Goal: Task Accomplishment & Management: Manage account settings

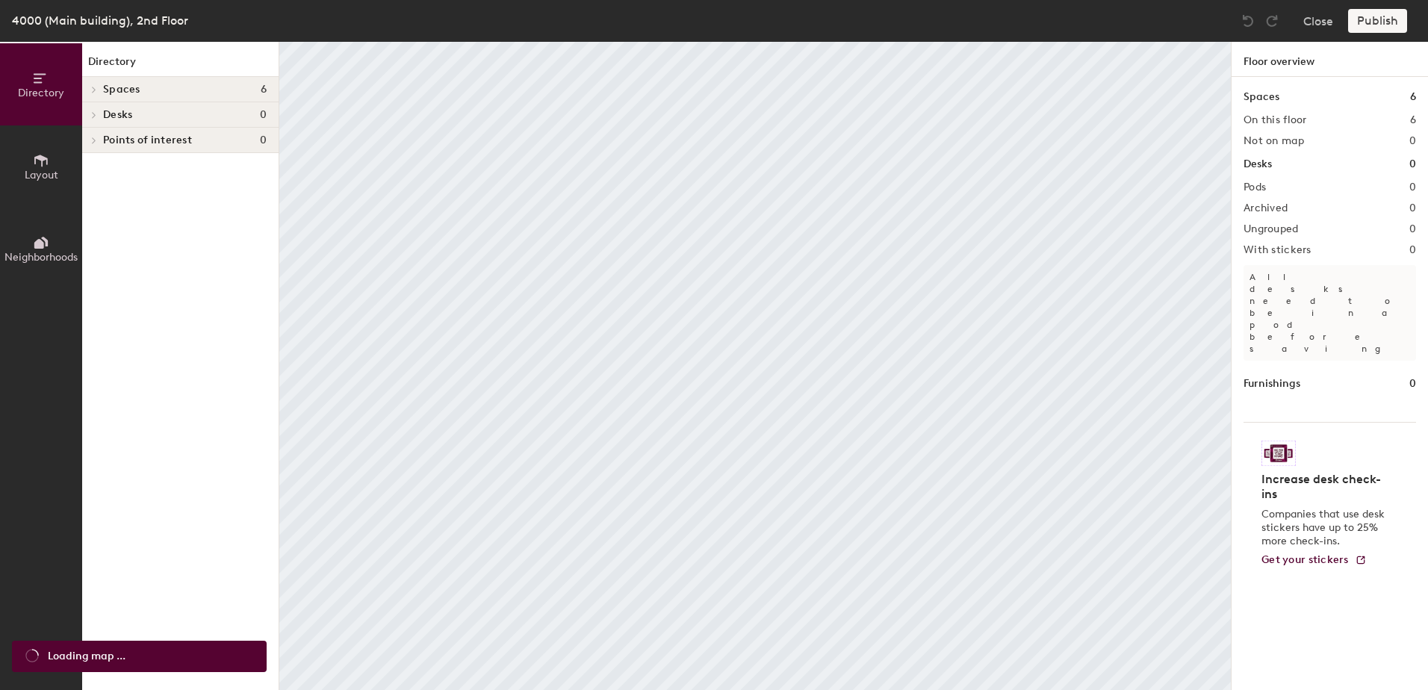
click at [297, 380] on body "Skip navigation Schedule Office People Analytics Services Manage GR 4000 (Main …" at bounding box center [714, 345] width 1428 height 690
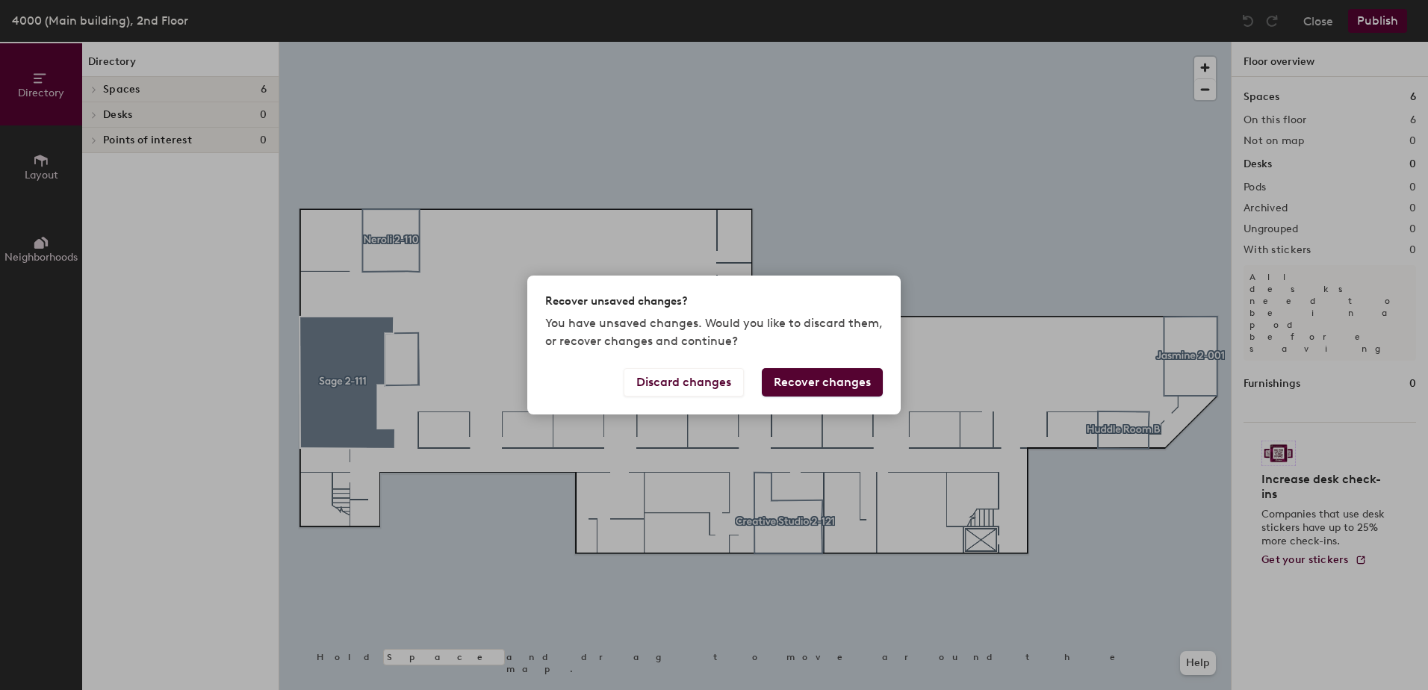
click at [332, 378] on div "Recover unsaved changes? You have unsaved changes. Would you like to discard th…" at bounding box center [714, 345] width 1428 height 690
click at [329, 377] on div "Recover unsaved changes? You have unsaved changes. Would you like to discard th…" at bounding box center [714, 345] width 1428 height 690
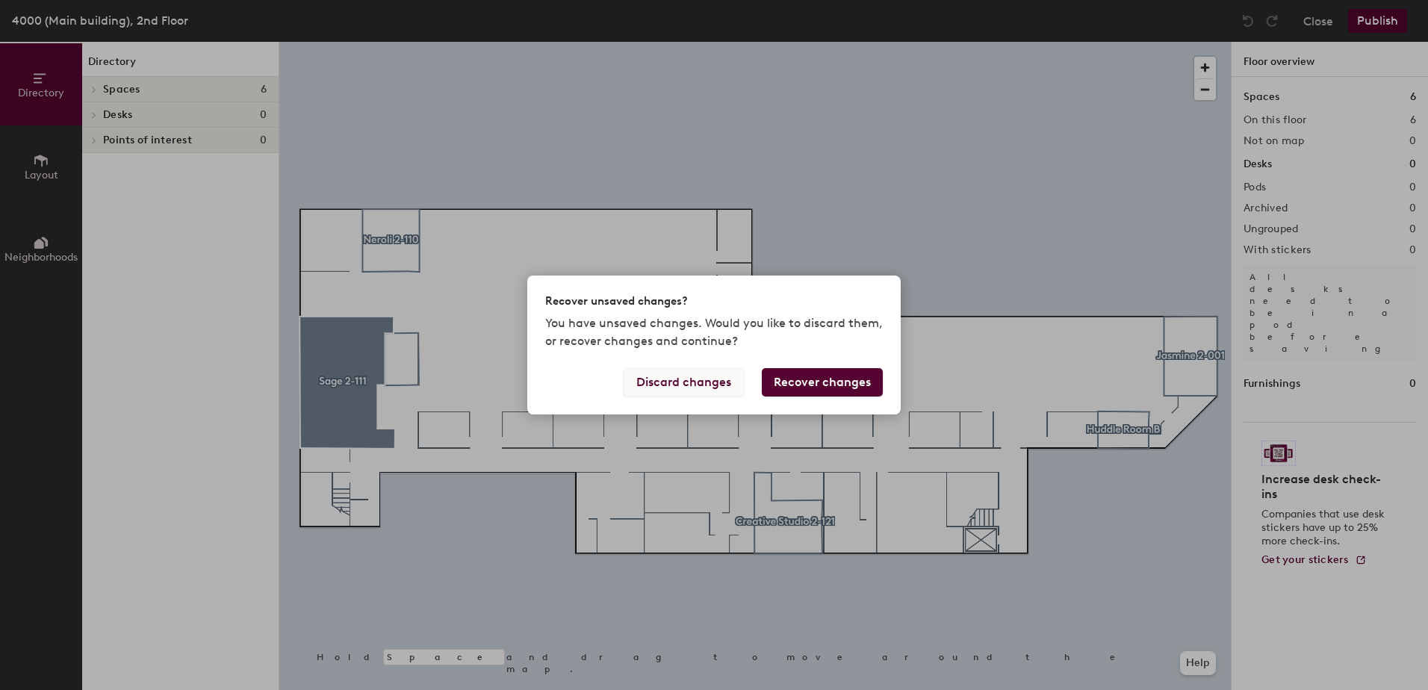
click at [708, 383] on button "Discard changes" at bounding box center [684, 382] width 120 height 28
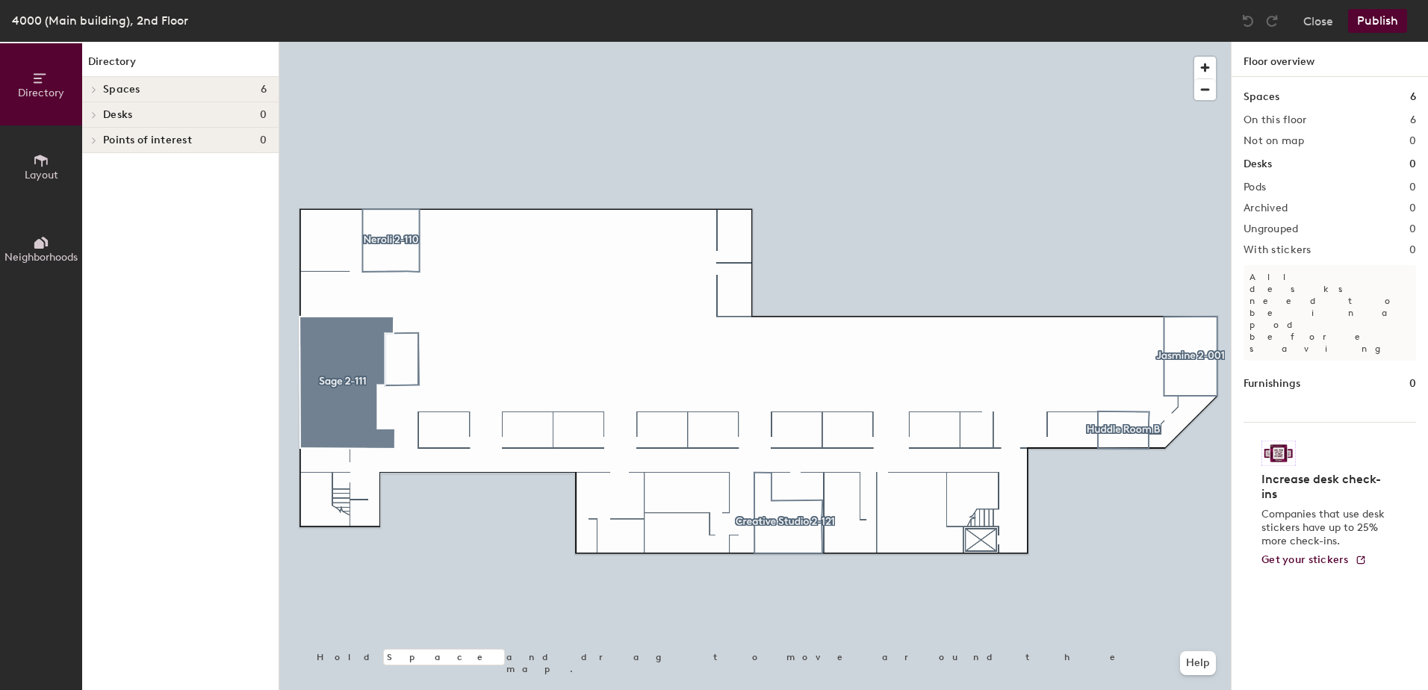
click at [94, 88] on icon at bounding box center [94, 90] width 3 height 6
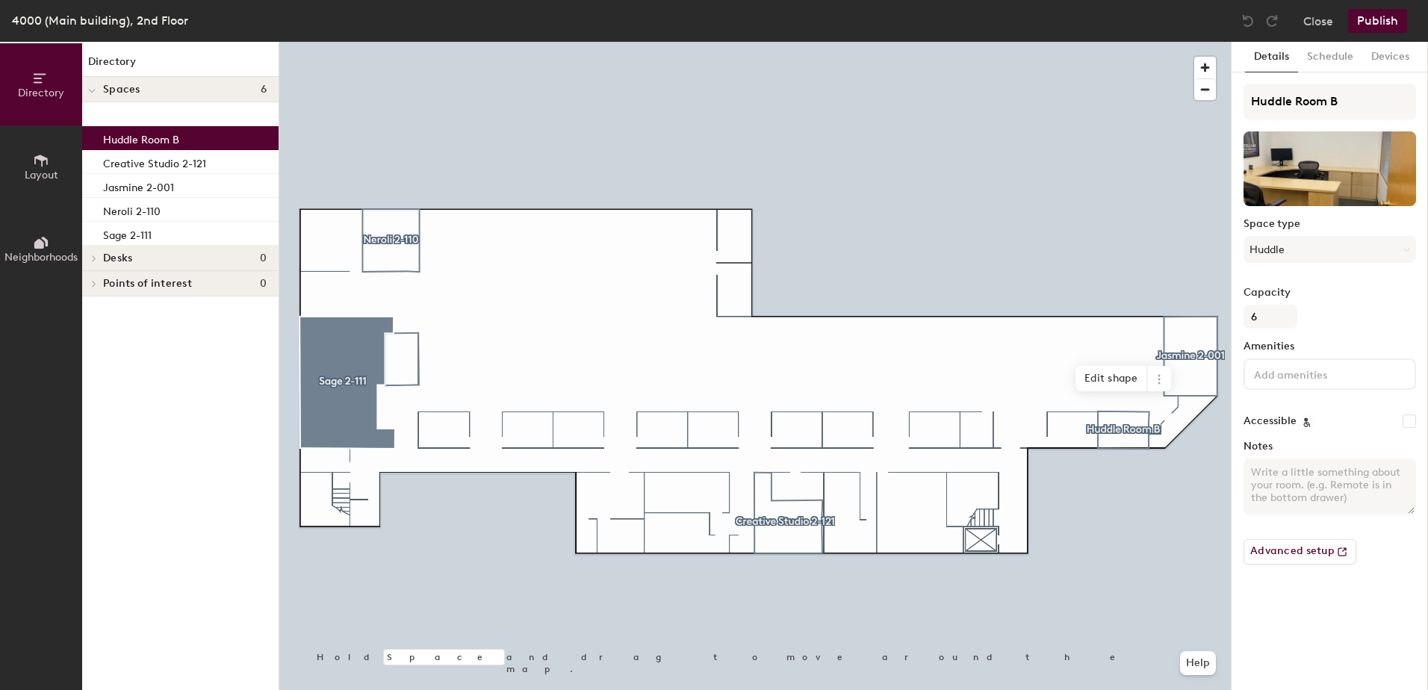
click at [132, 134] on p "Huddle Room B" at bounding box center [141, 137] width 76 height 17
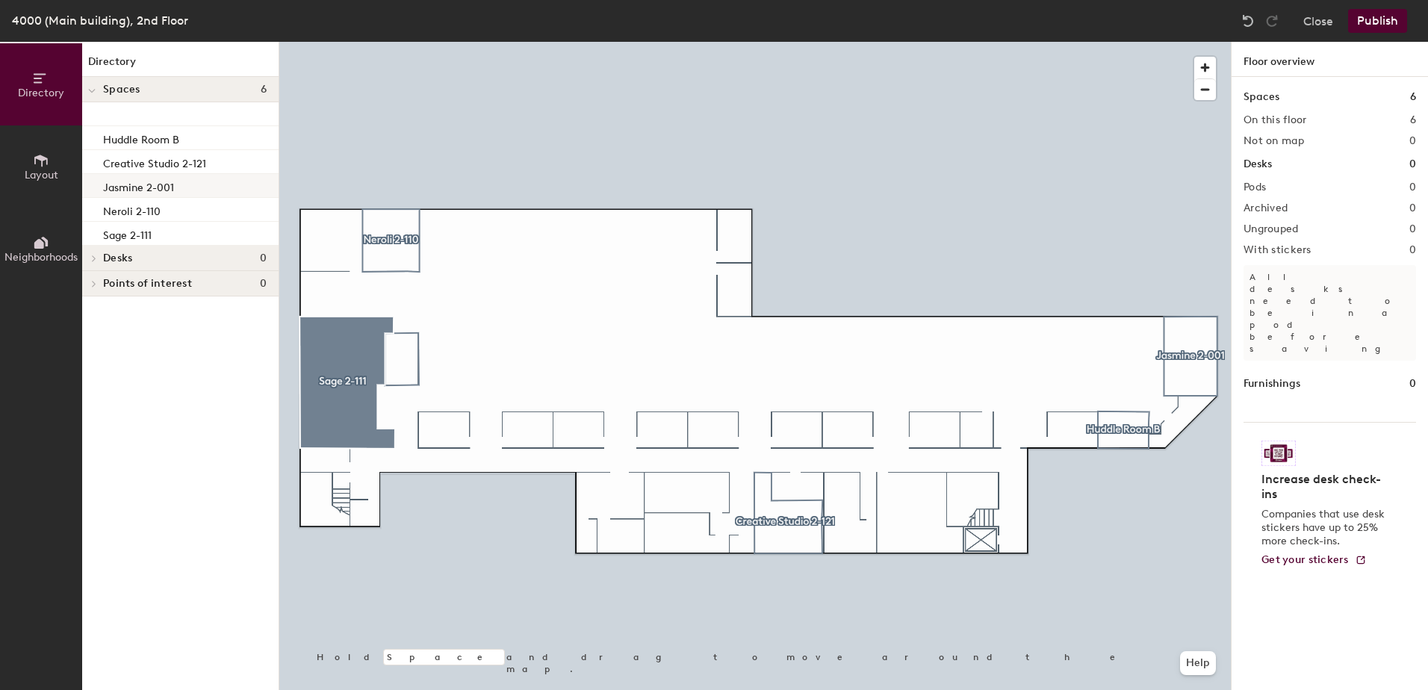
click at [733, 42] on div at bounding box center [755, 42] width 952 height 0
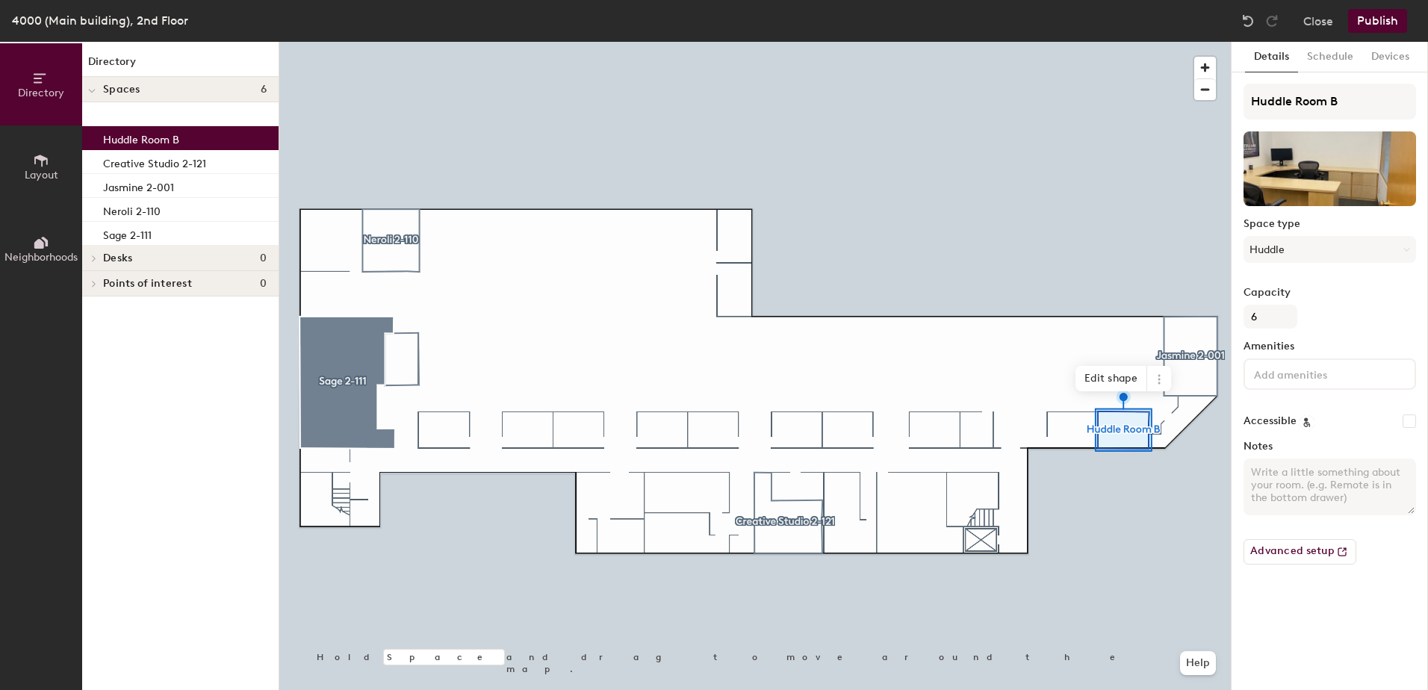
click at [34, 167] on icon at bounding box center [41, 160] width 16 height 16
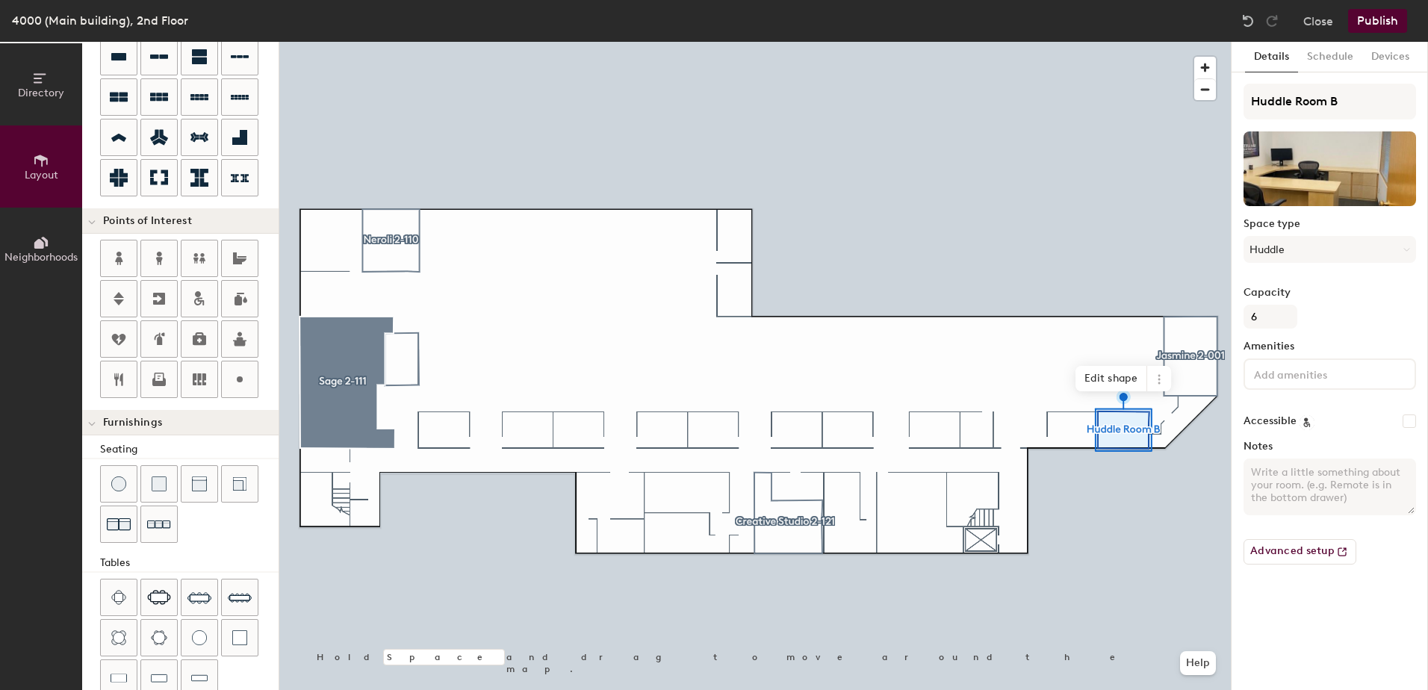
scroll to position [253, 0]
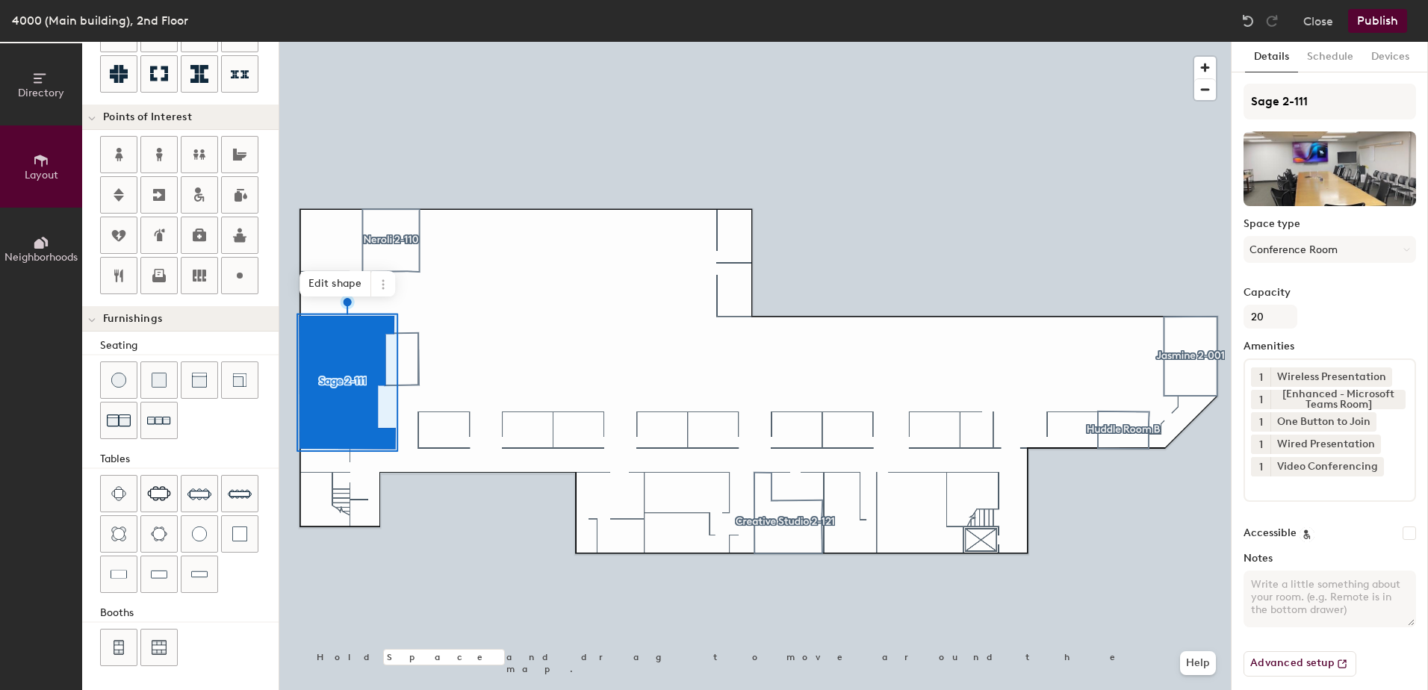
type input "20"
click at [1316, 105] on input "Sage 2-111" at bounding box center [1330, 102] width 173 height 36
drag, startPoint x: 1295, startPoint y: 105, endPoint x: 1327, endPoint y: 108, distance: 32.2
click at [1327, 108] on input "Sage 2-111" at bounding box center [1330, 102] width 173 height 36
type input "Sage 2-0"
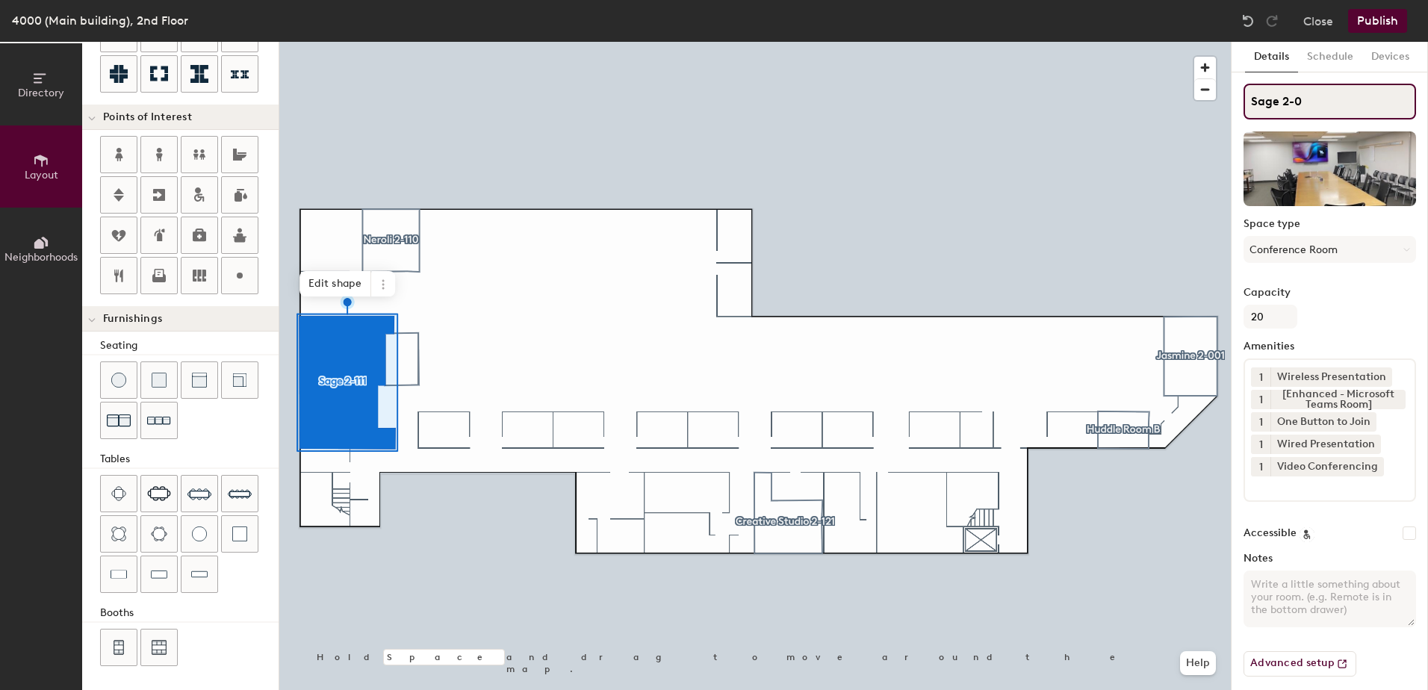
type input "20"
type input "Sage 2-02"
type input "20"
type input "Sage 2-025"
type input "20"
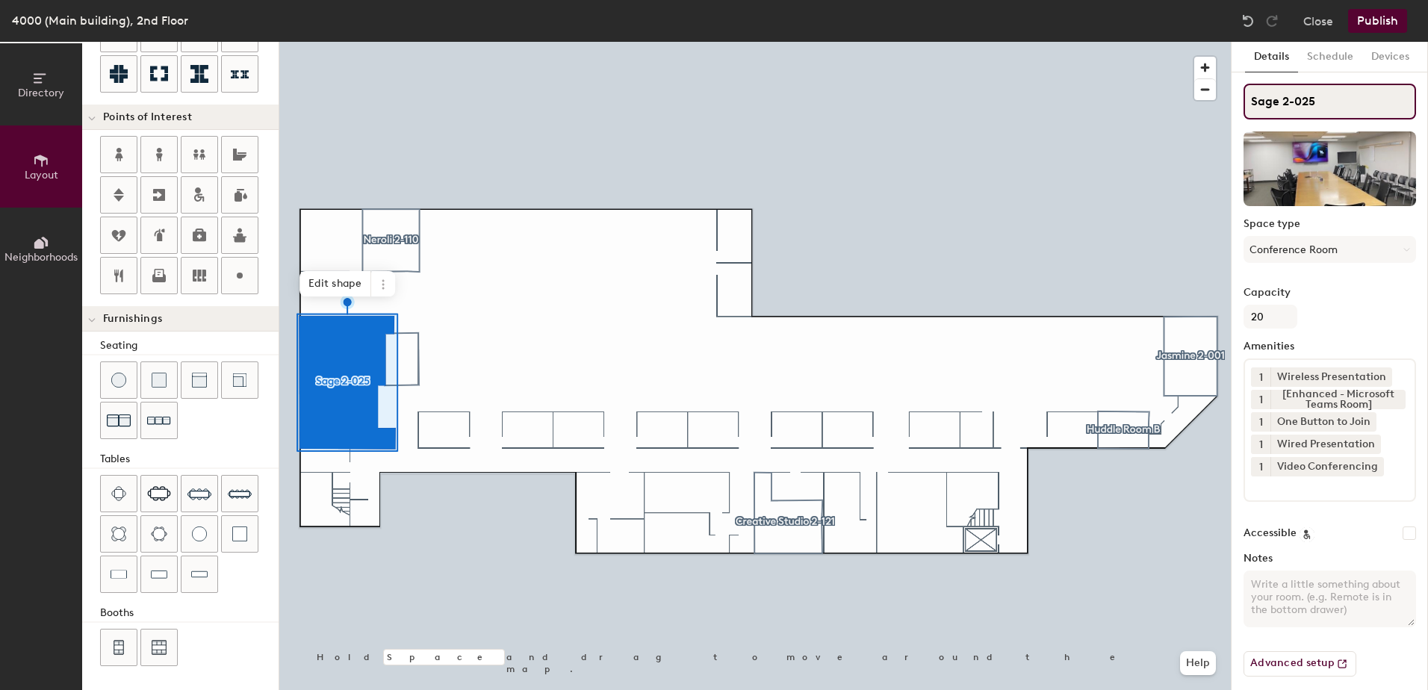
scroll to position [10, 0]
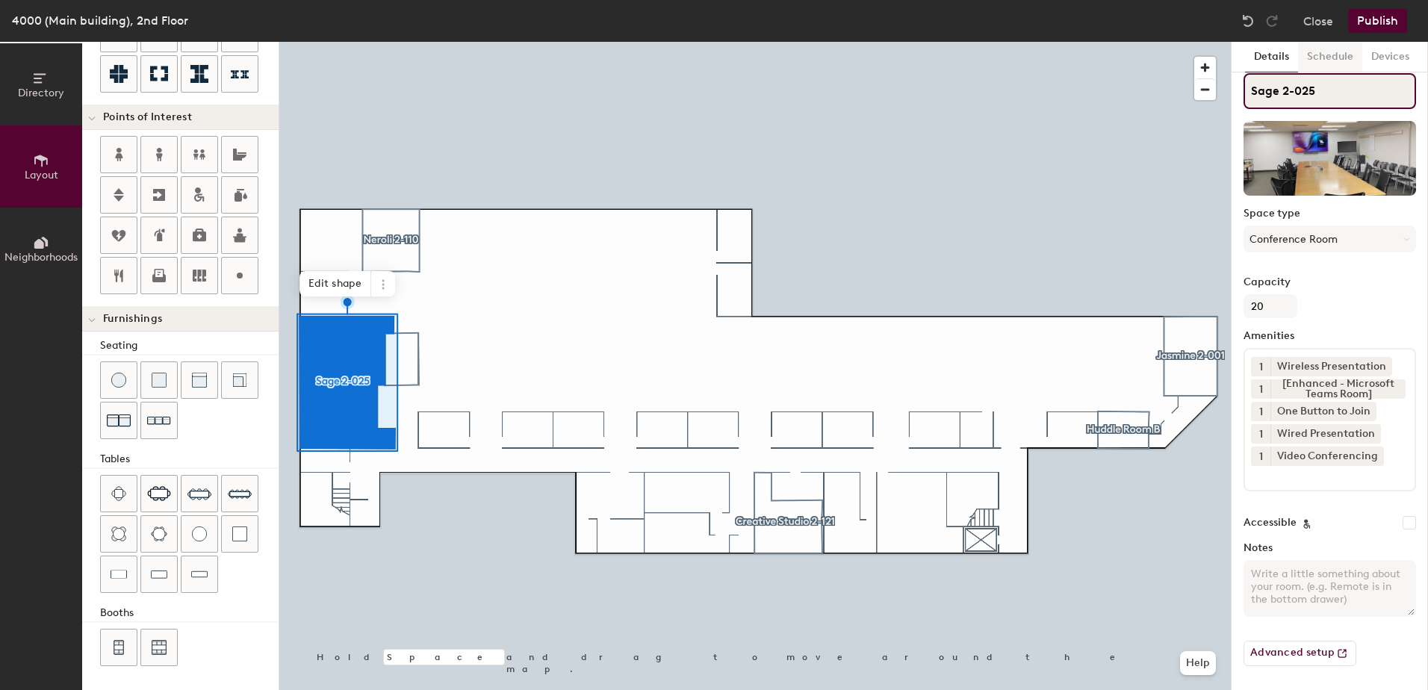
type input "Sage 2-025"
click at [1333, 66] on button "Schedule" at bounding box center [1330, 57] width 64 height 31
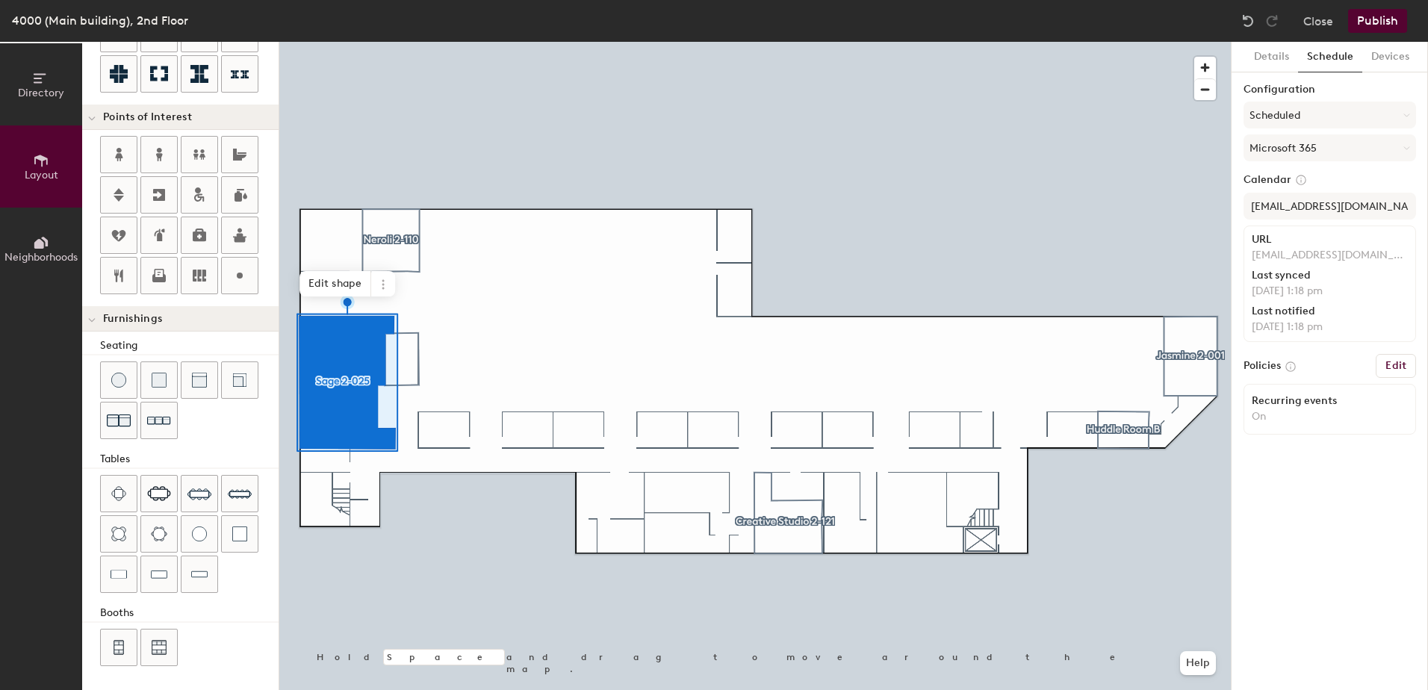
scroll to position [0, 0]
click at [1378, 53] on button "Devices" at bounding box center [1391, 57] width 56 height 31
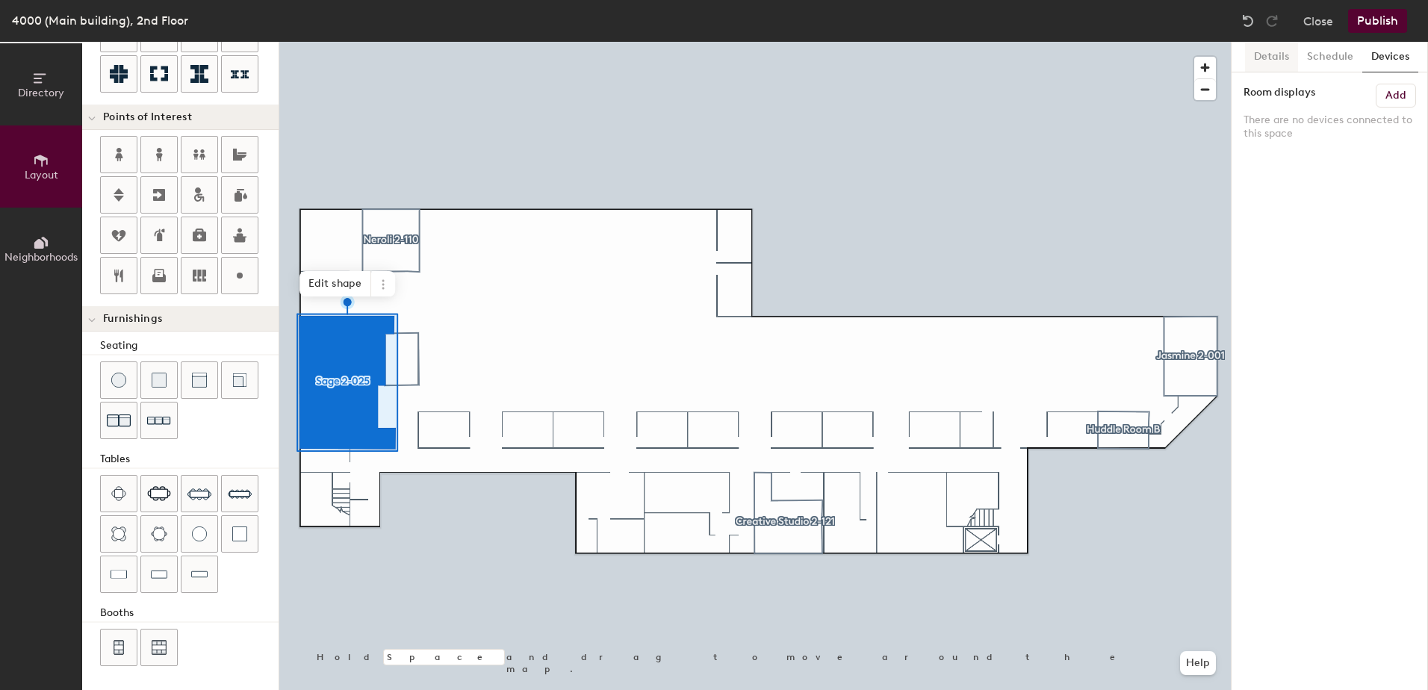
click at [1284, 56] on button "Details" at bounding box center [1271, 57] width 53 height 31
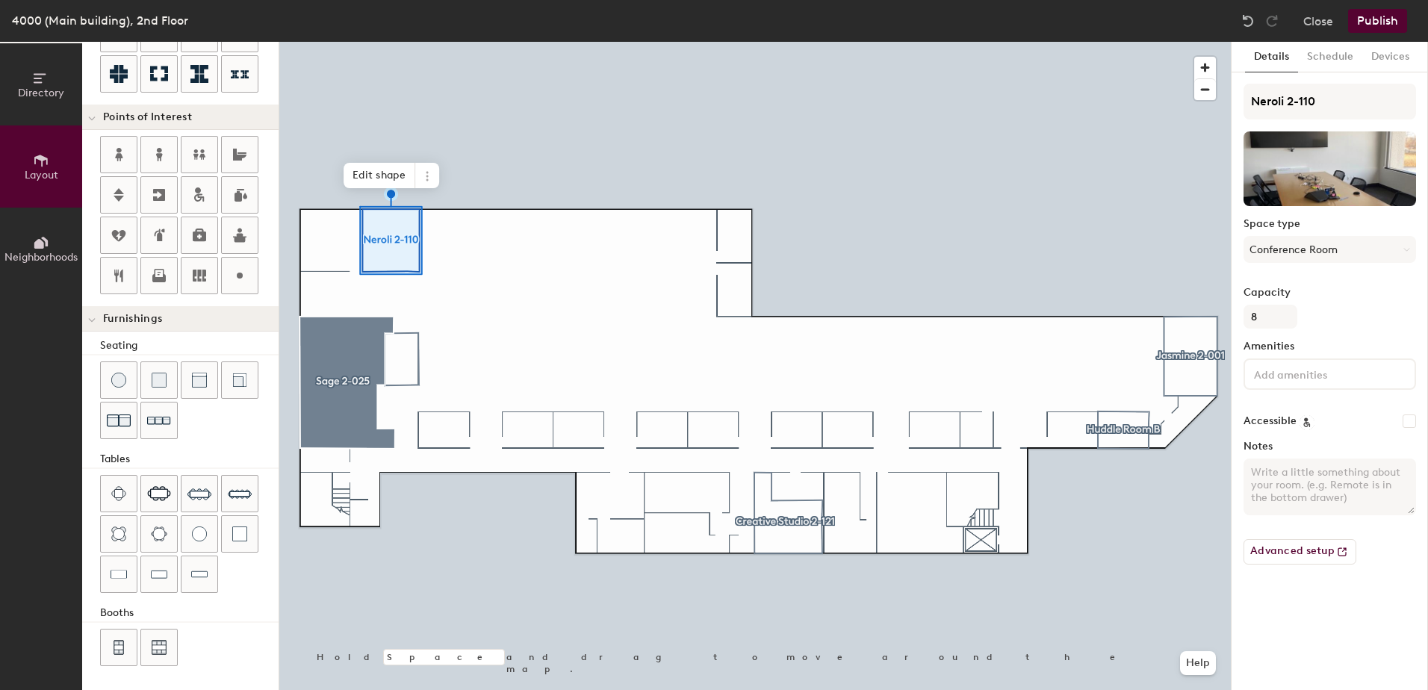
type input "20"
drag, startPoint x: 1243, startPoint y: 62, endPoint x: 1236, endPoint y: 102, distance: 41.0
click at [1236, 102] on div "Details Schedule Devices Neroli 2-110 Space type Conference Room Capacity 8 Ame…" at bounding box center [1330, 366] width 196 height 648
drag, startPoint x: 1236, startPoint y: 102, endPoint x: 1320, endPoint y: 99, distance: 84.5
click at [1320, 99] on input "Neroli 2-110" at bounding box center [1330, 102] width 173 height 36
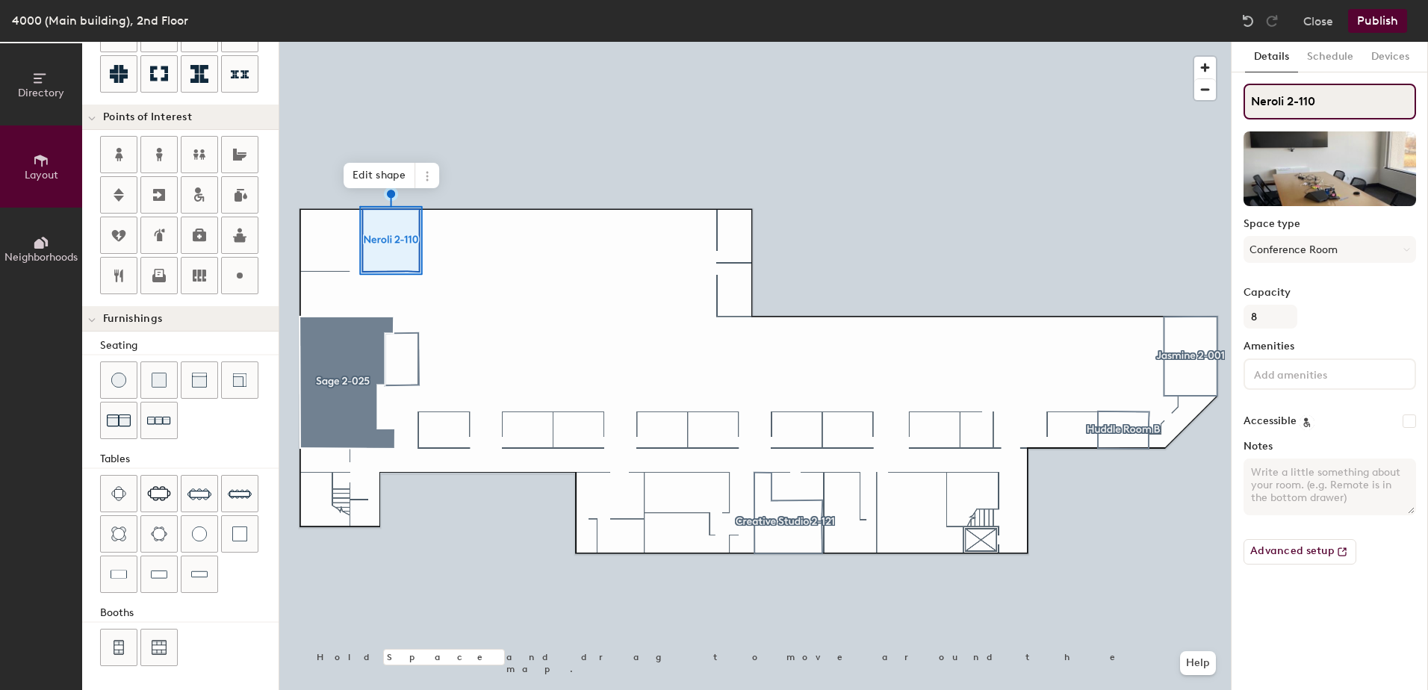
drag, startPoint x: 1320, startPoint y: 99, endPoint x: 1241, endPoint y: 104, distance: 79.3
click at [1241, 104] on div "Details Schedule Devices Neroli 2-110 Space type Conference Room Capacity 8 Ame…" at bounding box center [1330, 366] width 196 height 648
type input "C"
type input "20"
type input "Co"
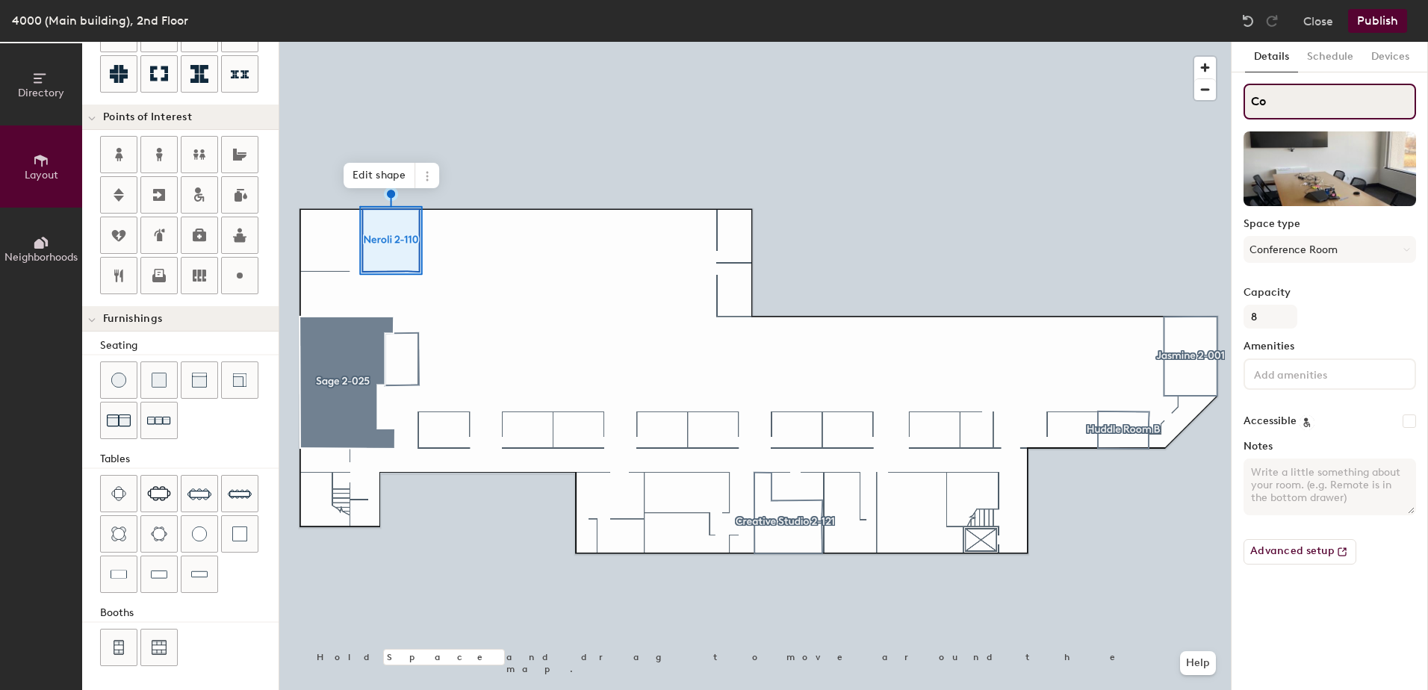
type input "20"
type input "Com"
type input "20"
type input "Comf"
type input "20"
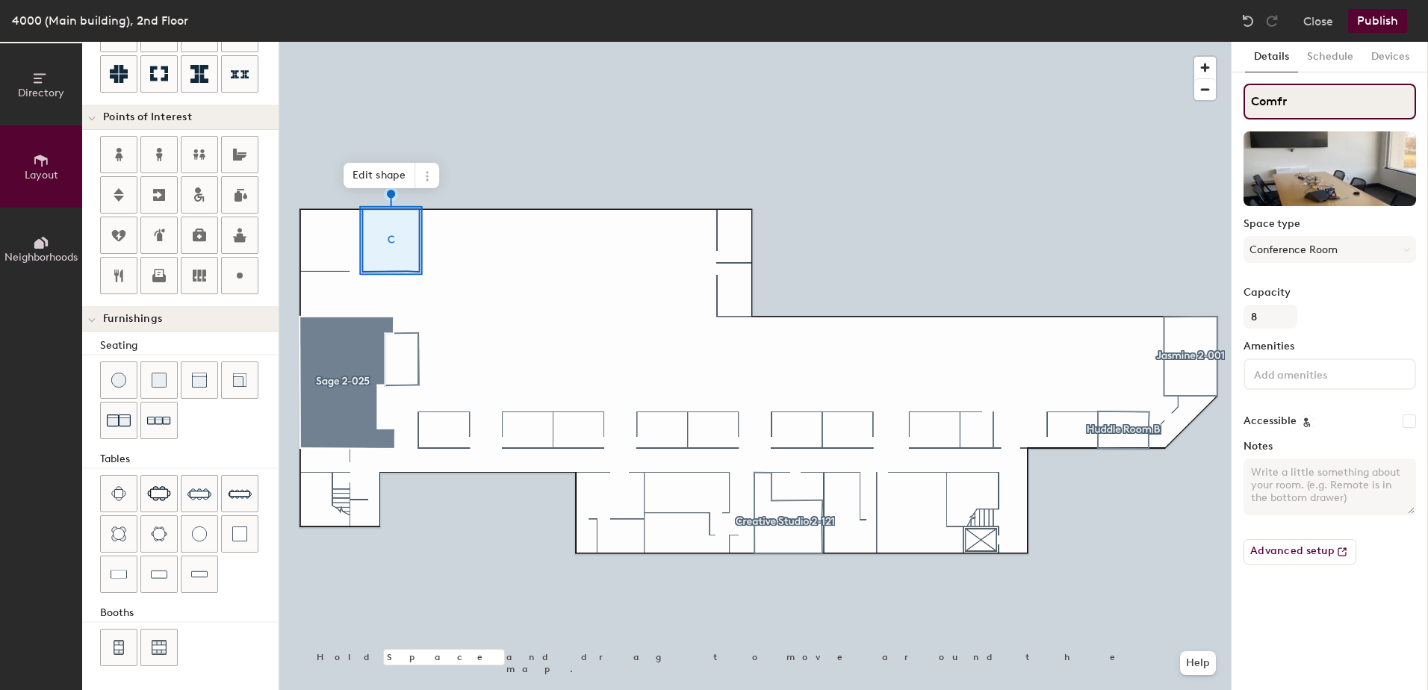
type input "Comfre"
type input "20"
type input "Comfrey"
type input "20"
type input "Comfrey"
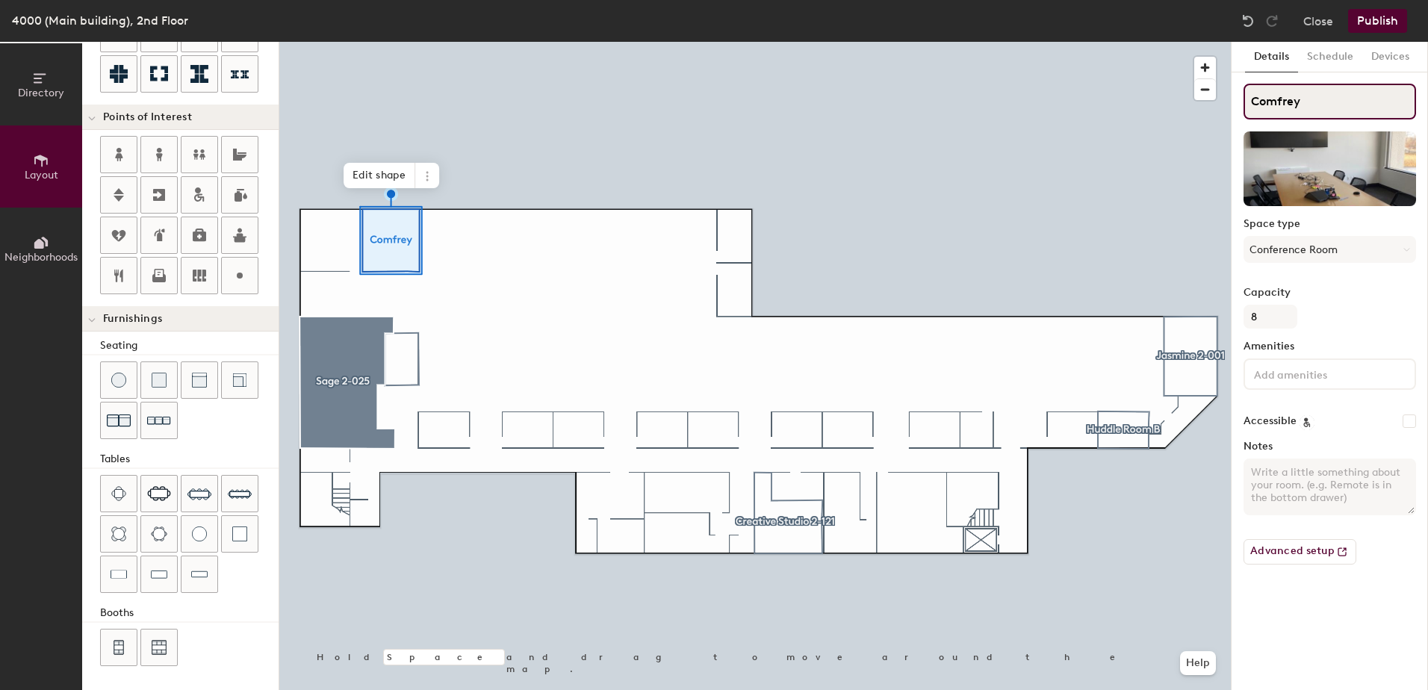
type input "20"
type input "Comfrey -"
type input "20"
type input "Comfrey -"
type input "20"
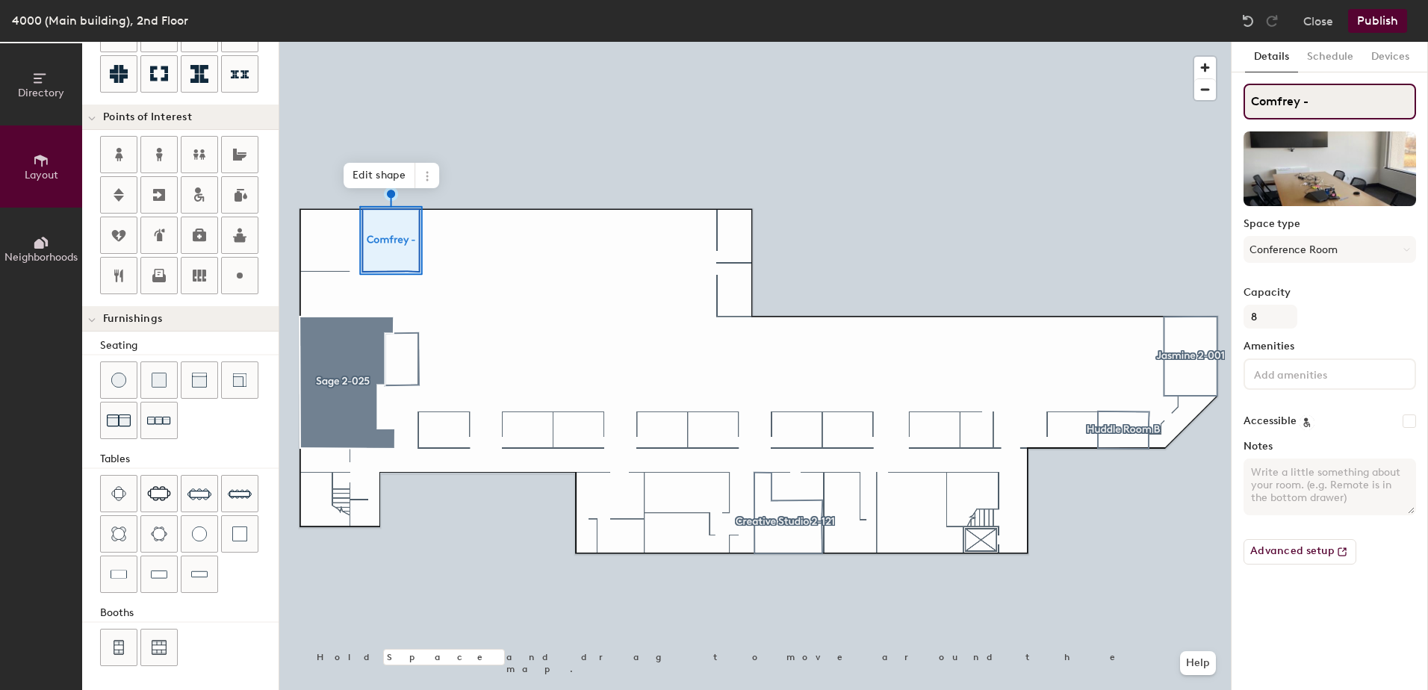
drag, startPoint x: 1241, startPoint y: 104, endPoint x: 1368, endPoint y: 100, distance: 127.1
click at [1372, 100] on input "Comfrey -" at bounding box center [1330, 102] width 173 height 36
type input "Comfrey - 2"
type input "20"
type input "Comfrey - 2-"
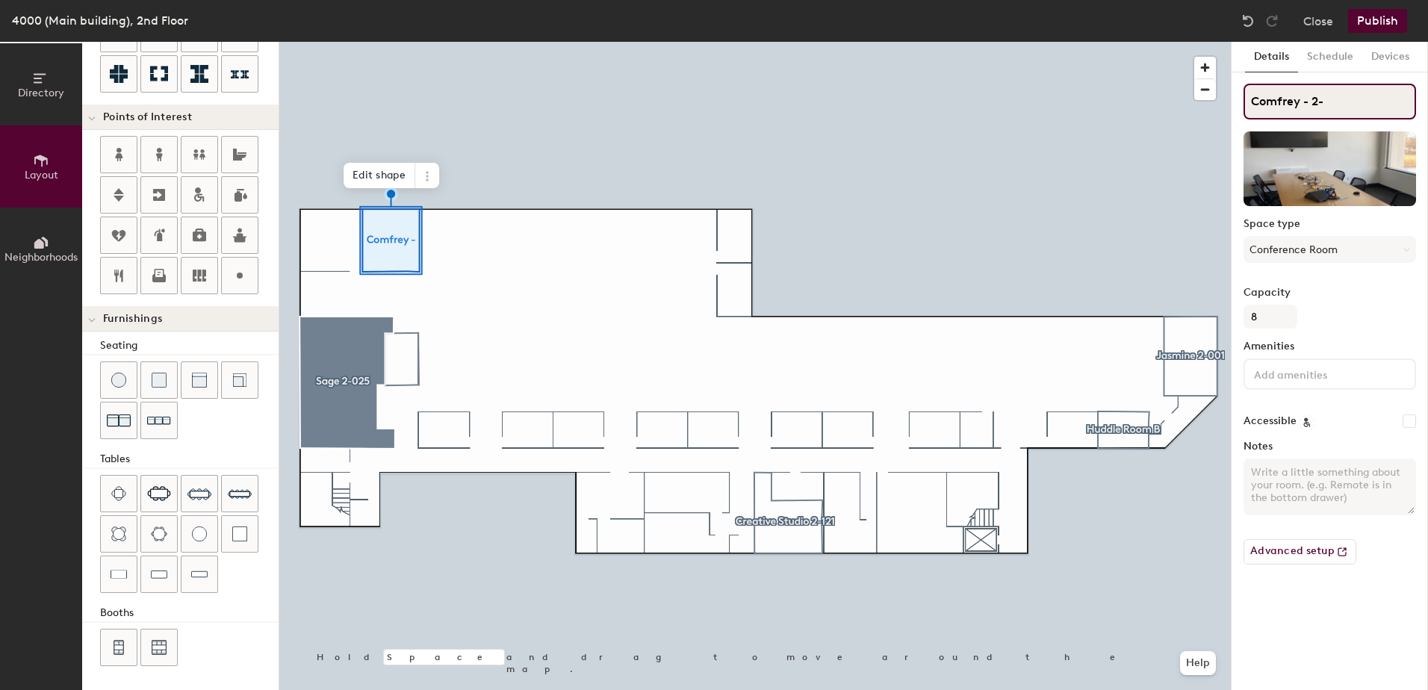
type input "20"
type input "Comfrey - 2-0"
type input "20"
type input "Comfrey - 2-02"
type input "20"
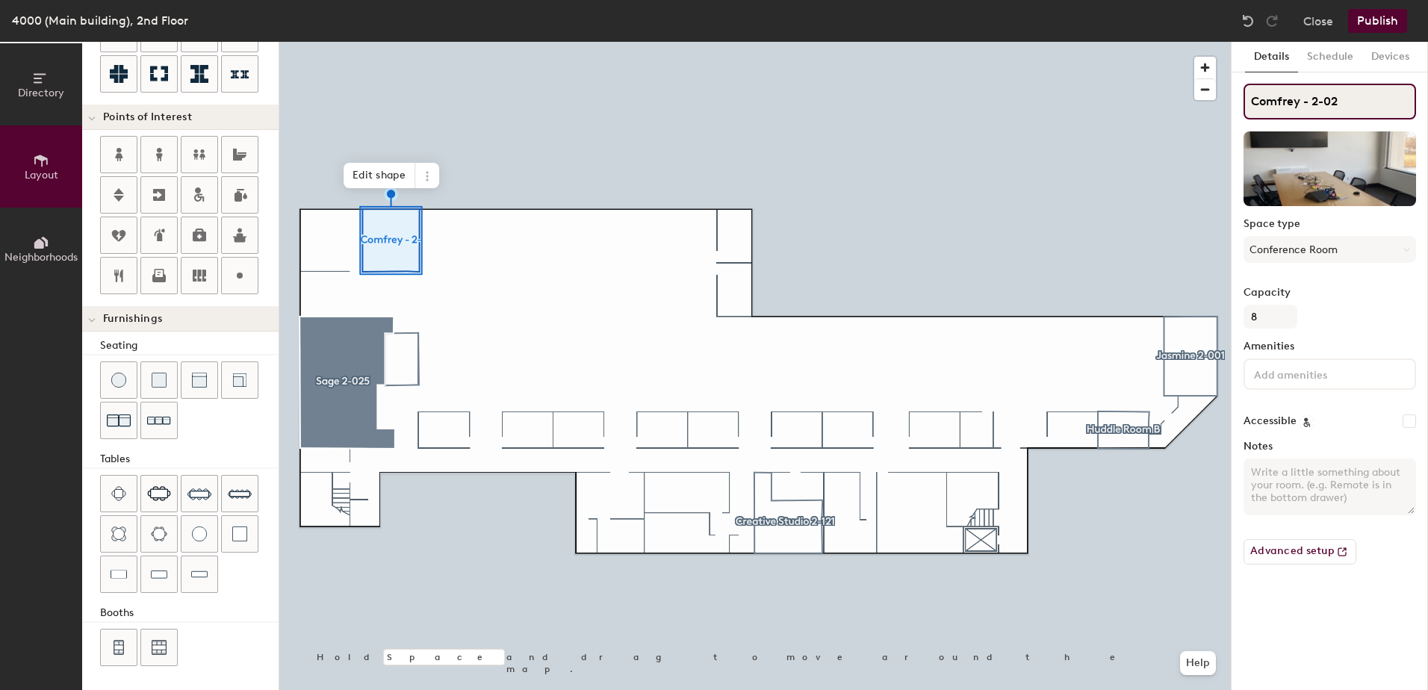
type input "Comfrey - 2-029"
type input "20"
type input "Comfrey - 2-029"
click at [1307, 550] on button "Advanced setup" at bounding box center [1300, 551] width 113 height 25
click at [355, 42] on div at bounding box center [755, 42] width 952 height 0
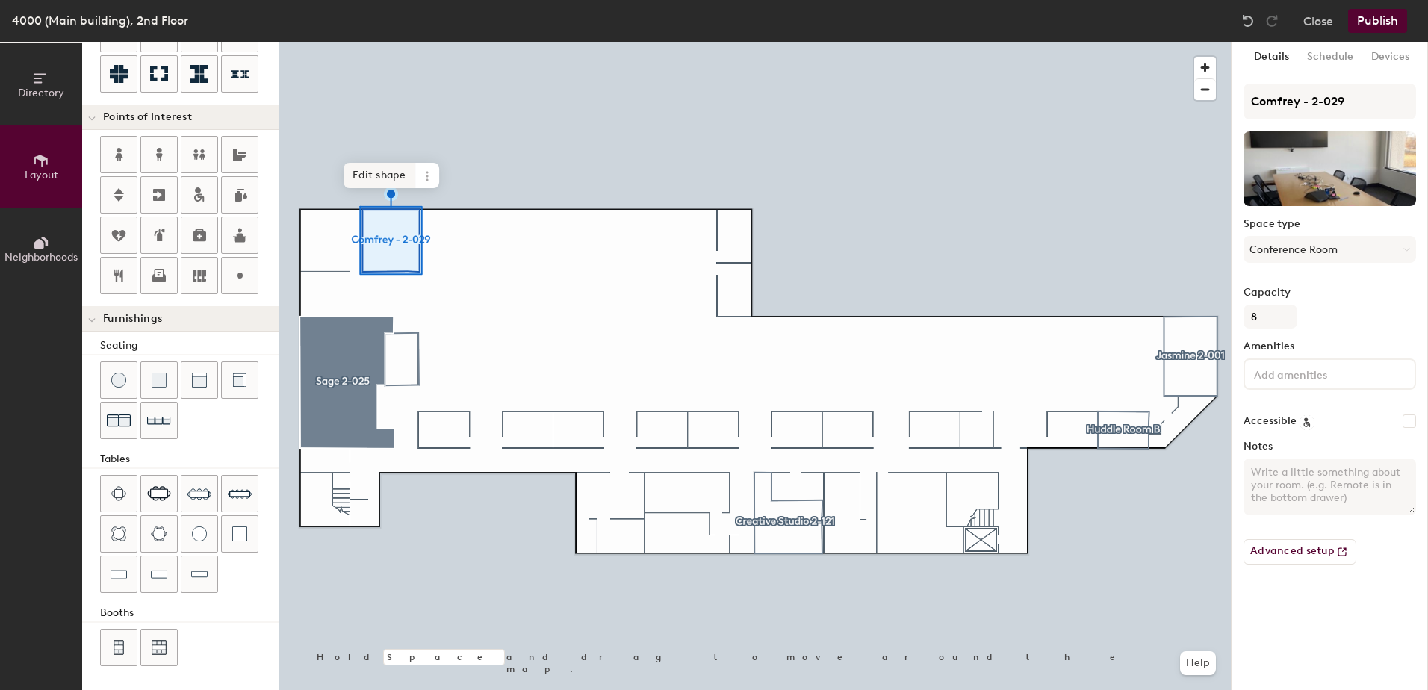
type input "20"
click at [426, 173] on icon at bounding box center [427, 176] width 12 height 12
drag, startPoint x: 1311, startPoint y: 106, endPoint x: 1301, endPoint y: 109, distance: 10.9
click at [1301, 109] on input "Comfrey - 2-029" at bounding box center [1330, 102] width 173 height 36
type input "Comfrey 2-029"
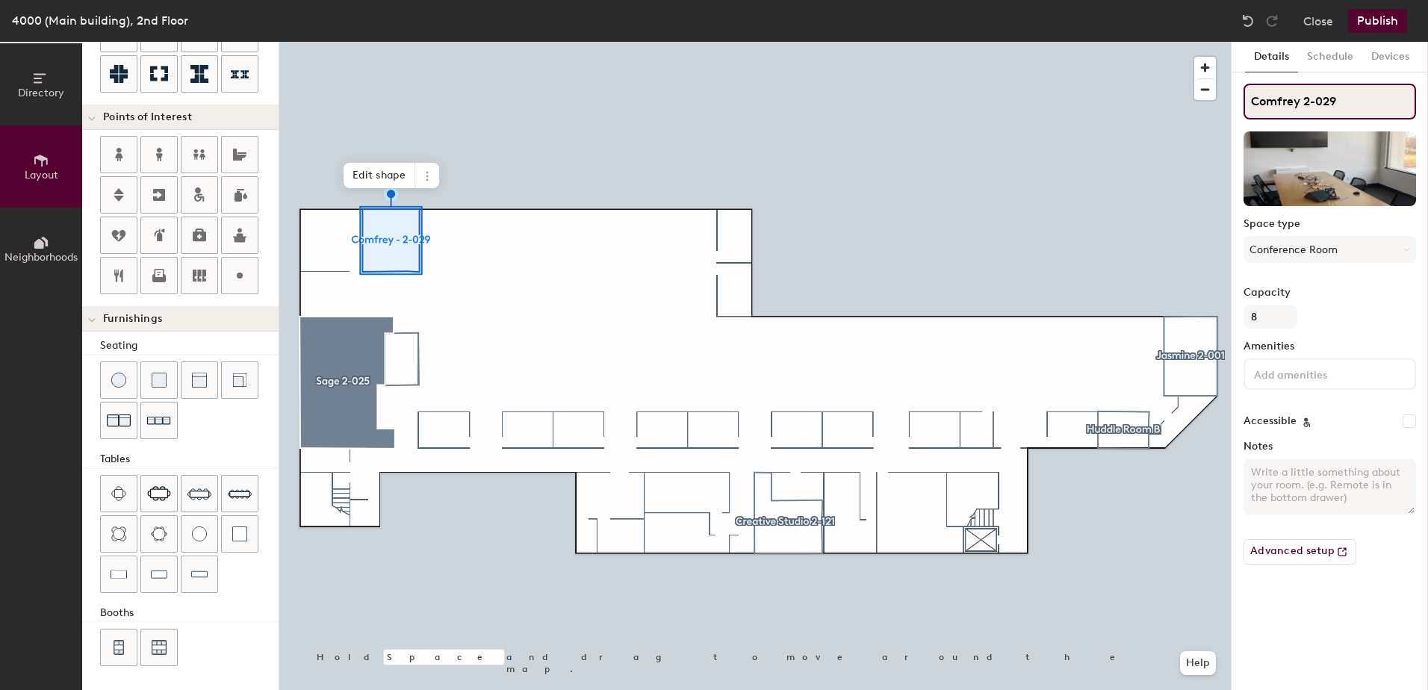
type input "20"
type input "Comfrey 2-029"
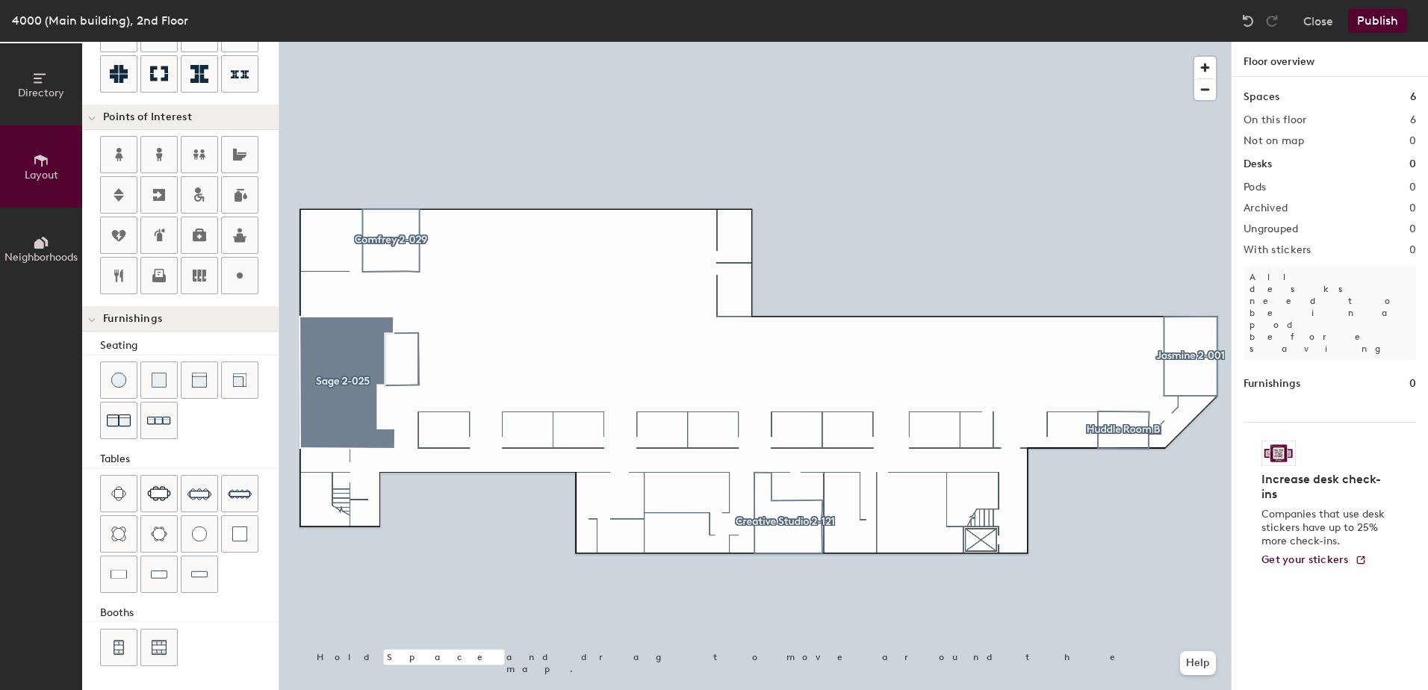
click at [728, 42] on div at bounding box center [755, 42] width 952 height 0
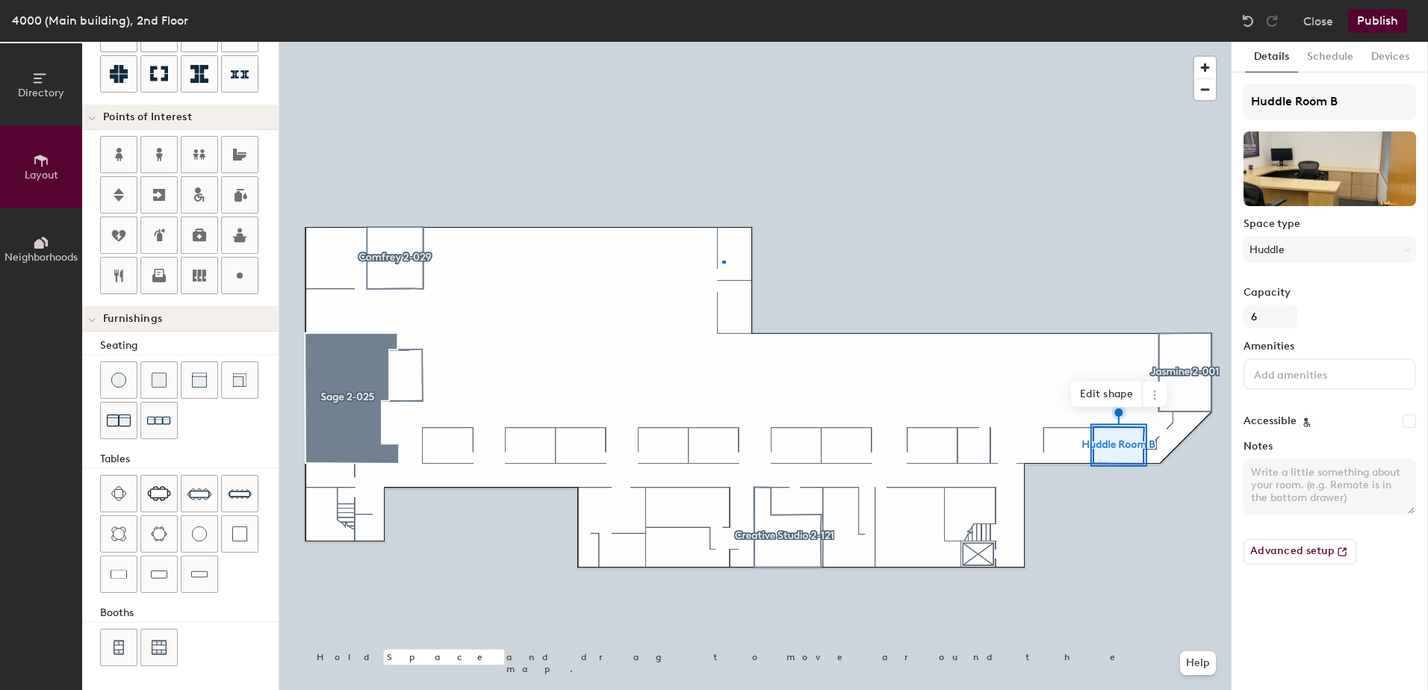
click at [722, 42] on div at bounding box center [755, 42] width 952 height 0
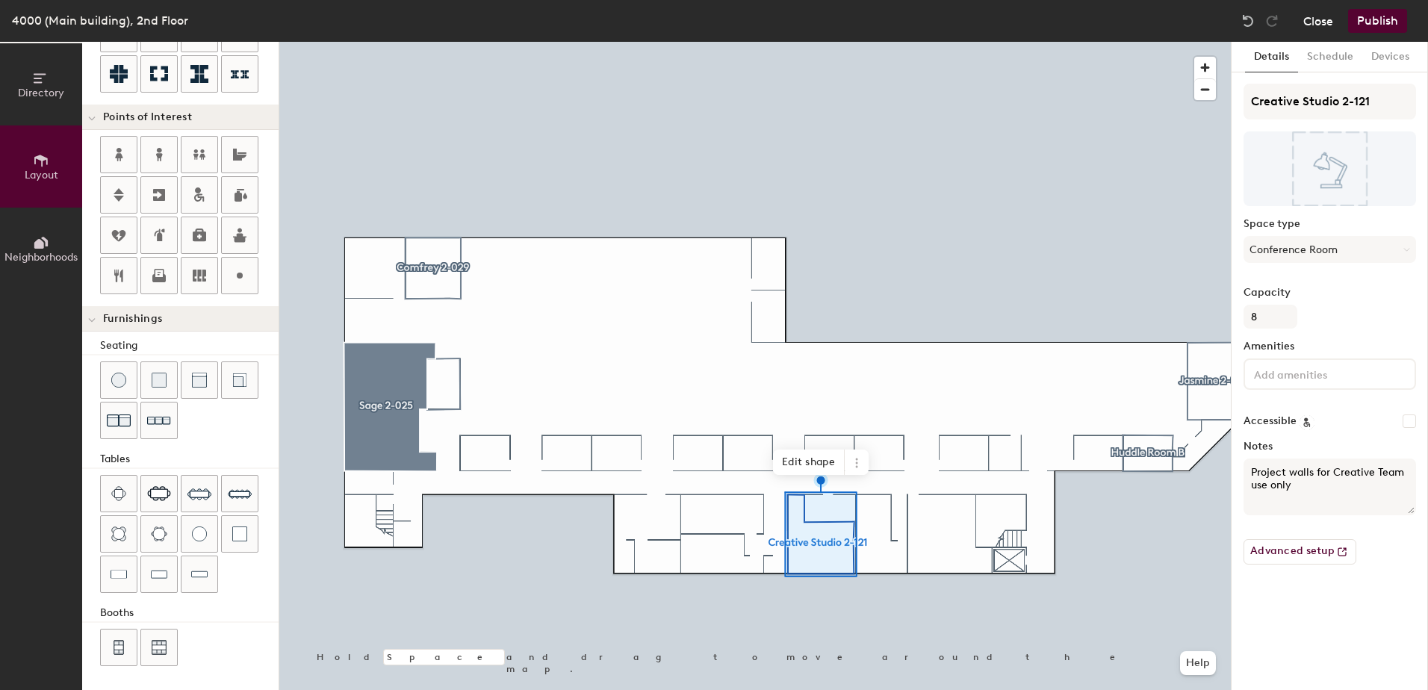
click at [1325, 28] on button "Close" at bounding box center [1319, 21] width 30 height 24
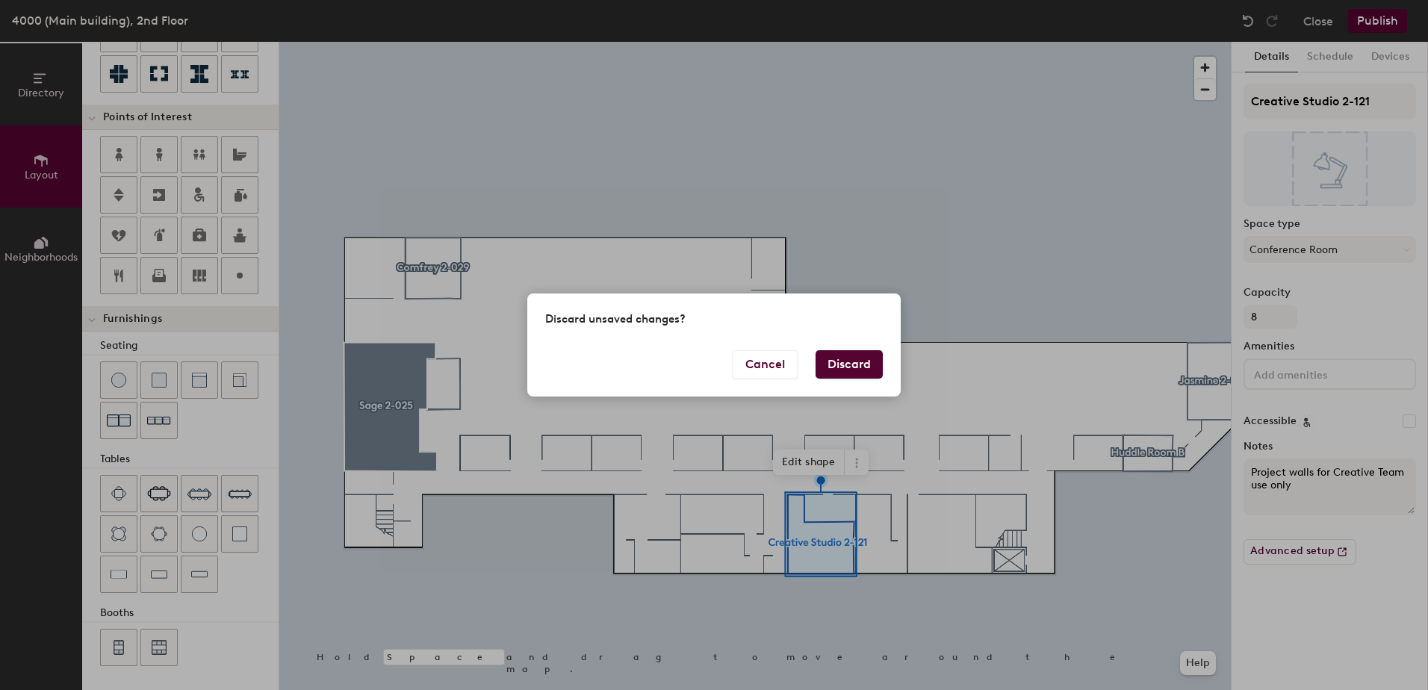
click at [832, 359] on button "Discard" at bounding box center [849, 364] width 67 height 28
type input "20"
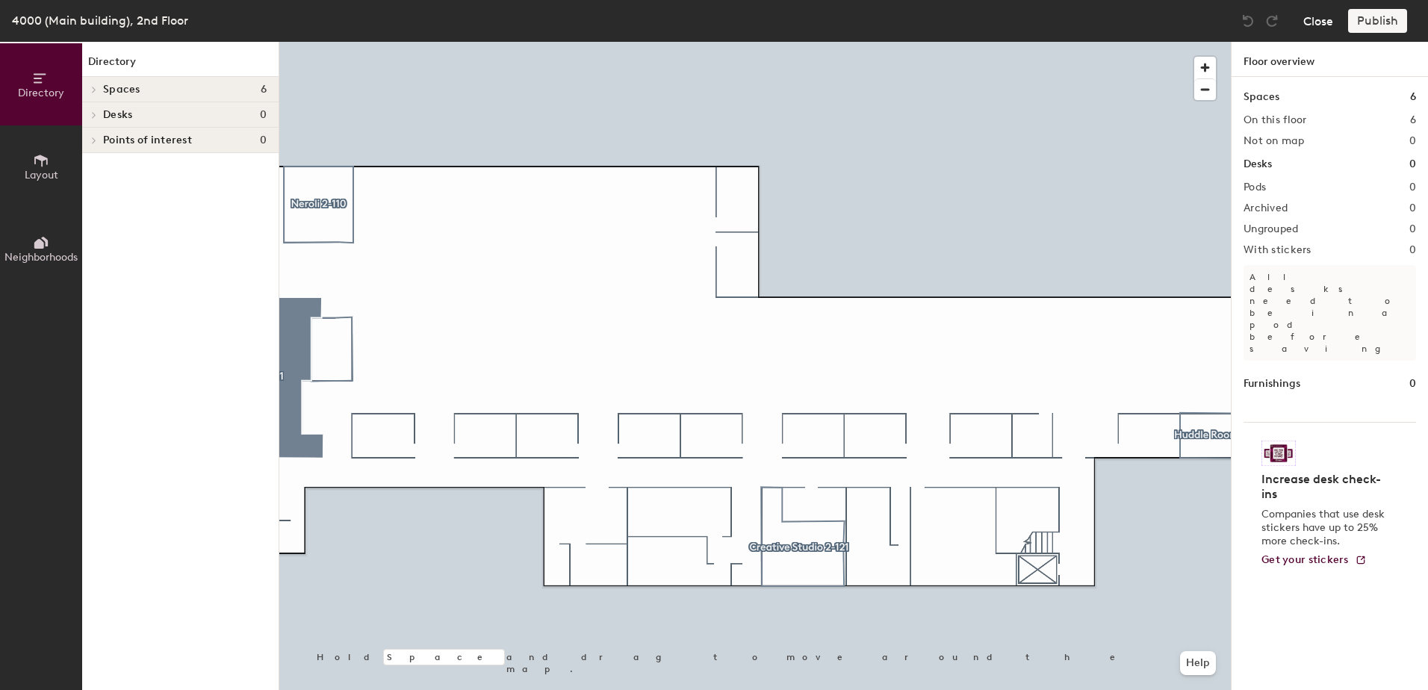
click at [1310, 26] on button "Close" at bounding box center [1319, 21] width 30 height 24
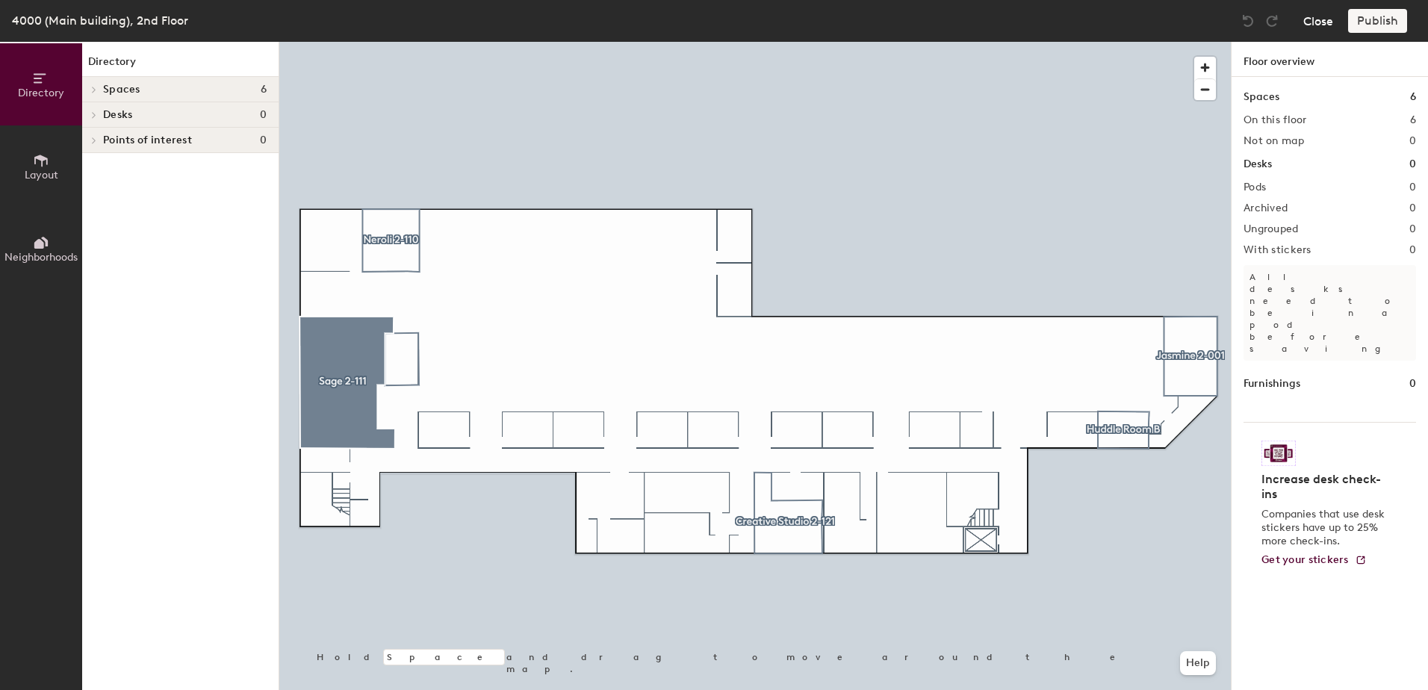
click at [1327, 23] on button "Close" at bounding box center [1319, 21] width 30 height 24
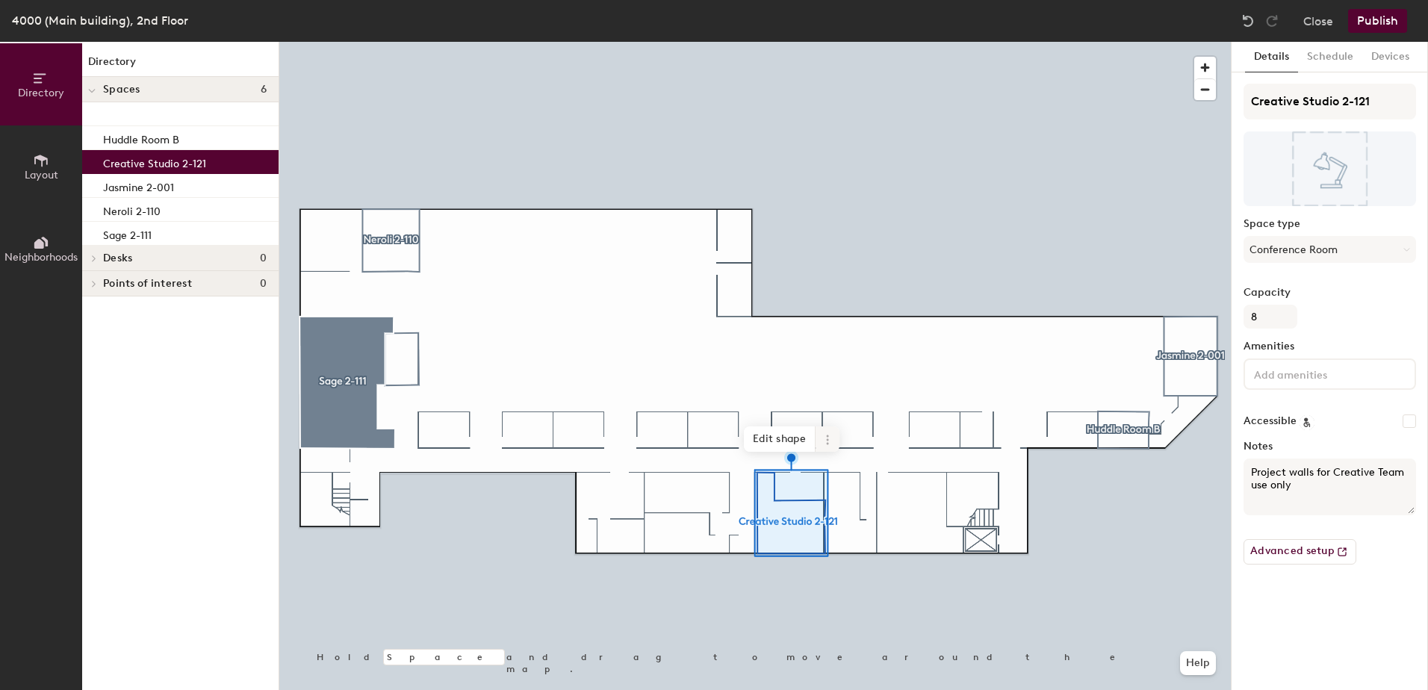
click at [826, 439] on icon at bounding box center [828, 440] width 12 height 12
click at [737, 42] on div at bounding box center [755, 42] width 952 height 0
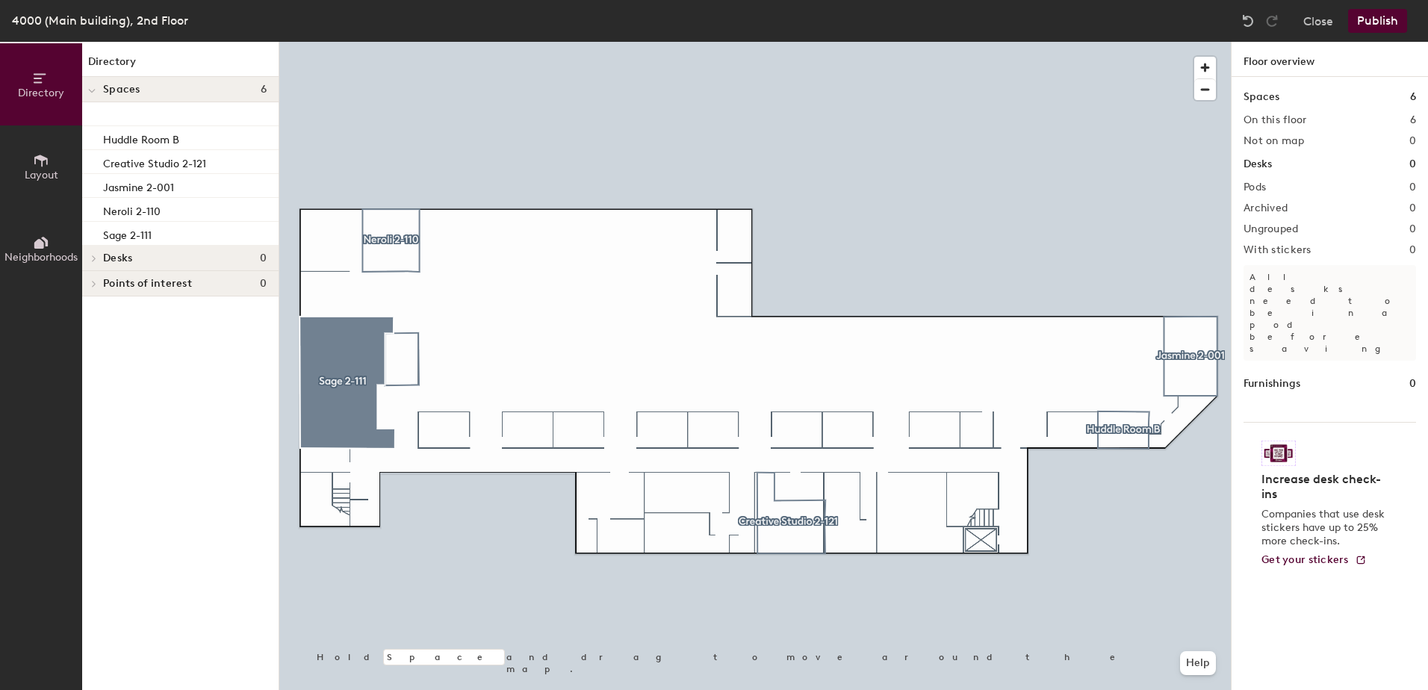
click at [728, 42] on div at bounding box center [755, 42] width 952 height 0
click at [728, 244] on div at bounding box center [729, 245] width 3 height 3
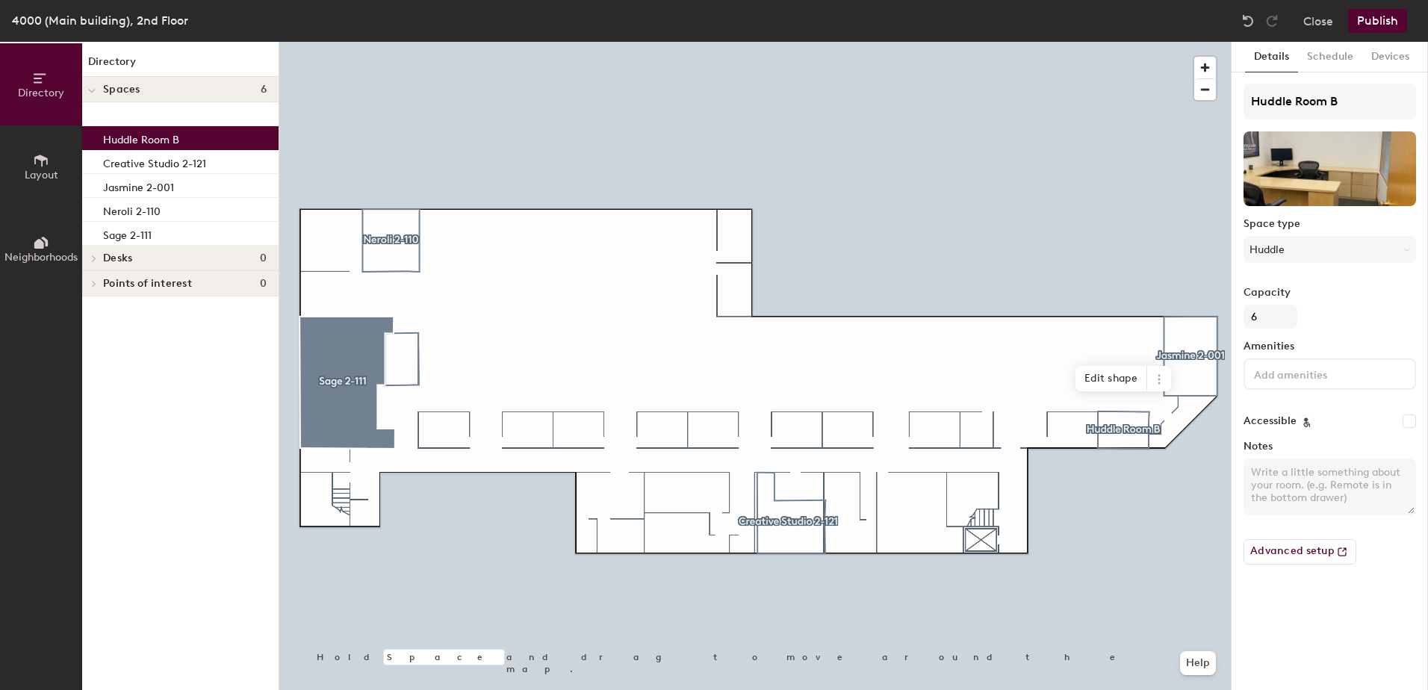
click at [164, 140] on p "Huddle Room B" at bounding box center [141, 137] width 76 height 17
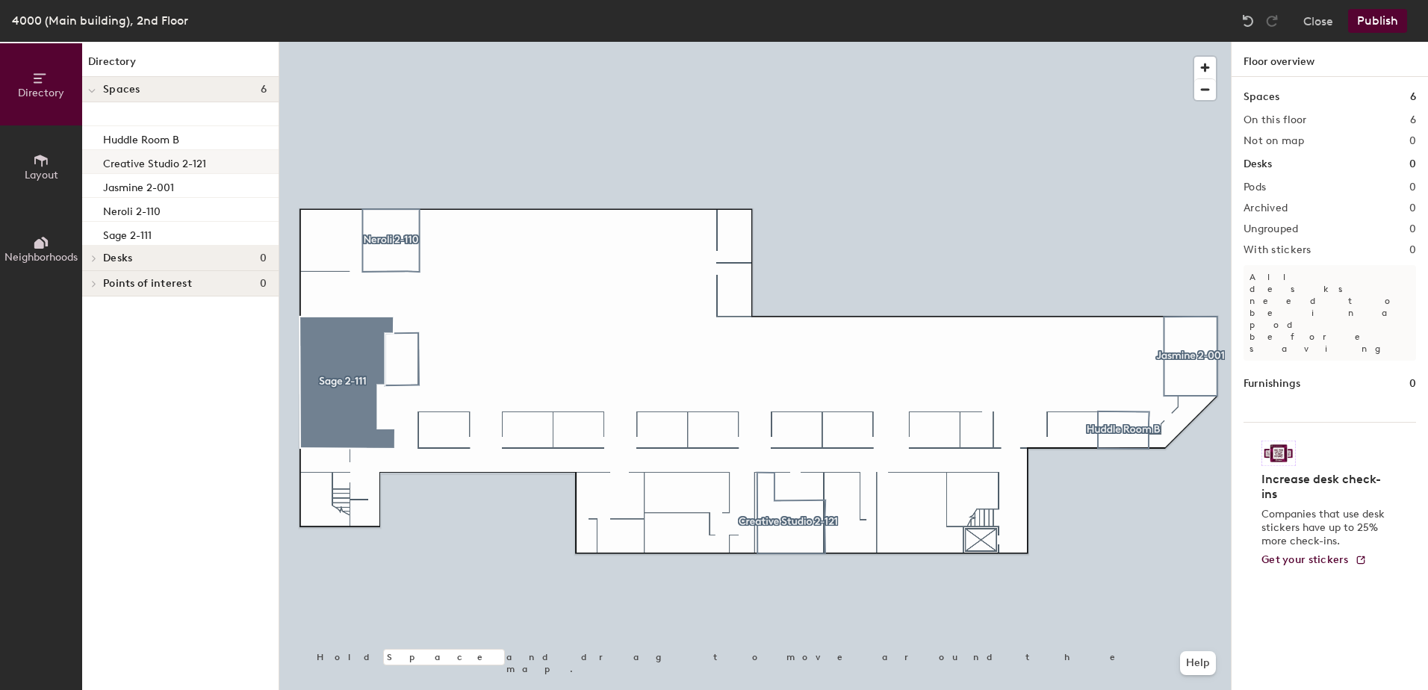
click at [739, 42] on div at bounding box center [755, 42] width 952 height 0
click at [737, 42] on div at bounding box center [755, 42] width 952 height 0
click at [737, 287] on div at bounding box center [738, 287] width 3 height 3
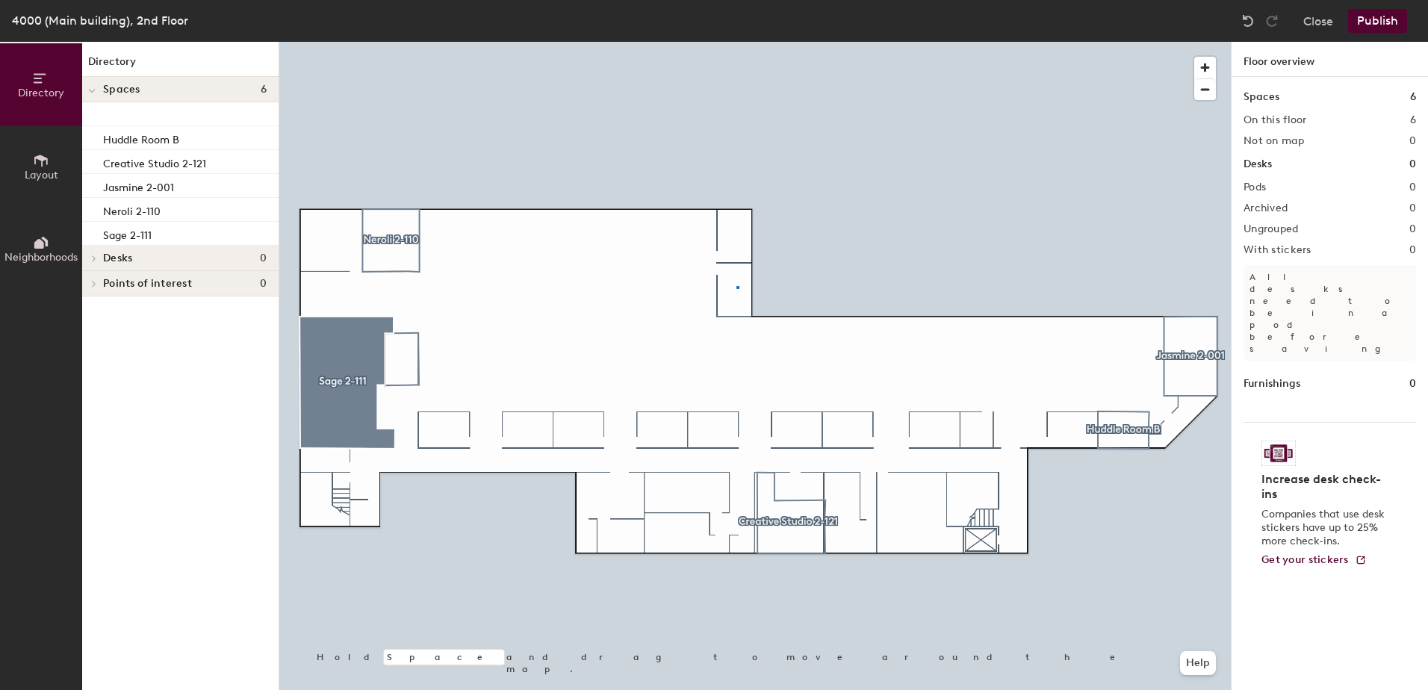
click at [737, 287] on div at bounding box center [738, 287] width 3 height 3
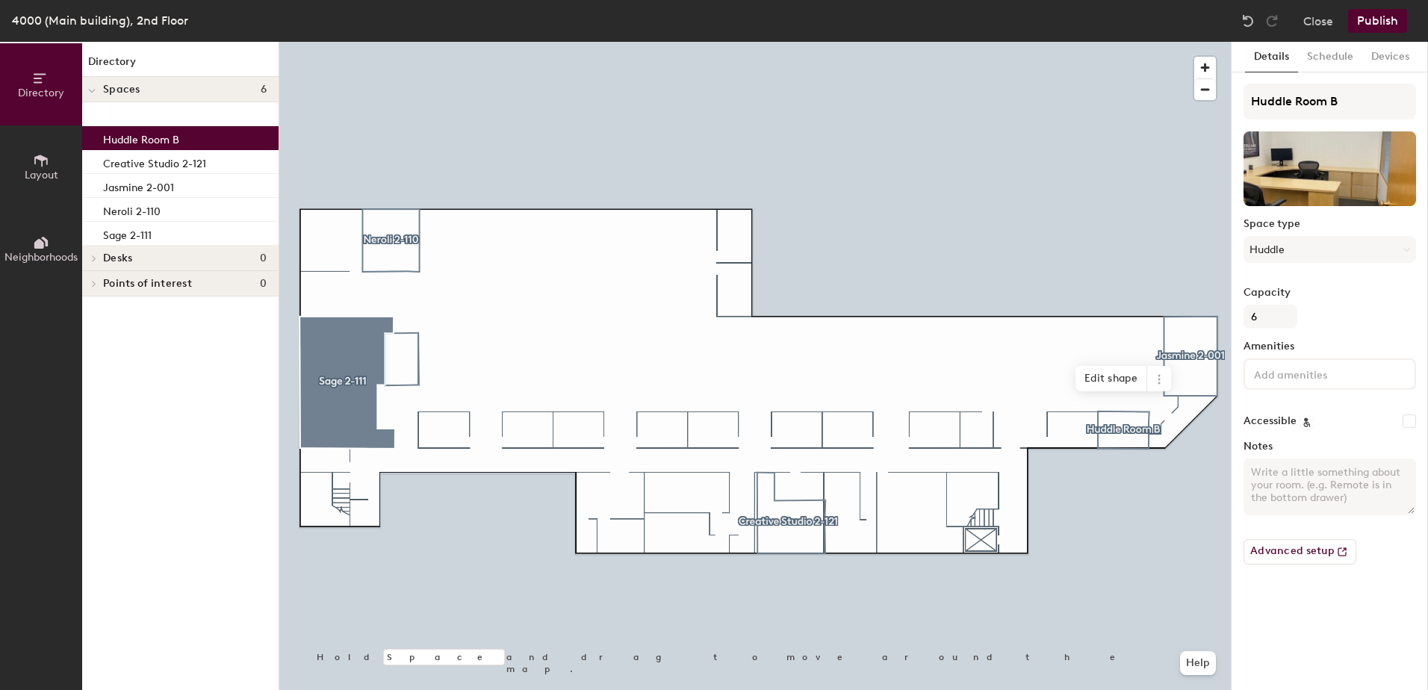
click at [137, 145] on p "Huddle Room B" at bounding box center [141, 137] width 76 height 17
click at [1396, 55] on button "Devices" at bounding box center [1391, 57] width 56 height 31
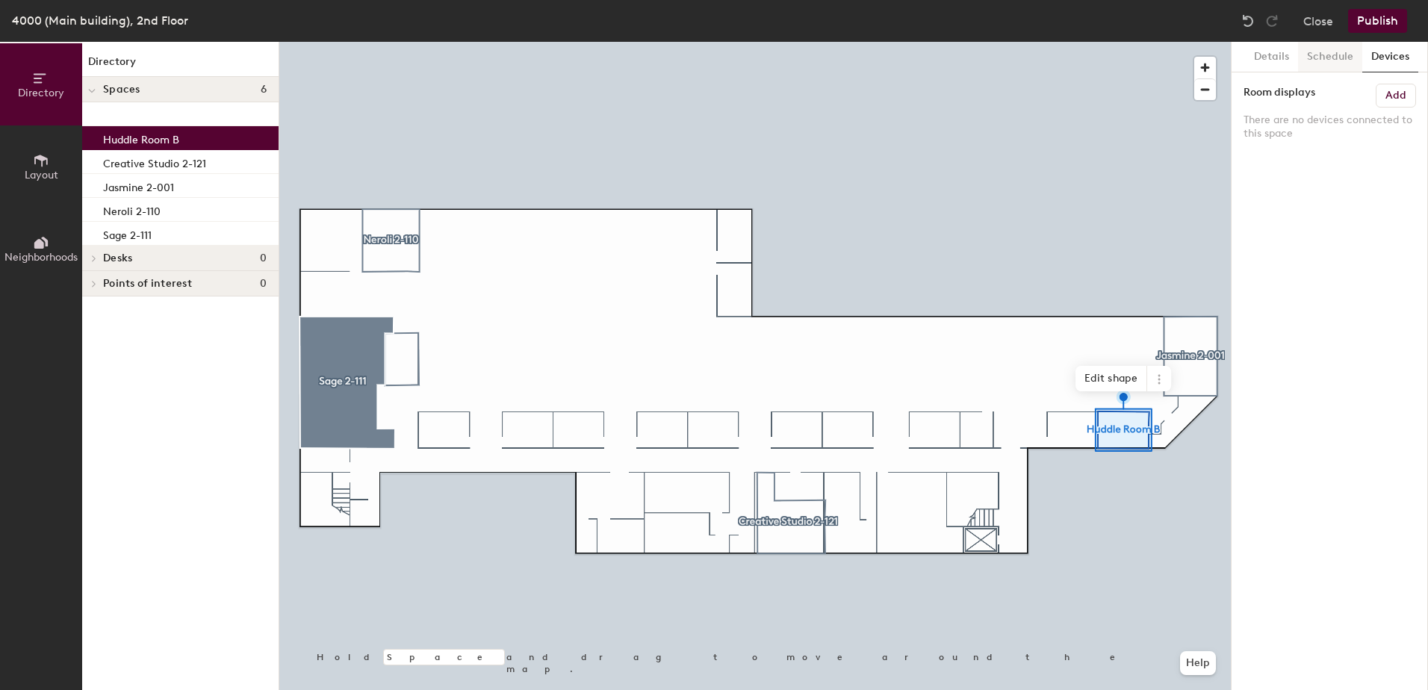
click at [1339, 58] on button "Schedule" at bounding box center [1330, 57] width 64 height 31
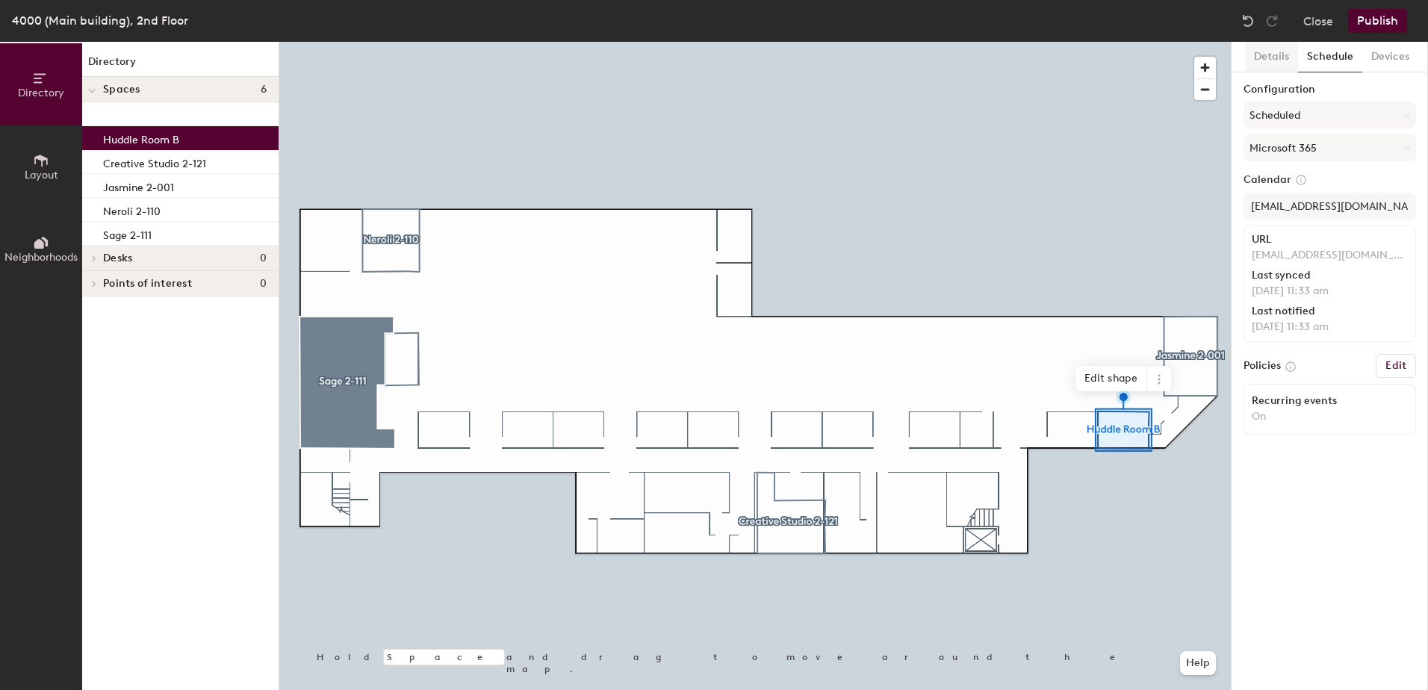
click at [1269, 59] on button "Details" at bounding box center [1271, 57] width 53 height 31
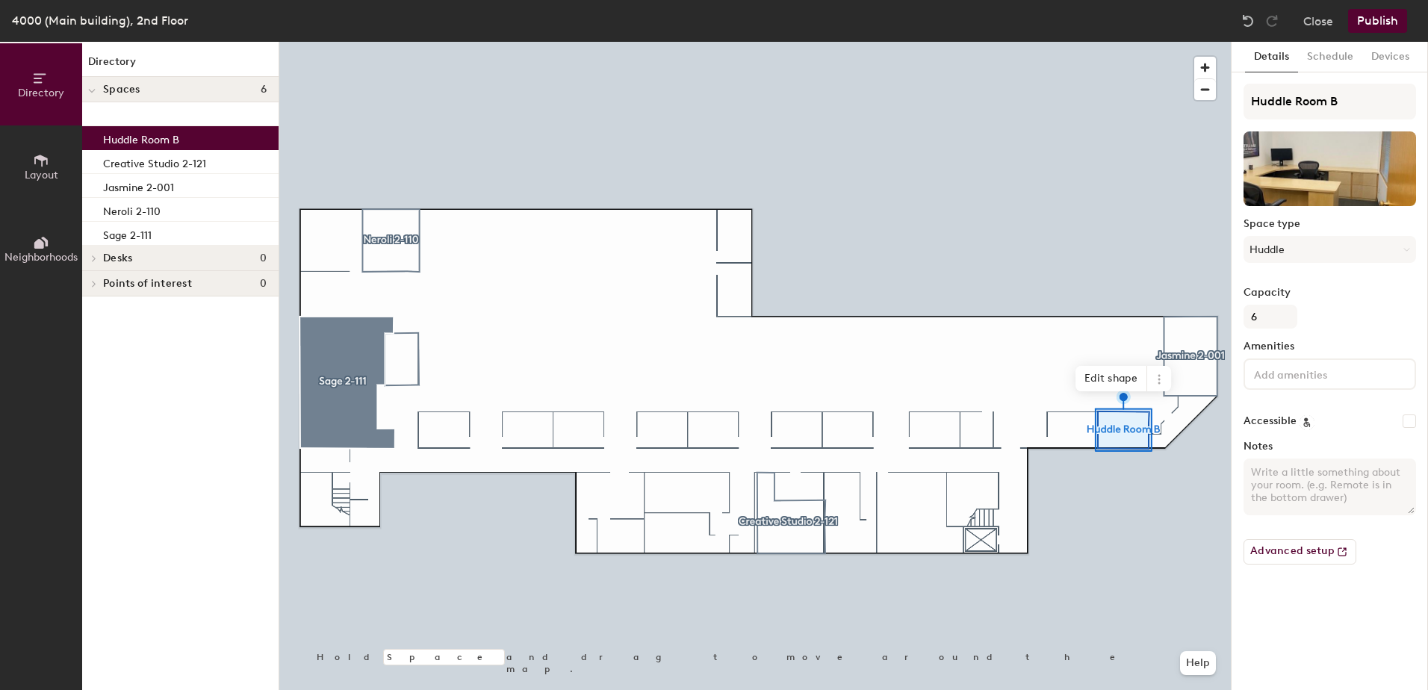
click at [48, 153] on button "Layout" at bounding box center [41, 167] width 82 height 82
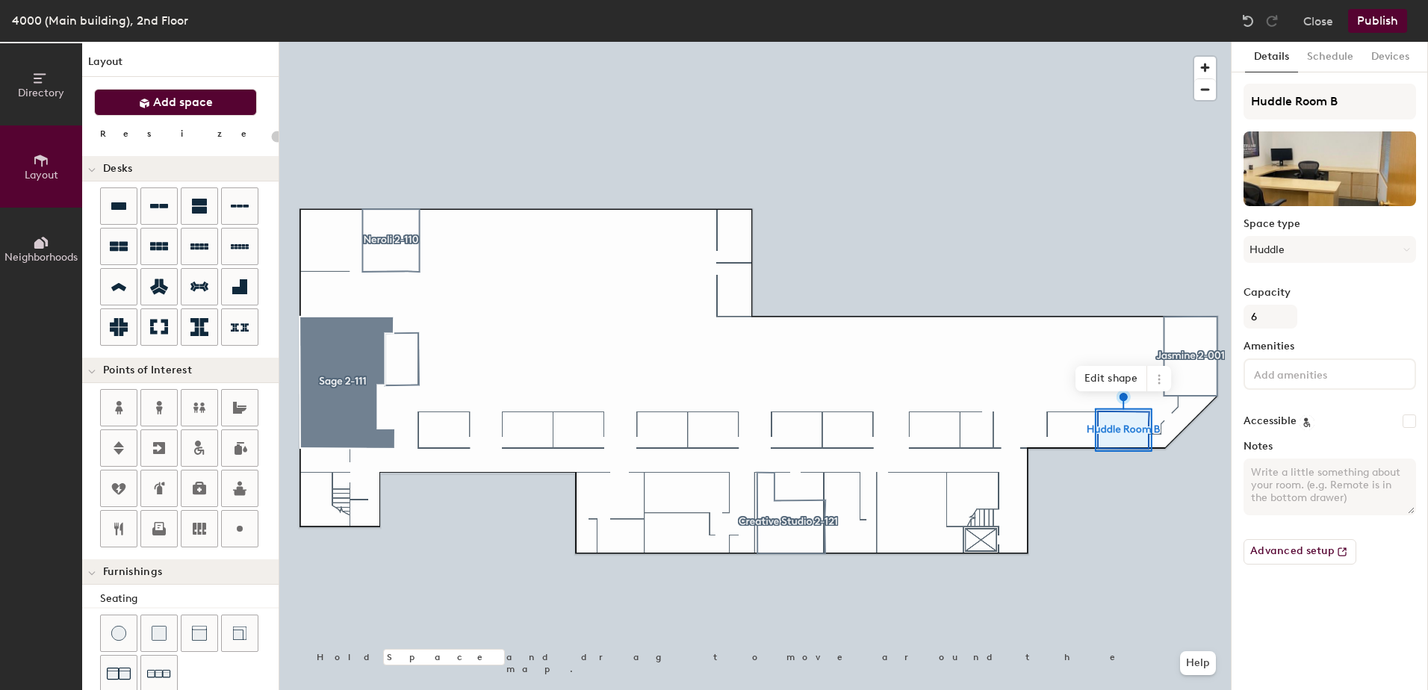
click at [169, 101] on span "Add space" at bounding box center [183, 102] width 60 height 15
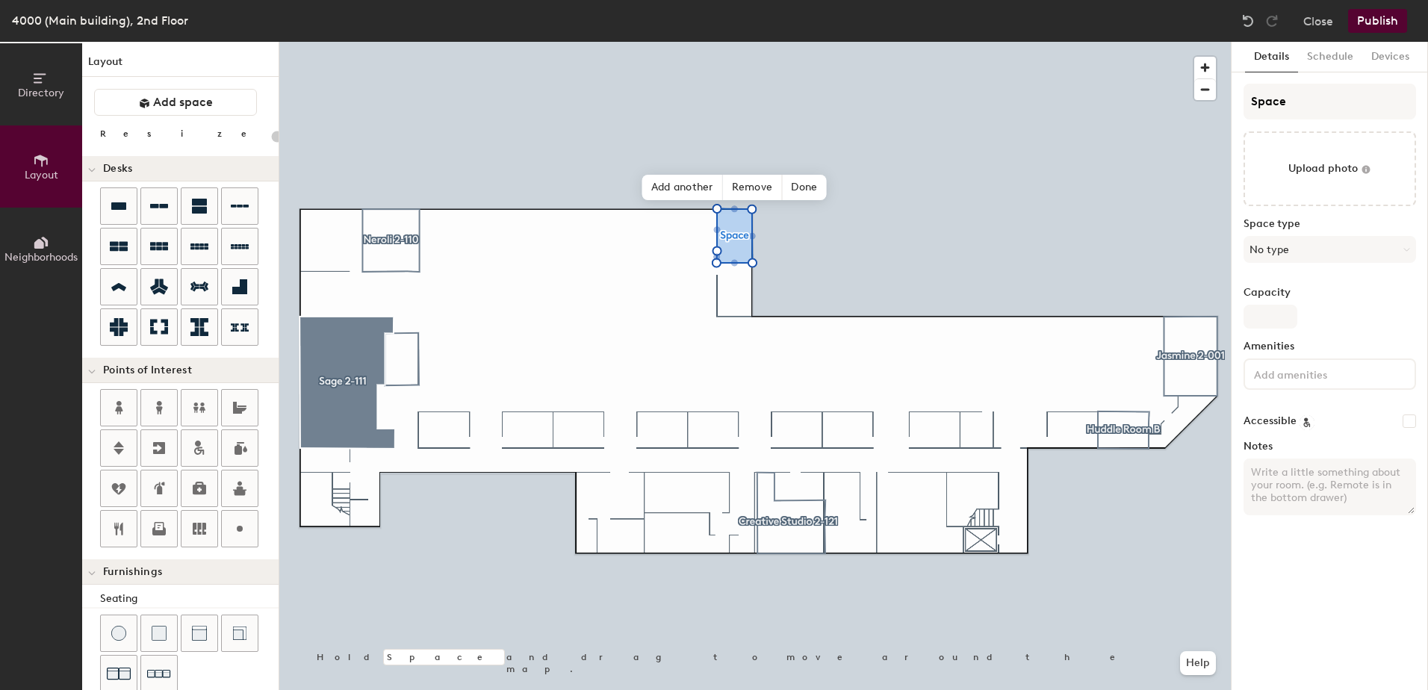
type input "20"
click at [1365, 113] on input "Space" at bounding box center [1330, 102] width 173 height 36
click at [1210, 110] on div "Directory Layout Neighborhoods Layout Add space Resize Desks Points of Interest…" at bounding box center [714, 366] width 1428 height 648
type input "H"
type input "20"
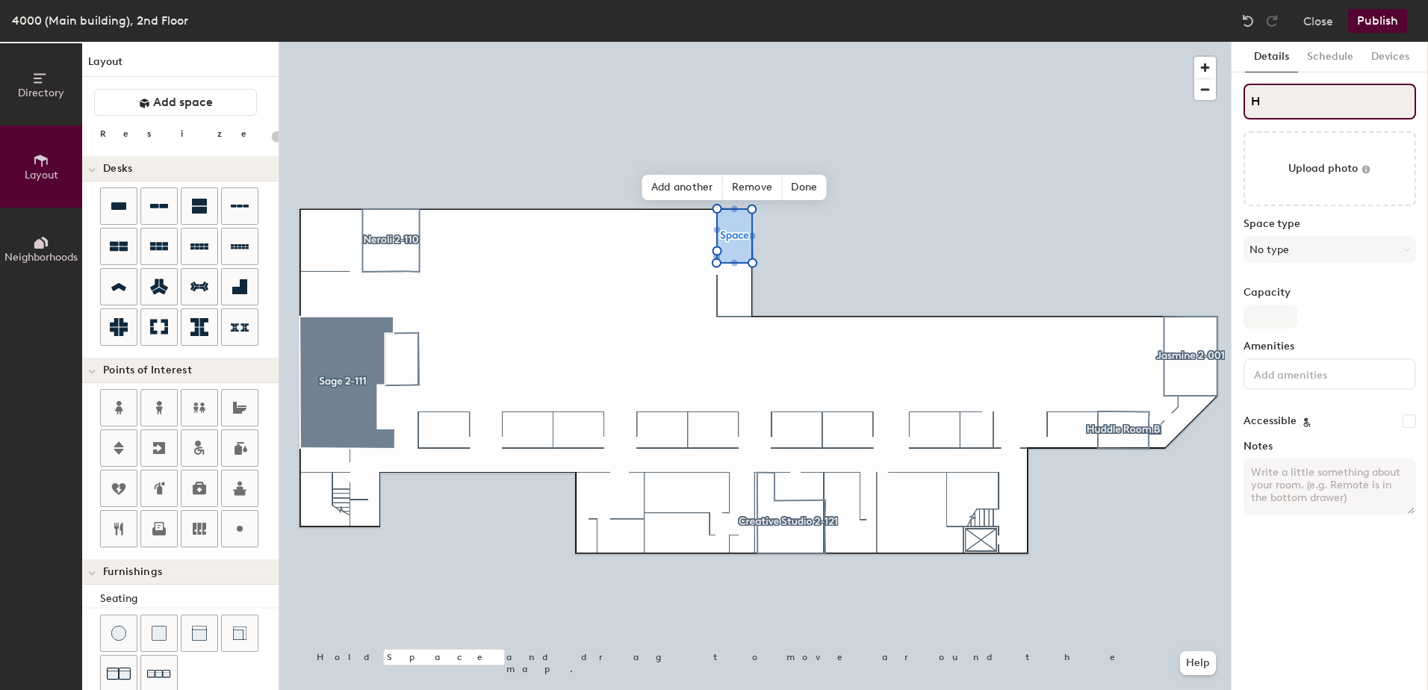
type input "Hu"
type input "20"
type input "Hud"
type input "20"
type input "Huddle"
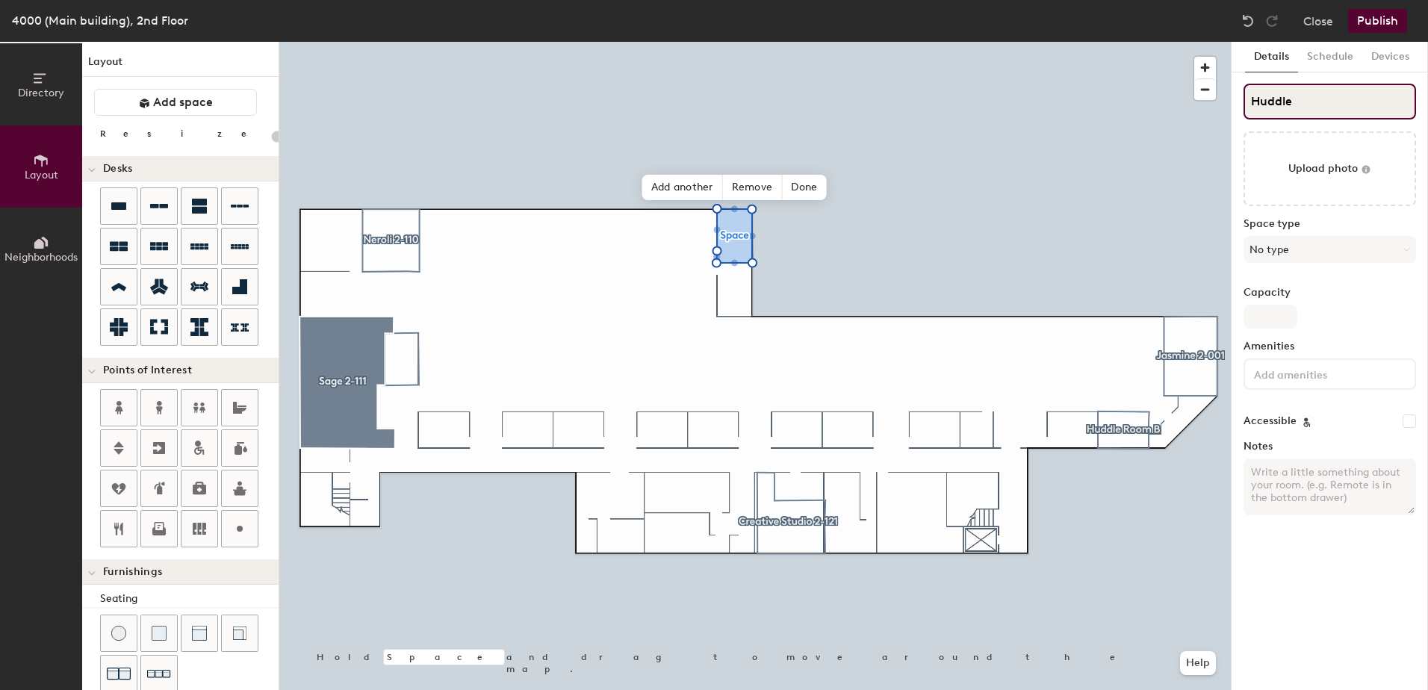
type input "20"
type input "Huddle Ro"
type input "20"
type input "Huddle Roo"
type input "20"
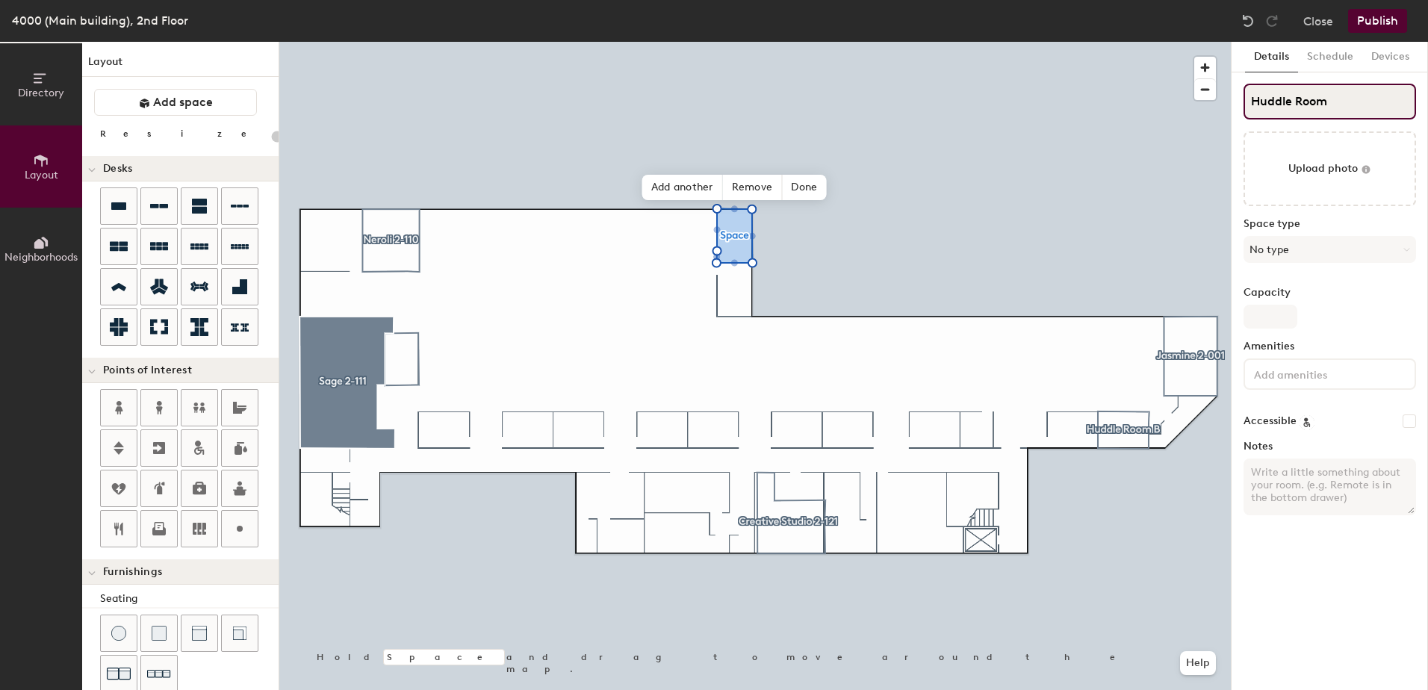
type input "Huddle Room"
type input "20"
type input "Huddle Room A"
type input "20"
type input "Huddle Room A"
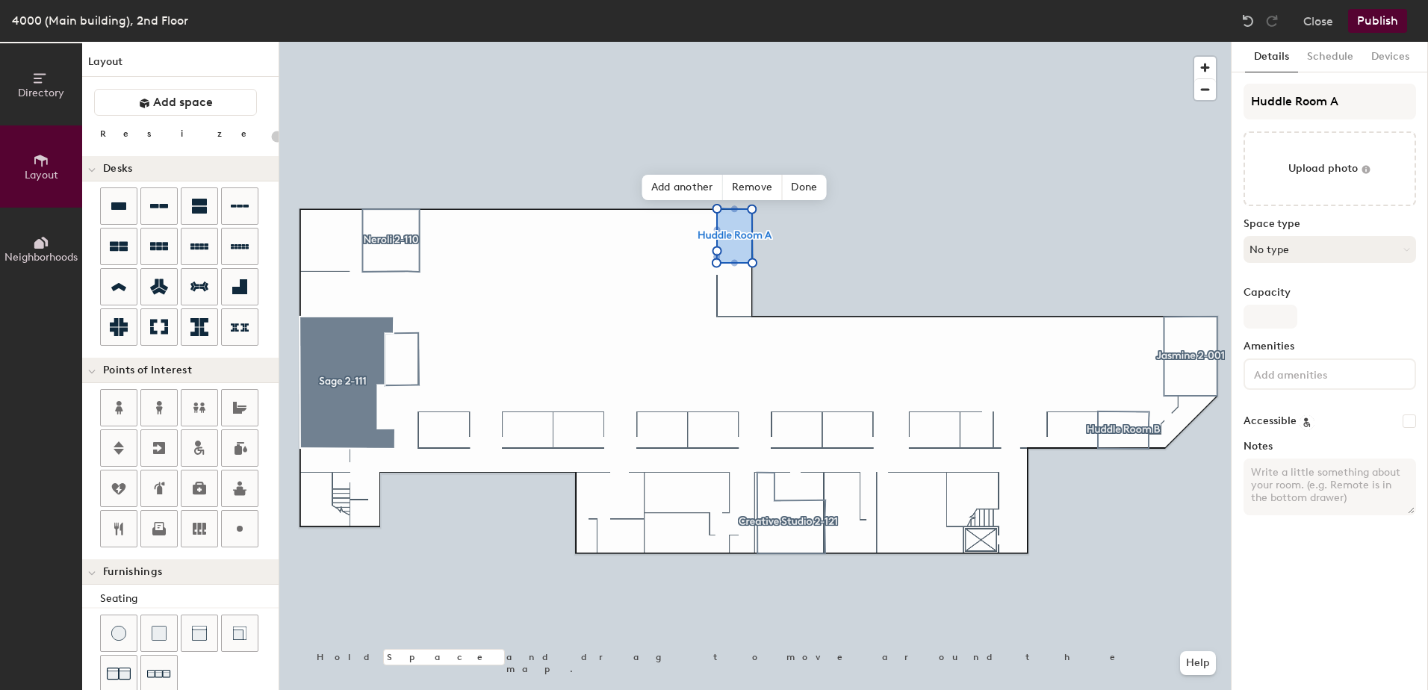
click at [1330, 259] on button "No type" at bounding box center [1330, 249] width 173 height 27
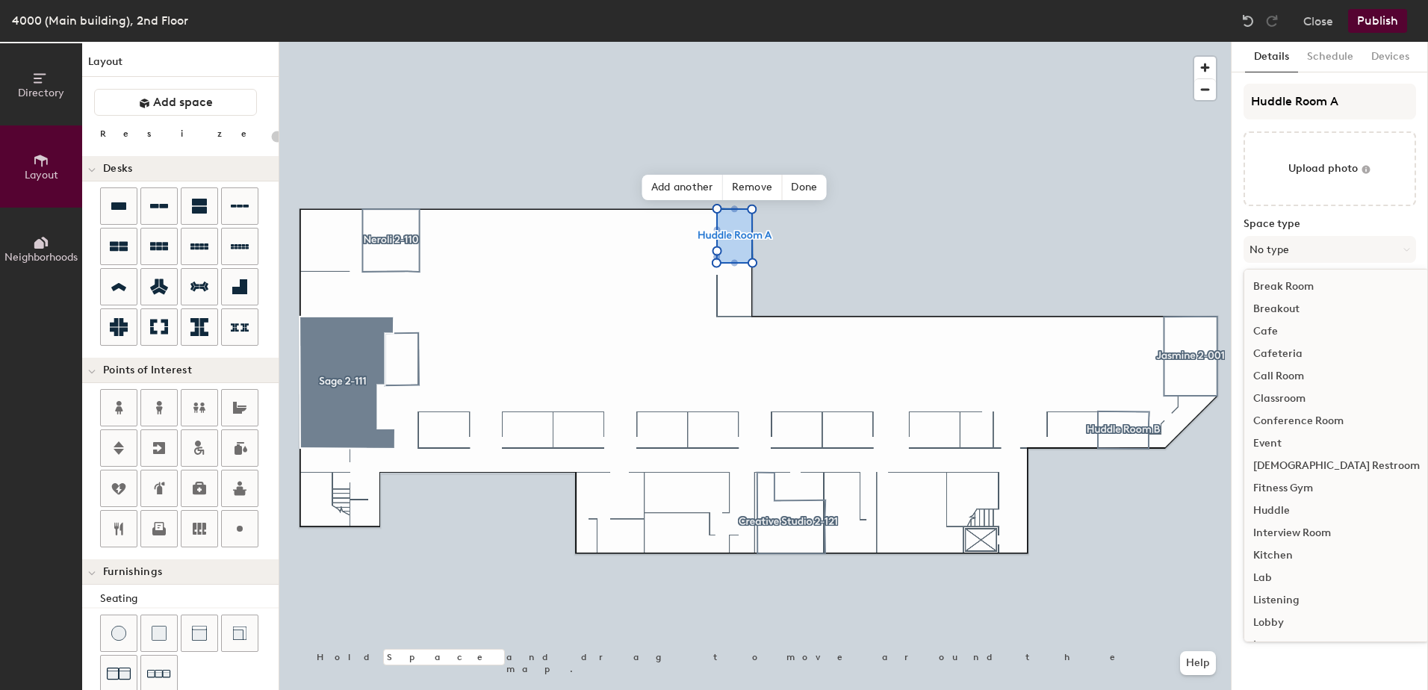
click at [1281, 506] on div "Huddle" at bounding box center [1337, 511] width 185 height 22
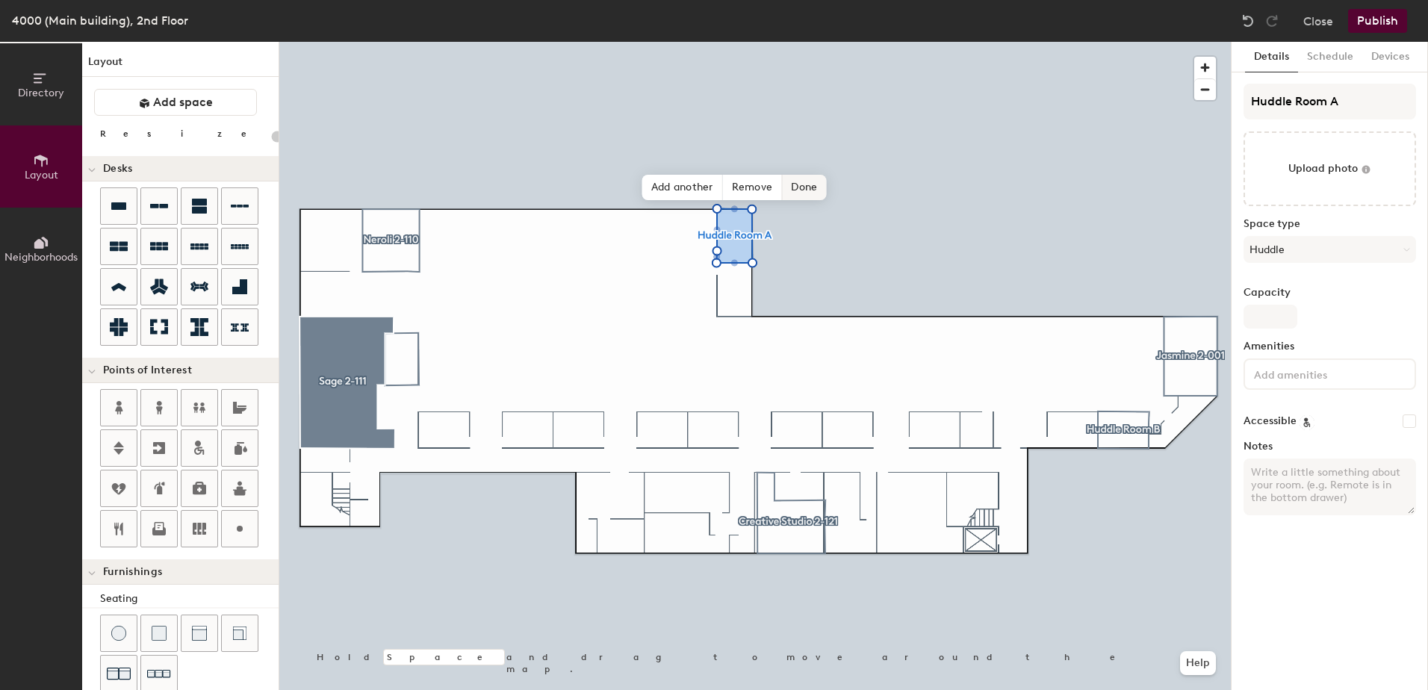
click at [802, 186] on span "Done" at bounding box center [804, 187] width 44 height 25
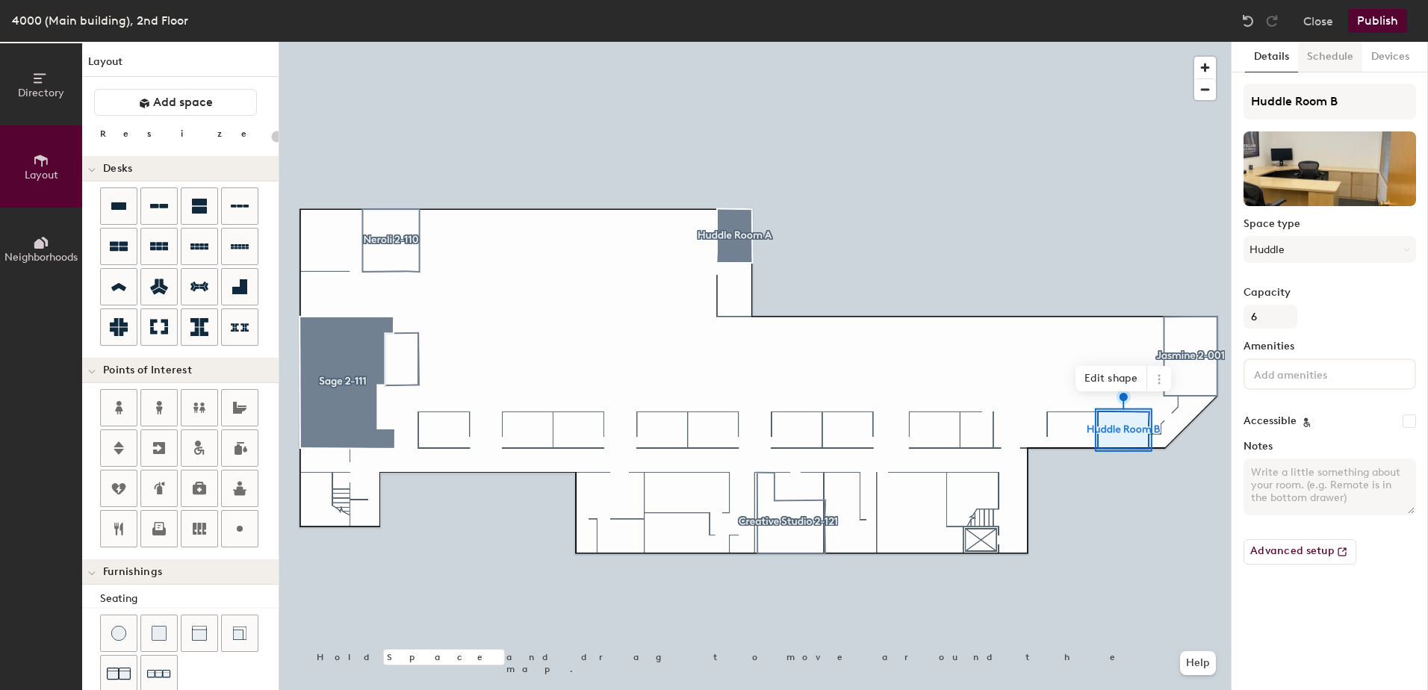
click at [1333, 54] on button "Schedule" at bounding box center [1330, 57] width 64 height 31
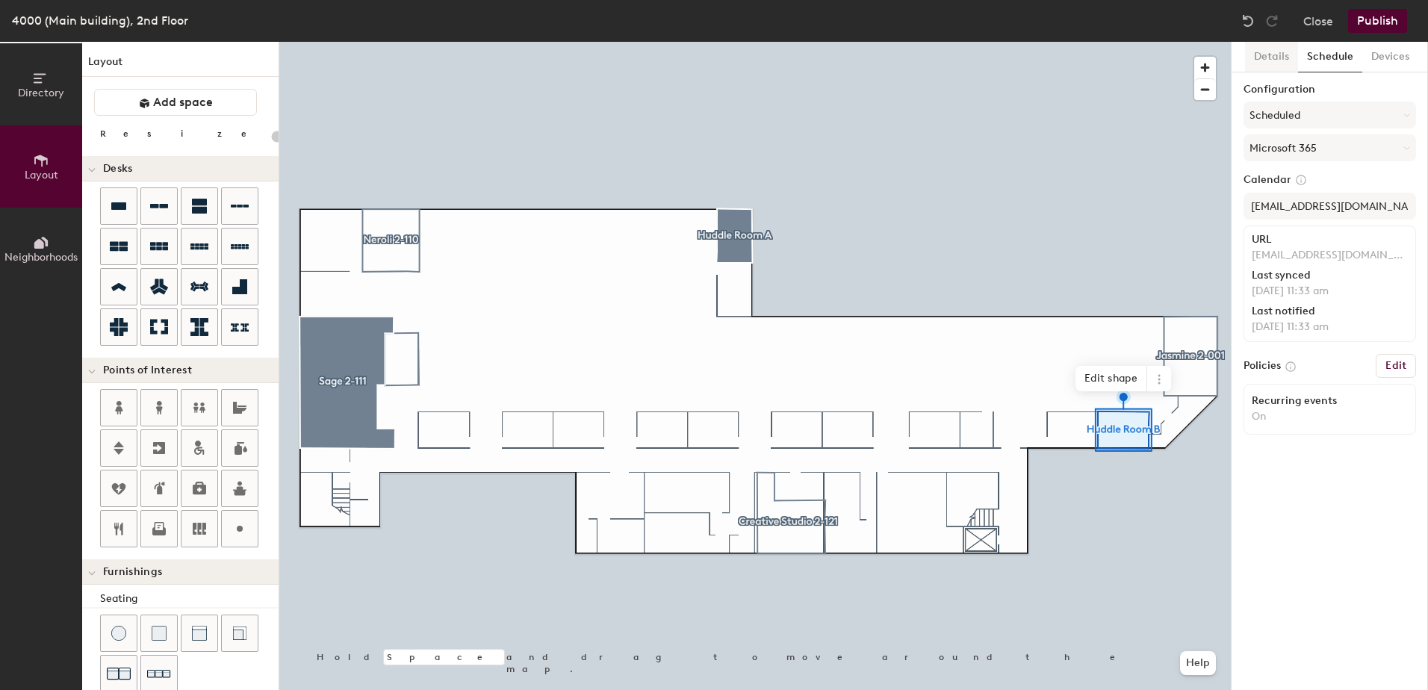
click at [1260, 50] on button "Details" at bounding box center [1271, 57] width 53 height 31
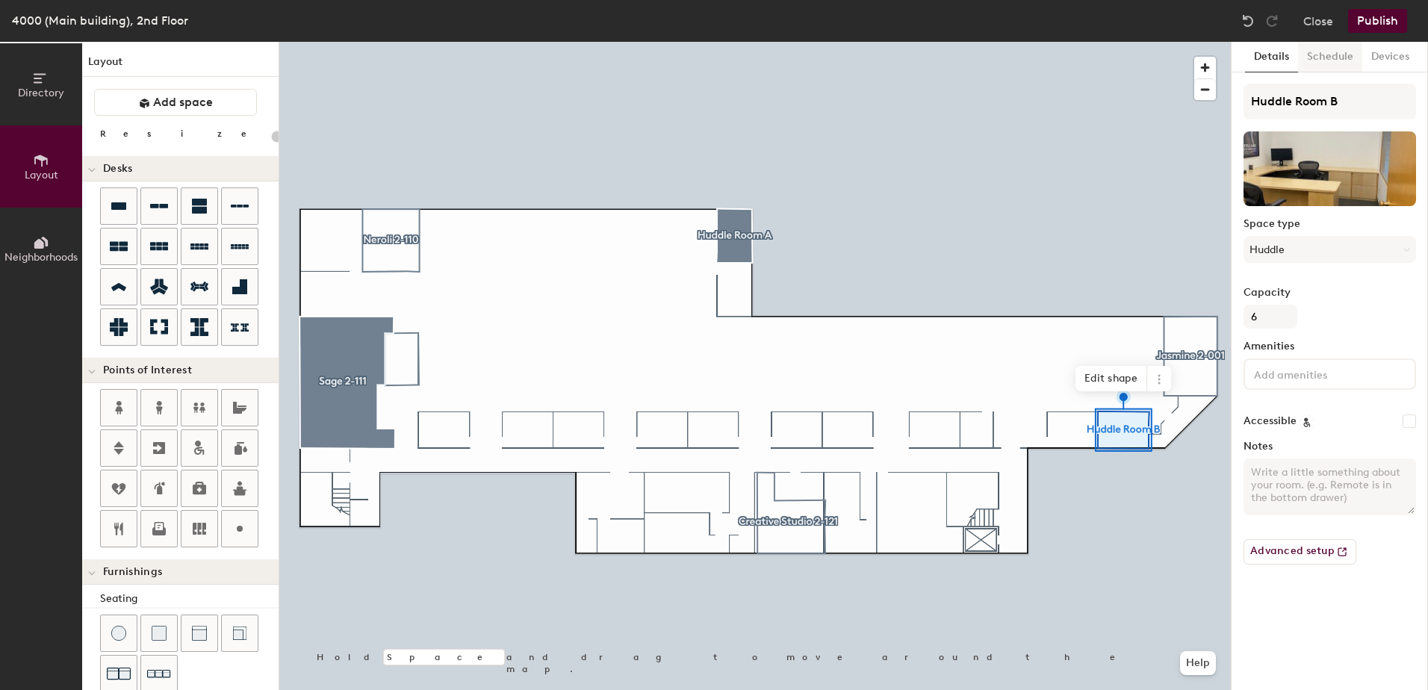
click at [1298, 52] on button "Schedule" at bounding box center [1330, 57] width 64 height 31
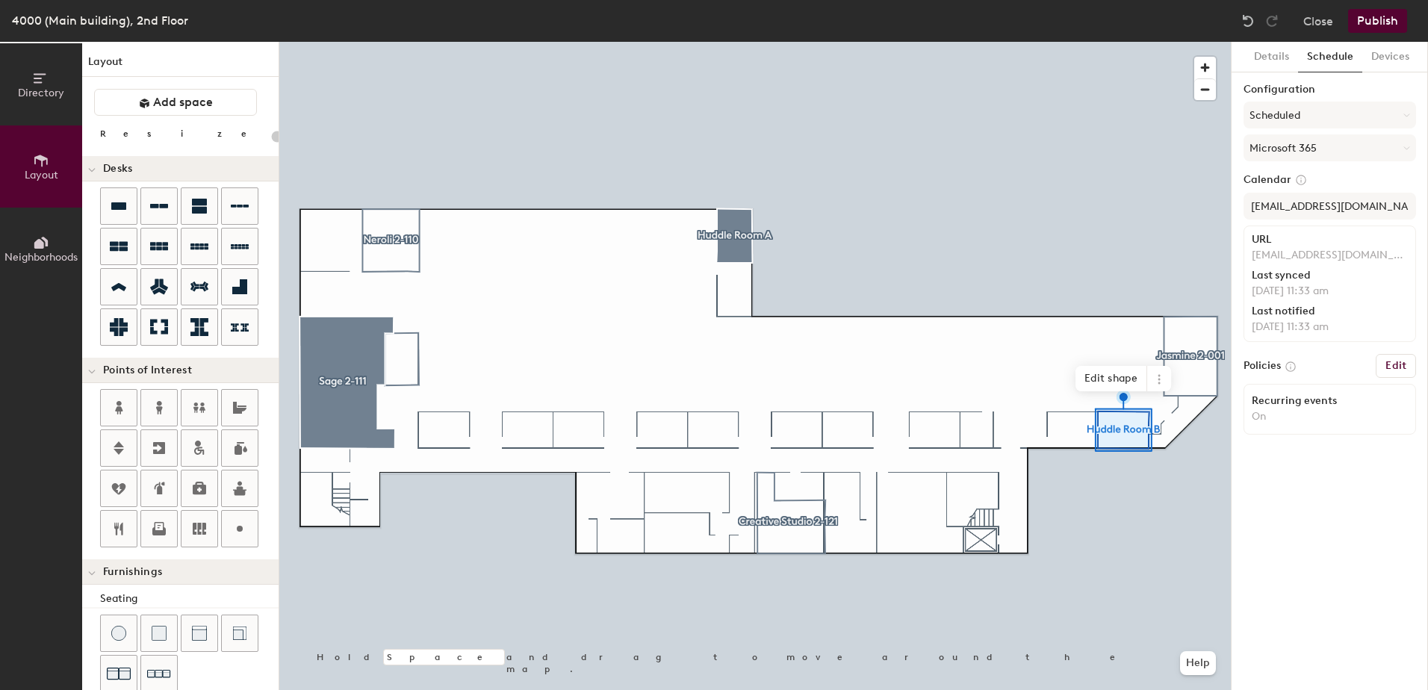
click at [1307, 54] on button "Schedule" at bounding box center [1330, 57] width 64 height 31
click at [1250, 54] on button "Details" at bounding box center [1271, 57] width 53 height 31
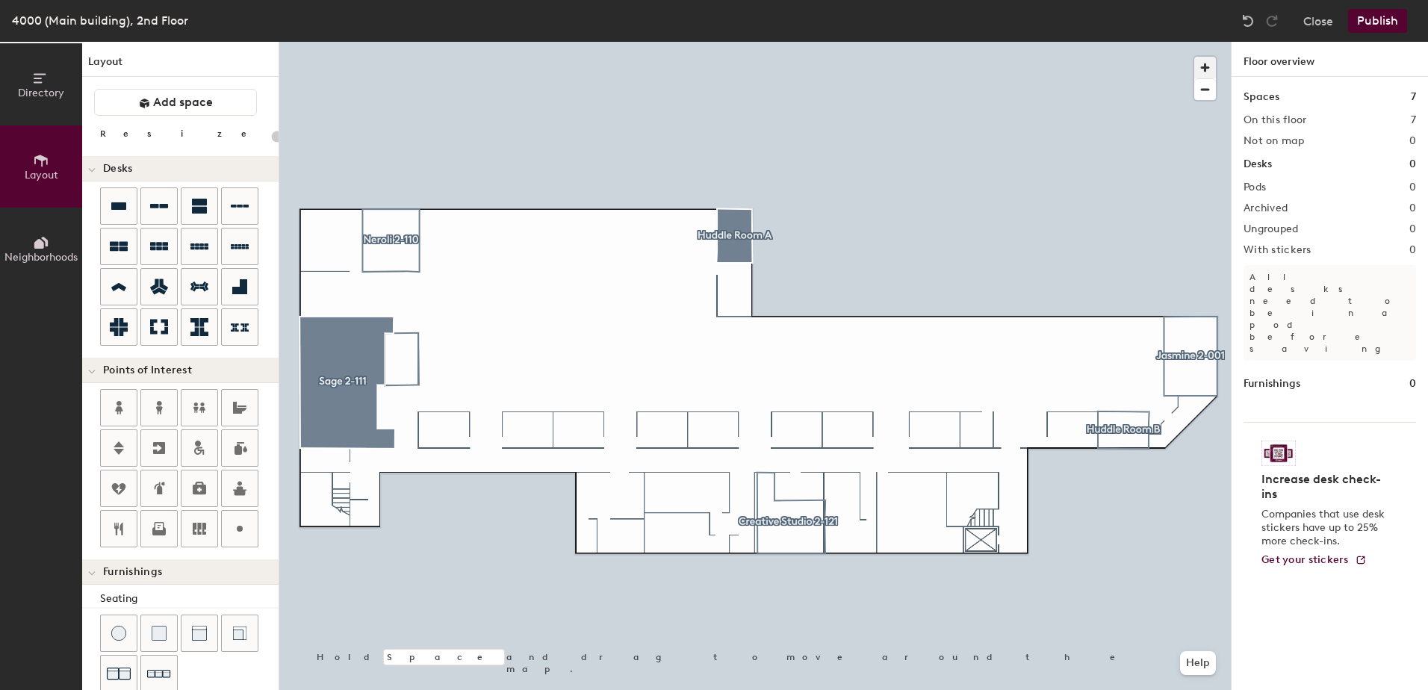
click at [1201, 65] on span "button" at bounding box center [1206, 68] width 22 height 22
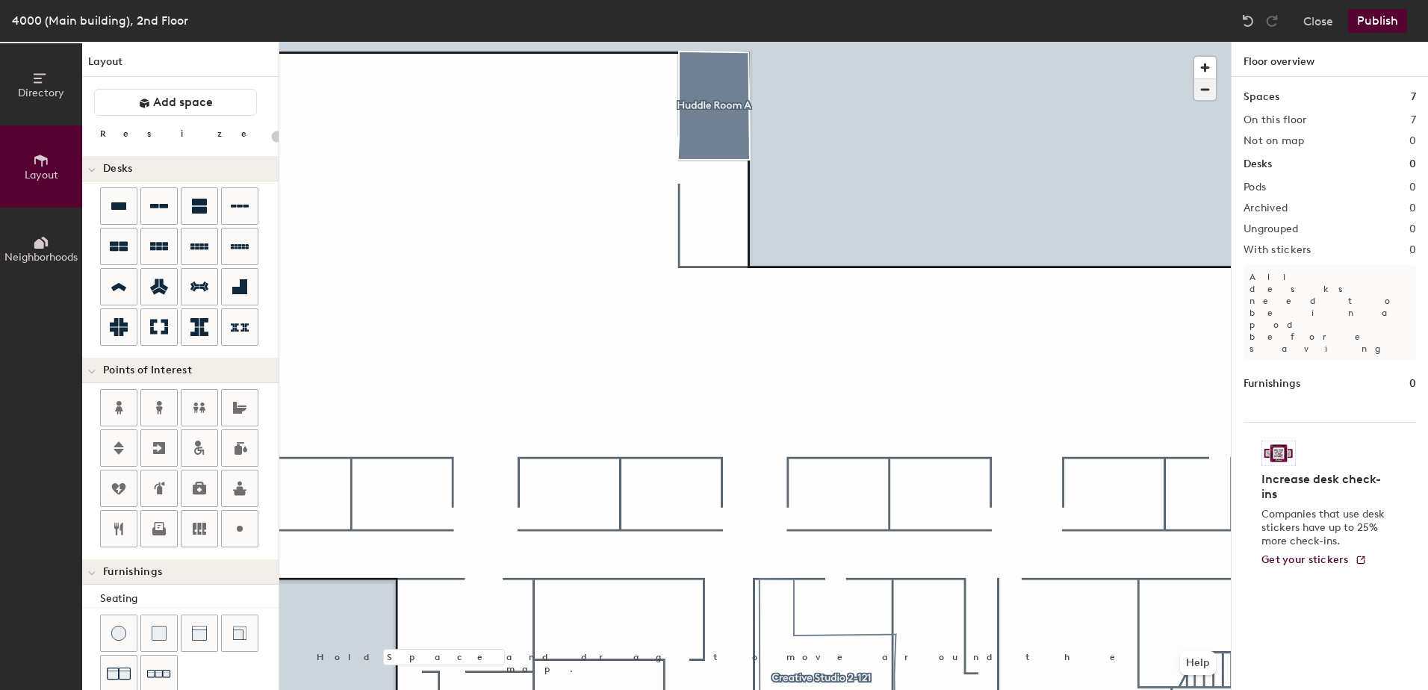
click at [1203, 90] on span "button" at bounding box center [1206, 89] width 22 height 21
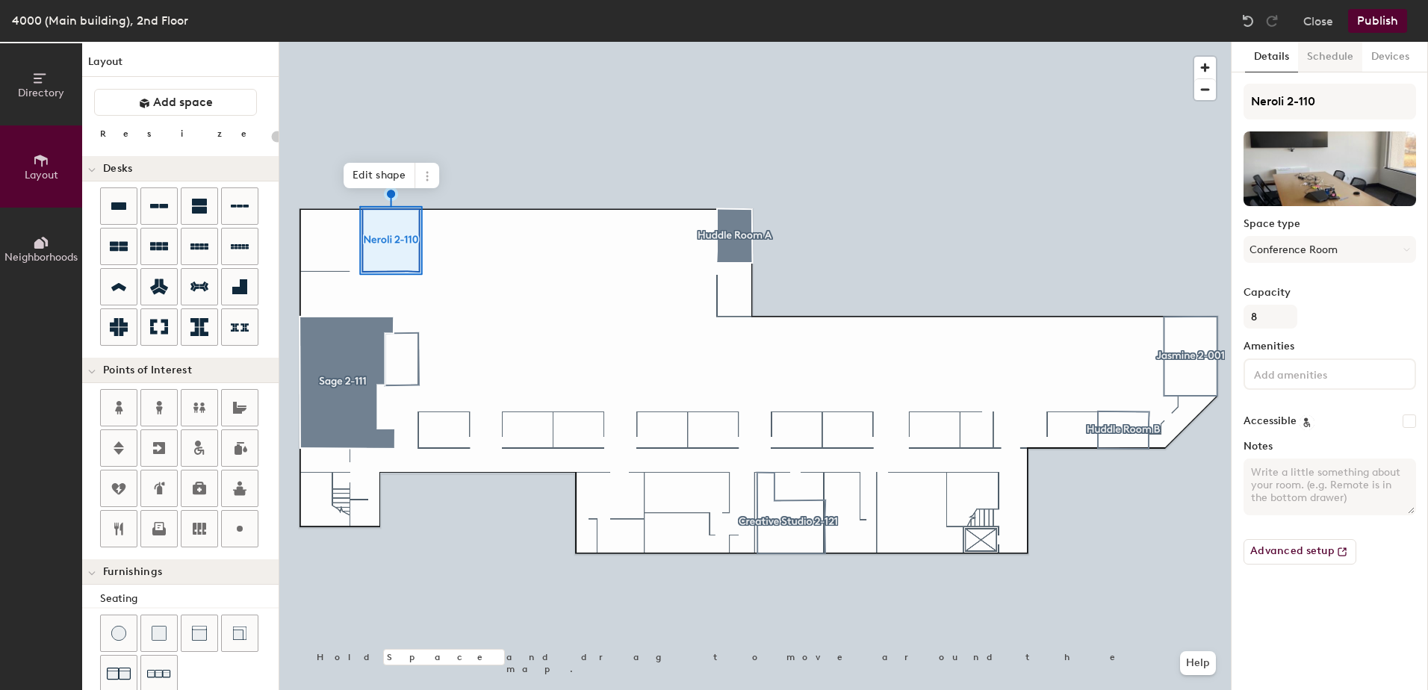
click at [1321, 49] on button "Schedule" at bounding box center [1330, 57] width 64 height 31
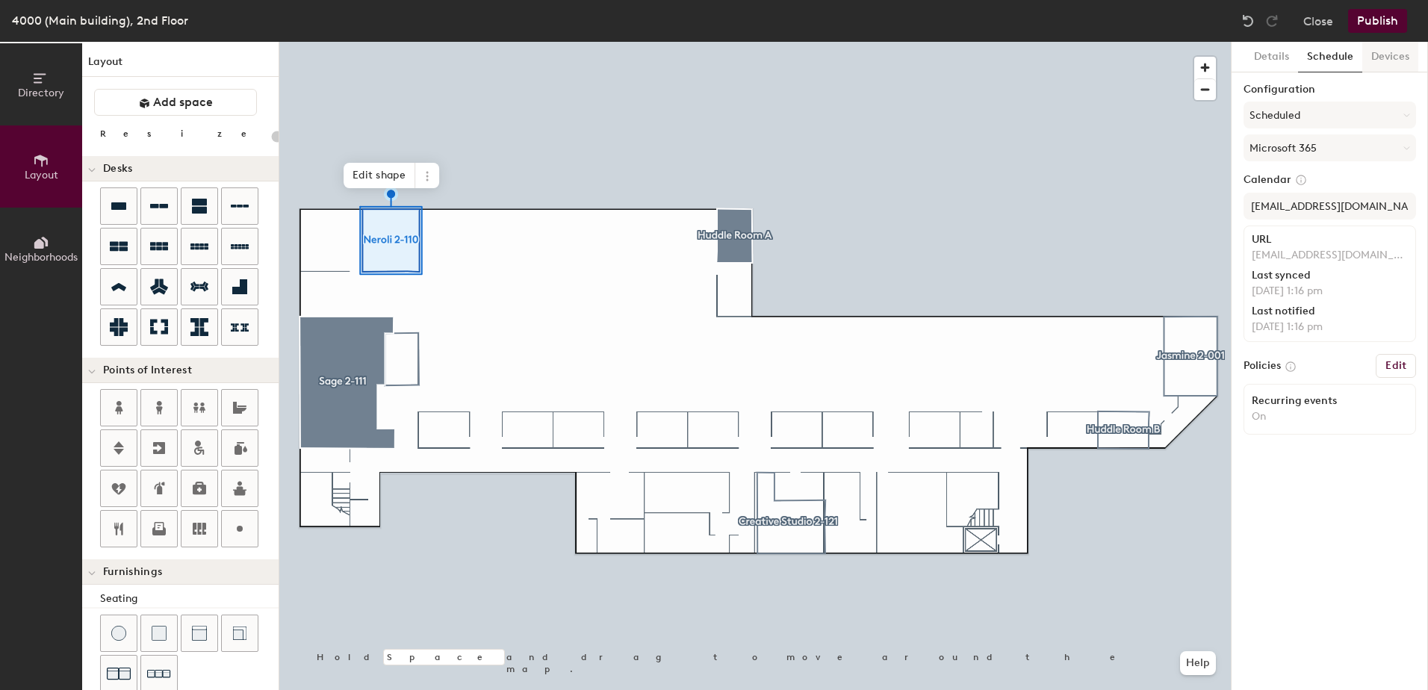
click at [1373, 52] on button "Devices" at bounding box center [1391, 57] width 56 height 31
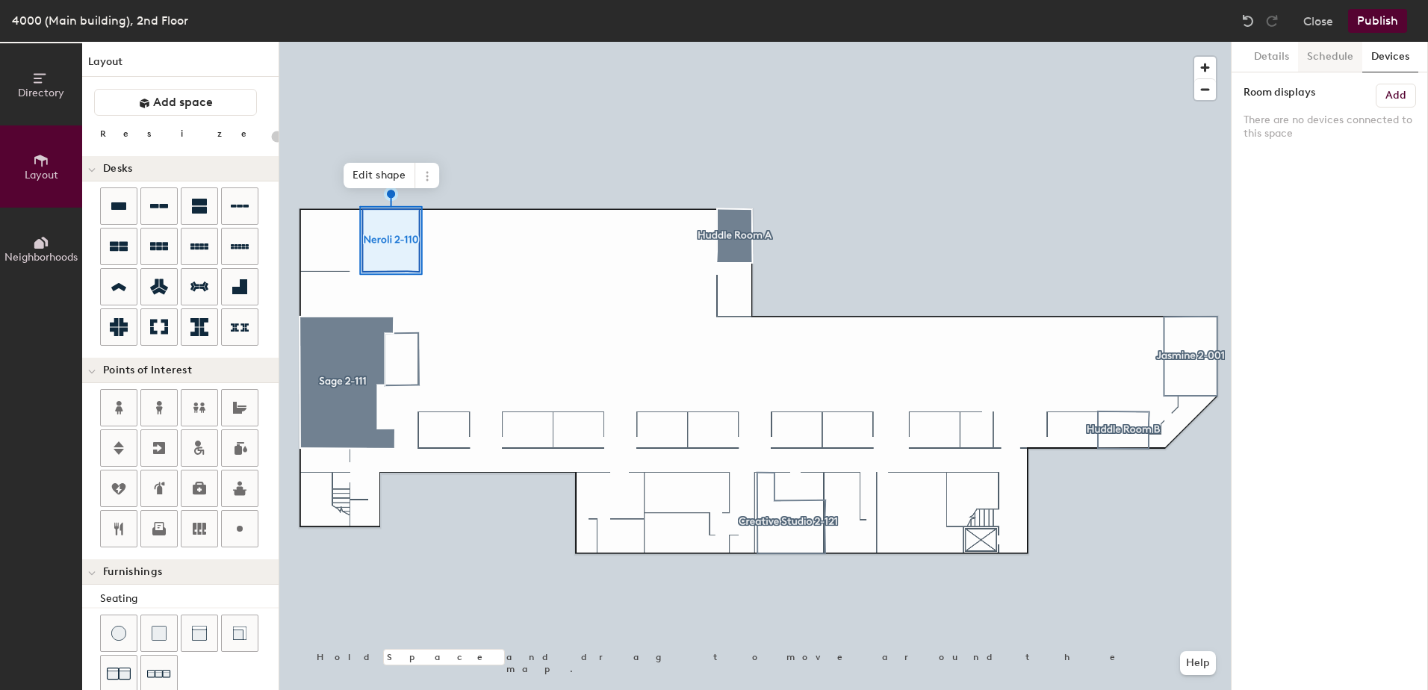
click at [1337, 52] on button "Schedule" at bounding box center [1330, 57] width 64 height 31
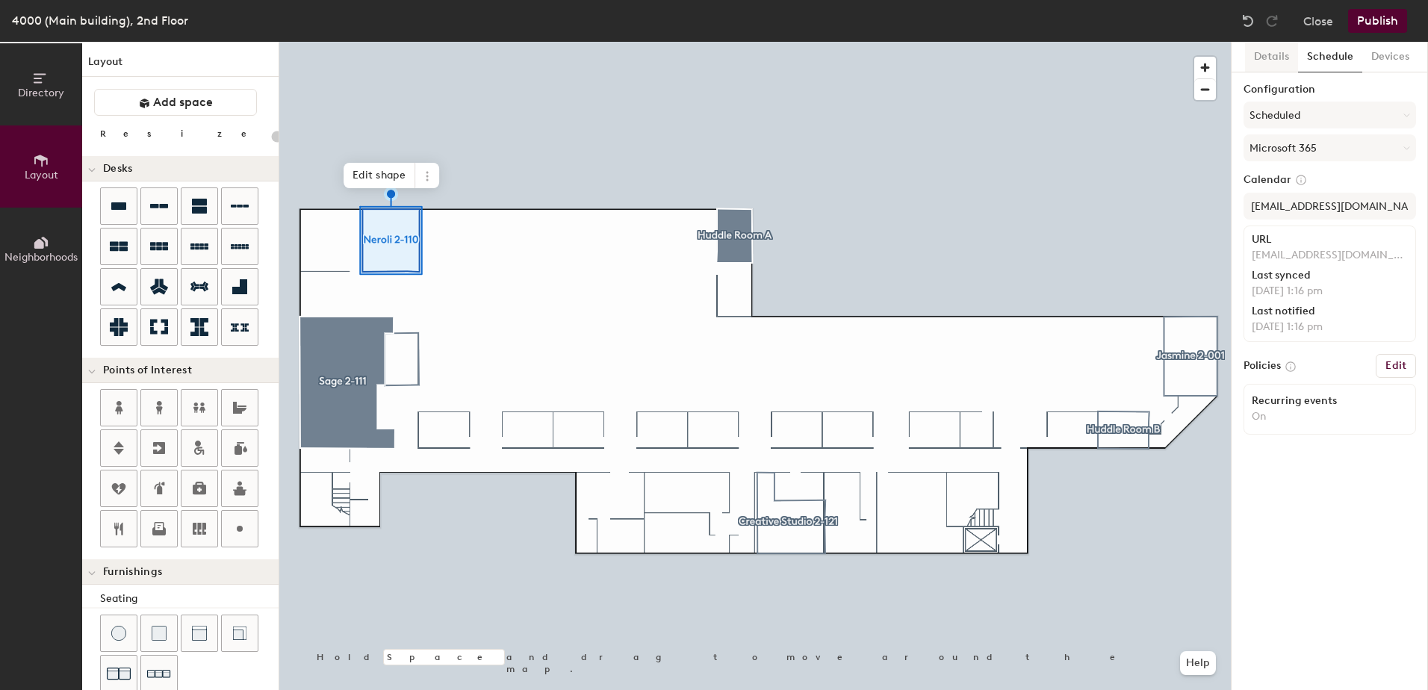
click at [1281, 55] on button "Details" at bounding box center [1271, 57] width 53 height 31
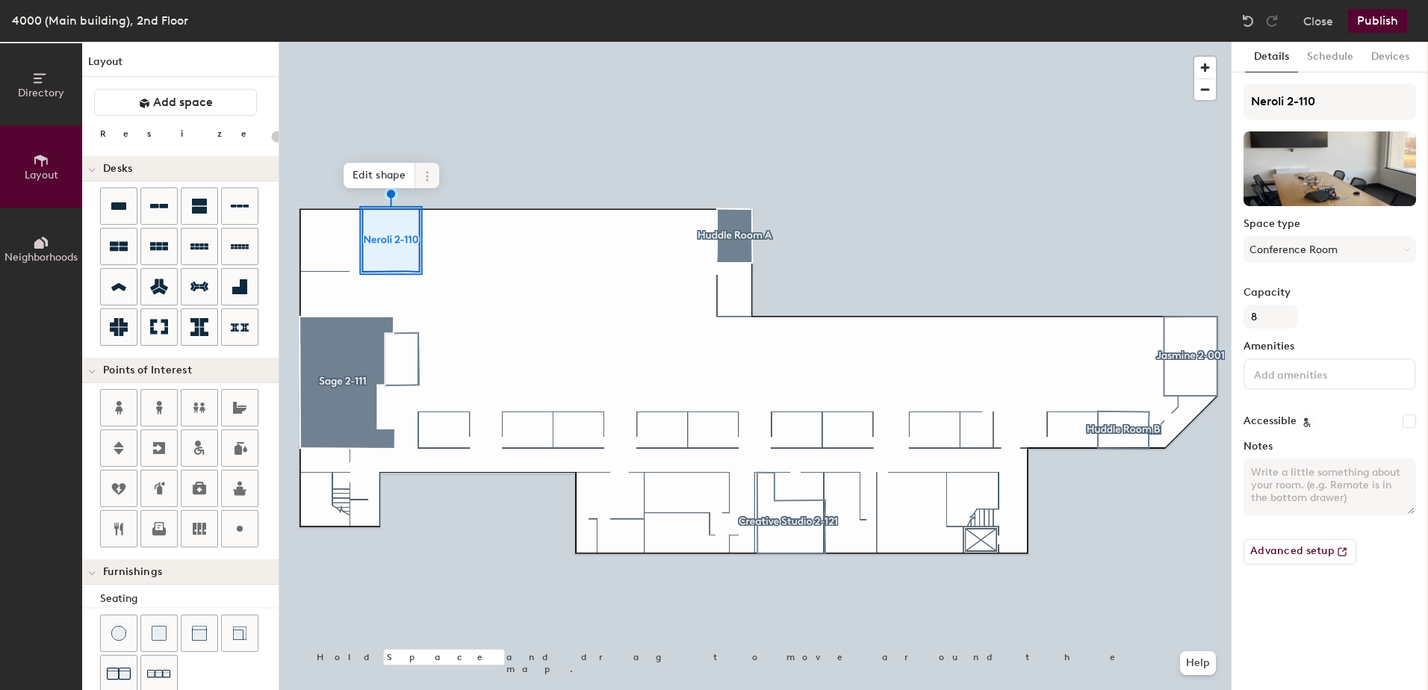
click at [424, 180] on icon at bounding box center [427, 176] width 12 height 12
click at [446, 211] on span "Remove from map" at bounding box center [481, 210] width 133 height 25
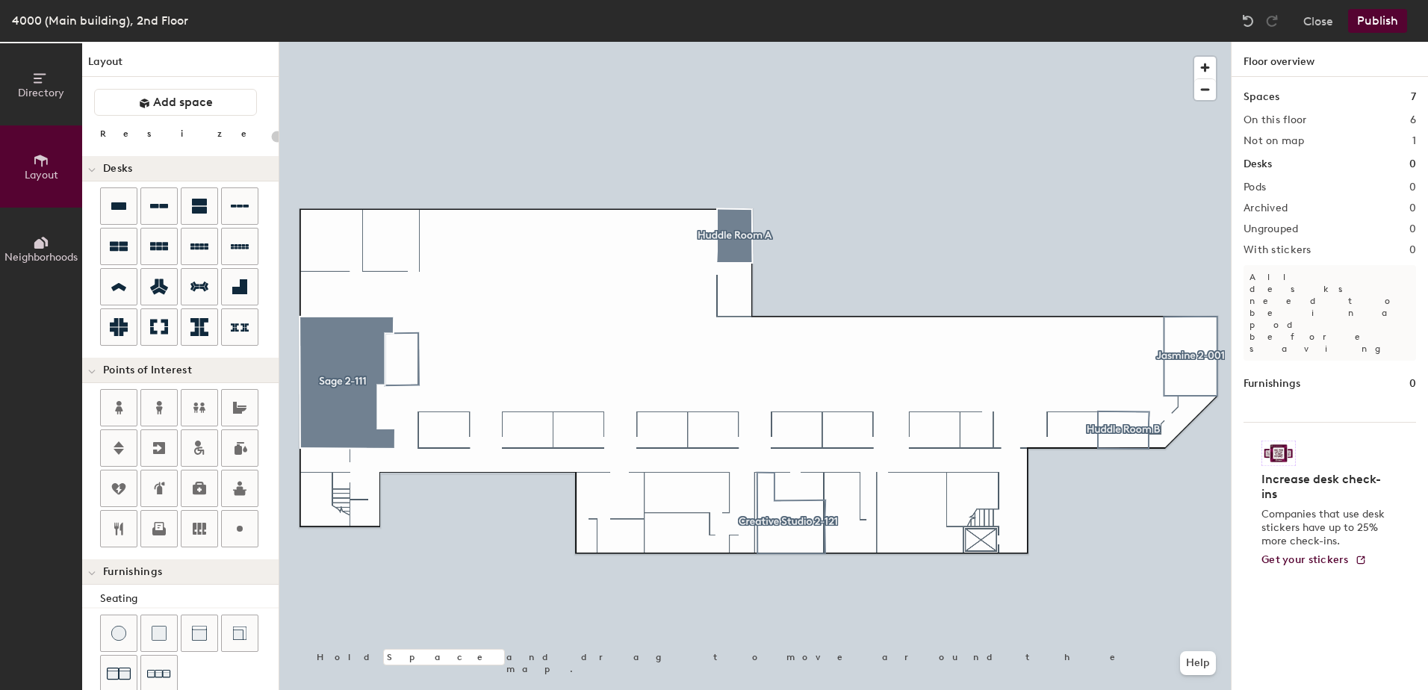
click at [765, 42] on div at bounding box center [755, 42] width 952 height 0
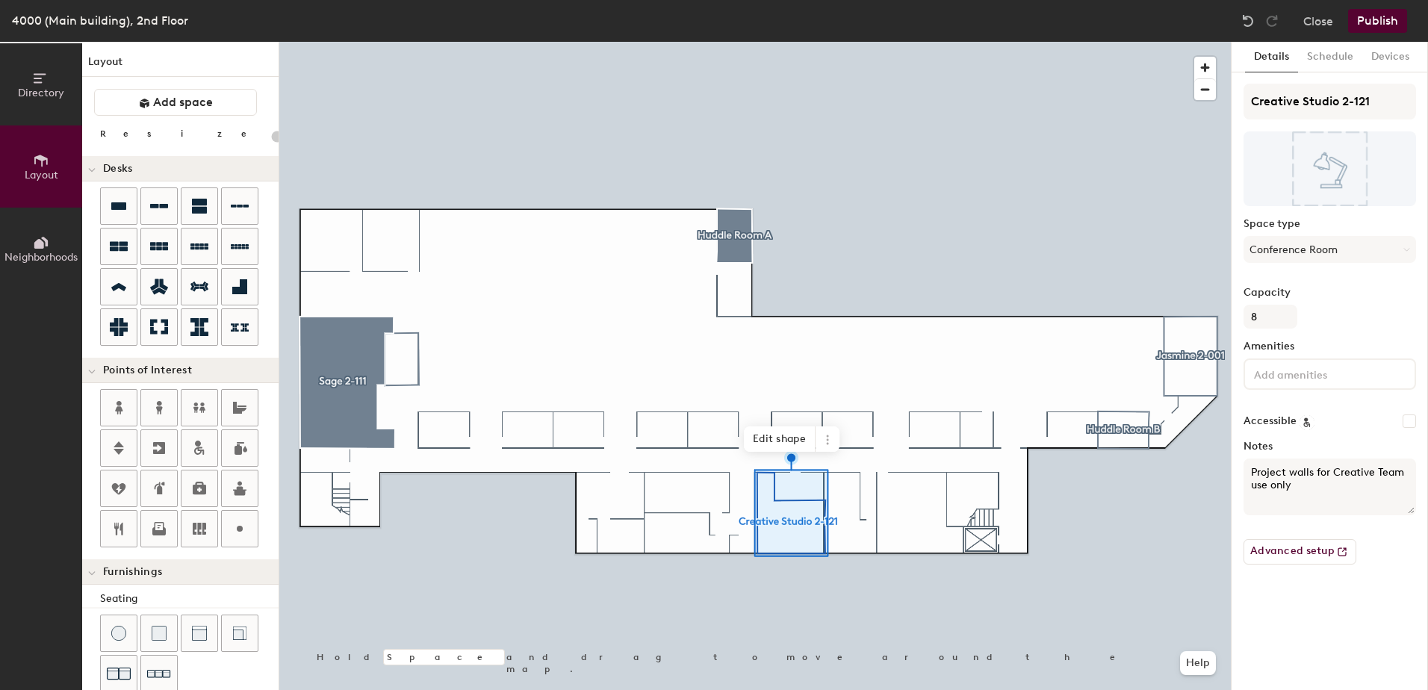
type input "20"
click at [1207, 108] on div "Directory Layout Neighborhoods Layout Add space Resize Desks Points of Interest…" at bounding box center [714, 366] width 1428 height 648
paste input
click at [1167, 86] on div "Directory Layout Neighborhoods Layout Add space Resize Desks Points of Interest…" at bounding box center [714, 366] width 1428 height 648
paste input
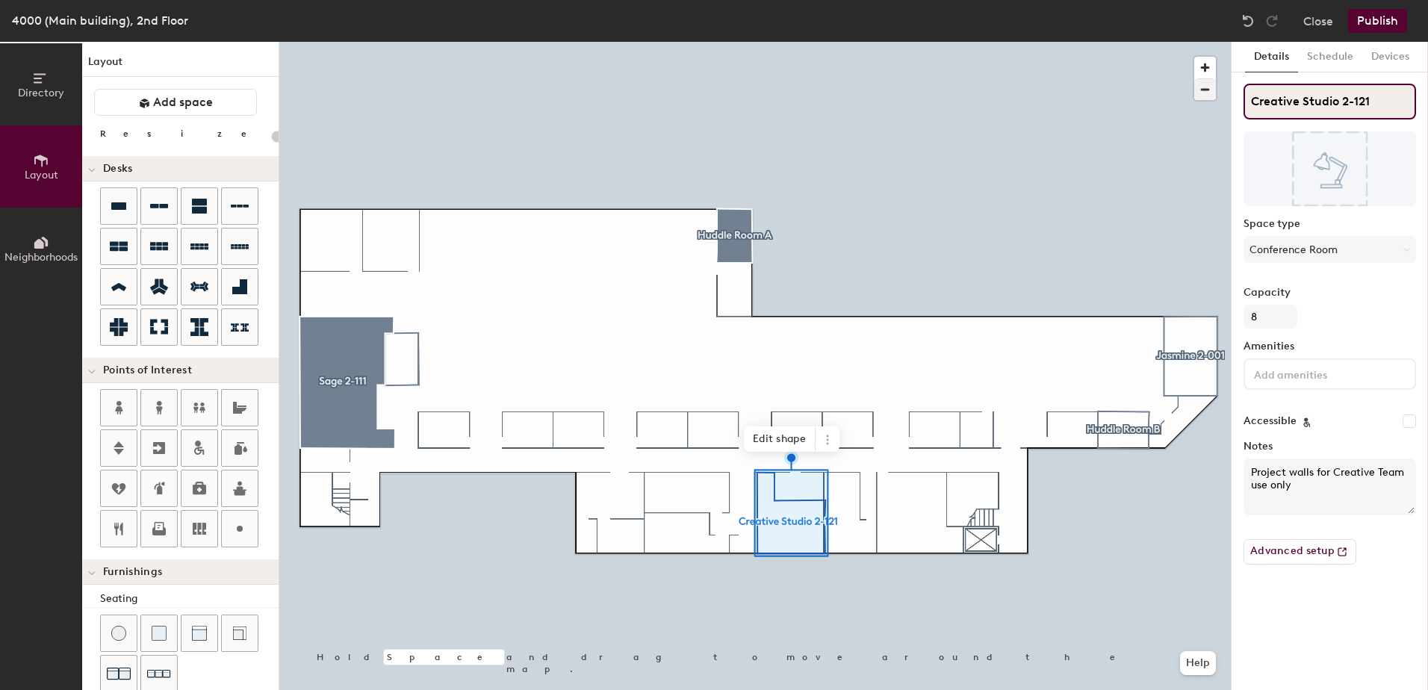
type input "Creative Studio 2-121"
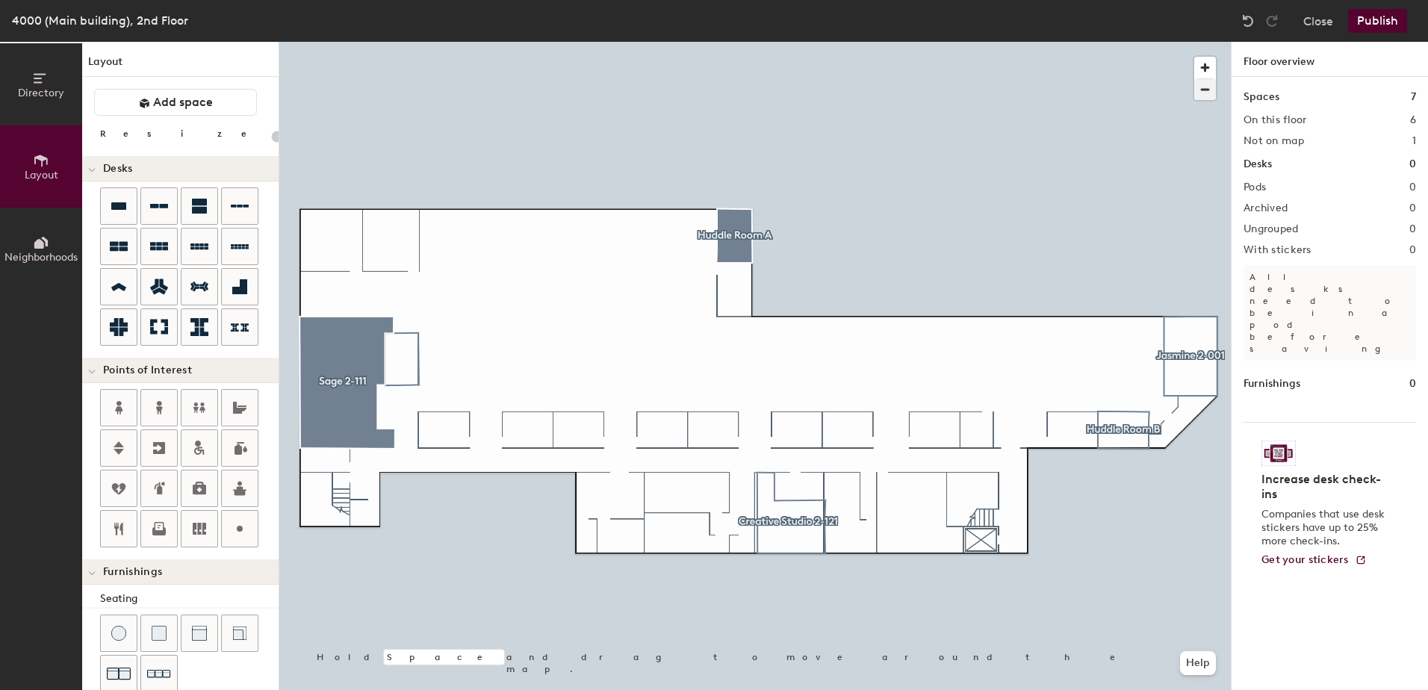
click at [380, 42] on div at bounding box center [755, 42] width 952 height 0
click at [380, 227] on div at bounding box center [381, 228] width 3 height 3
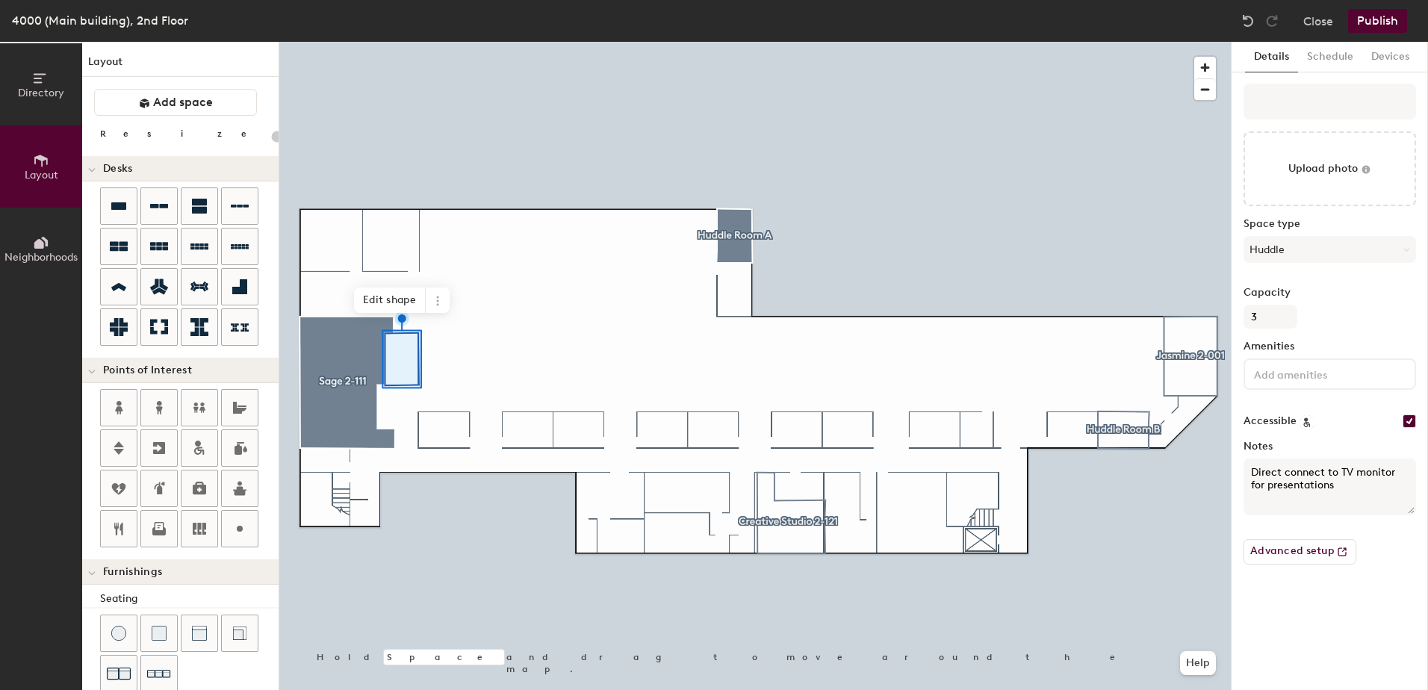
click at [394, 42] on div at bounding box center [755, 42] width 952 height 0
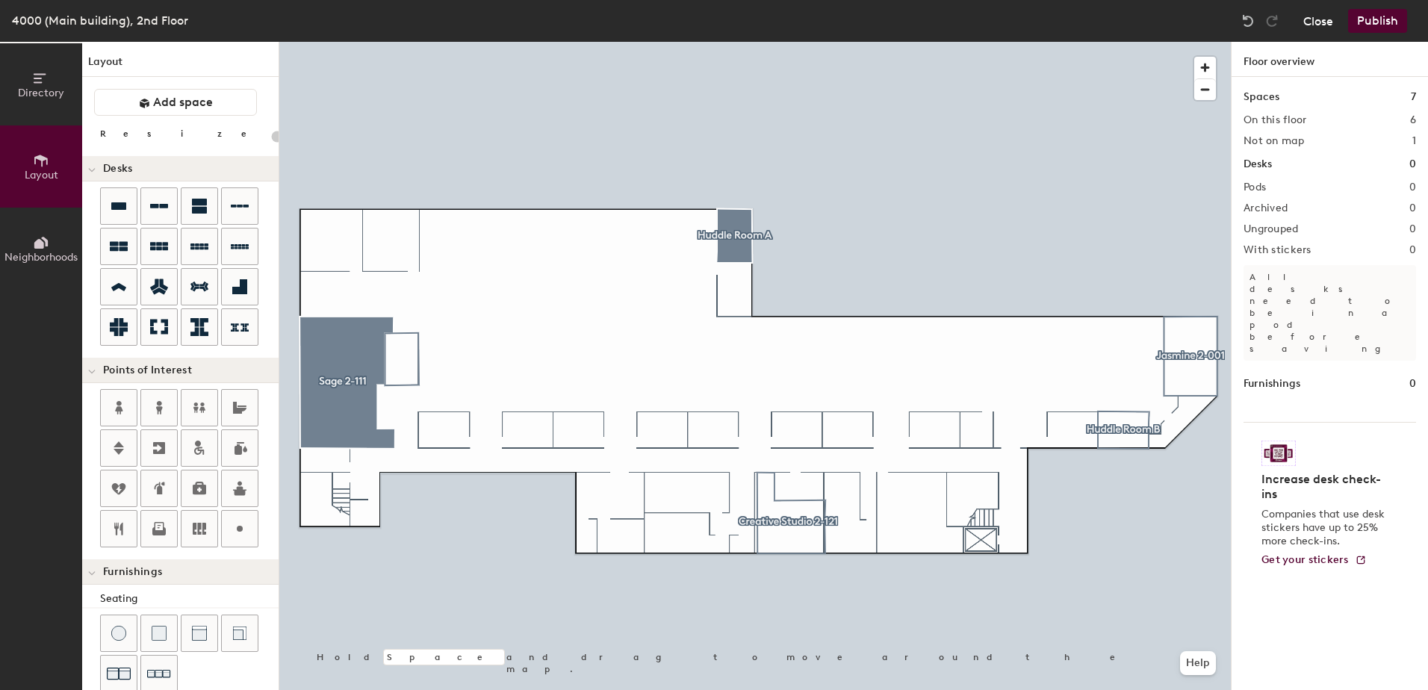
click at [1321, 20] on button "Close" at bounding box center [1319, 21] width 30 height 24
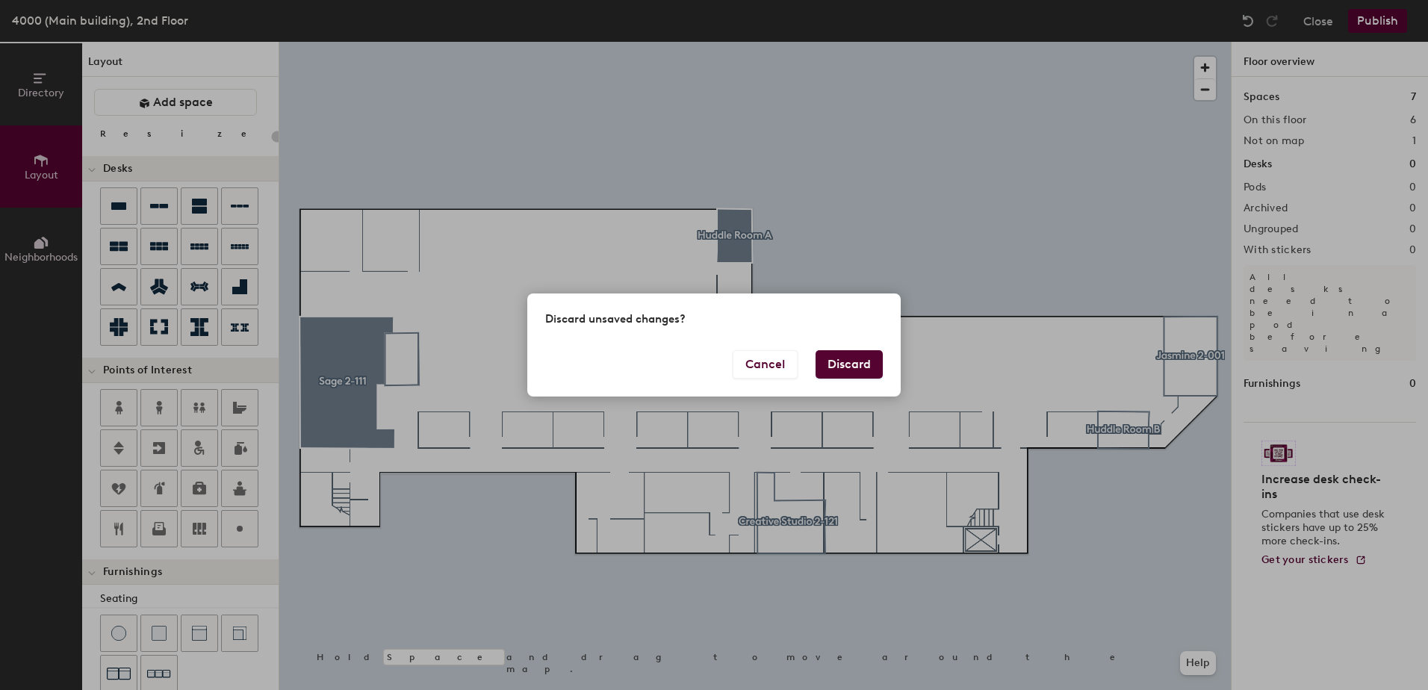
click at [833, 364] on button "Discard" at bounding box center [849, 364] width 67 height 28
type input "20"
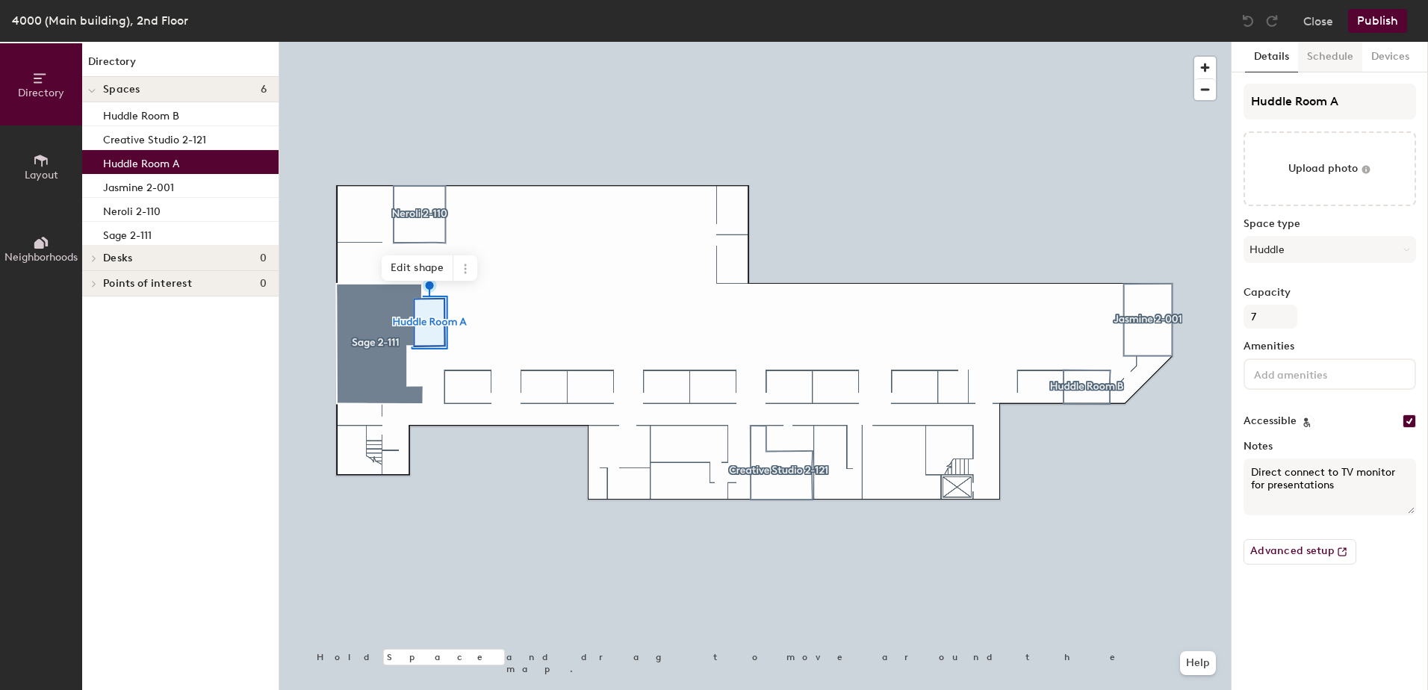
click at [1329, 53] on button "Schedule" at bounding box center [1330, 57] width 64 height 31
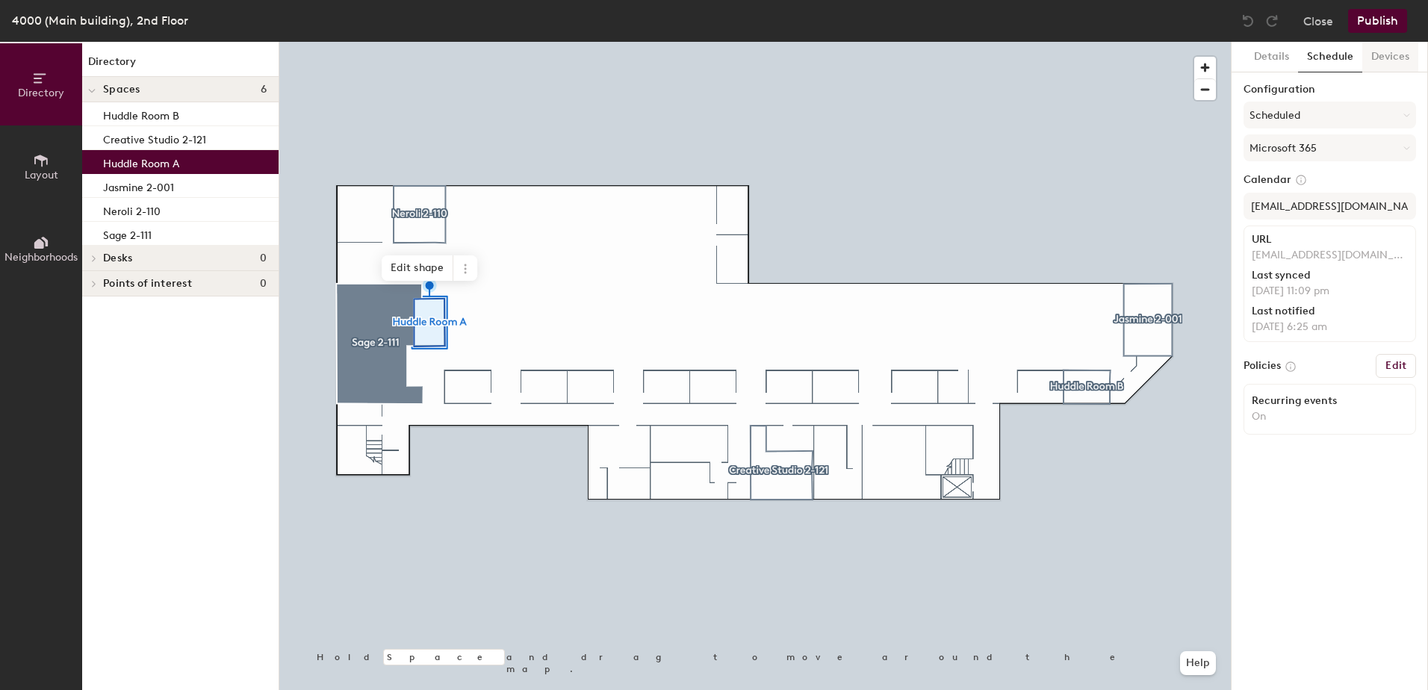
click at [1387, 58] on button "Devices" at bounding box center [1391, 57] width 56 height 31
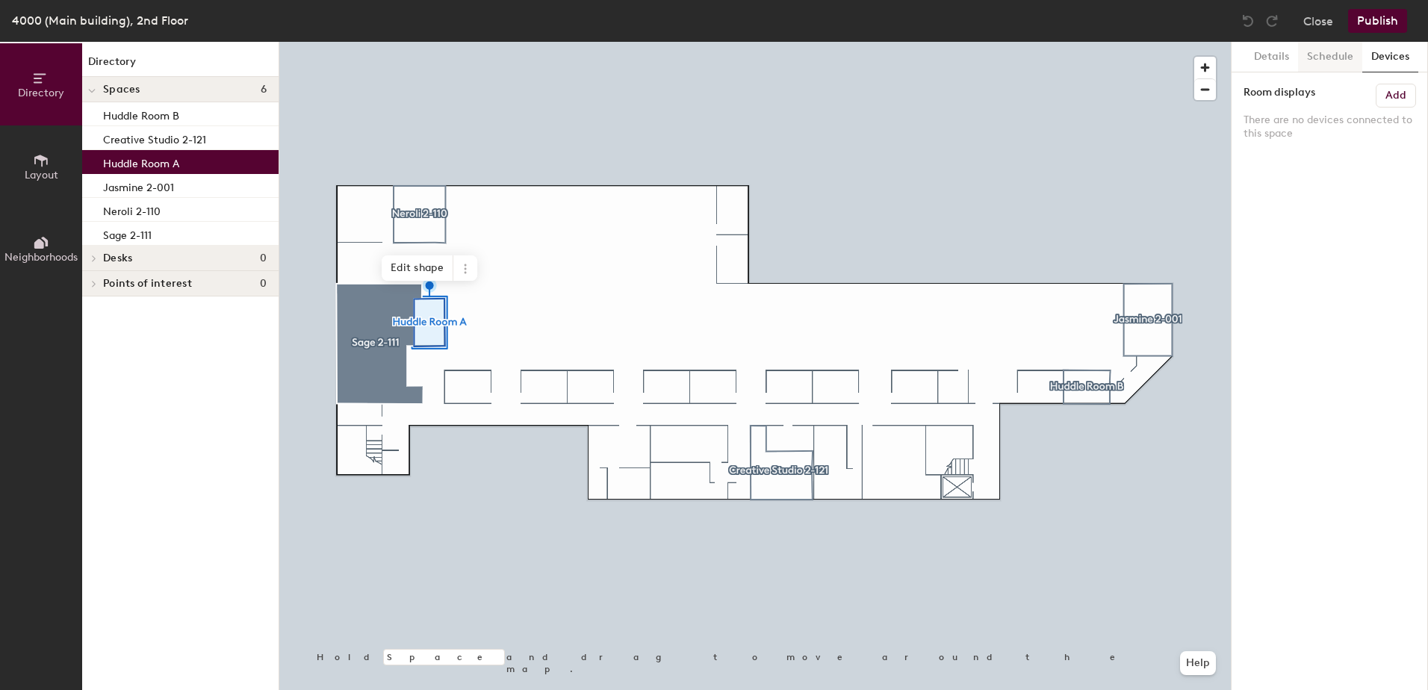
click at [1338, 58] on button "Schedule" at bounding box center [1330, 57] width 64 height 31
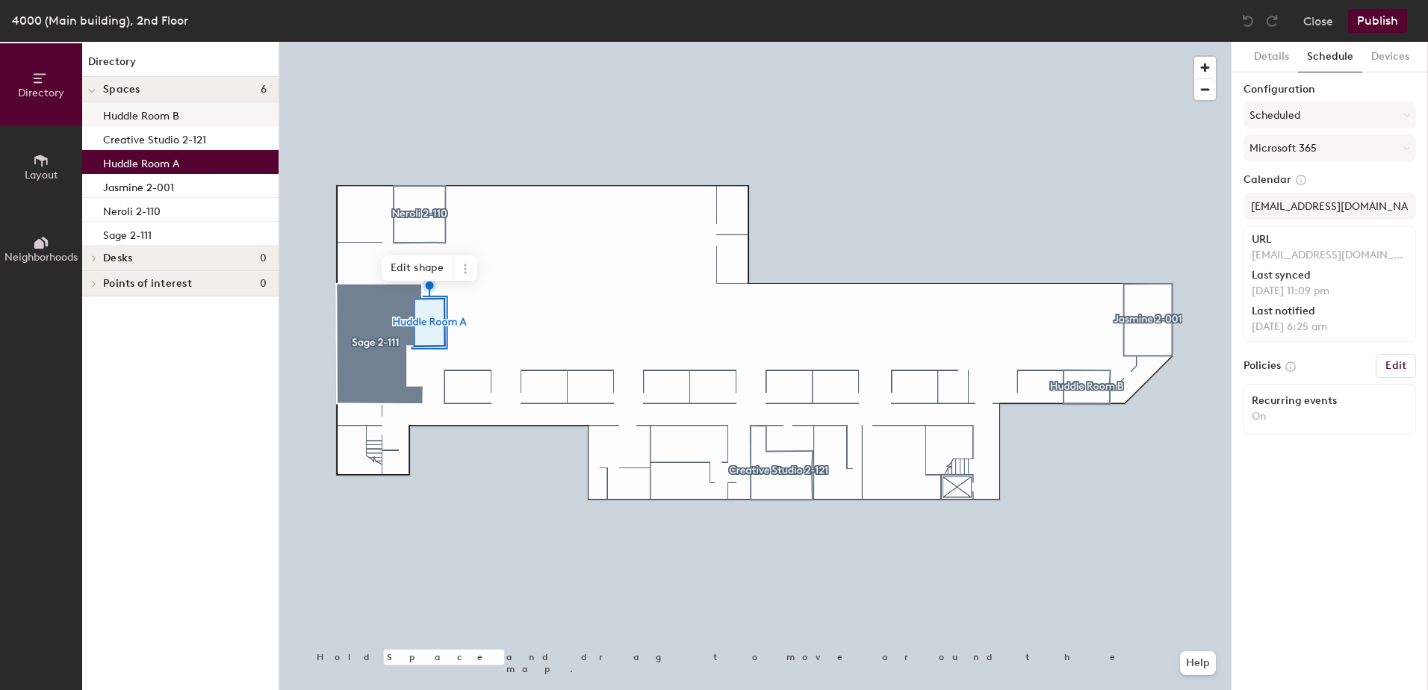
click at [170, 120] on p "Huddle Room B" at bounding box center [141, 113] width 76 height 17
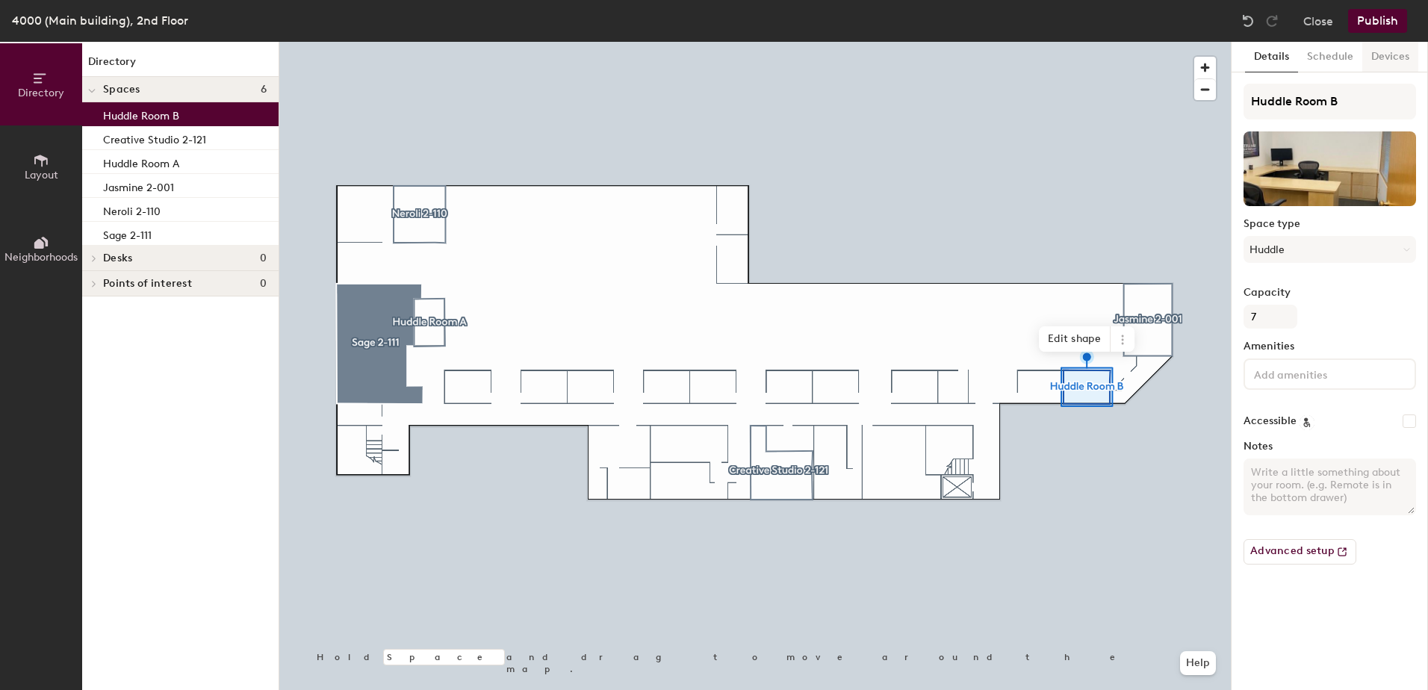
drag, startPoint x: 1393, startPoint y: 52, endPoint x: 1375, endPoint y: 60, distance: 19.4
click at [1393, 52] on button "Devices" at bounding box center [1391, 57] width 56 height 31
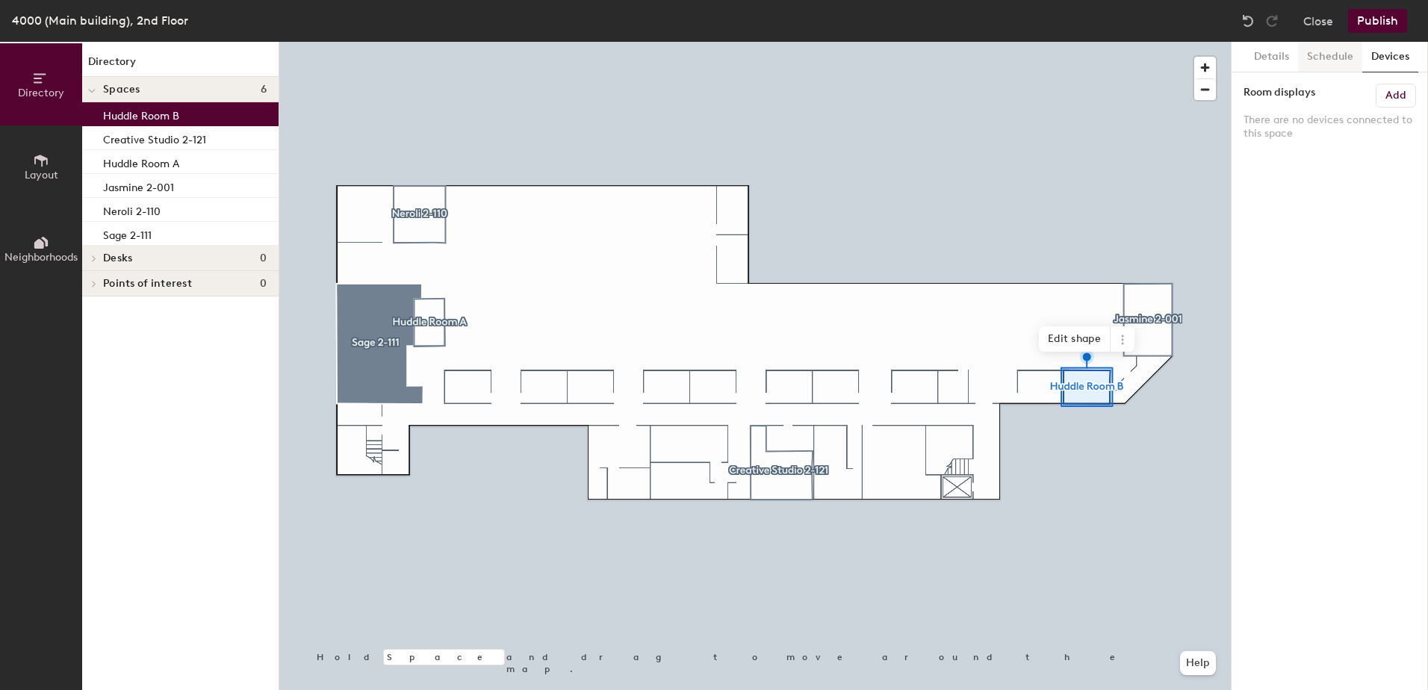
click at [1348, 59] on button "Schedule" at bounding box center [1330, 57] width 64 height 31
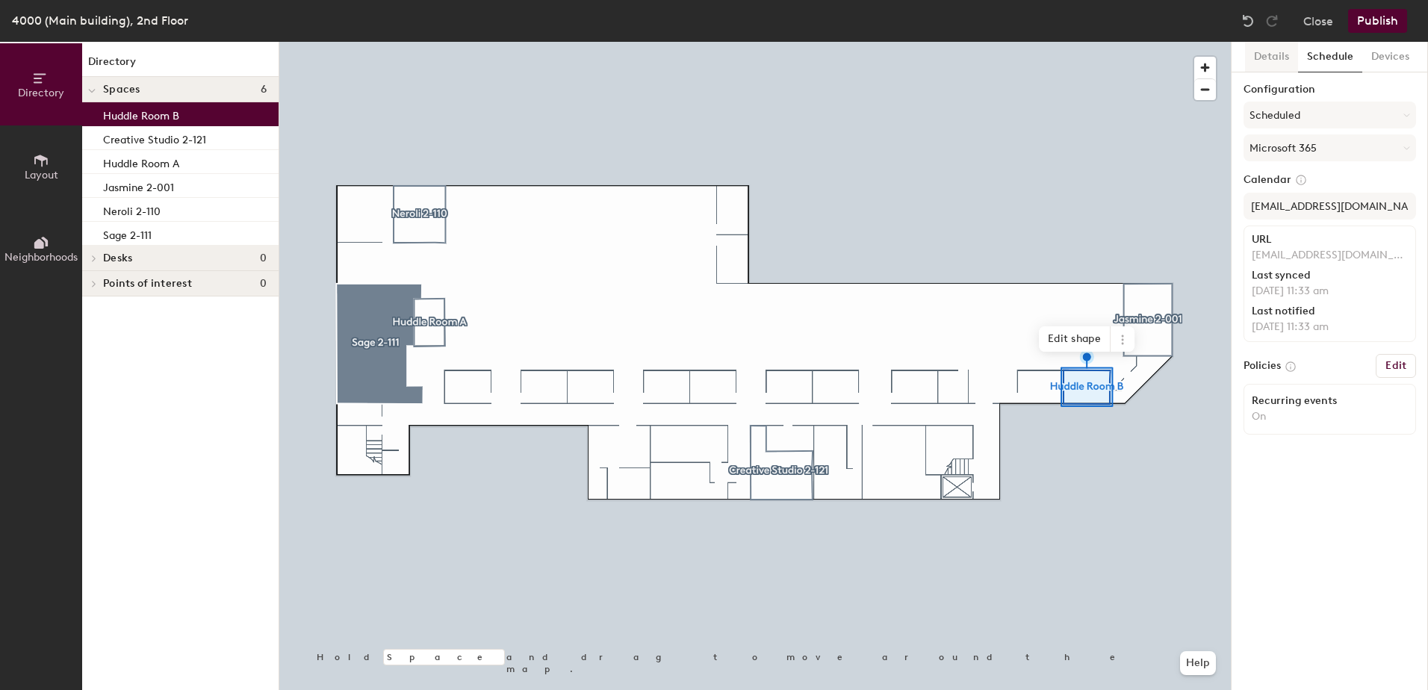
drag, startPoint x: 202, startPoint y: 149, endPoint x: 1275, endPoint y: 63, distance: 1076.3
click at [1275, 63] on button "Details" at bounding box center [1271, 57] width 53 height 31
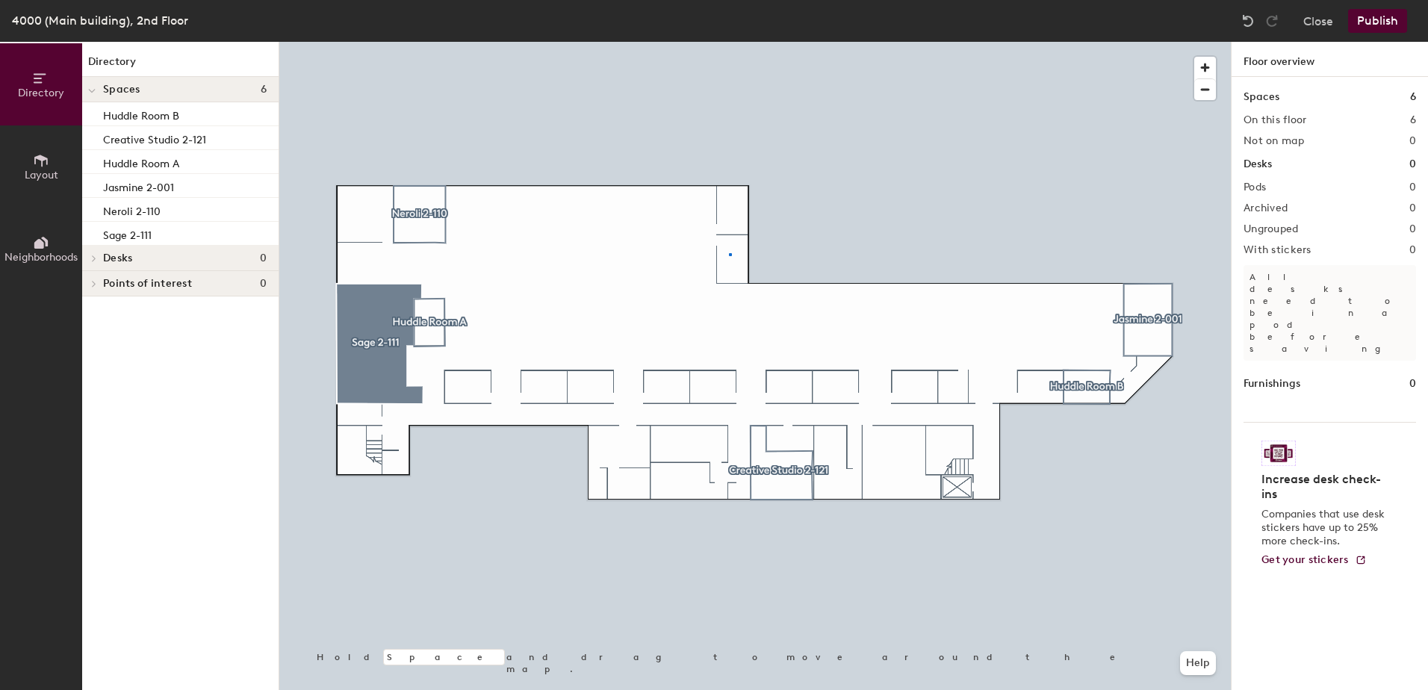
click at [729, 42] on div at bounding box center [755, 42] width 952 height 0
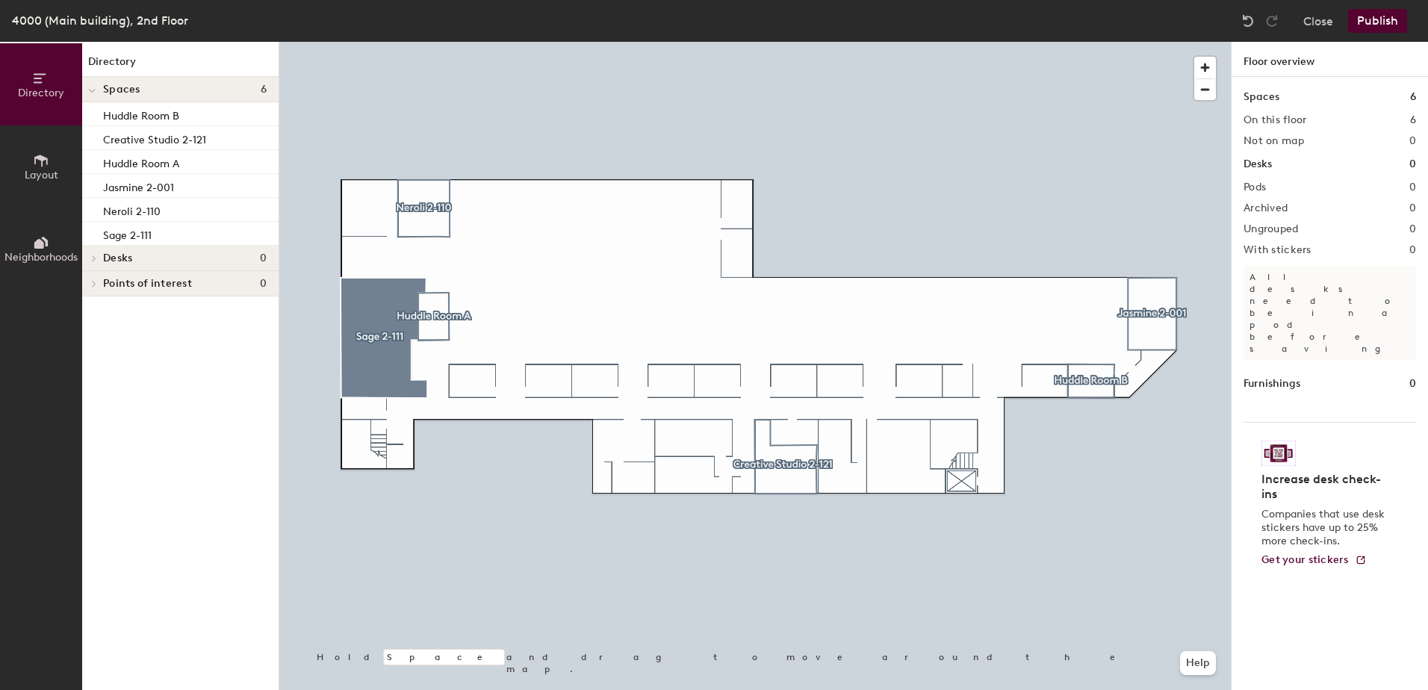
click at [35, 186] on button "Layout" at bounding box center [41, 167] width 82 height 82
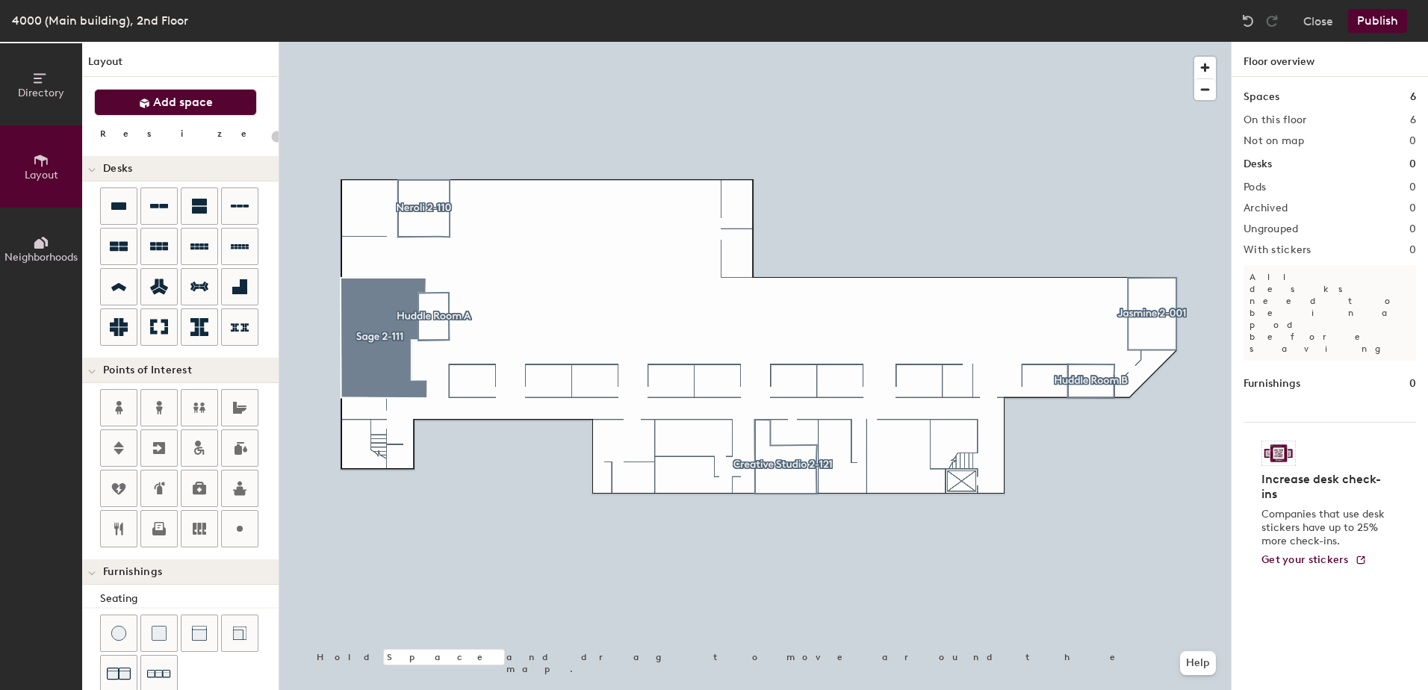
click at [164, 110] on button "Add space" at bounding box center [175, 102] width 163 height 27
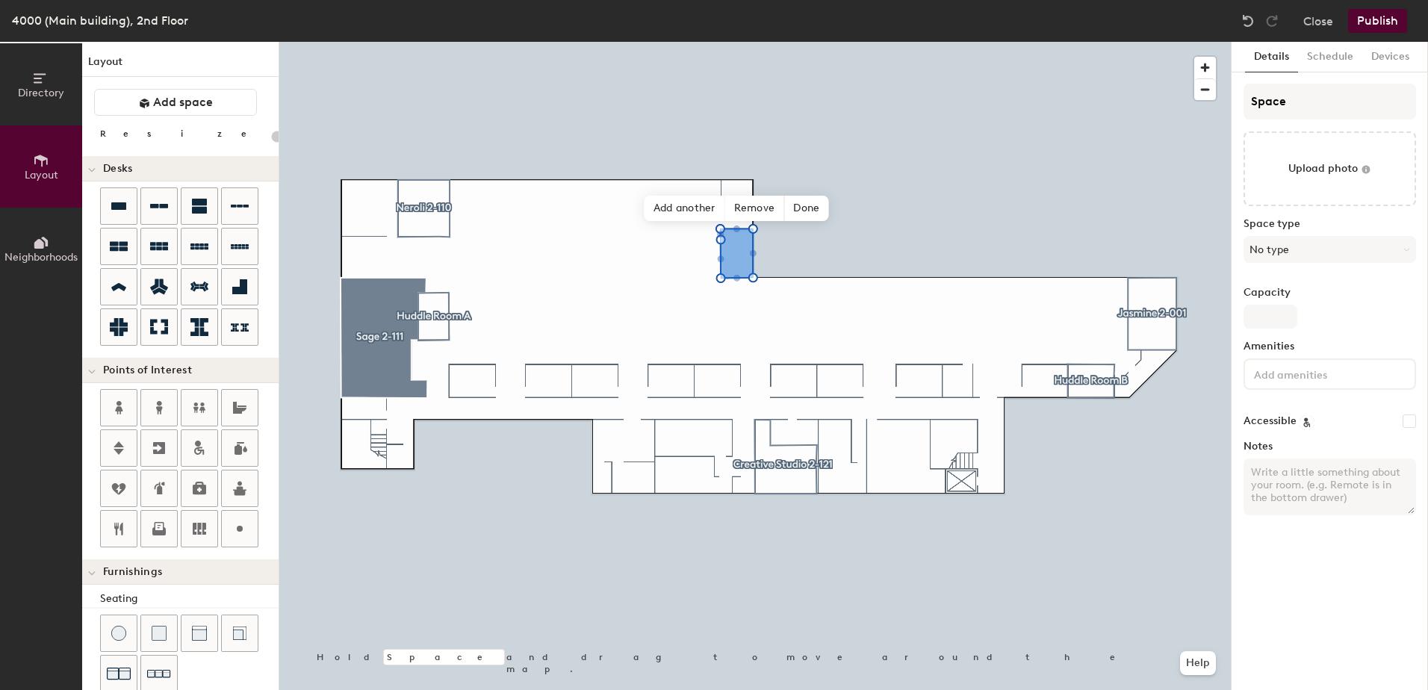
type input "20"
drag, startPoint x: 264, startPoint y: 115, endPoint x: 1316, endPoint y: 108, distance: 1051.9
click at [1316, 108] on input "Space" at bounding box center [1330, 102] width 173 height 36
click at [1224, 111] on div "Directory Layout Neighborhoods Layout Add space Resize Desks Points of Interest…" at bounding box center [714, 366] width 1428 height 648
type input "H"
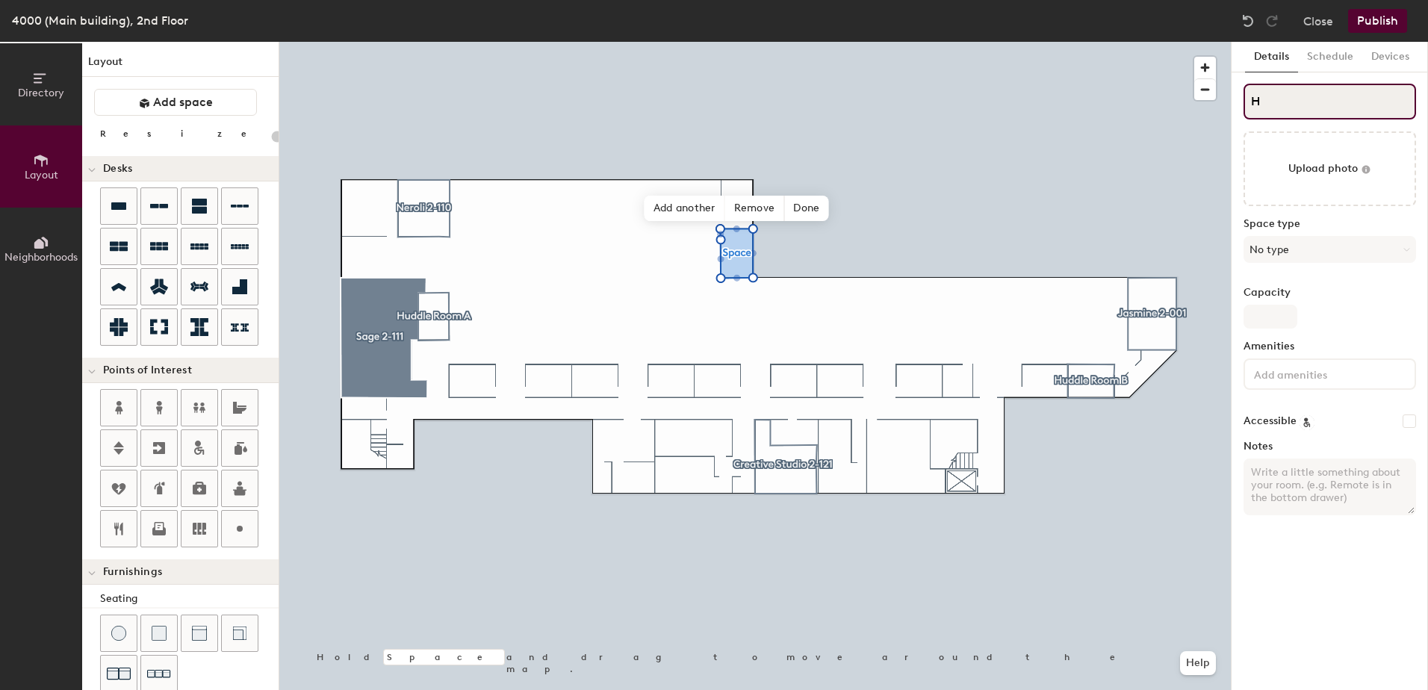
type input "20"
type input "Hu"
type input "20"
type input "Hud"
type input "20"
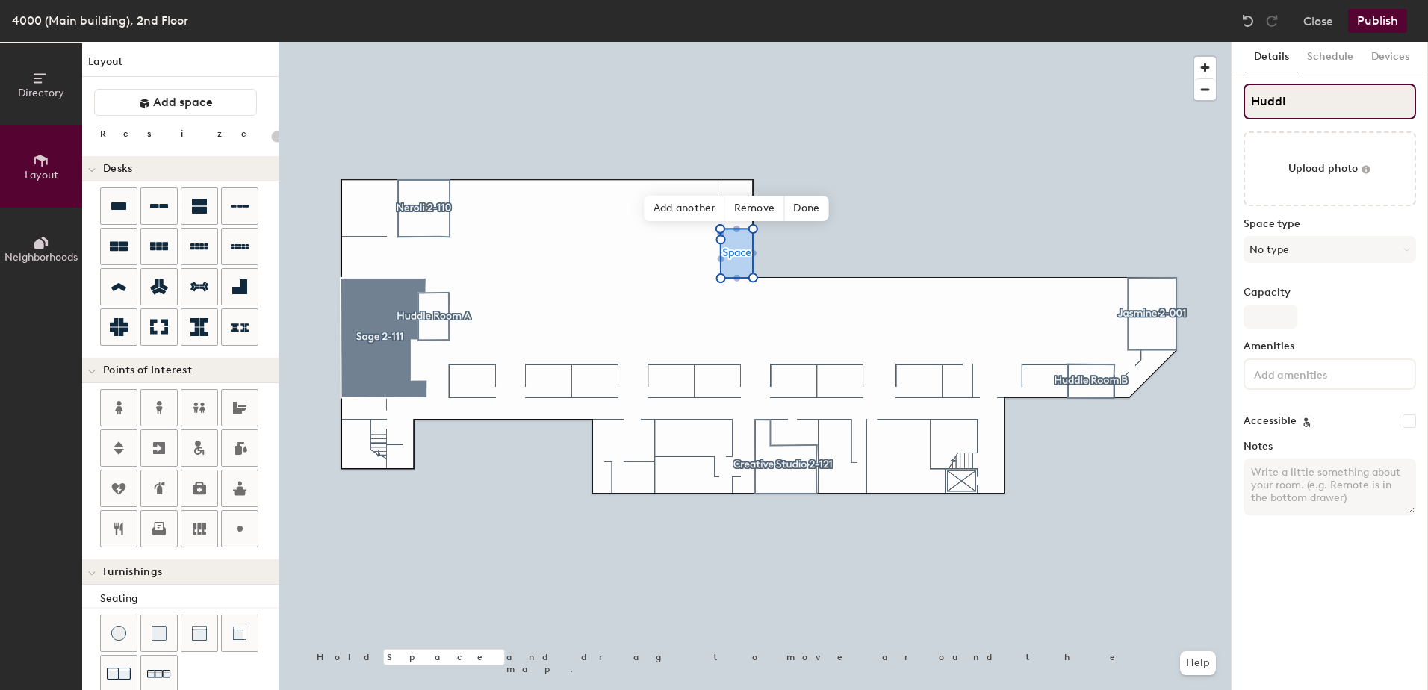
type input "Huddle"
type input "20"
type input "Huddle"
type input "20"
type input "Huddle R"
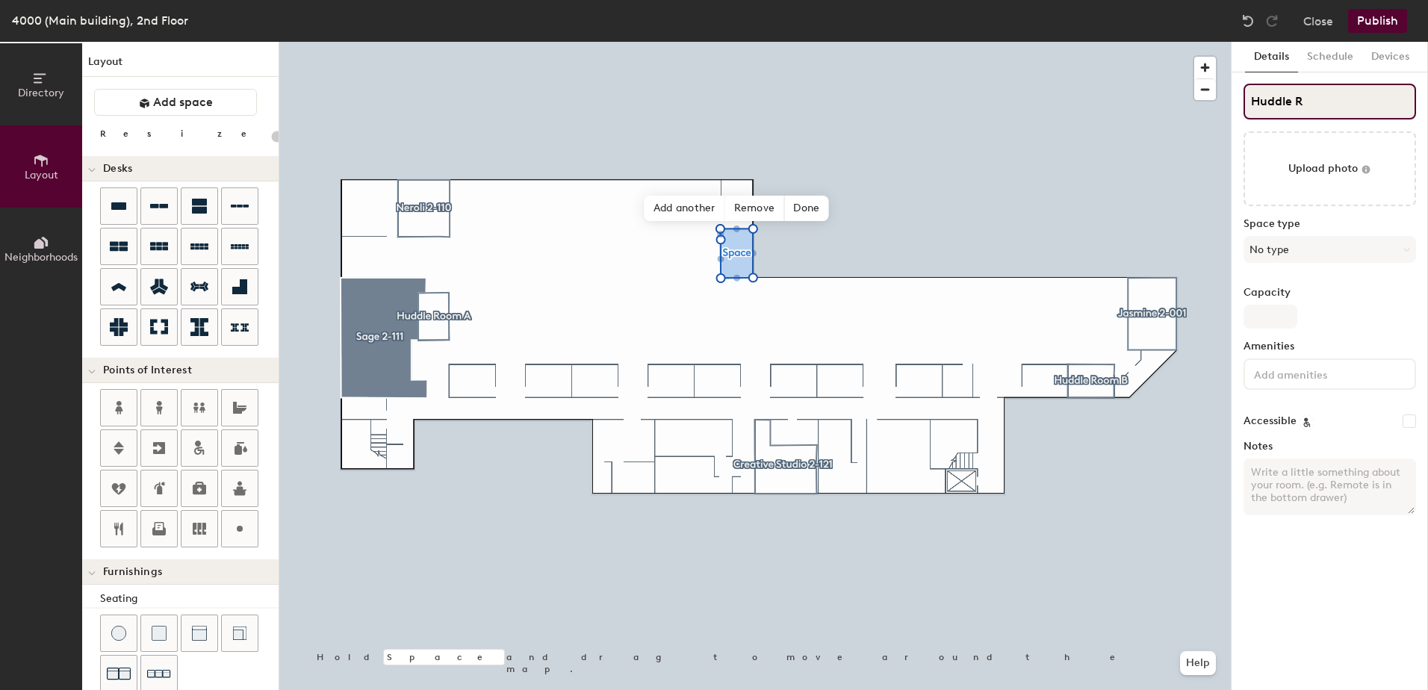
type input "20"
type input "Huddle Roo"
type input "20"
type input "Huddle Room"
type input "20"
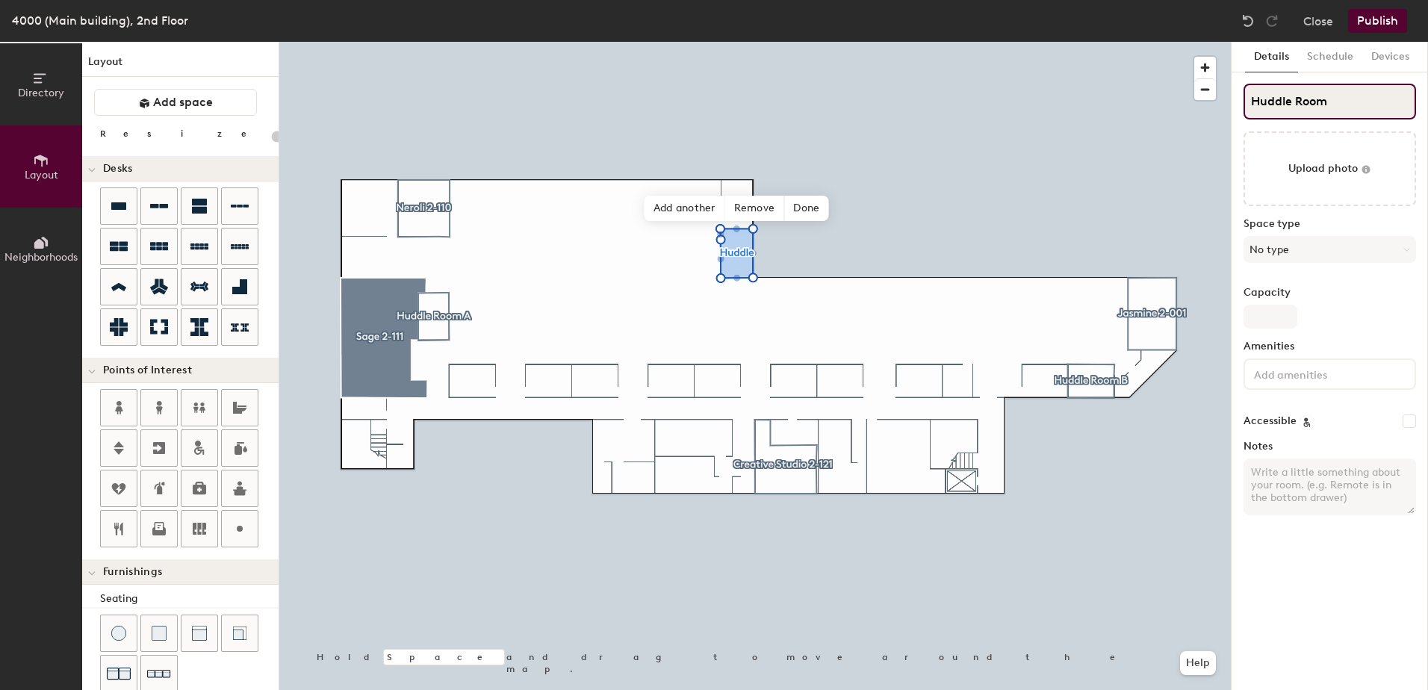
type input "Huddle Room"
type input "20"
type input "Huddle Room B"
type input "20"
type input "Huddle Room B"
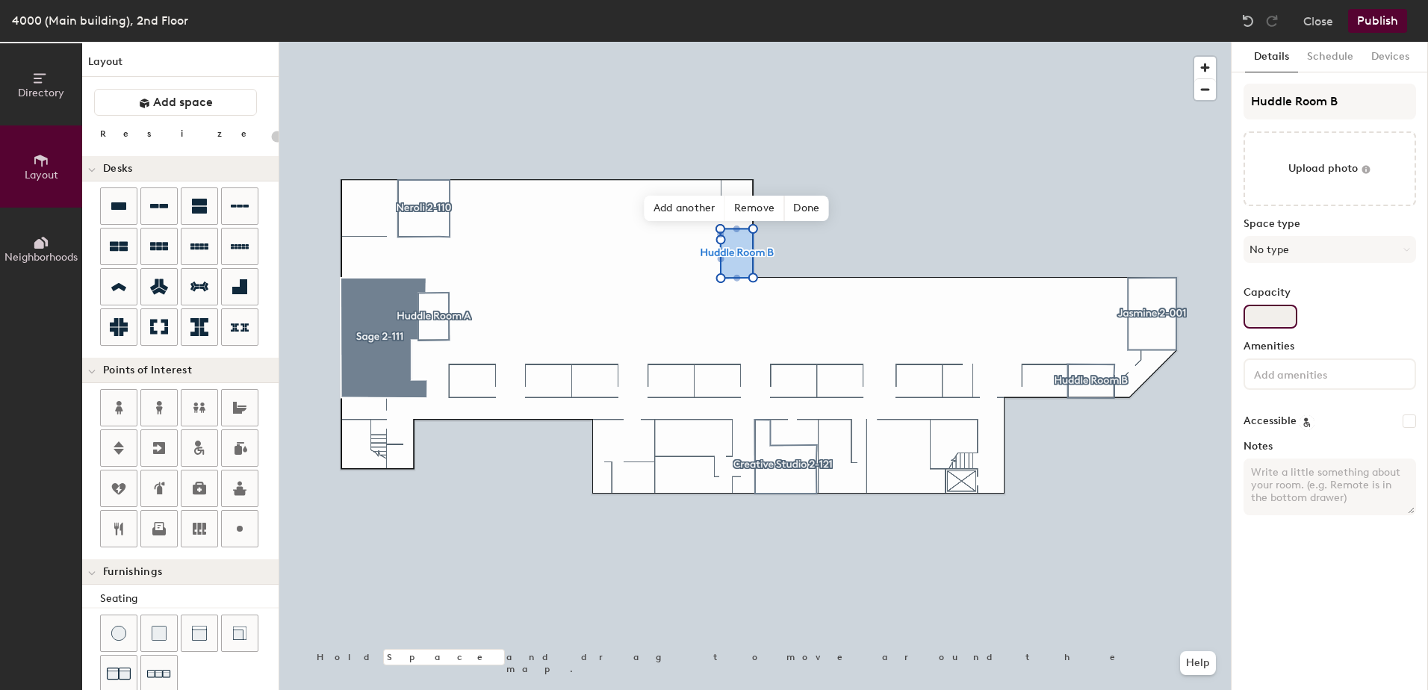
click at [1260, 327] on input "Capacity" at bounding box center [1271, 317] width 54 height 24
type input "7"
type input "20"
type input "7"
click at [1343, 53] on button "Schedule" at bounding box center [1330, 57] width 64 height 31
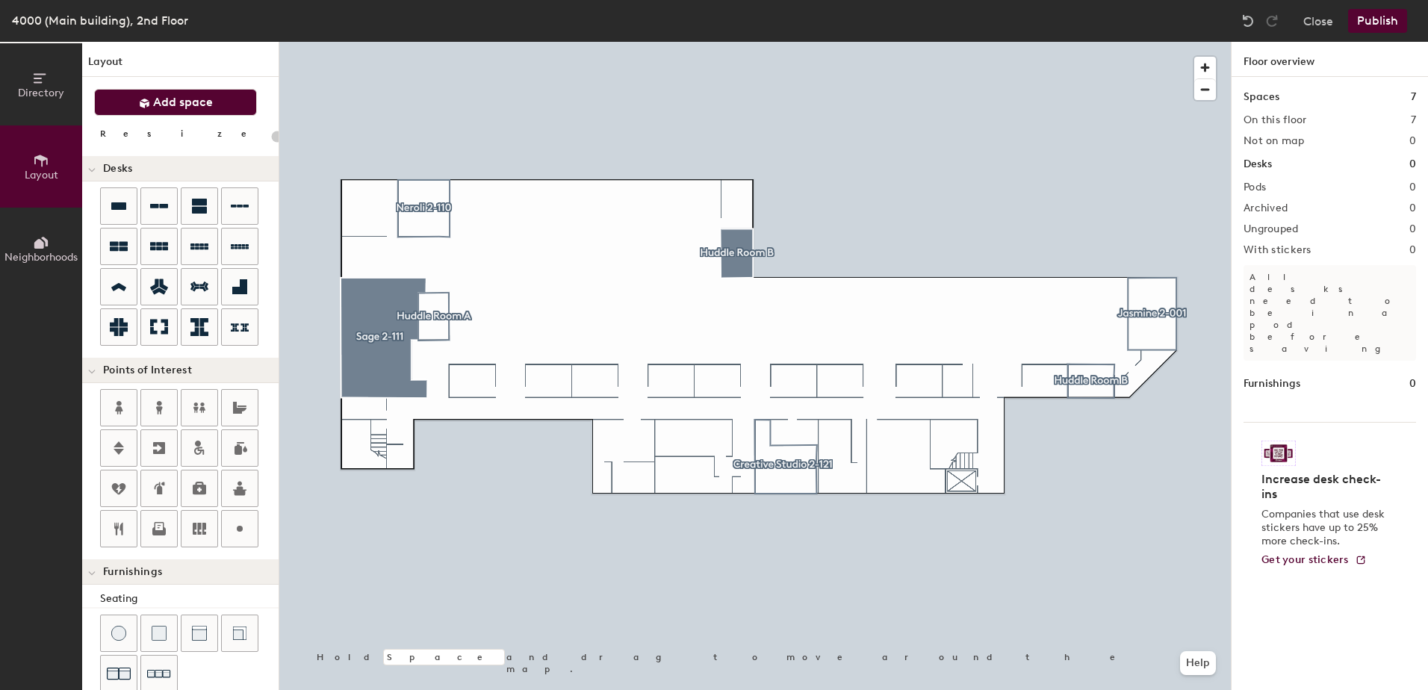
click at [166, 99] on span "Add space" at bounding box center [183, 102] width 60 height 15
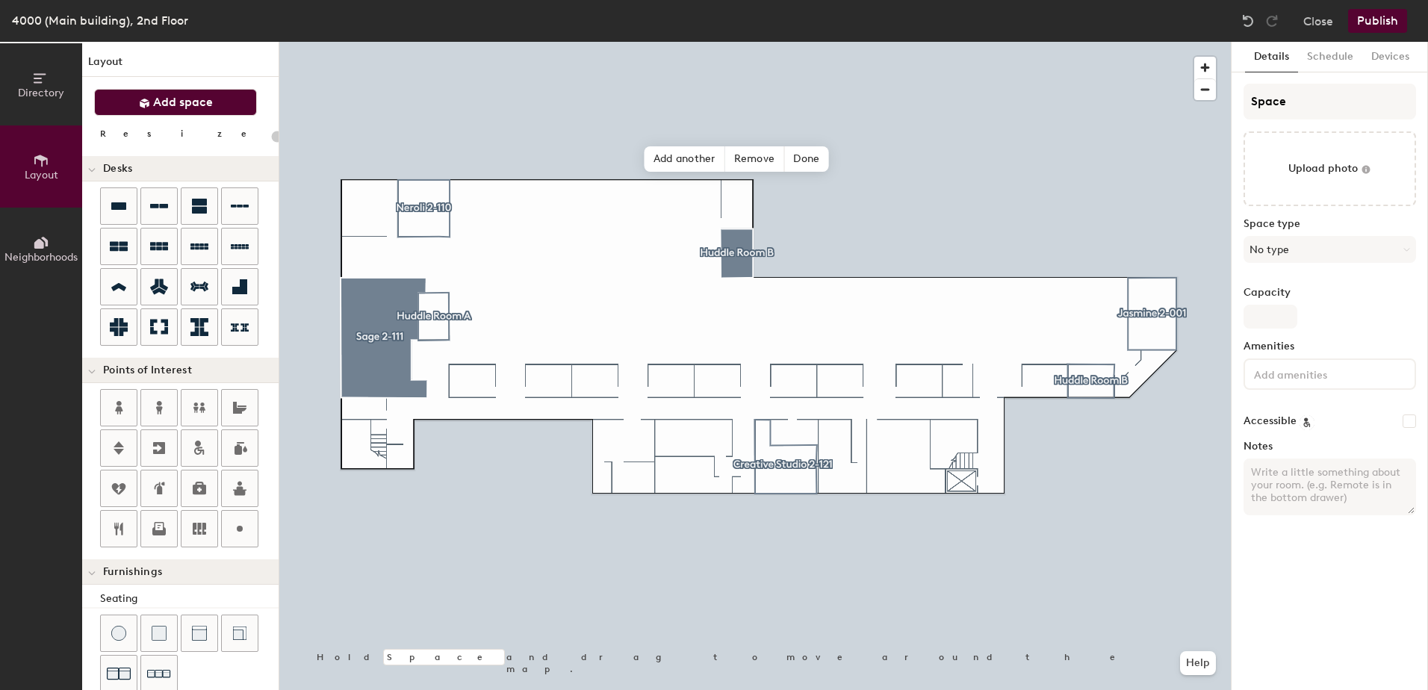
type input "20"
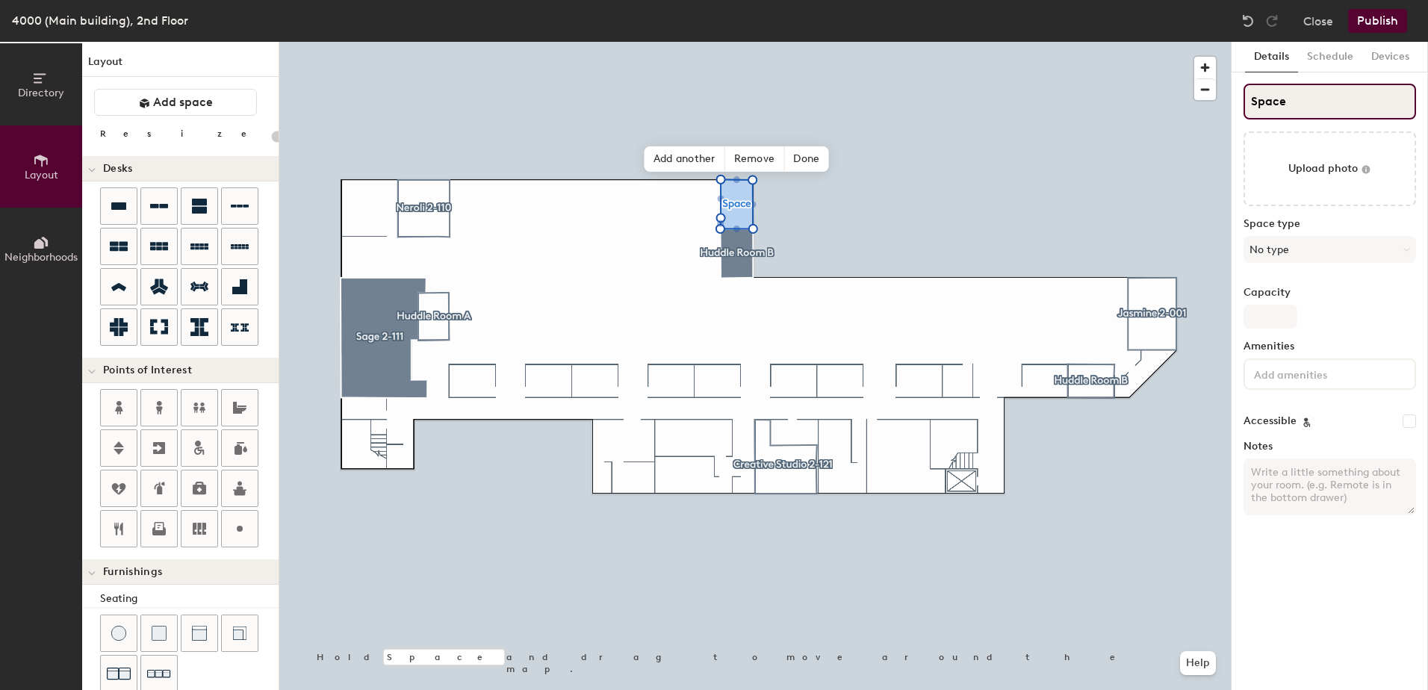
click at [1216, 105] on div "Directory Layout Neighborhoods Layout Add space Resize Desks Points of Interest…" at bounding box center [714, 366] width 1428 height 648
type input "H"
type input "20"
type input "Hu"
type input "20"
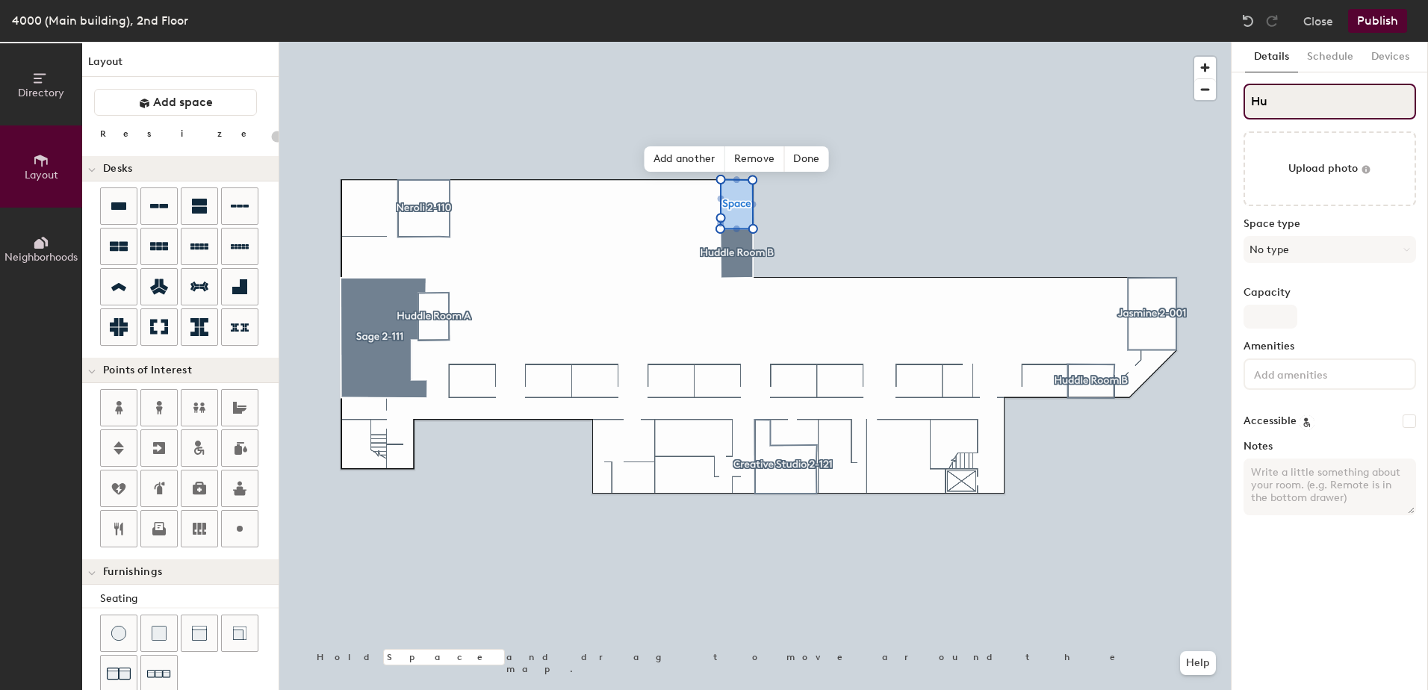
type input "Hud"
type input "20"
type input "Huddle"
type input "20"
type input "Huddle R"
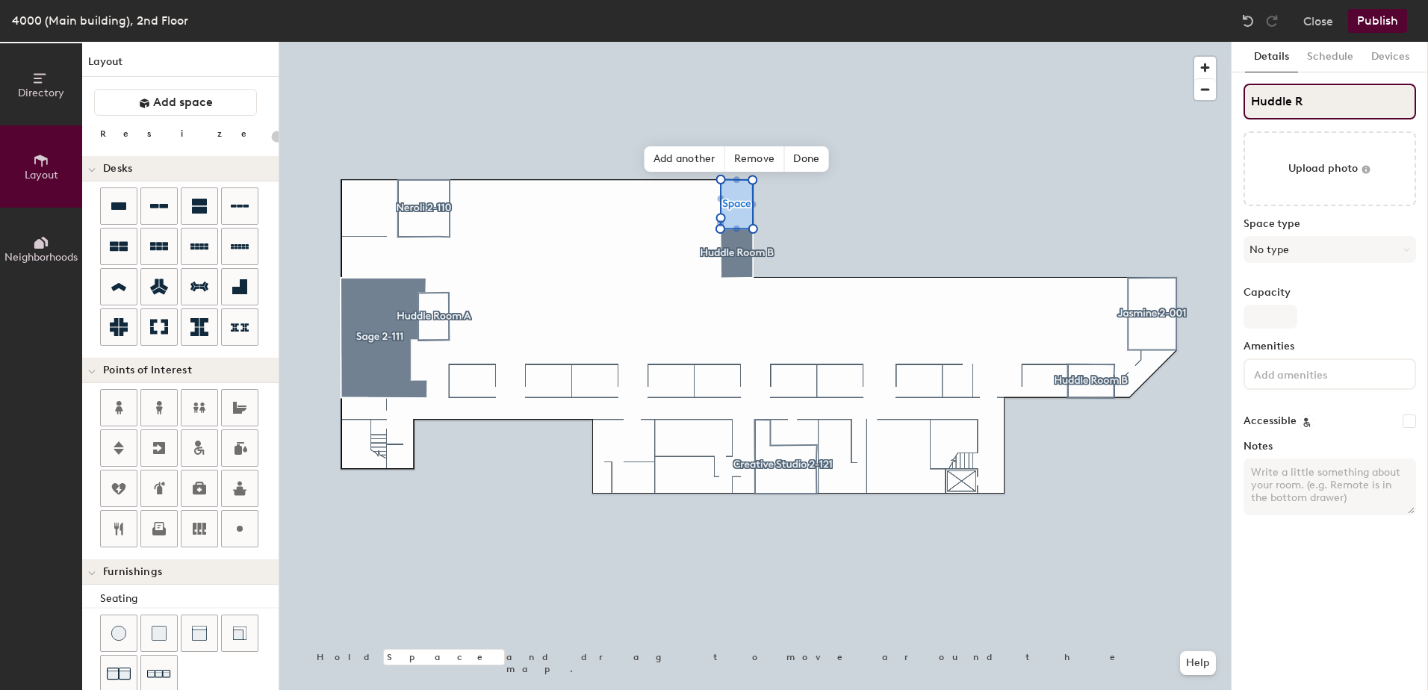
type input "20"
type input "Huddle Room"
type input "20"
type input "Huddle Room"
type input "20"
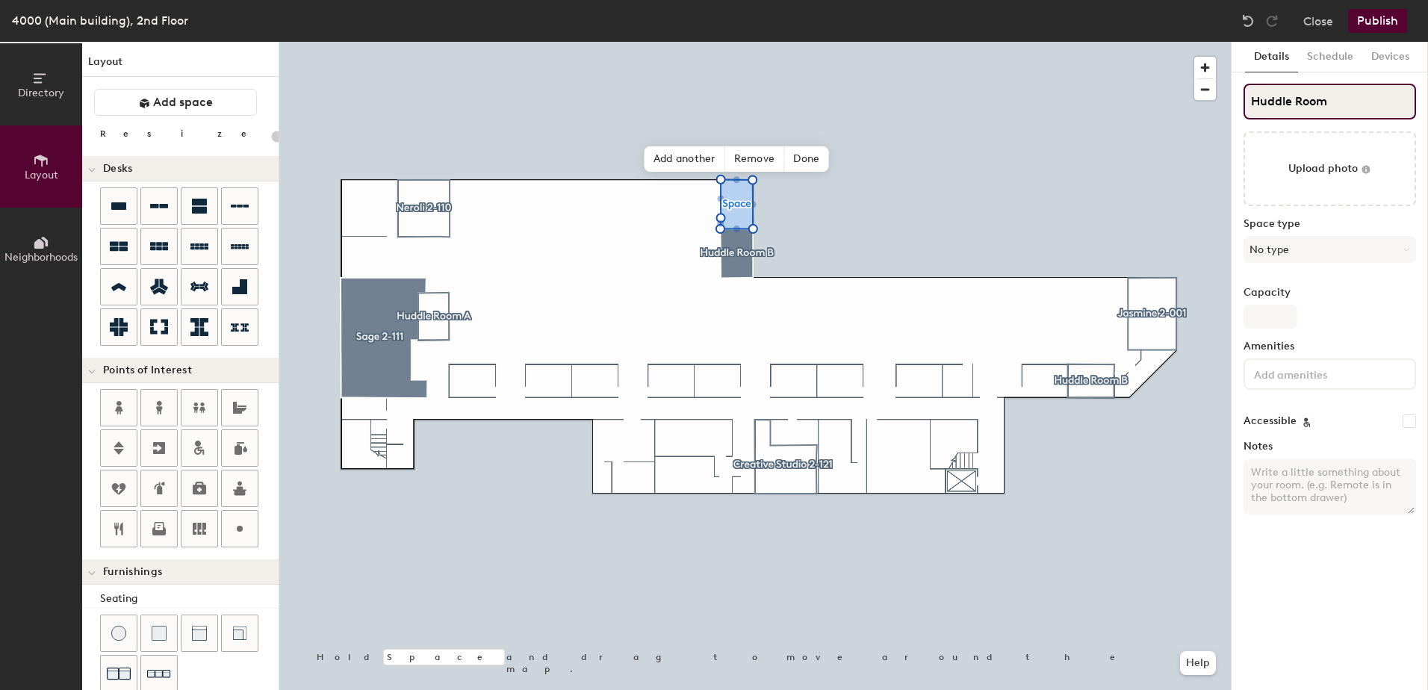
type input "Huddle Room A"
type input "20"
type input "Huddle Room A"
click at [1272, 318] on input "Capacity" at bounding box center [1271, 317] width 54 height 24
type input "7"
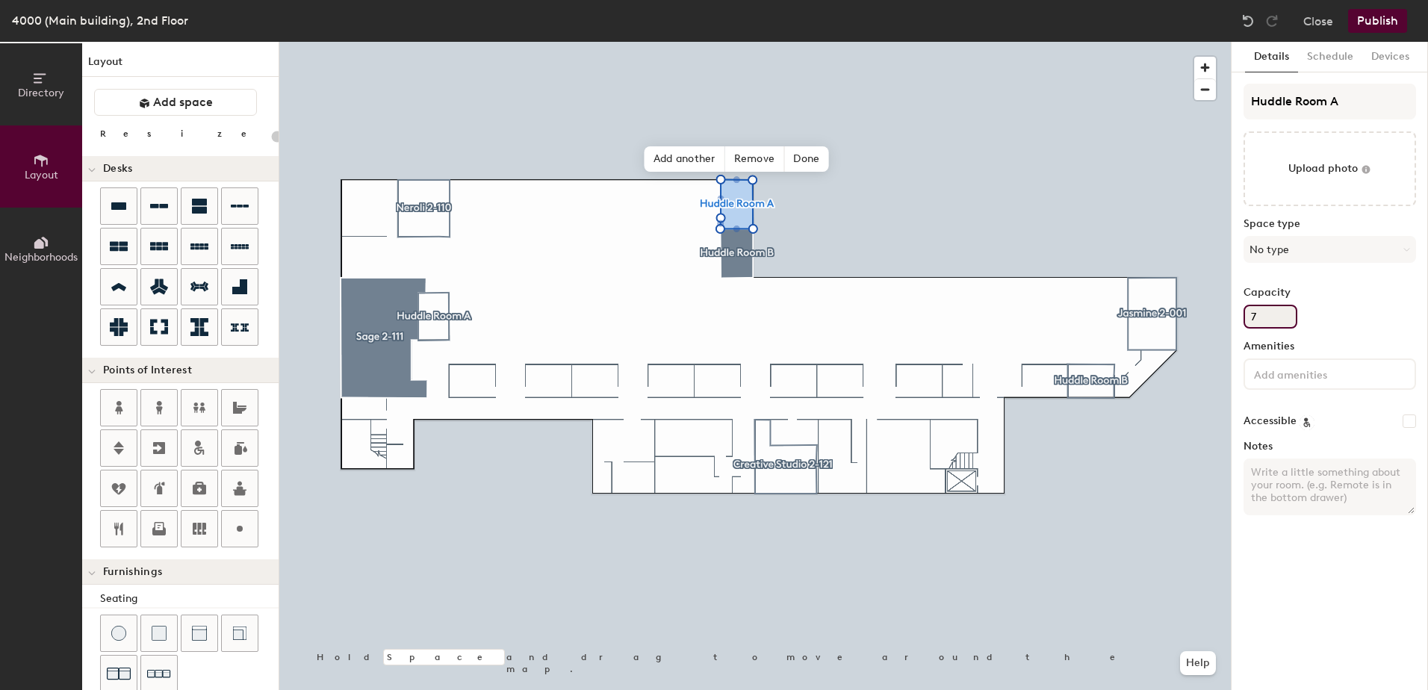
type input "20"
type input "7"
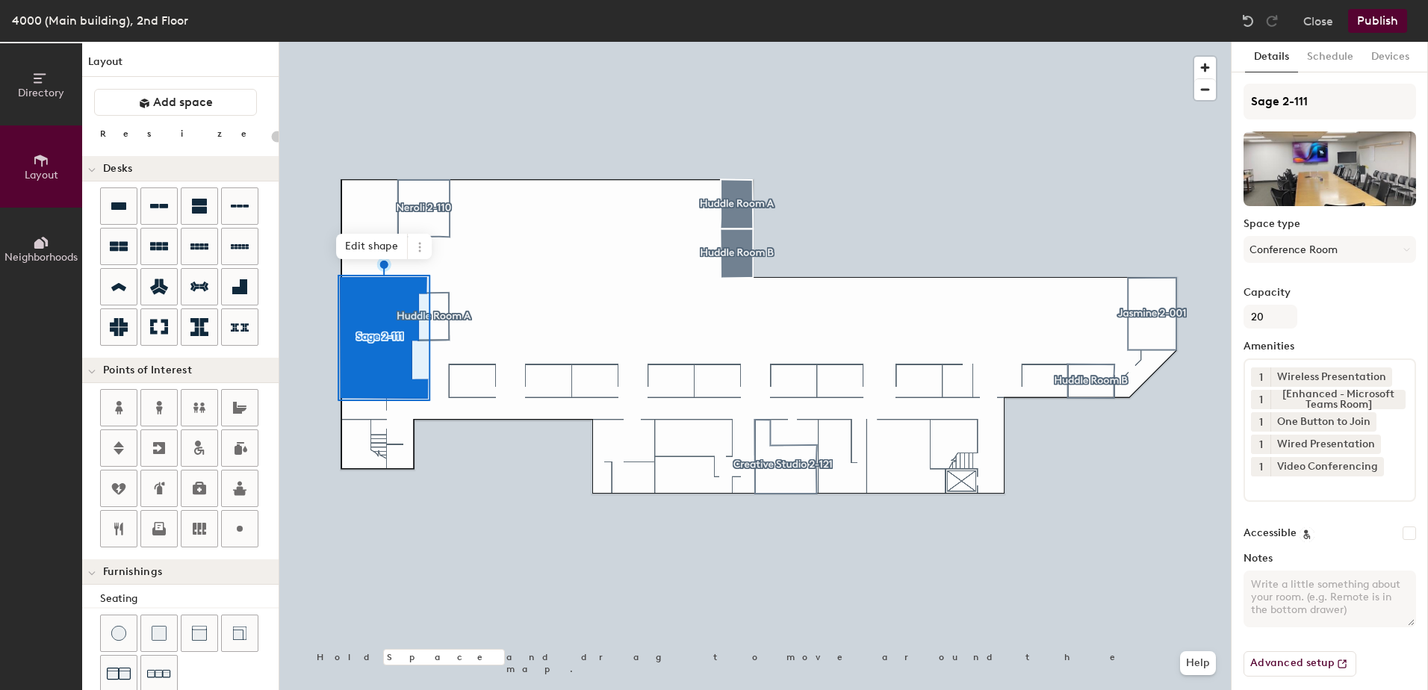
type input "20"
drag, startPoint x: 1295, startPoint y: 101, endPoint x: 1319, endPoint y: 100, distance: 23.9
click at [1319, 100] on input "Sage 2-111" at bounding box center [1330, 102] width 173 height 36
type input "Sage 2-2"
type input "20"
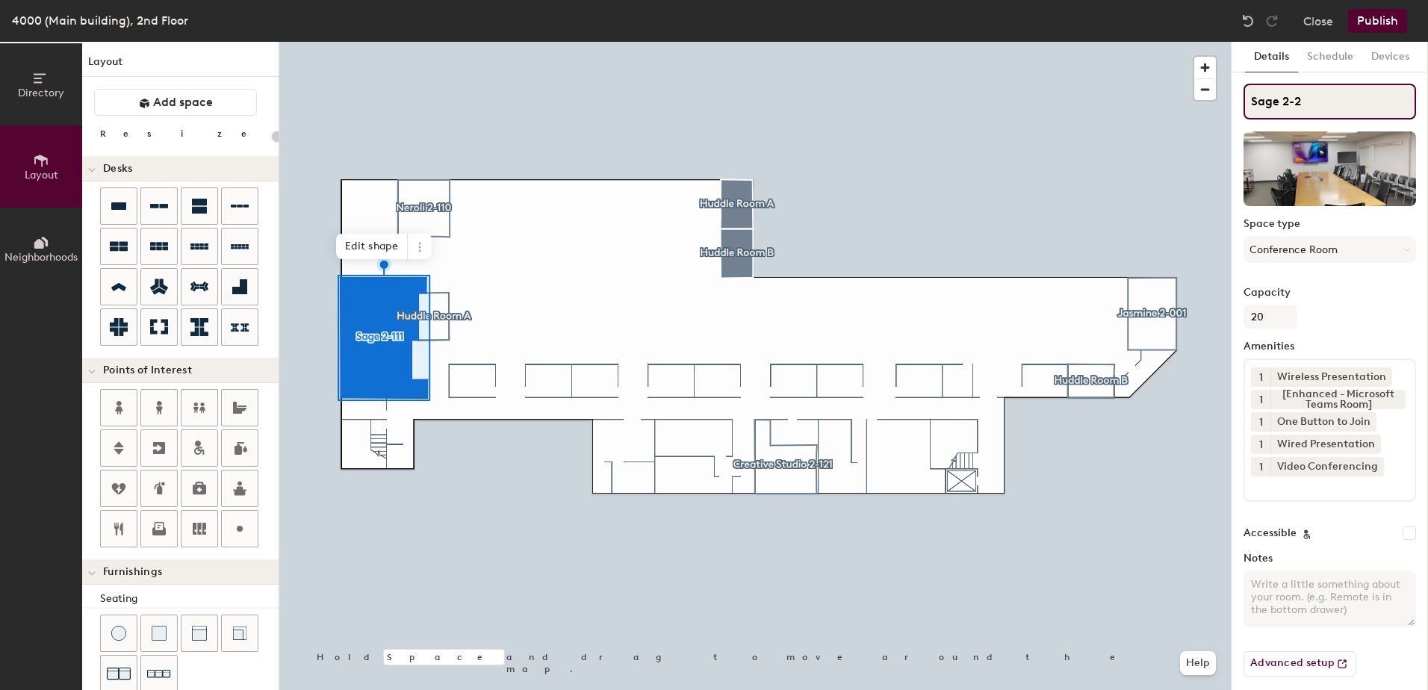
type input "Sage 2-2-"
type input "20"
type input "Sage 2-2-0"
type input "20"
type input "Sage 2-2-02"
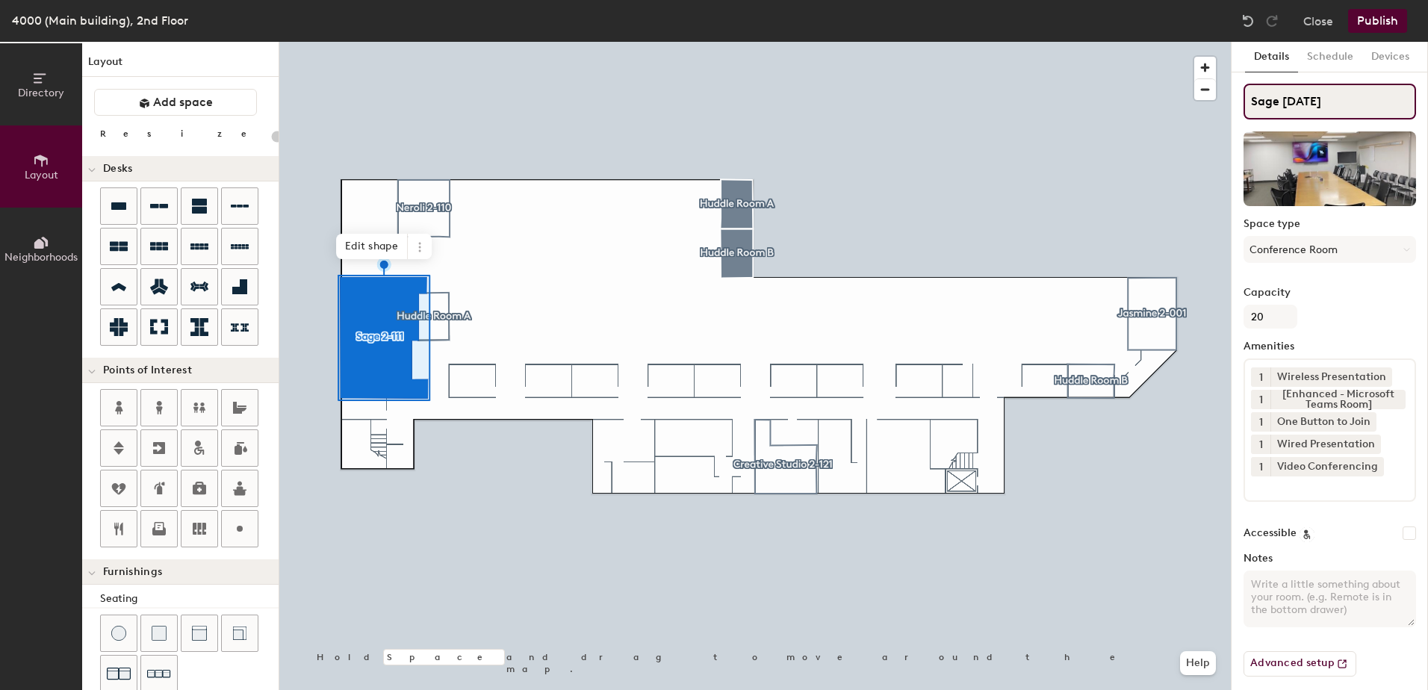
type input "20"
type input "Sage 2-2-025"
type input "20"
type input "Sage 2-2-02"
type input "20"
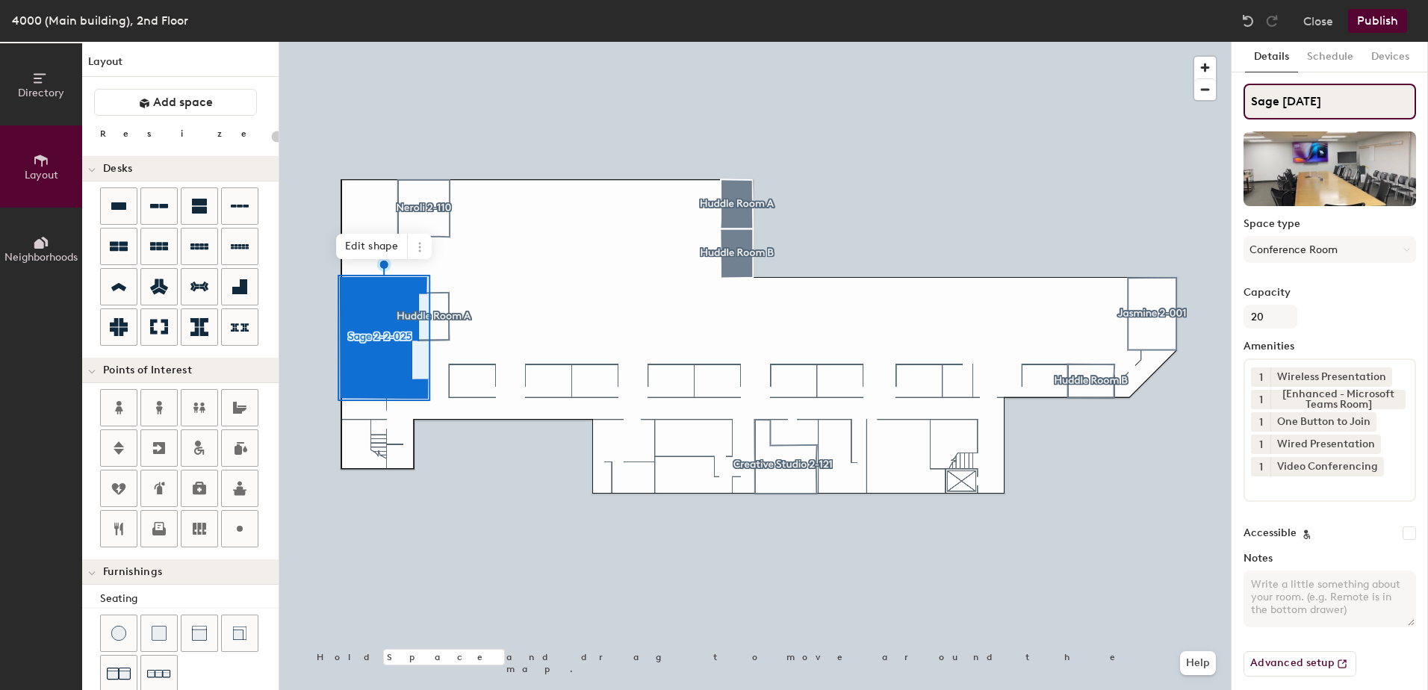
type input "Sage 2-2-0"
type input "20"
type input "Sage 2-2"
type input "20"
type input "Sage 2-"
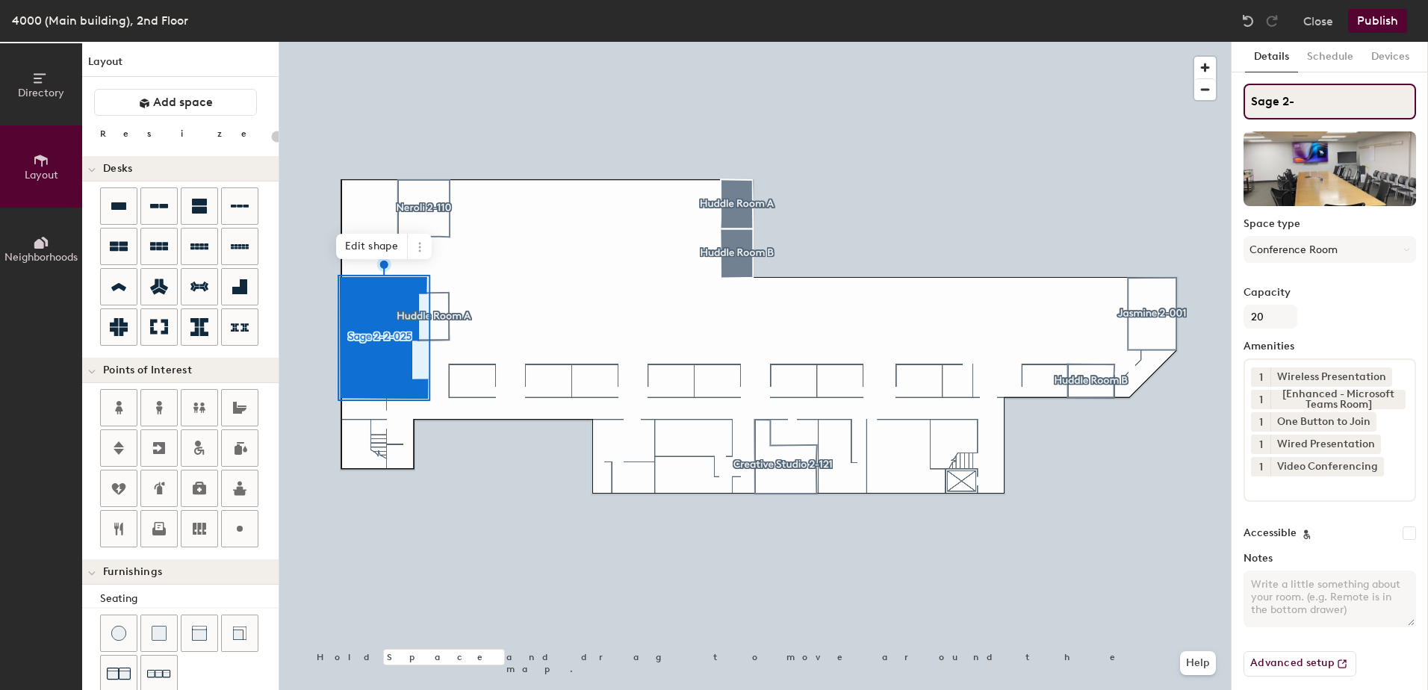
type input "20"
type input "Sage 2-0"
type input "20"
type input "Sage 2-02"
type input "20"
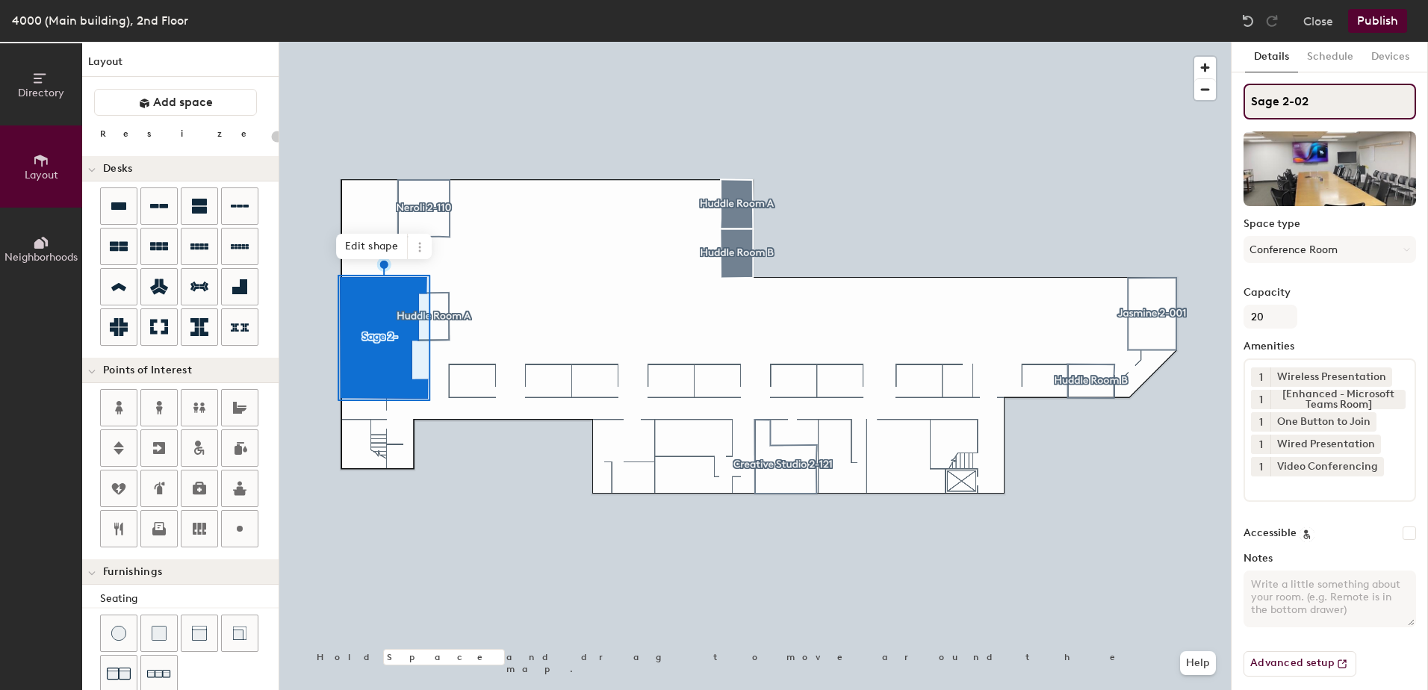
type input "Sage 2-025"
type input "20"
type input "Sage 2-025"
click at [1340, 56] on button "Schedule" at bounding box center [1330, 57] width 64 height 31
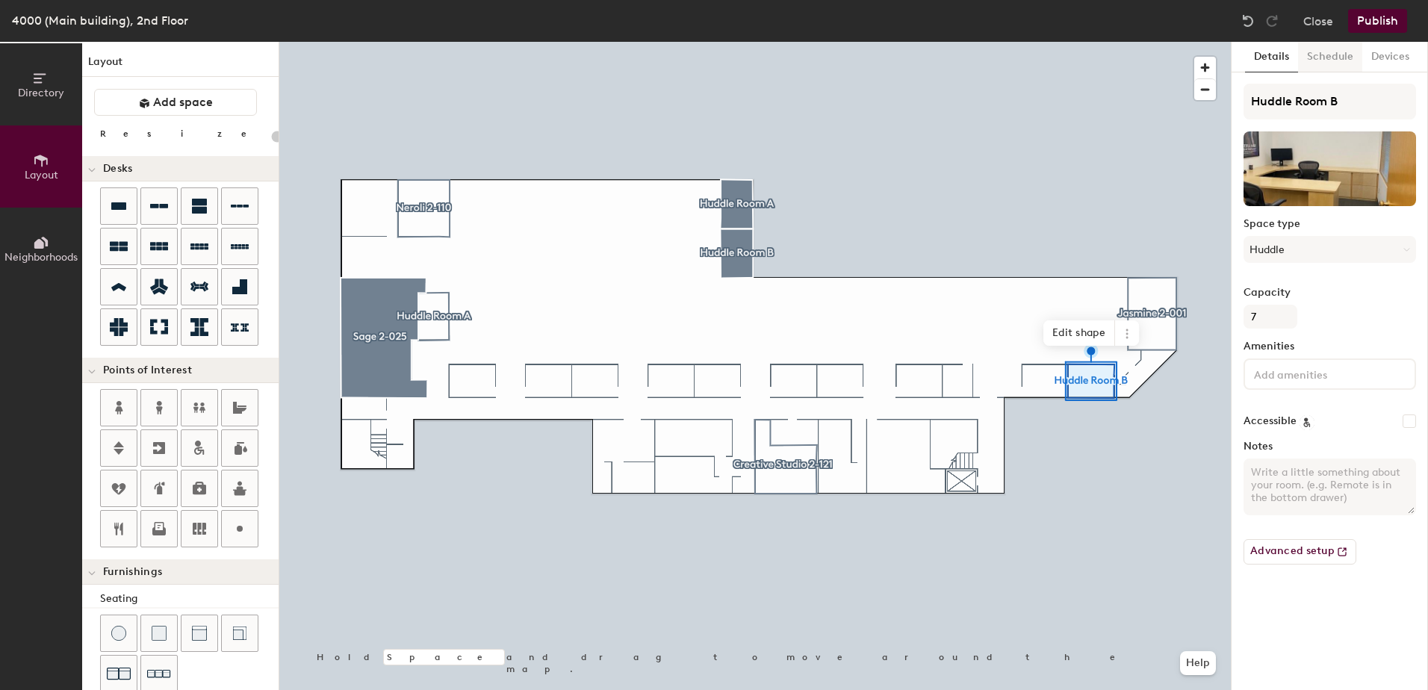
click at [1338, 59] on button "Schedule" at bounding box center [1330, 57] width 64 height 31
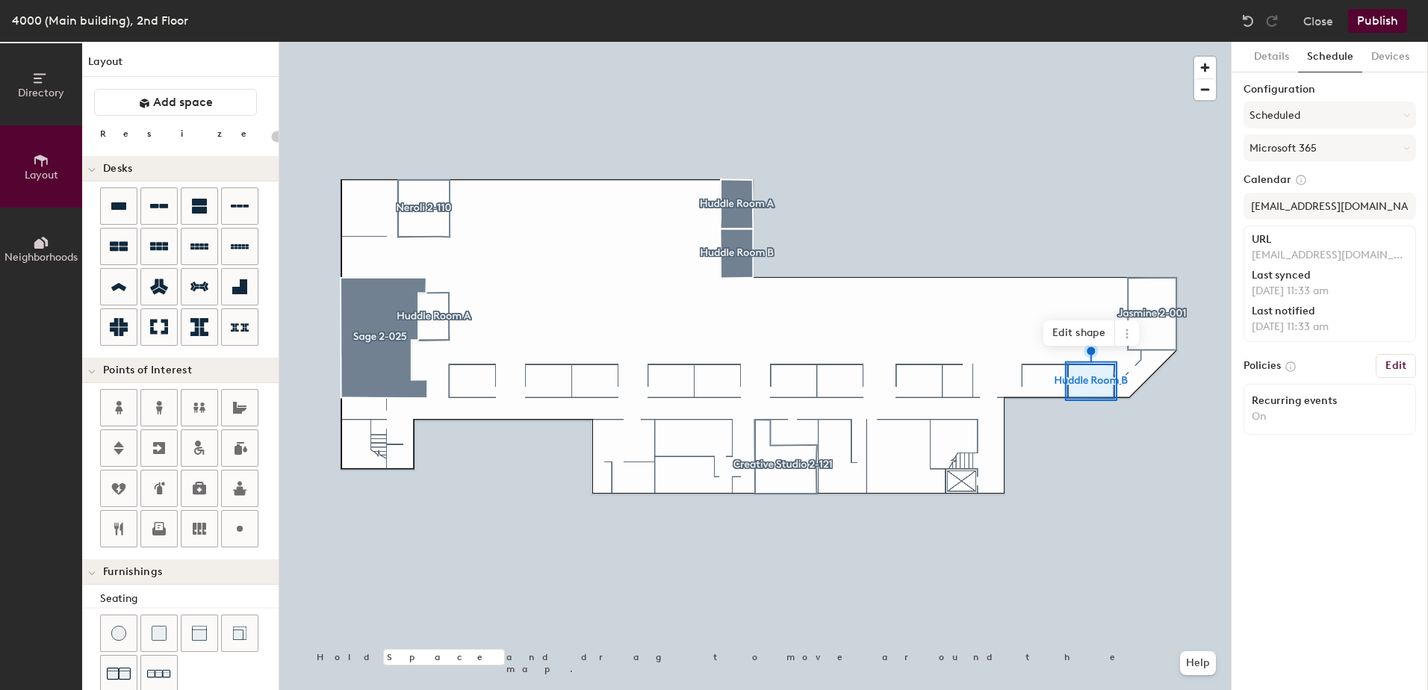
type input "20"
click at [1272, 50] on button "Details" at bounding box center [1271, 57] width 53 height 31
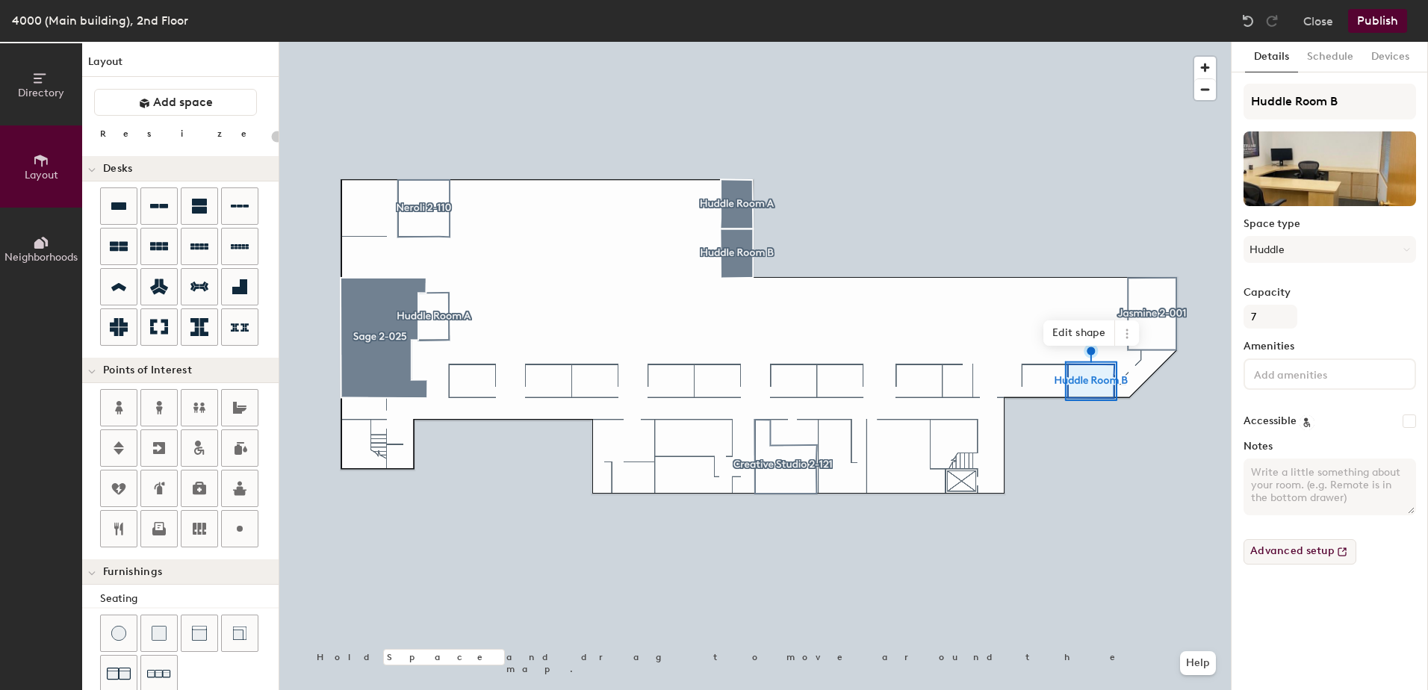
click at [1263, 554] on button "Advanced setup" at bounding box center [1300, 551] width 113 height 25
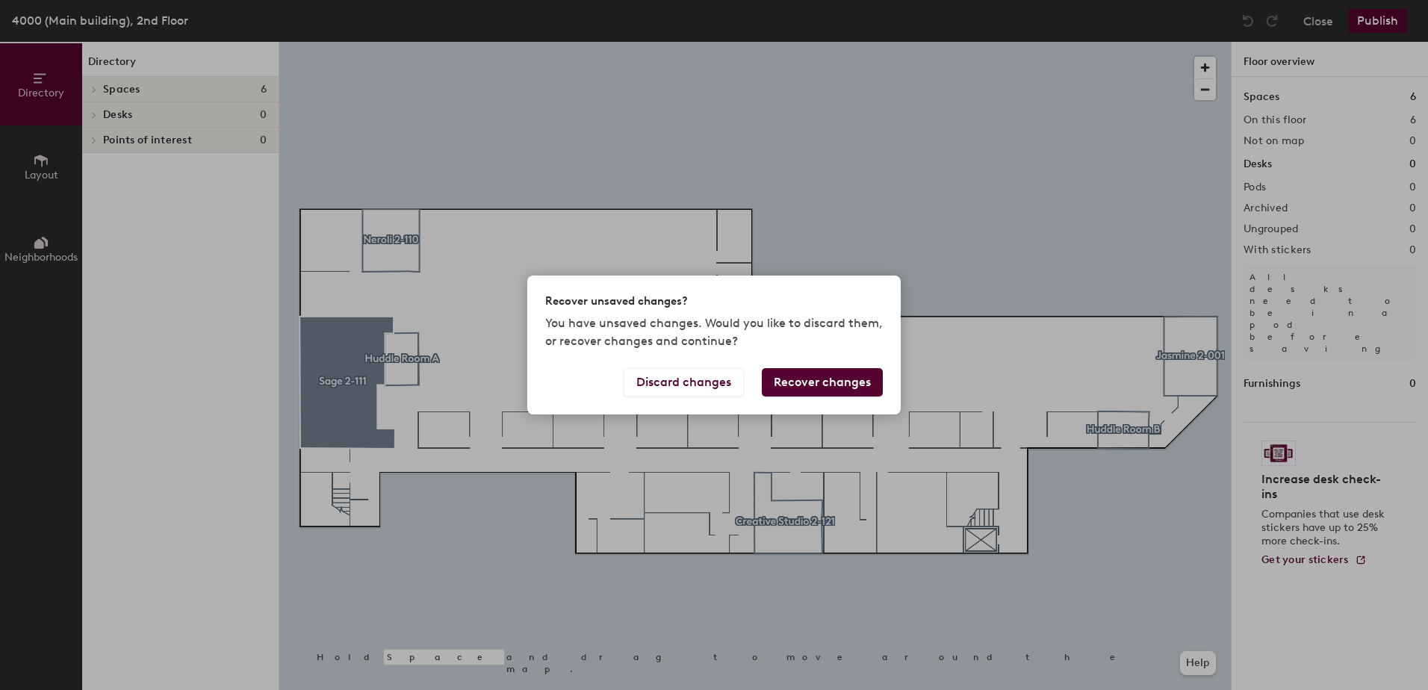
click at [807, 384] on button "Recover changes" at bounding box center [822, 382] width 121 height 28
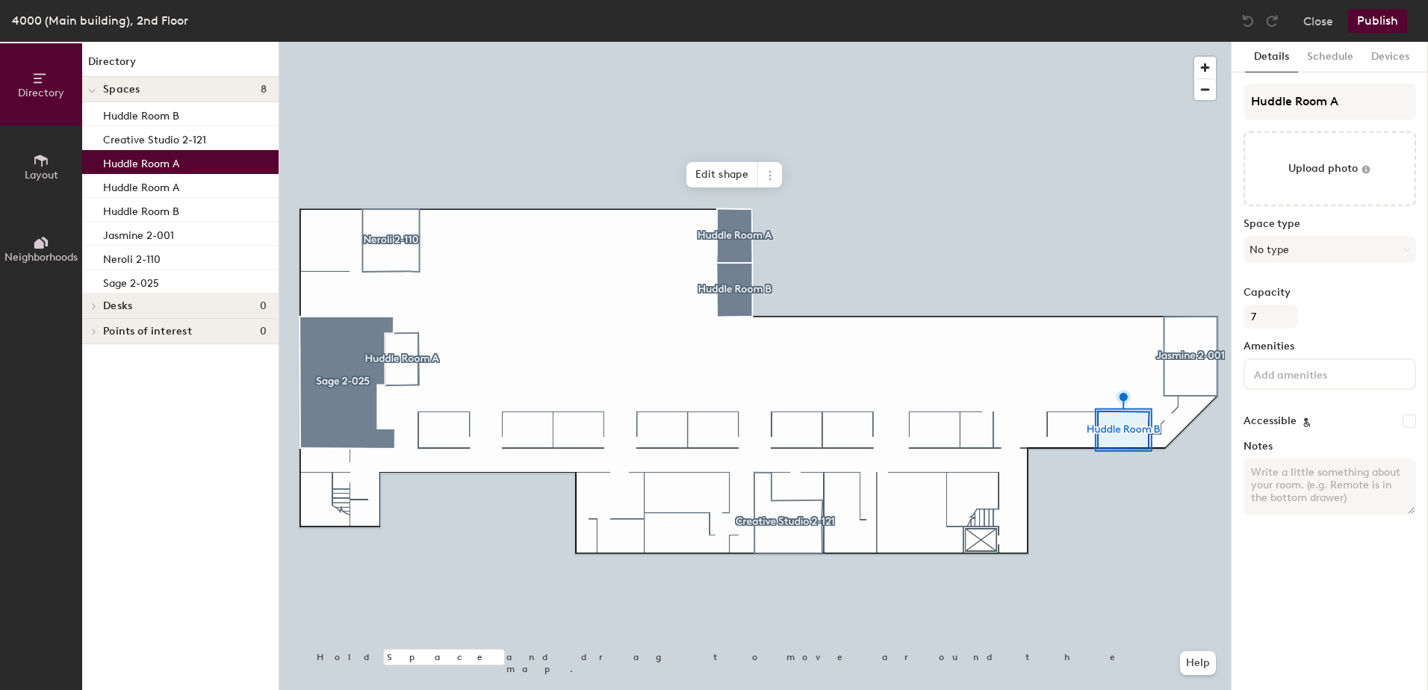
click at [107, 161] on p "Huddle Room A" at bounding box center [141, 161] width 76 height 17
click at [1329, 52] on button "Schedule" at bounding box center [1330, 57] width 64 height 31
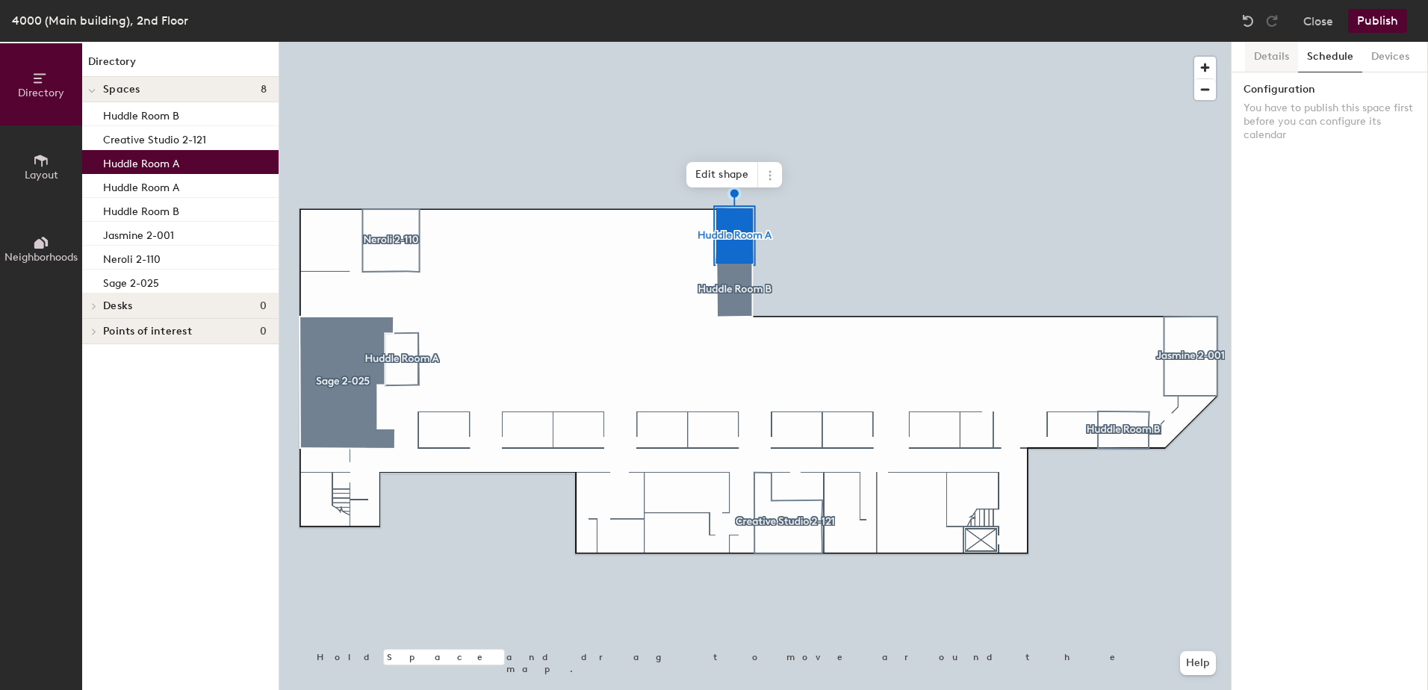
click at [1285, 58] on button "Details" at bounding box center [1271, 57] width 53 height 31
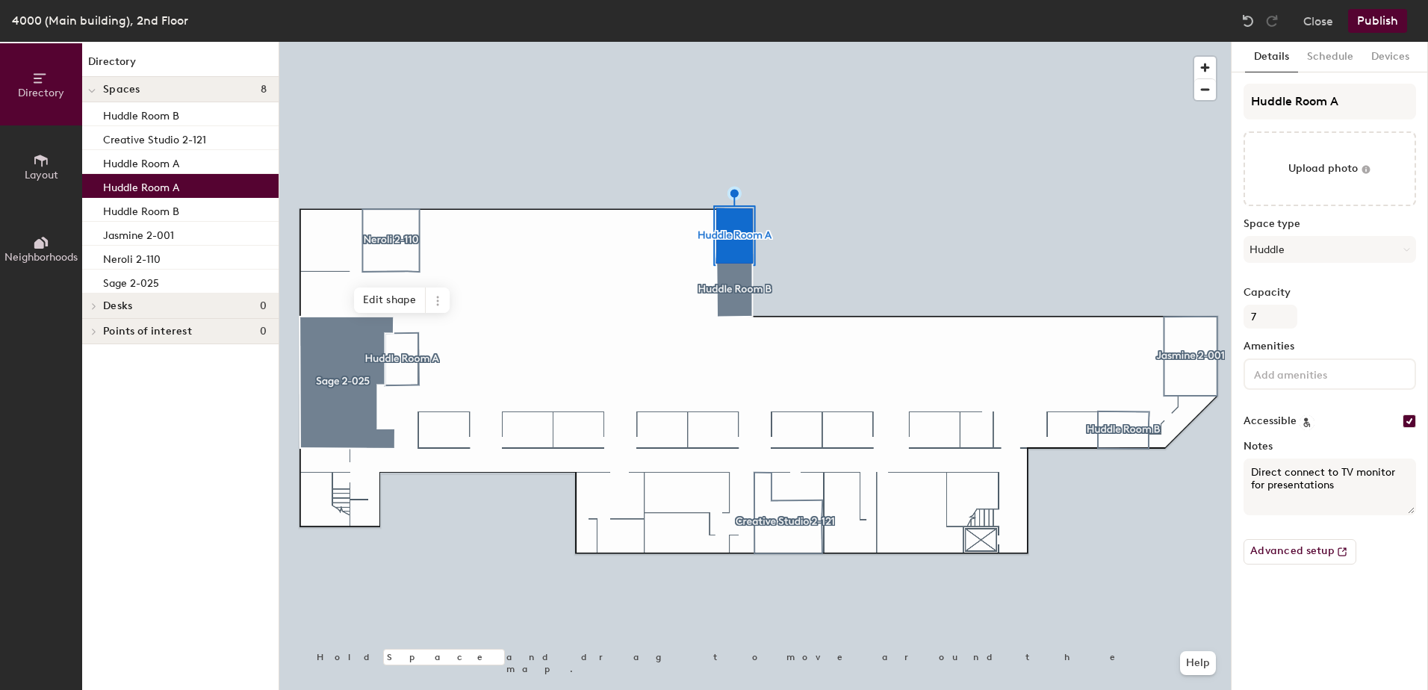
click at [207, 186] on div "Huddle Room A" at bounding box center [180, 186] width 196 height 24
click at [1328, 60] on button "Schedule" at bounding box center [1330, 57] width 64 height 31
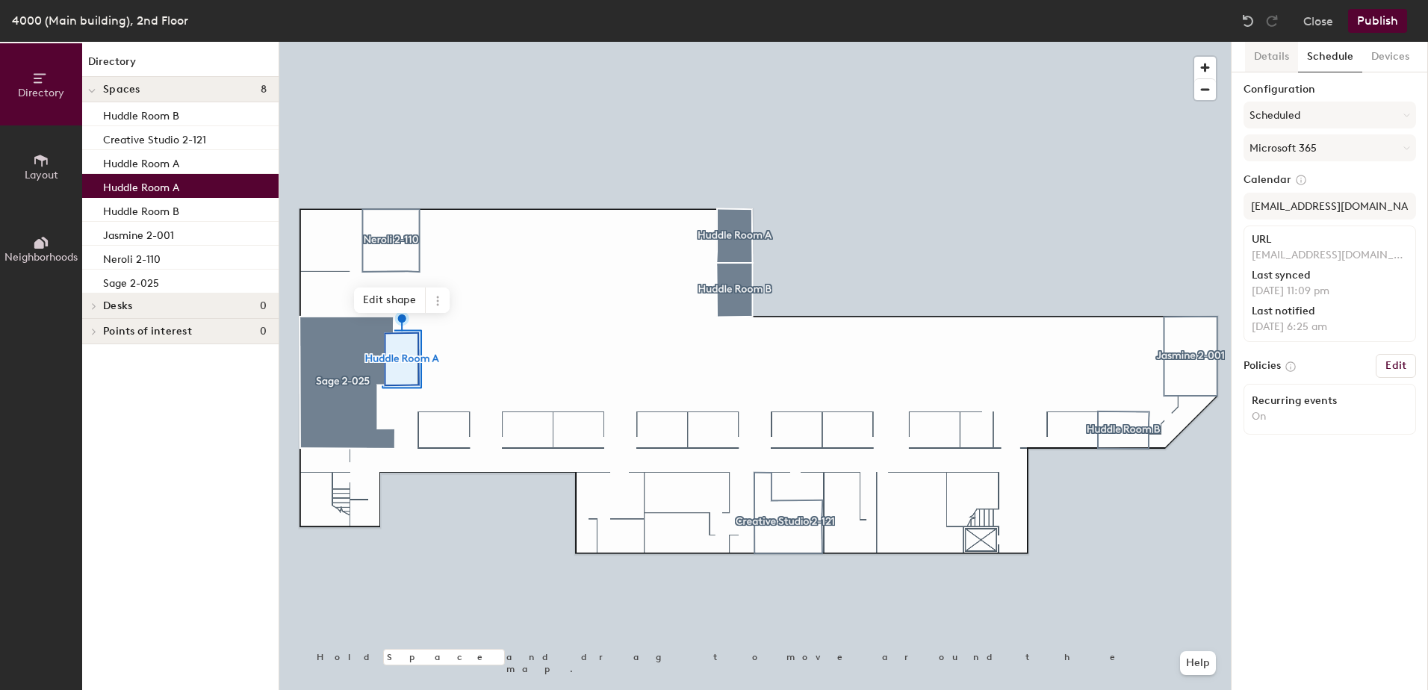
click at [1265, 60] on button "Details" at bounding box center [1271, 57] width 53 height 31
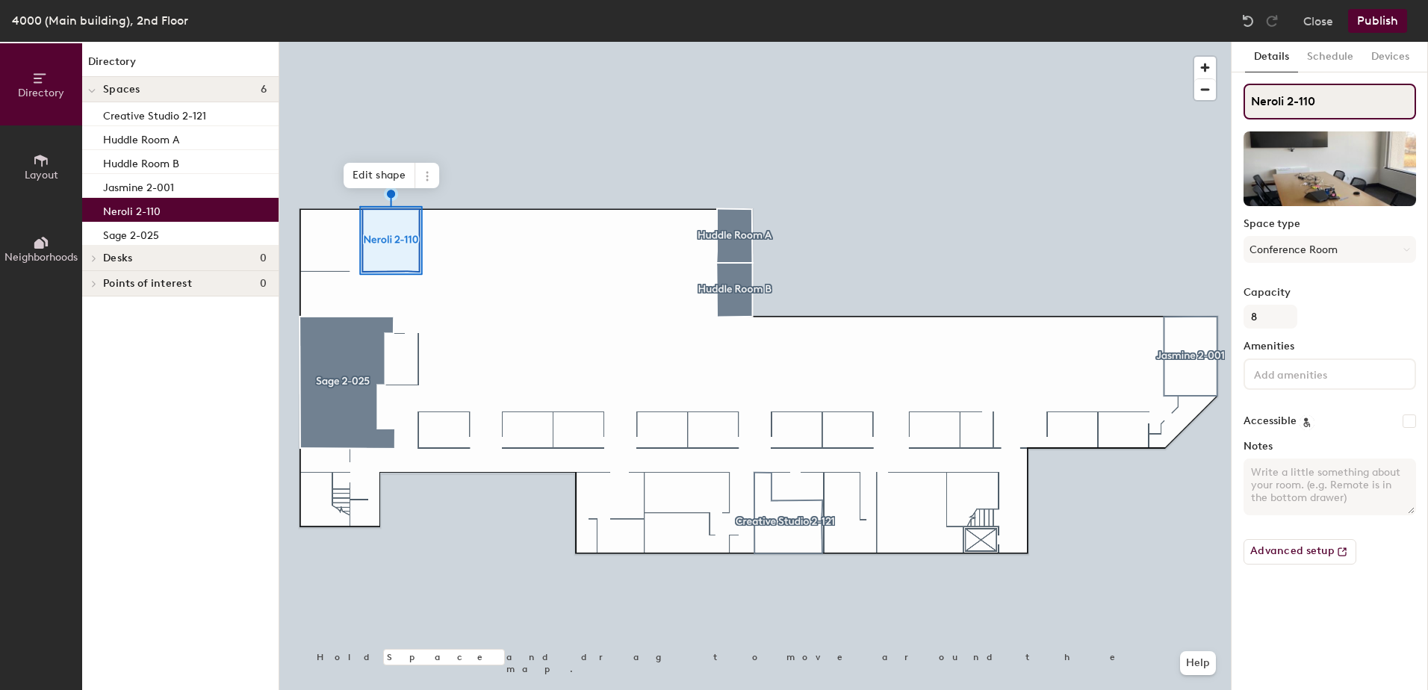
click at [1223, 114] on div "Directory Layout Neighborhoods Directory Spaces 6 Creative Studio 2-121 Huddle …" at bounding box center [714, 366] width 1428 height 648
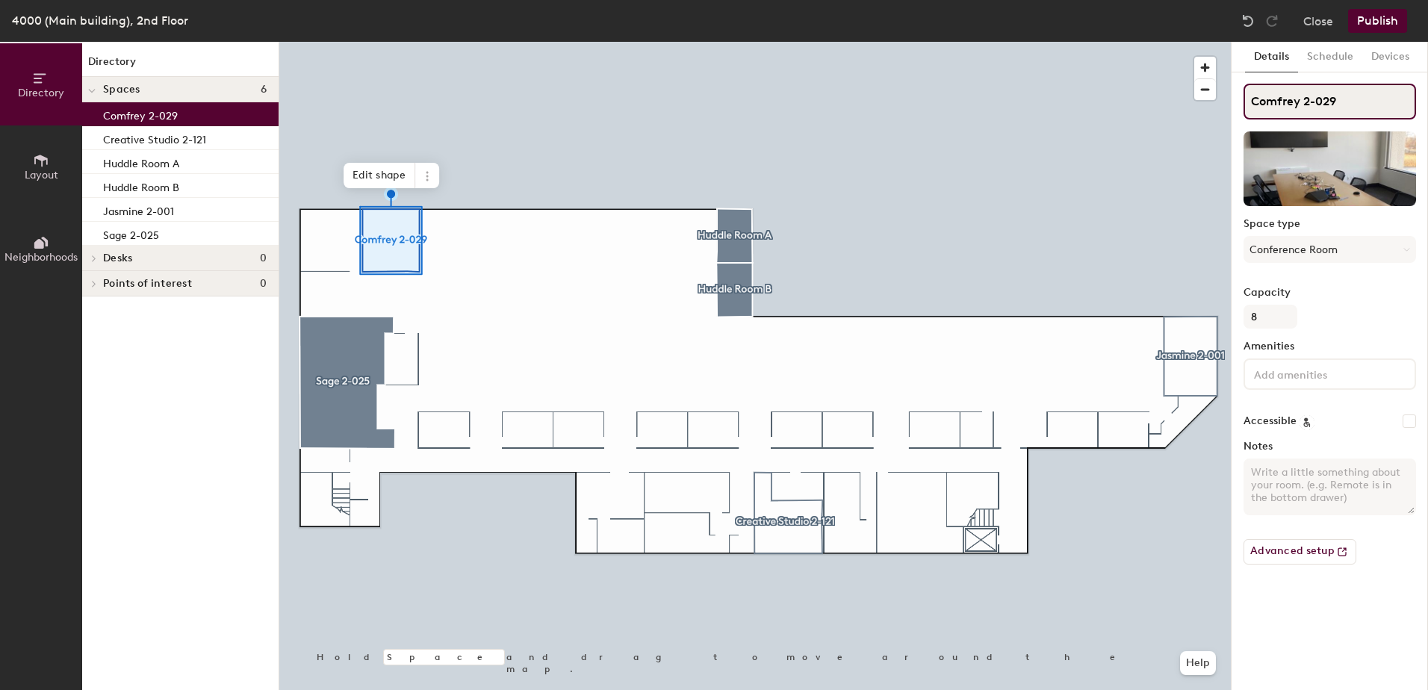
type input "Comfrey 2-029"
click at [793, 42] on div at bounding box center [755, 42] width 952 height 0
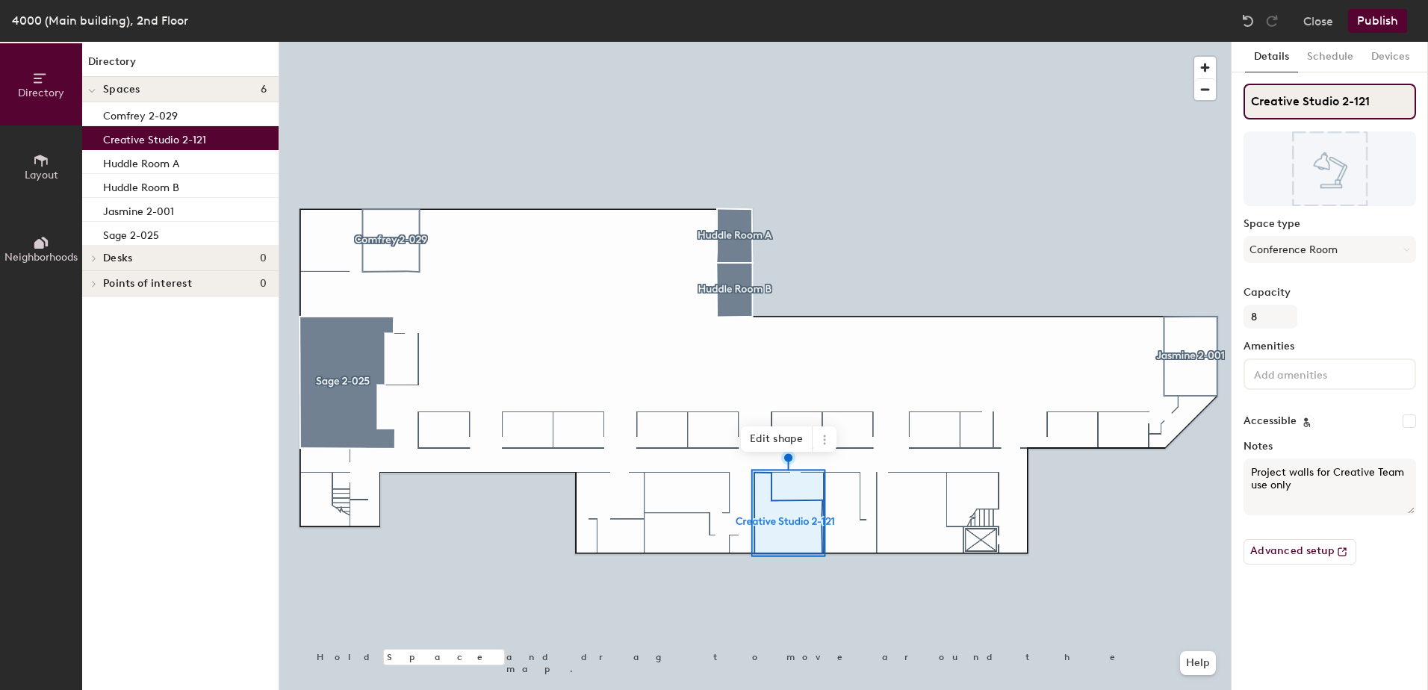
click at [1225, 102] on div "Directory Layout Neighborhoods Directory Spaces 6 Comfrey 2-029 Creative Studio…" at bounding box center [714, 366] width 1428 height 648
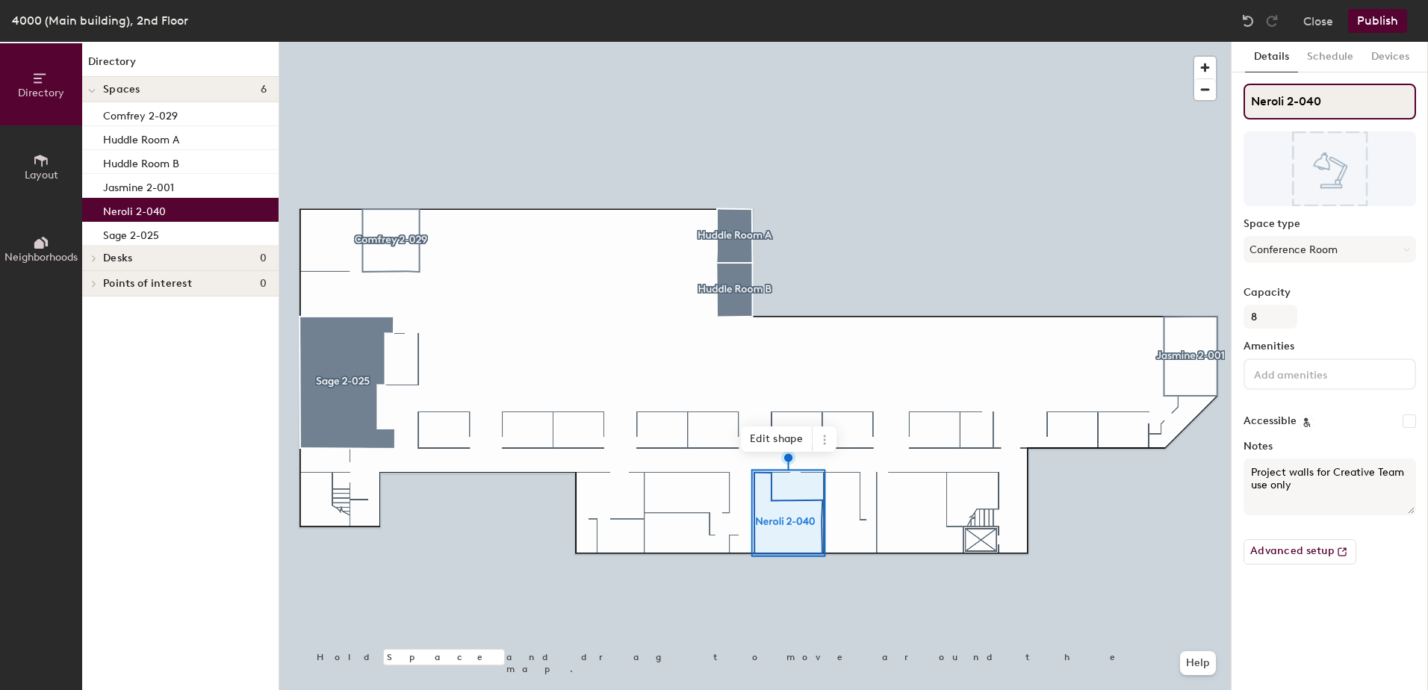
type input "Neroli 2-040"
drag, startPoint x: 1380, startPoint y: 492, endPoint x: 1241, endPoint y: 468, distance: 141.1
click at [1241, 468] on div "Details Schedule Devices Neroli 2-040 Space type Conference Room Capacity 8 Ame…" at bounding box center [1330, 366] width 196 height 648
click at [1332, 49] on button "Schedule" at bounding box center [1330, 57] width 64 height 31
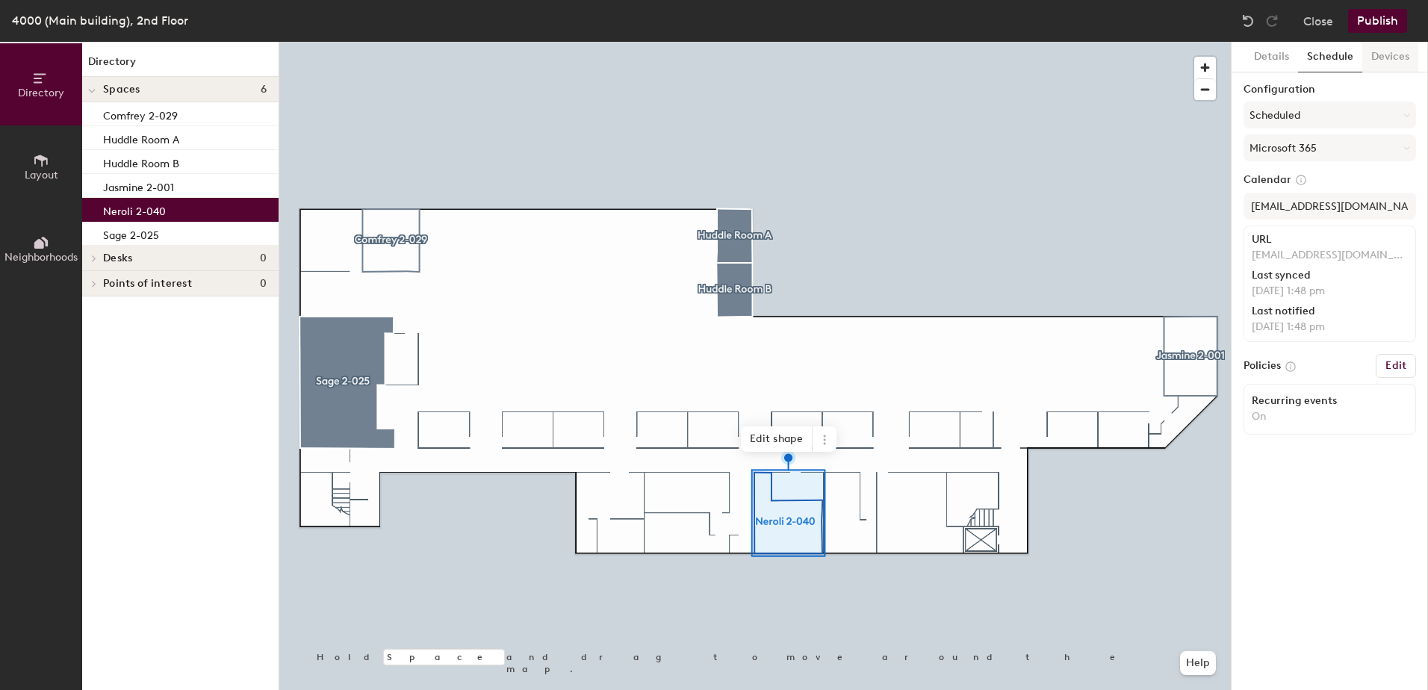
click at [1384, 54] on button "Devices" at bounding box center [1391, 57] width 56 height 31
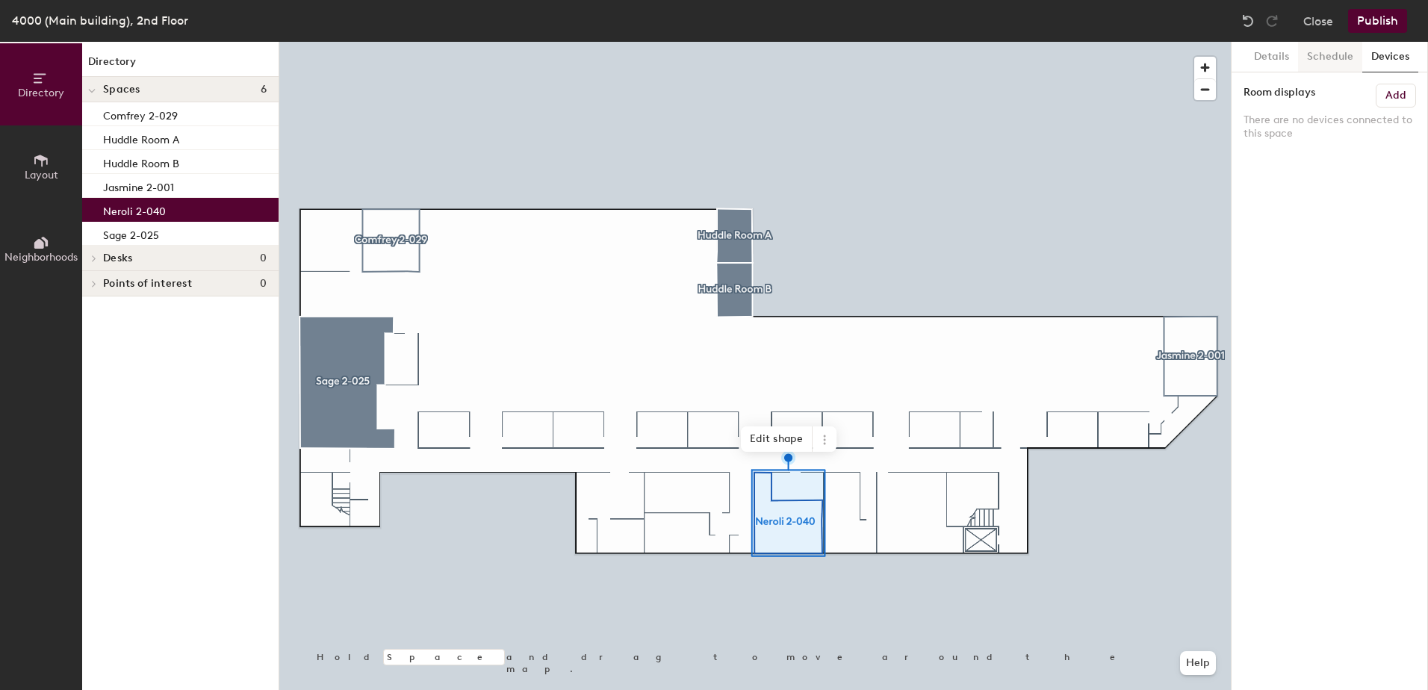
click at [1331, 54] on button "Schedule" at bounding box center [1330, 57] width 64 height 31
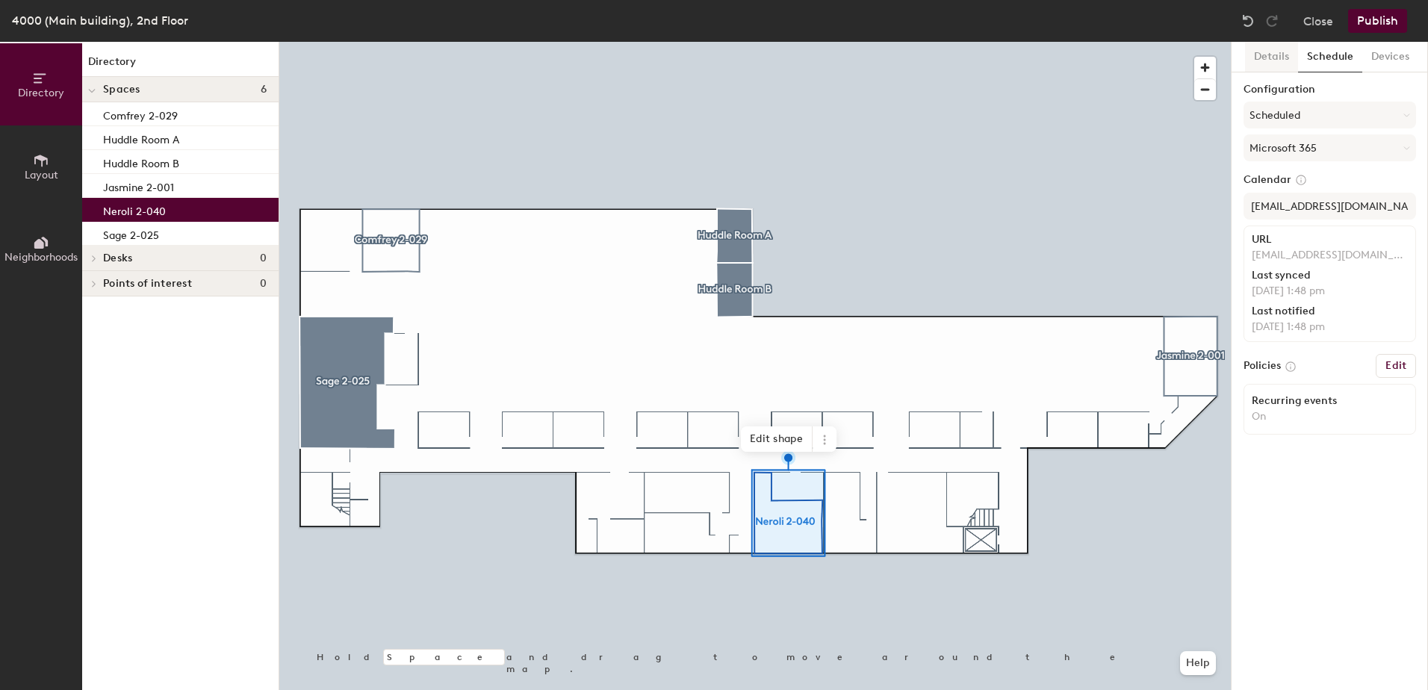
click at [1278, 57] on button "Details" at bounding box center [1271, 57] width 53 height 31
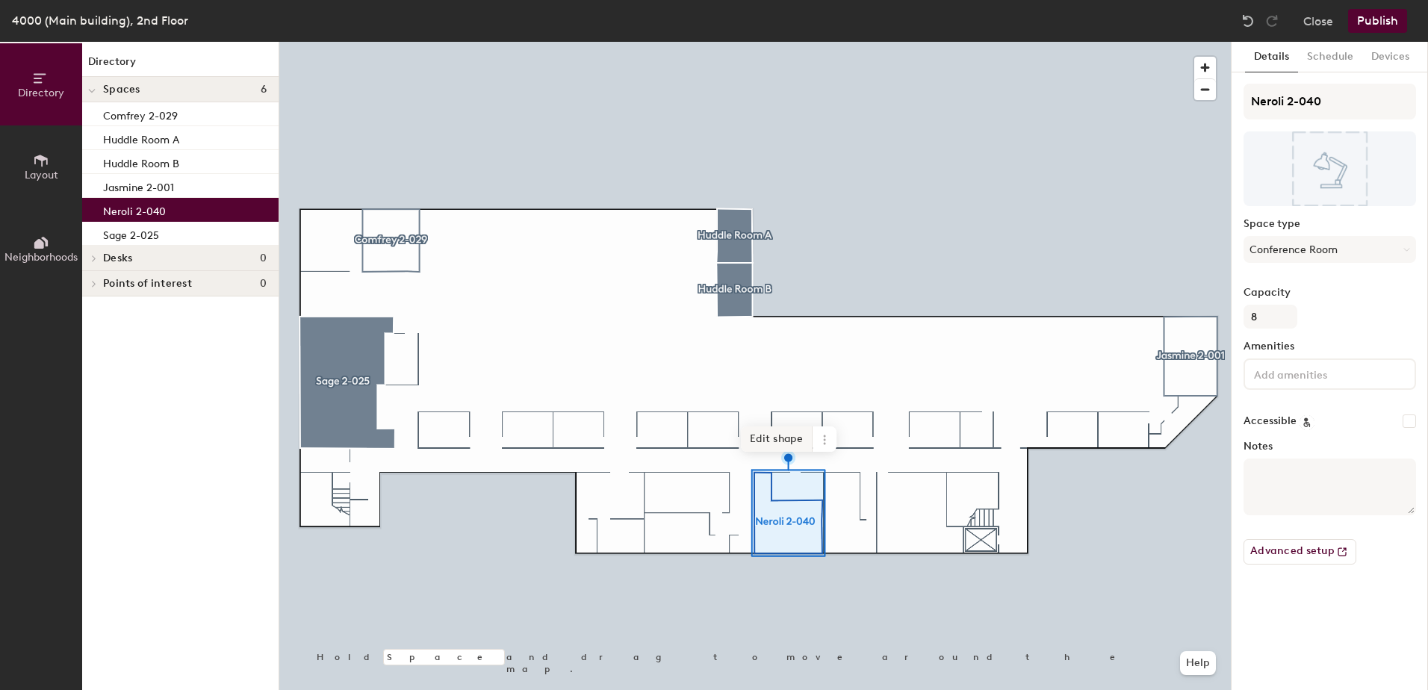
click at [799, 439] on span "Edit shape" at bounding box center [777, 439] width 72 height 25
click at [813, 443] on span "Done" at bounding box center [818, 451] width 44 height 25
click at [1314, 56] on button "Schedule" at bounding box center [1330, 57] width 64 height 31
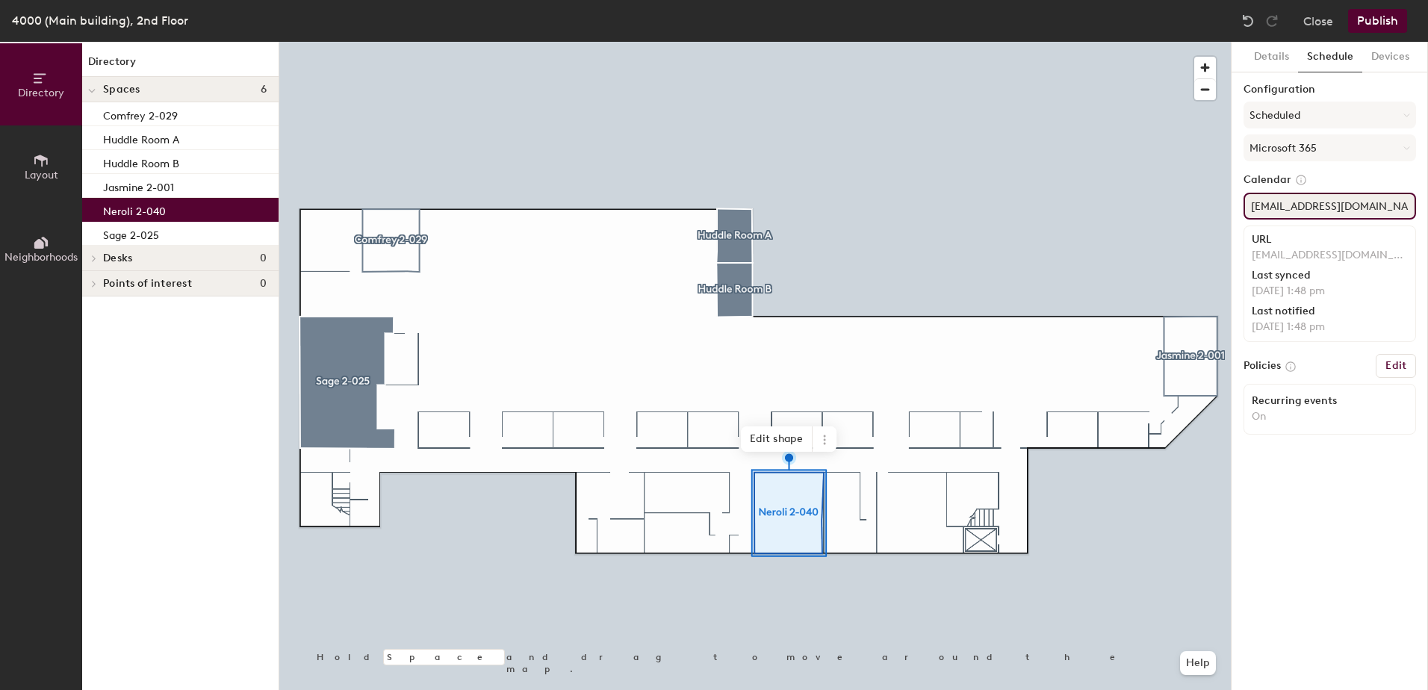
click at [1060, 175] on div "Directory Layout Neighborhoods Directory Spaces 6 Comfrey 2-029 Huddle Room A H…" at bounding box center [714, 366] width 1428 height 648
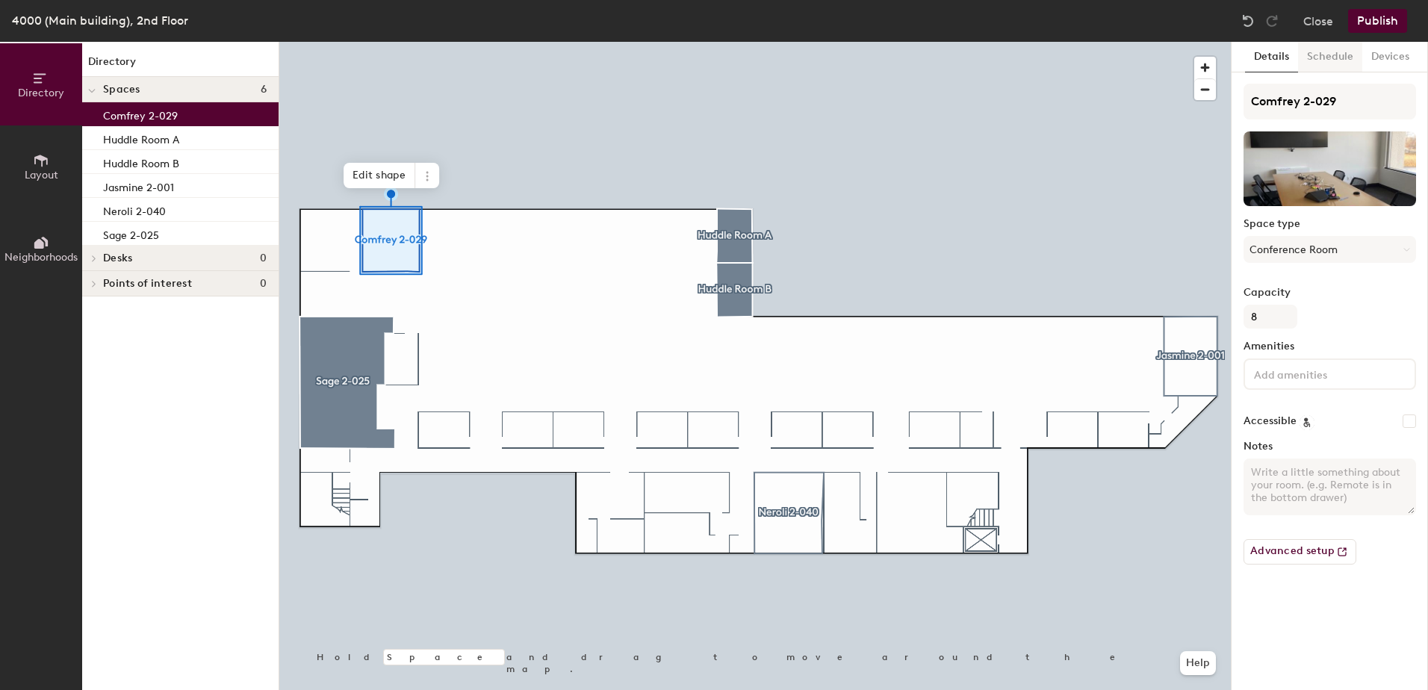
click at [1339, 58] on button "Schedule" at bounding box center [1330, 57] width 64 height 31
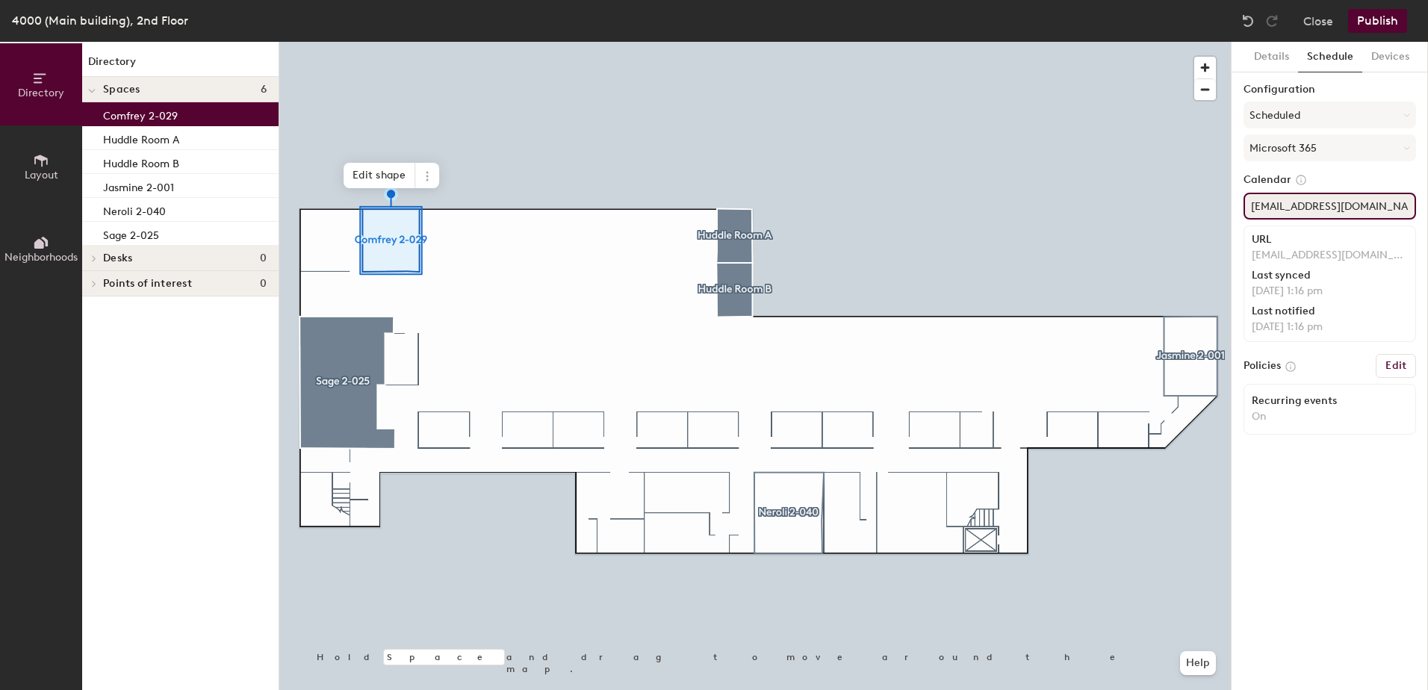
drag, startPoint x: 1387, startPoint y: 207, endPoint x: 1242, endPoint y: 208, distance: 144.9
click at [1242, 208] on div "Details Schedule Devices Configuration Scheduled Microsoft 365 Calendar AVE2FLN…" at bounding box center [1330, 366] width 196 height 648
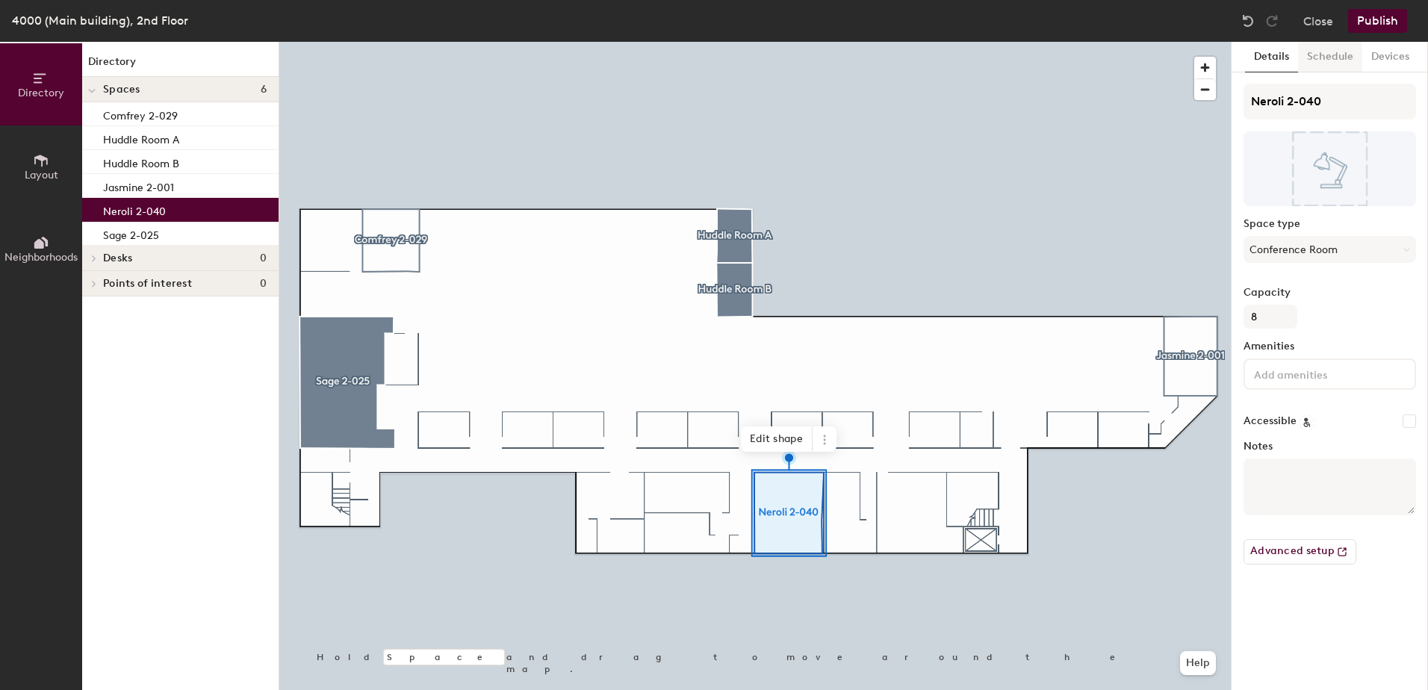
click at [1331, 53] on button "Schedule" at bounding box center [1330, 57] width 64 height 31
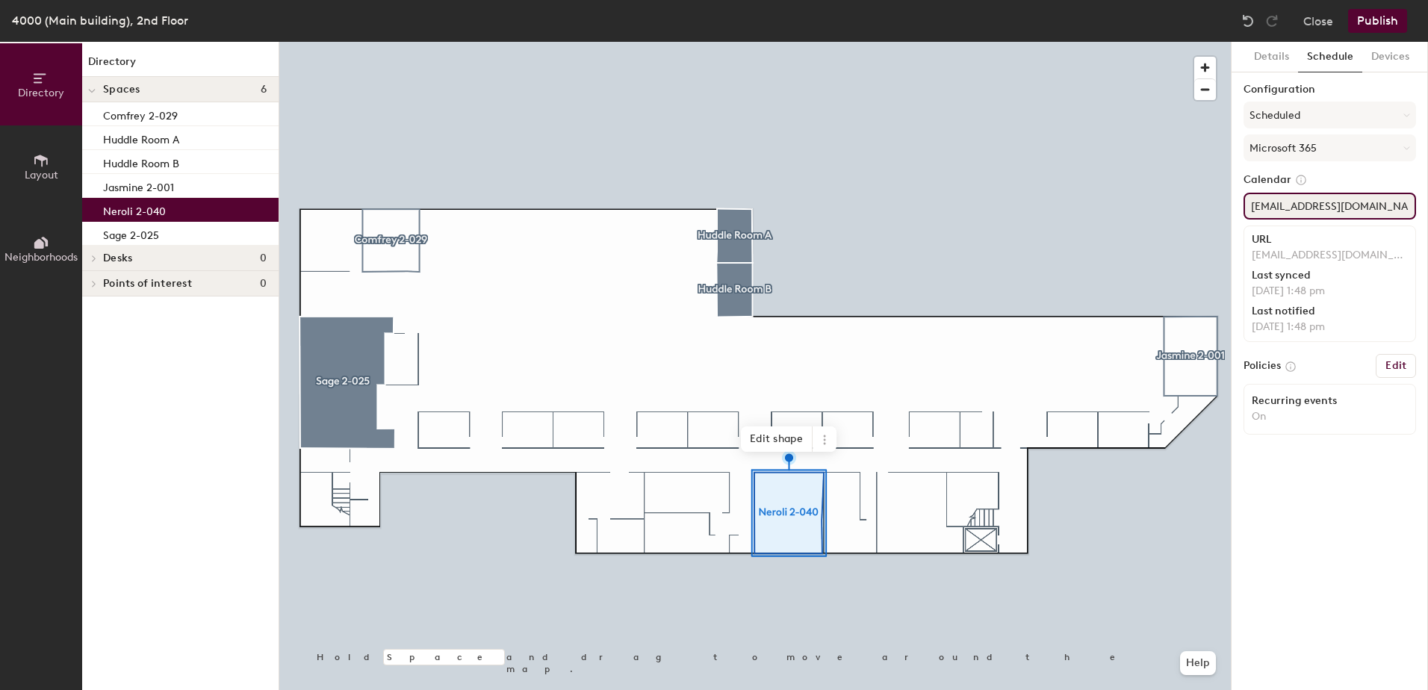
click at [1206, 200] on div "Directory Layout Neighborhoods Directory Spaces 6 Comfrey 2-029 Huddle Room A H…" at bounding box center [714, 366] width 1428 height 648
paste input "2FLNeroli"
type input "AVE2FLNeroli@aveda.com"
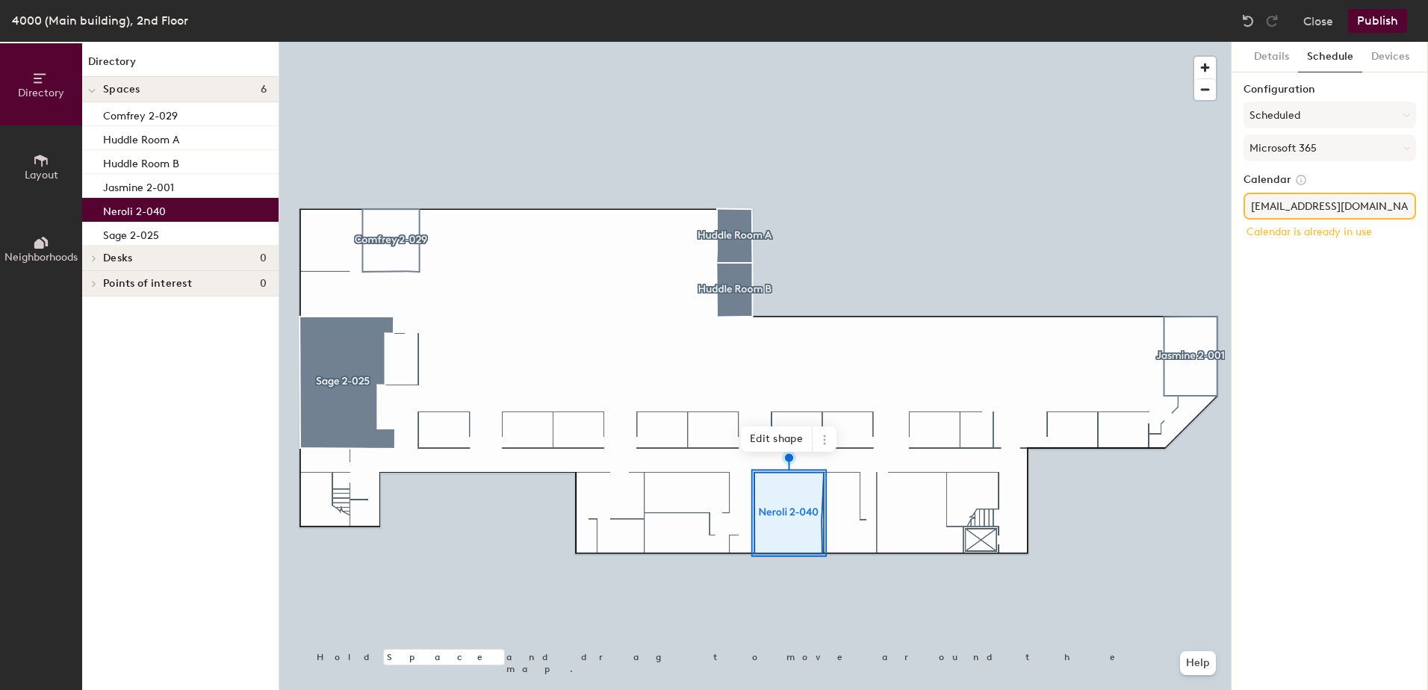
click at [393, 42] on div at bounding box center [755, 42] width 952 height 0
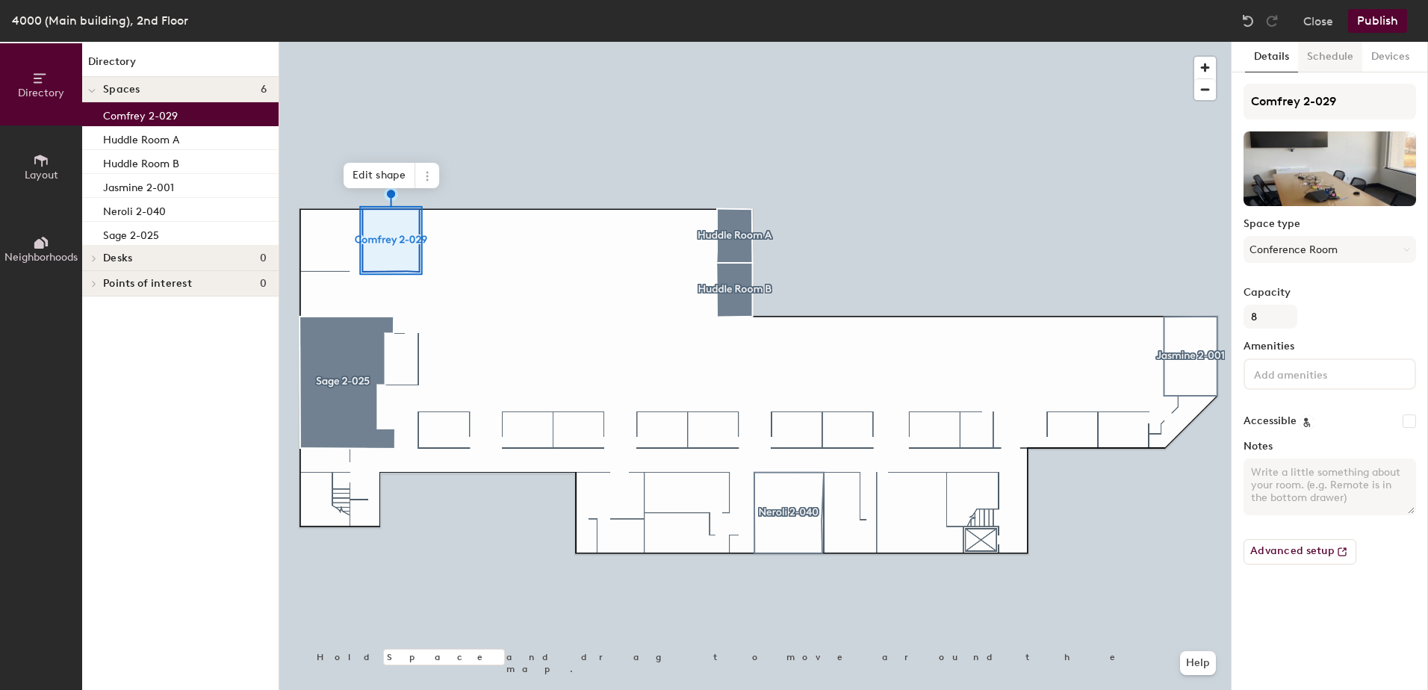
click at [1336, 62] on button "Schedule" at bounding box center [1330, 57] width 64 height 31
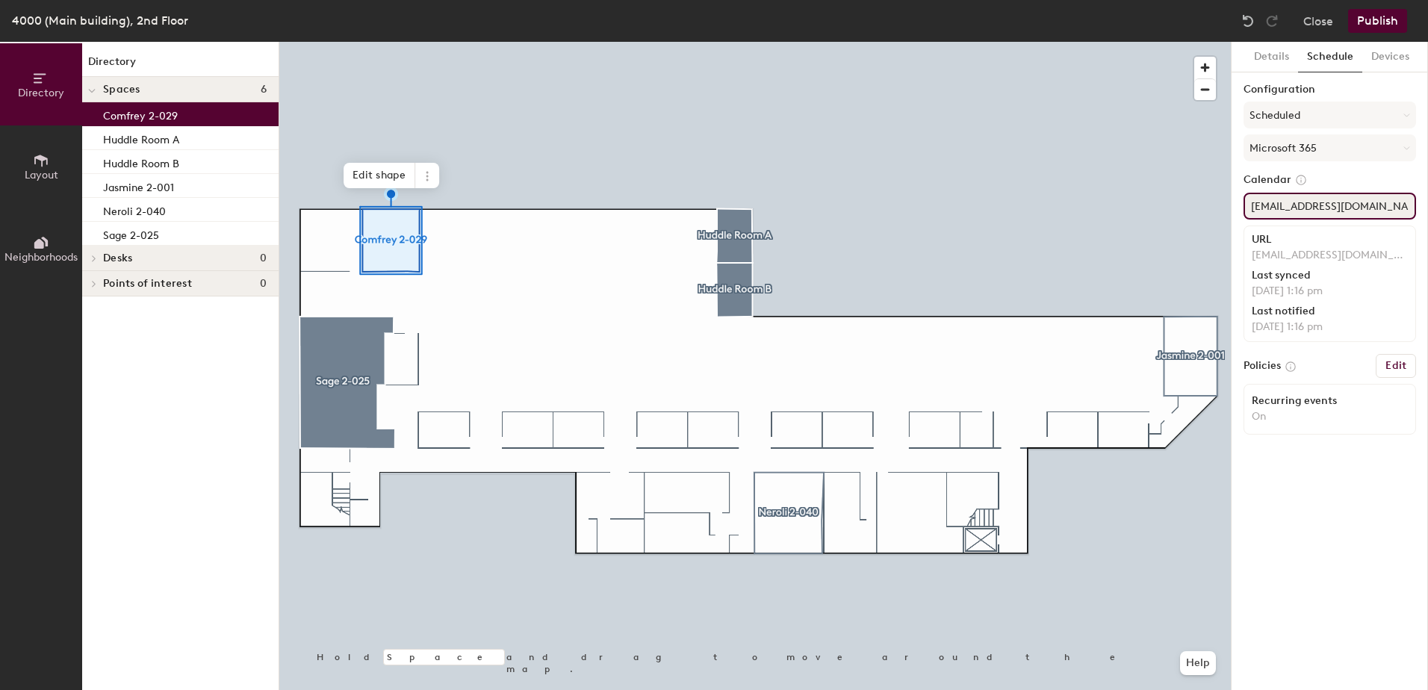
click at [1152, 203] on div "Directory Layout Neighborhoods Directory Spaces 6 Comfrey 2-029 Huddle Room A H…" at bounding box center [714, 366] width 1428 height 648
click at [690, 42] on div at bounding box center [755, 42] width 952 height 0
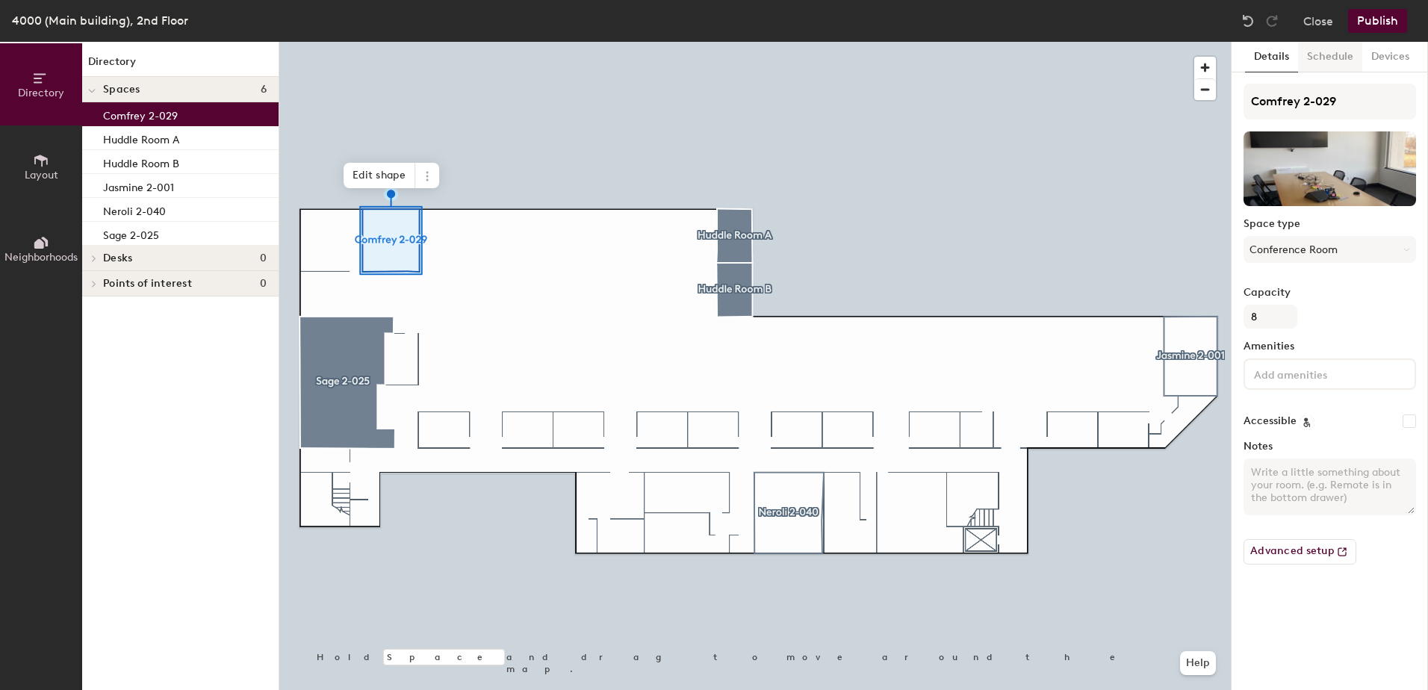
click at [1329, 53] on button "Schedule" at bounding box center [1330, 57] width 64 height 31
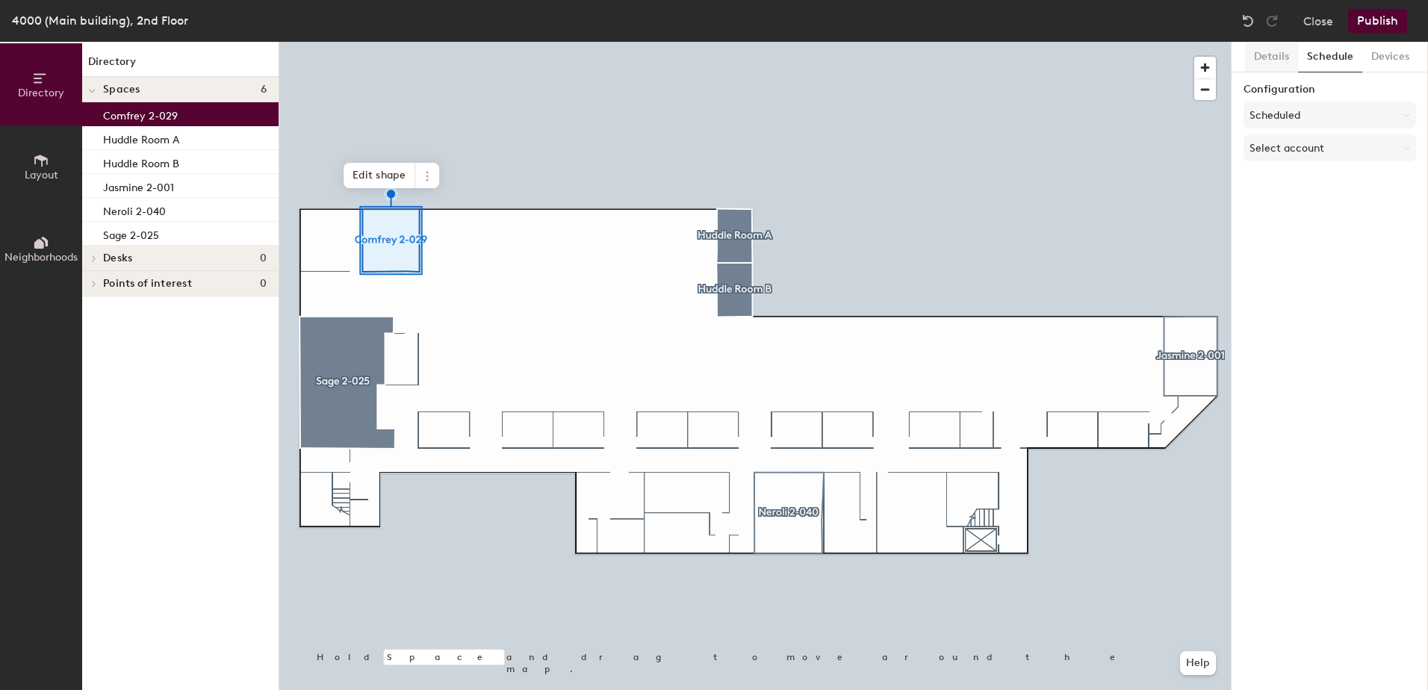
click at [1276, 53] on button "Details" at bounding box center [1271, 57] width 53 height 31
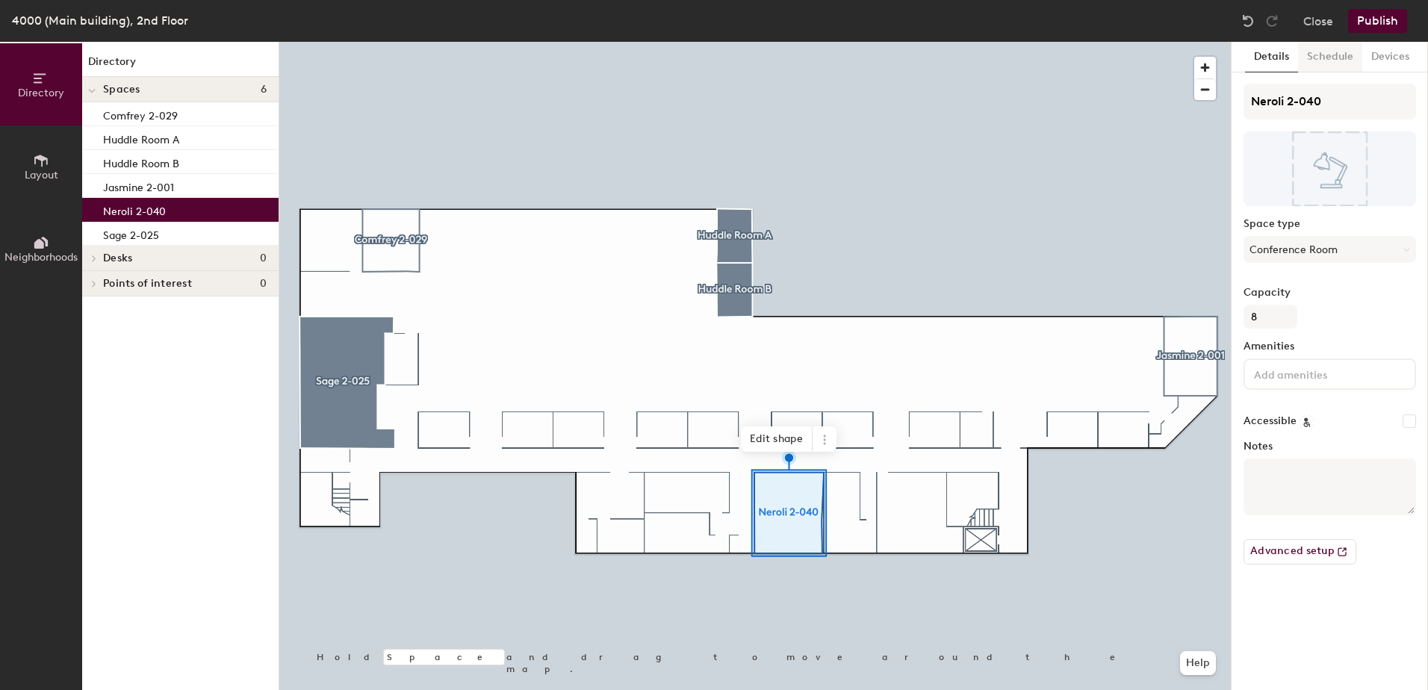
click at [1345, 52] on button "Schedule" at bounding box center [1330, 57] width 64 height 31
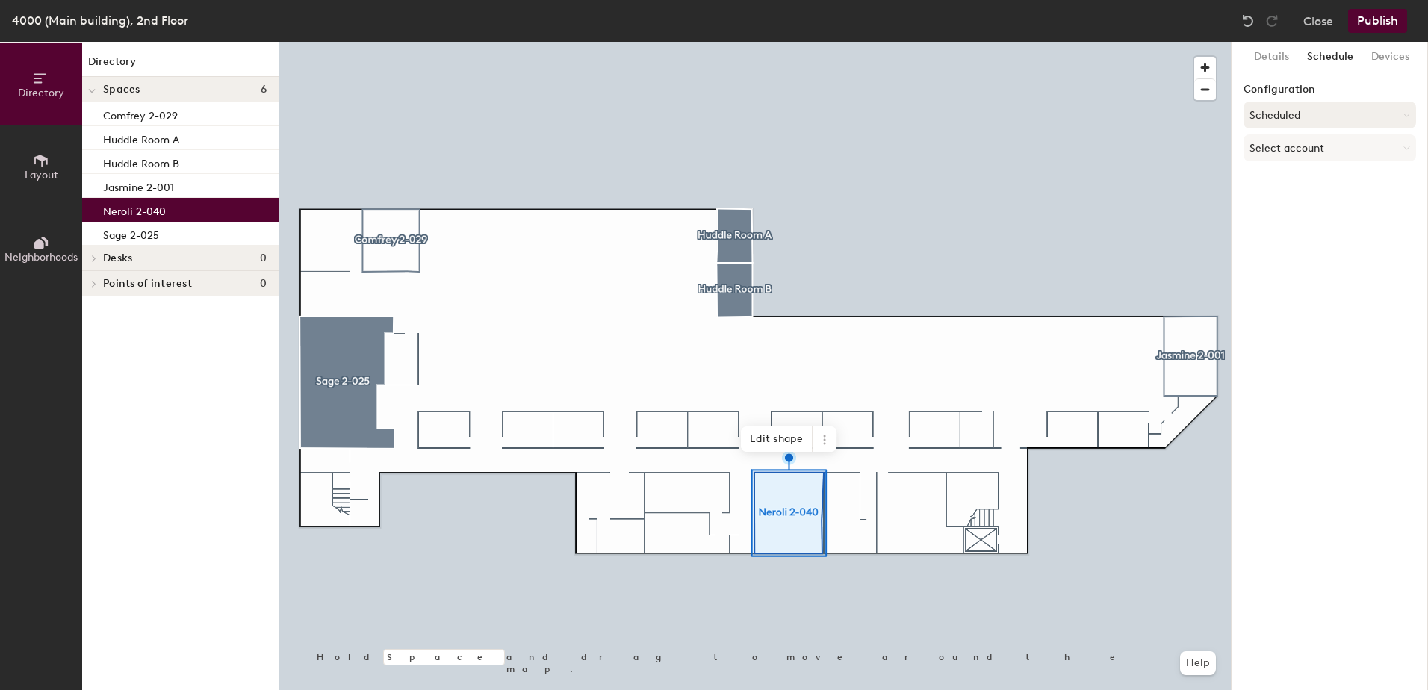
click at [1281, 117] on button "Scheduled" at bounding box center [1330, 115] width 173 height 27
click at [1293, 171] on div "Scheduled" at bounding box center [1330, 175] width 171 height 22
click at [1400, 52] on button "Devices" at bounding box center [1391, 57] width 56 height 31
click at [1262, 60] on button "Details" at bounding box center [1271, 57] width 53 height 31
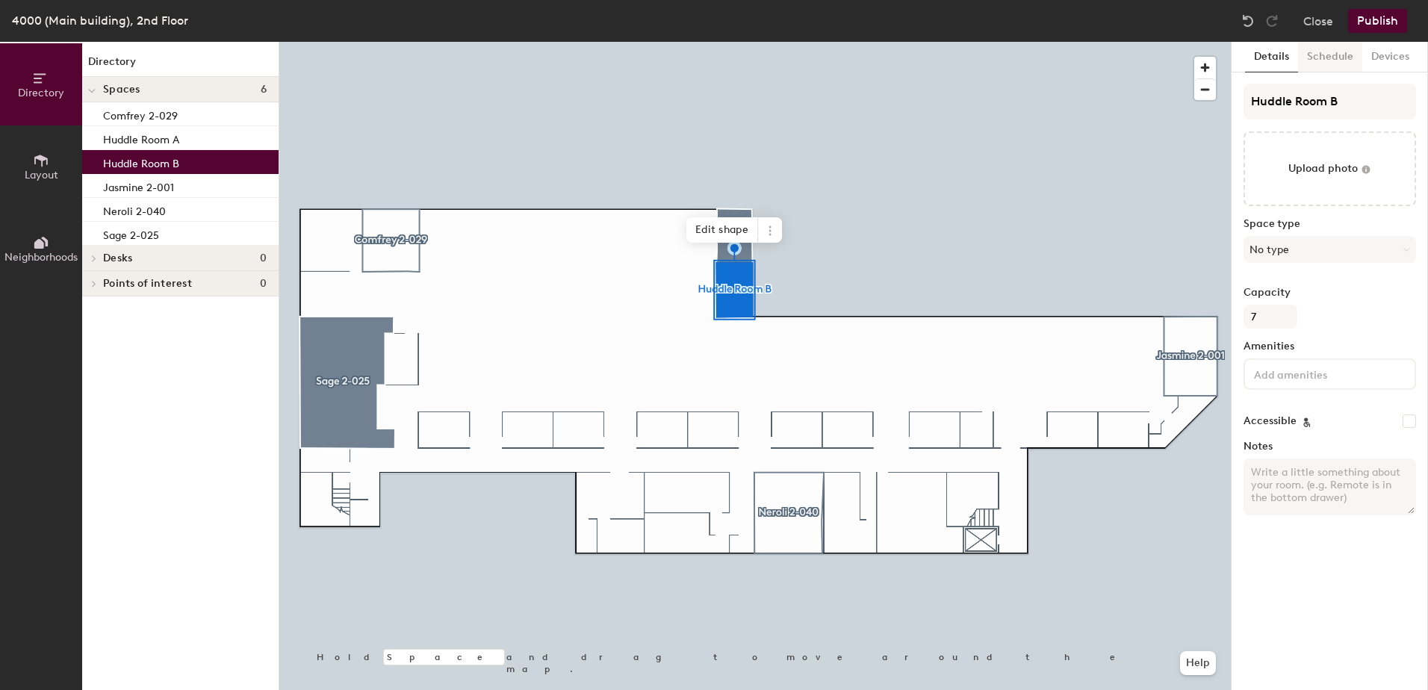
click at [1331, 57] on button "Schedule" at bounding box center [1330, 57] width 64 height 31
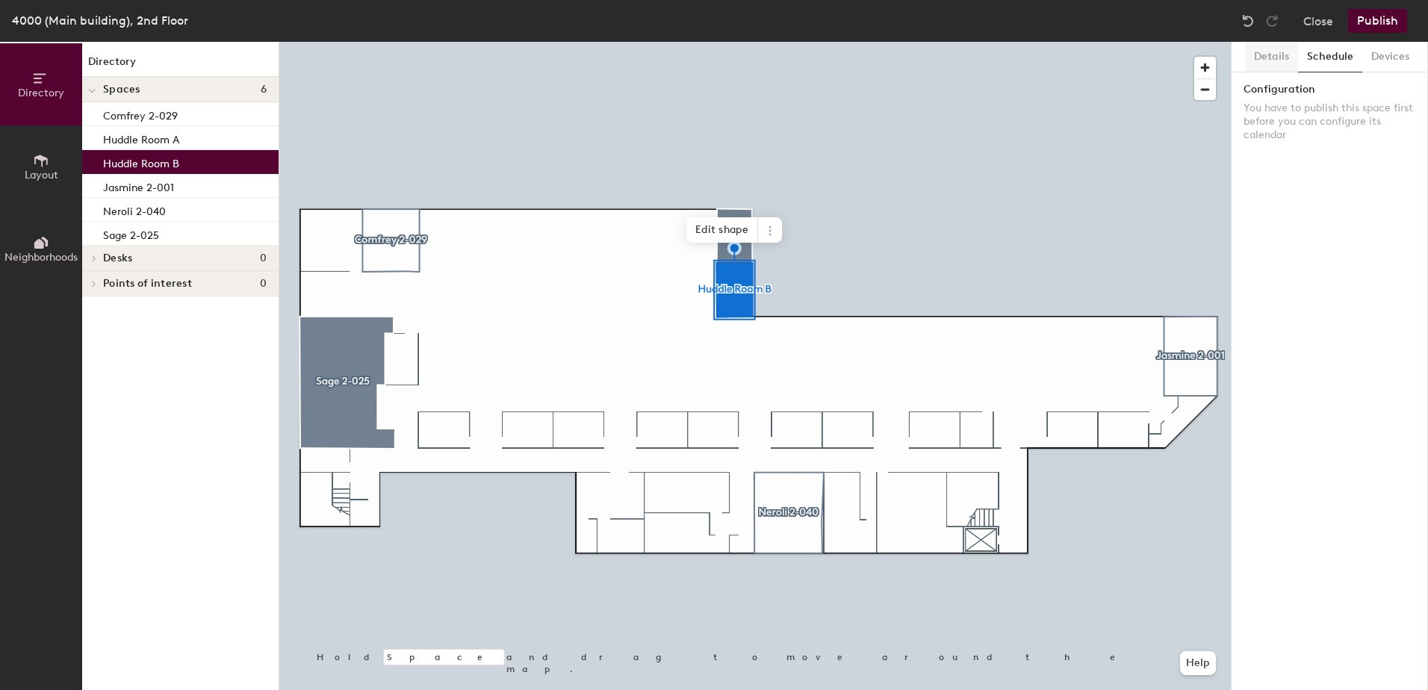
click at [1271, 59] on button "Details" at bounding box center [1271, 57] width 53 height 31
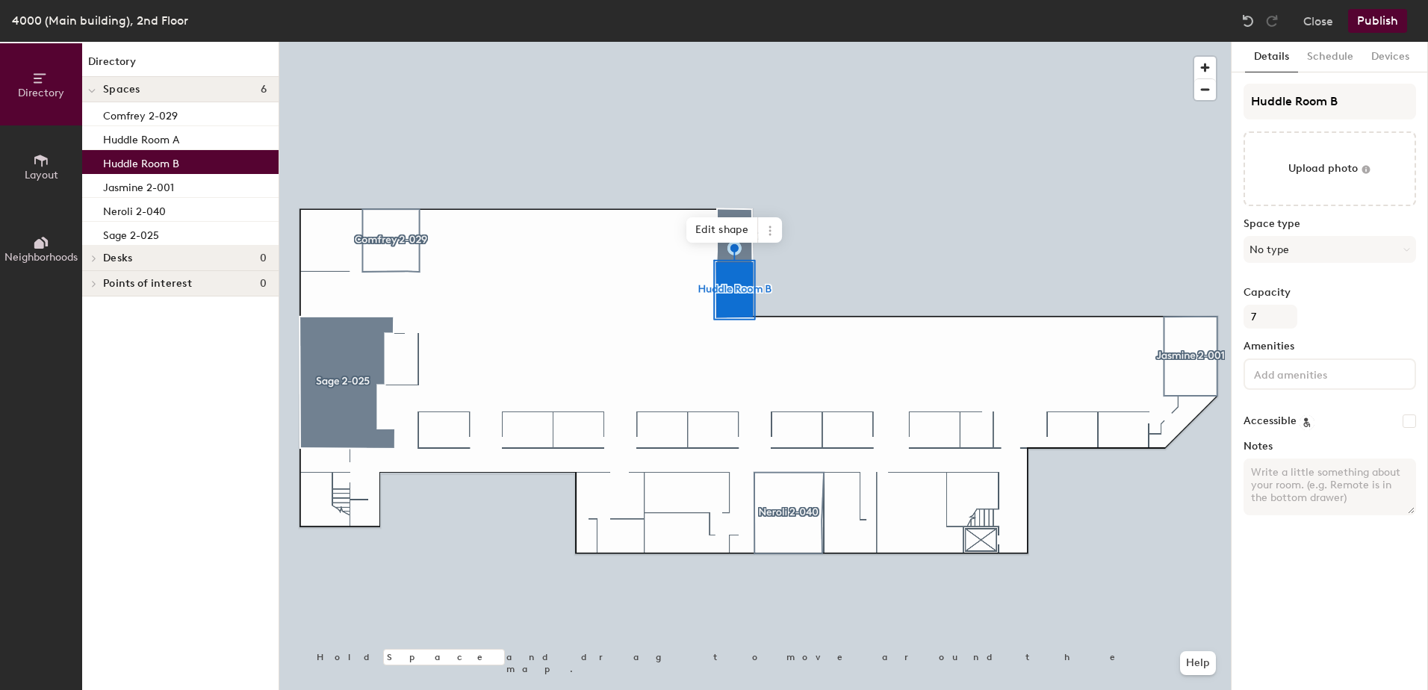
click at [1381, 17] on button "Publish" at bounding box center [1377, 21] width 59 height 24
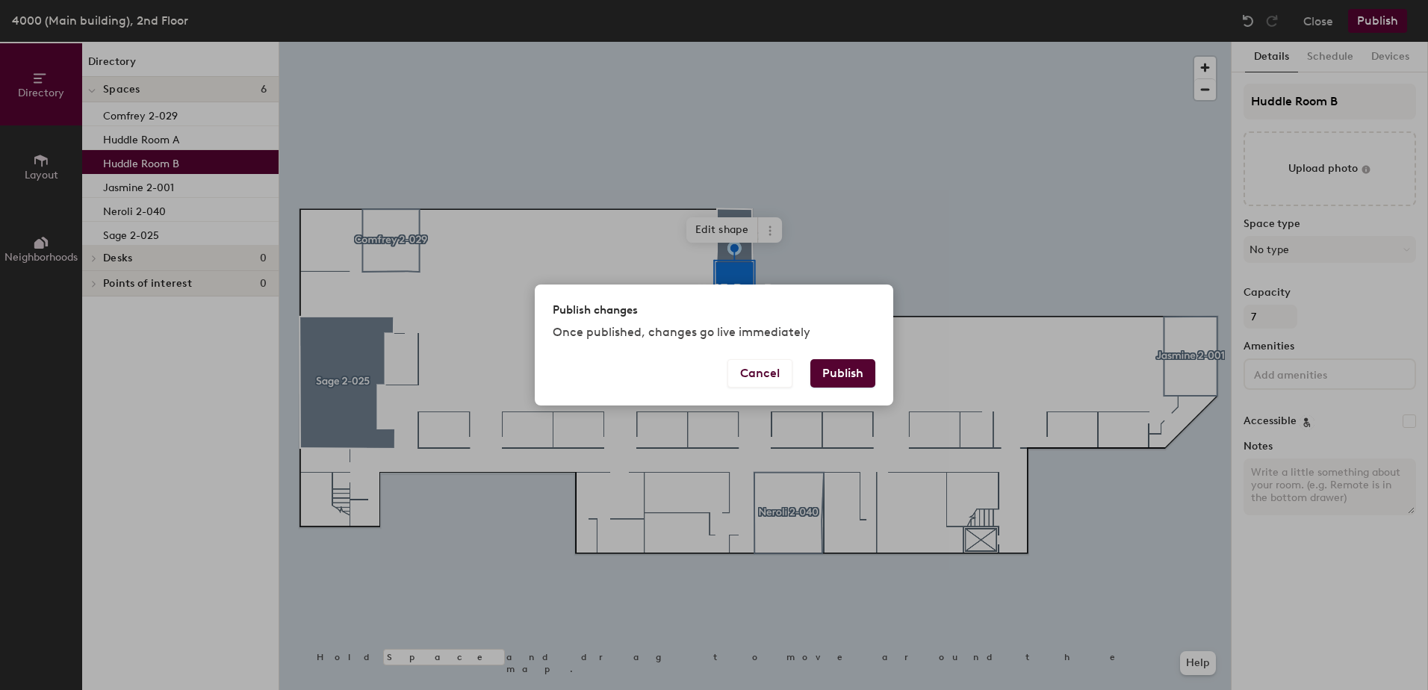
click at [843, 376] on button "Publish" at bounding box center [843, 373] width 65 height 28
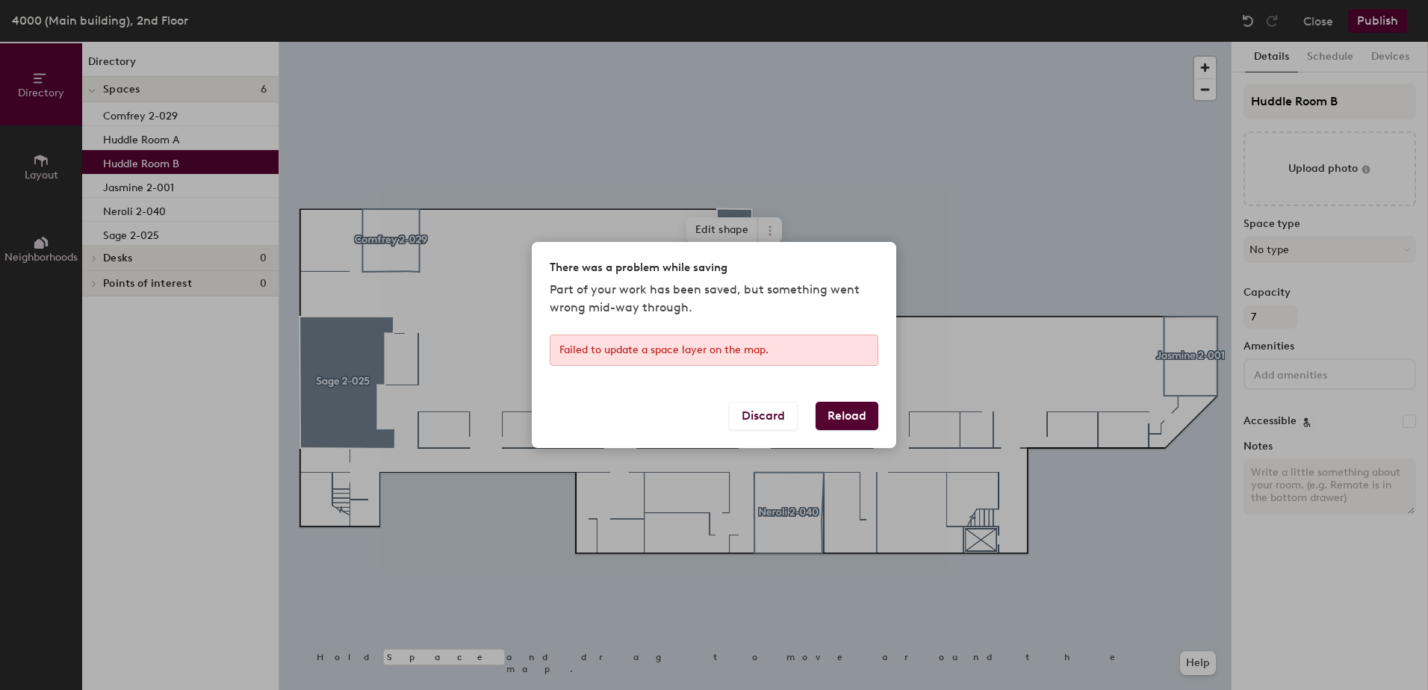
click at [829, 418] on button "Reload" at bounding box center [847, 416] width 63 height 28
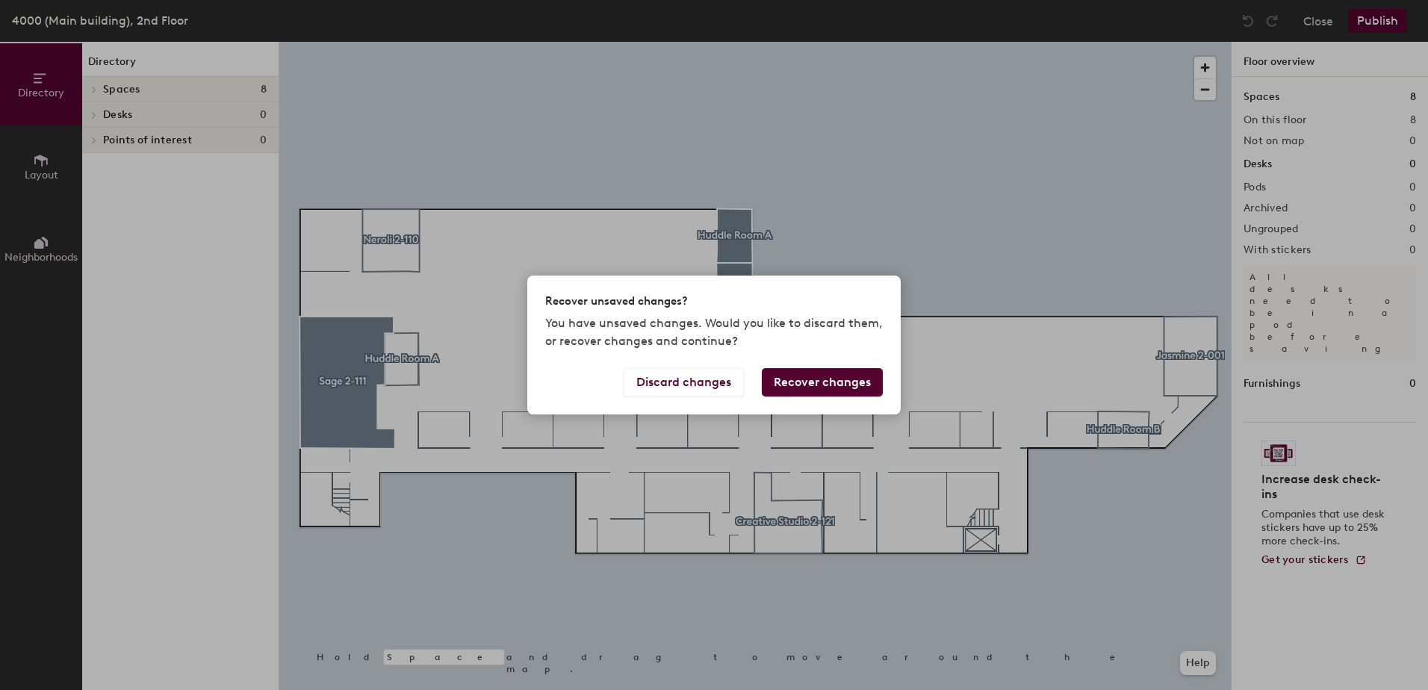
click at [781, 377] on button "Recover changes" at bounding box center [822, 382] width 121 height 28
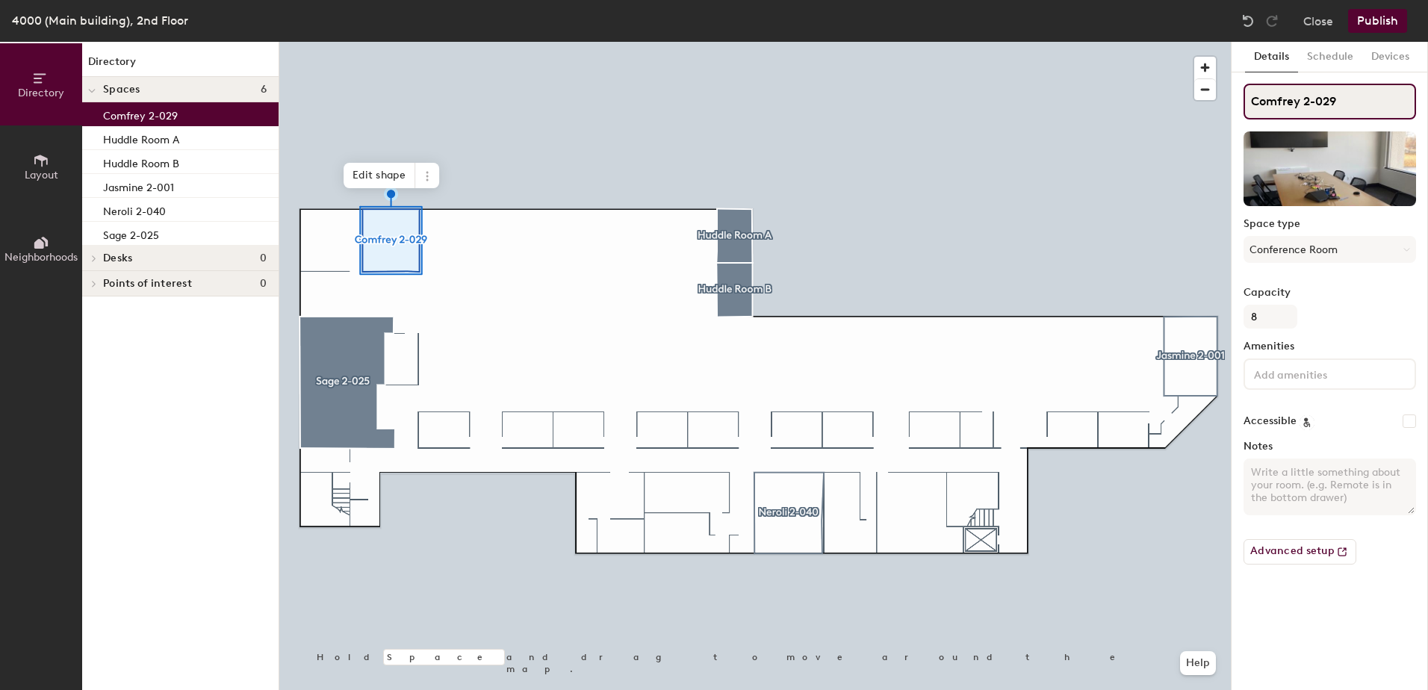
click at [1302, 100] on input "Comfrey 2-029" at bounding box center [1330, 102] width 173 height 36
type input "Comfrey 2-029"
click at [1336, 69] on button "Schedule" at bounding box center [1330, 57] width 64 height 31
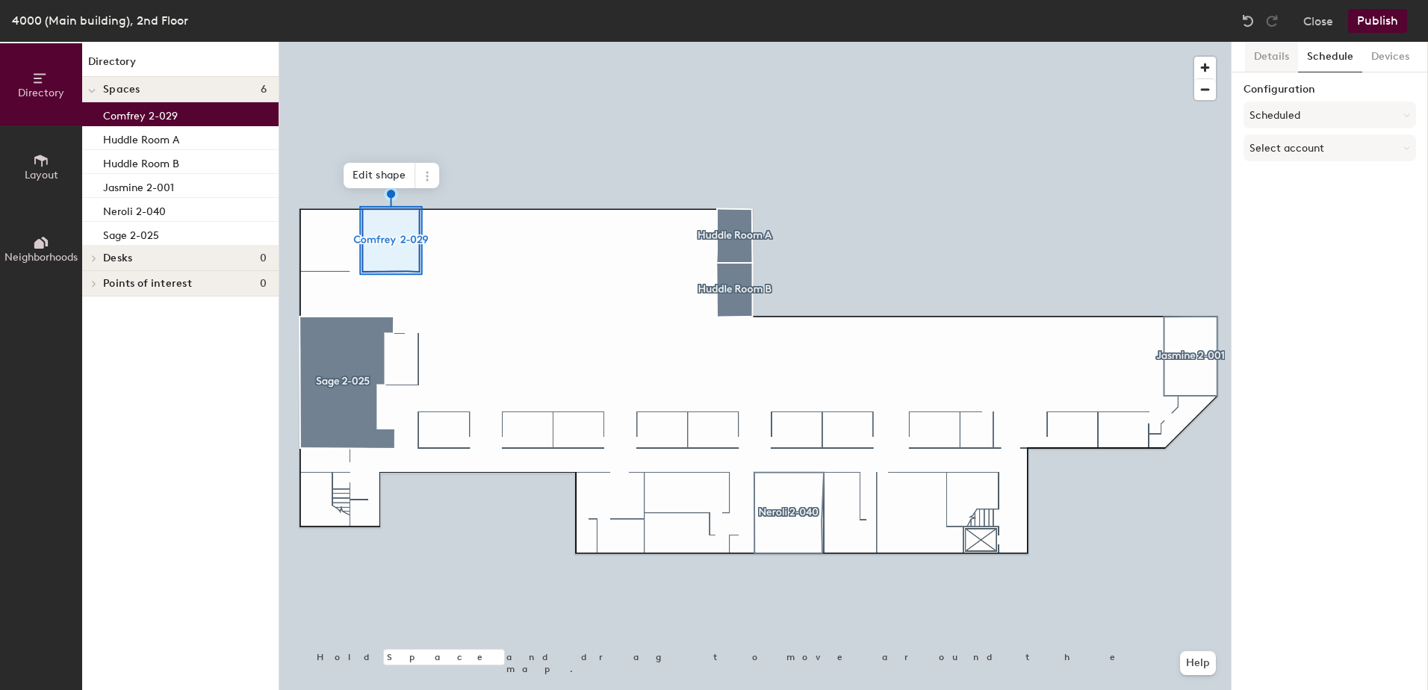
click at [1278, 59] on button "Details" at bounding box center [1271, 57] width 53 height 31
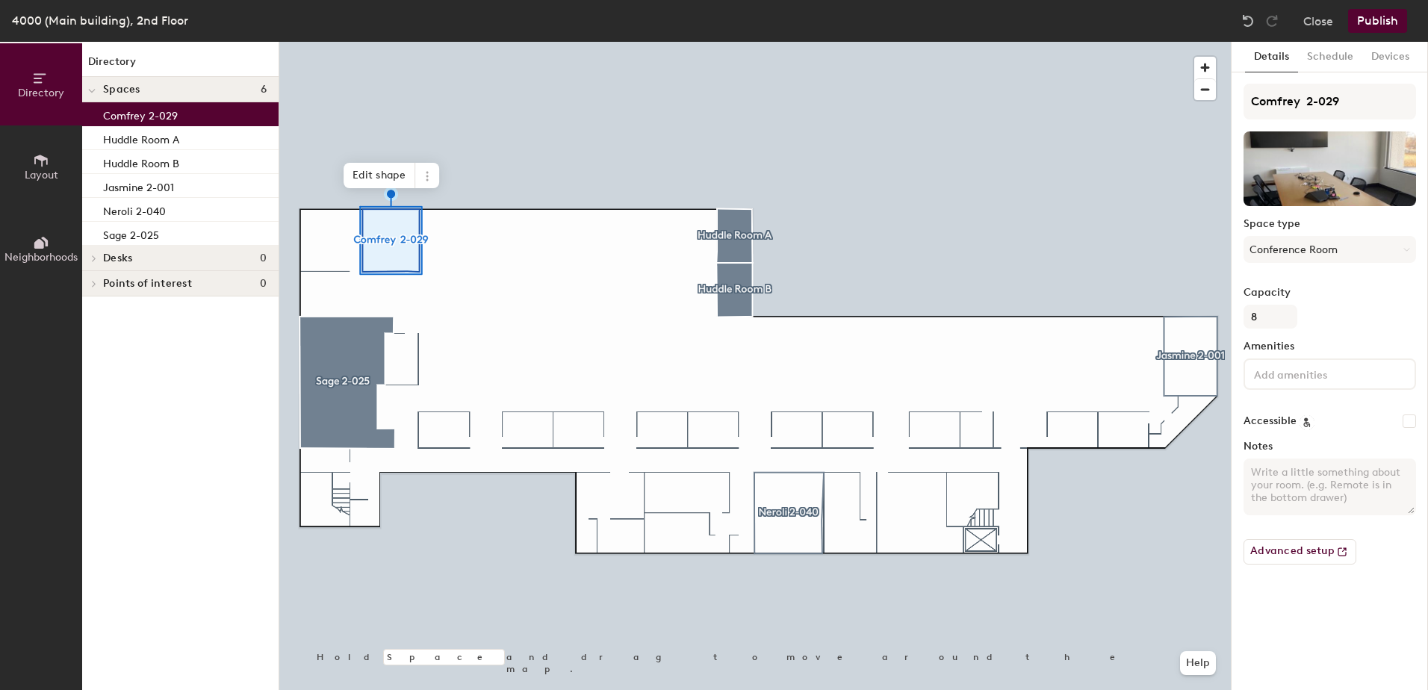
click at [728, 42] on div at bounding box center [755, 42] width 952 height 0
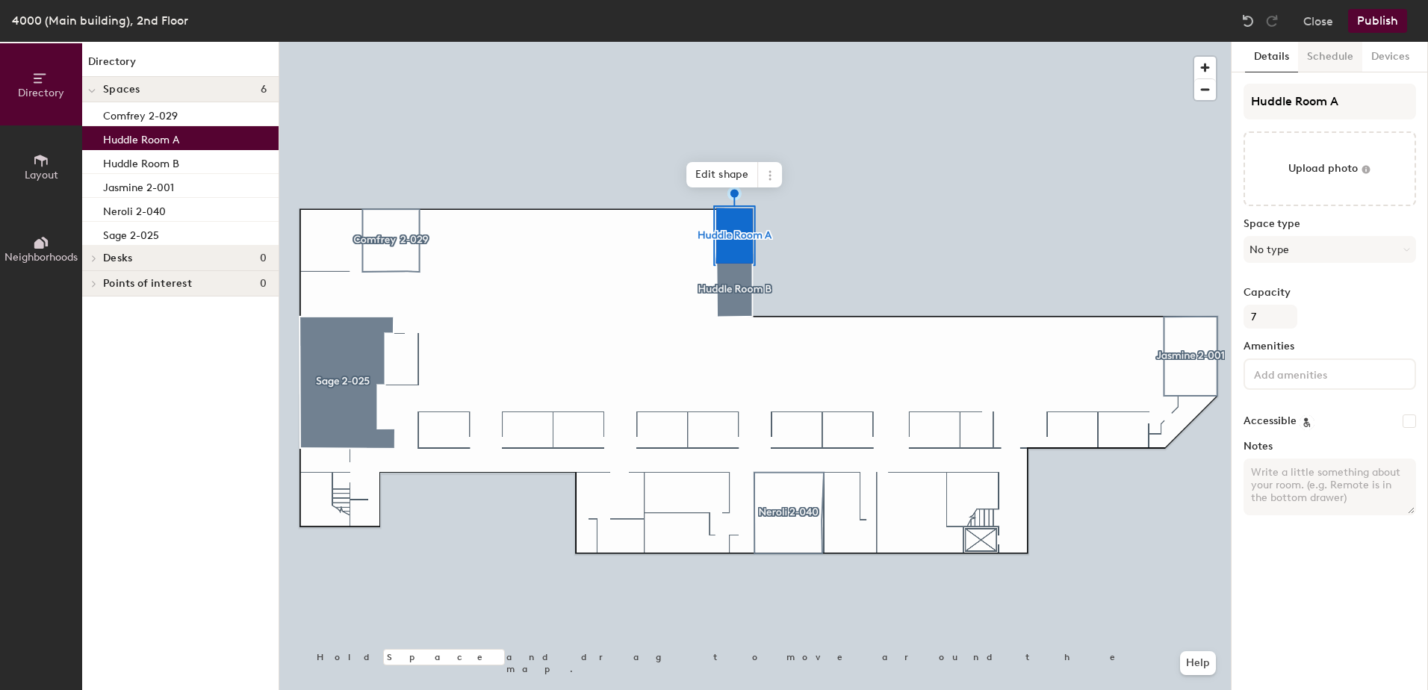
click at [1331, 59] on button "Schedule" at bounding box center [1330, 57] width 64 height 31
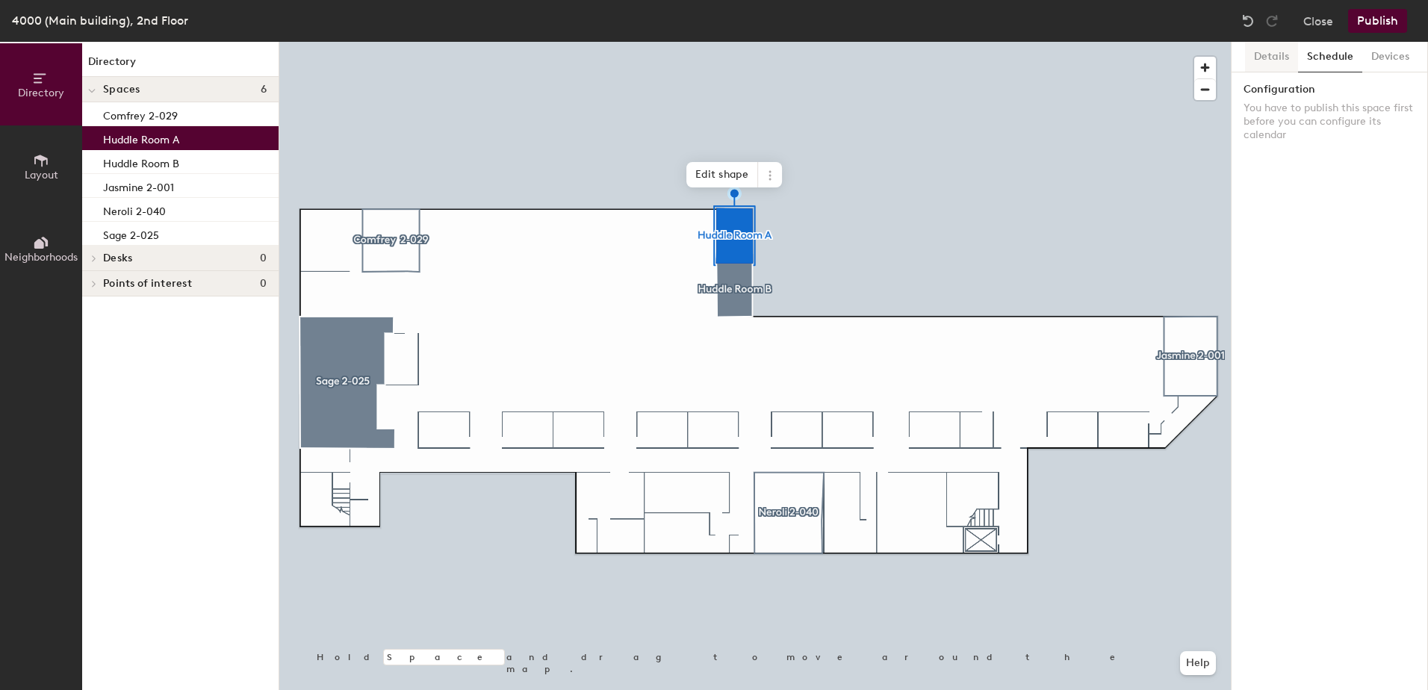
click at [1278, 59] on button "Details" at bounding box center [1271, 57] width 53 height 31
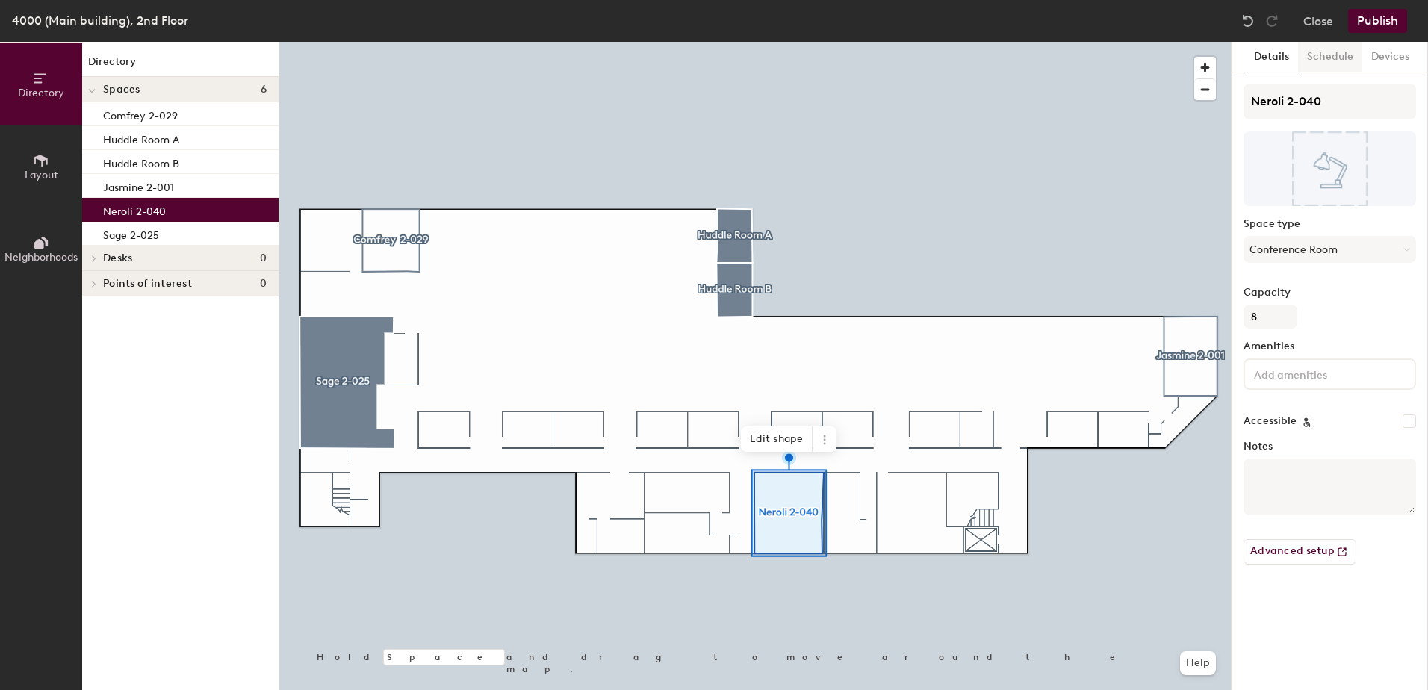
click at [1324, 53] on button "Schedule" at bounding box center [1330, 57] width 64 height 31
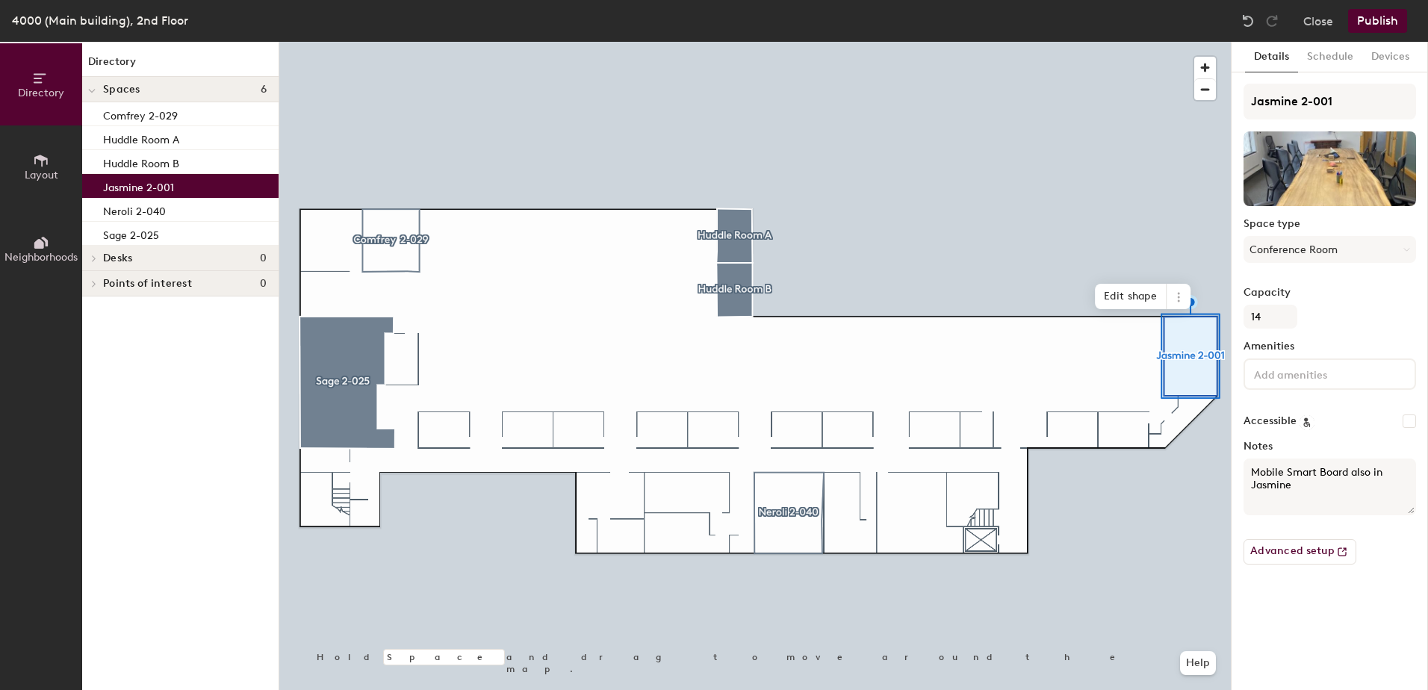
click at [1384, 25] on button "Publish" at bounding box center [1377, 21] width 59 height 24
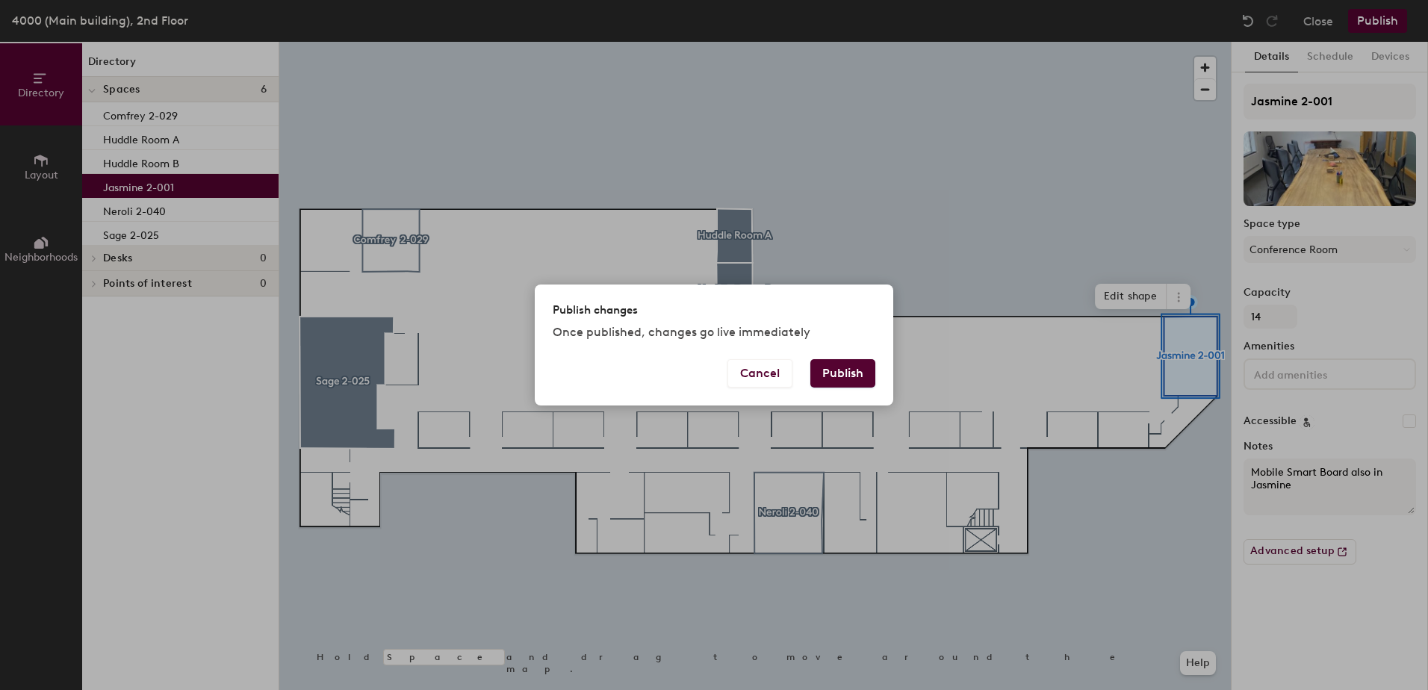
click at [832, 368] on button "Publish" at bounding box center [843, 373] width 65 height 28
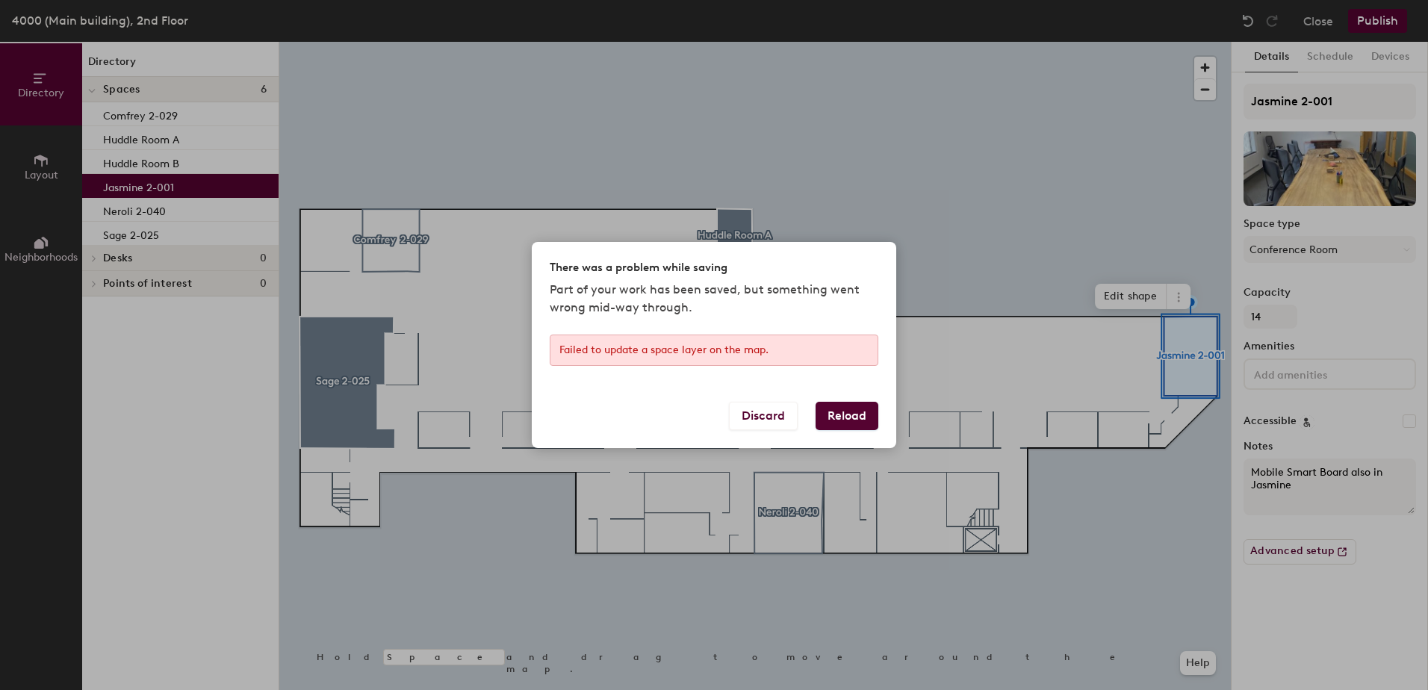
click at [835, 415] on button "Reload" at bounding box center [847, 416] width 63 height 28
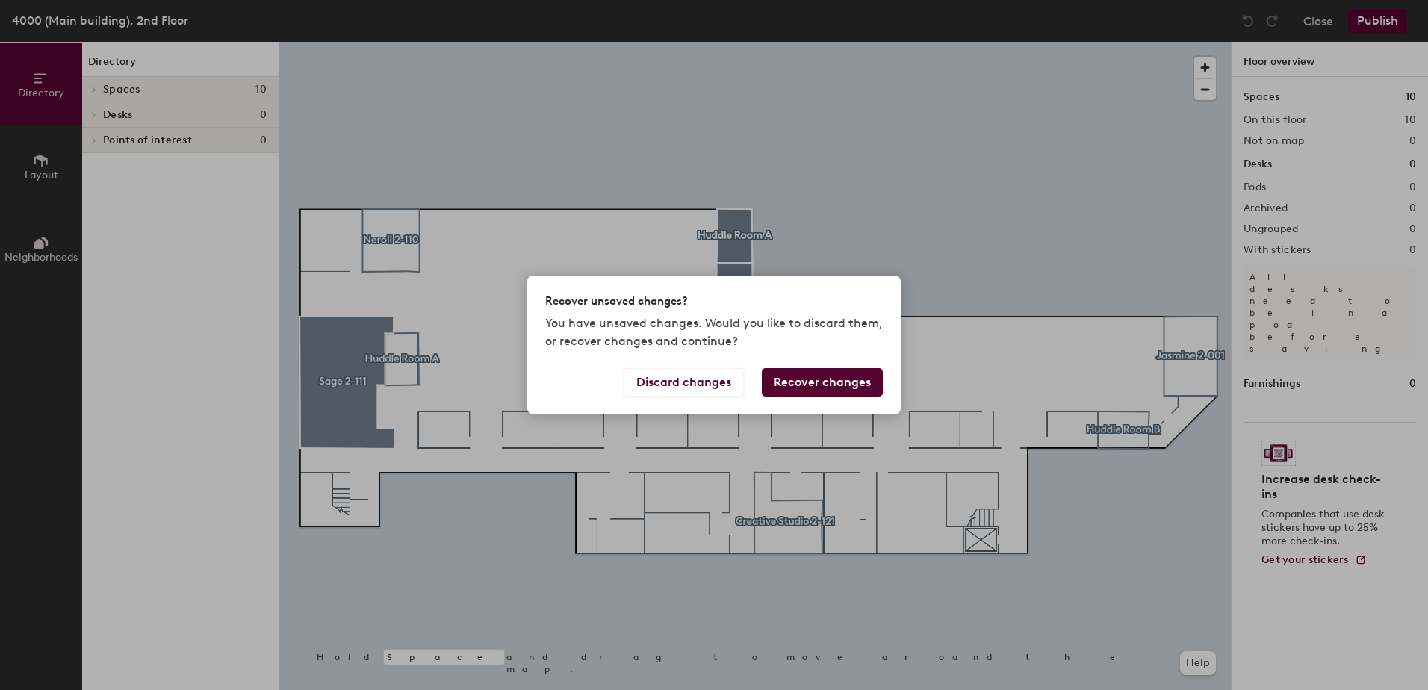
click at [829, 378] on button "Recover changes" at bounding box center [822, 382] width 121 height 28
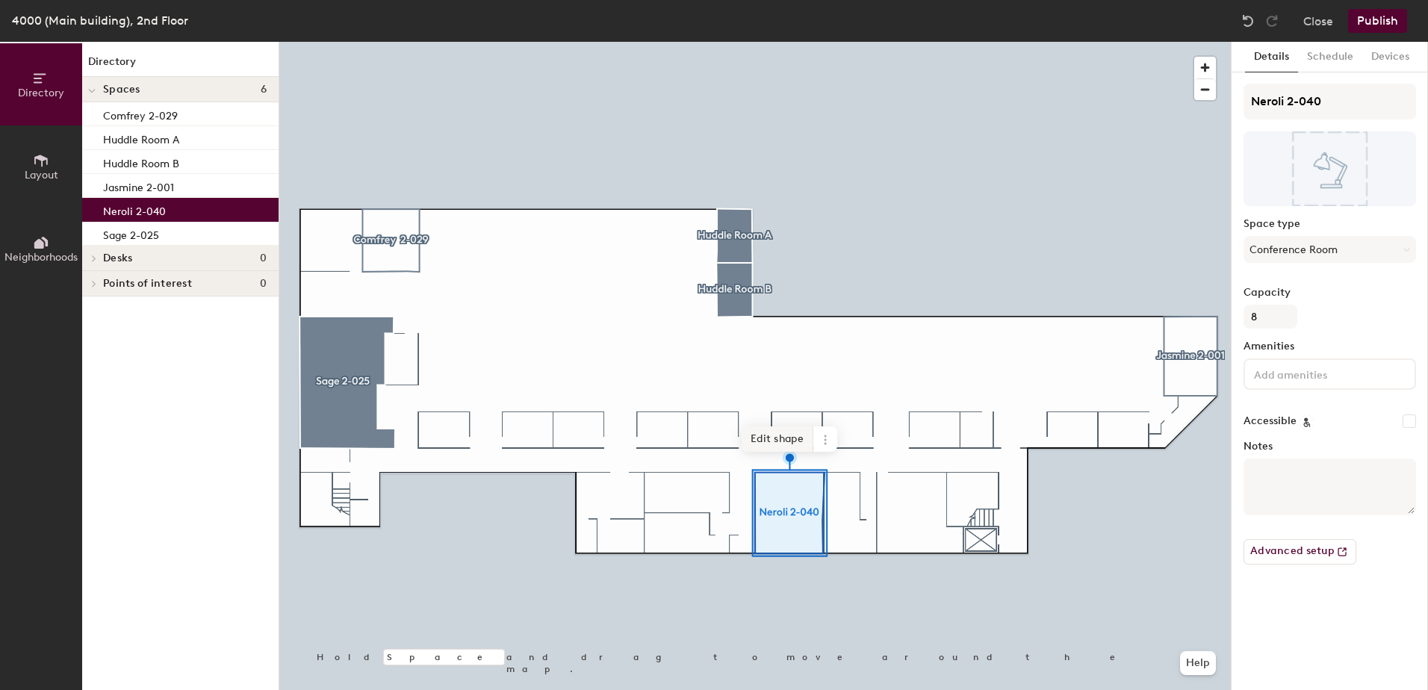
click at [793, 441] on span "Edit shape" at bounding box center [778, 439] width 72 height 25
click at [1322, 18] on button "Close" at bounding box center [1319, 21] width 30 height 24
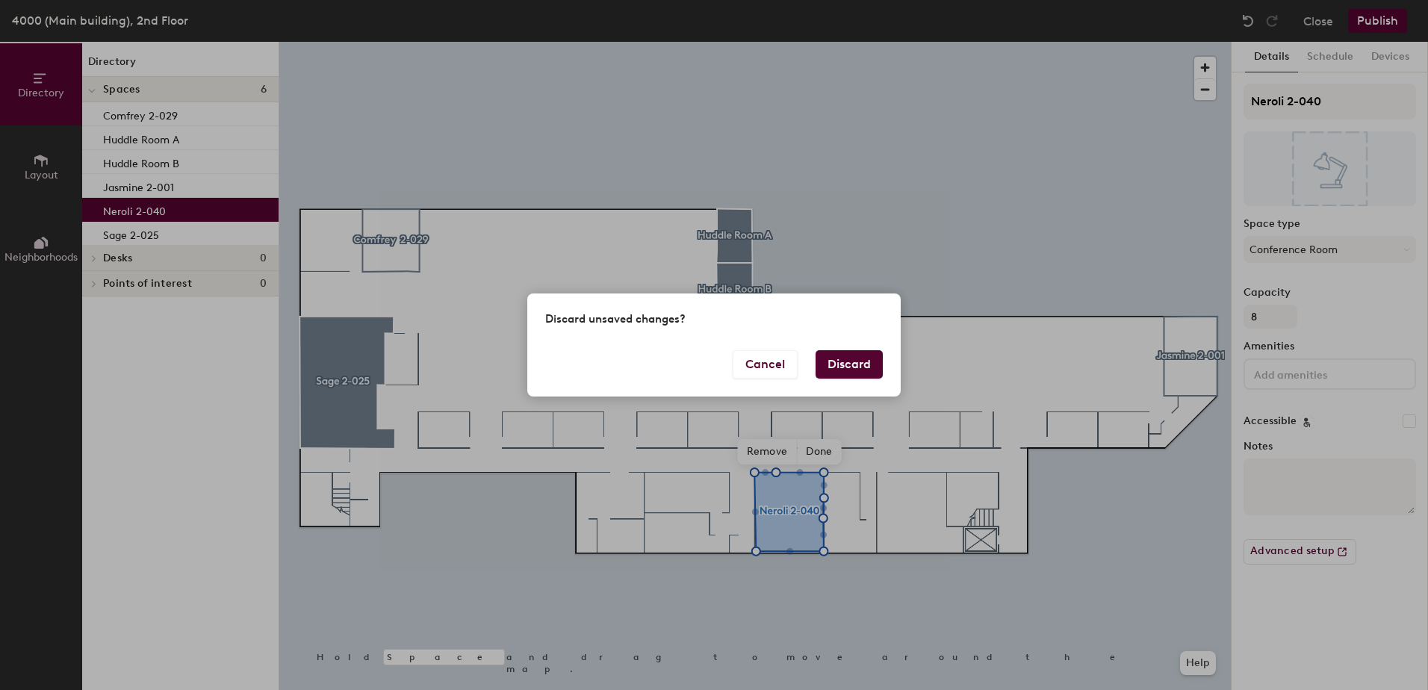
click at [841, 371] on button "Discard" at bounding box center [849, 364] width 67 height 28
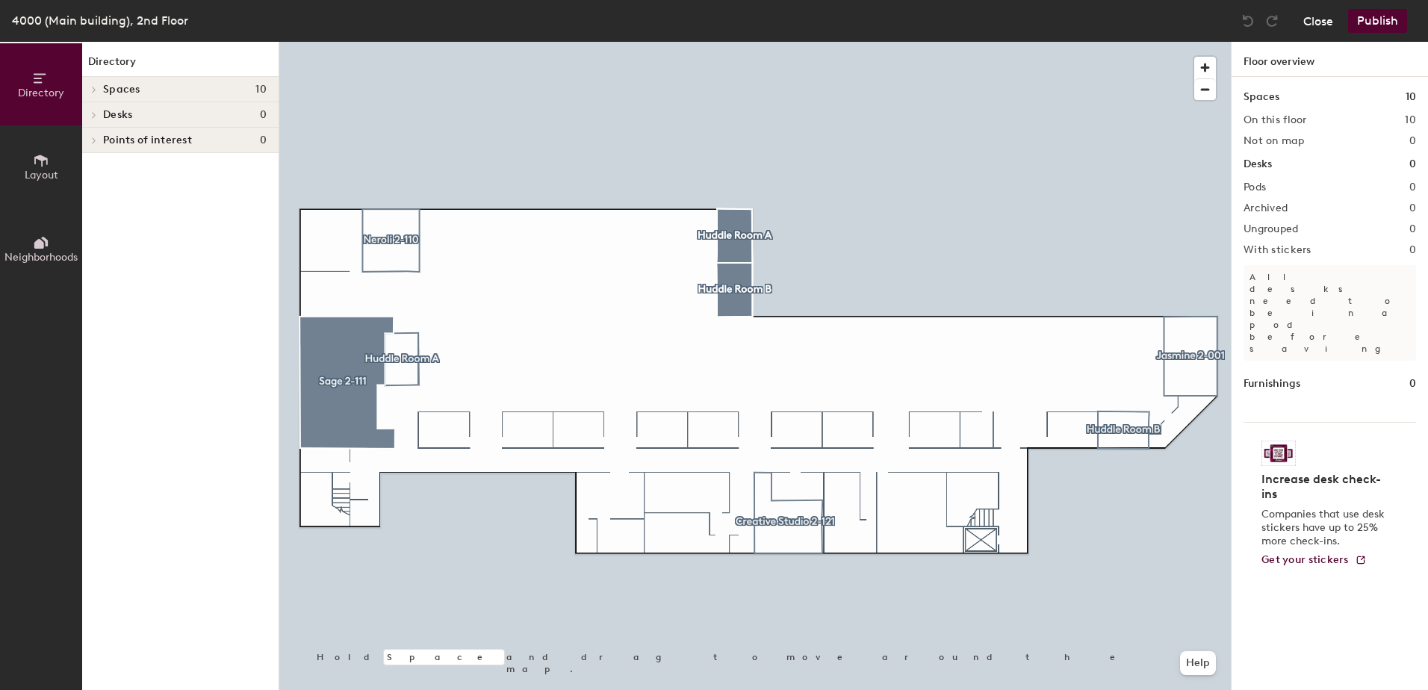
click at [1318, 22] on button "Close" at bounding box center [1319, 21] width 30 height 24
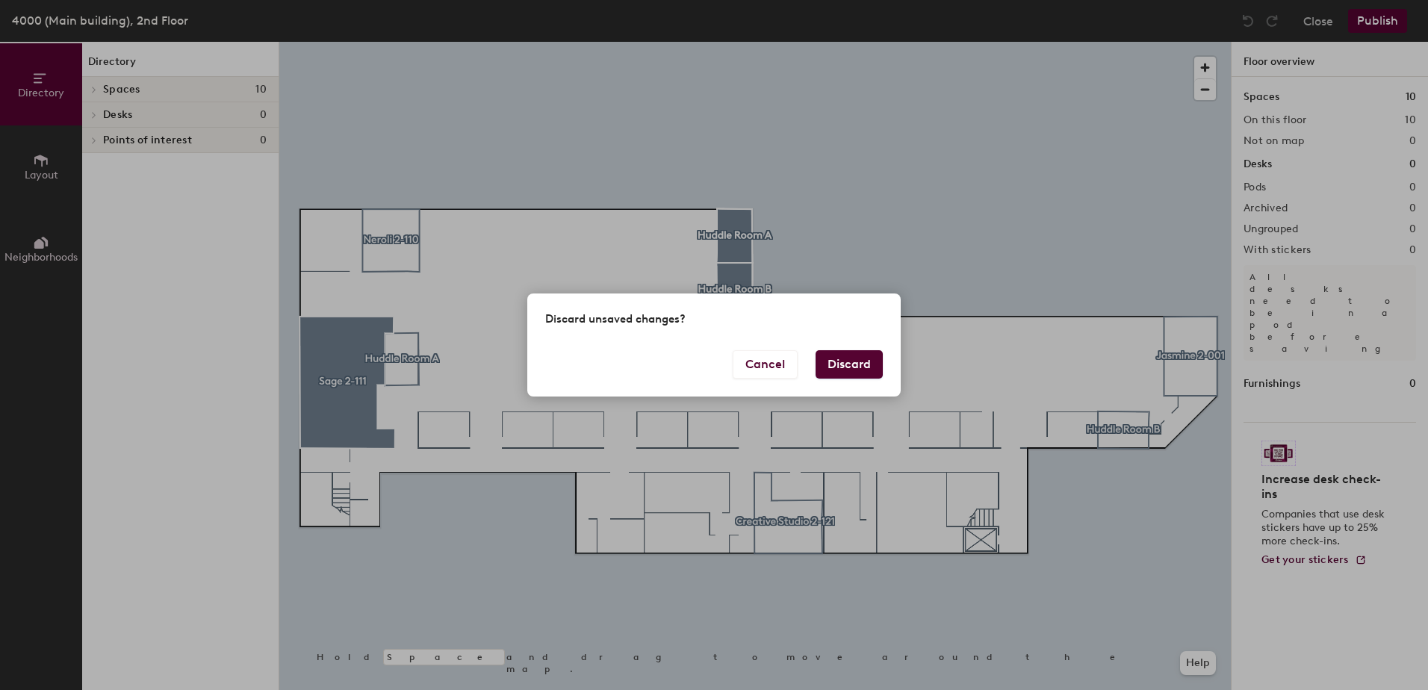
click at [852, 354] on button "Discard" at bounding box center [849, 364] width 67 height 28
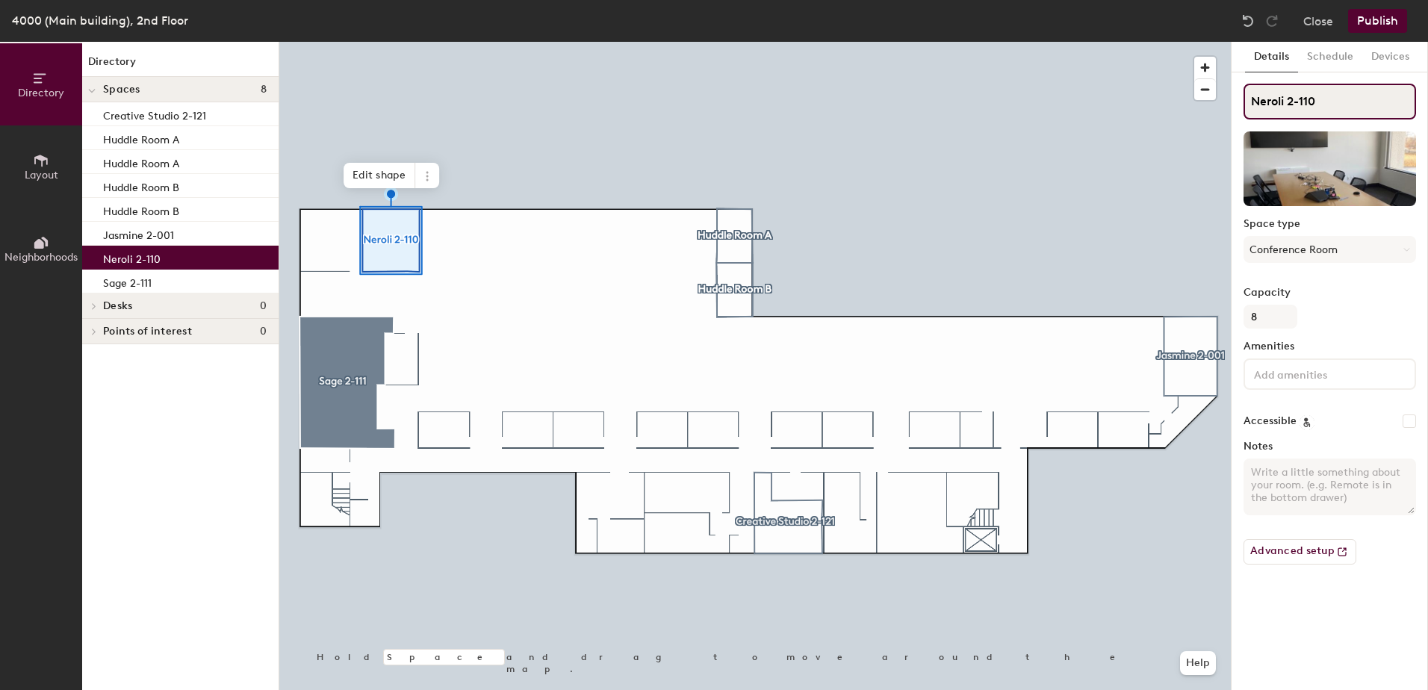
drag, startPoint x: 1321, startPoint y: 102, endPoint x: 1239, endPoint y: 112, distance: 82.8
click at [1239, 112] on div "Details Schedule Devices Neroli 2-110 Space type Conference Room Capacity 8 Ame…" at bounding box center [1330, 366] width 196 height 648
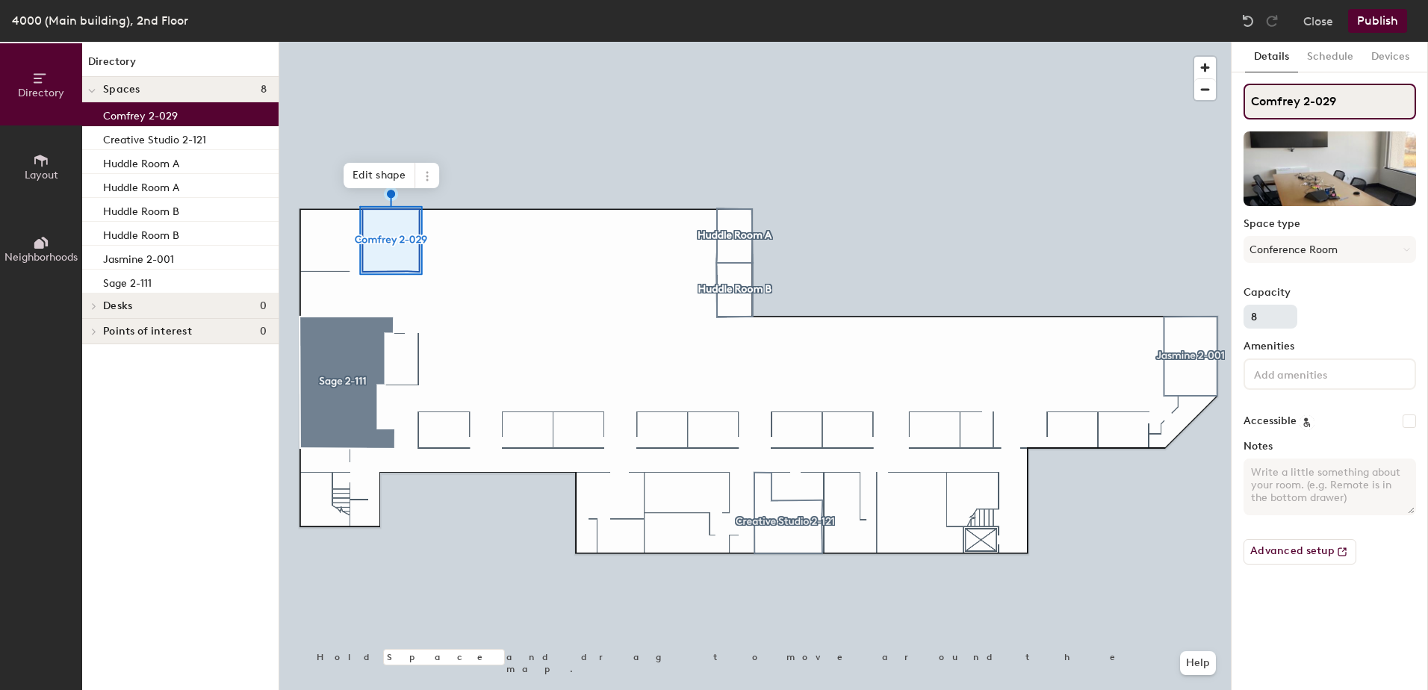
type input "Comfrey 2-029"
drag, startPoint x: 1260, startPoint y: 319, endPoint x: 1244, endPoint y: 323, distance: 16.3
click at [1244, 323] on input "8" at bounding box center [1271, 317] width 54 height 24
type input "7"
type textarea "Direct connect to TV monitor for presentations"
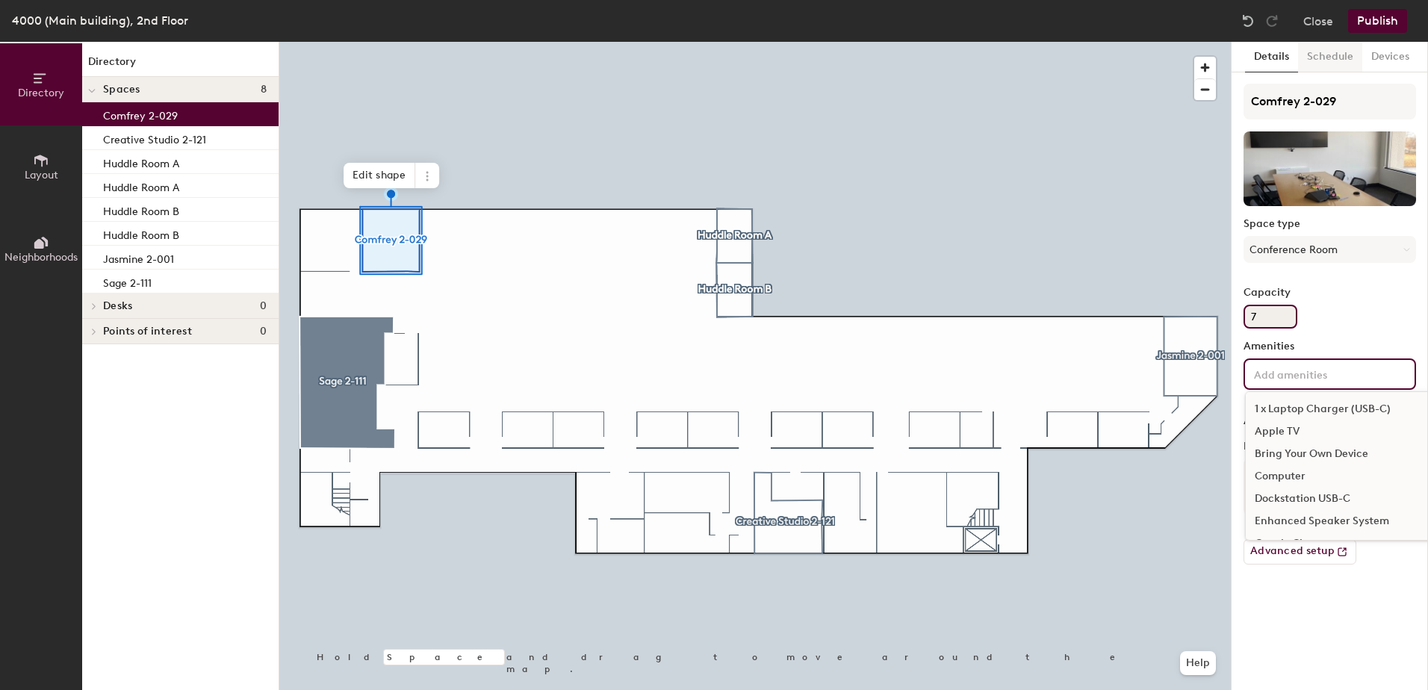
type input "7"
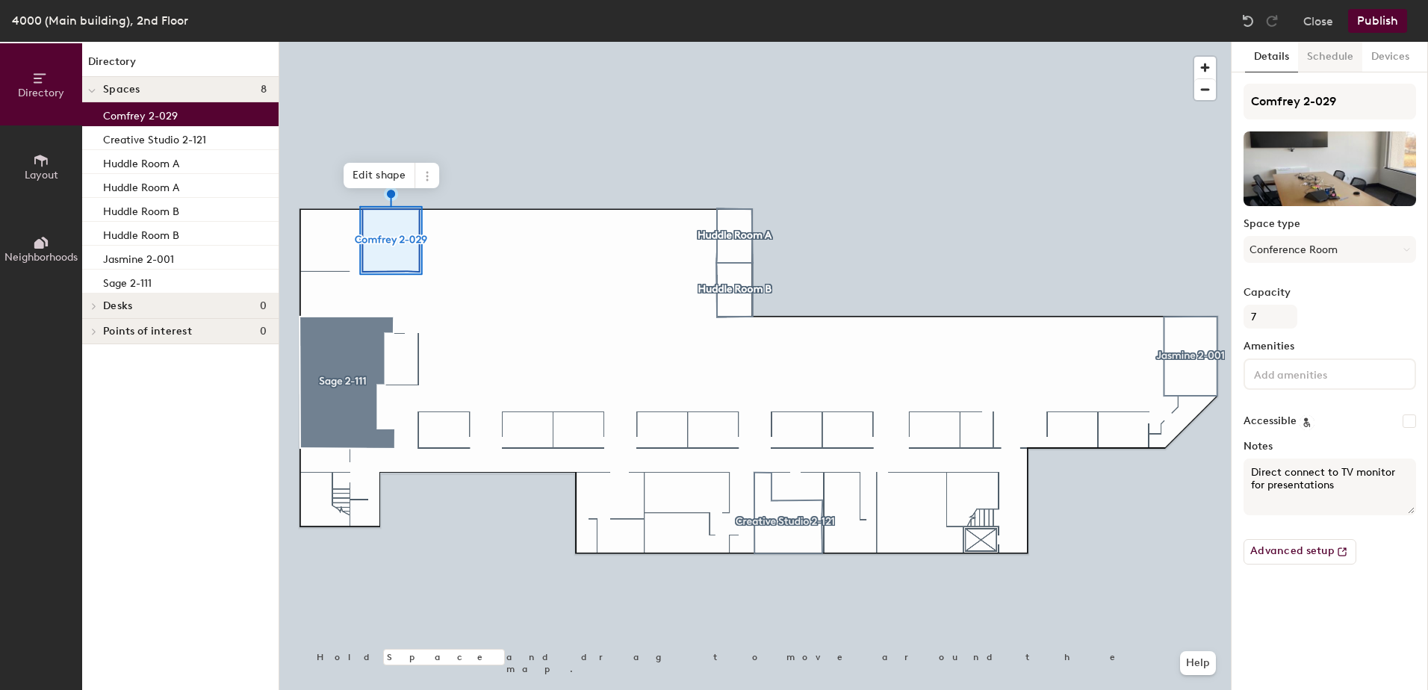
click at [1340, 51] on button "Schedule" at bounding box center [1330, 57] width 64 height 31
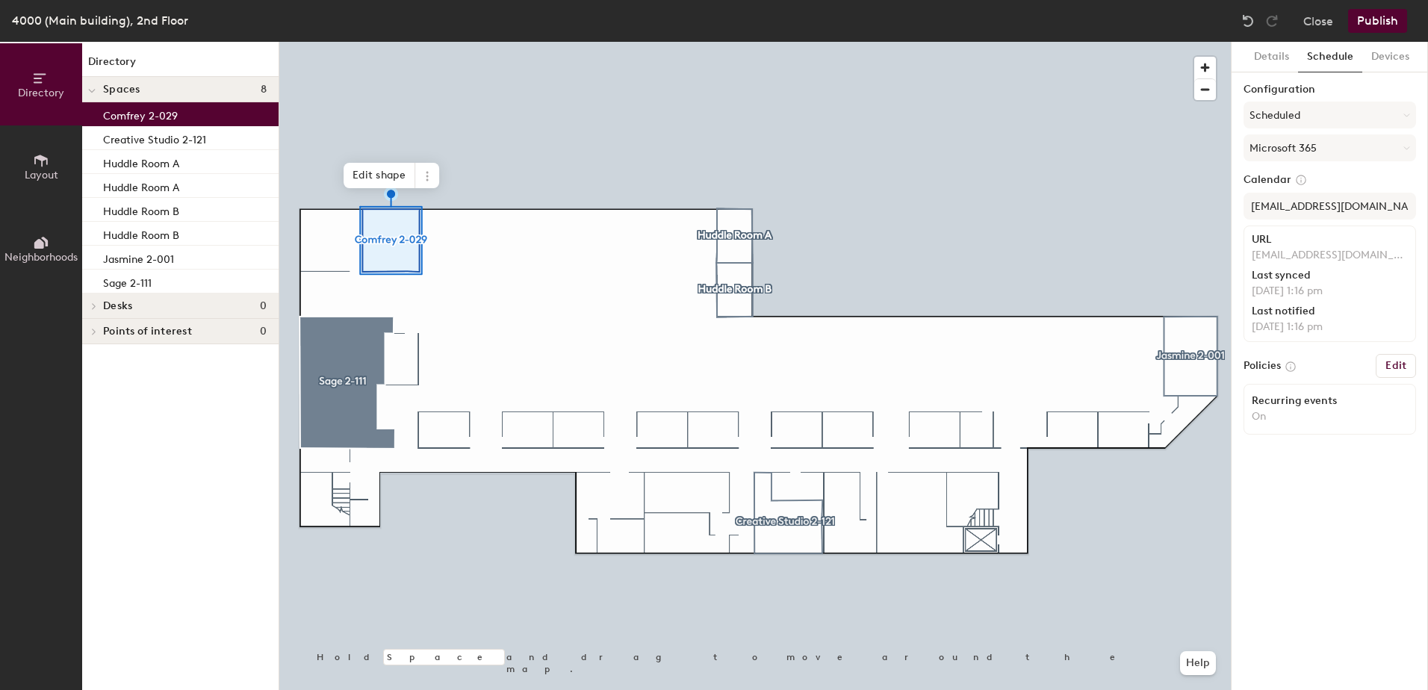
click at [1307, 250] on p "[EMAIL_ADDRESS][DOMAIN_NAME]" at bounding box center [1330, 255] width 156 height 13
click at [1385, 359] on button "Edit" at bounding box center [1396, 366] width 40 height 24
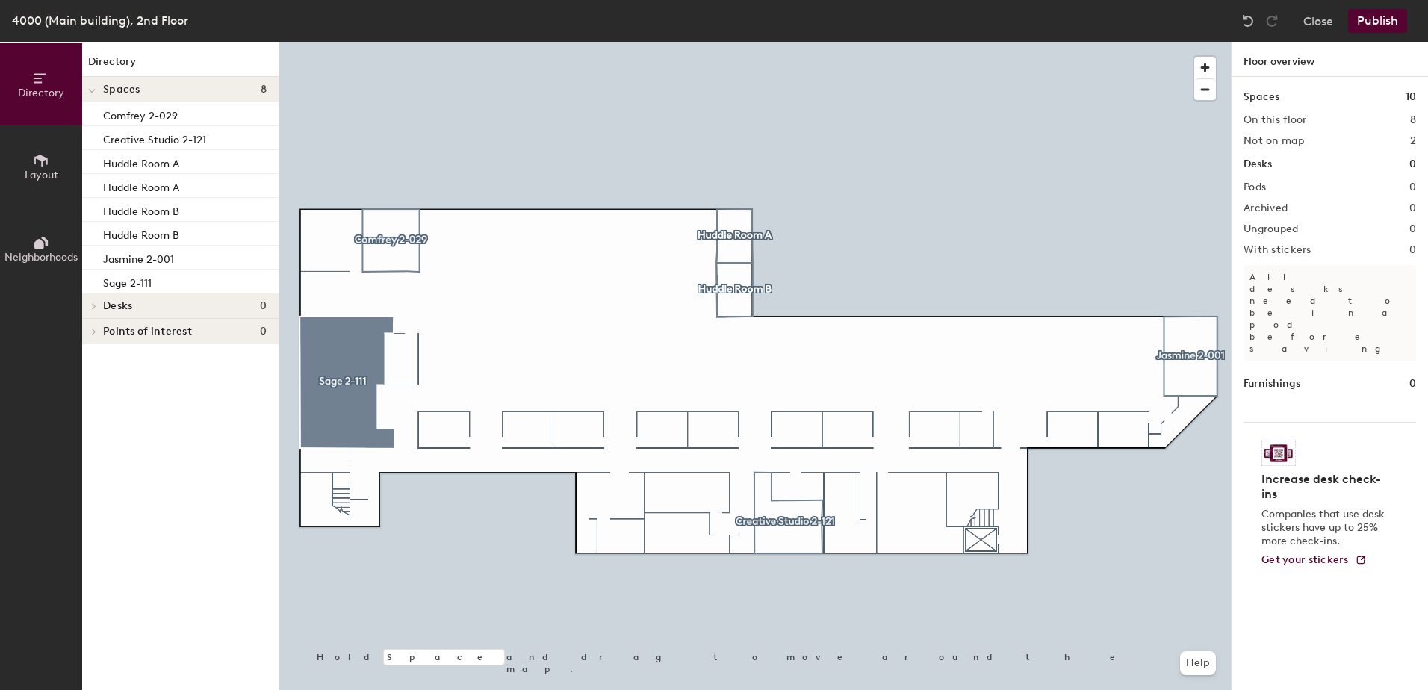
click at [392, 42] on div at bounding box center [755, 42] width 952 height 0
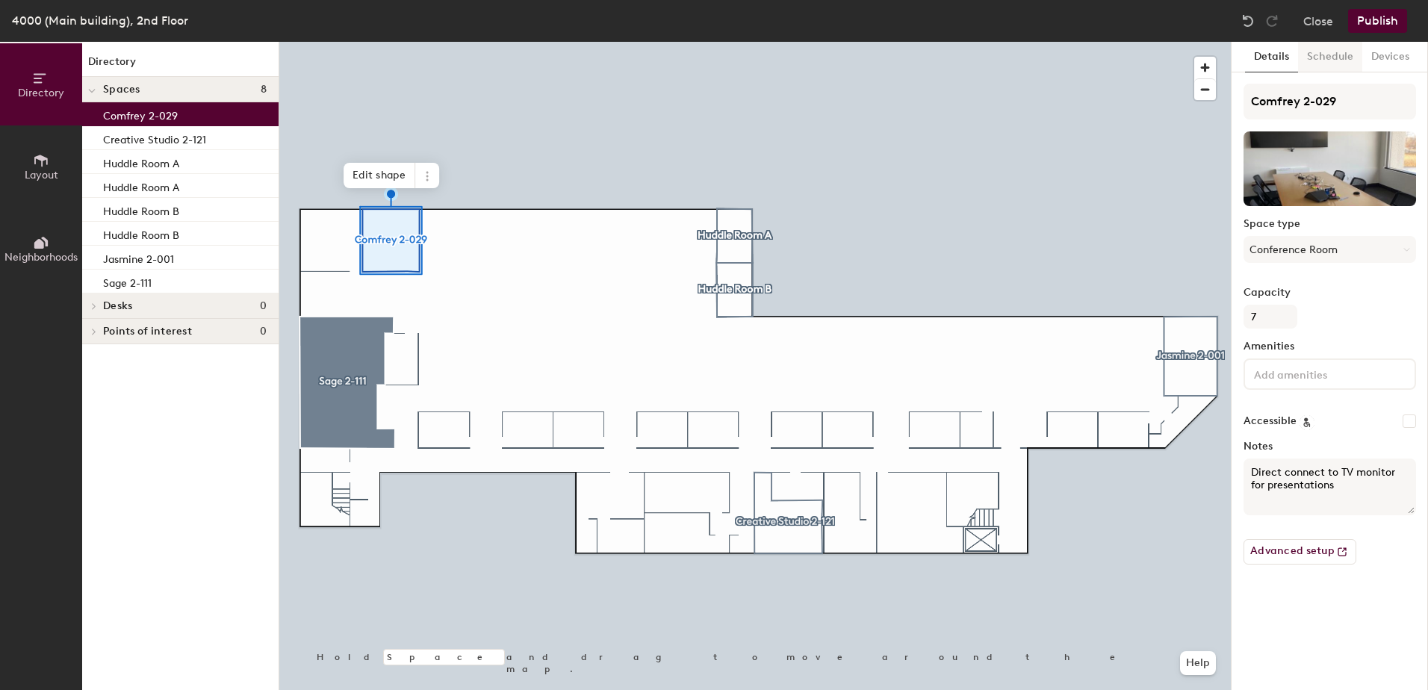
click at [1332, 63] on button "Schedule" at bounding box center [1330, 57] width 64 height 31
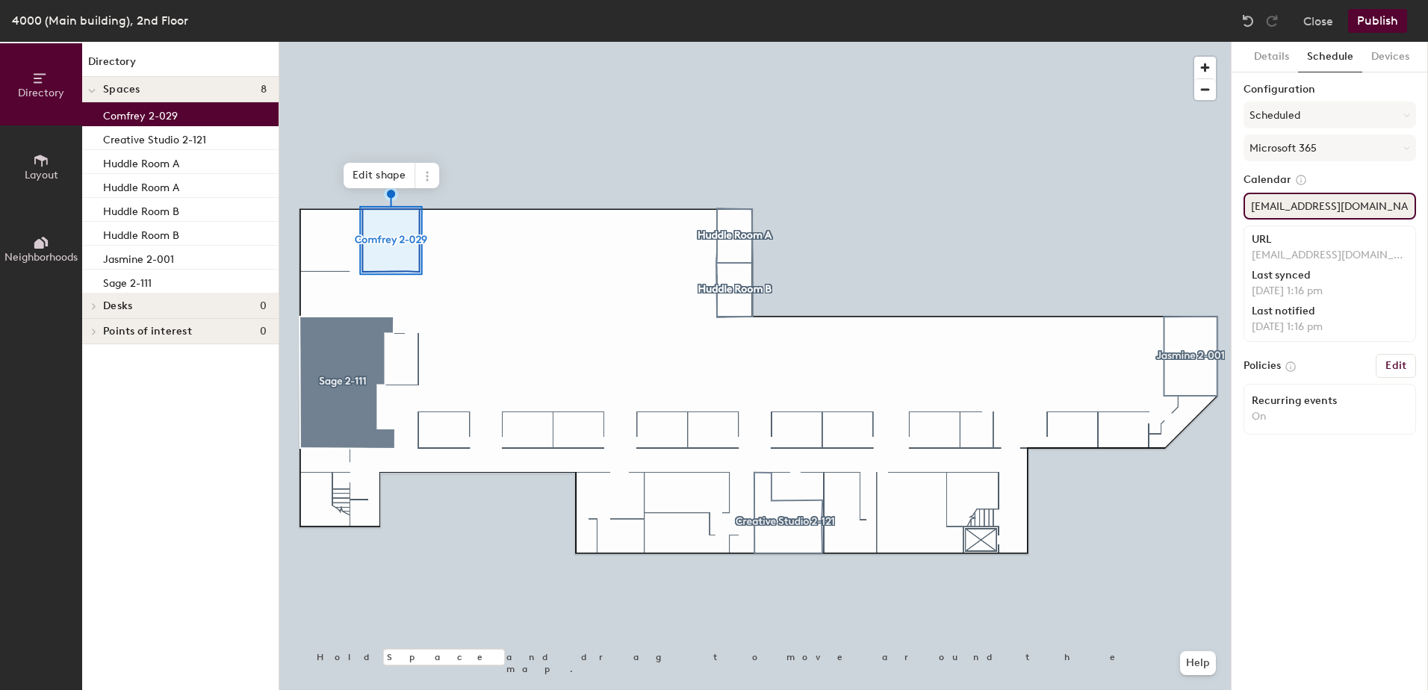
click at [1127, 211] on div "Directory Layout Neighborhoods Directory Spaces 8 Comfrey 2-029 Creative Studio…" at bounding box center [714, 366] width 1428 height 648
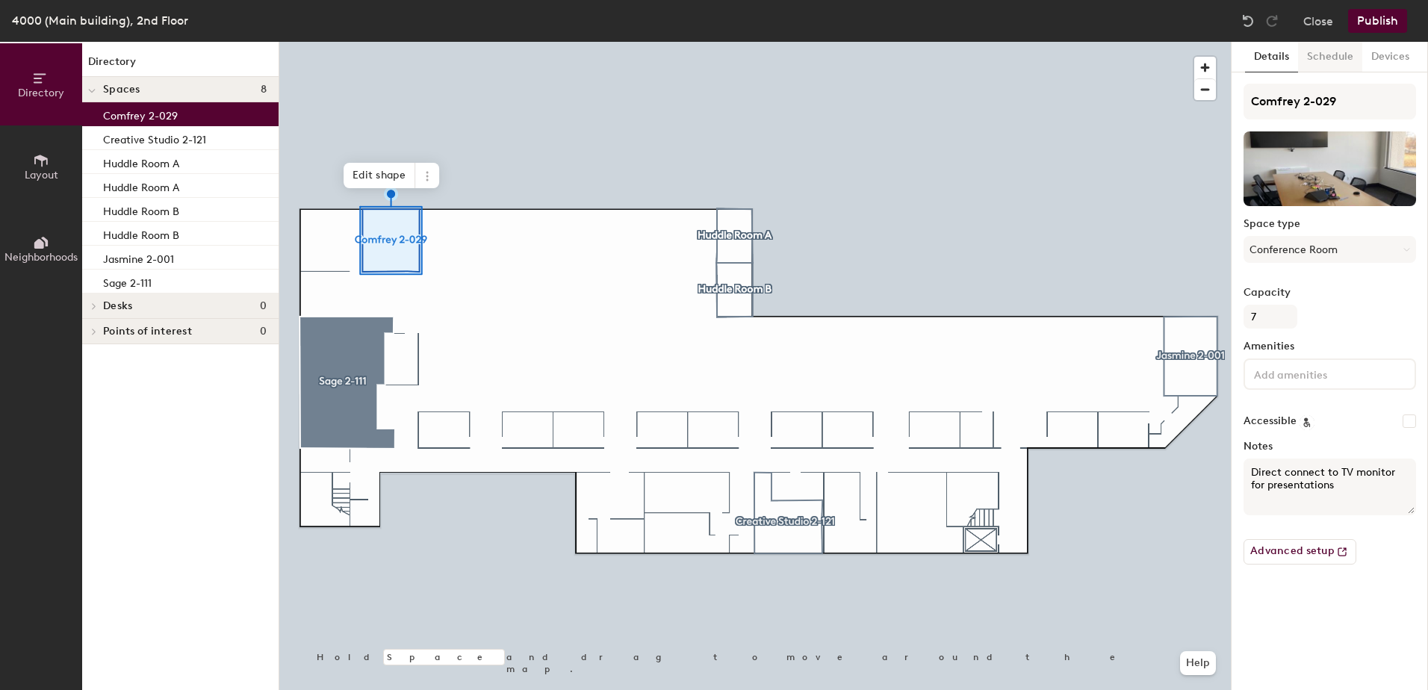
click at [1331, 64] on button "Schedule" at bounding box center [1330, 57] width 64 height 31
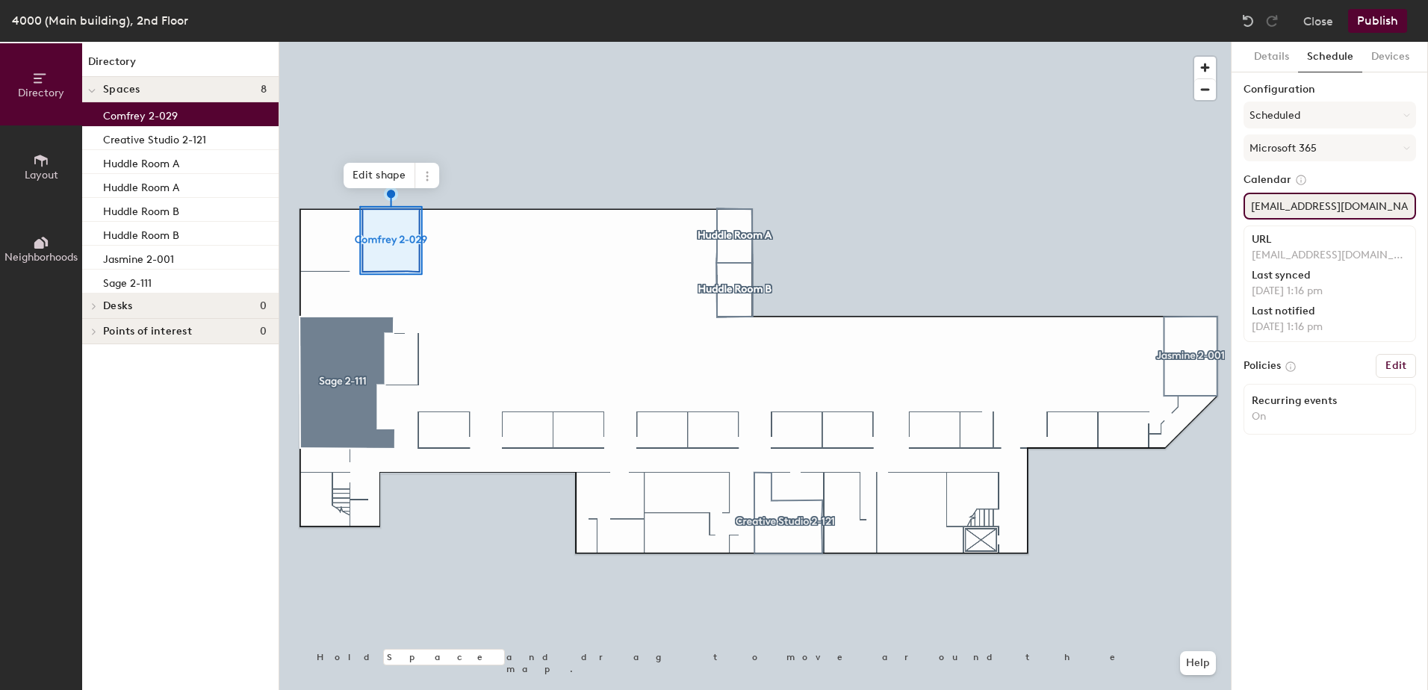
click at [1188, 234] on div "Directory Layout Neighborhoods Directory Spaces 8 Comfrey 2-029 Creative Studio…" at bounding box center [714, 366] width 1428 height 648
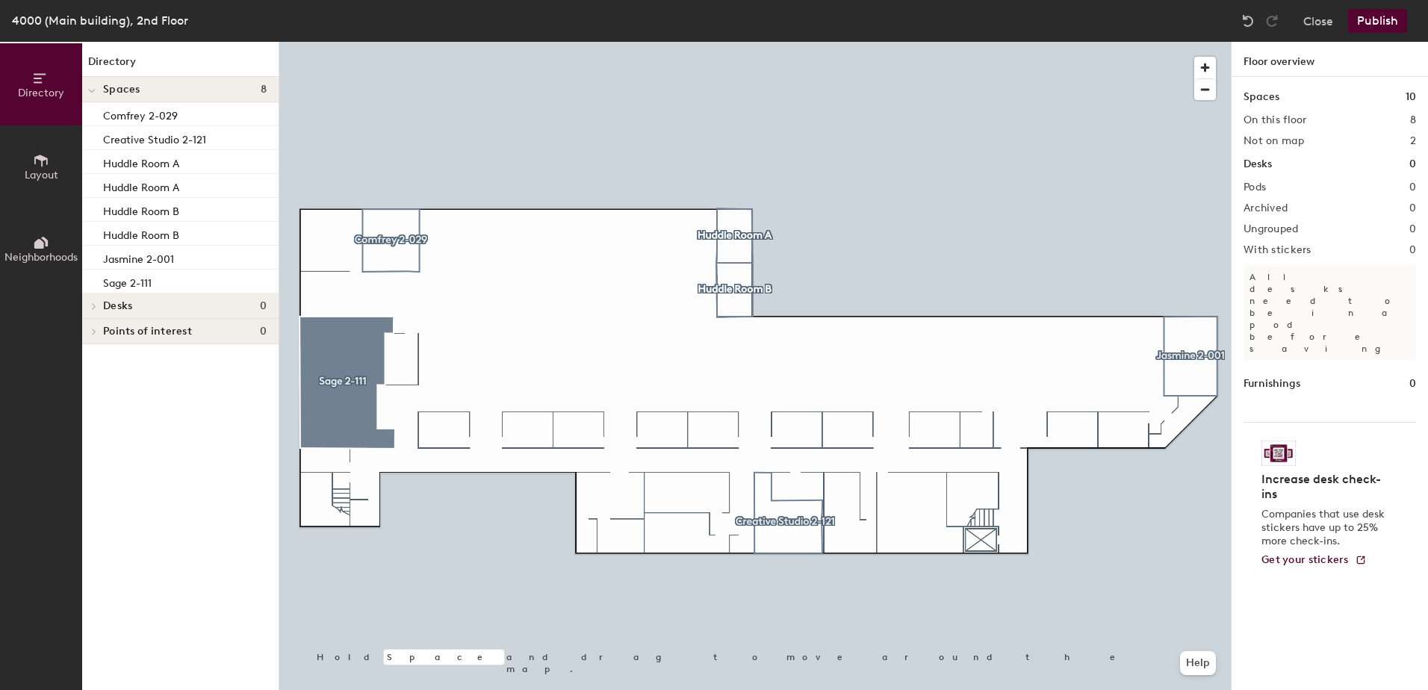
click at [390, 42] on div at bounding box center [755, 42] width 952 height 0
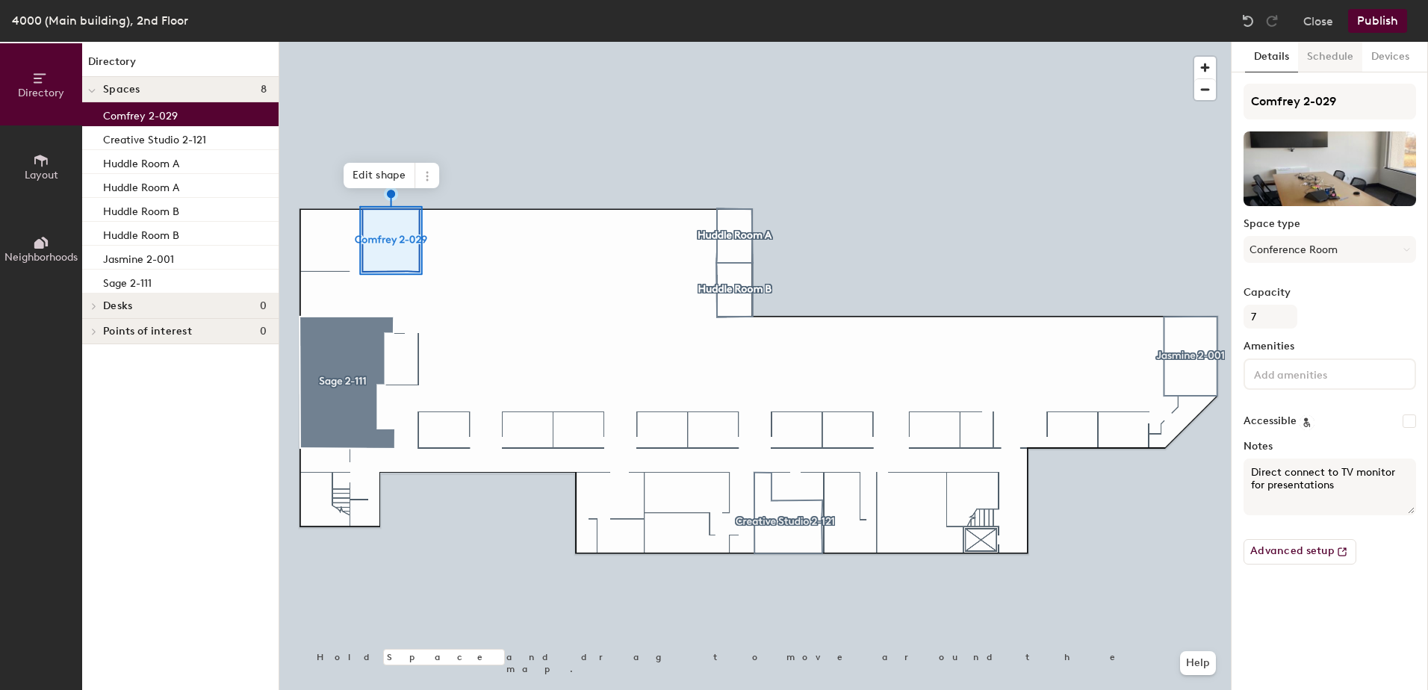
click at [1317, 61] on button "Schedule" at bounding box center [1330, 57] width 64 height 31
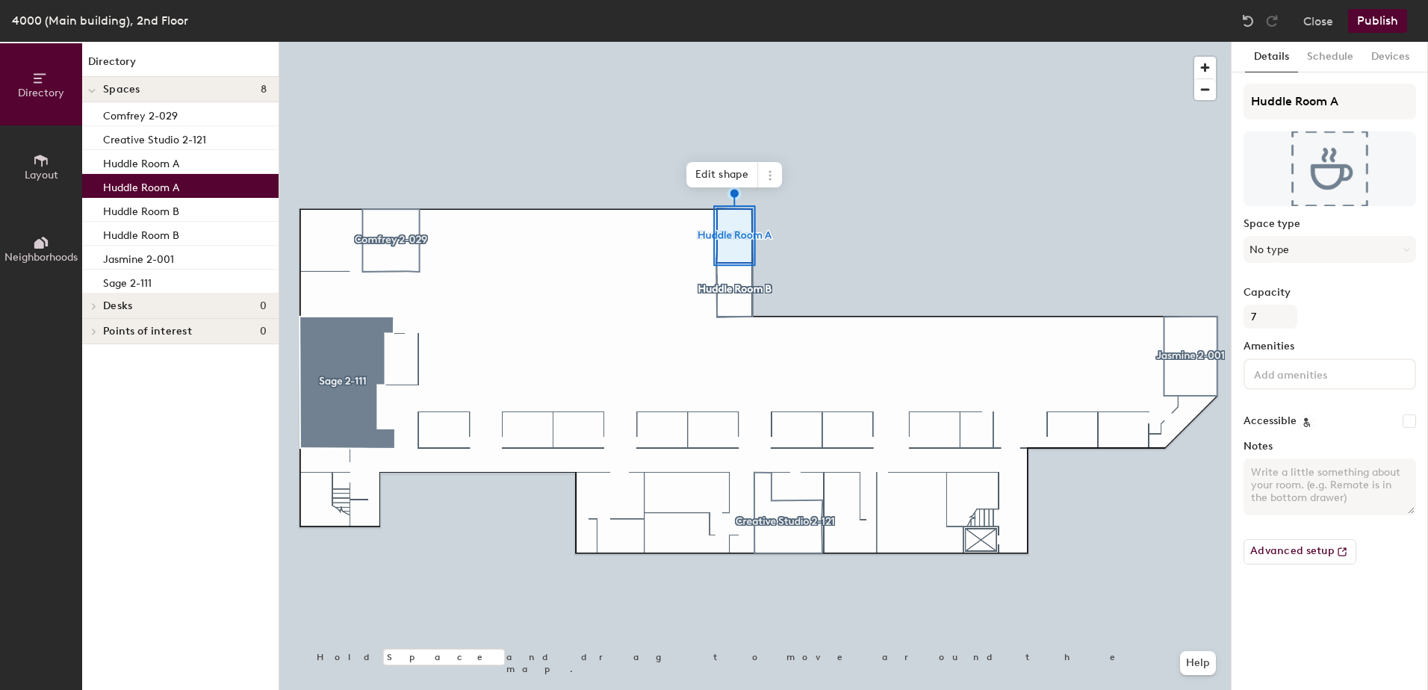
click at [723, 42] on div at bounding box center [755, 42] width 952 height 0
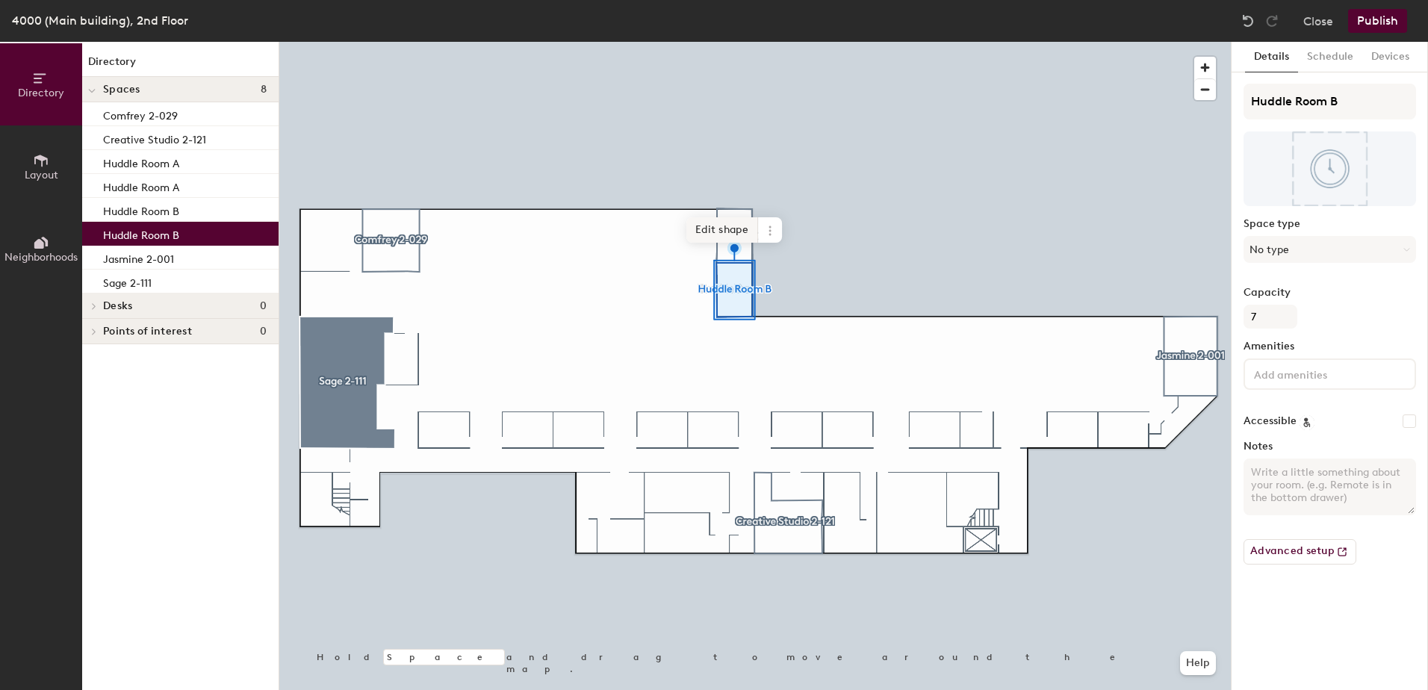
click at [734, 239] on span "Edit shape" at bounding box center [723, 229] width 72 height 25
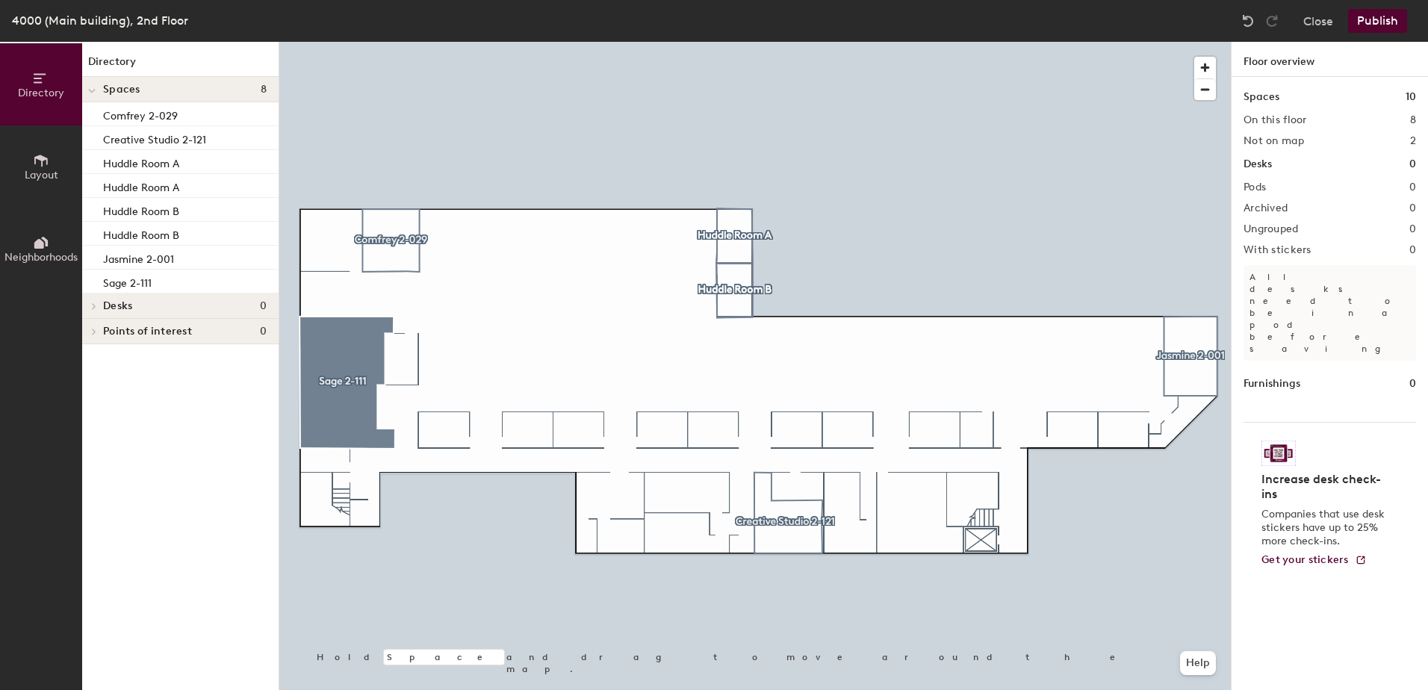
click at [905, 42] on div at bounding box center [755, 42] width 952 height 0
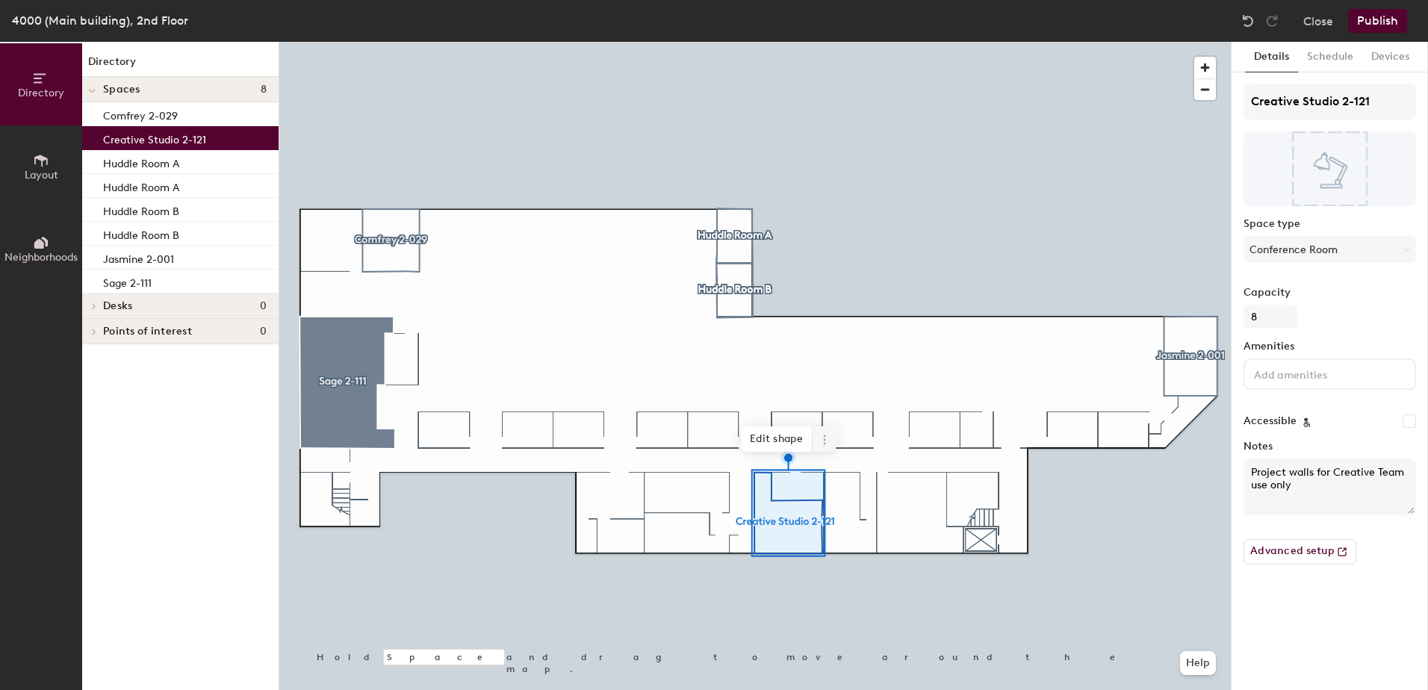
click at [827, 438] on icon at bounding box center [825, 440] width 12 height 12
click at [830, 469] on span "Remove from map" at bounding box center [878, 474] width 133 height 25
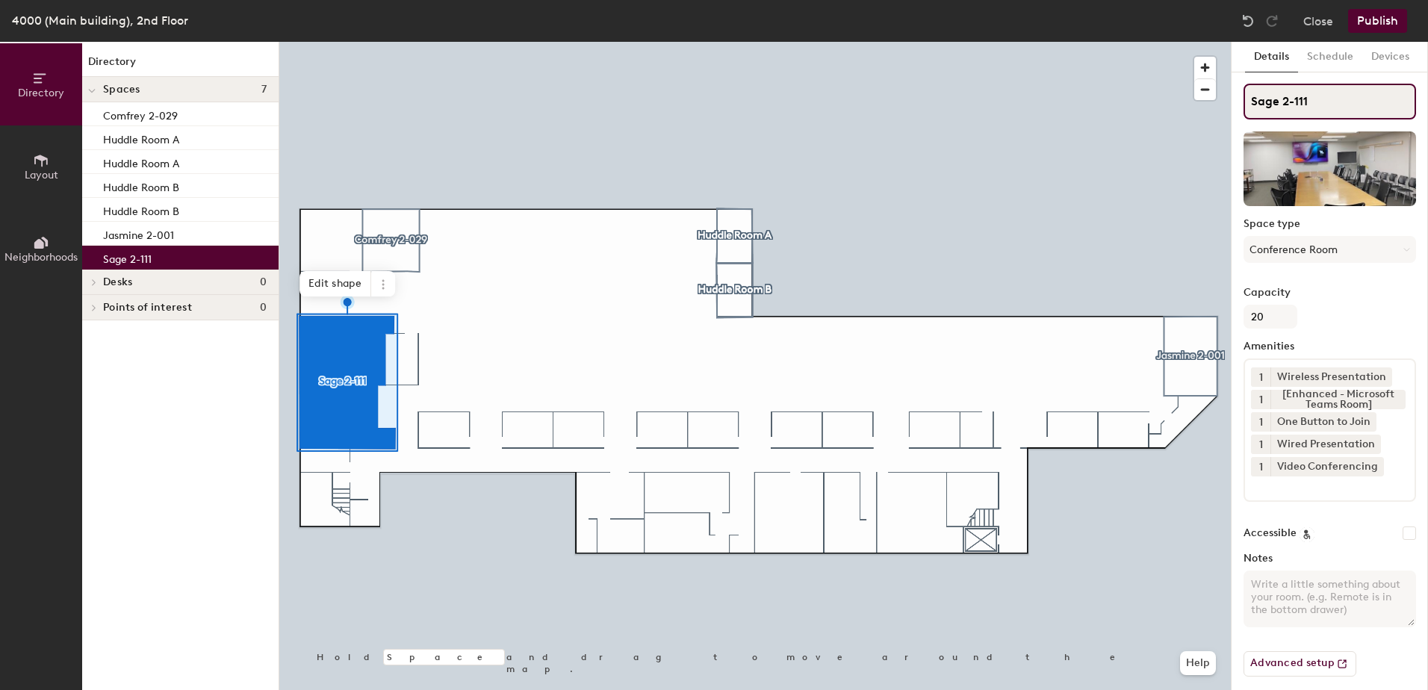
drag, startPoint x: 1292, startPoint y: 97, endPoint x: 1340, endPoint y: 98, distance: 47.8
click at [1340, 98] on input "Sage 2-111" at bounding box center [1330, 102] width 173 height 36
type input "Sage 2-025"
click at [780, 42] on div at bounding box center [755, 42] width 952 height 0
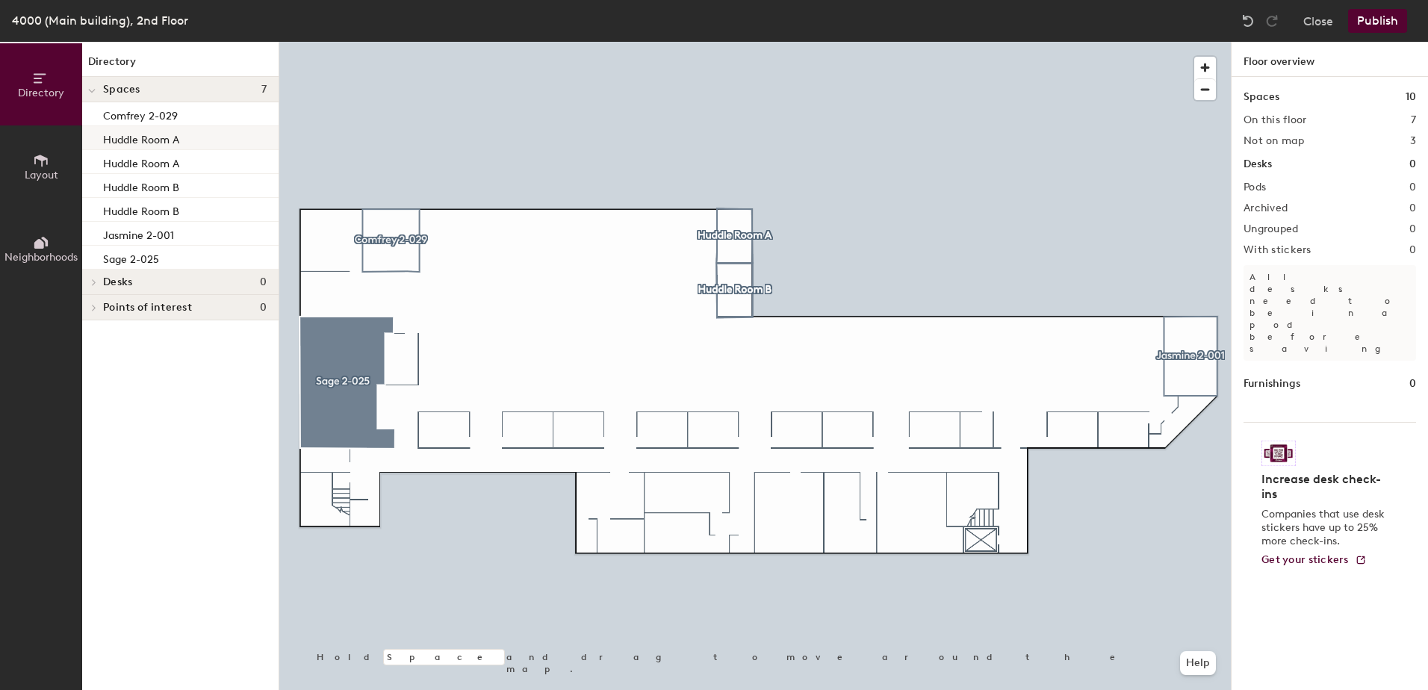
click at [200, 136] on div "Huddle Room A" at bounding box center [180, 138] width 196 height 24
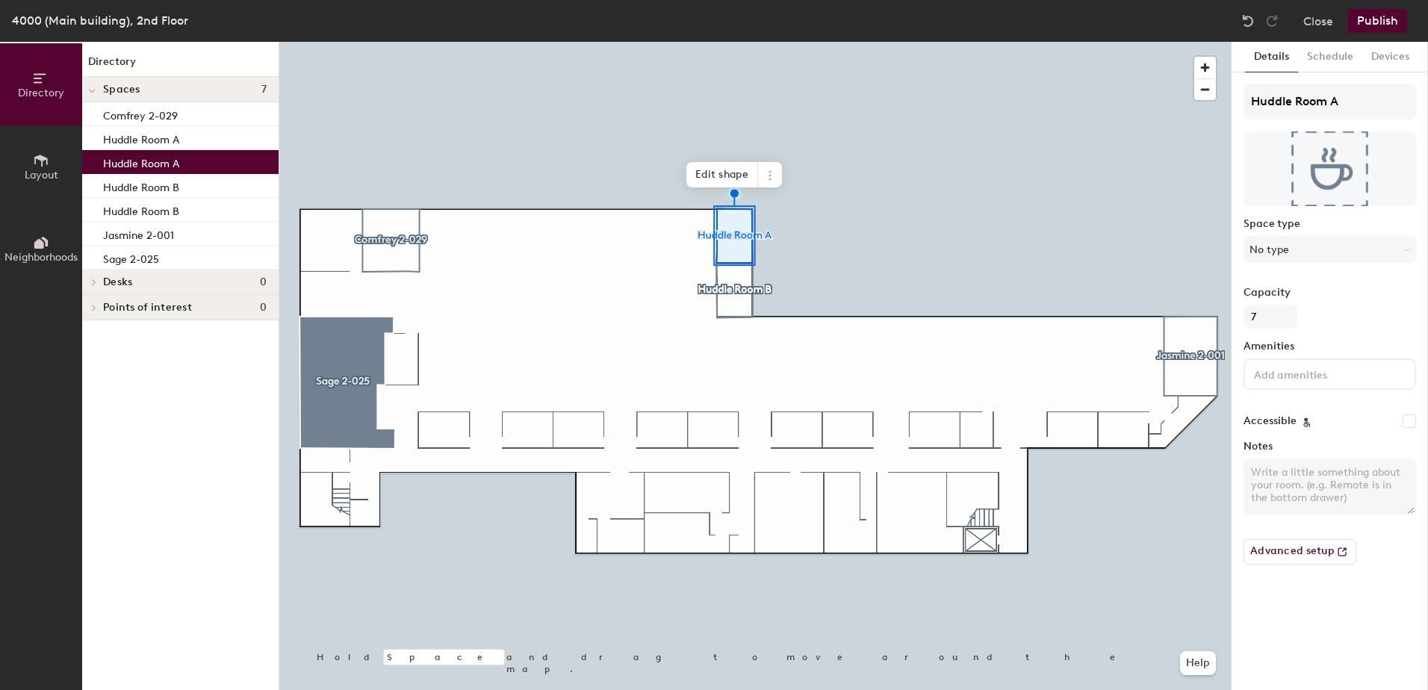
click at [172, 170] on p "Huddle Room A" at bounding box center [141, 161] width 76 height 17
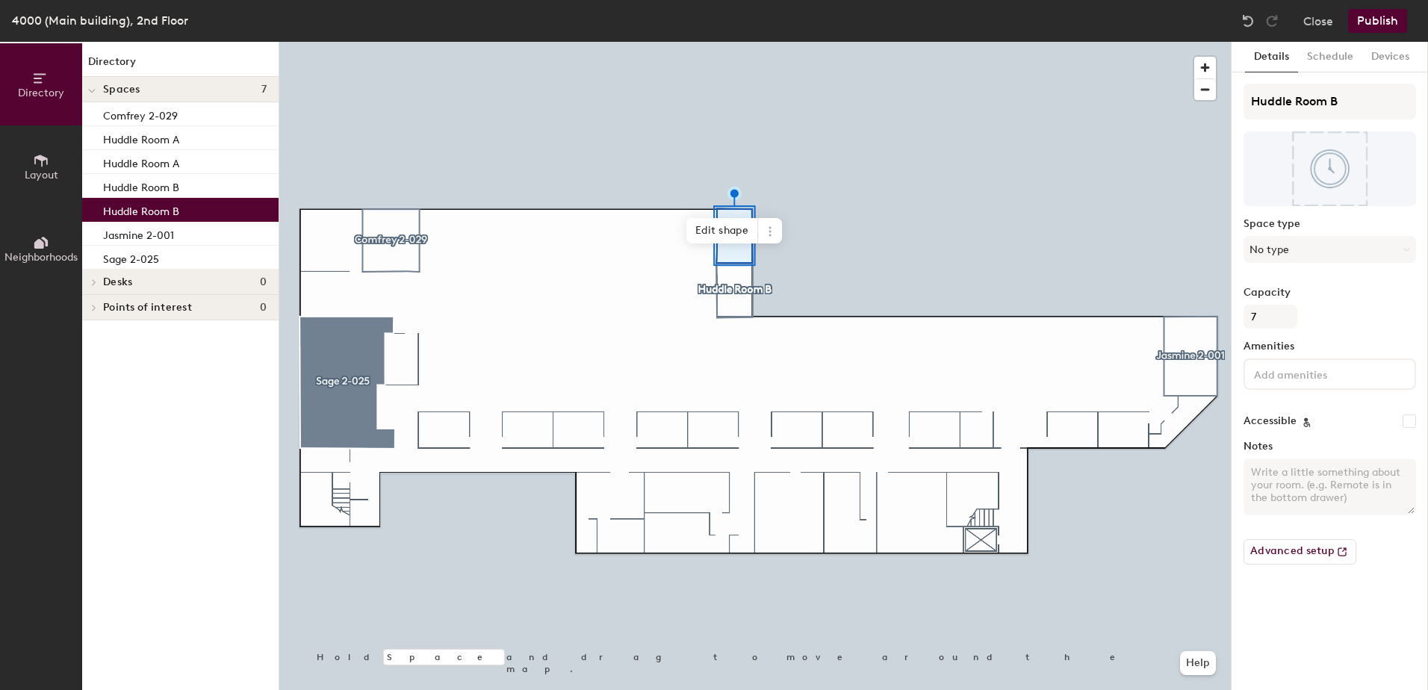
click at [156, 199] on div "Huddle Room B" at bounding box center [180, 210] width 196 height 24
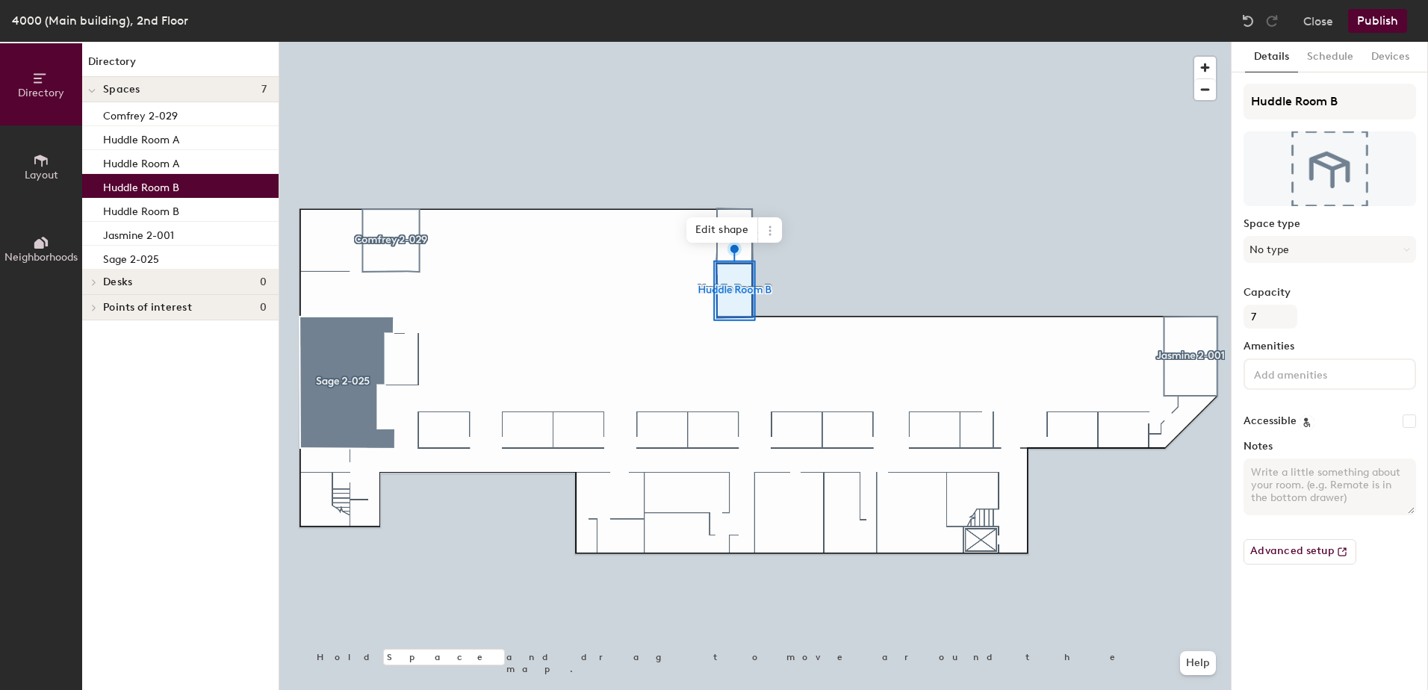
click at [156, 182] on p "Huddle Room B" at bounding box center [141, 185] width 76 height 17
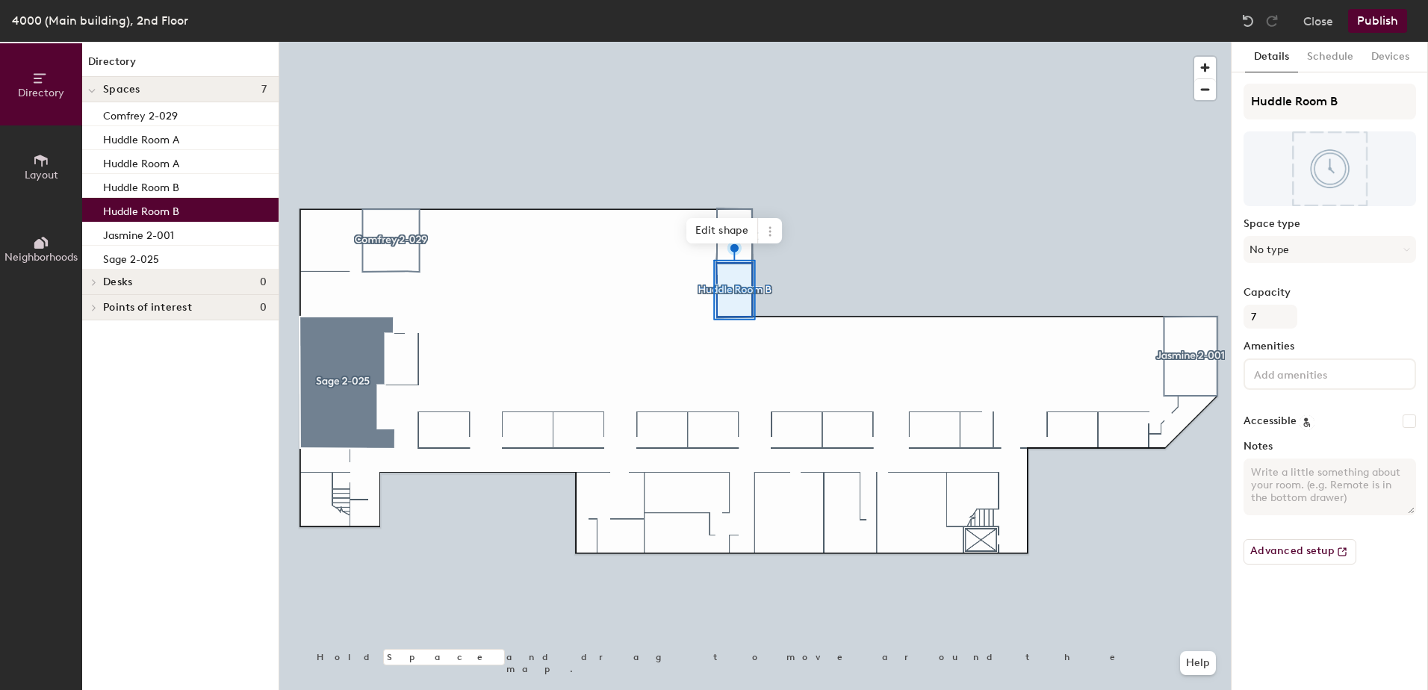
click at [156, 205] on p "Huddle Room B" at bounding box center [141, 209] width 76 height 17
click at [158, 188] on p "Huddle Room B" at bounding box center [141, 185] width 76 height 17
click at [152, 210] on p "Huddle Room B" at bounding box center [141, 209] width 76 height 17
click at [1191, 105] on div "Directory Layout Neighborhoods Directory Spaces 7 Comfrey 2-029 Huddle Room A H…" at bounding box center [714, 366] width 1428 height 648
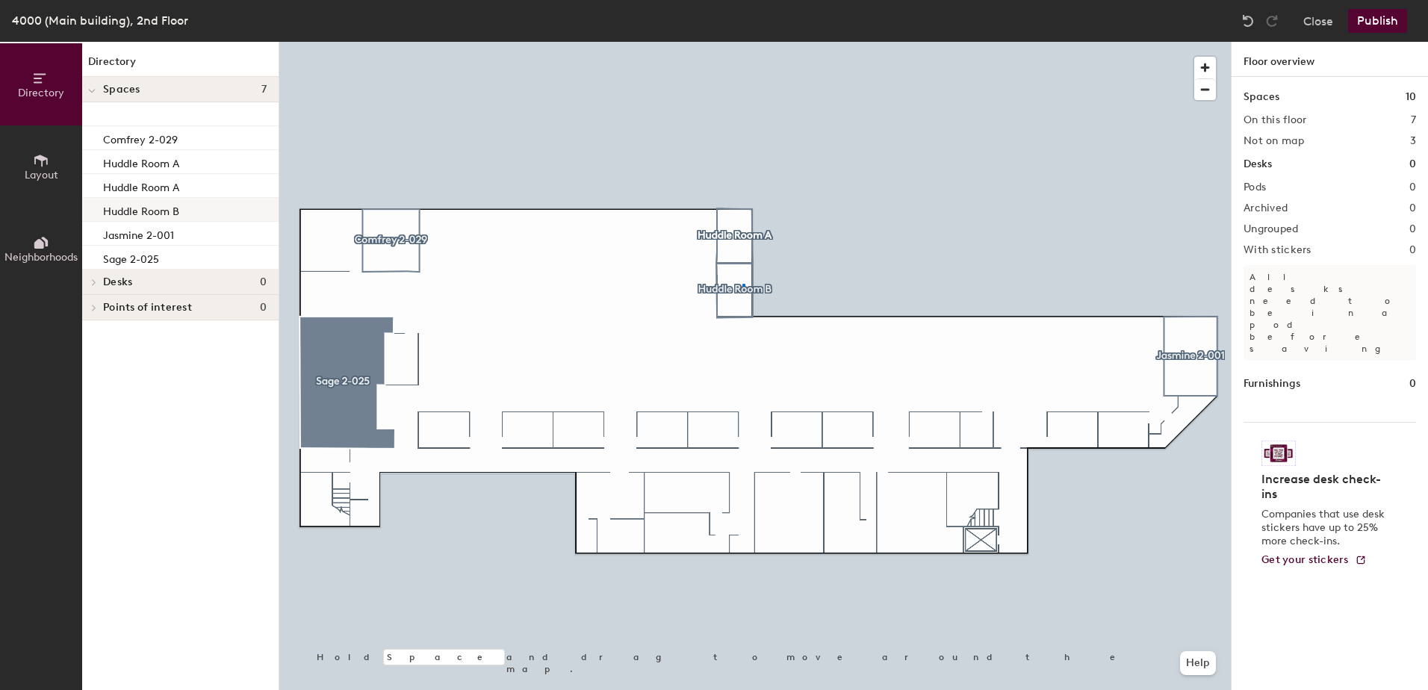
drag, startPoint x: 152, startPoint y: 210, endPoint x: 264, endPoint y: 202, distance: 113.1
click at [743, 42] on div at bounding box center [755, 42] width 952 height 0
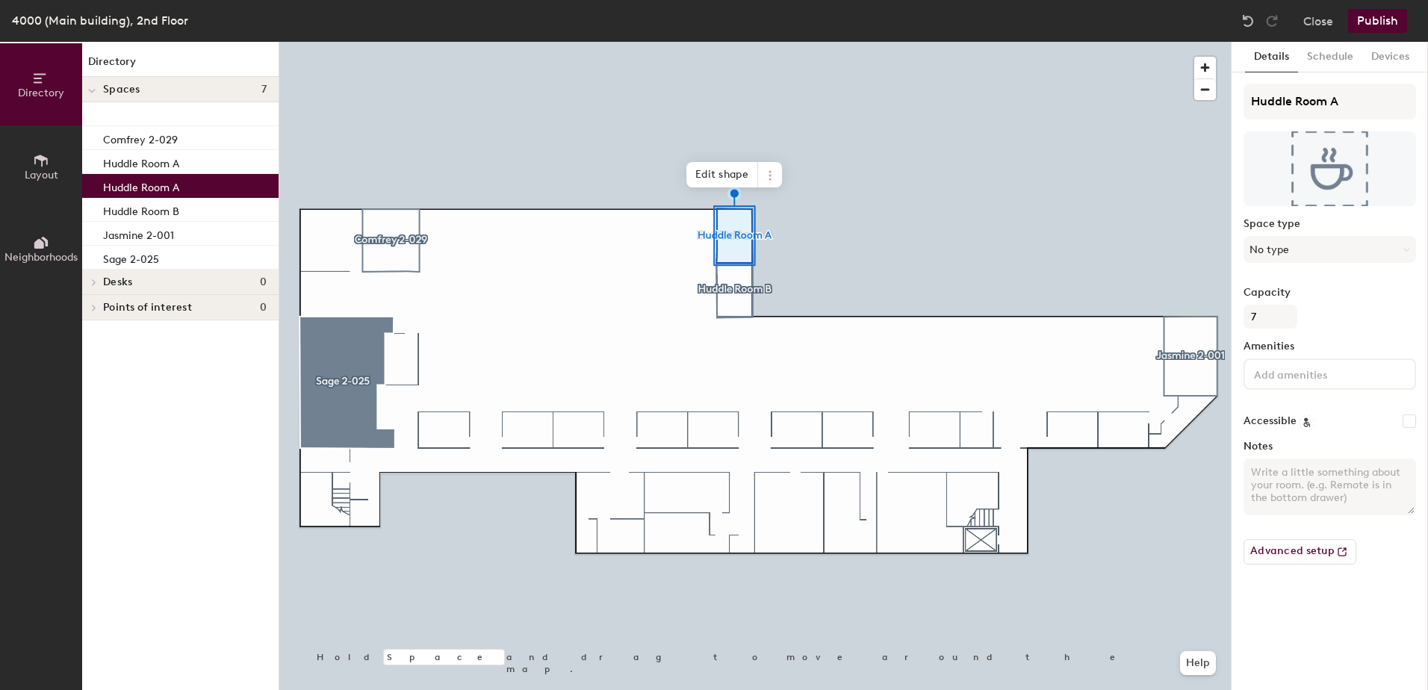
click at [173, 179] on div "Huddle Room A" at bounding box center [180, 186] width 196 height 24
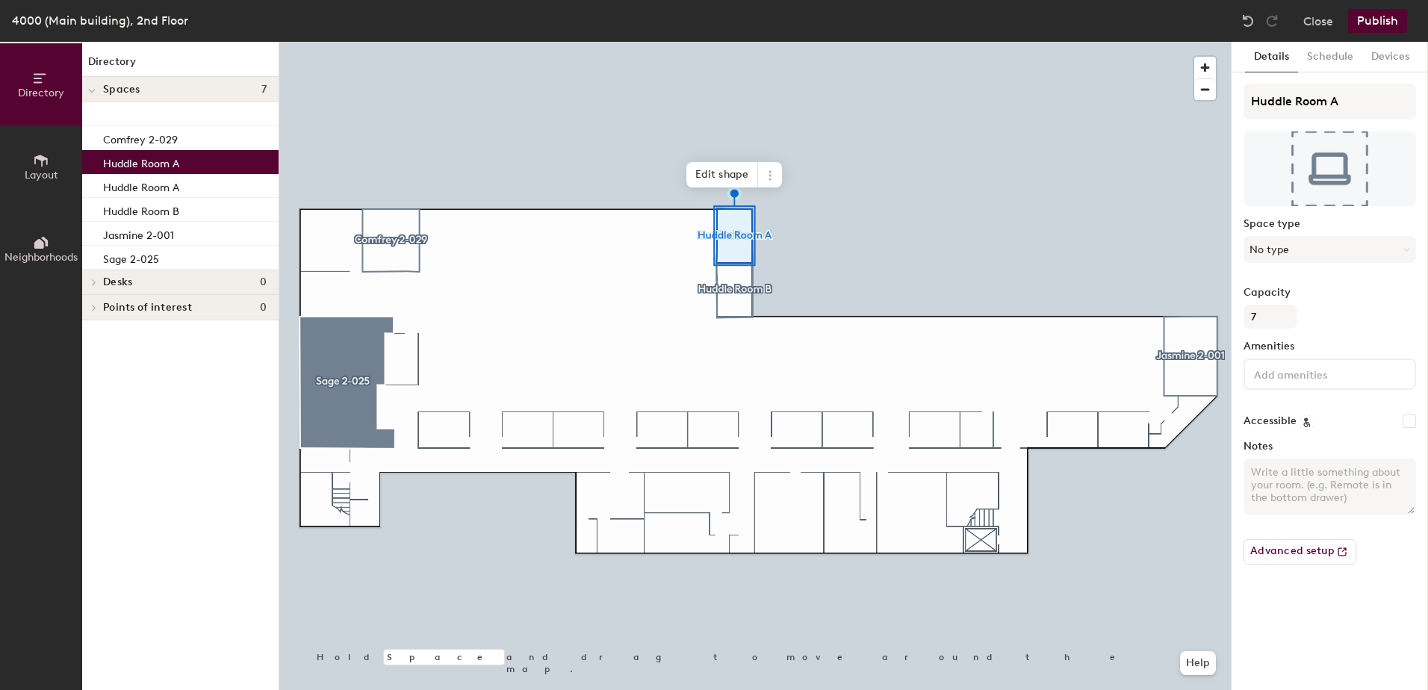
click at [174, 157] on p "Huddle Room A" at bounding box center [141, 161] width 76 height 17
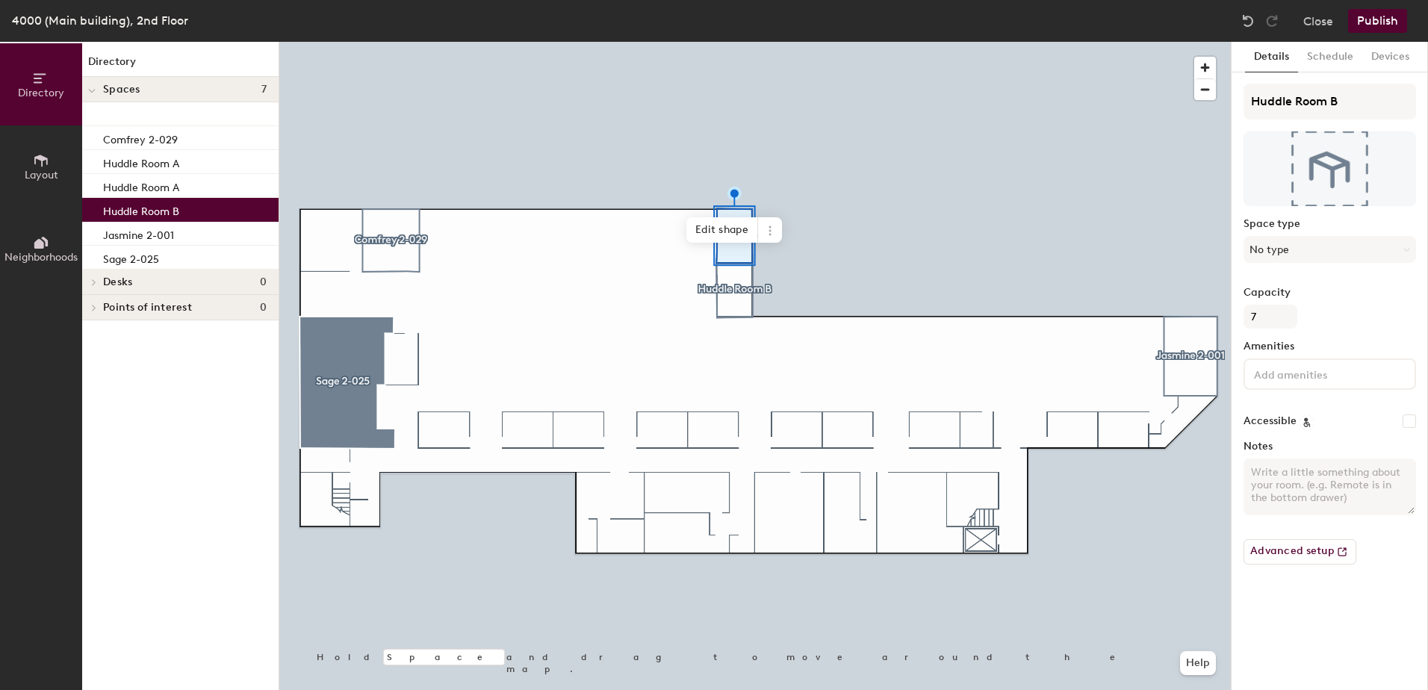
click at [147, 200] on div "Huddle Room B" at bounding box center [180, 210] width 196 height 24
click at [152, 183] on p "Huddle Room A" at bounding box center [141, 185] width 76 height 17
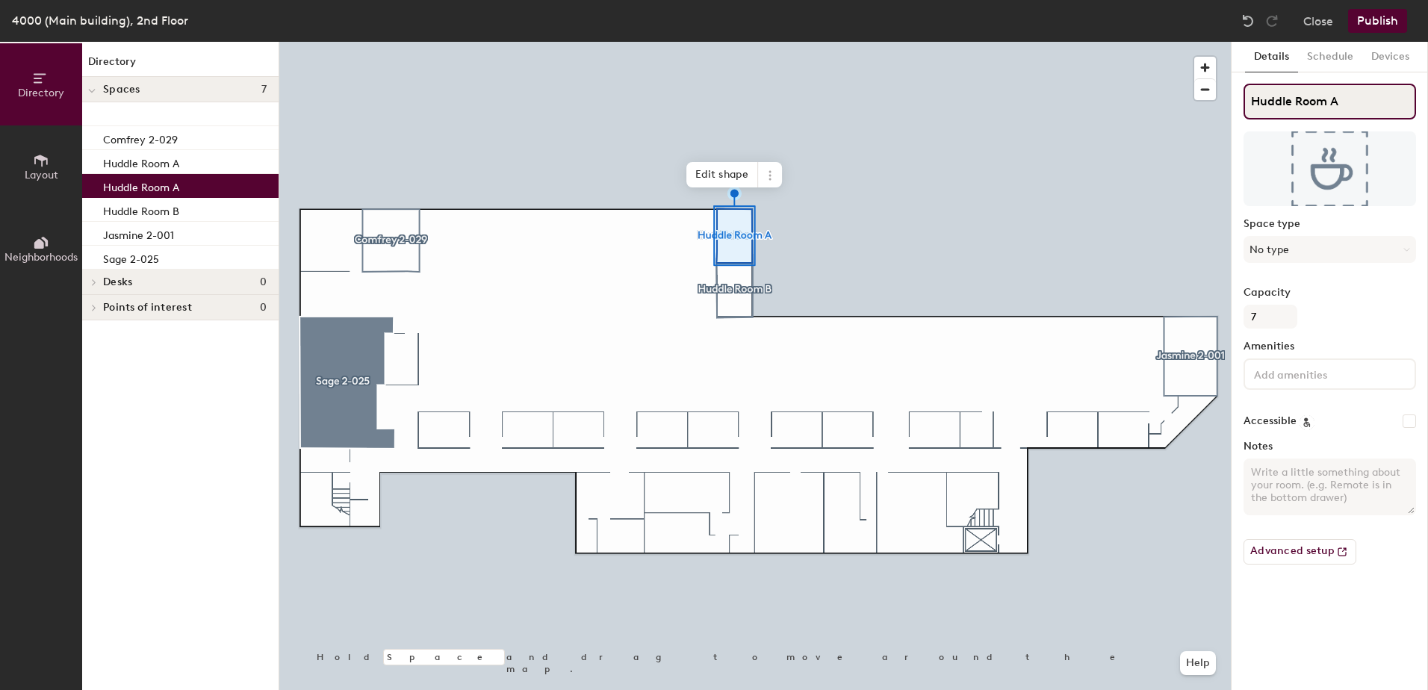
click at [1101, 99] on div "Directory Layout Neighborhoods Directory Spaces 7 Comfrey 2-029 Huddle Room A H…" at bounding box center [714, 366] width 1428 height 648
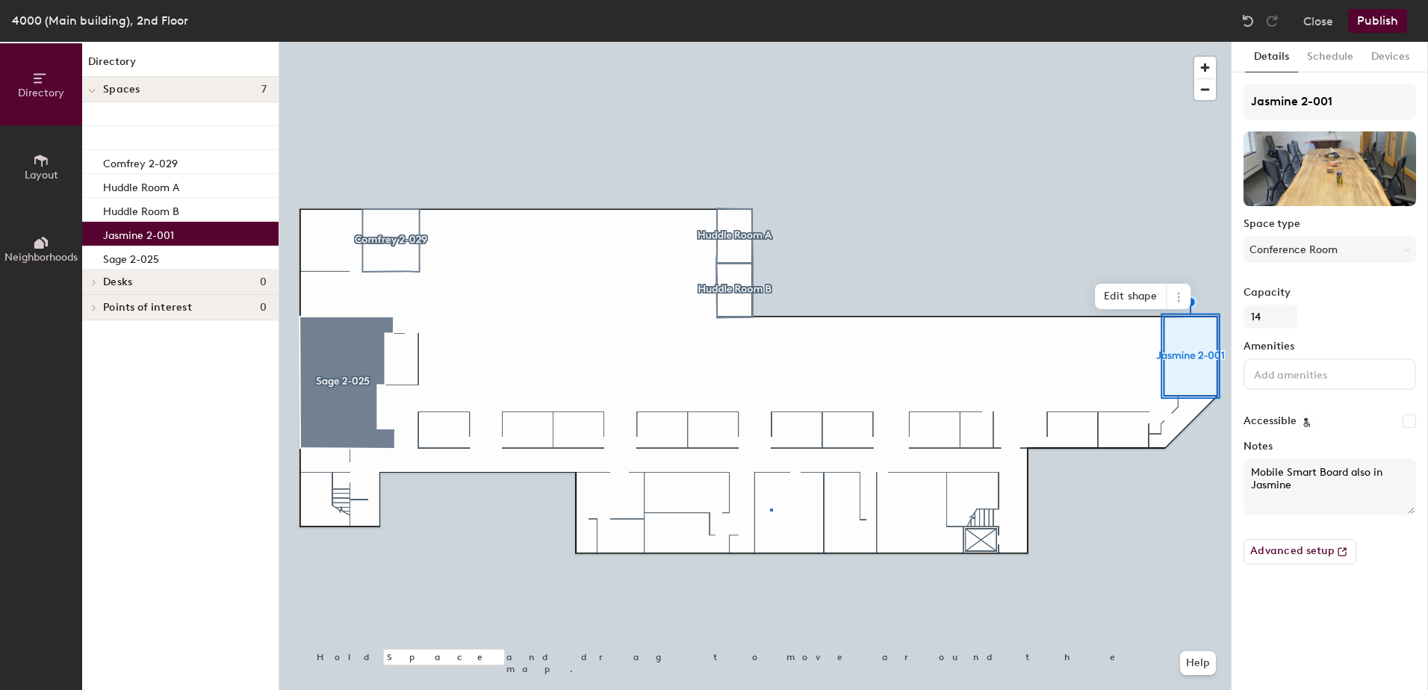
drag, startPoint x: 152, startPoint y: 183, endPoint x: 699, endPoint y: 176, distance: 546.9
click at [771, 42] on div at bounding box center [755, 42] width 952 height 0
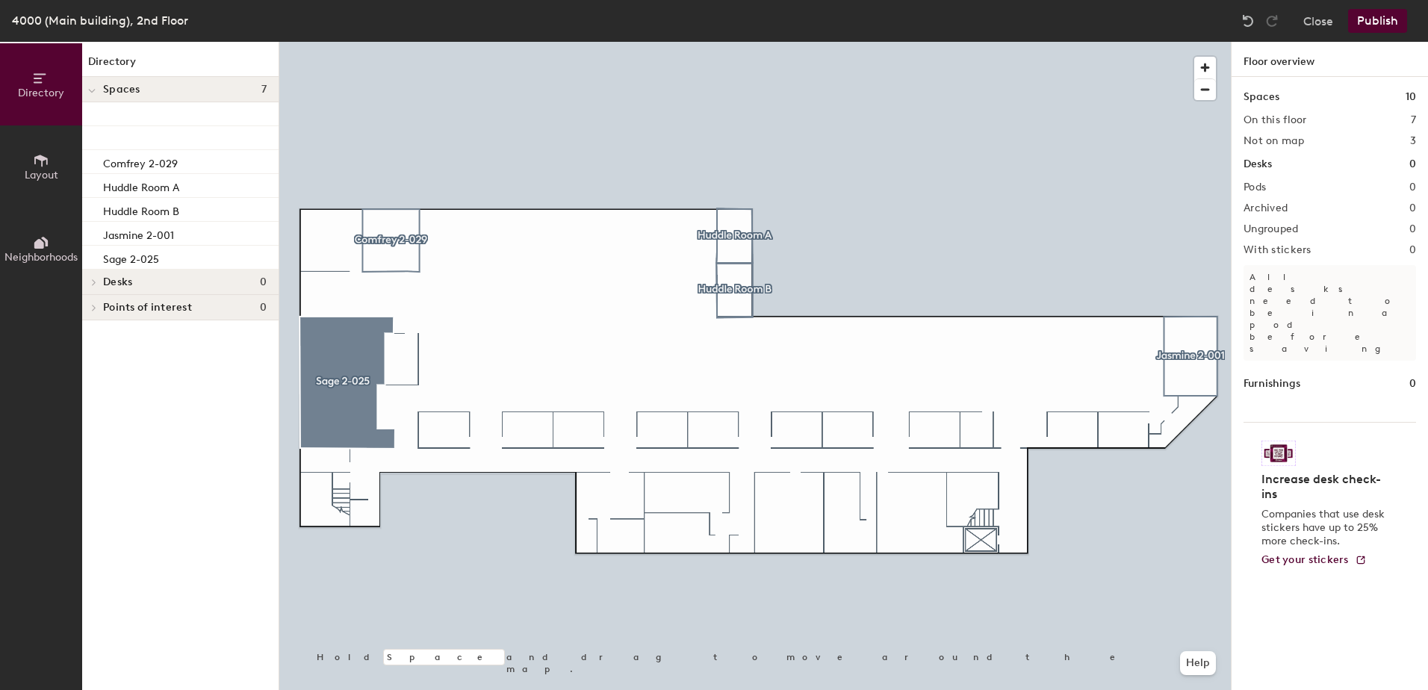
click at [100, 89] on div at bounding box center [91, 89] width 19 height 25
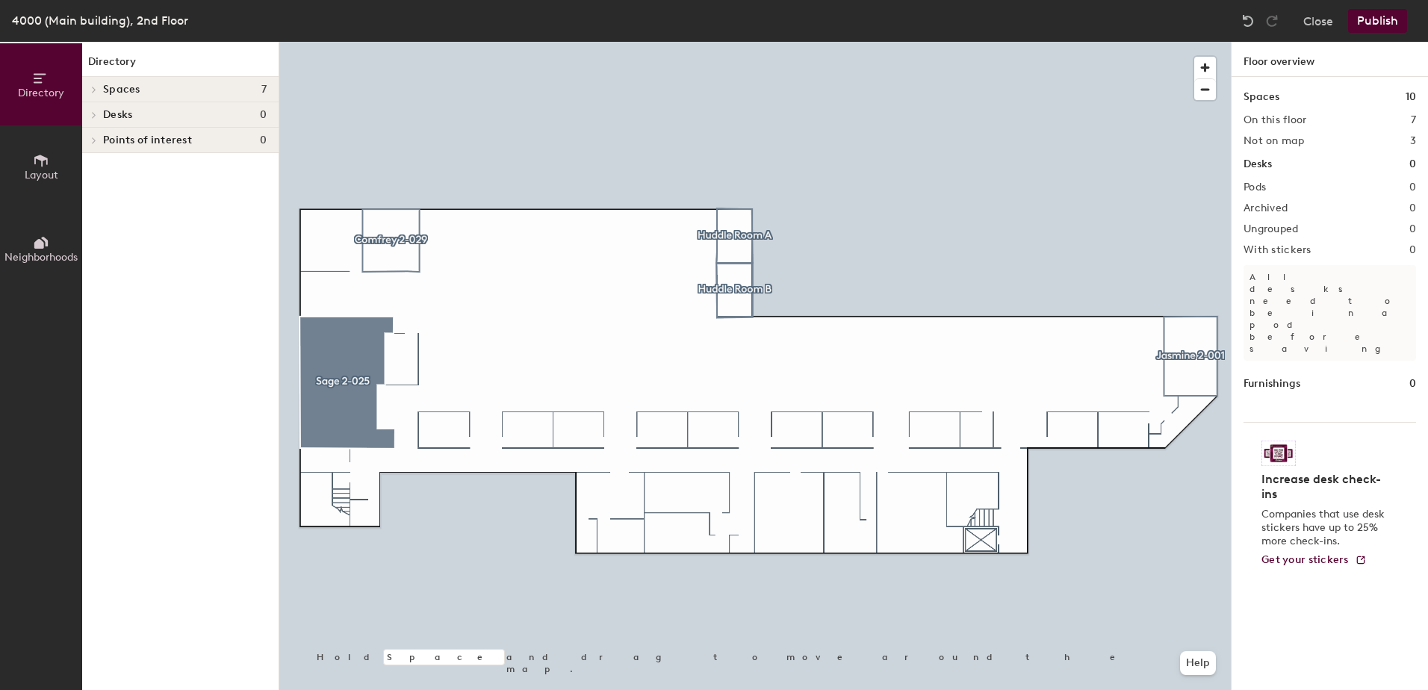
click at [97, 88] on span at bounding box center [93, 89] width 13 height 7
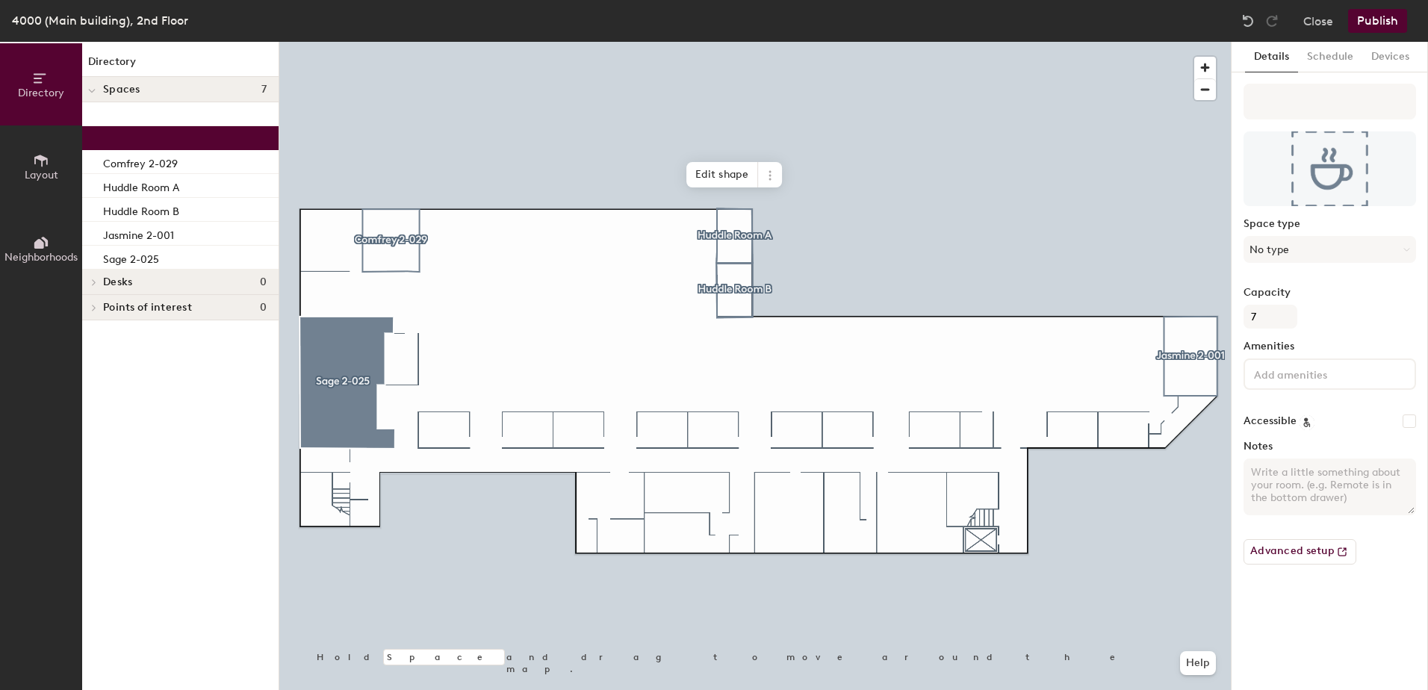
click at [142, 139] on div at bounding box center [180, 138] width 196 height 24
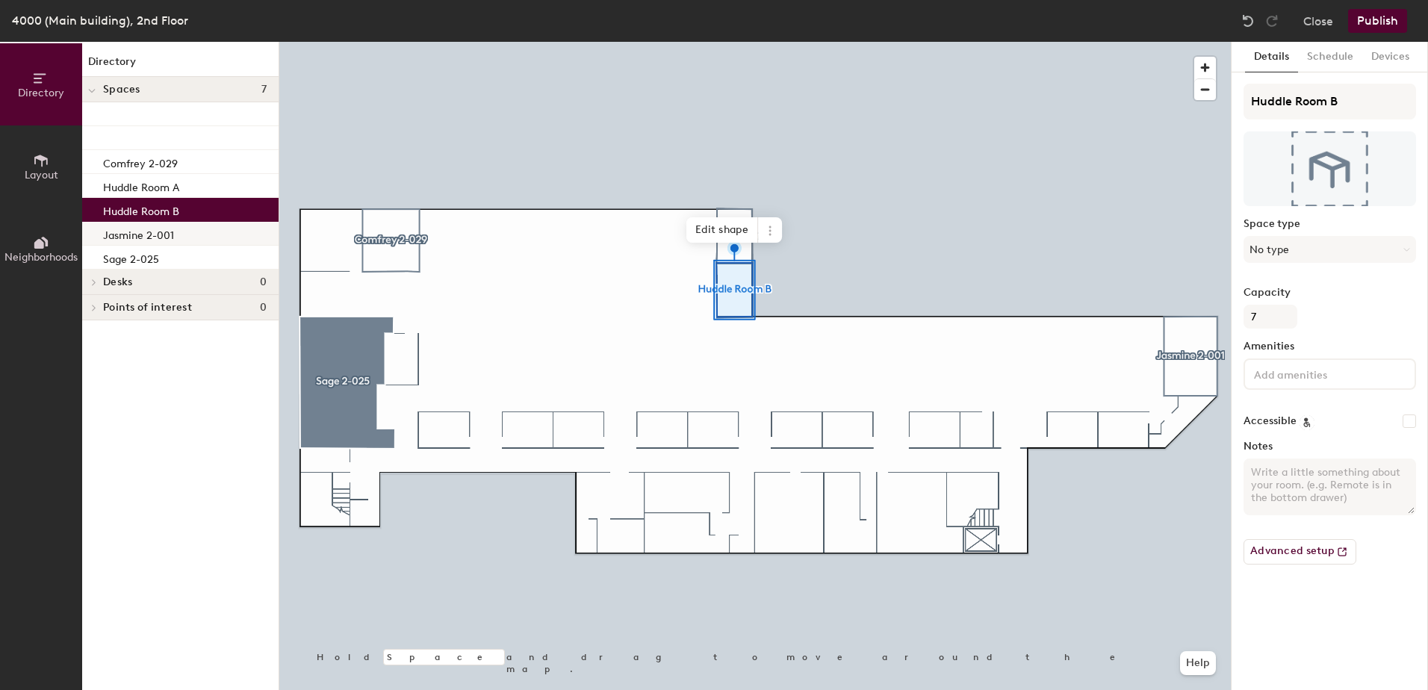
click at [128, 228] on p "Jasmine 2-001" at bounding box center [138, 233] width 71 height 17
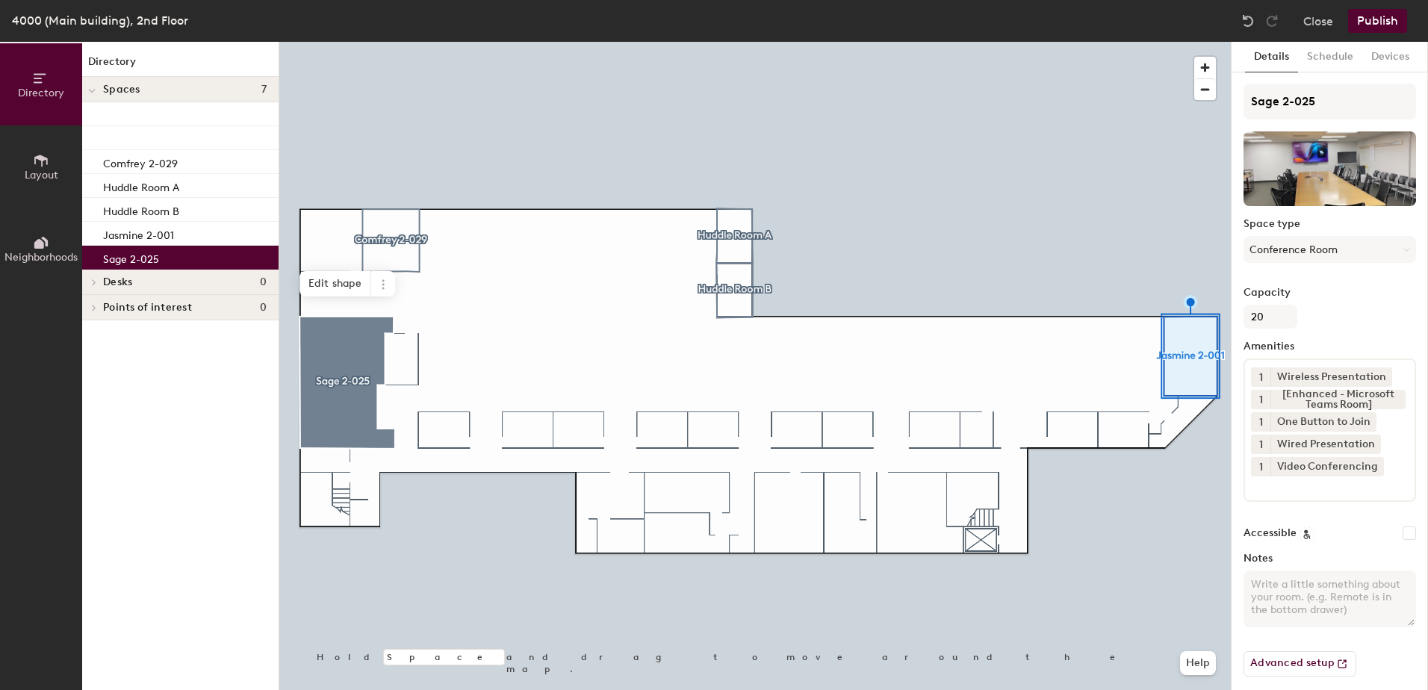
click at [133, 261] on p "Sage 2-025" at bounding box center [131, 257] width 56 height 17
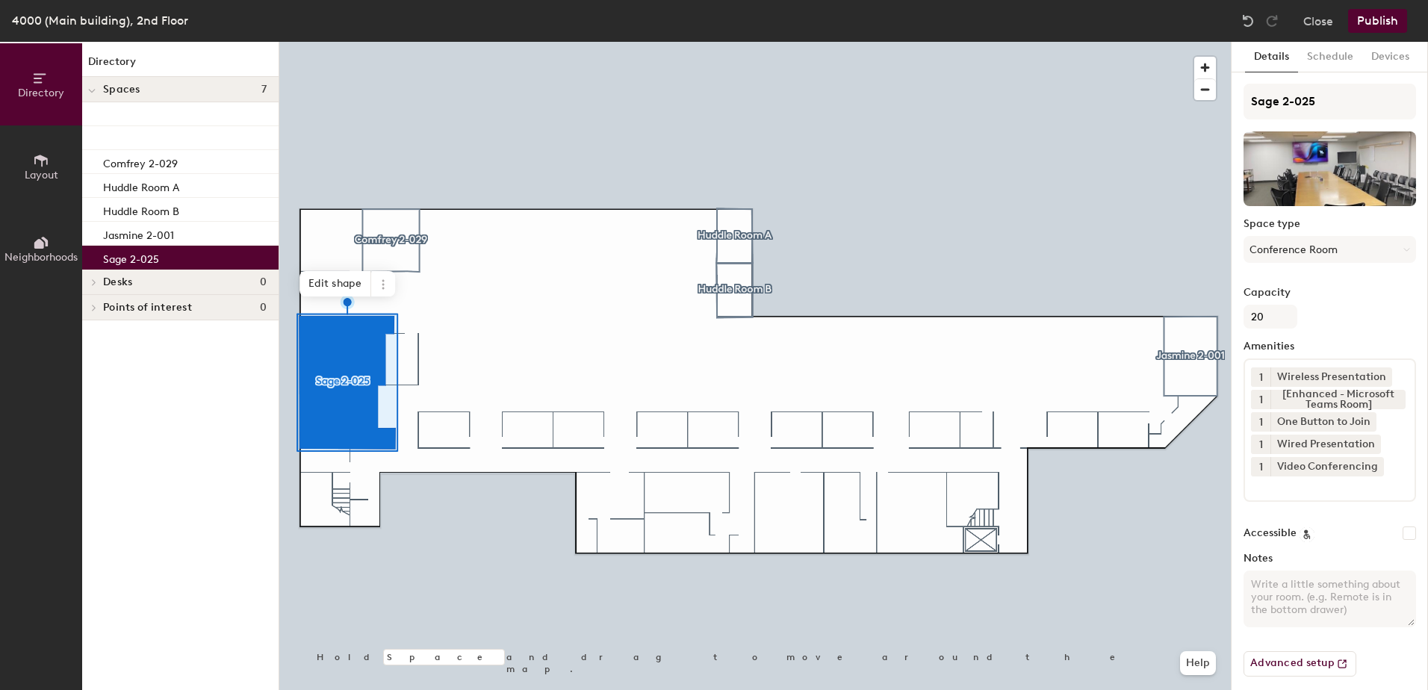
click at [52, 164] on button "Layout" at bounding box center [41, 167] width 82 height 82
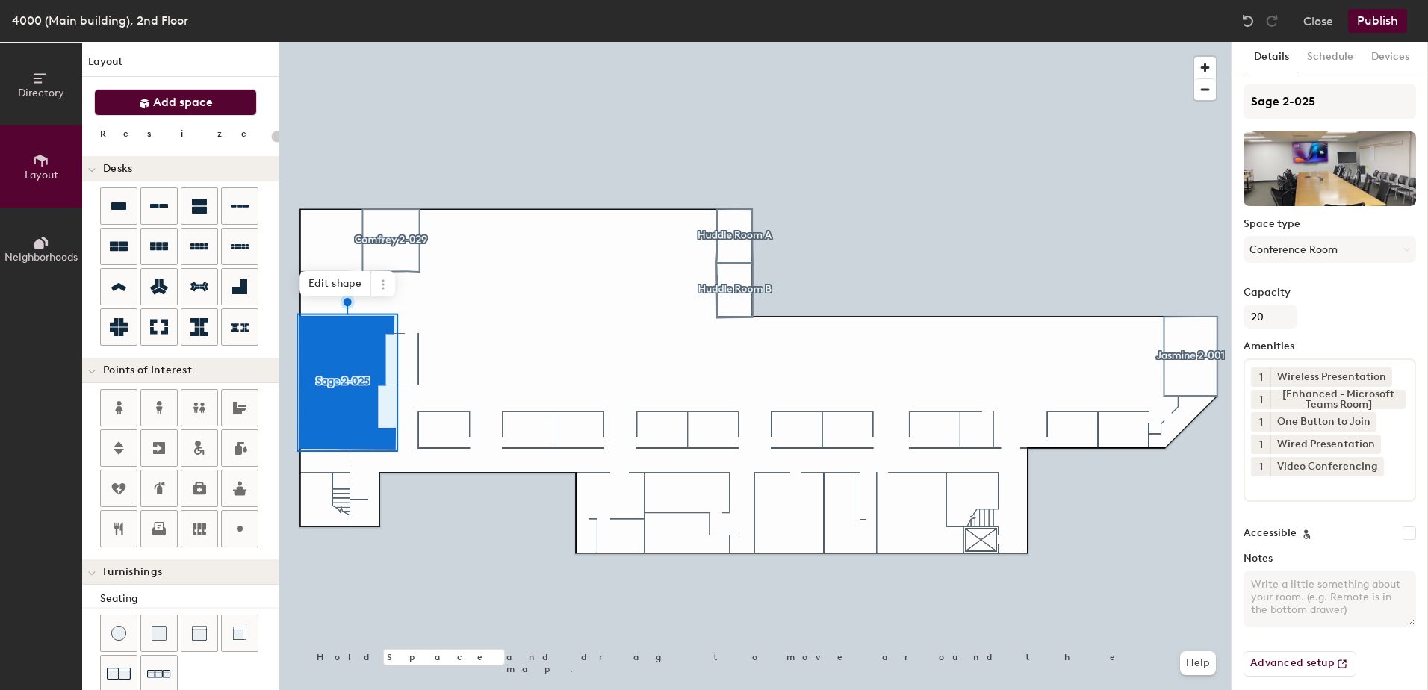
click at [185, 104] on span "Add space" at bounding box center [183, 102] width 60 height 15
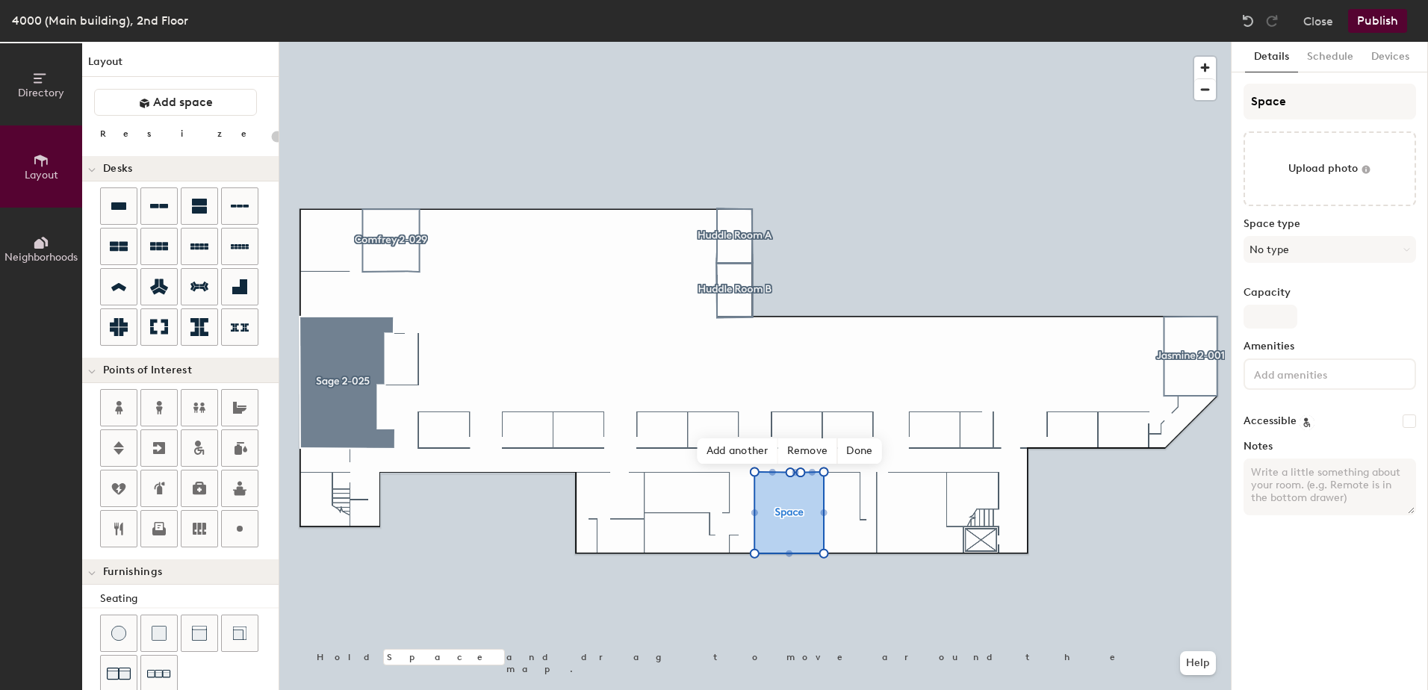
type input "20"
click at [1222, 106] on div "Directory Layout Neighborhoods Layout Add space Resize Desks Points of Interest…" at bounding box center [714, 366] width 1428 height 648
type input "N"
type input "20"
type input "Ne"
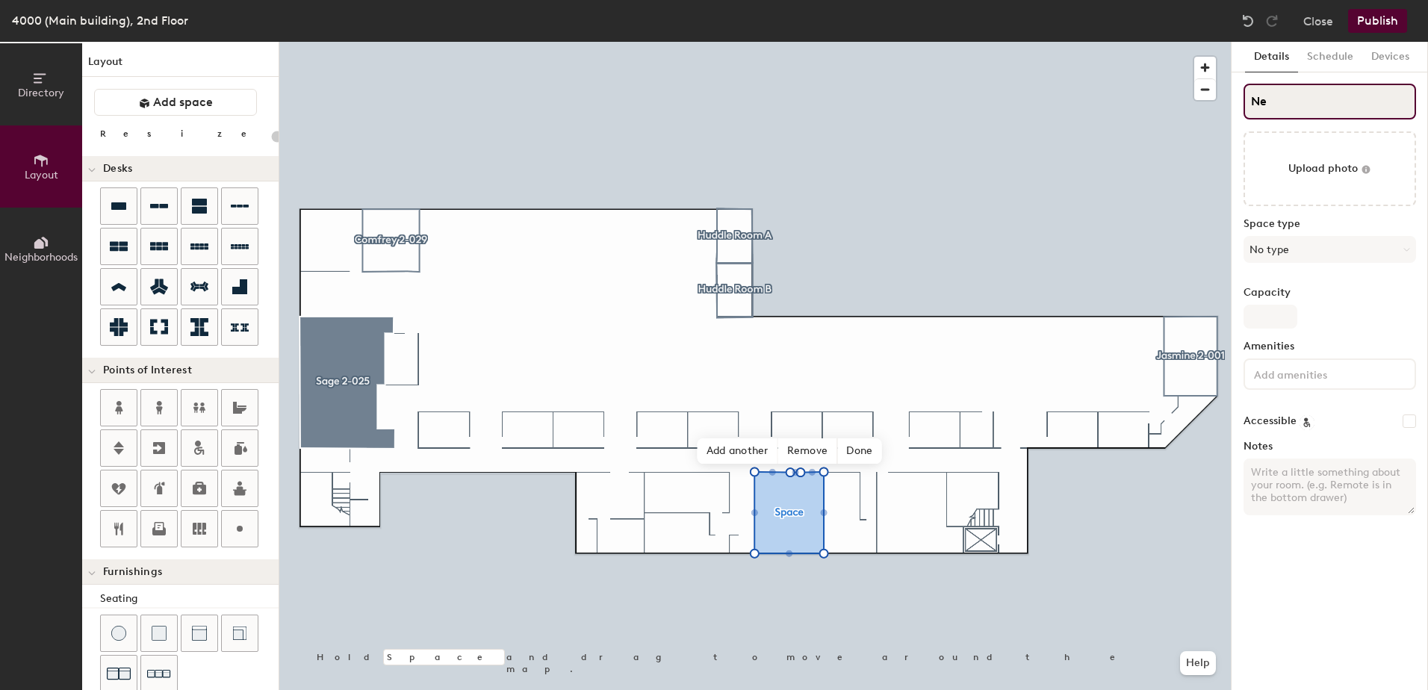
type input "20"
type input "Nero"
type input "20"
type input "Nerol"
type input "20"
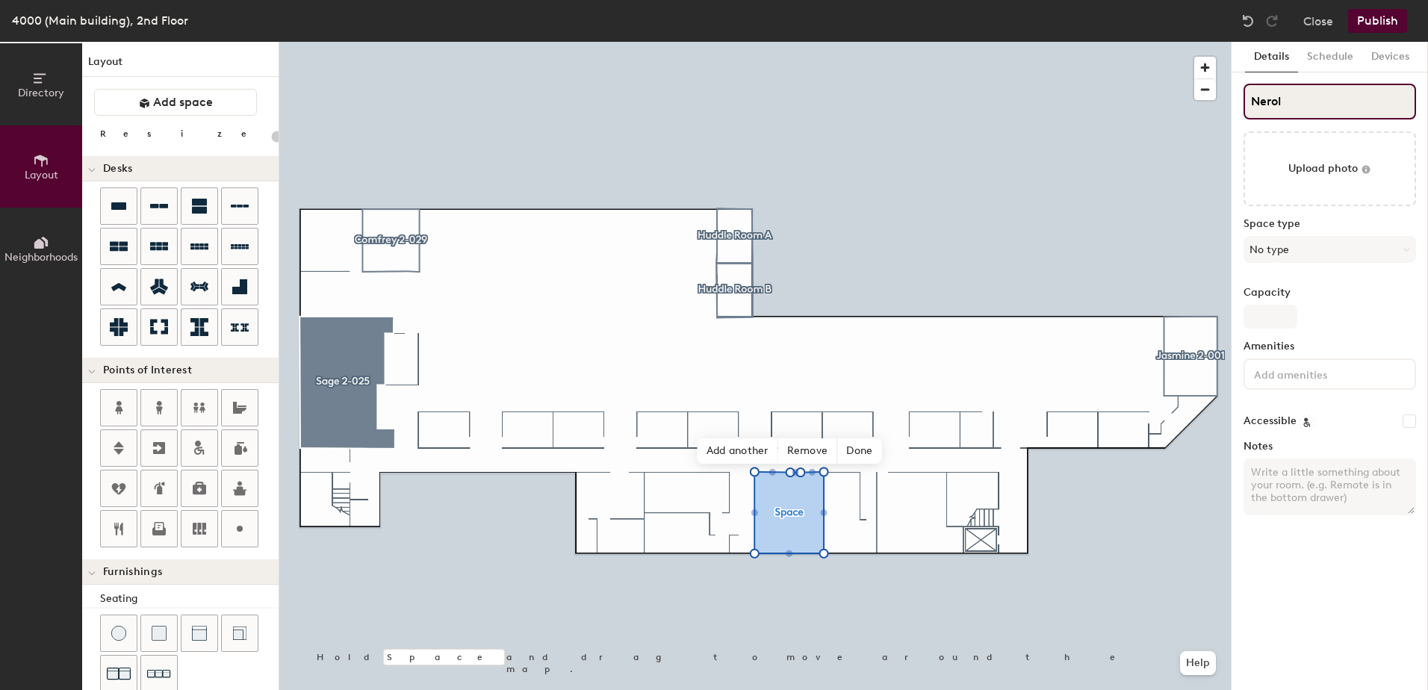
type input "Neroli"
type input "20"
type input "Neroli"
type input "20"
type input "Neroli 2"
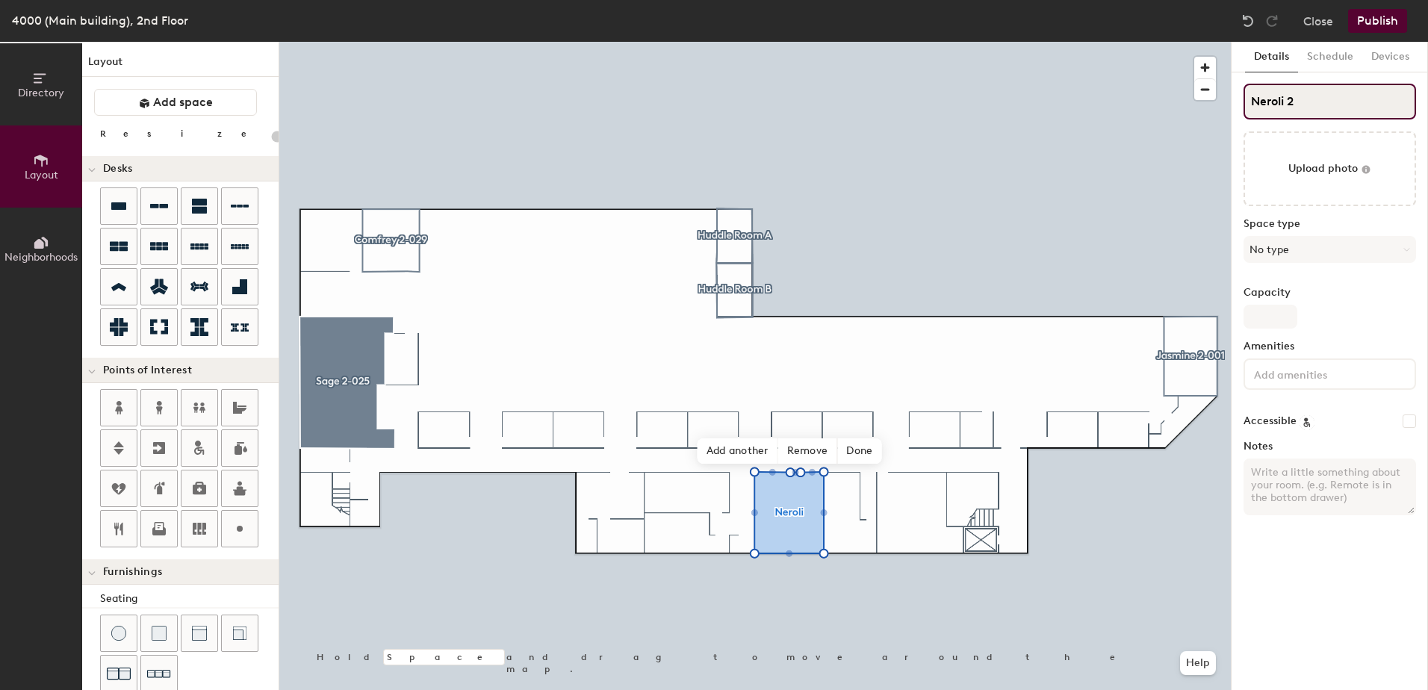
type input "20"
type input "Neroli 2-"
type input "20"
type input "Neroli 2-0"
type input "20"
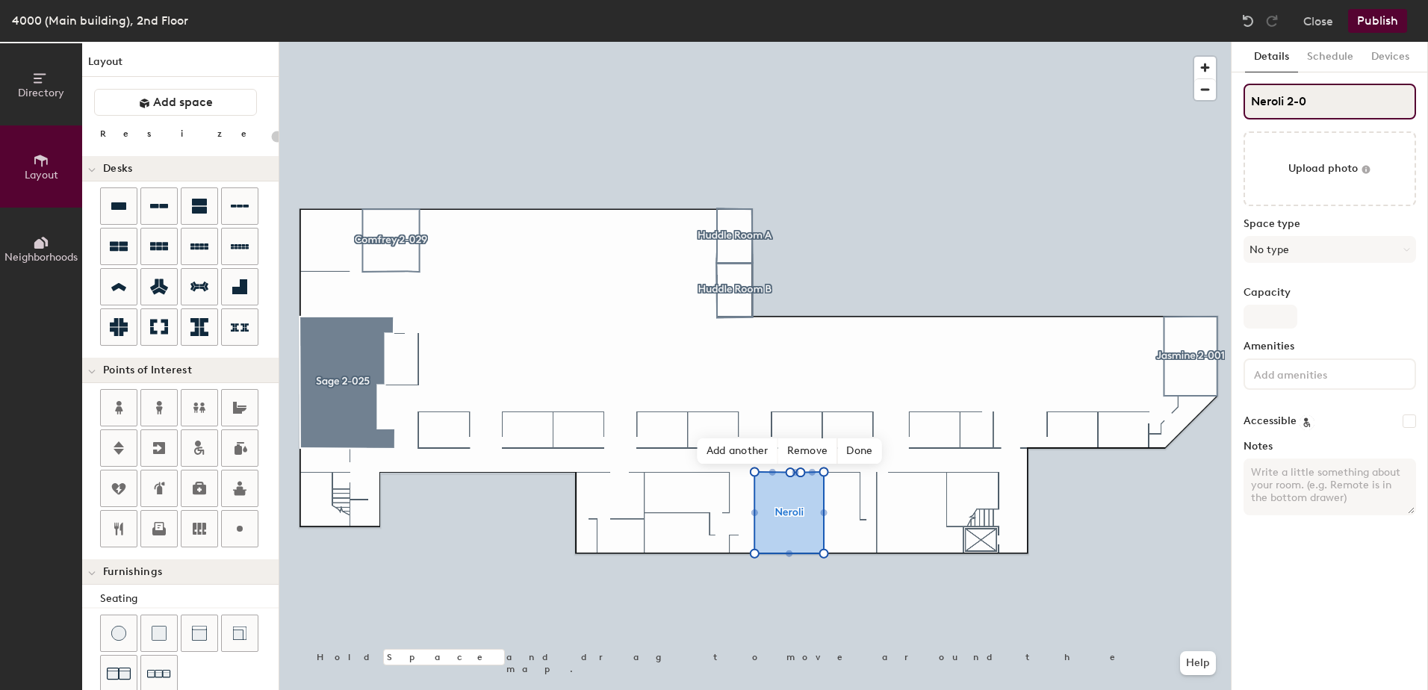
type input "Neroli 2-04"
type input "20"
type input "Neroli 2-040"
type input "20"
type input "Neroli 2-040"
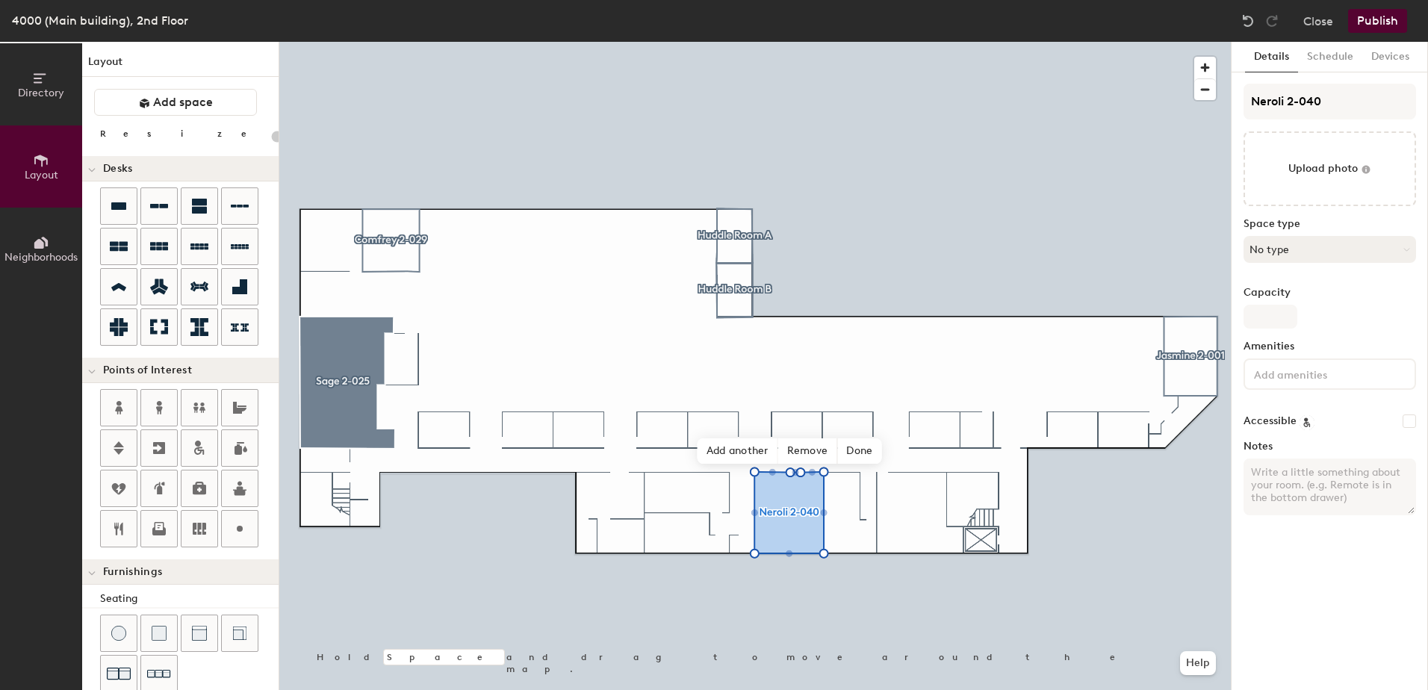
click at [1322, 247] on button "No type" at bounding box center [1330, 249] width 173 height 27
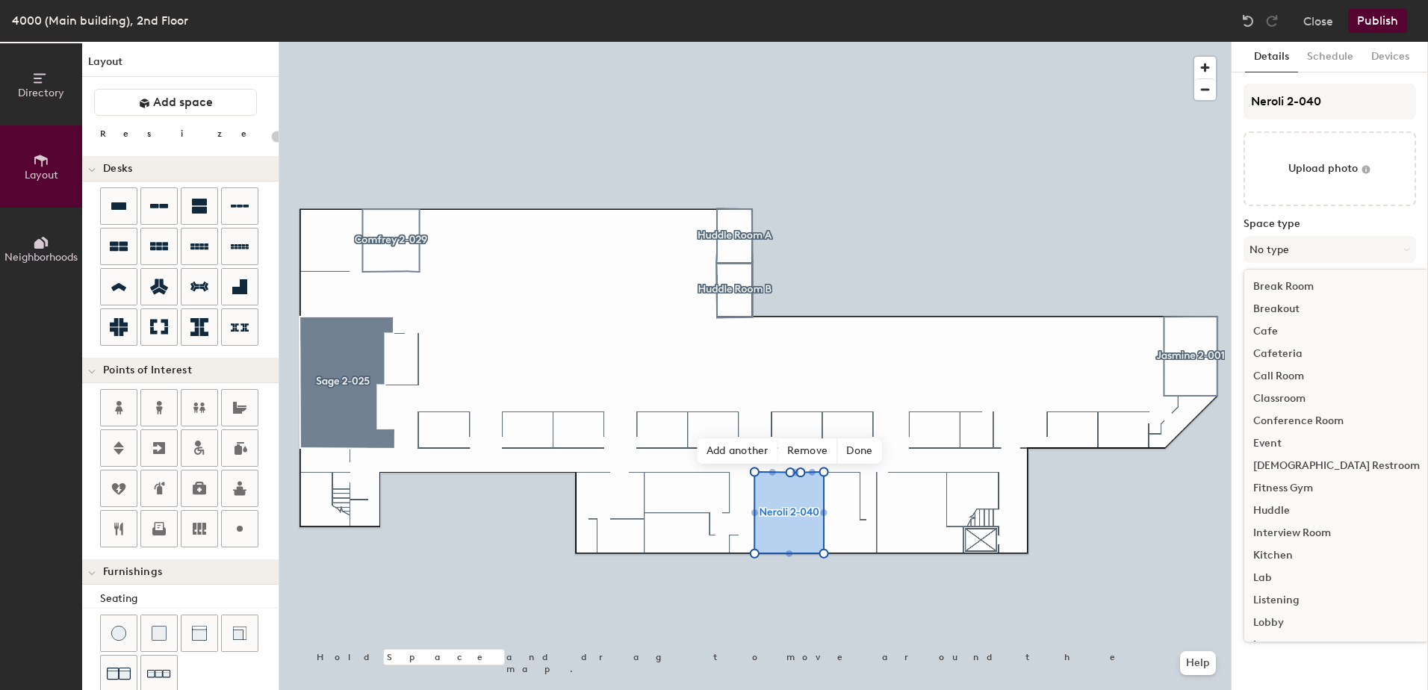
click at [1284, 420] on div "Conference Room" at bounding box center [1337, 421] width 185 height 22
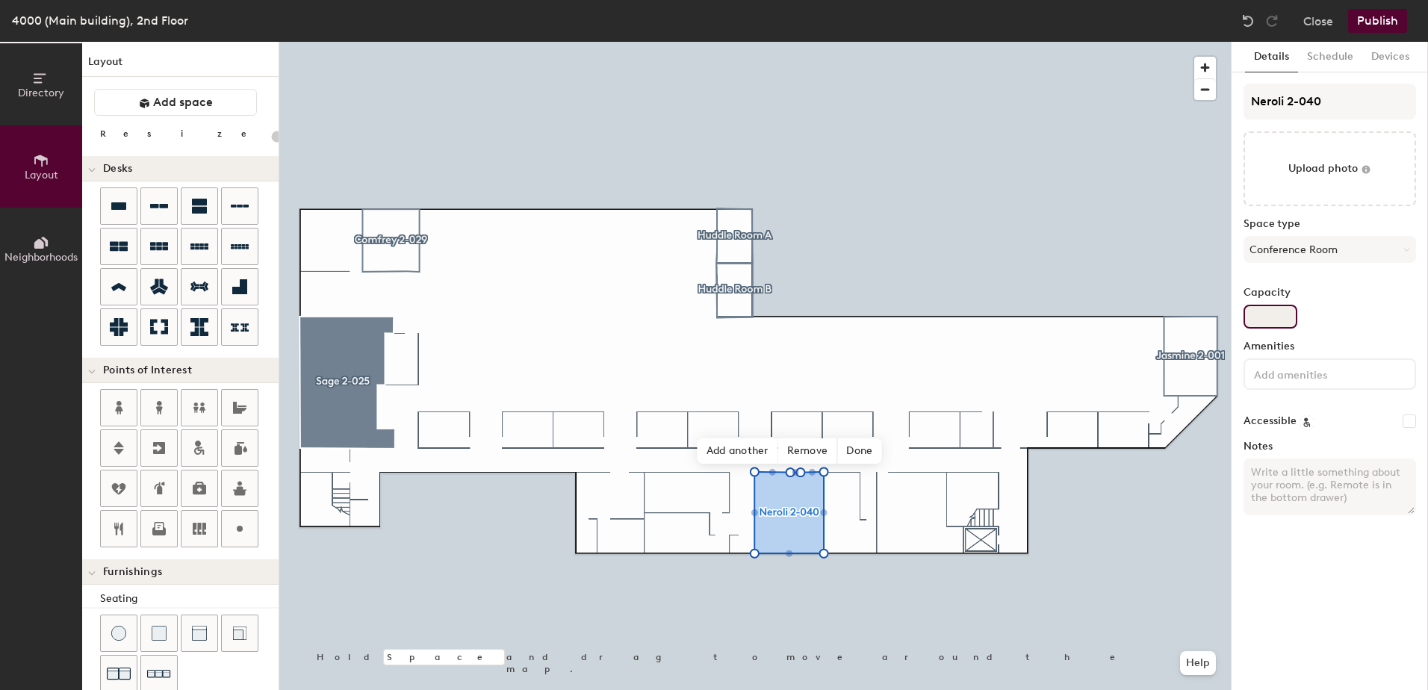
click at [1276, 310] on input "Capacity" at bounding box center [1271, 317] width 54 height 24
click at [1325, 56] on button "Schedule" at bounding box center [1330, 57] width 64 height 31
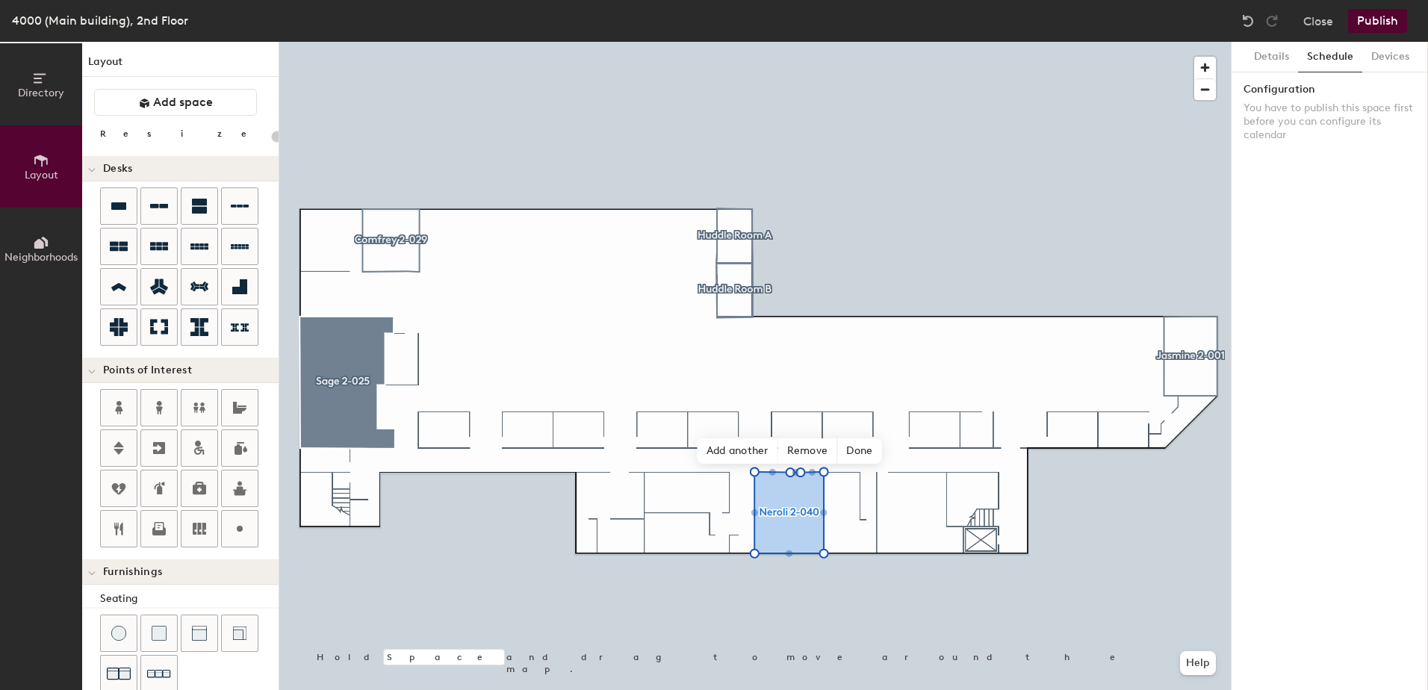
click at [1369, 20] on button "Publish" at bounding box center [1377, 21] width 59 height 24
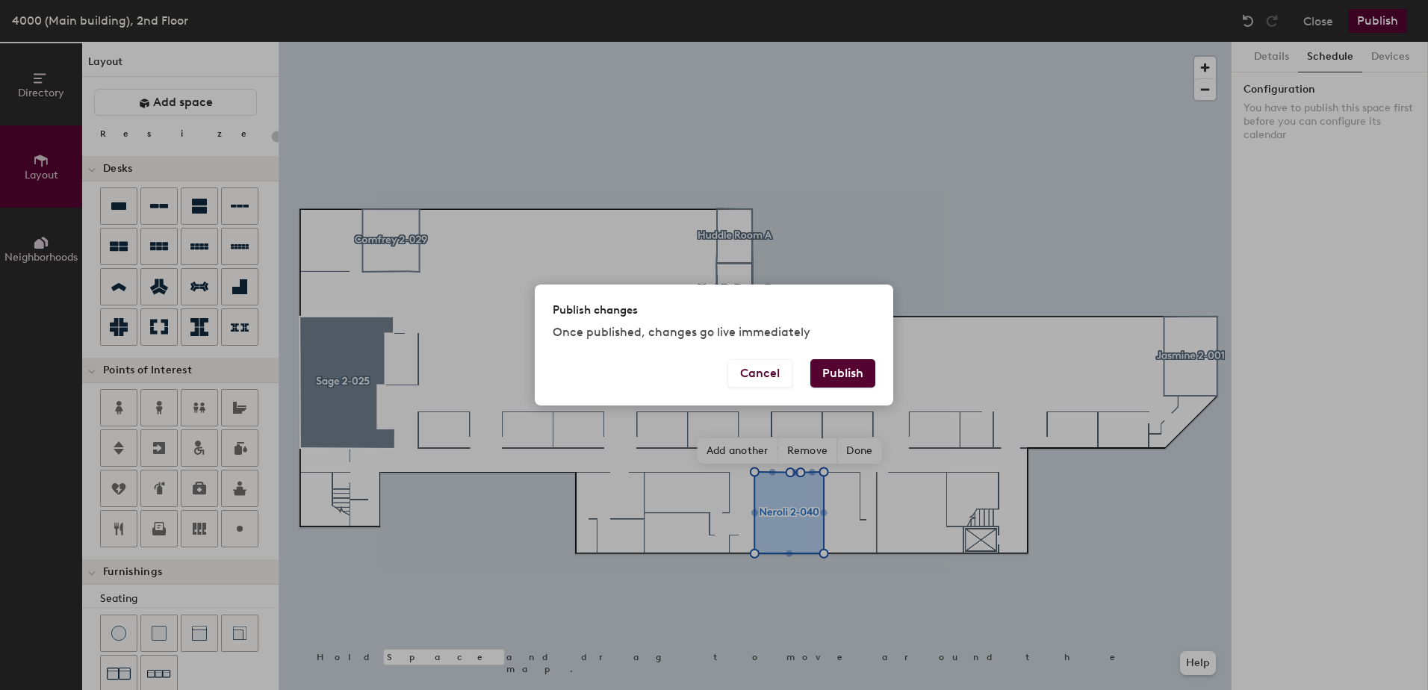
click at [837, 374] on button "Publish" at bounding box center [843, 373] width 65 height 28
type input "20"
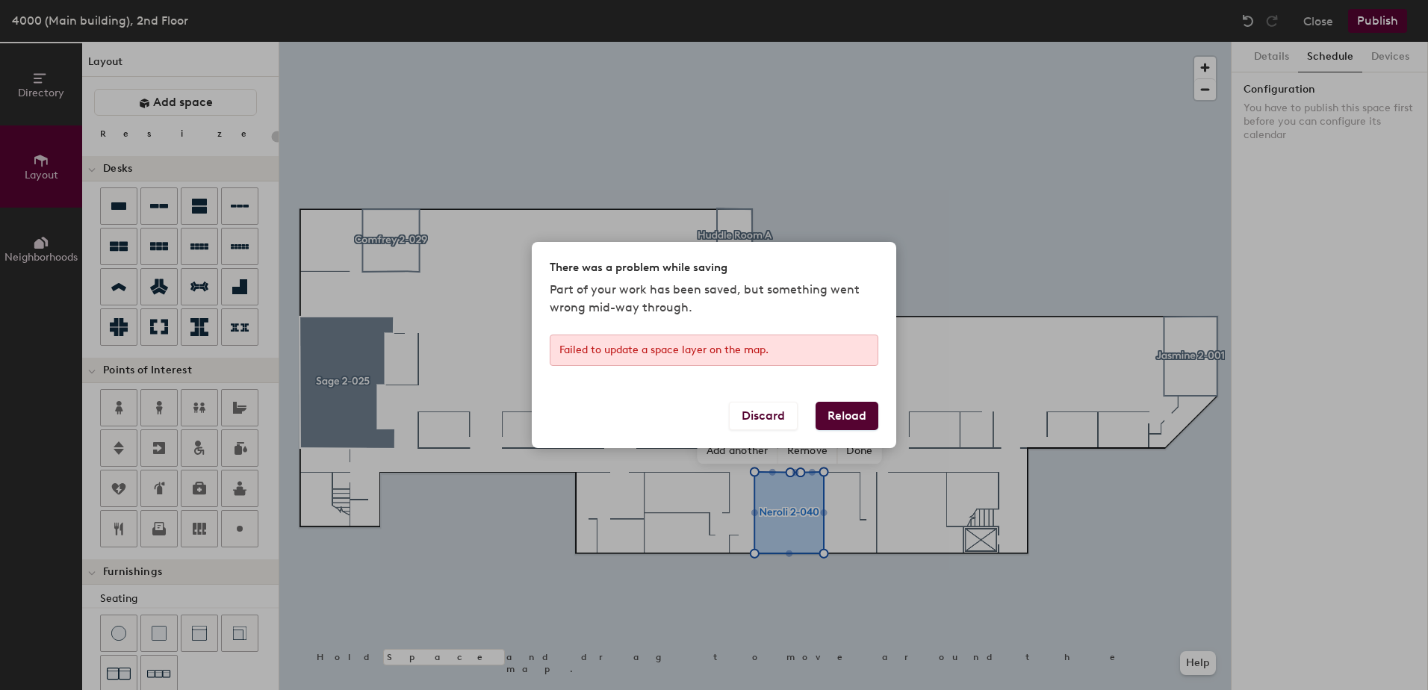
click at [843, 412] on button "Reload" at bounding box center [847, 416] width 63 height 28
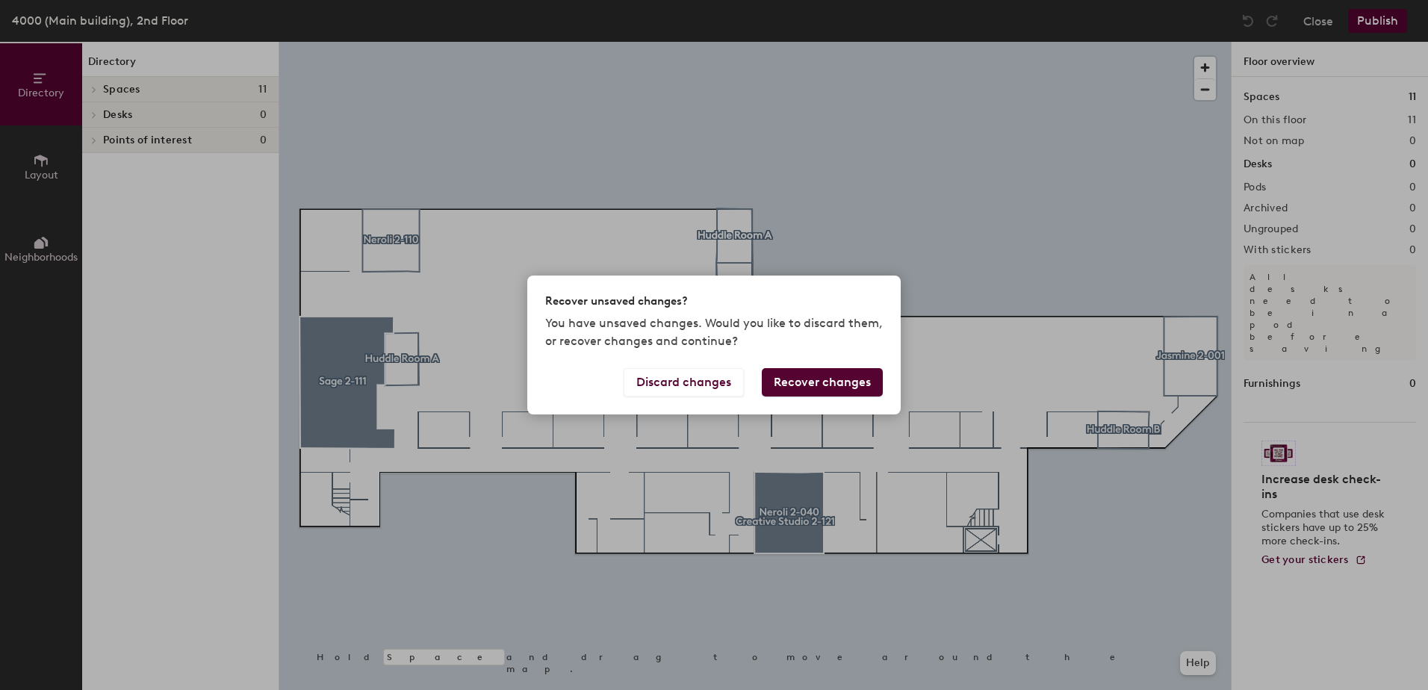
click at [799, 377] on button "Recover changes" at bounding box center [822, 382] width 121 height 28
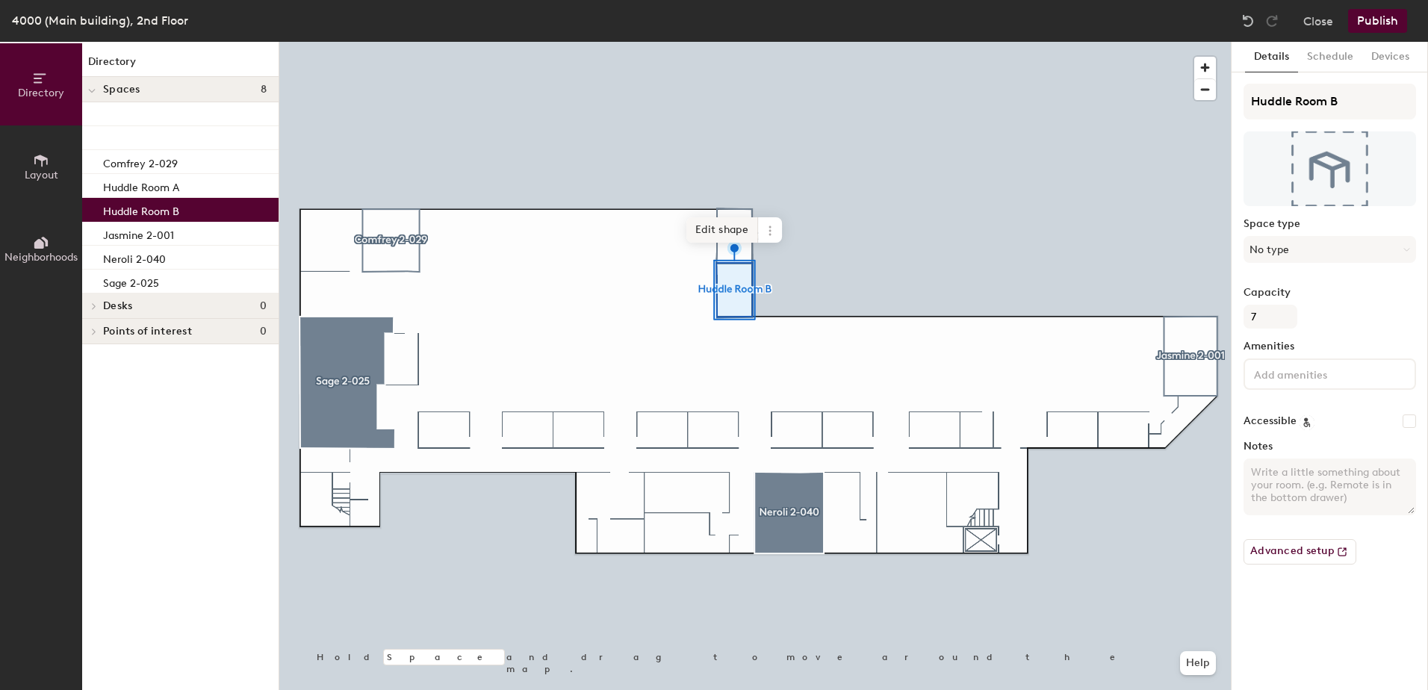
click at [724, 242] on span "Edit shape" at bounding box center [723, 229] width 72 height 25
click at [159, 374] on div "Directory Spaces 8 Comfrey 2-029 Huddle Room A Huddle Room B Jasmine 2-001 Nero…" at bounding box center [180, 366] width 196 height 648
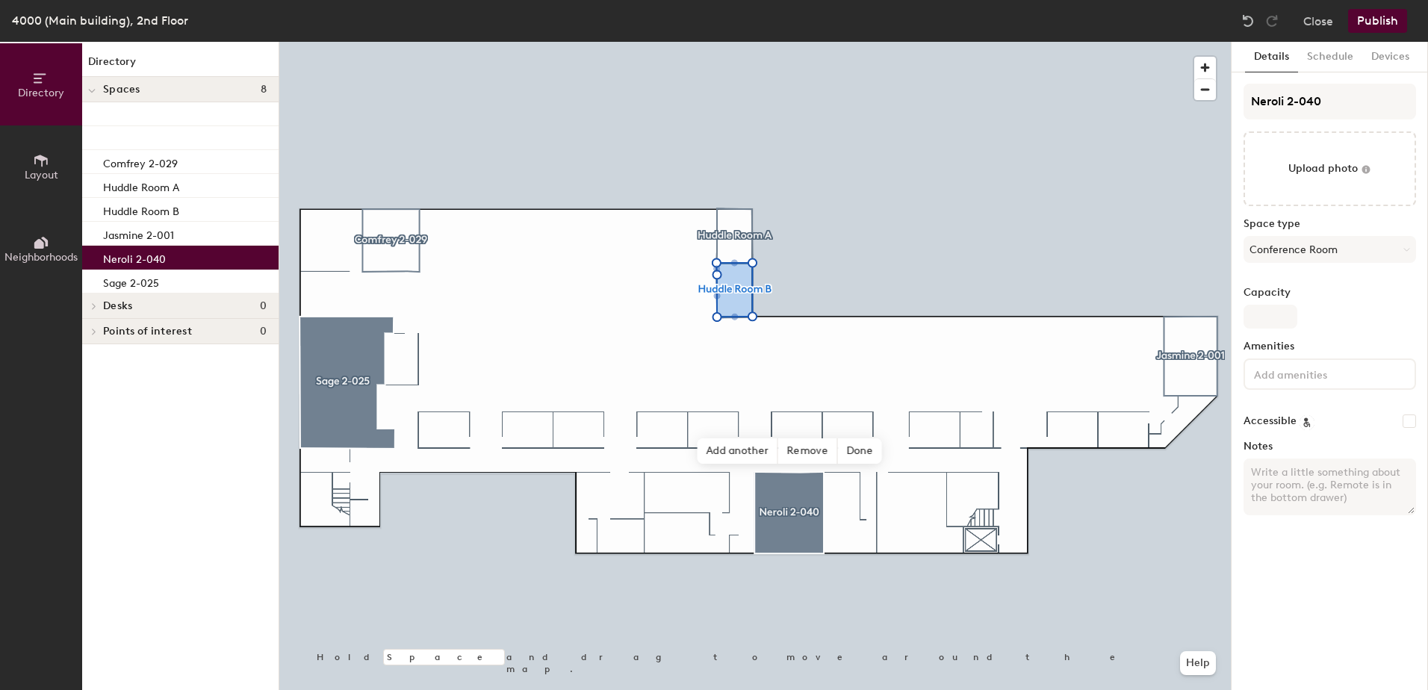
click at [161, 260] on p "Neroli 2-040" at bounding box center [134, 257] width 63 height 17
click at [869, 448] on span "Done" at bounding box center [859, 451] width 44 height 25
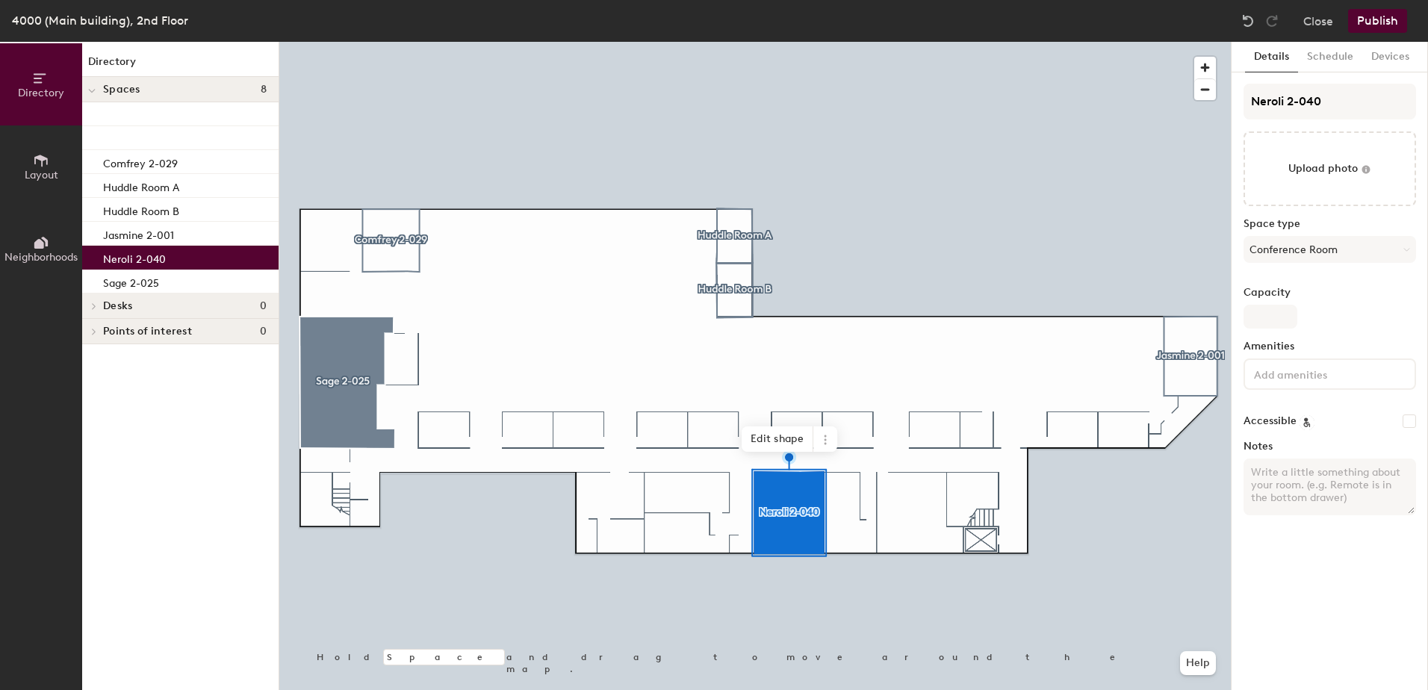
click at [1381, 20] on button "Publish" at bounding box center [1377, 21] width 59 height 24
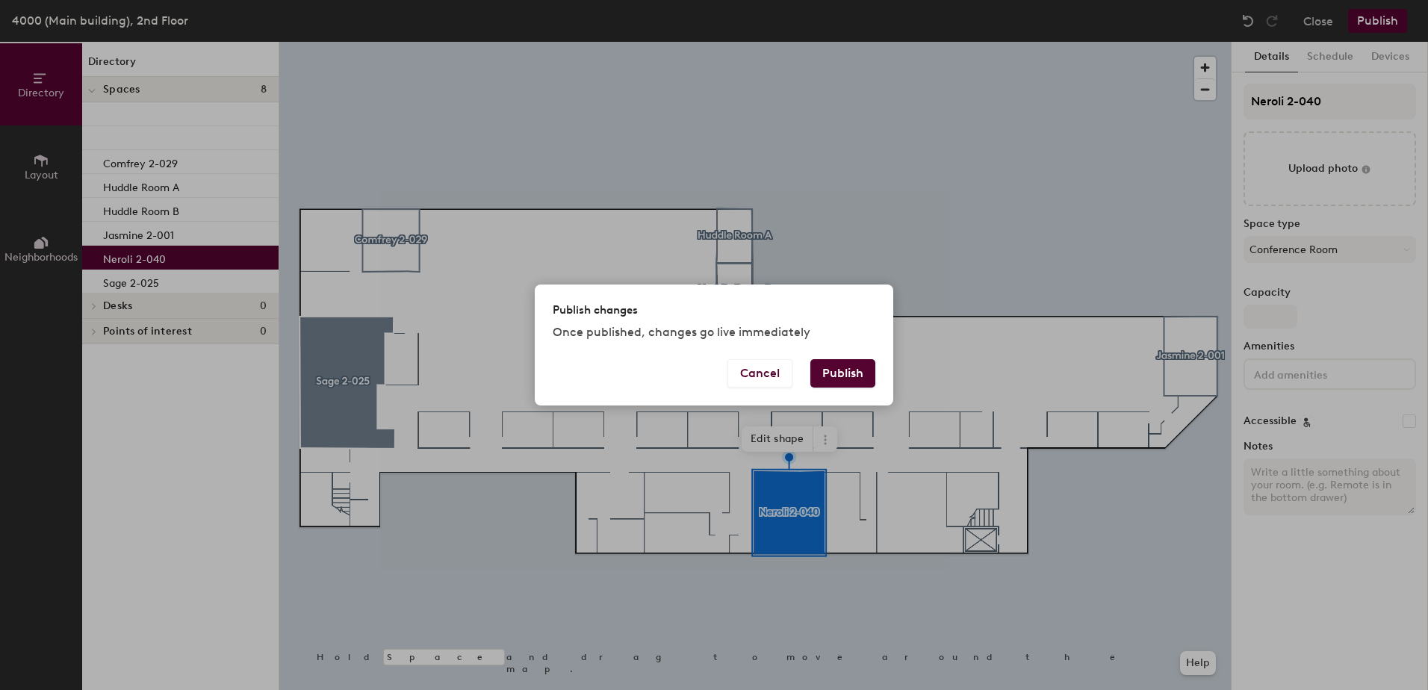
click at [834, 377] on button "Publish" at bounding box center [843, 373] width 65 height 28
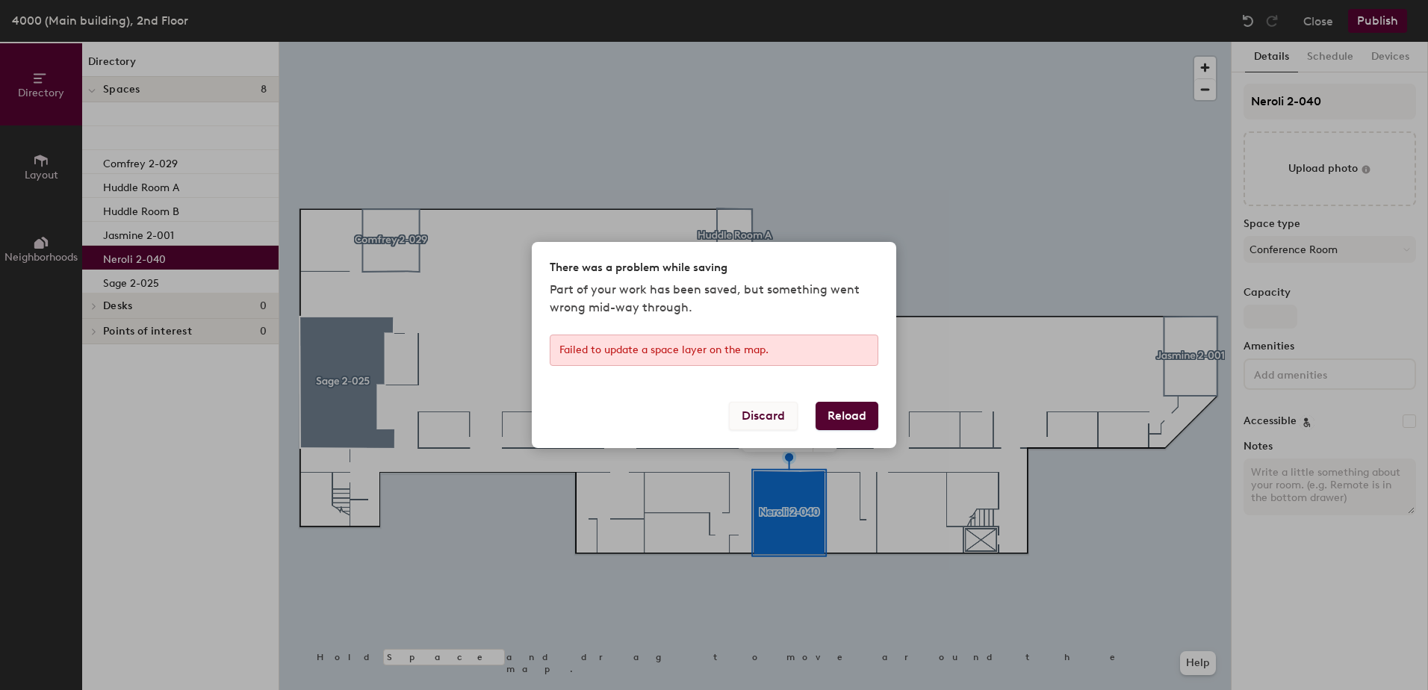
click at [781, 425] on button "Discard" at bounding box center [763, 416] width 69 height 28
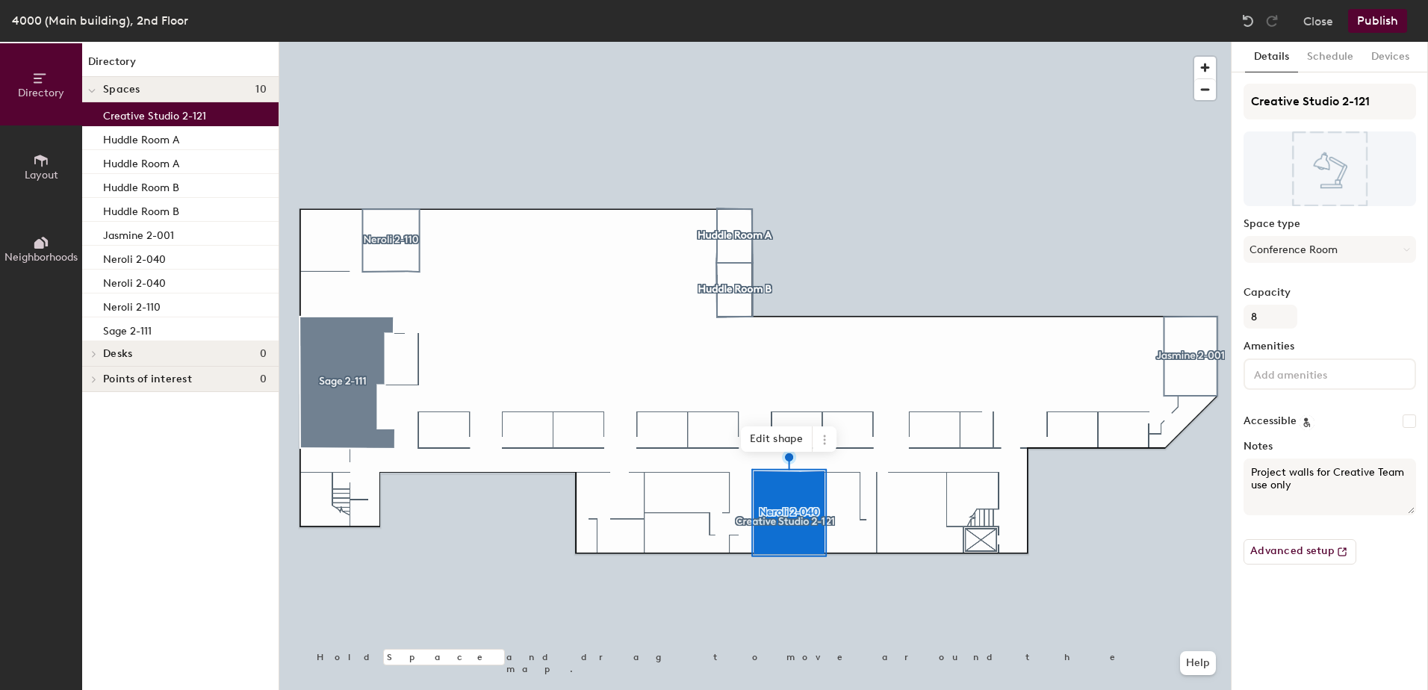
click at [182, 111] on p "Creative Studio 2-121" at bounding box center [154, 113] width 103 height 17
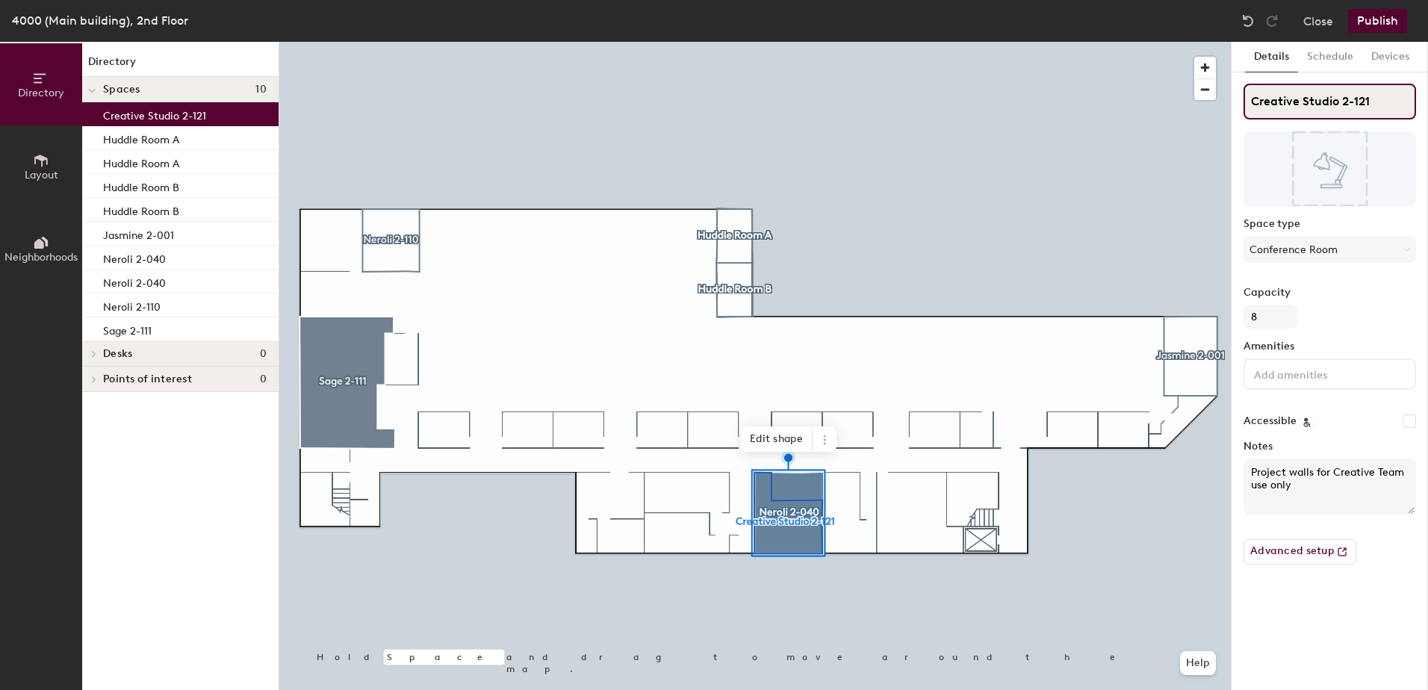
click at [1195, 112] on div "Directory Layout Neighborhoods Directory Spaces 10 Creative Studio 2-121 Huddle…" at bounding box center [714, 366] width 1428 height 648
click at [1041, 34] on div "4000 (Main building), 2nd Floor Close Publish" at bounding box center [714, 21] width 1428 height 42
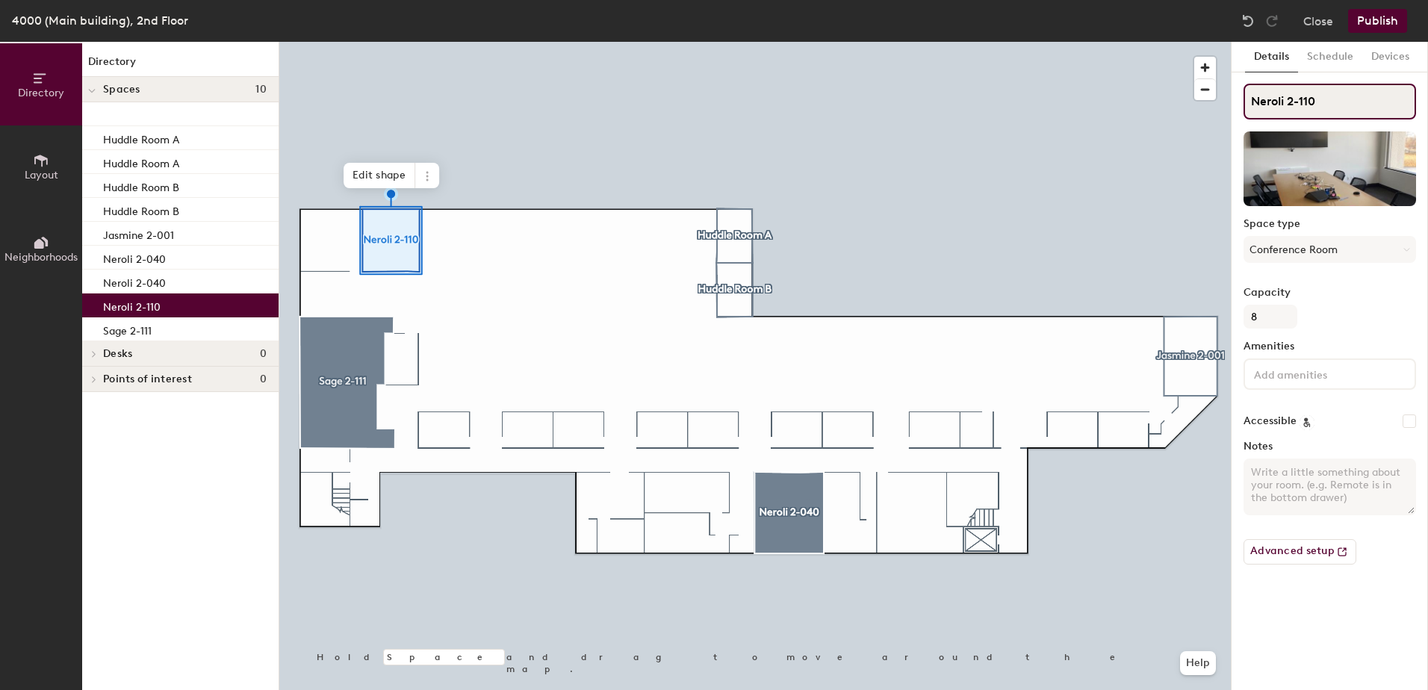
click at [1071, 102] on div "Directory Layout Neighborhoods Directory Spaces 10 Huddle Room A Huddle Room A …" at bounding box center [714, 366] width 1428 height 648
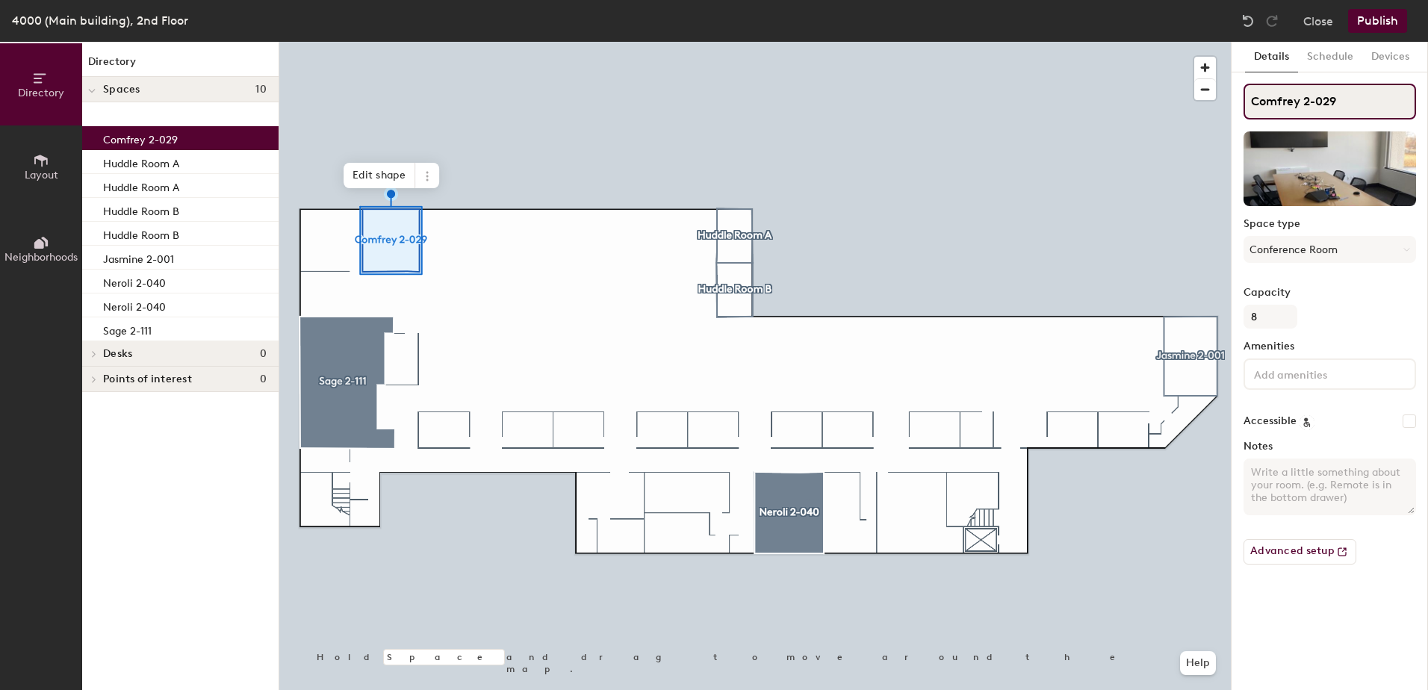
type input "Comfrey 2-029"
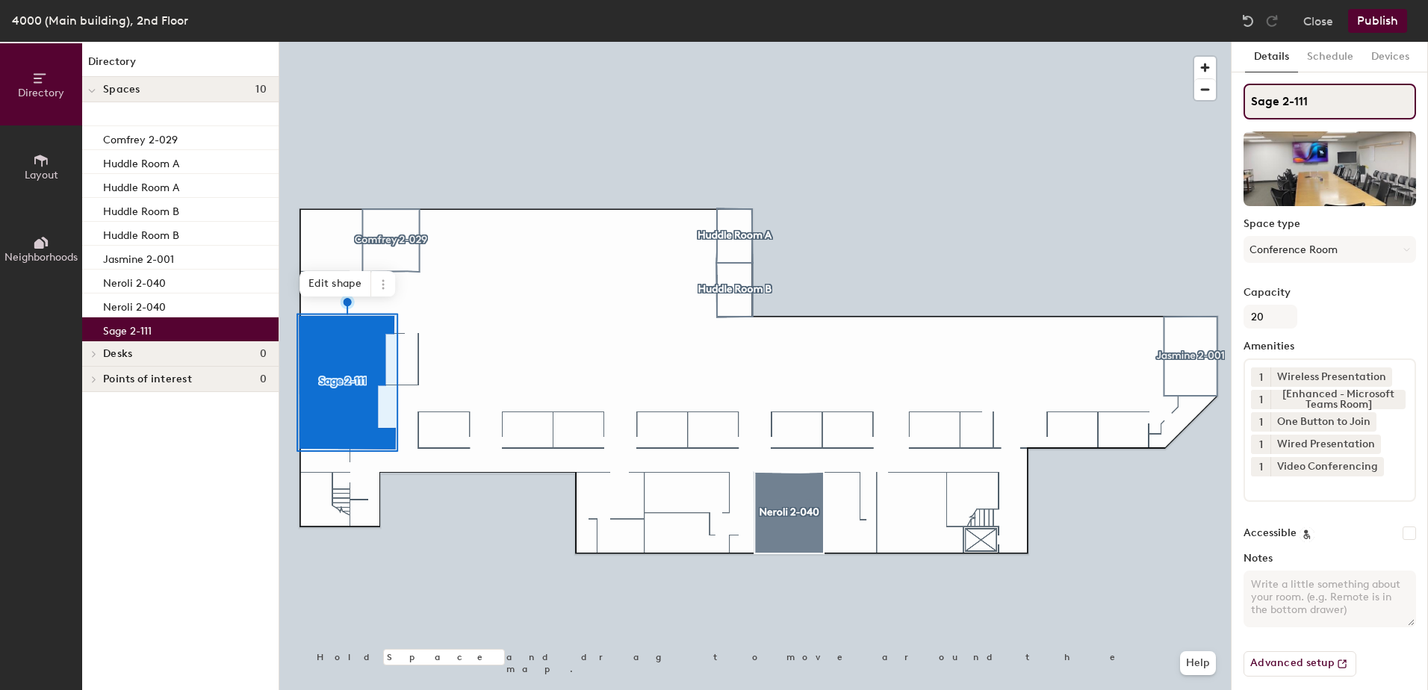
drag, startPoint x: 1292, startPoint y: 102, endPoint x: 1342, endPoint y: 102, distance: 50.1
click at [1342, 102] on input "Sage 2-111" at bounding box center [1330, 102] width 173 height 36
type input "Sage 2-025"
click at [1056, 42] on div at bounding box center [755, 42] width 952 height 0
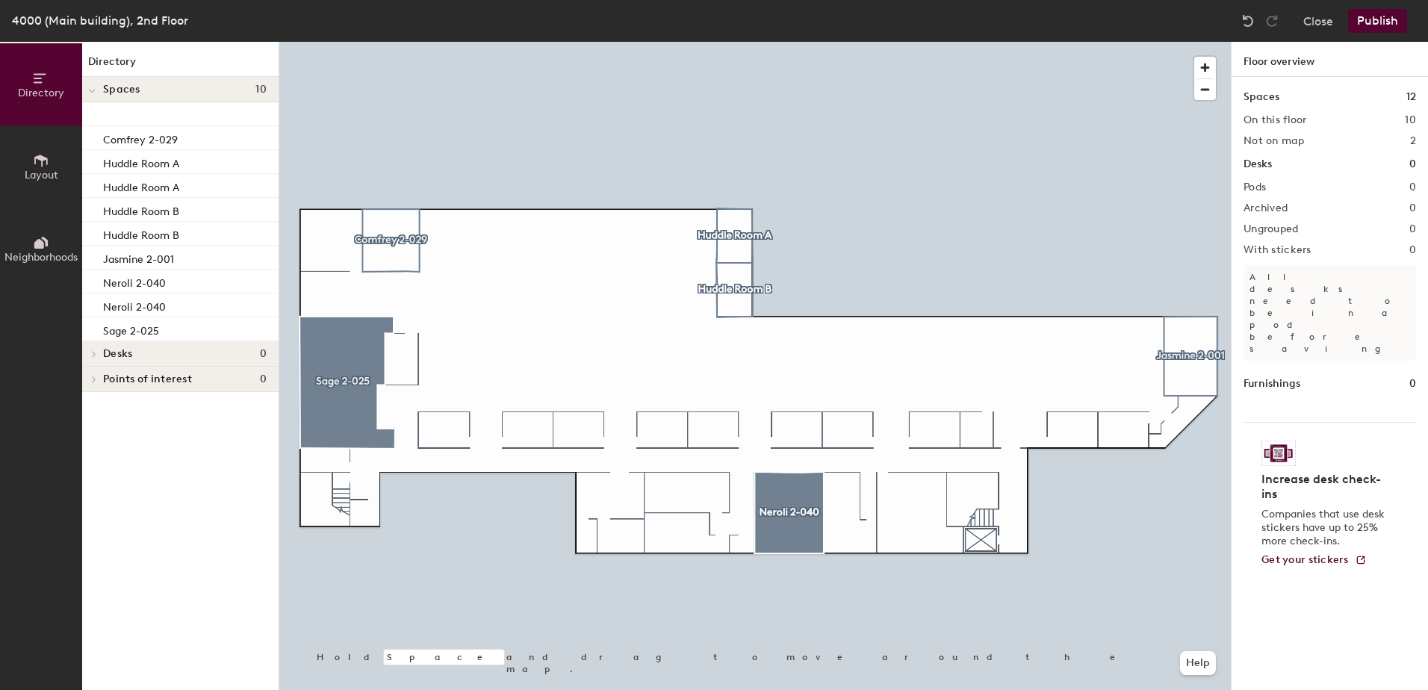
click at [1377, 24] on button "Publish" at bounding box center [1377, 21] width 59 height 24
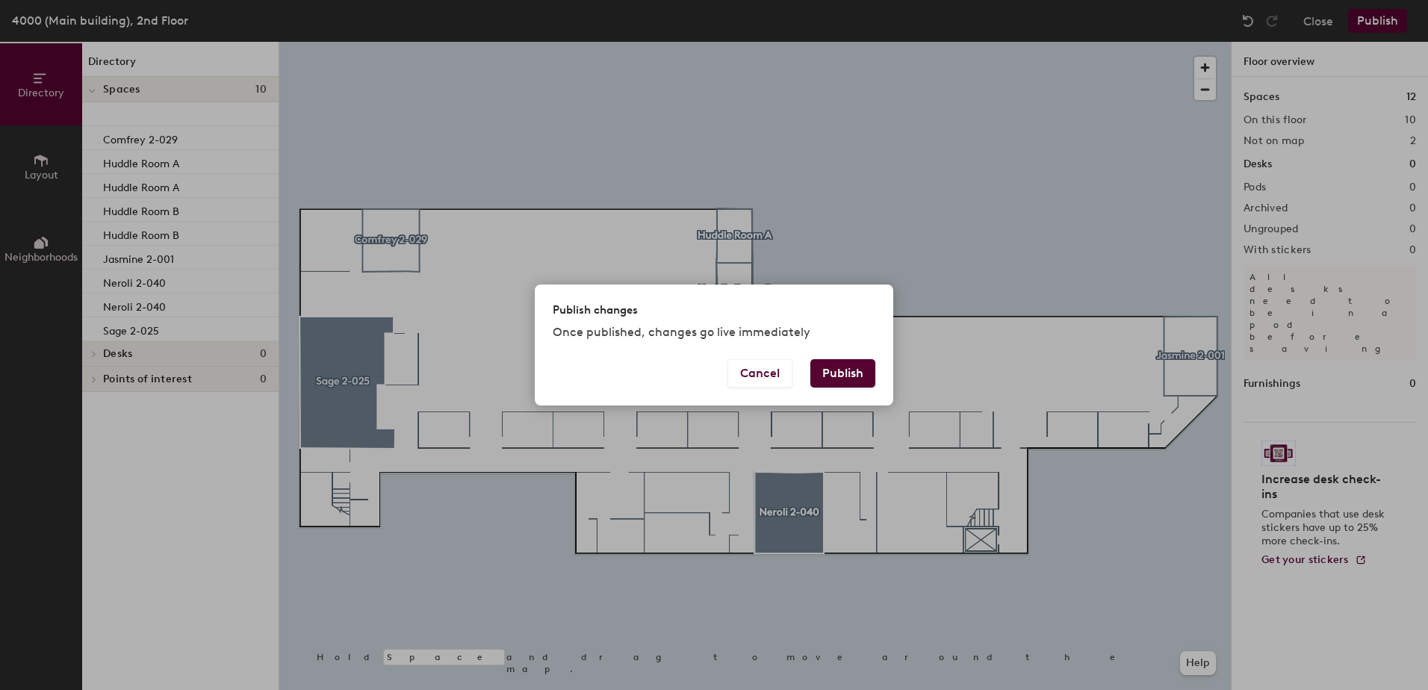
click at [839, 377] on button "Publish" at bounding box center [843, 373] width 65 height 28
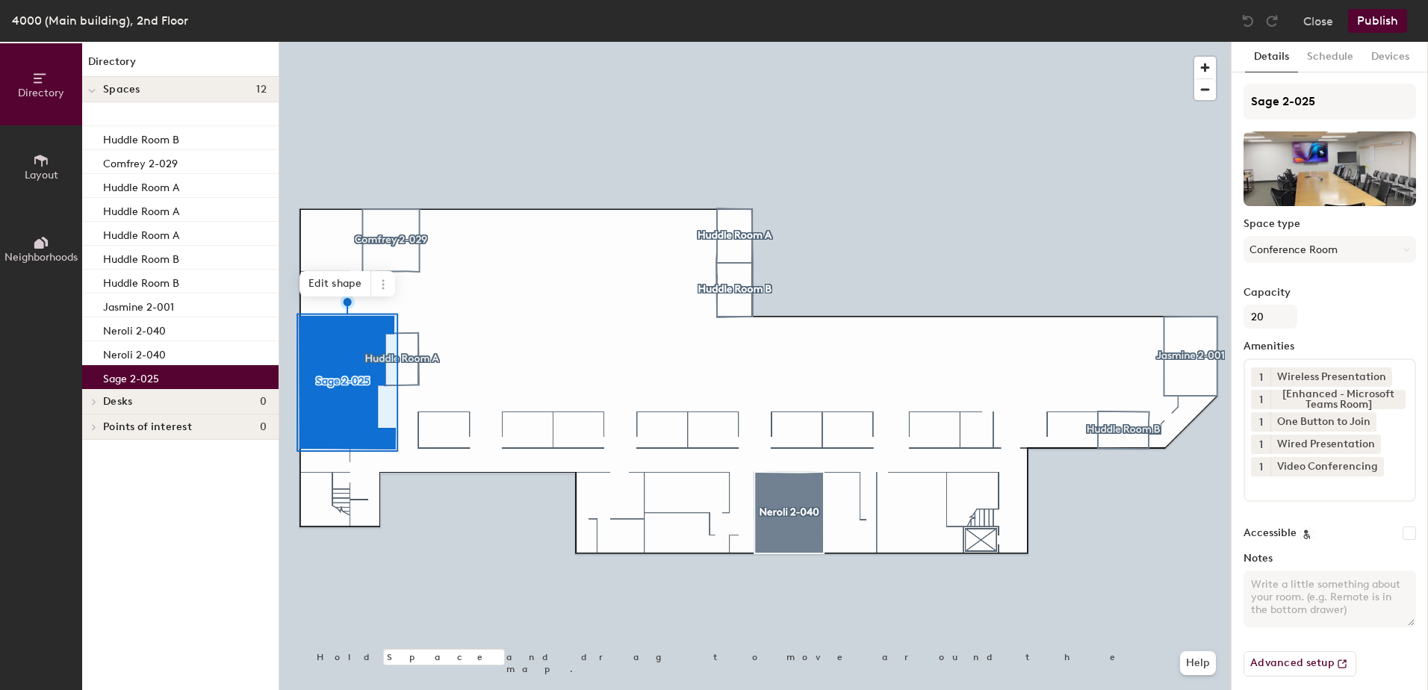
click at [414, 42] on div at bounding box center [755, 42] width 952 height 0
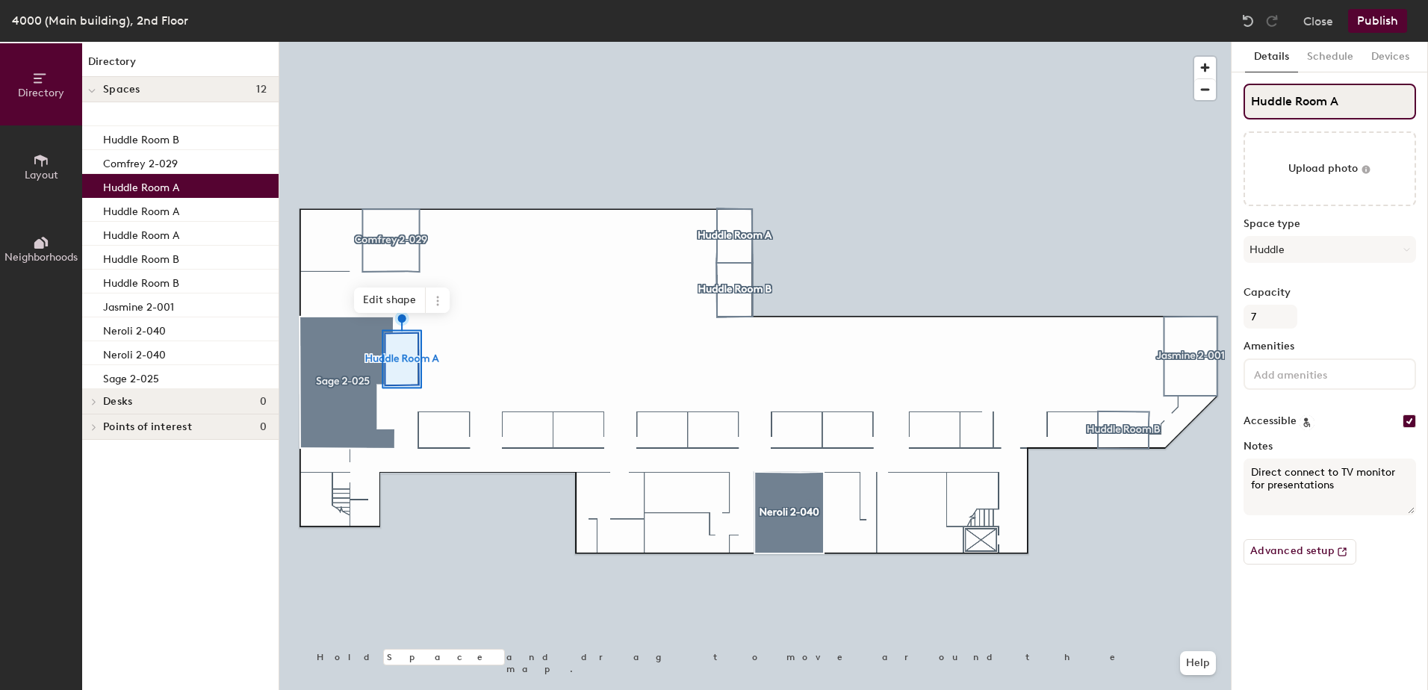
click at [1168, 124] on div "Directory Layout Neighborhoods Directory Spaces 12 Huddle Room B Comfrey 2-029 …" at bounding box center [714, 366] width 1428 height 648
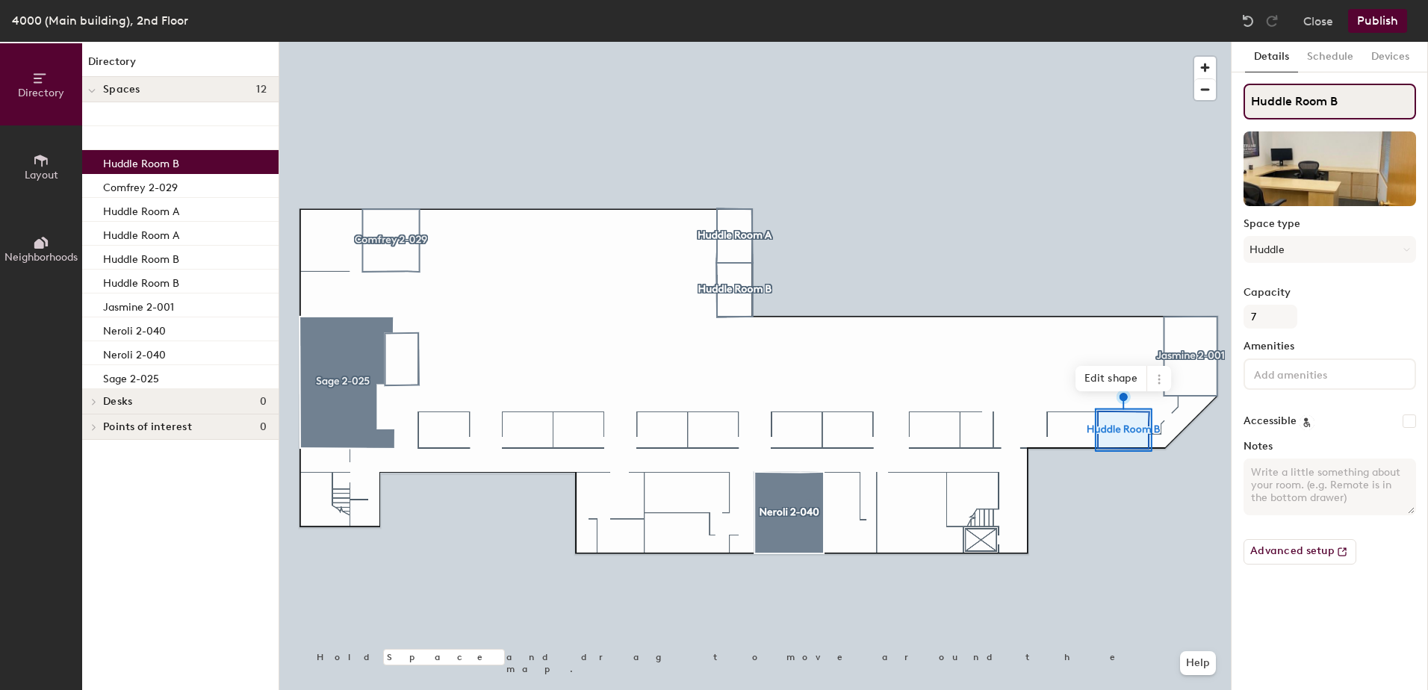
click at [1154, 102] on div "Directory Layout Neighborhoods Directory Spaces 12 Huddle Room B Comfrey 2-029 …" at bounding box center [714, 366] width 1428 height 648
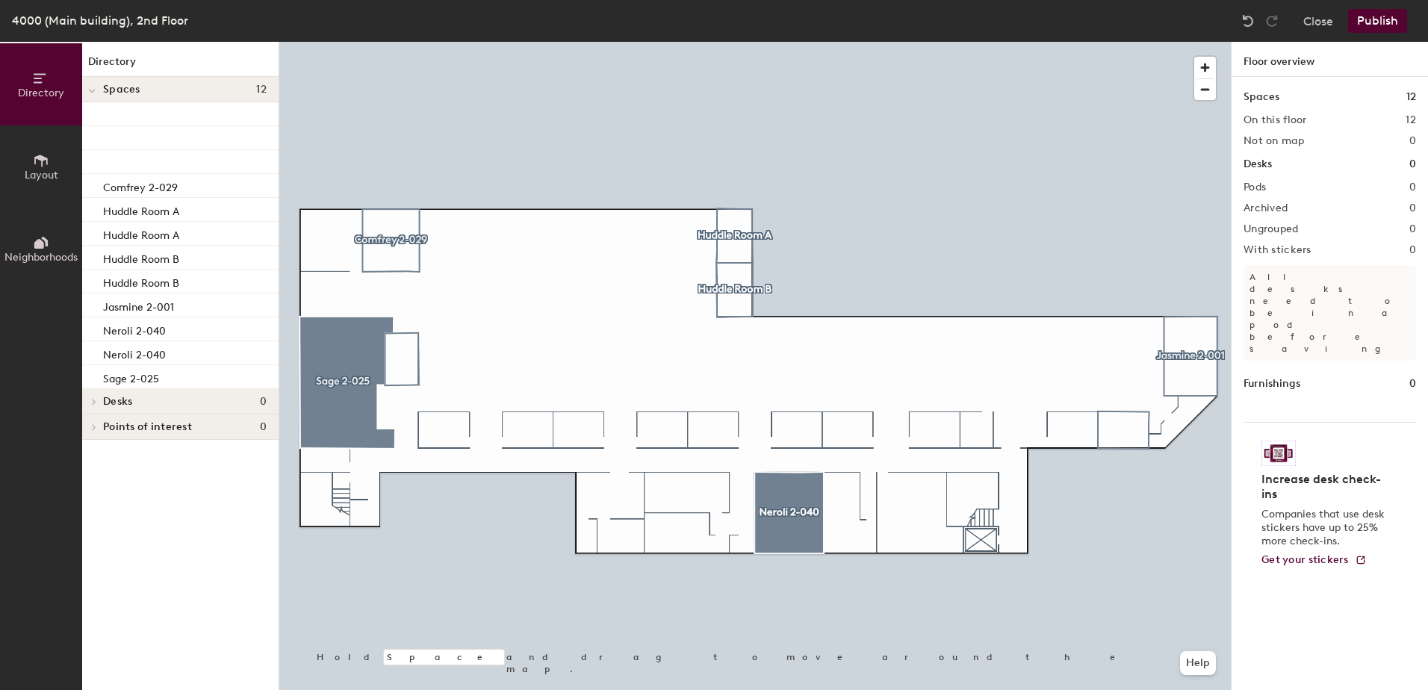
drag, startPoint x: 1350, startPoint y: 104, endPoint x: 1247, endPoint y: 104, distance: 103.1
click at [388, 42] on div at bounding box center [755, 42] width 952 height 0
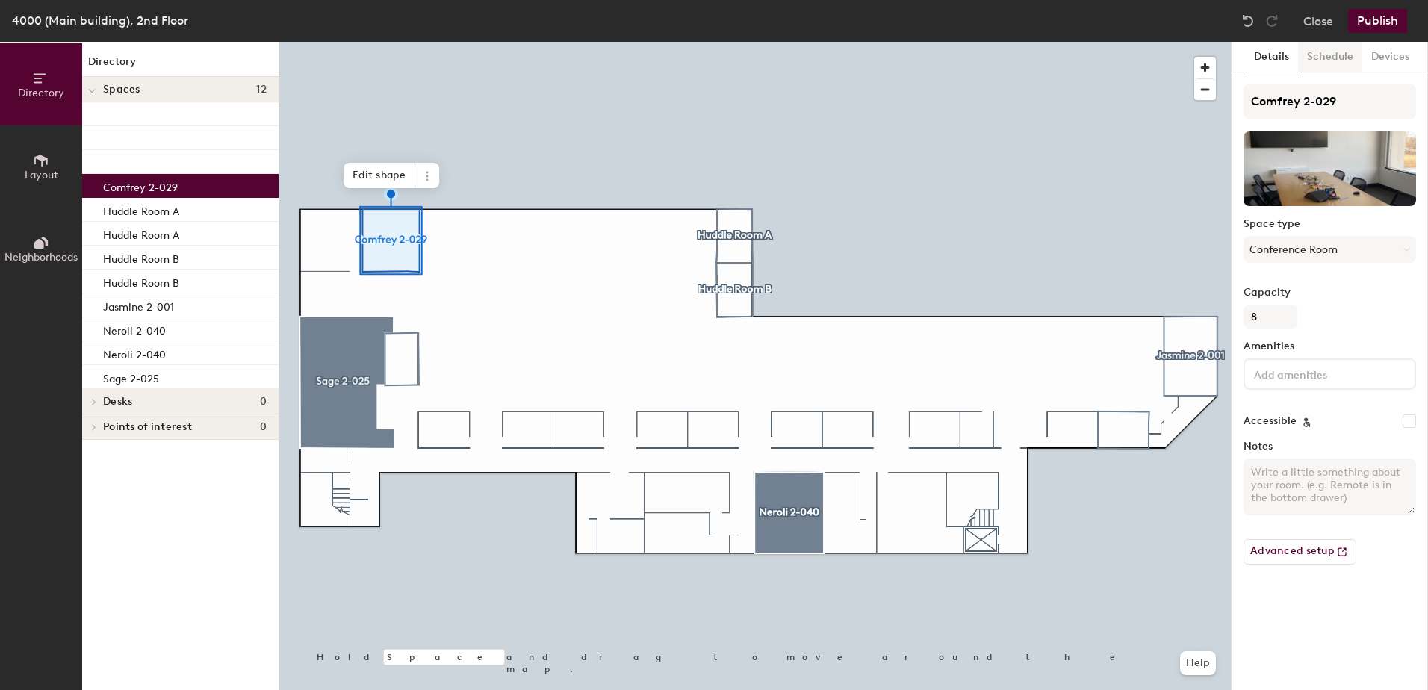
click at [1329, 49] on button "Schedule" at bounding box center [1330, 57] width 64 height 31
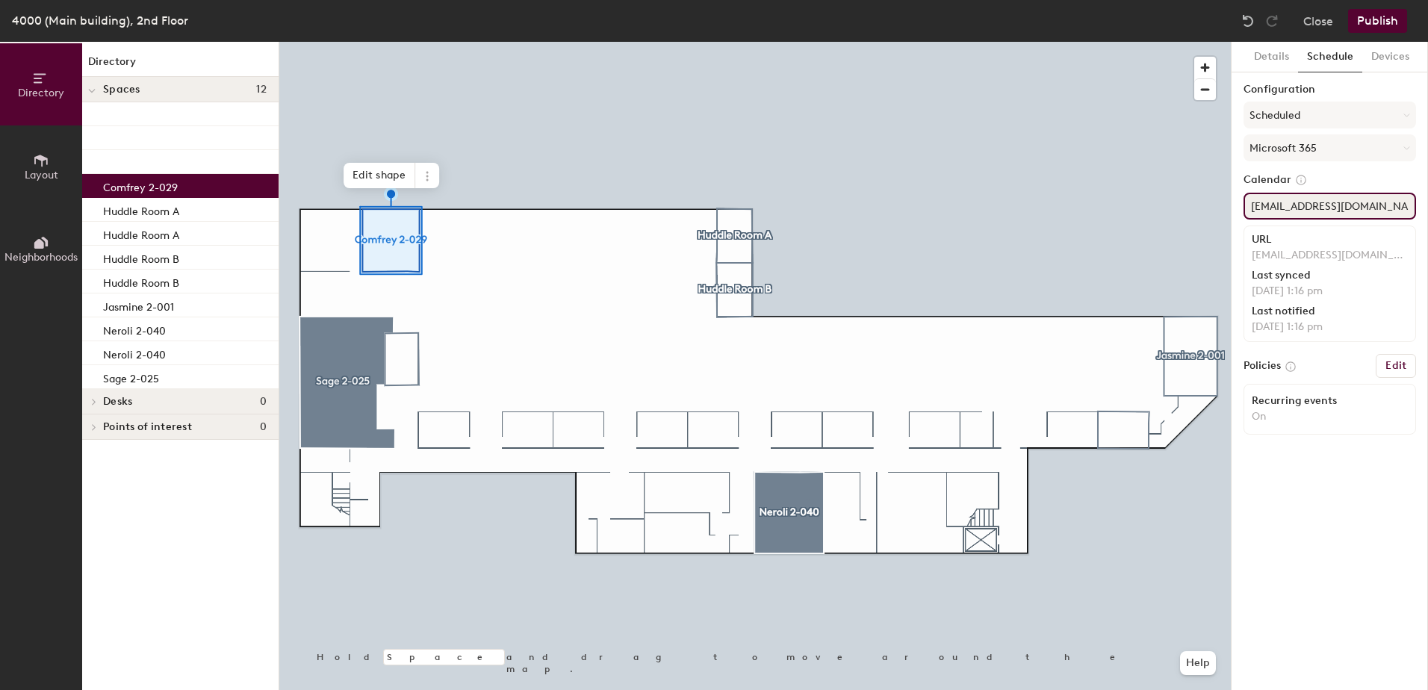
click at [1216, 214] on div "Directory Layout Neighborhoods Directory Spaces 12 Comfrey 2-029 Huddle Room A …" at bounding box center [714, 366] width 1428 height 648
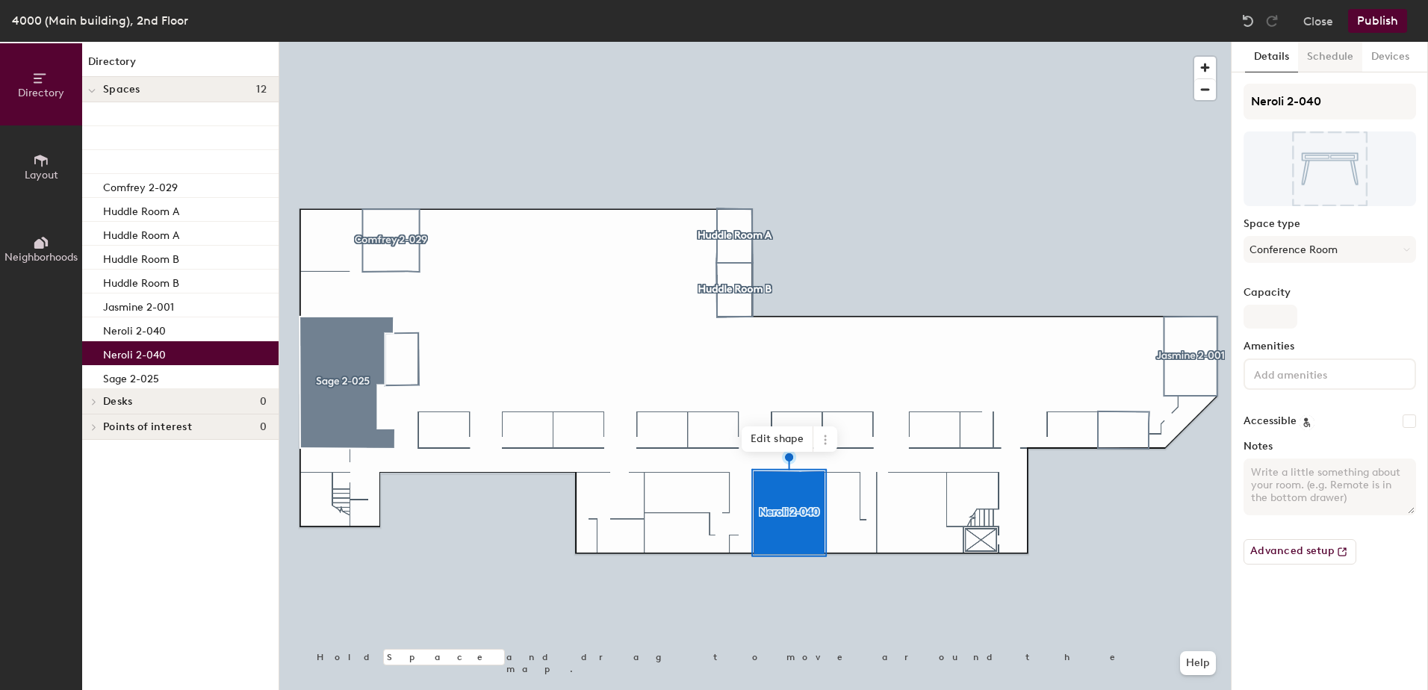
click at [1325, 53] on button "Schedule" at bounding box center [1330, 57] width 64 height 31
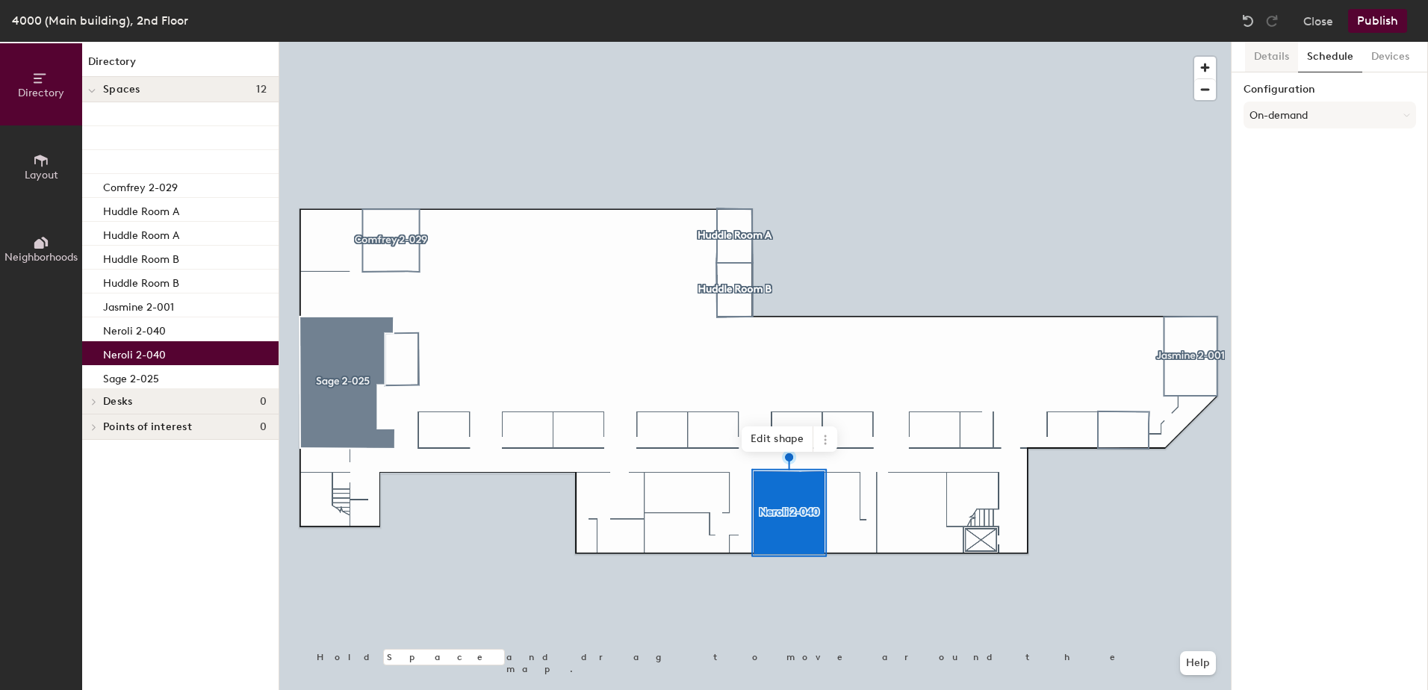
click at [1274, 53] on button "Details" at bounding box center [1271, 57] width 53 height 31
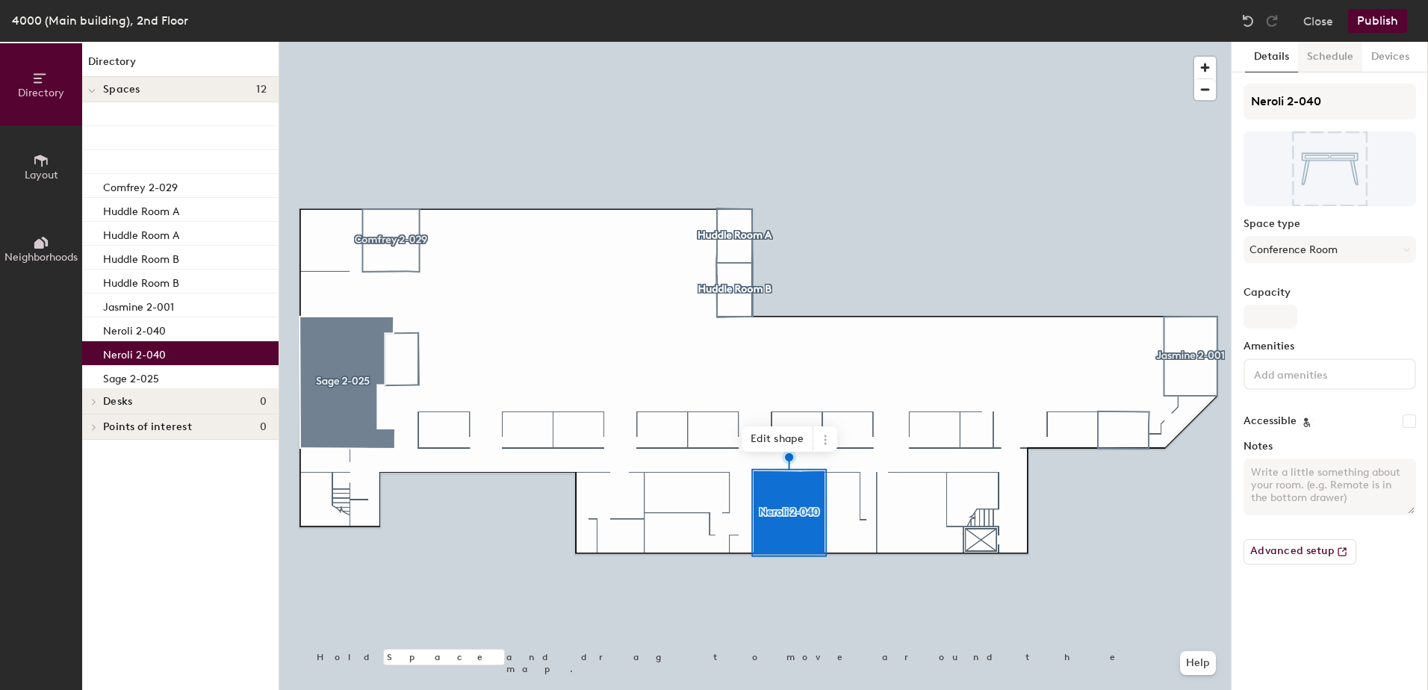
click at [1325, 53] on button "Schedule" at bounding box center [1330, 57] width 64 height 31
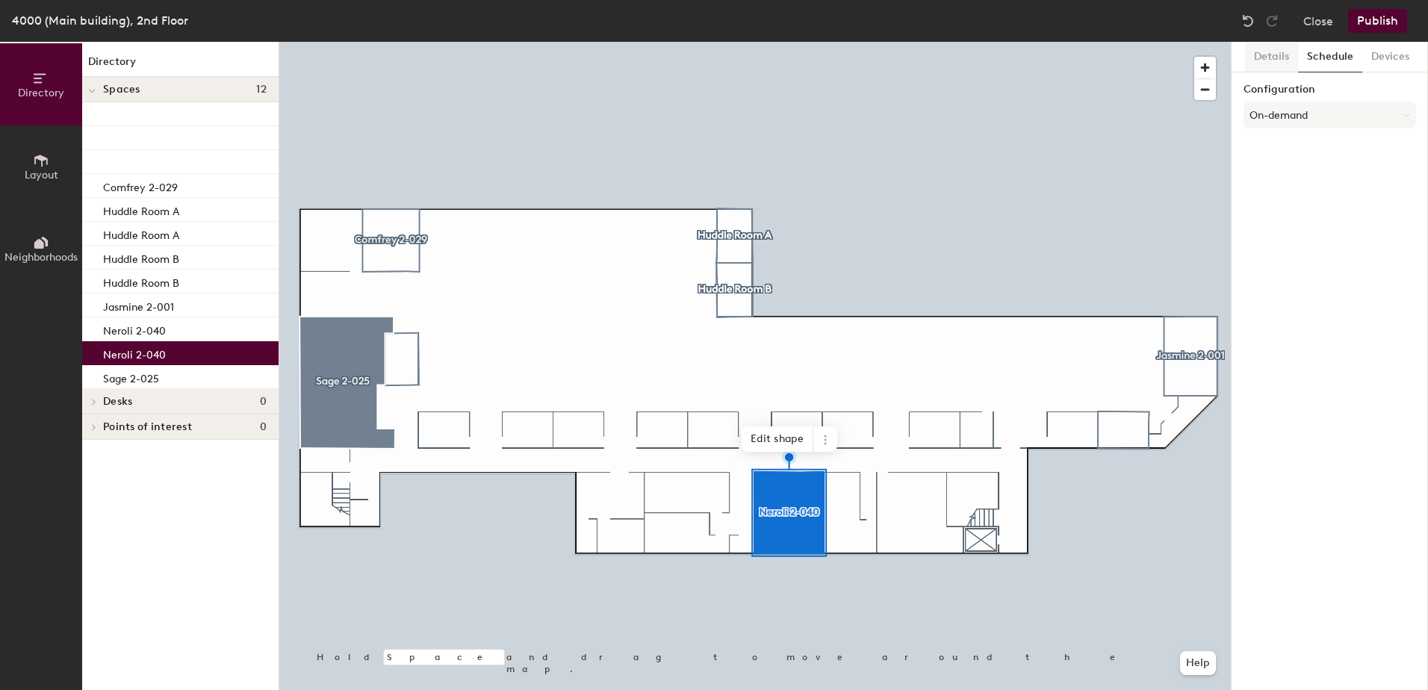
click at [1275, 54] on button "Details" at bounding box center [1271, 57] width 53 height 31
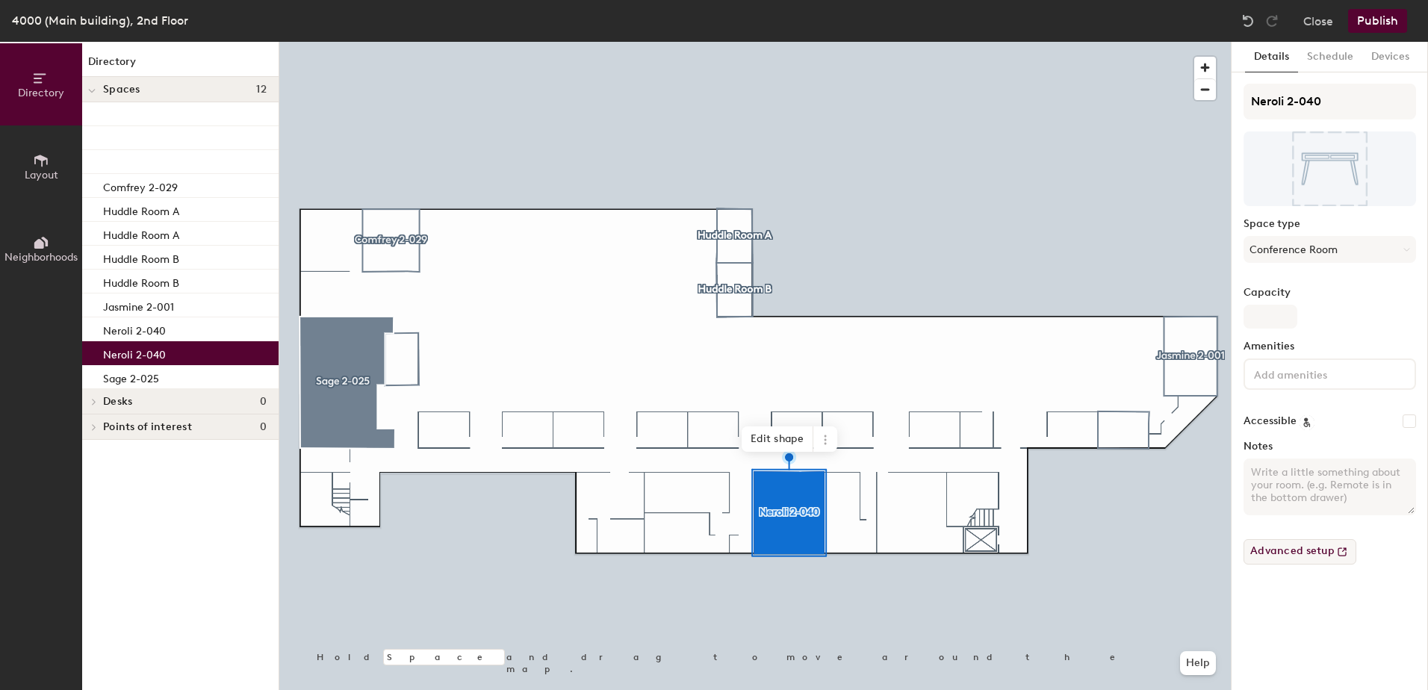
click at [1284, 550] on button "Advanced setup" at bounding box center [1300, 551] width 113 height 25
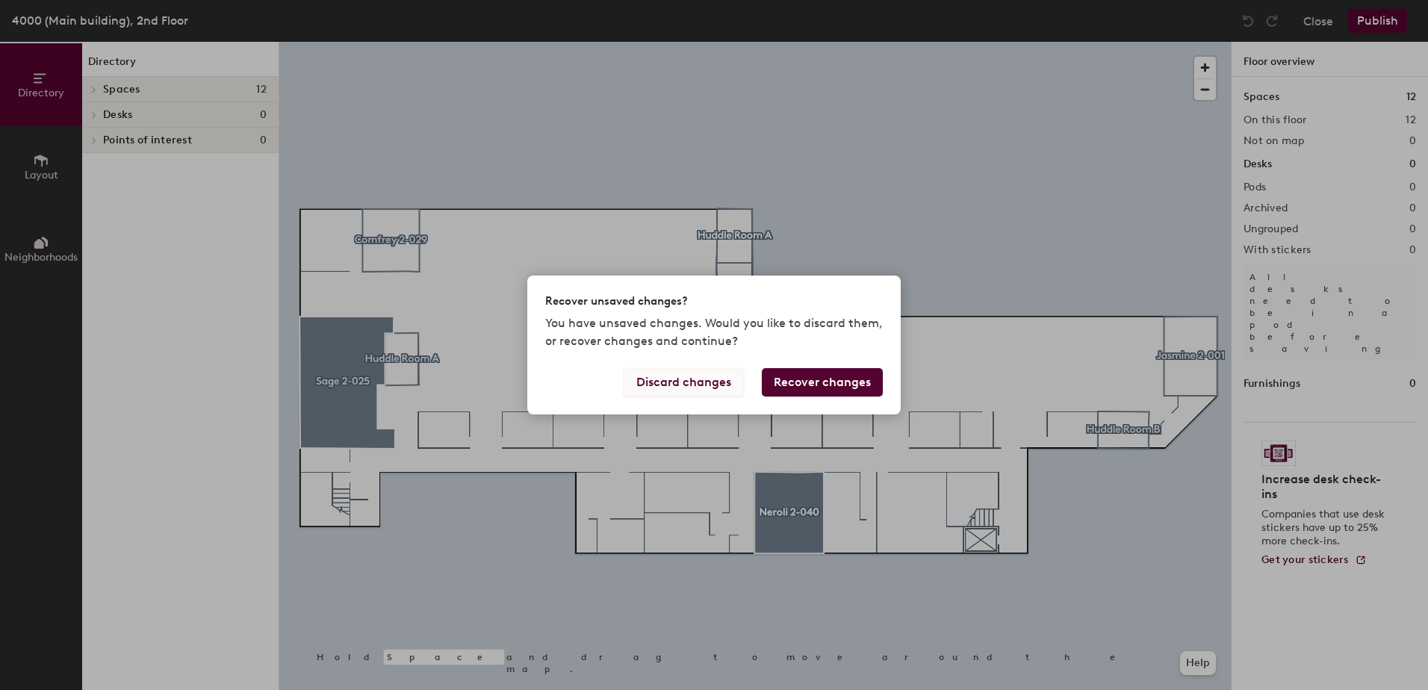
click at [658, 383] on button "Discard changes" at bounding box center [684, 382] width 120 height 28
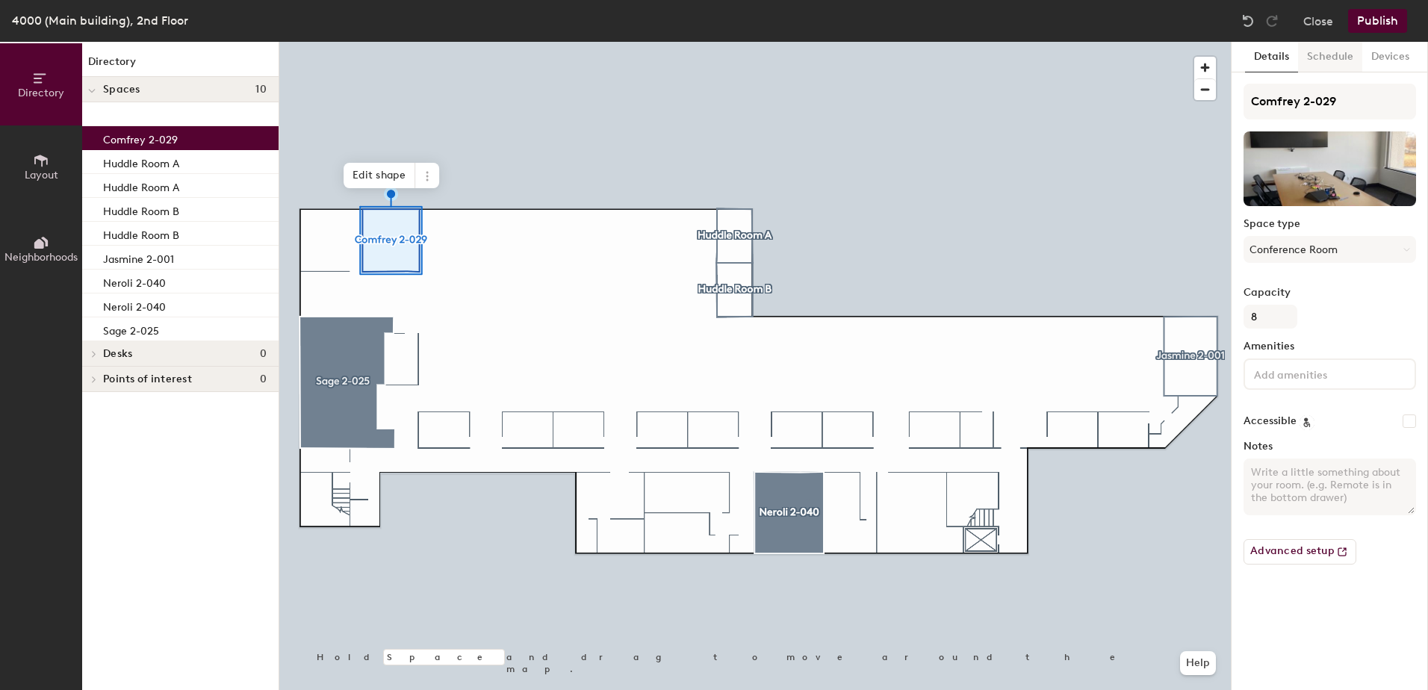
click at [1350, 50] on button "Schedule" at bounding box center [1330, 57] width 64 height 31
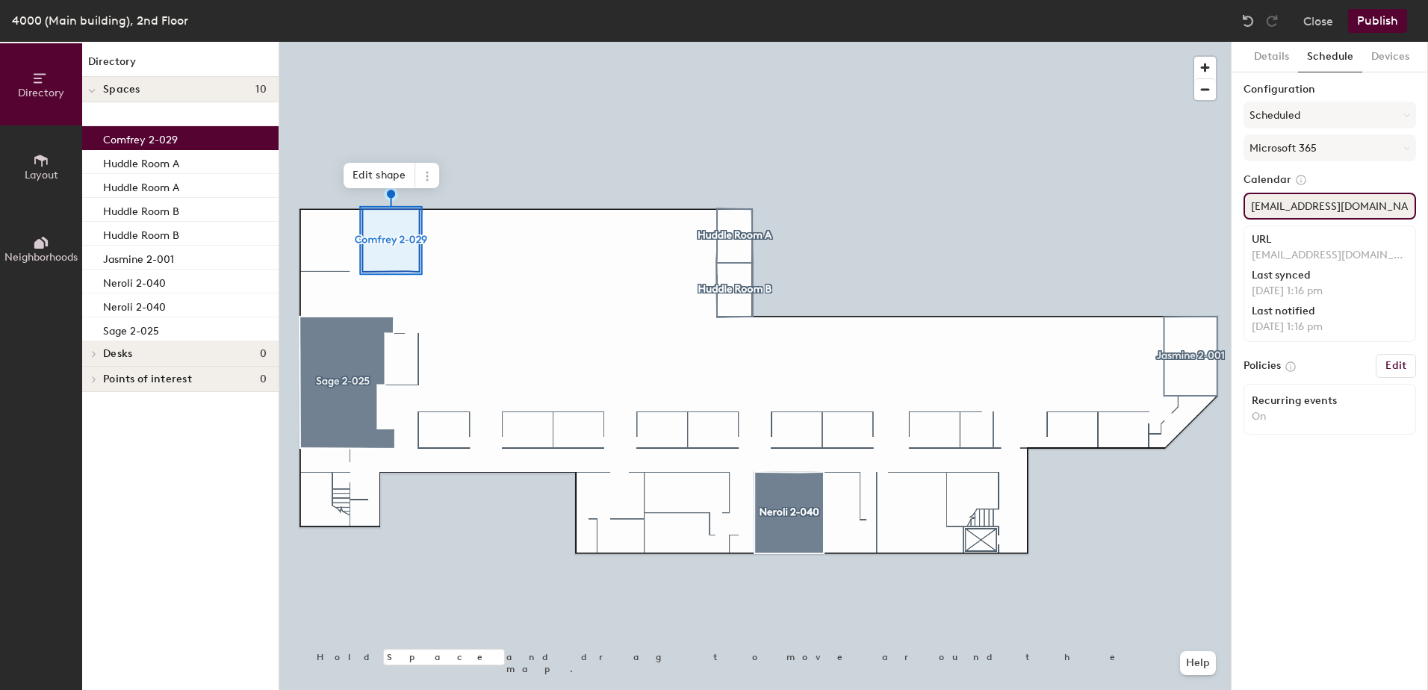
click at [1162, 220] on div "Directory Layout Neighborhoods Directory Spaces 10 Comfrey 2-029 Huddle Room A …" at bounding box center [714, 366] width 1428 height 648
click at [1331, 206] on input at bounding box center [1330, 206] width 173 height 27
click at [1295, 176] on icon at bounding box center [1301, 179] width 13 height 13
click at [1296, 185] on icon at bounding box center [1301, 179] width 13 height 13
click at [1275, 213] on input at bounding box center [1330, 206] width 173 height 27
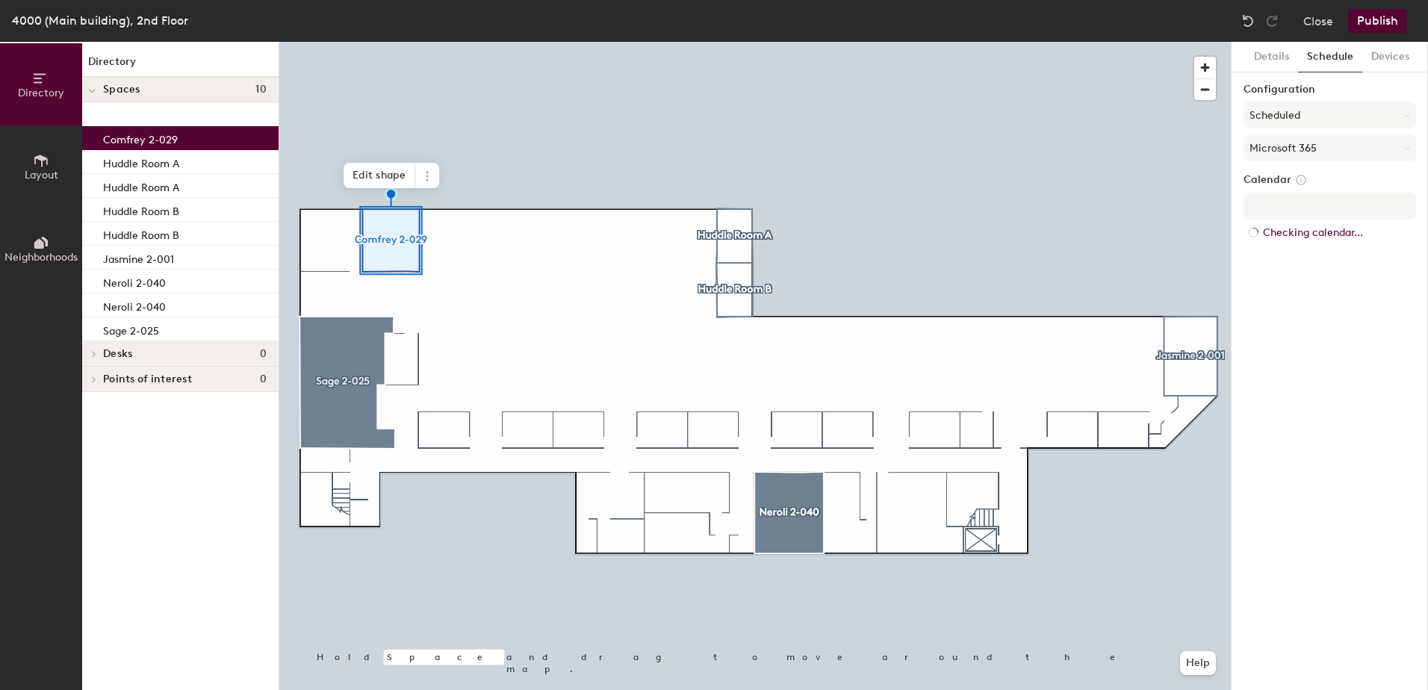
click at [1365, 24] on button "Publish" at bounding box center [1377, 21] width 59 height 24
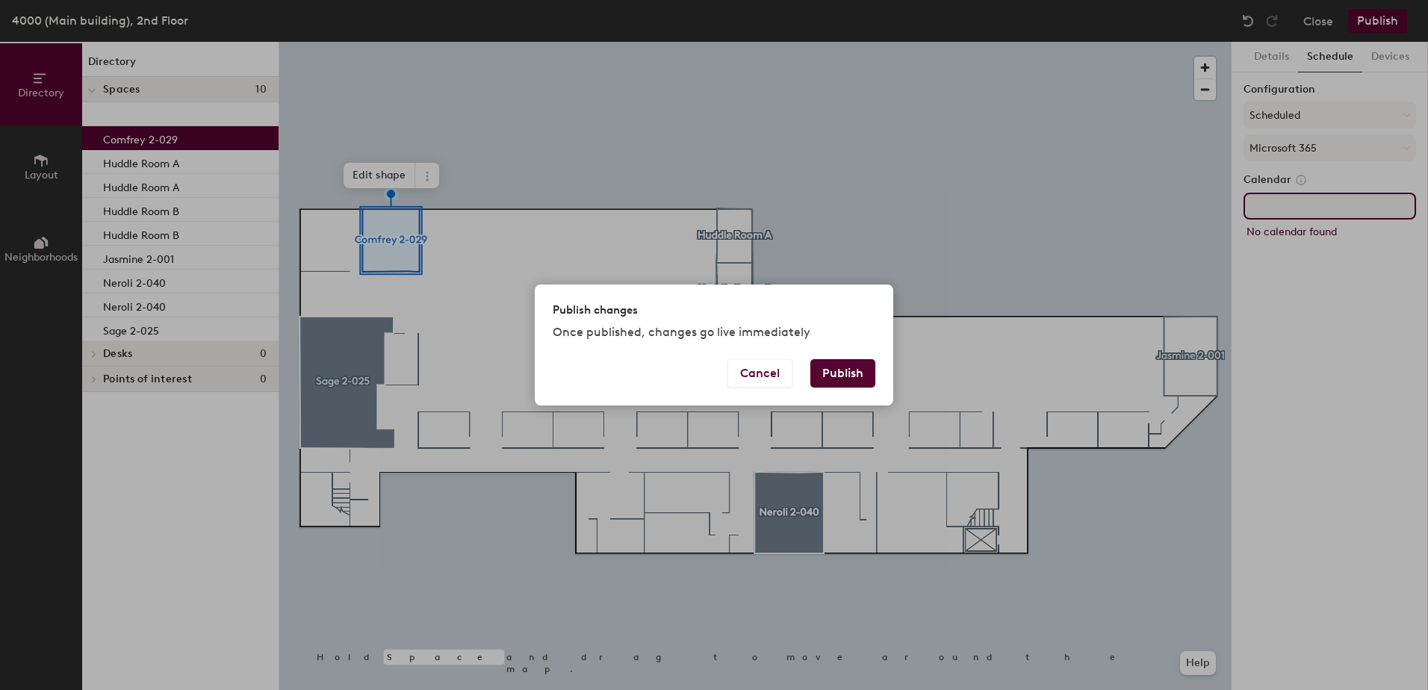
click at [845, 383] on button "Publish" at bounding box center [843, 373] width 65 height 28
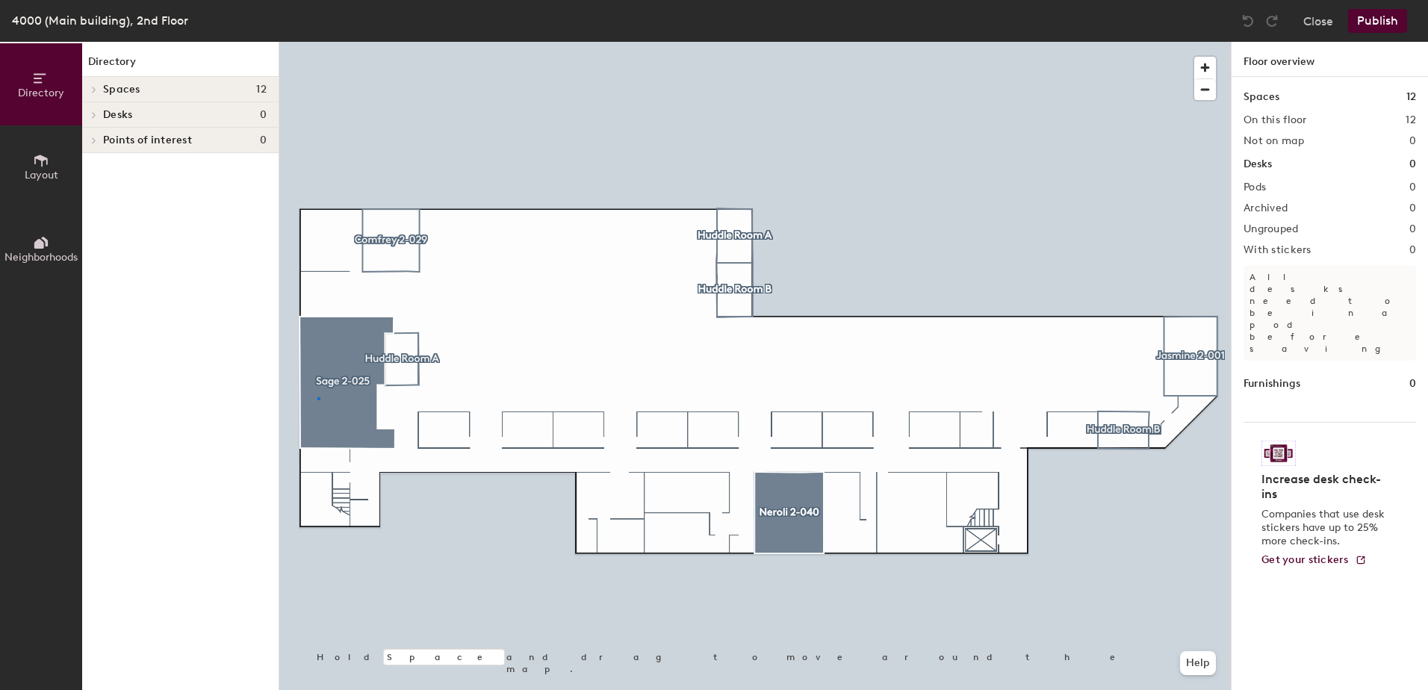
click at [318, 42] on div at bounding box center [755, 42] width 952 height 0
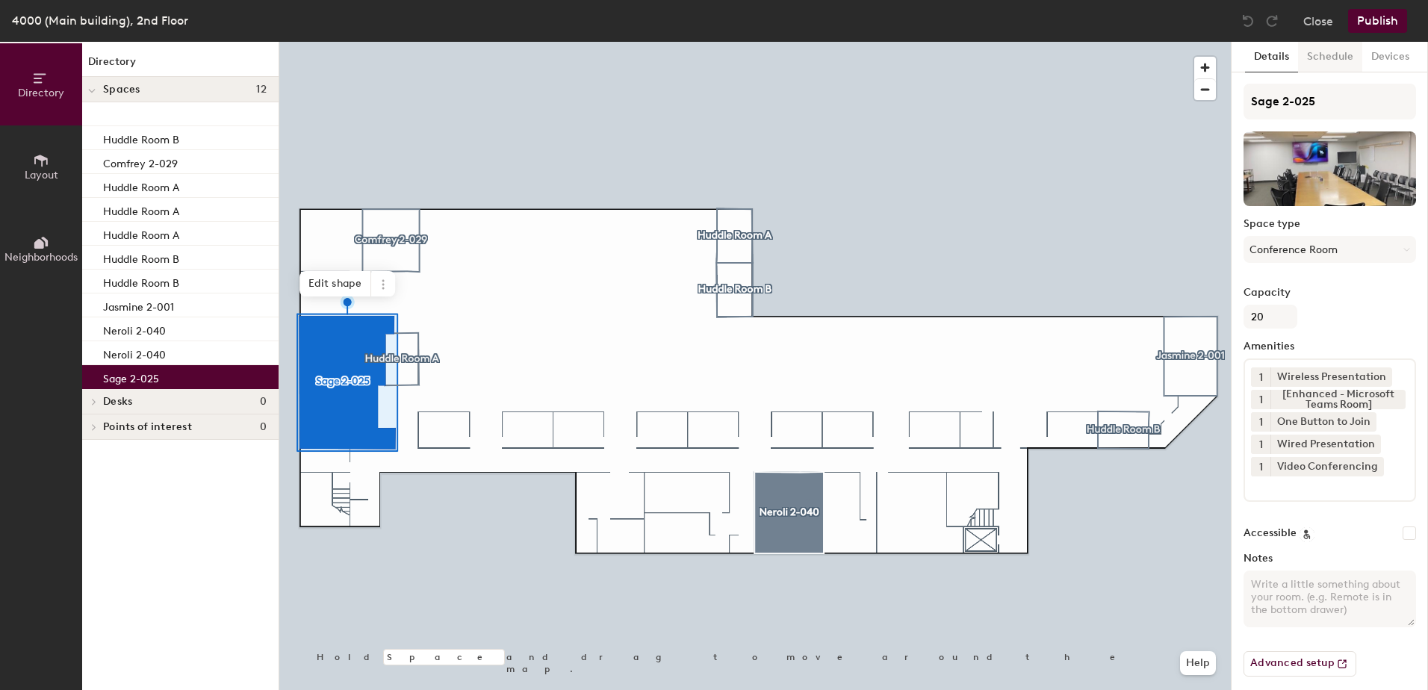
click at [1318, 59] on button "Schedule" at bounding box center [1330, 57] width 64 height 31
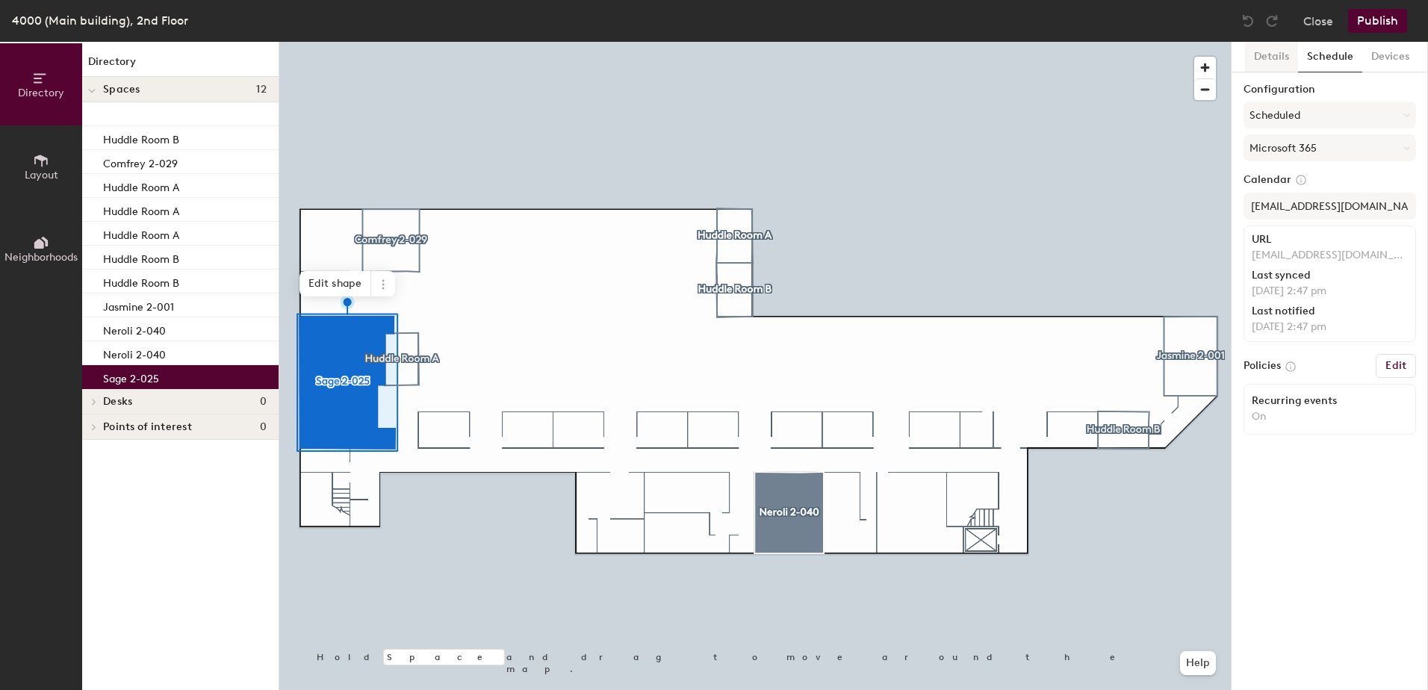
click at [1277, 59] on button "Details" at bounding box center [1271, 57] width 53 height 31
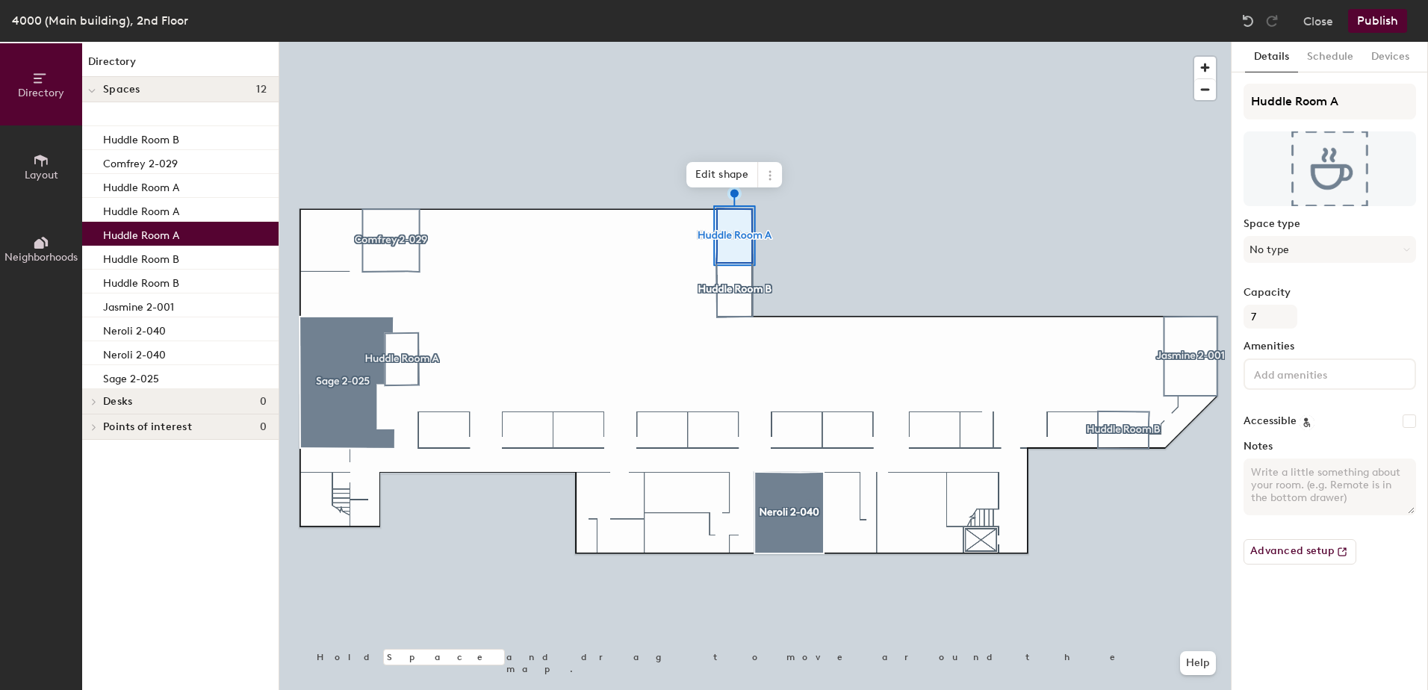
click at [400, 42] on div at bounding box center [755, 42] width 952 height 0
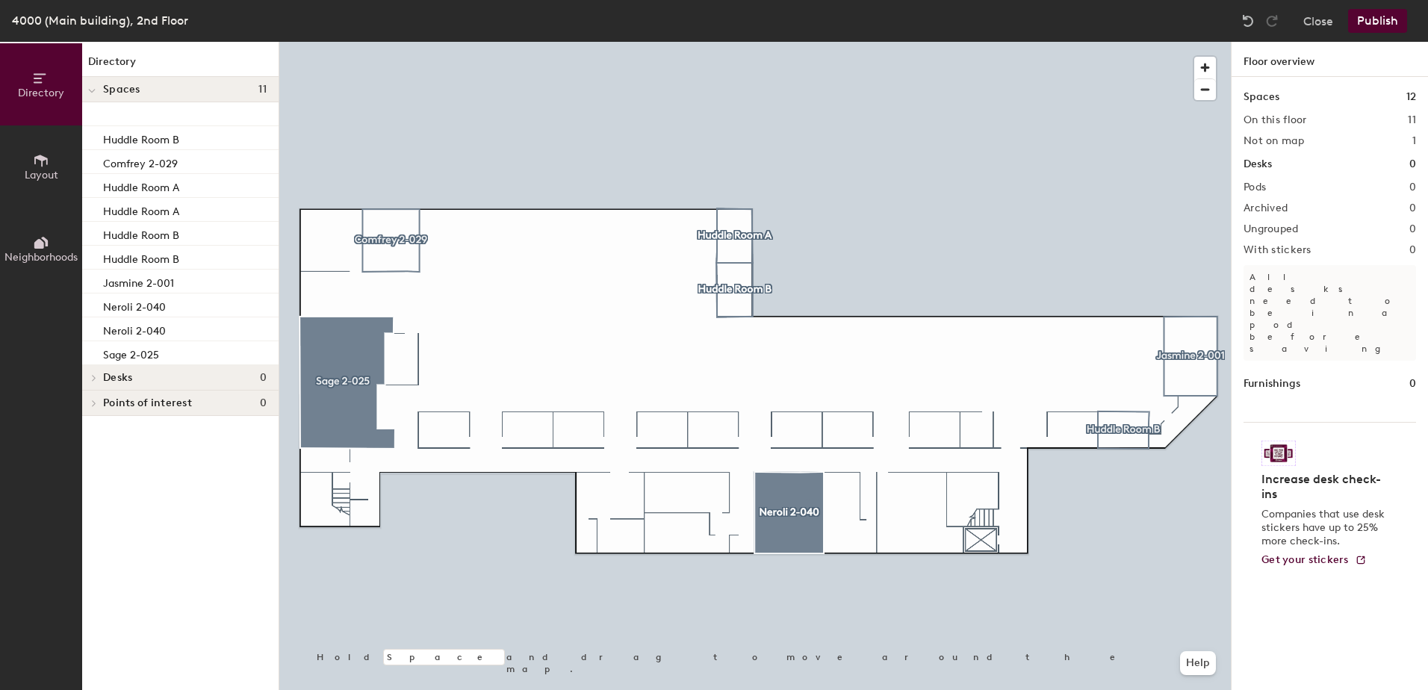
click at [1127, 42] on div at bounding box center [755, 42] width 952 height 0
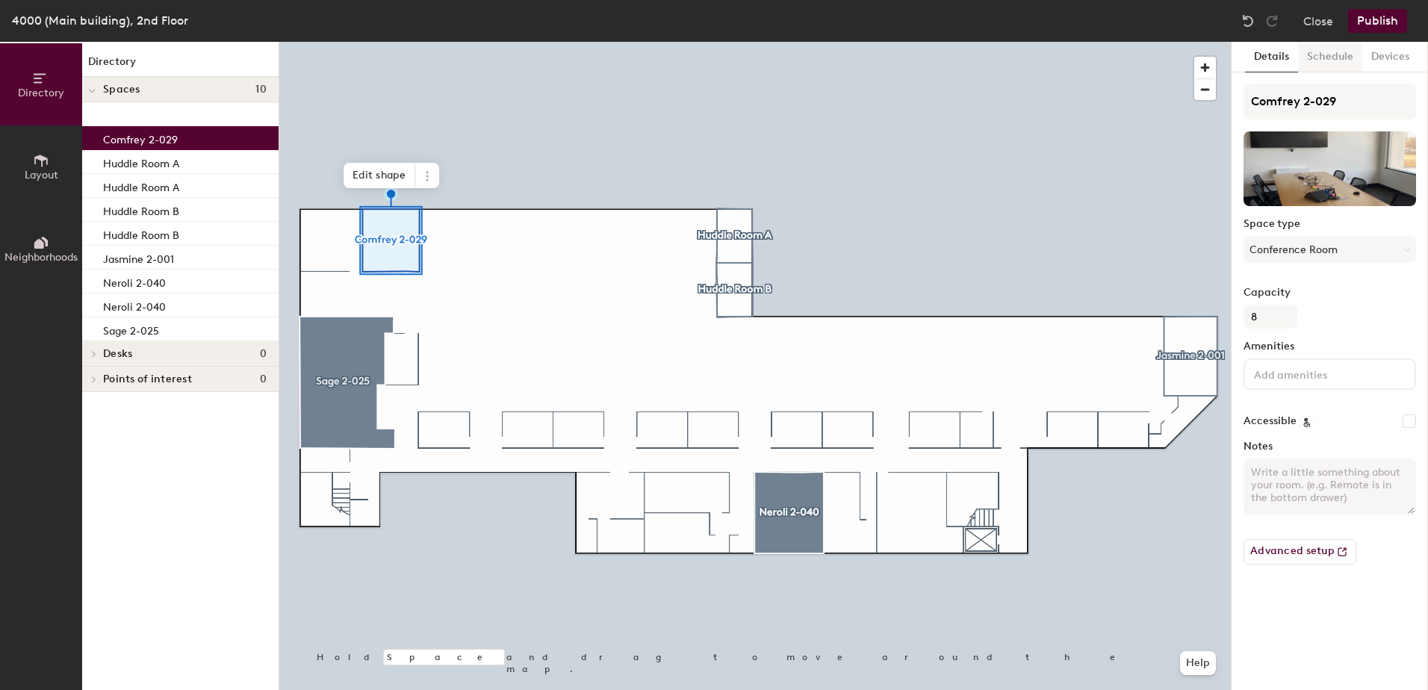
click at [1333, 53] on button "Schedule" at bounding box center [1330, 57] width 64 height 31
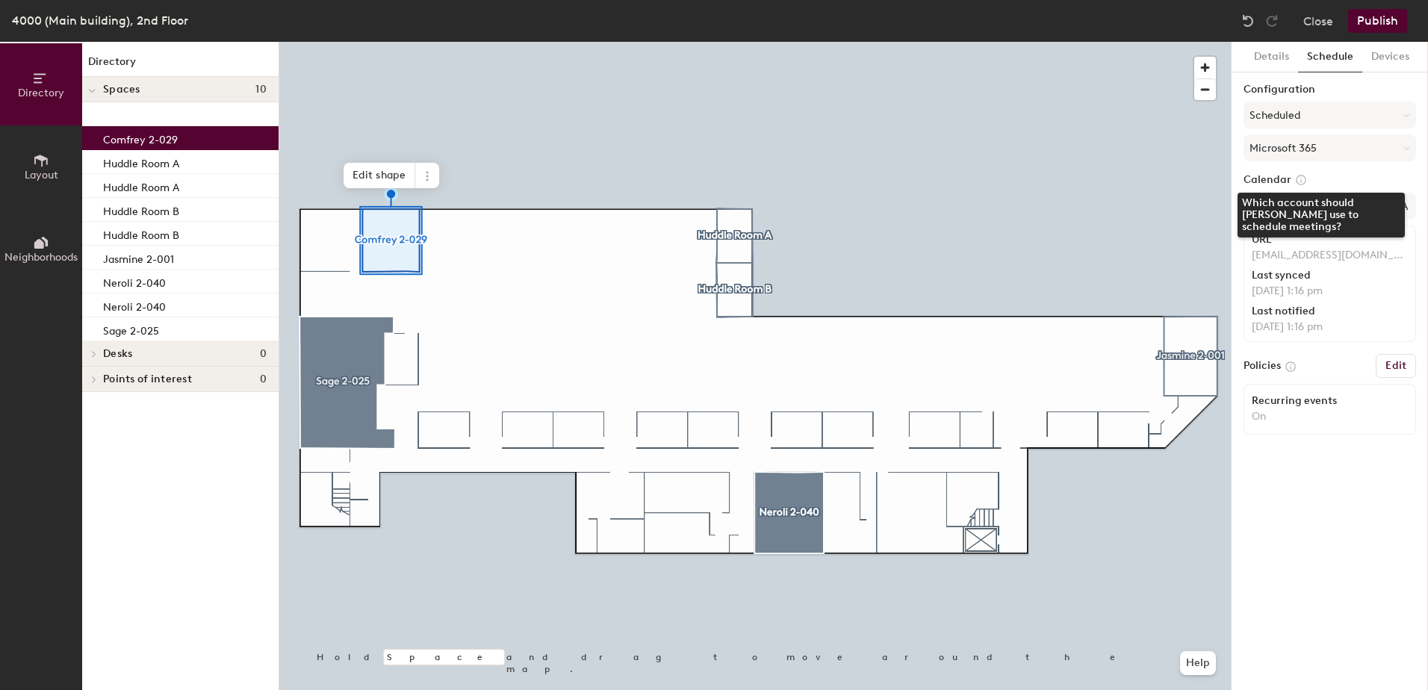
click at [1300, 179] on icon at bounding box center [1301, 180] width 9 height 9
click at [1298, 205] on input "AVE2FLNeroli@aveda.com" at bounding box center [1330, 206] width 173 height 27
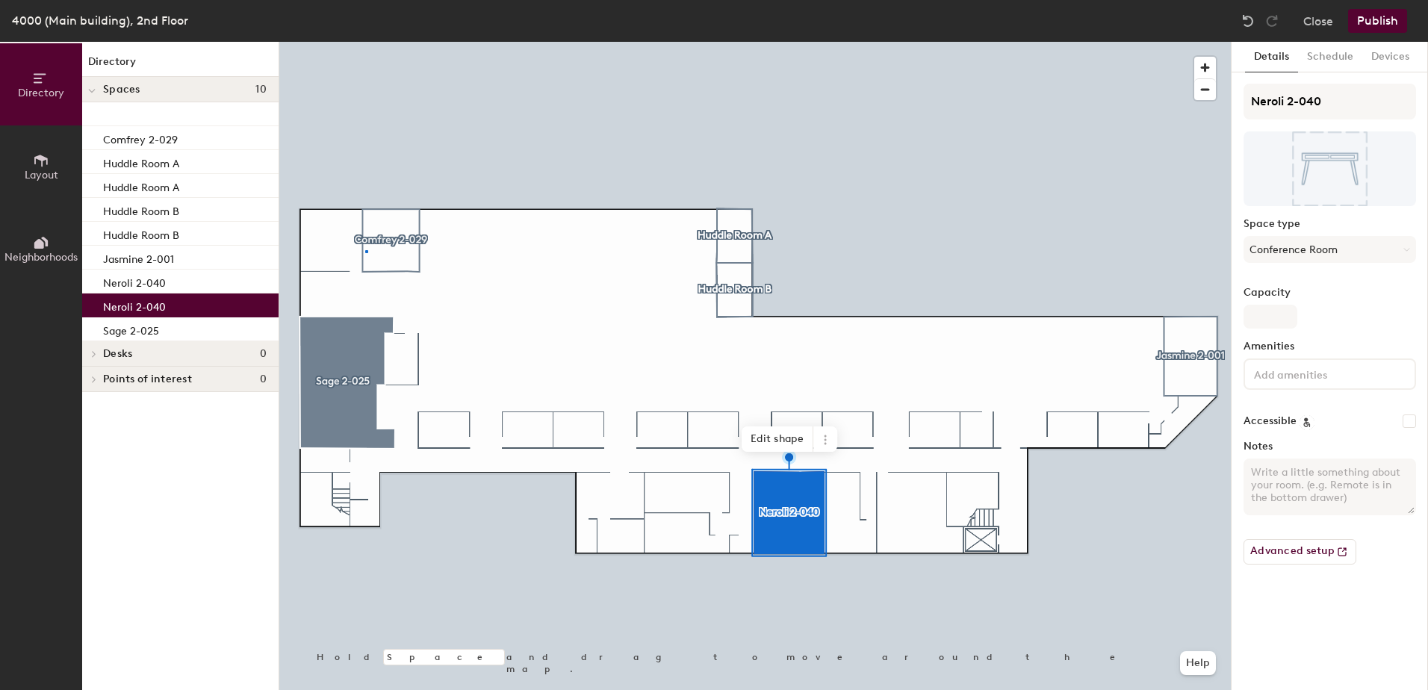
click at [366, 42] on div at bounding box center [755, 42] width 952 height 0
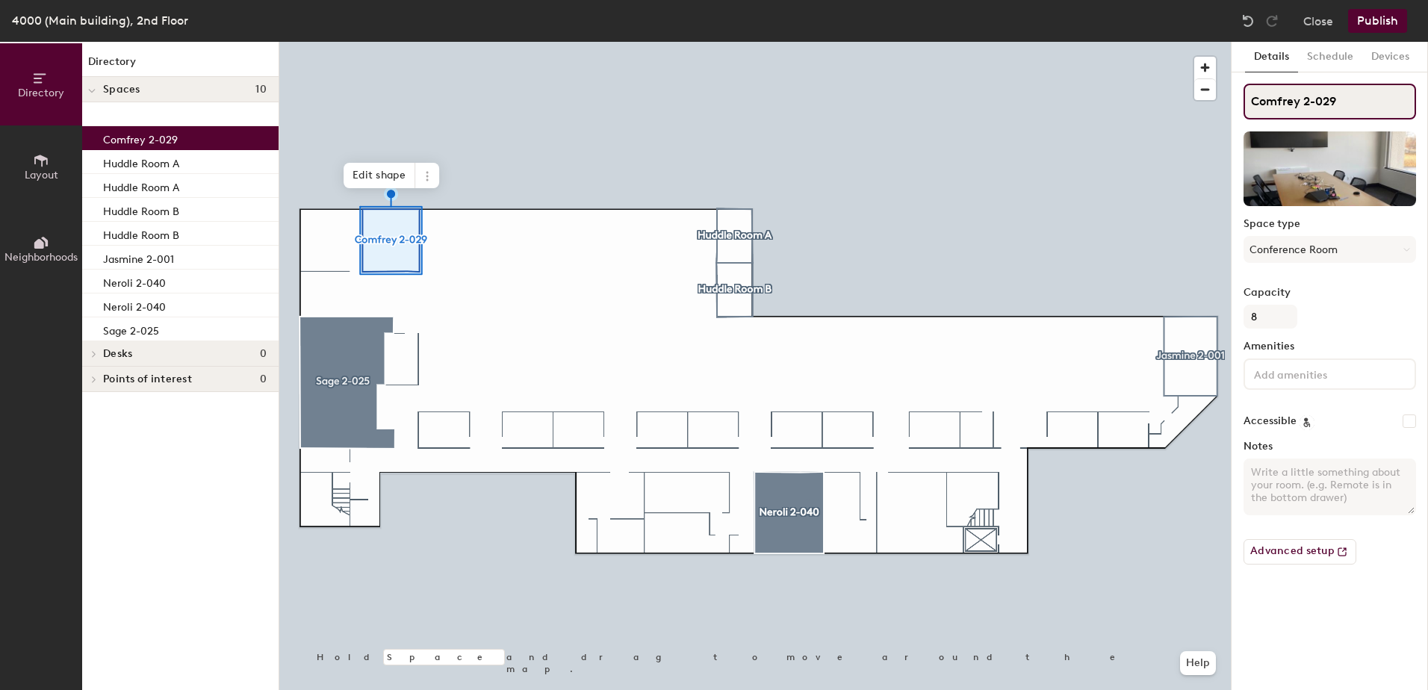
click at [1302, 99] on input "Comfrey 2-029" at bounding box center [1330, 102] width 173 height 36
click at [1331, 58] on button "Schedule" at bounding box center [1330, 57] width 64 height 31
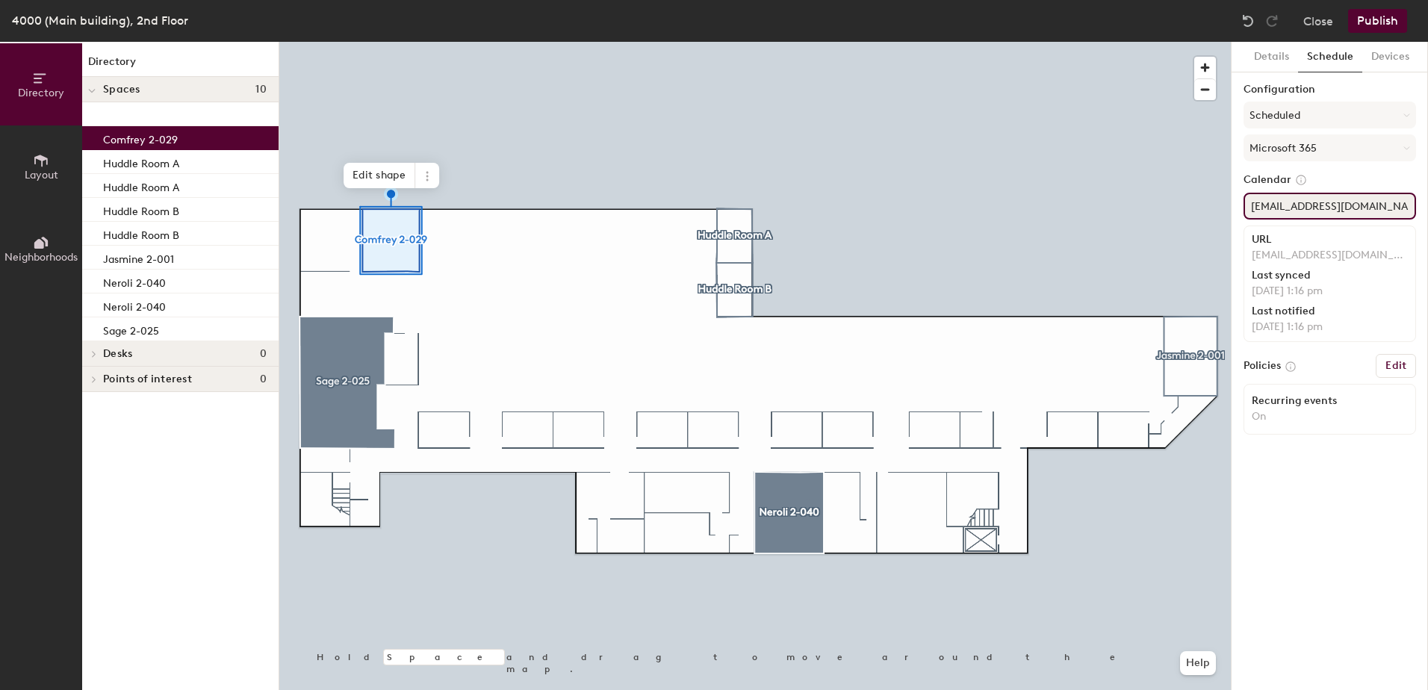
click at [1221, 203] on div "Directory Layout Neighborhoods Directory Spaces 10 Comfrey 2-029 Huddle Room A …" at bounding box center [714, 366] width 1428 height 648
type input "ComfreyConferenceRoom@elccompanies.net"
click at [1317, 235] on p "No calendar found" at bounding box center [1330, 232] width 167 height 13
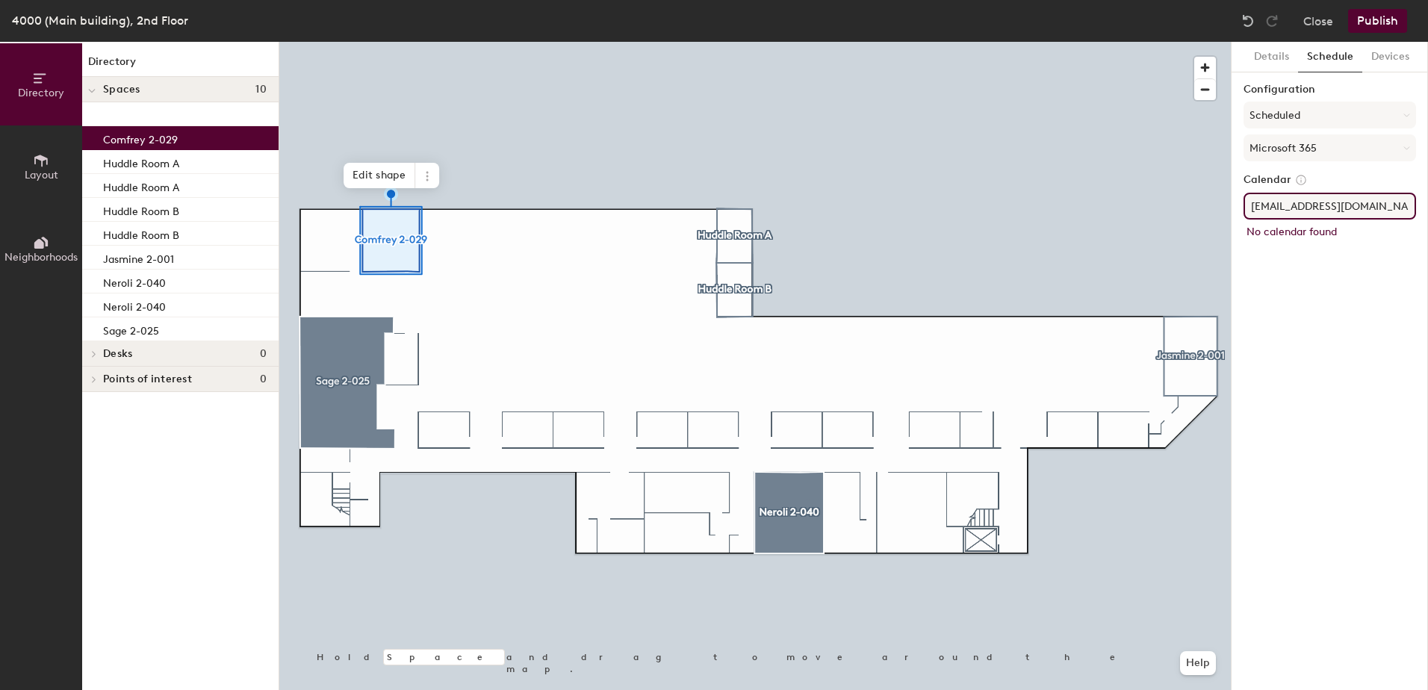
click at [1266, 231] on p "No calendar found" at bounding box center [1330, 232] width 167 height 13
drag, startPoint x: 1266, startPoint y: 231, endPoint x: 1375, endPoint y: 9, distance: 247.2
click at [1375, 9] on button "Publish" at bounding box center [1377, 21] width 59 height 24
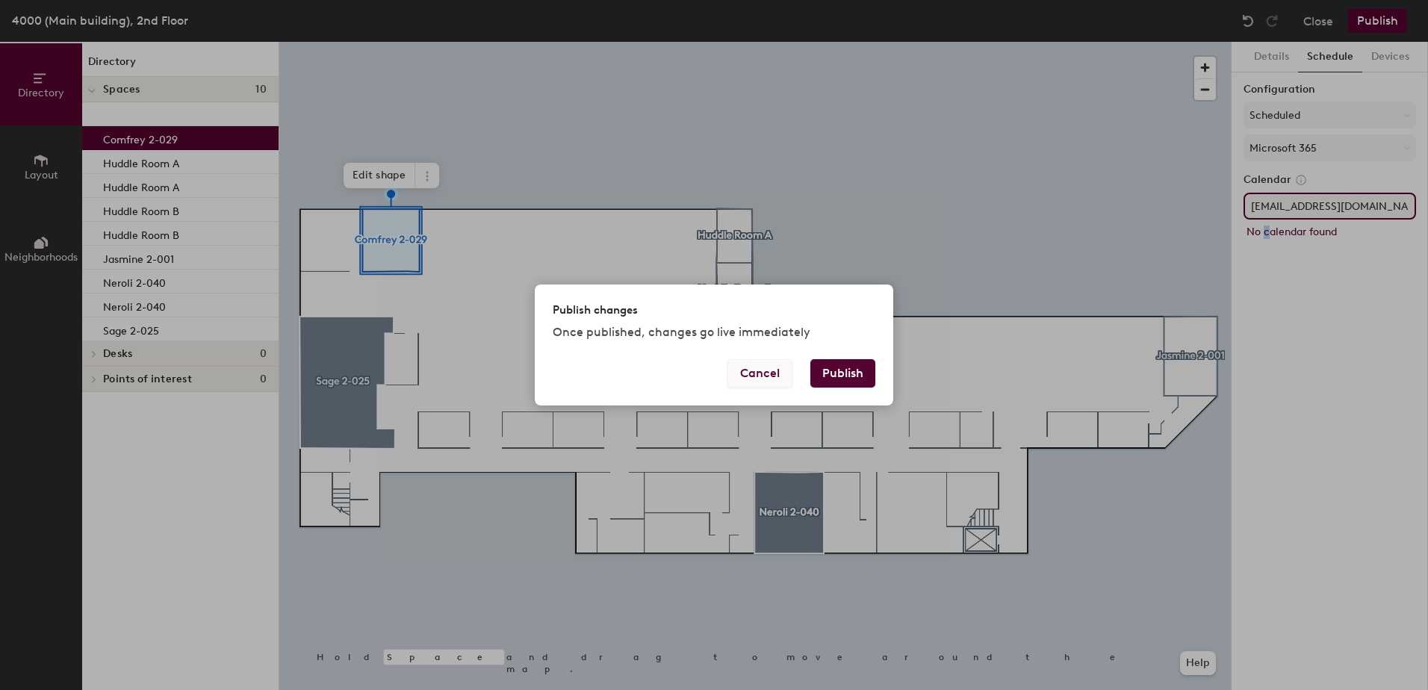
click at [768, 367] on button "Cancel" at bounding box center [760, 373] width 65 height 28
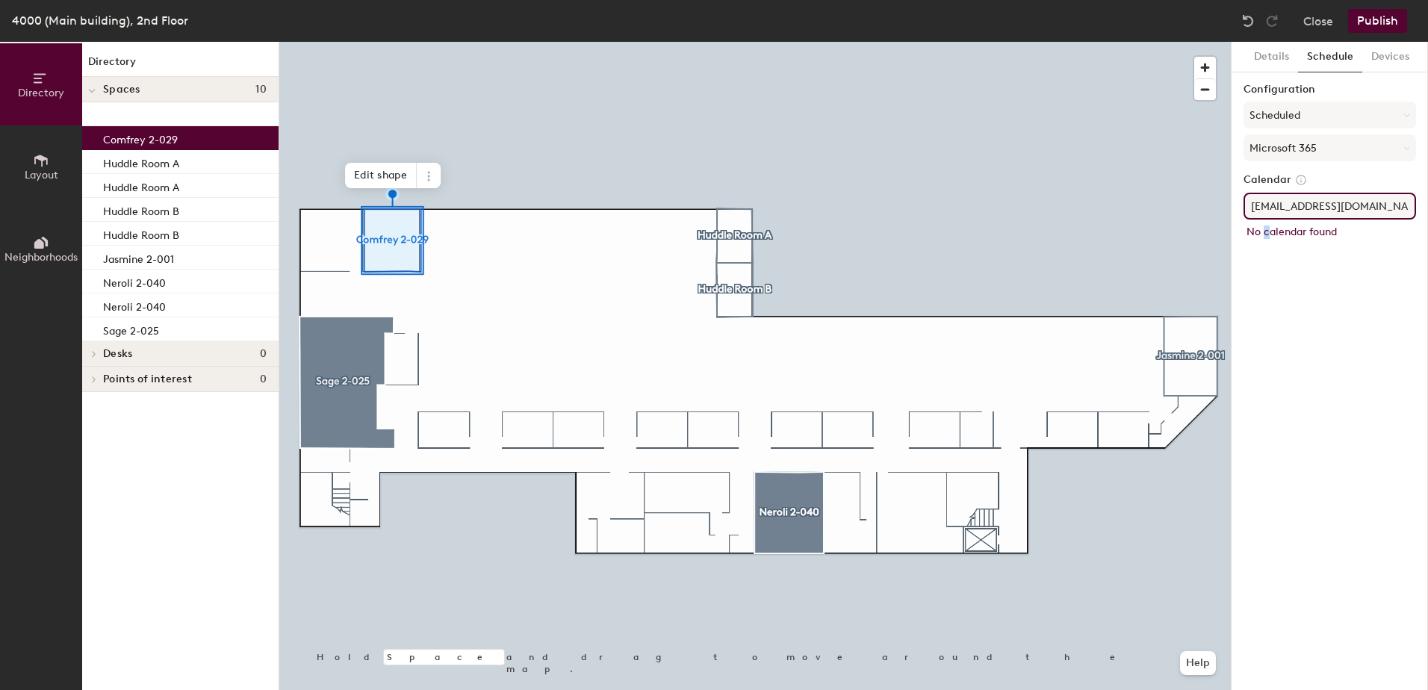
click at [1320, 61] on button "Schedule" at bounding box center [1330, 57] width 64 height 31
click at [1270, 58] on button "Details" at bounding box center [1271, 57] width 53 height 31
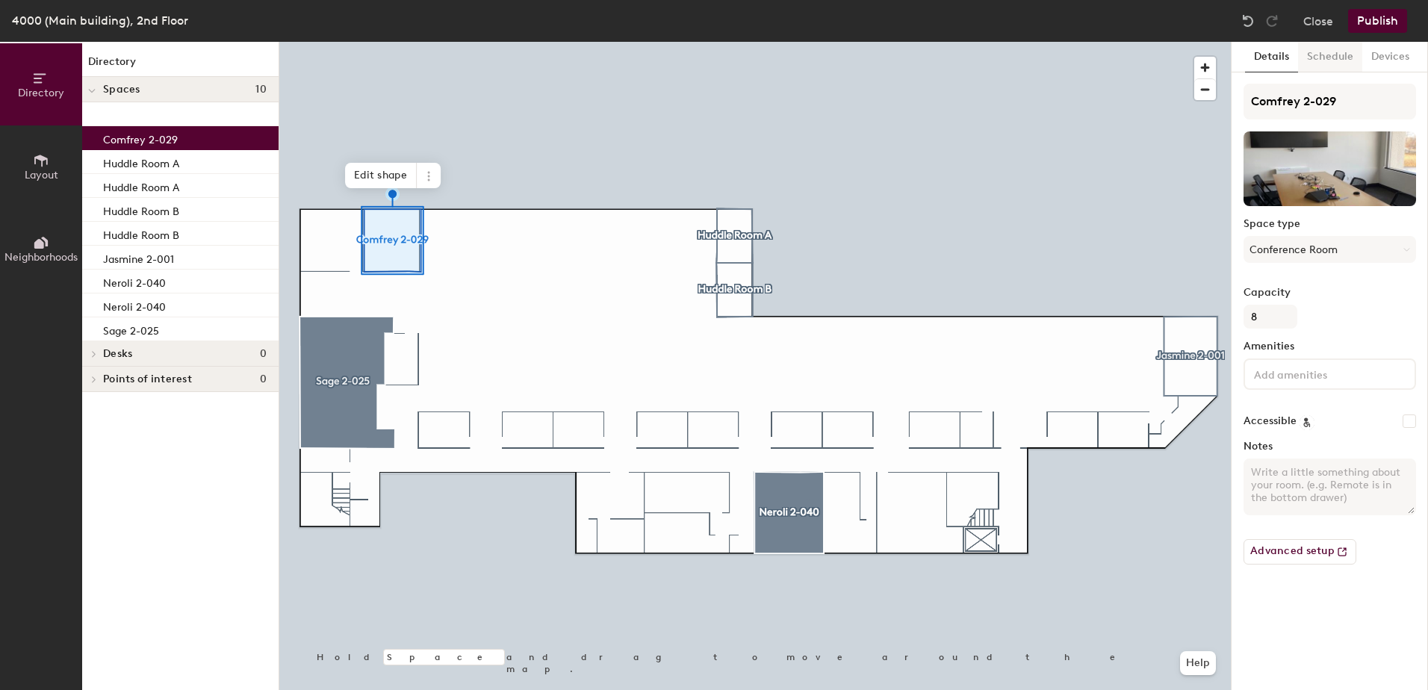
click at [1330, 59] on button "Schedule" at bounding box center [1330, 57] width 64 height 31
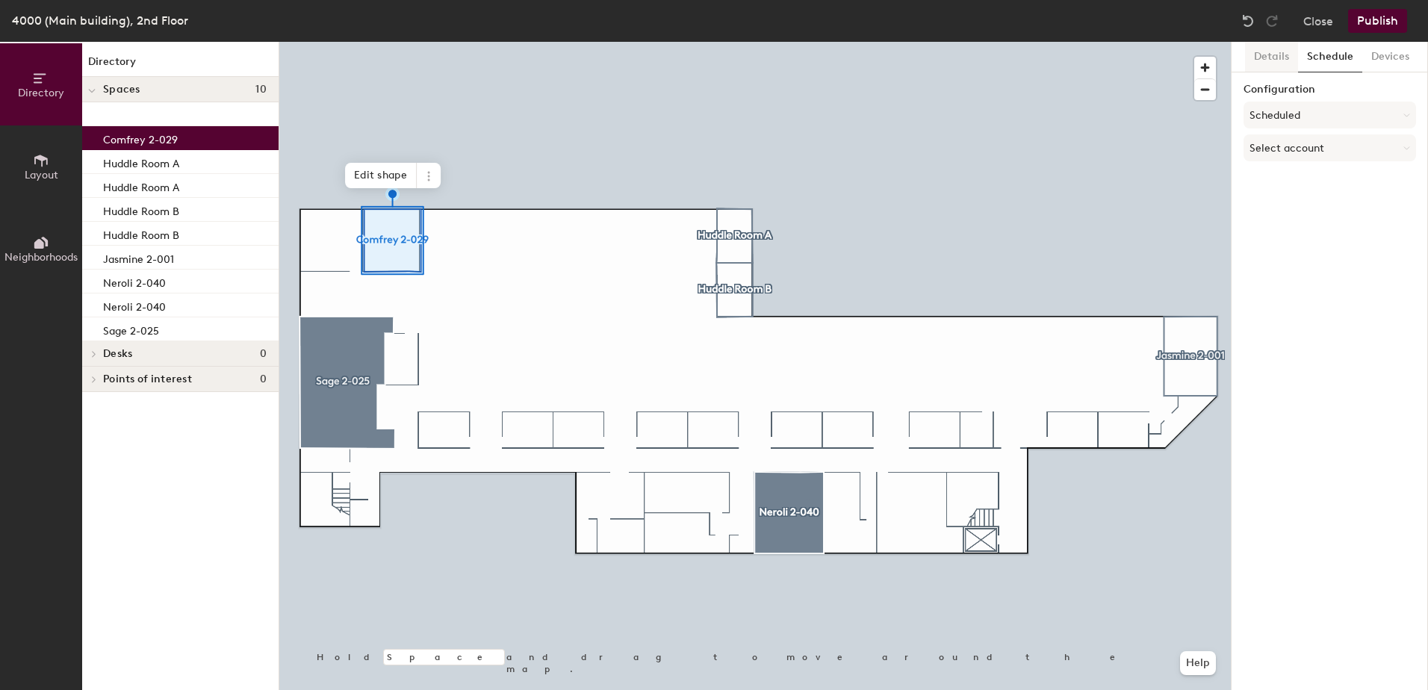
click at [1267, 60] on button "Details" at bounding box center [1271, 57] width 53 height 31
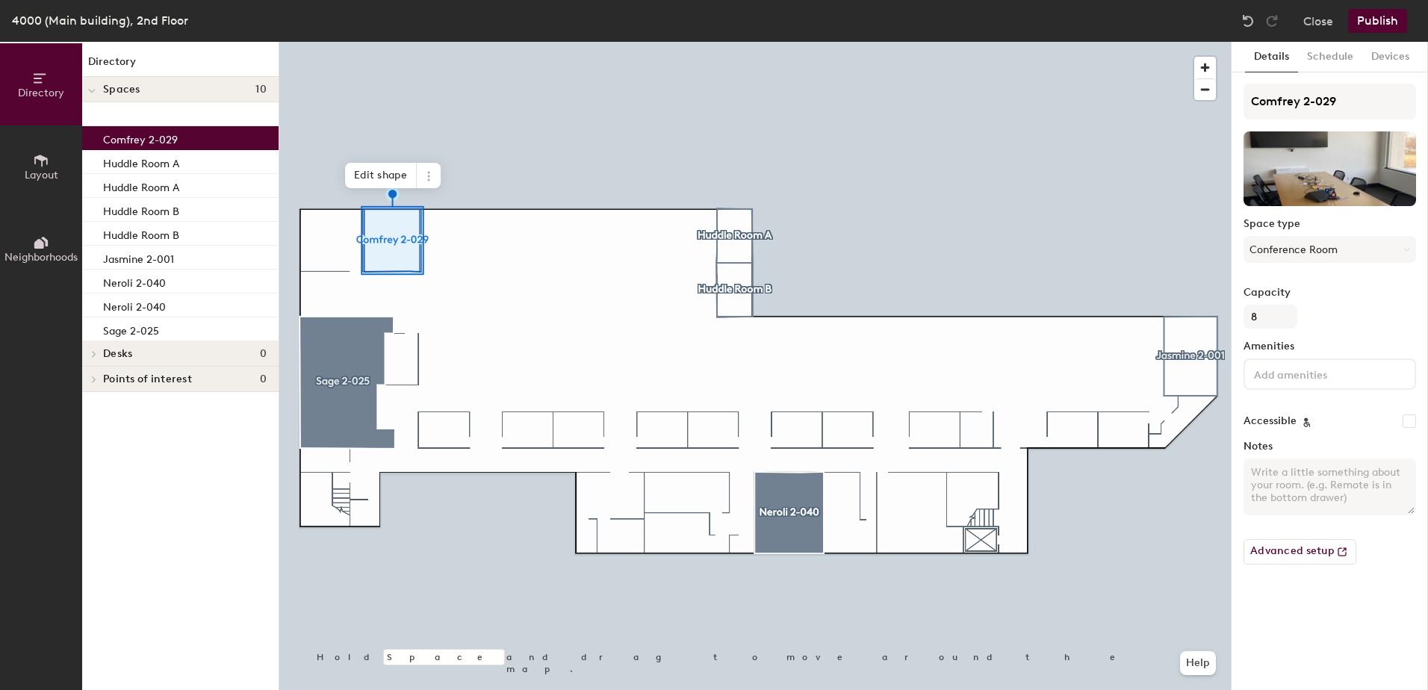
click at [772, 42] on div at bounding box center [755, 42] width 952 height 0
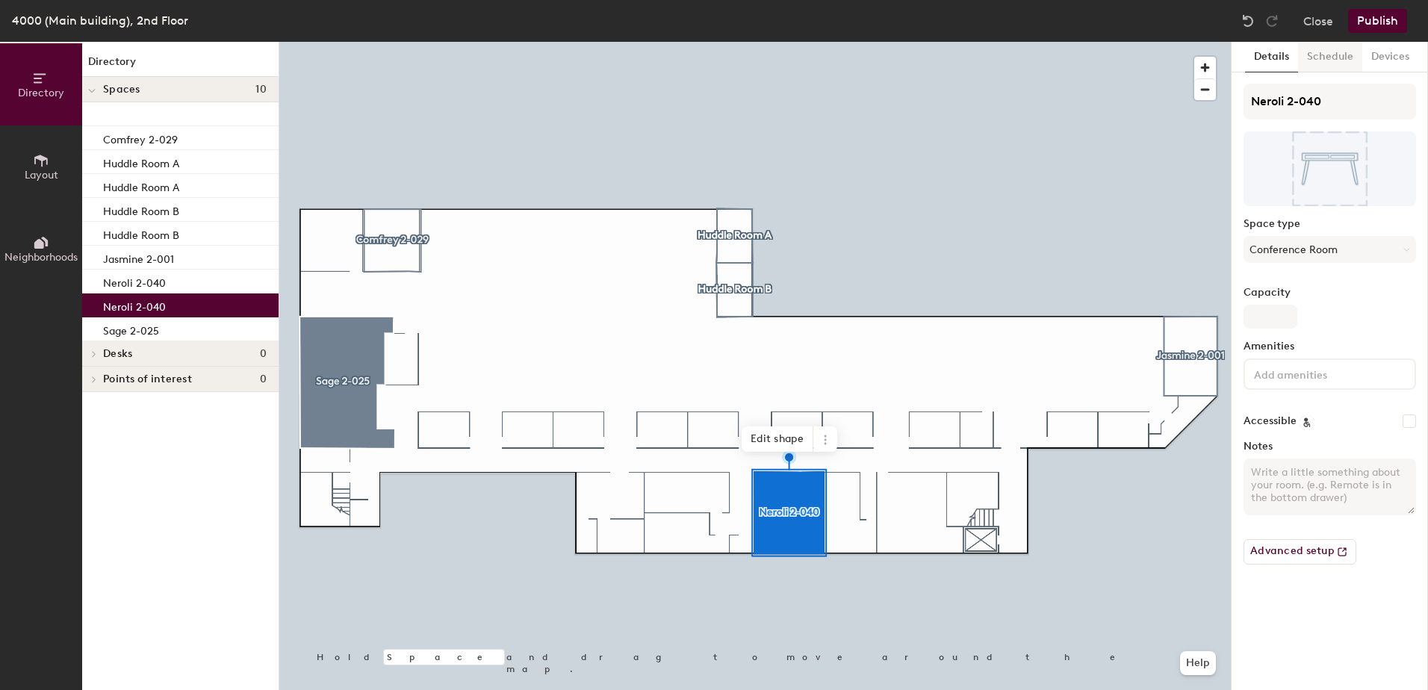
click at [1334, 54] on button "Schedule" at bounding box center [1330, 57] width 64 height 31
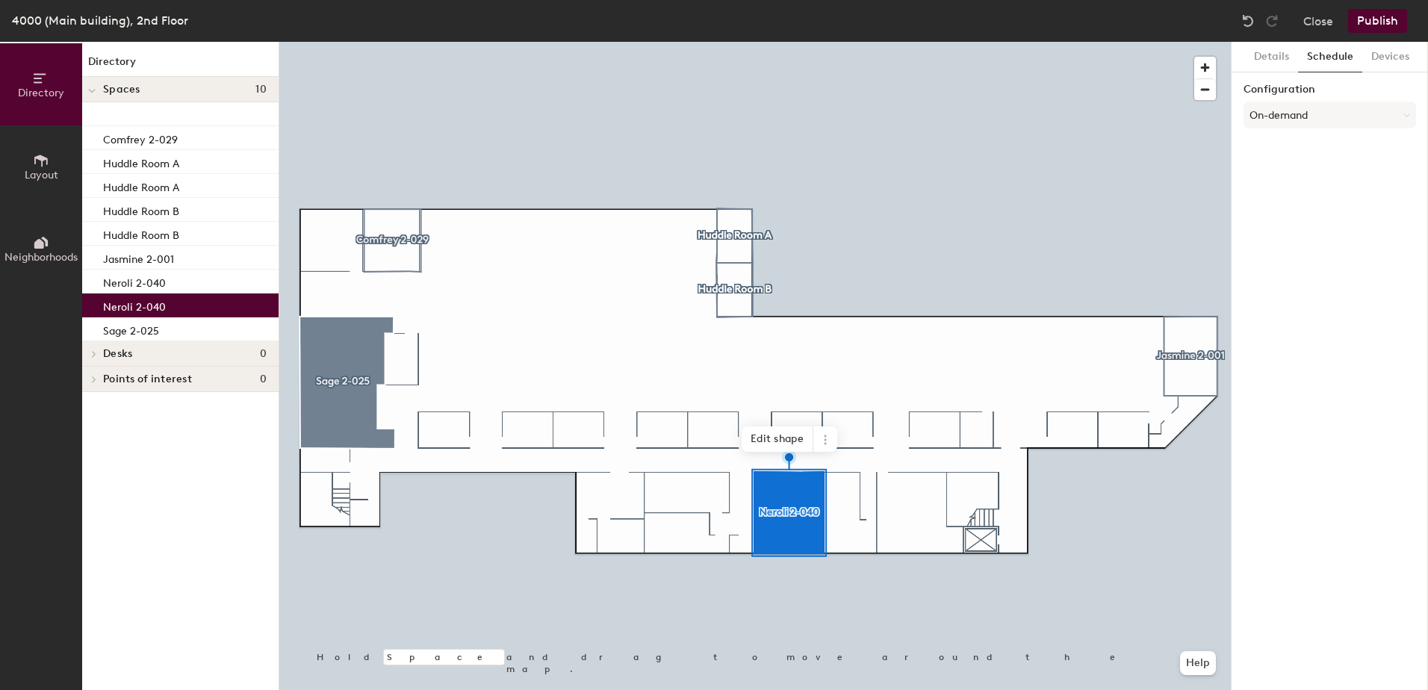
click at [1375, 25] on button "Publish" at bounding box center [1377, 21] width 59 height 24
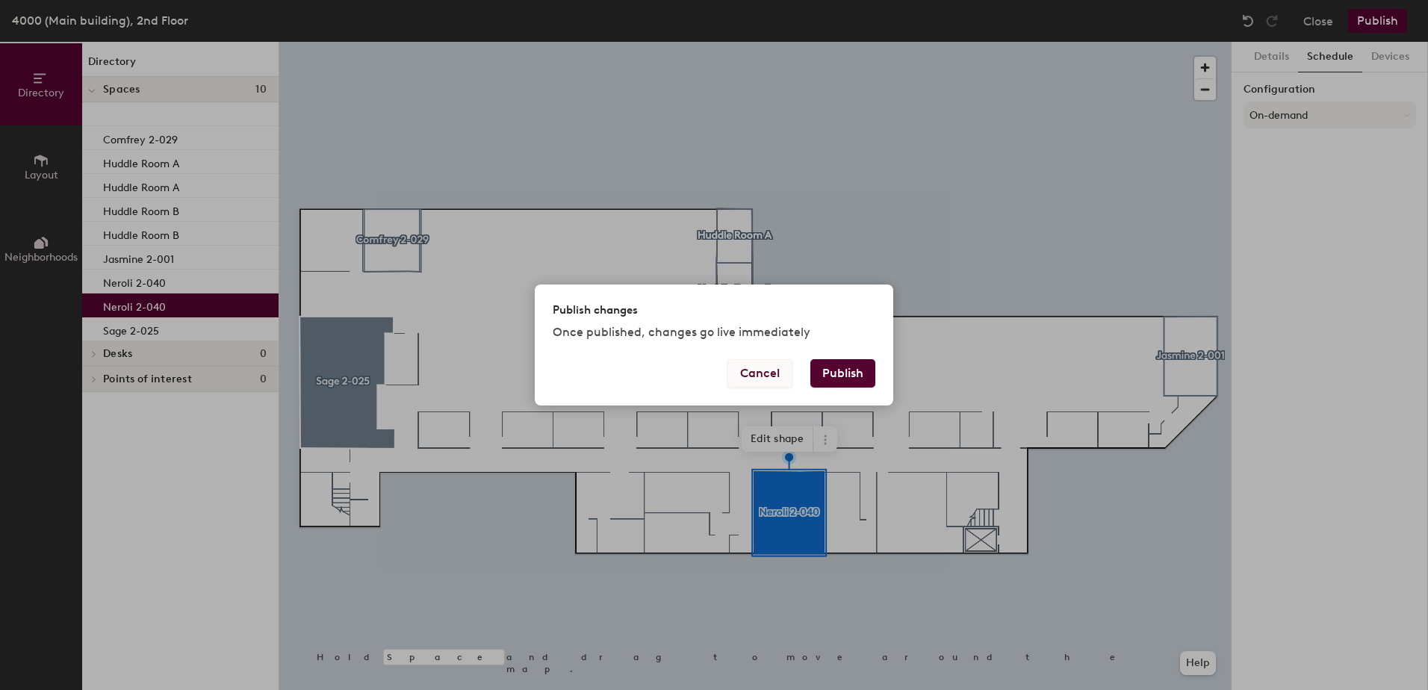
click at [749, 369] on button "Cancel" at bounding box center [760, 373] width 65 height 28
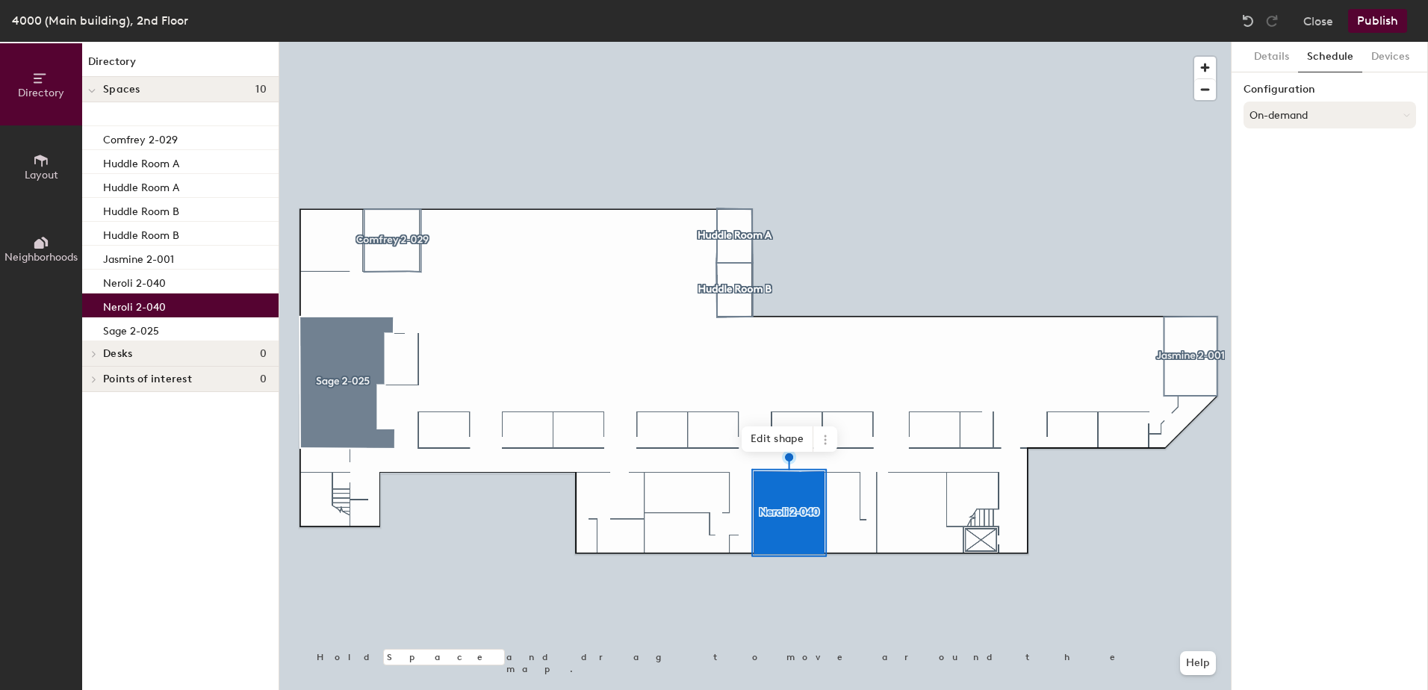
click at [1289, 115] on button "On-demand" at bounding box center [1330, 115] width 173 height 27
click at [1287, 176] on div "Scheduled" at bounding box center [1330, 175] width 171 height 22
click at [1316, 52] on button "Schedule" at bounding box center [1330, 57] width 64 height 31
click at [1299, 152] on button "Select account" at bounding box center [1330, 147] width 173 height 27
click at [1298, 202] on div "Microsoft 365" at bounding box center [1330, 207] width 171 height 22
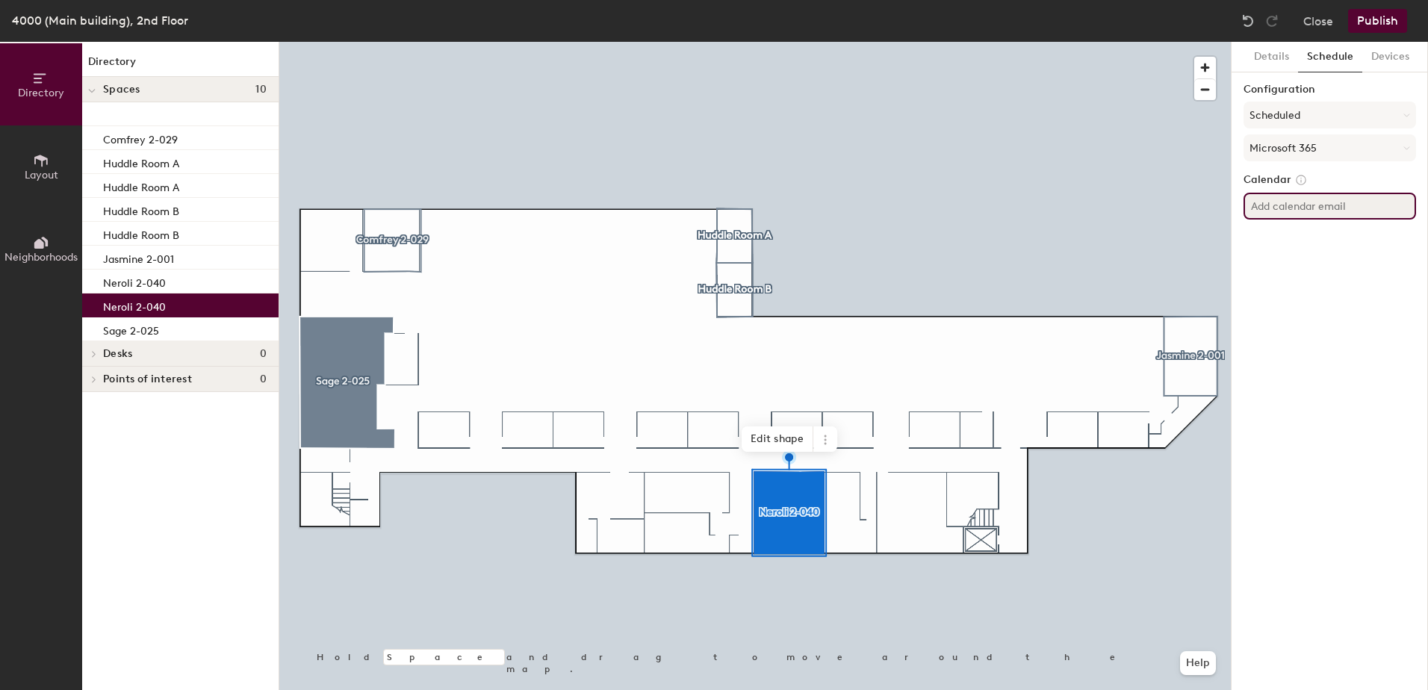
click at [1287, 208] on input at bounding box center [1330, 206] width 173 height 27
paste input "[EMAIL_ADDRESS][DOMAIN_NAME]"
type input "[EMAIL_ADDRESS][DOMAIN_NAME]"
click at [1264, 54] on button "Details" at bounding box center [1271, 57] width 53 height 31
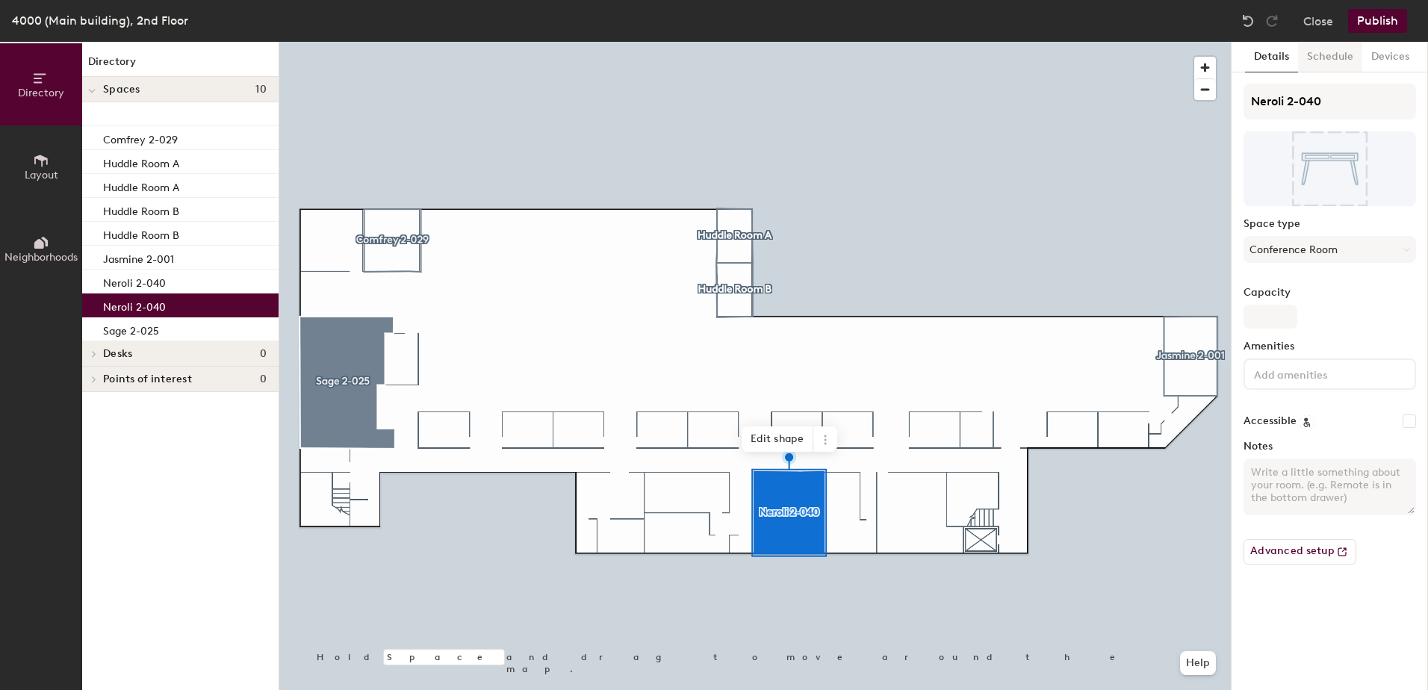
click at [1316, 56] on button "Schedule" at bounding box center [1330, 57] width 64 height 31
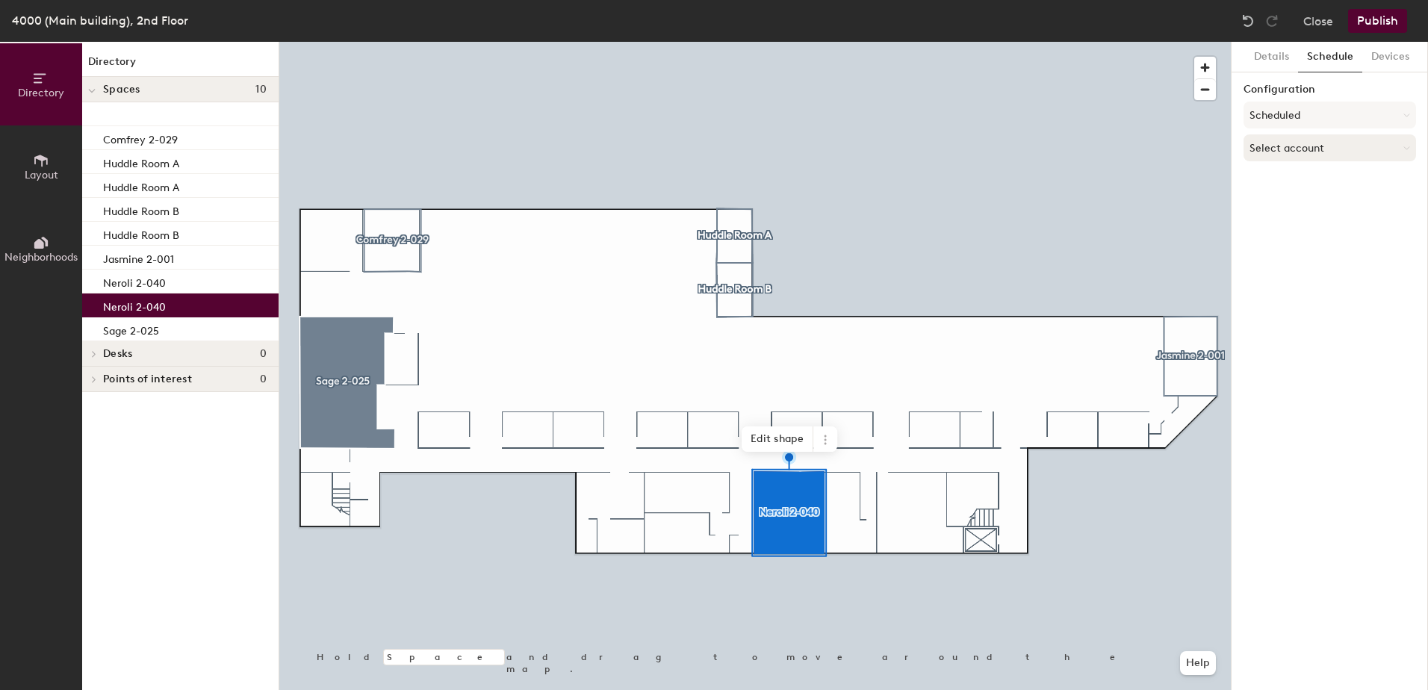
click at [1305, 147] on button "Select account" at bounding box center [1330, 147] width 173 height 27
click at [1298, 205] on div "Microsoft 365" at bounding box center [1330, 207] width 171 height 22
click at [1298, 205] on input at bounding box center [1330, 206] width 173 height 27
paste input "[EMAIL_ADDRESS][DOMAIN_NAME]"
type input "[EMAIL_ADDRESS][DOMAIN_NAME]"
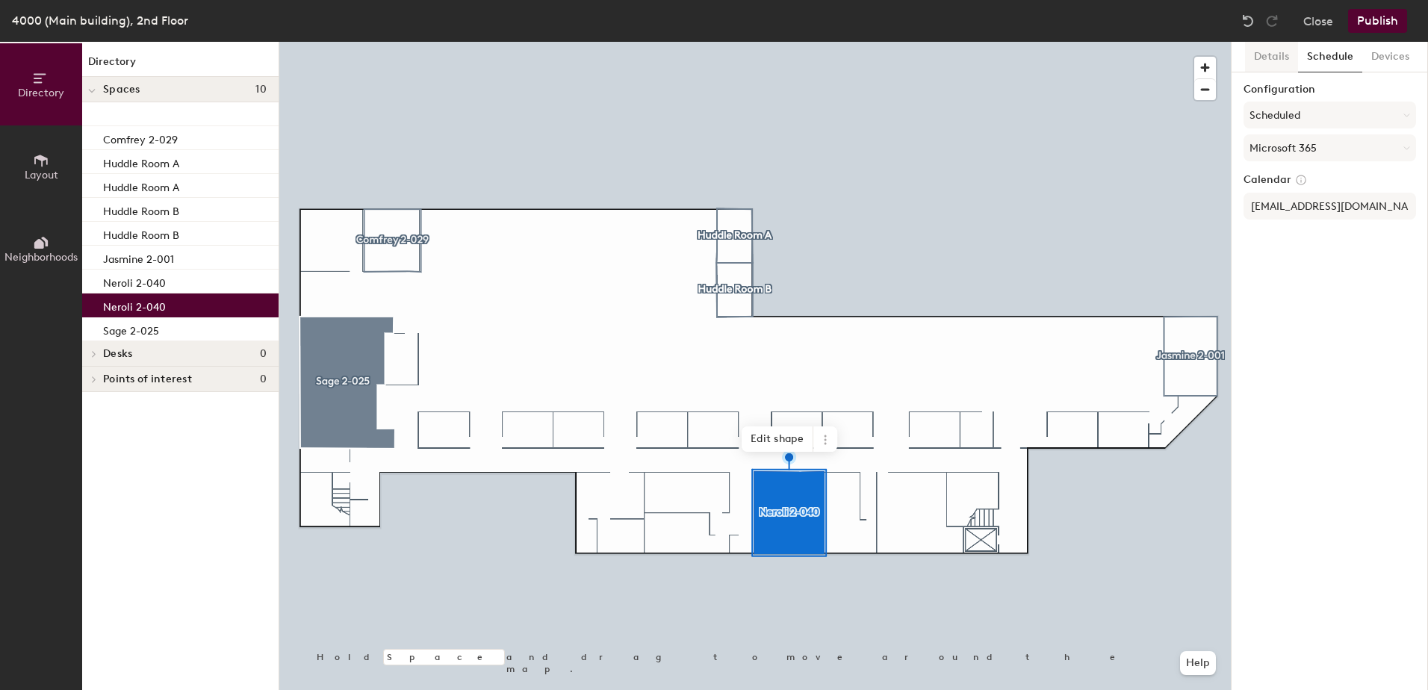
click at [1274, 61] on button "Details" at bounding box center [1271, 57] width 53 height 31
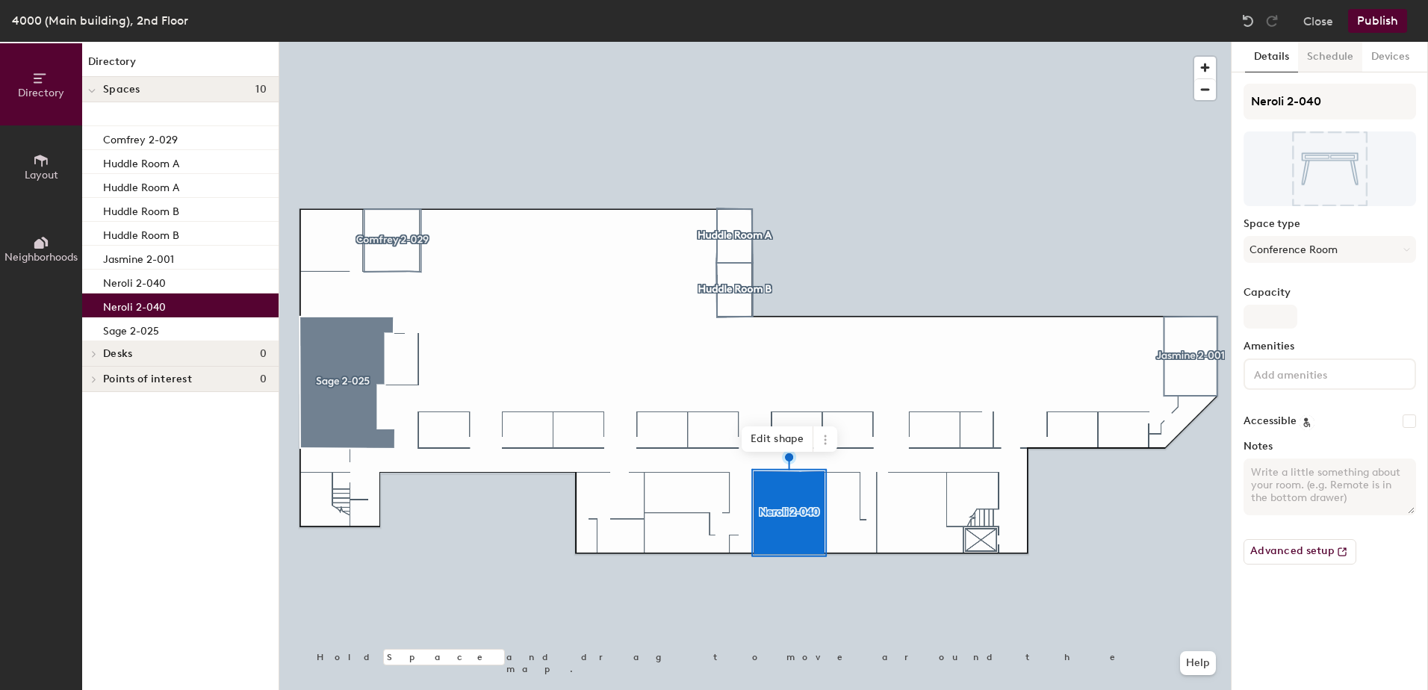
click at [1319, 49] on button "Schedule" at bounding box center [1330, 57] width 64 height 31
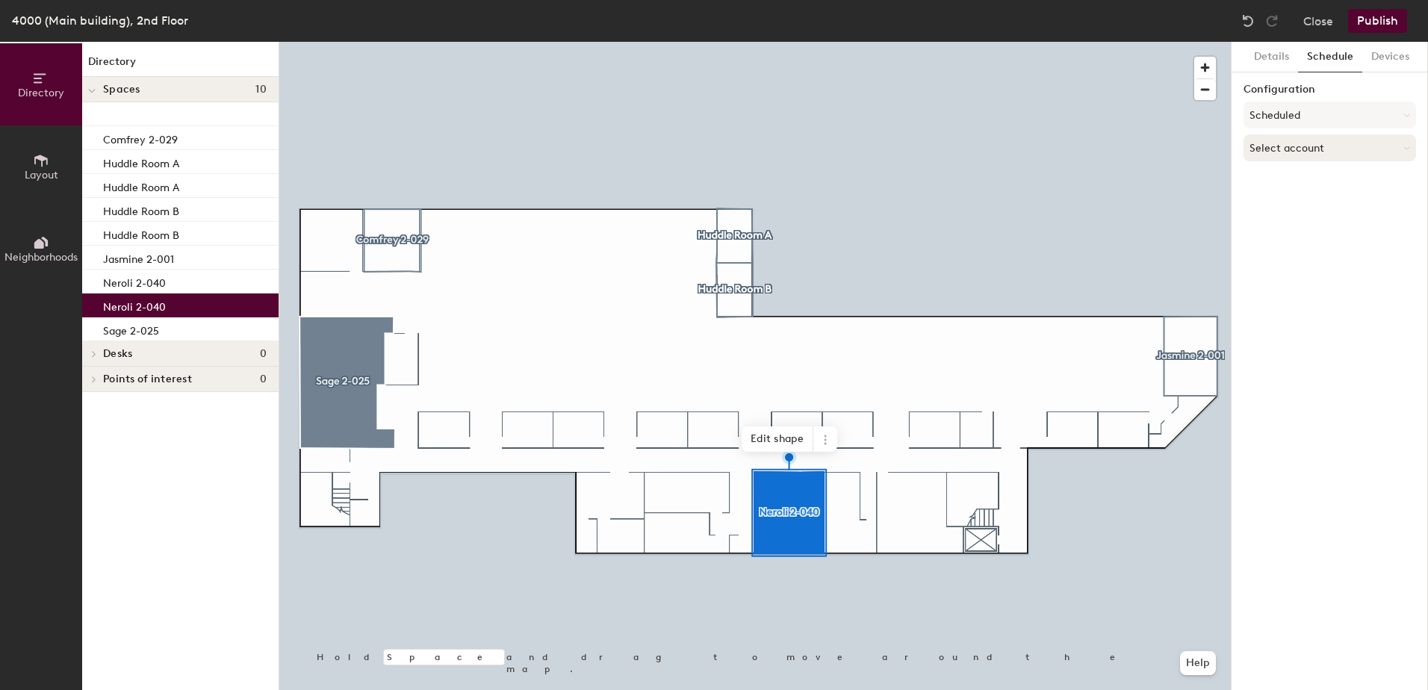
click at [1273, 147] on button "Select account" at bounding box center [1330, 147] width 173 height 27
click at [1278, 205] on div "Microsoft 365" at bounding box center [1330, 207] width 171 height 22
click at [1278, 205] on input at bounding box center [1330, 206] width 173 height 27
paste input "[EMAIL_ADDRESS][DOMAIN_NAME]"
type input "[EMAIL_ADDRESS][DOMAIN_NAME]"
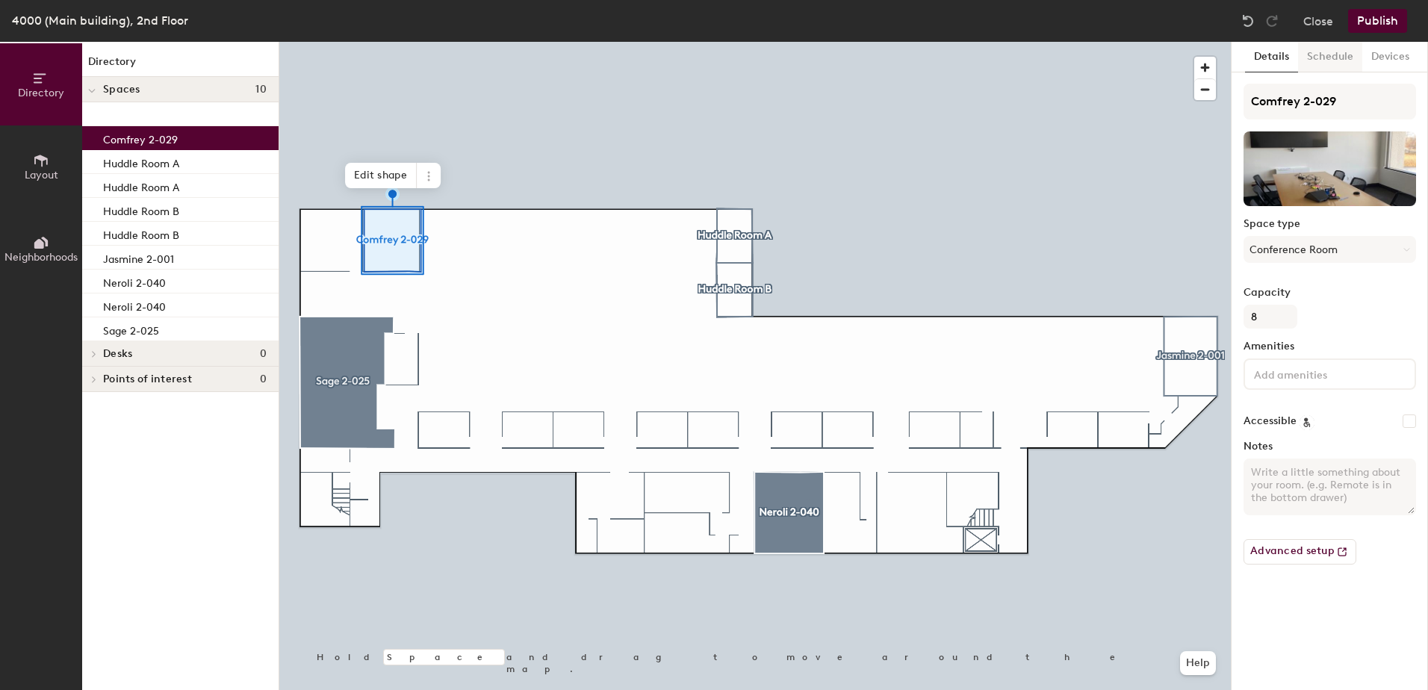
click at [1340, 53] on button "Schedule" at bounding box center [1330, 57] width 64 height 31
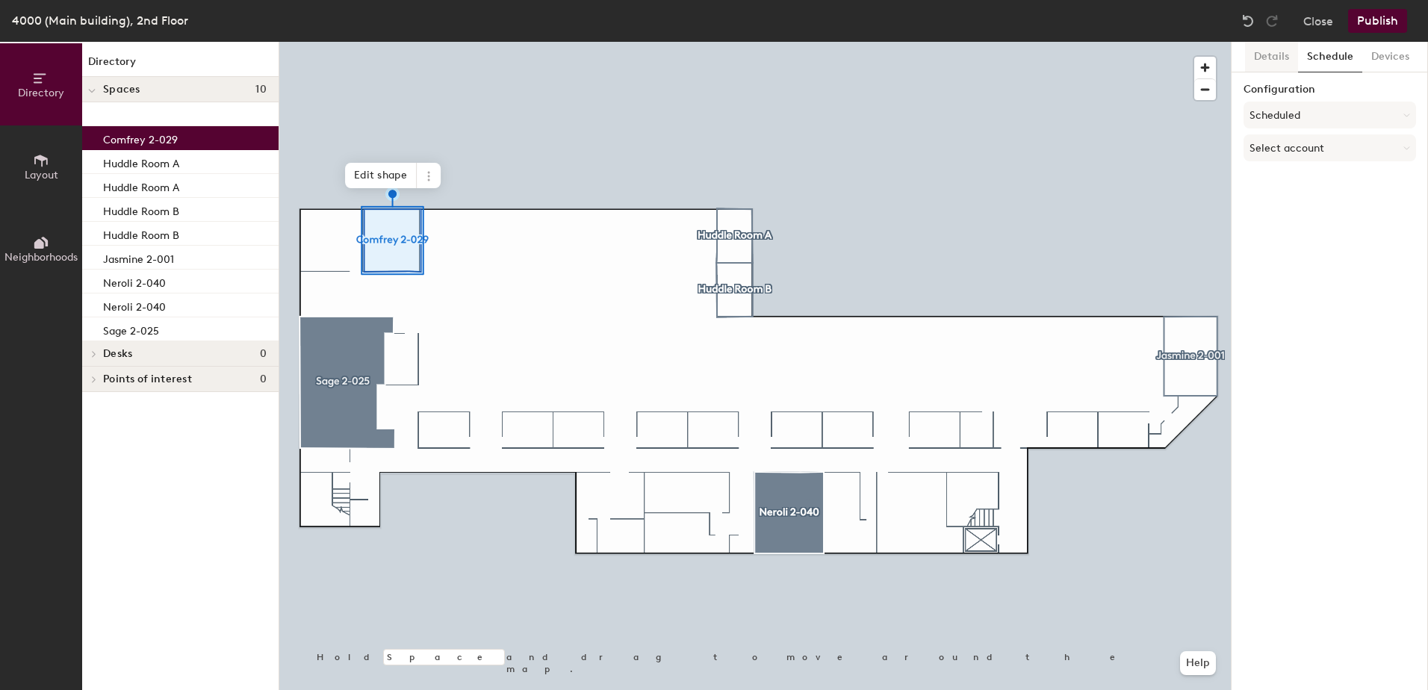
click at [1283, 55] on button "Details" at bounding box center [1271, 57] width 53 height 31
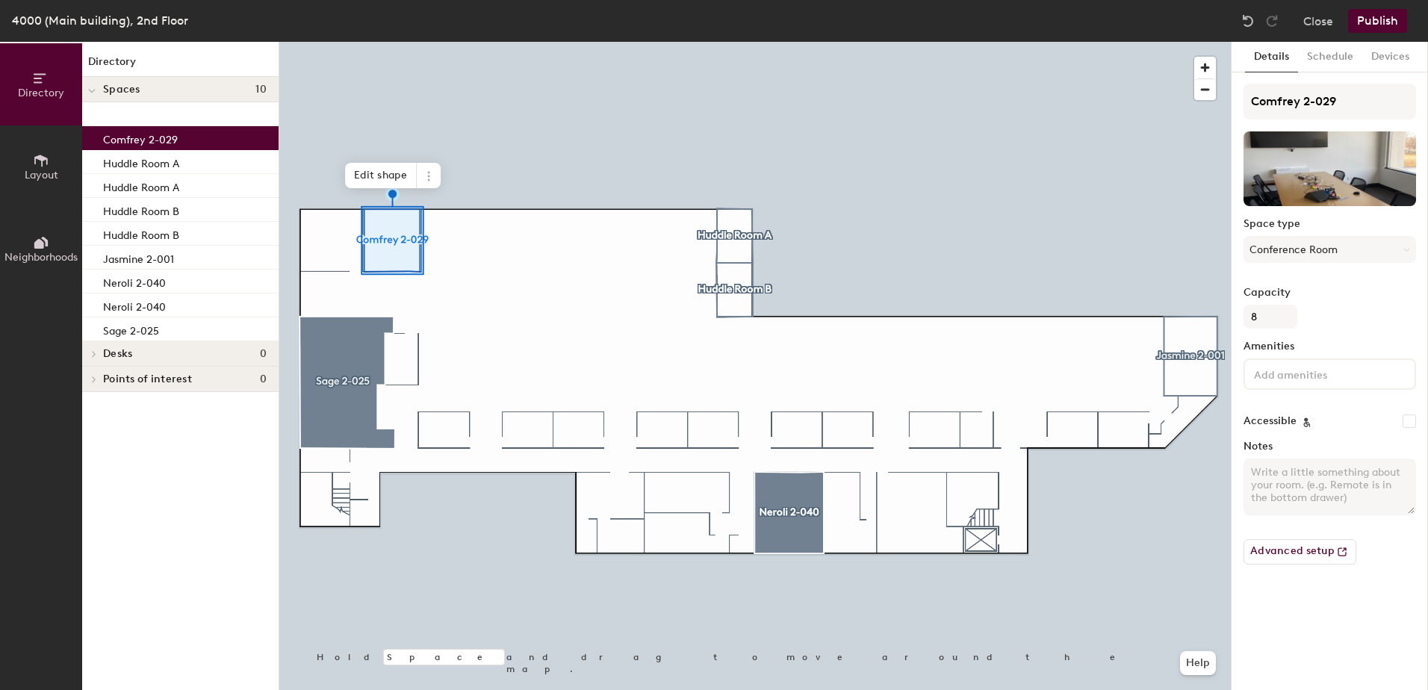
click at [1384, 20] on button "Publish" at bounding box center [1377, 21] width 59 height 24
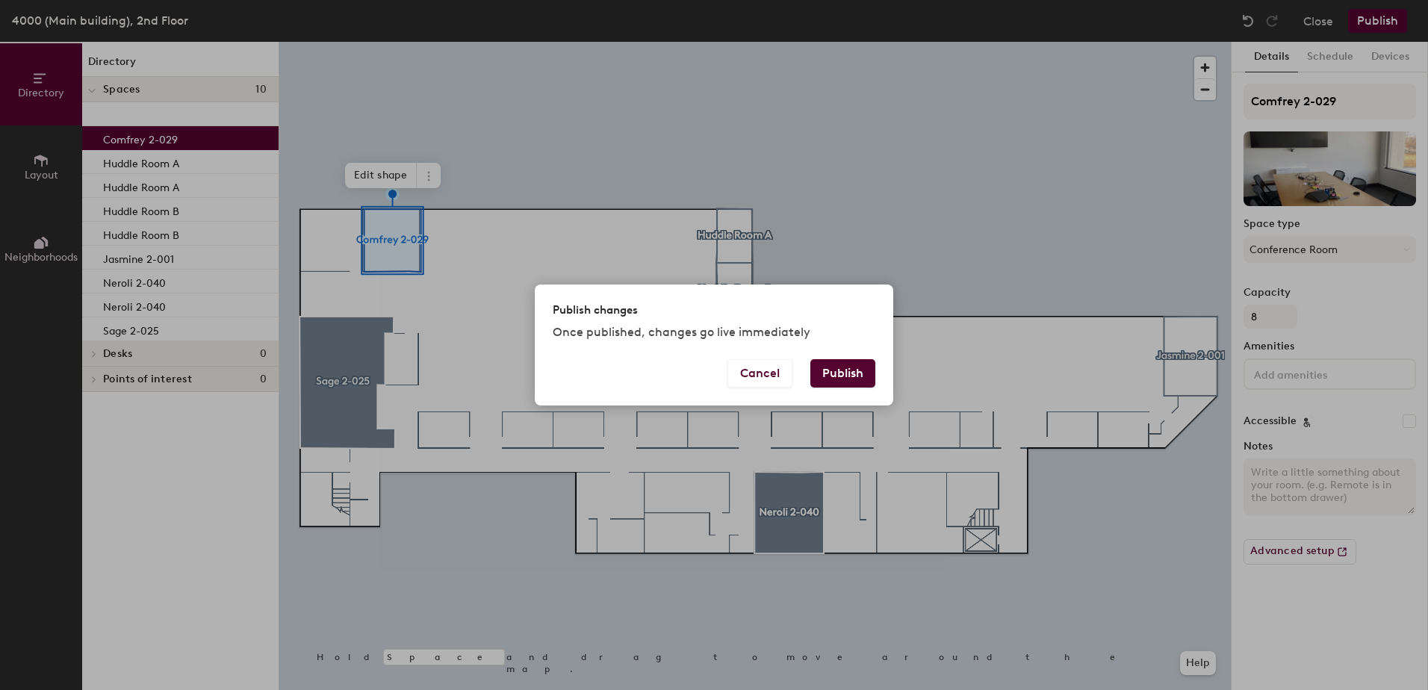
click at [827, 377] on button "Publish" at bounding box center [843, 373] width 65 height 28
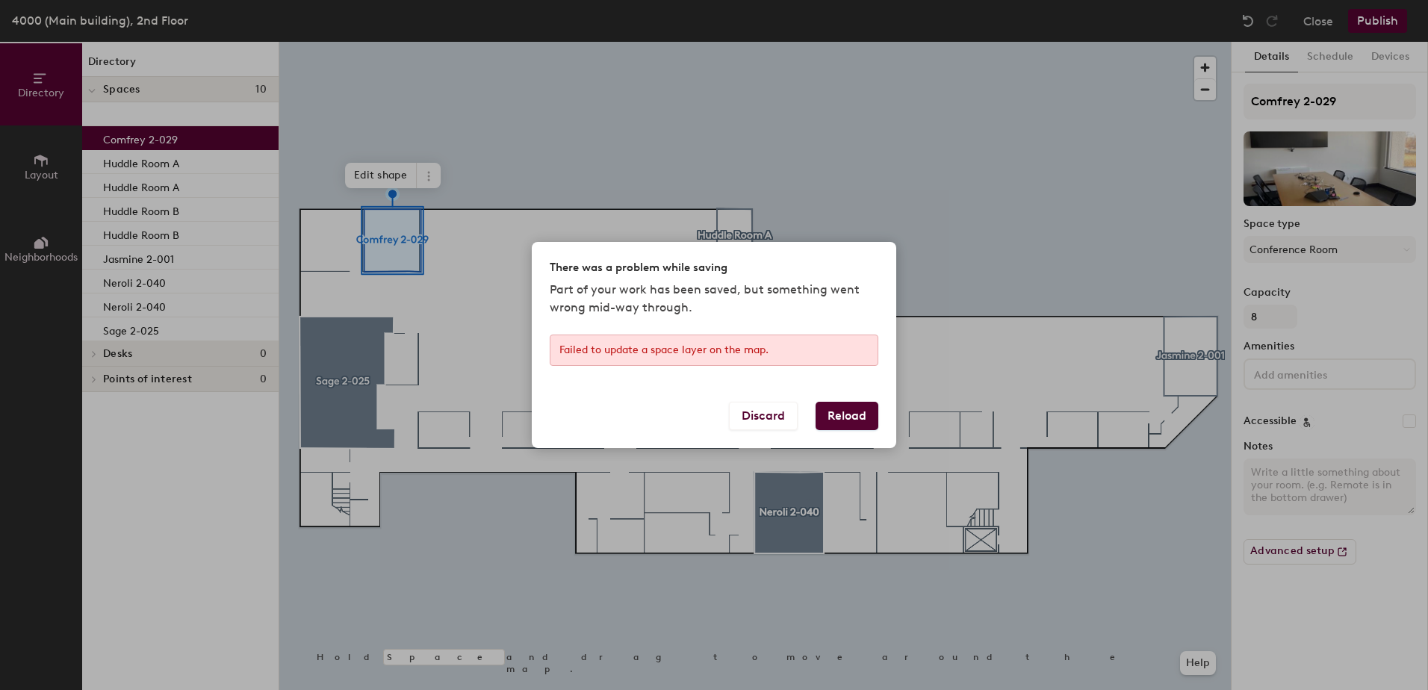
click at [849, 417] on button "Reload" at bounding box center [847, 416] width 63 height 28
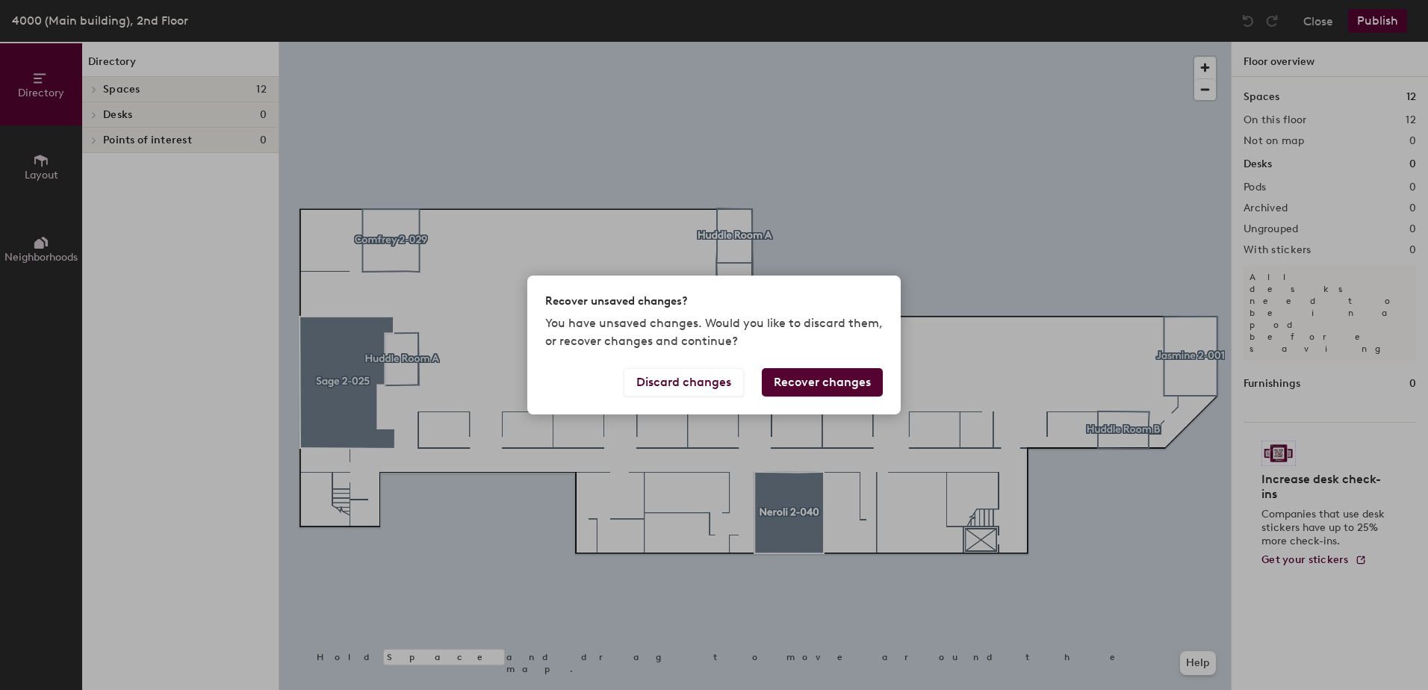
click at [785, 381] on button "Recover changes" at bounding box center [822, 382] width 121 height 28
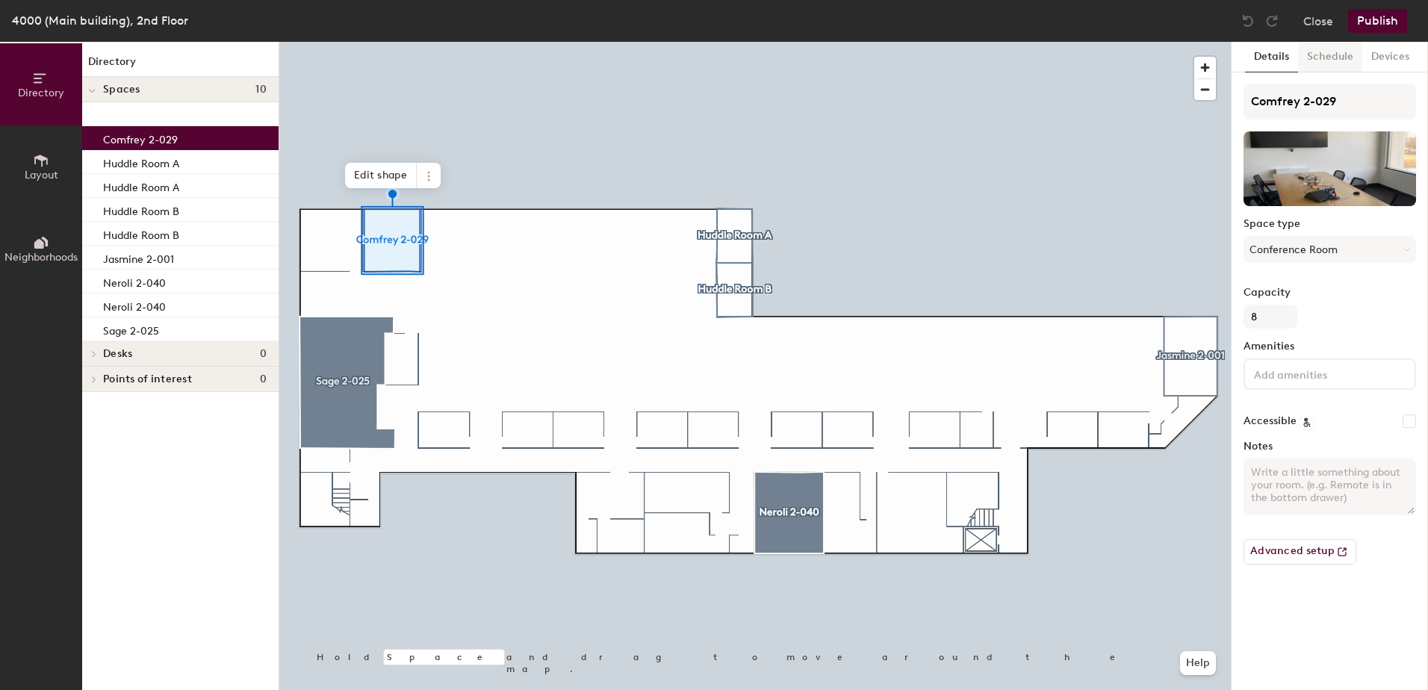
click at [1321, 60] on button "Schedule" at bounding box center [1330, 57] width 64 height 31
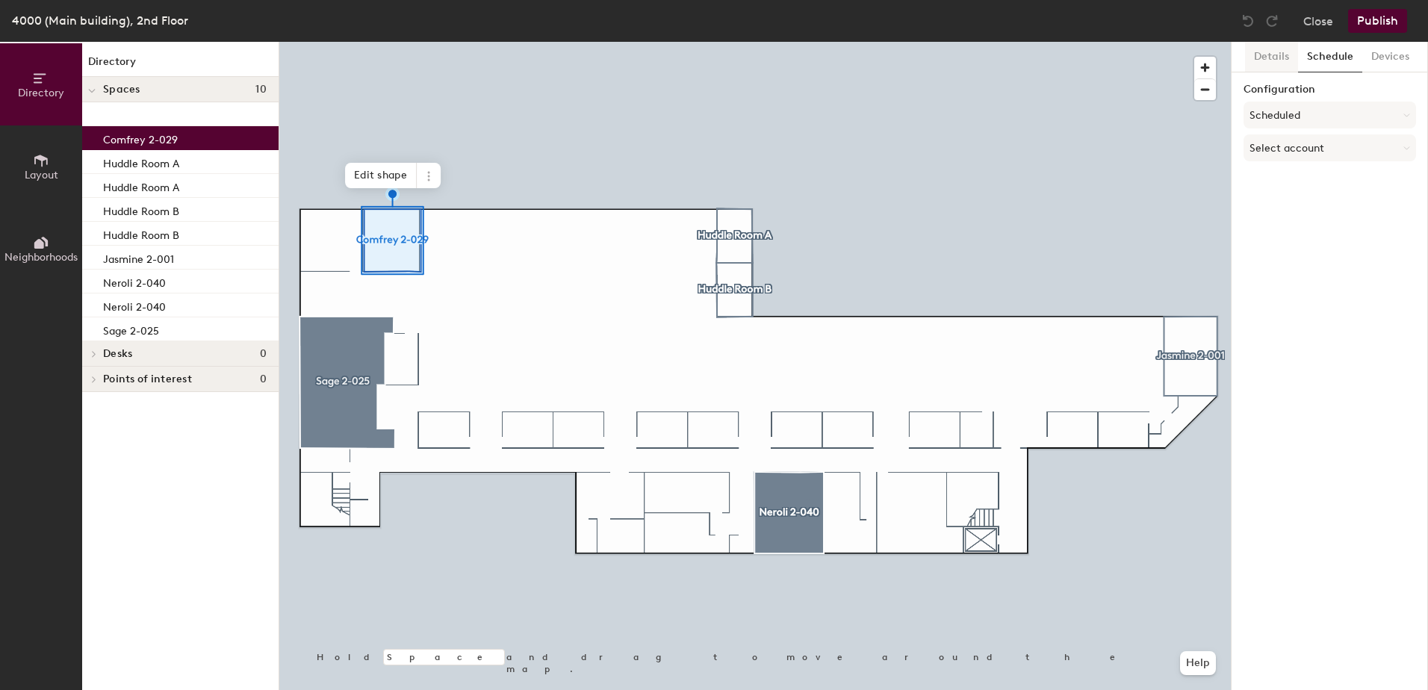
click at [1268, 63] on button "Details" at bounding box center [1271, 57] width 53 height 31
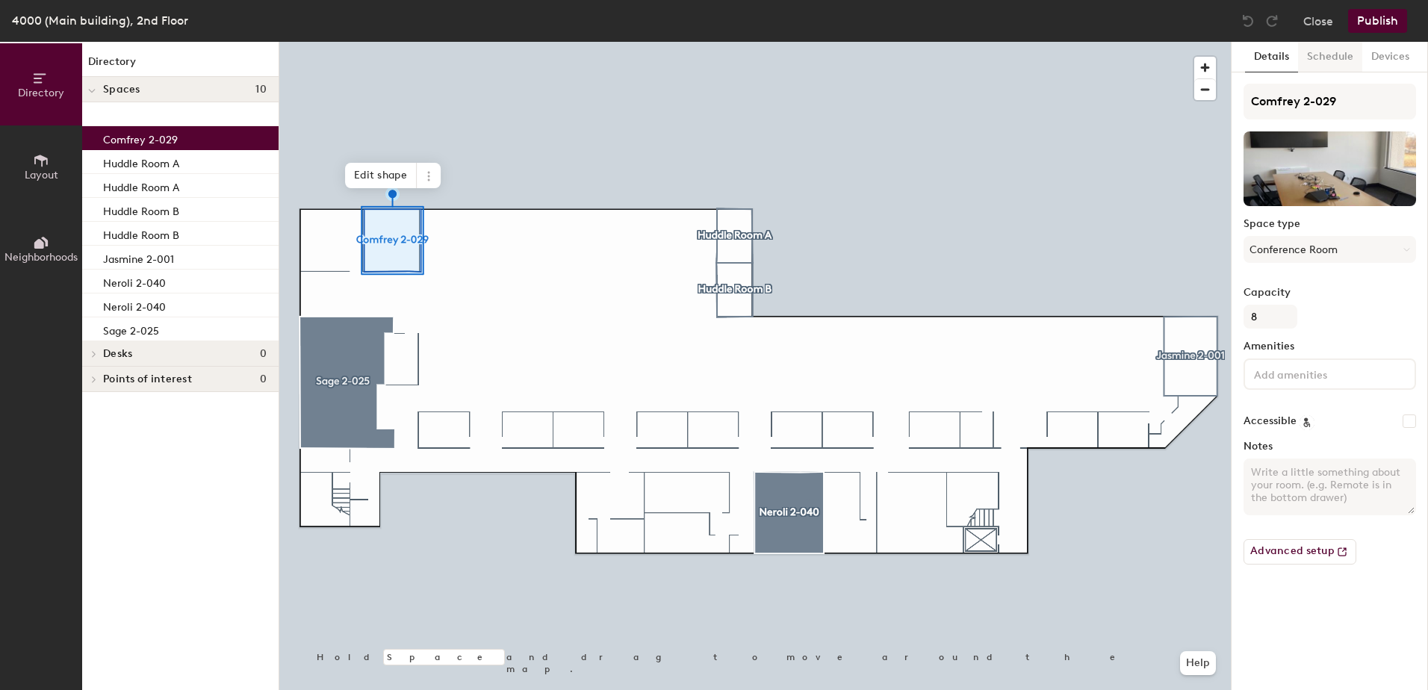
click at [1340, 54] on button "Schedule" at bounding box center [1330, 57] width 64 height 31
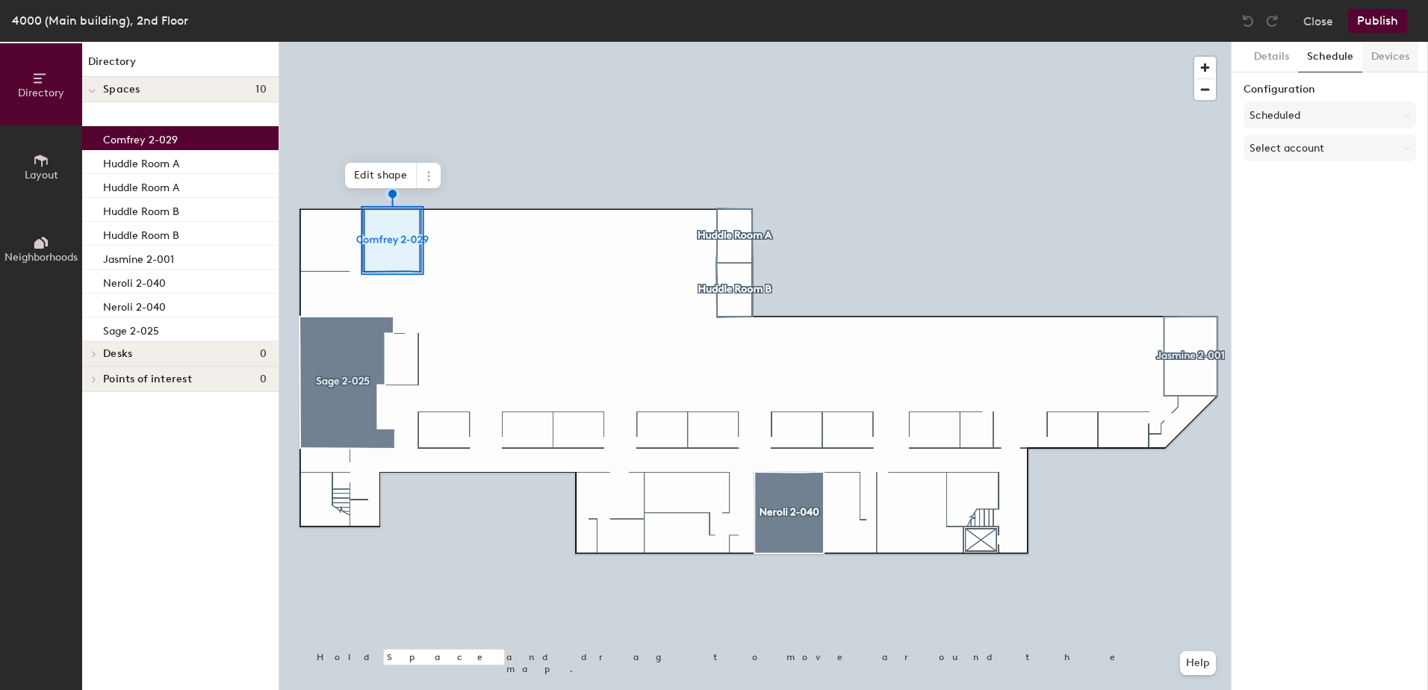
click at [1375, 50] on button "Devices" at bounding box center [1391, 57] width 56 height 31
click at [1334, 49] on button "Schedule" at bounding box center [1330, 57] width 64 height 31
click at [1273, 117] on button "Scheduled" at bounding box center [1330, 115] width 173 height 27
click at [1267, 176] on div "Scheduled" at bounding box center [1330, 175] width 171 height 22
click at [1272, 158] on button "Select account" at bounding box center [1330, 147] width 173 height 27
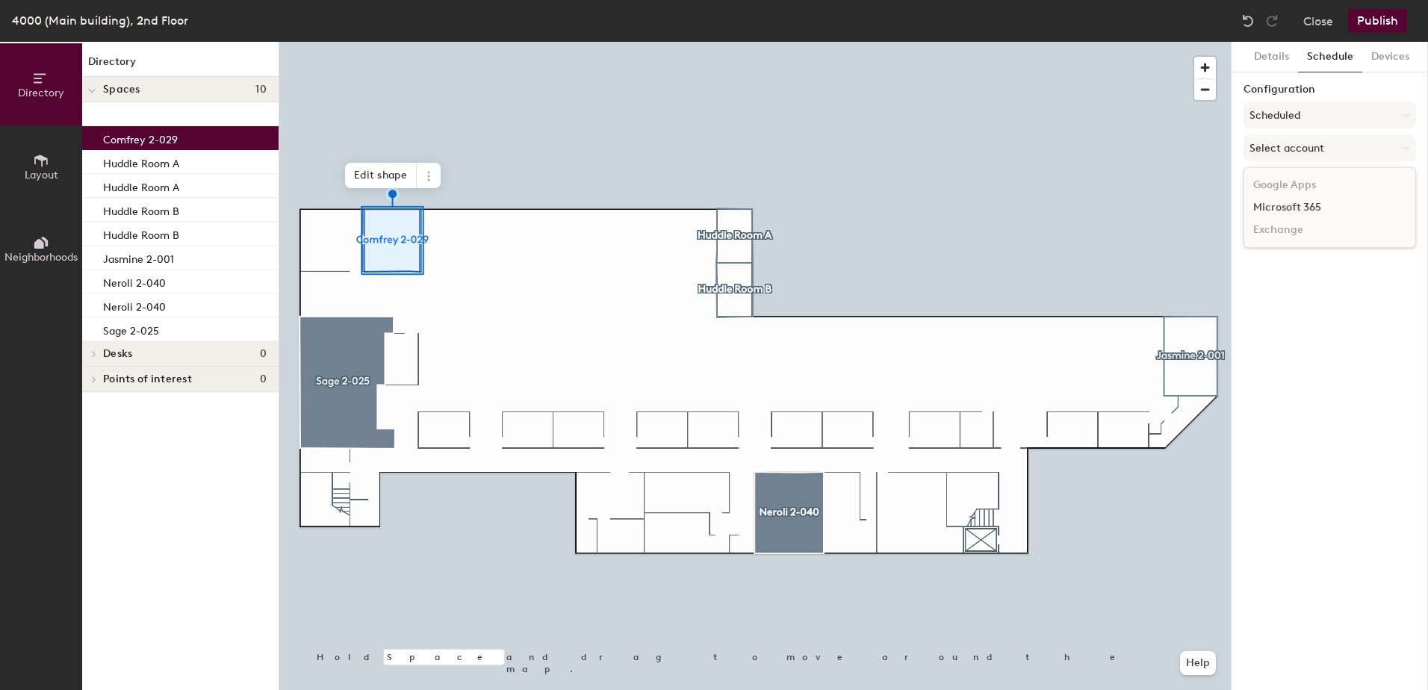
click at [1277, 208] on div "Microsoft 365" at bounding box center [1330, 207] width 171 height 22
click at [1277, 208] on input at bounding box center [1330, 206] width 173 height 27
click at [979, 42] on div at bounding box center [755, 42] width 952 height 0
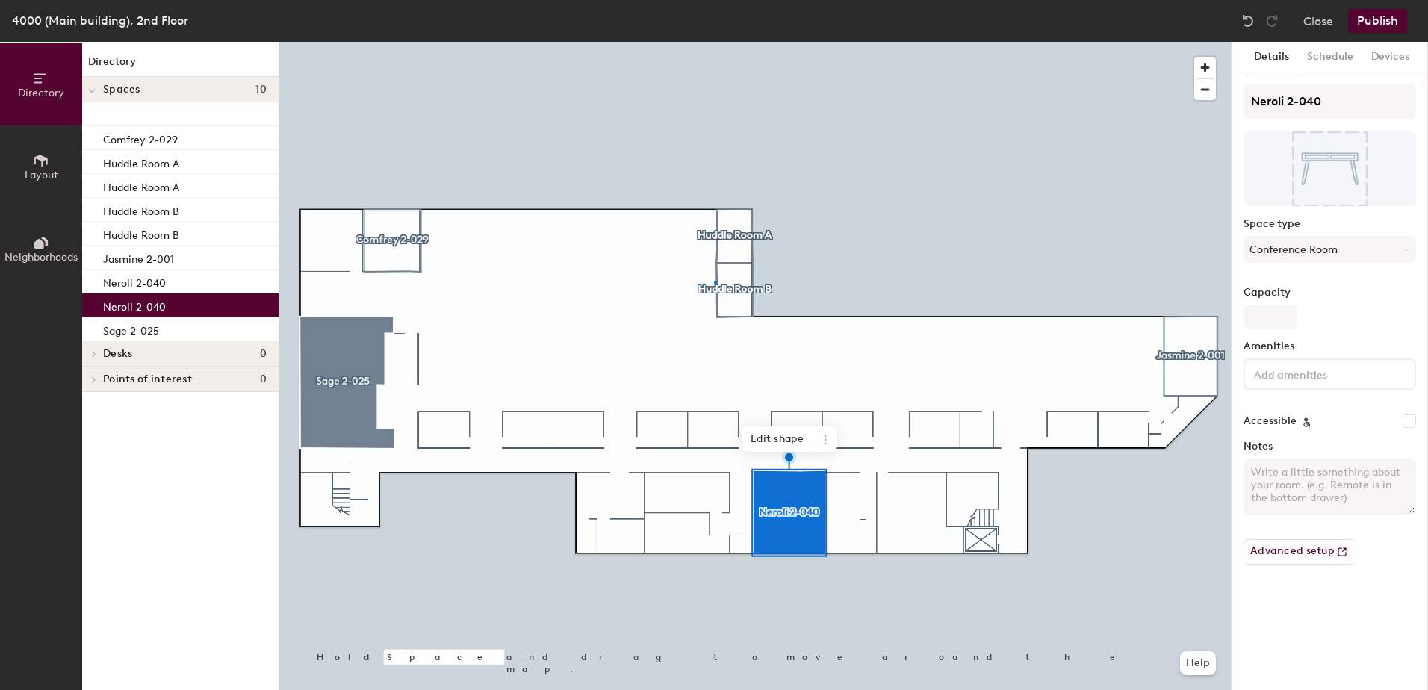
click at [716, 42] on div at bounding box center [755, 42] width 952 height 0
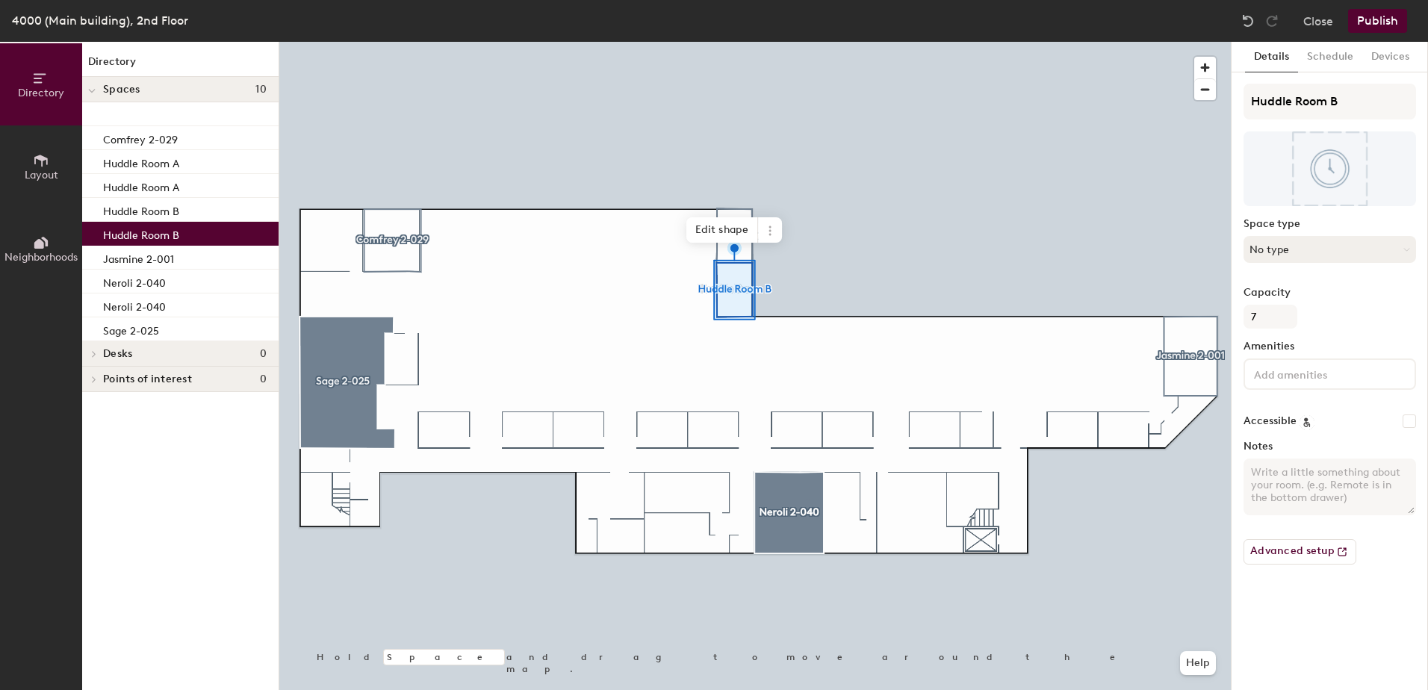
click at [1298, 261] on button "No type" at bounding box center [1330, 249] width 173 height 27
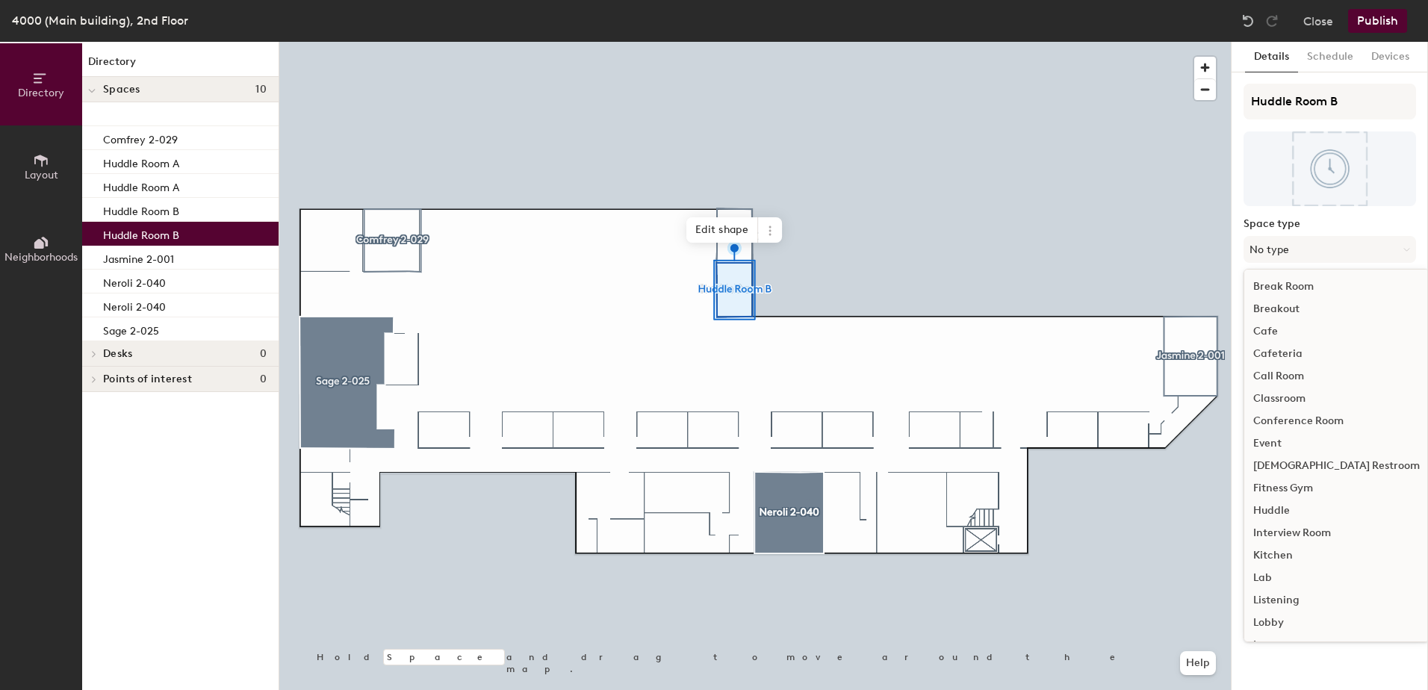
click at [1278, 514] on div "Huddle" at bounding box center [1337, 511] width 185 height 22
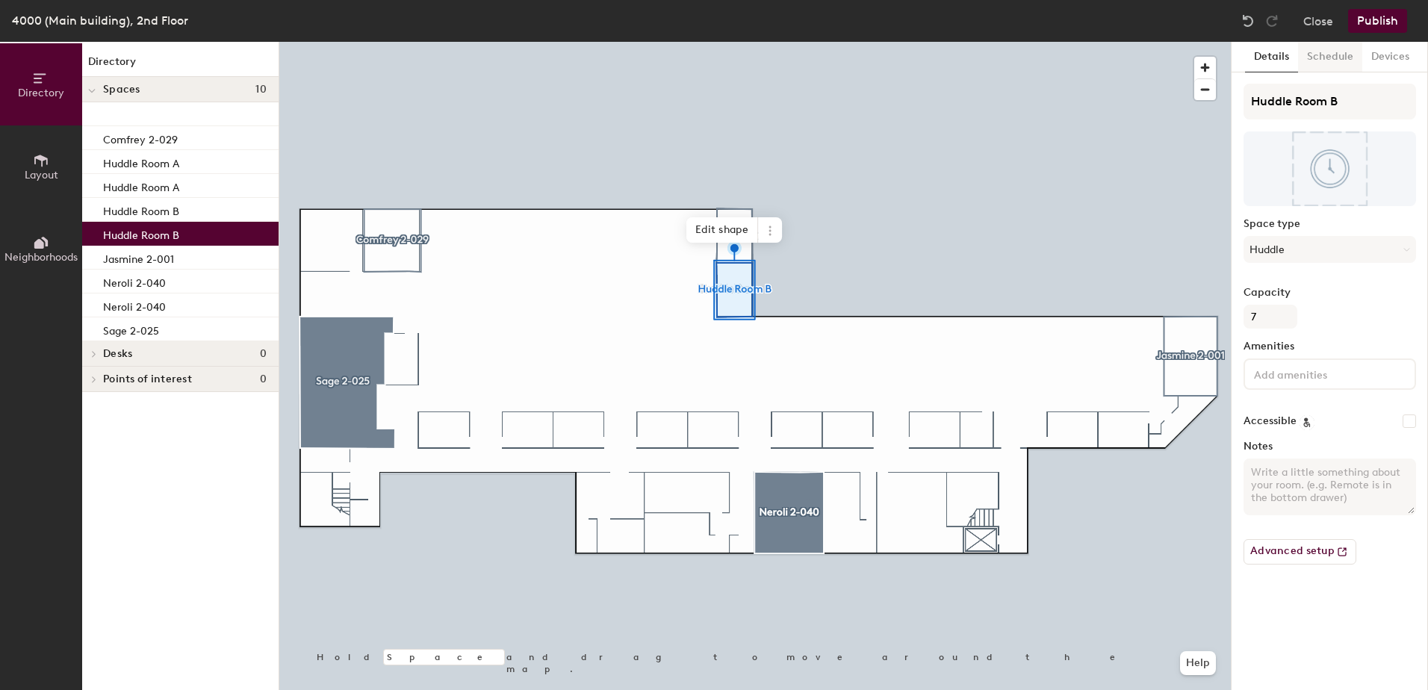
click at [1323, 59] on button "Schedule" at bounding box center [1330, 57] width 64 height 31
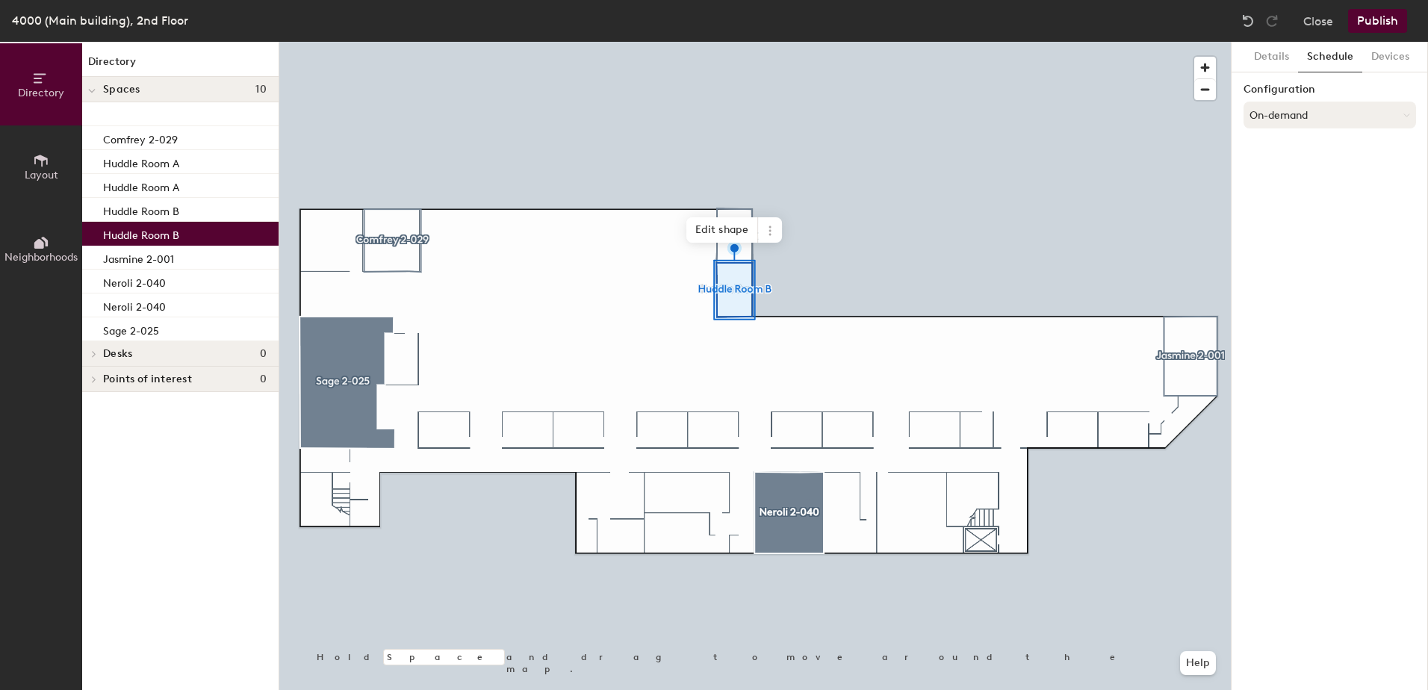
click at [1307, 115] on button "On-demand" at bounding box center [1330, 115] width 173 height 27
click at [1289, 167] on div "Scheduled" at bounding box center [1330, 175] width 171 height 22
click at [1289, 143] on button "Select account" at bounding box center [1330, 147] width 173 height 27
click at [1281, 206] on div "Microsoft 365" at bounding box center [1330, 207] width 171 height 22
click at [1281, 206] on input at bounding box center [1330, 206] width 173 height 27
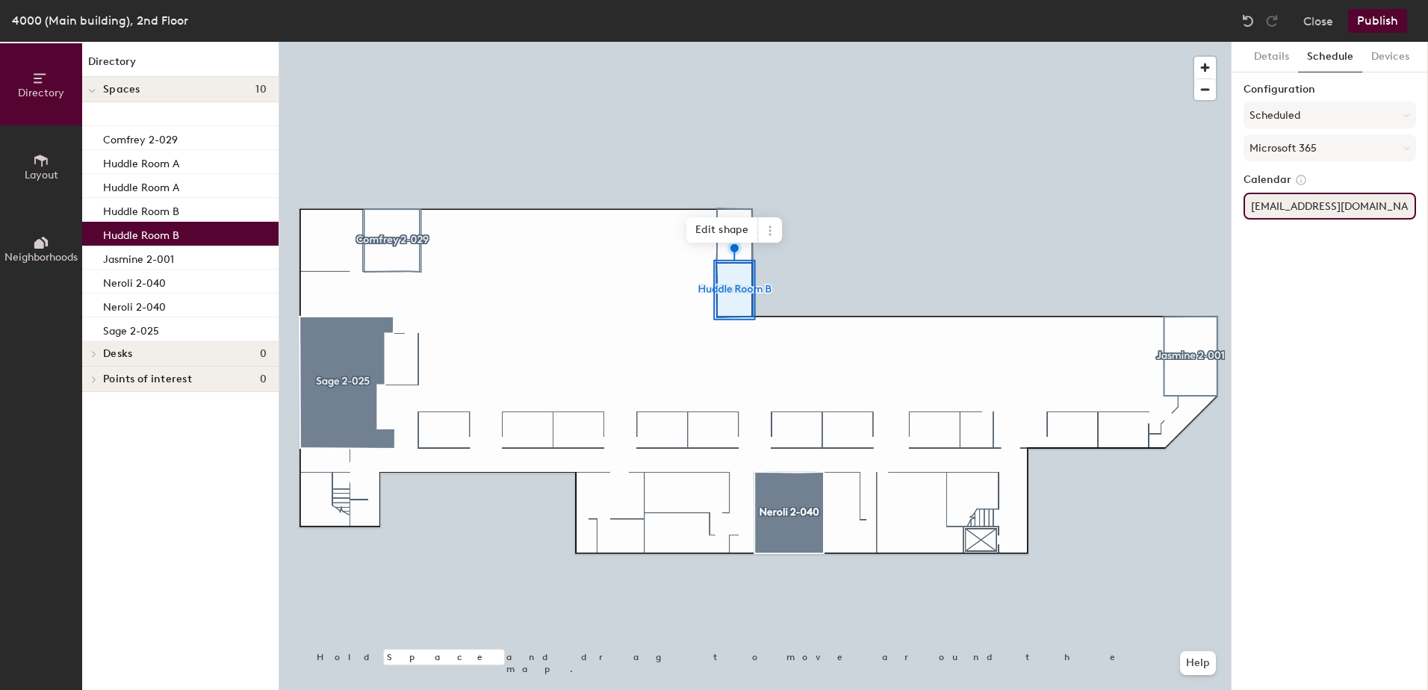
type input "ave2flhuddleb@estee.com"
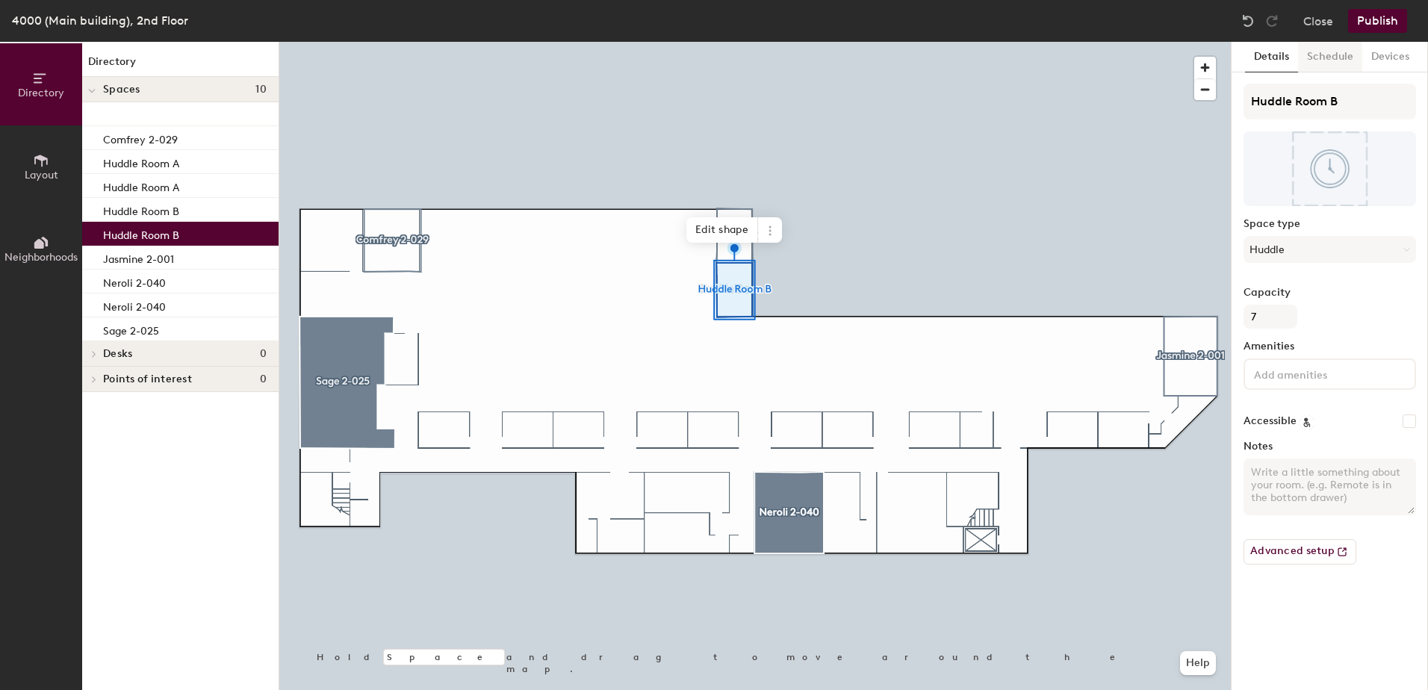
click at [1322, 58] on button "Schedule" at bounding box center [1330, 57] width 64 height 31
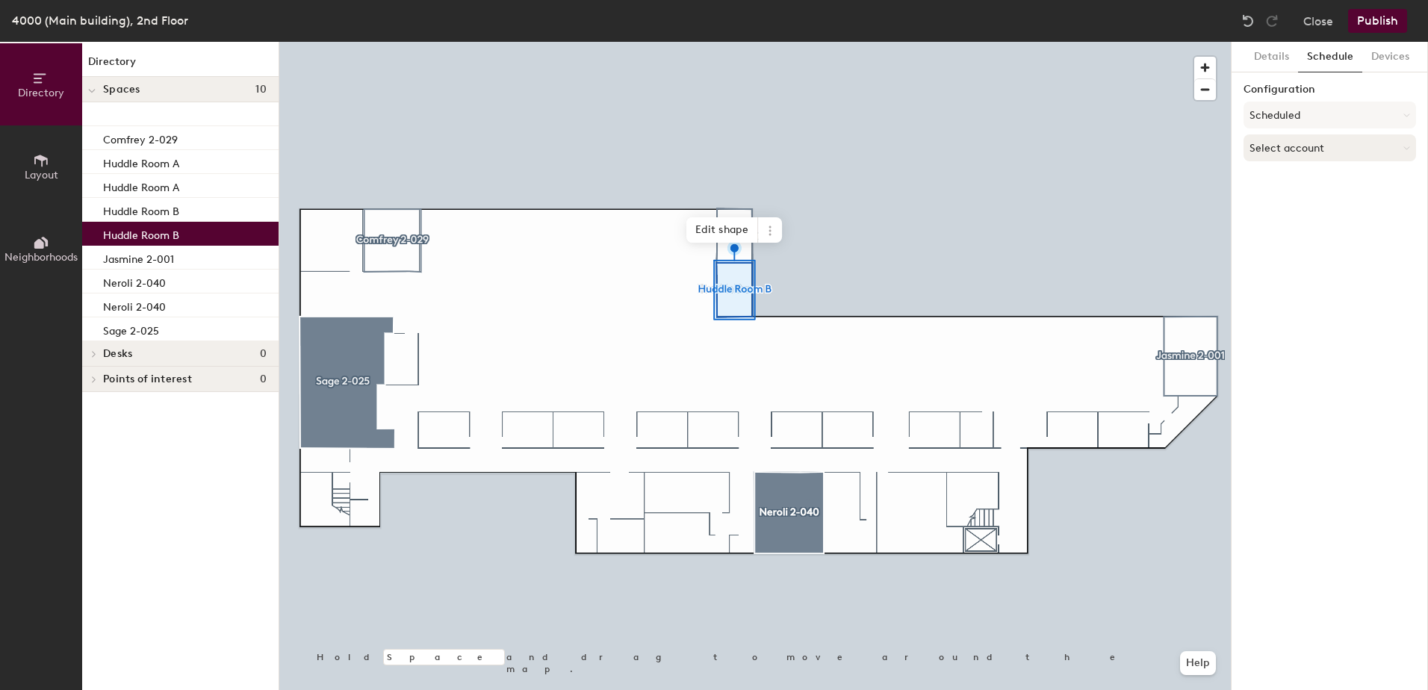
click at [1290, 146] on button "Select account" at bounding box center [1330, 147] width 173 height 27
click at [1280, 211] on div "Microsoft 365" at bounding box center [1330, 207] width 171 height 22
click at [1280, 211] on input at bounding box center [1330, 206] width 173 height 27
drag, startPoint x: 1280, startPoint y: 211, endPoint x: 1280, endPoint y: 199, distance: 12.0
click at [1280, 199] on input at bounding box center [1330, 206] width 173 height 27
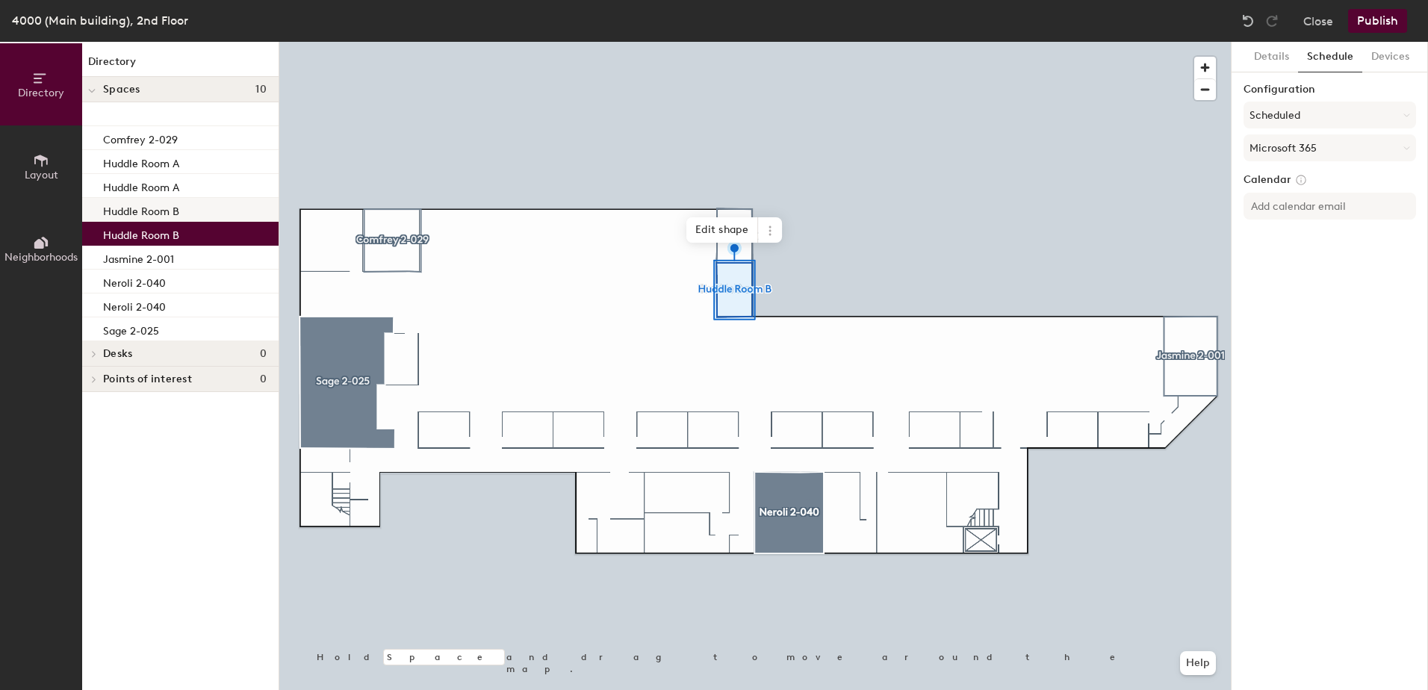
click at [144, 205] on p "Huddle Room B" at bounding box center [141, 209] width 76 height 17
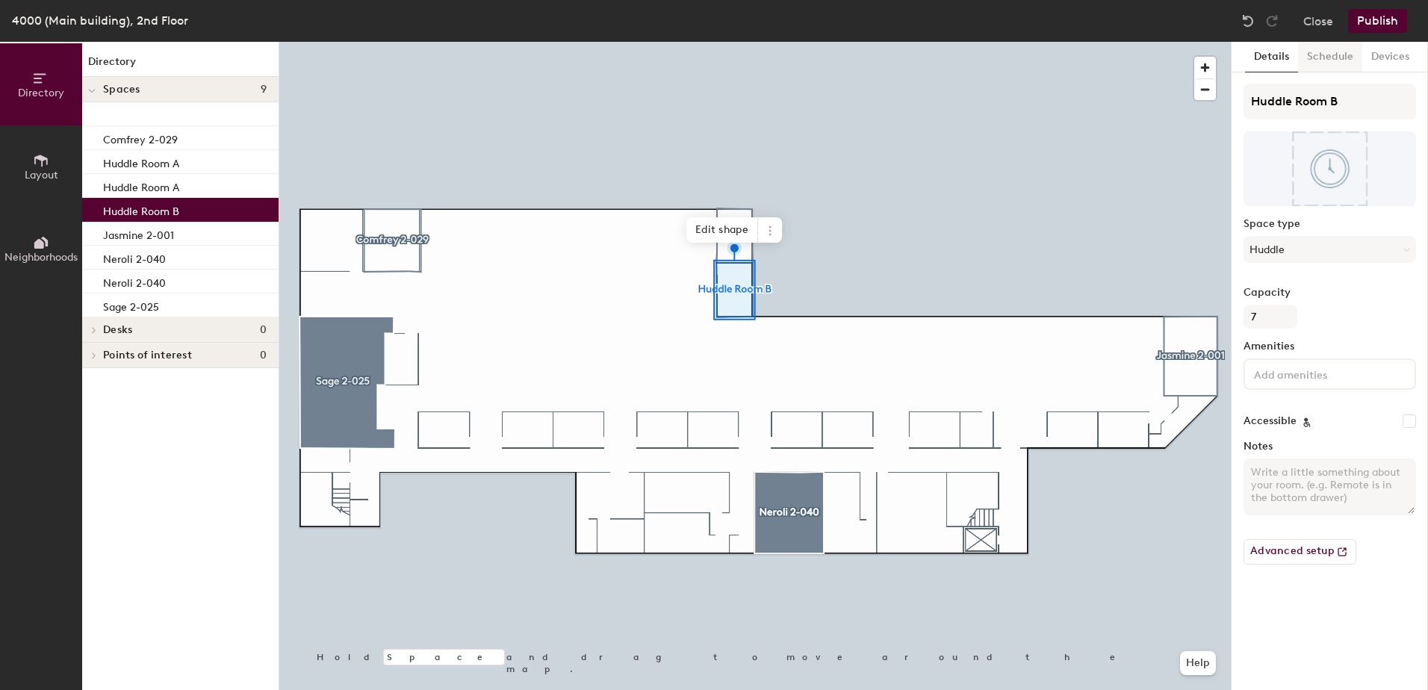
click at [1314, 53] on button "Schedule" at bounding box center [1330, 57] width 64 height 31
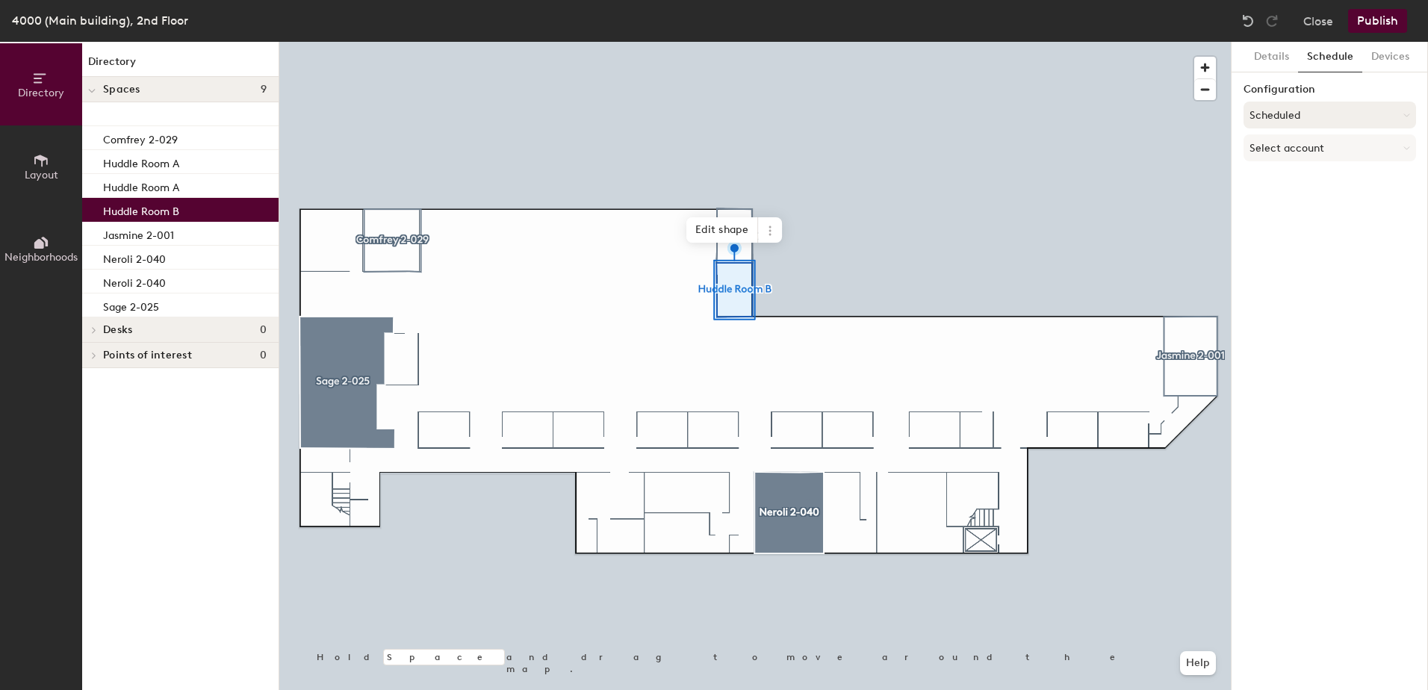
click at [1286, 121] on button "Scheduled" at bounding box center [1330, 115] width 173 height 27
click at [1284, 167] on div "Scheduled" at bounding box center [1330, 175] width 171 height 22
click at [1289, 137] on button "Select account" at bounding box center [1330, 147] width 173 height 27
click at [1286, 206] on div "Microsoft 365" at bounding box center [1330, 207] width 171 height 22
click at [1286, 206] on input at bounding box center [1330, 206] width 173 height 27
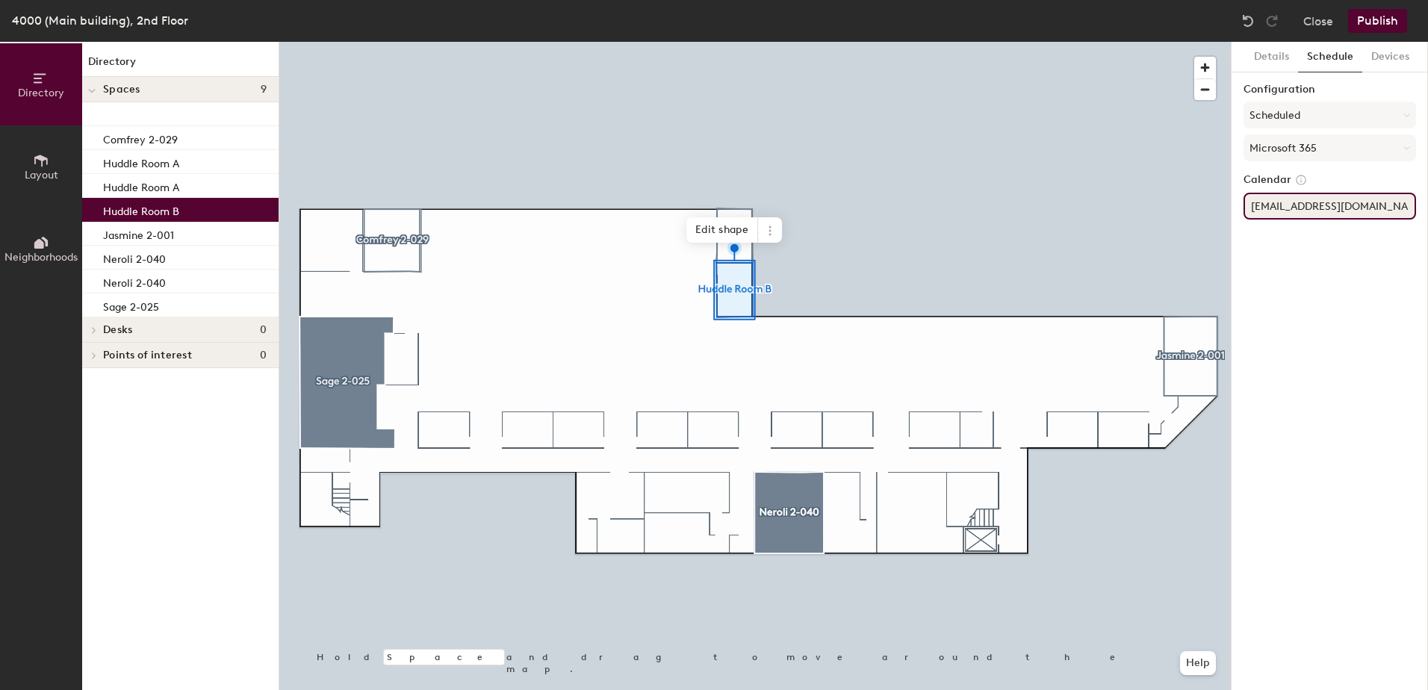
type input "ave2flhuddleb@estee.com"
click at [1369, 23] on button "Publish" at bounding box center [1377, 21] width 59 height 24
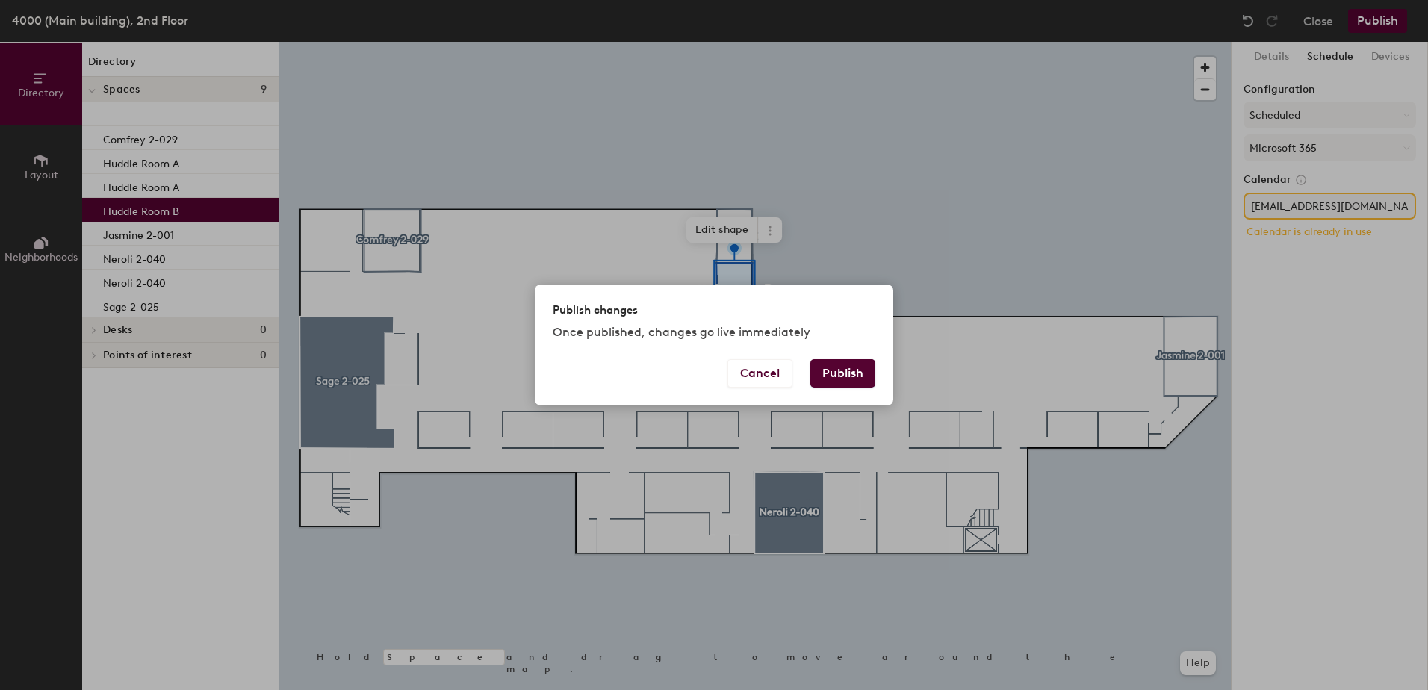
click at [843, 377] on button "Publish" at bounding box center [843, 373] width 65 height 28
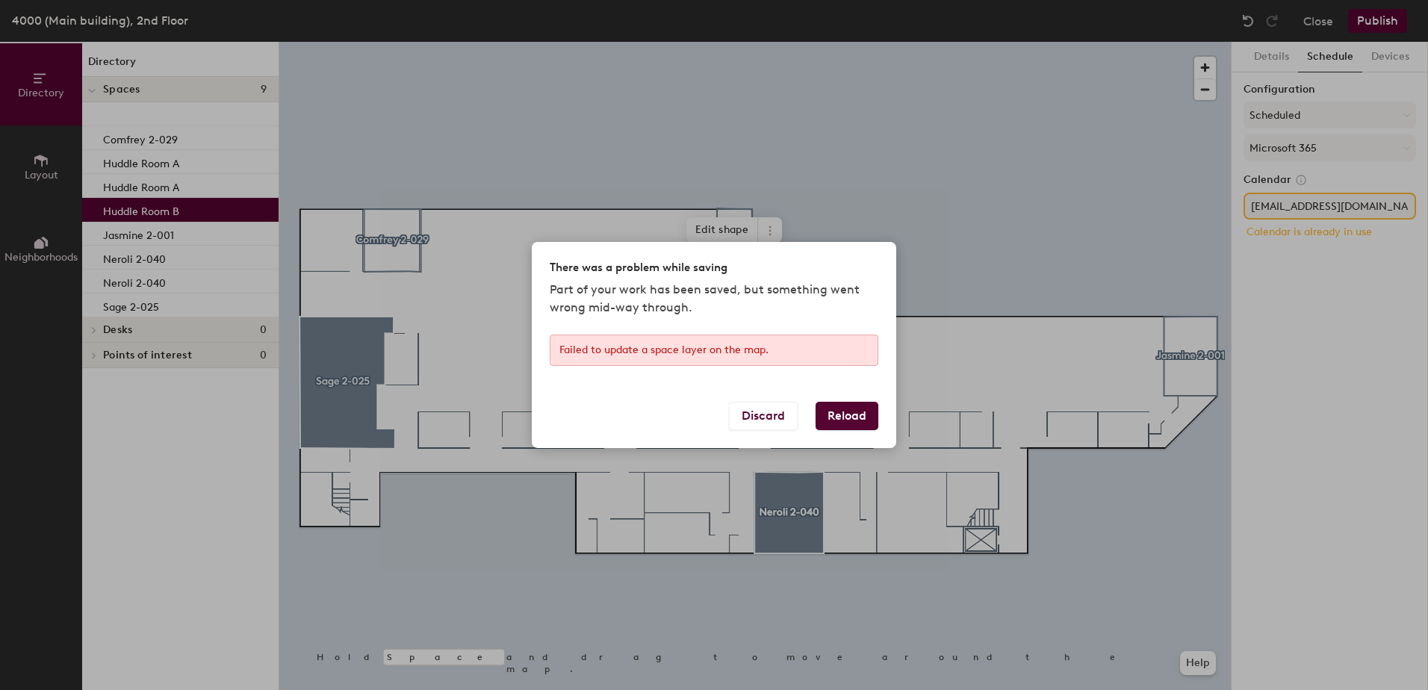
click at [840, 406] on button "Reload" at bounding box center [847, 416] width 63 height 28
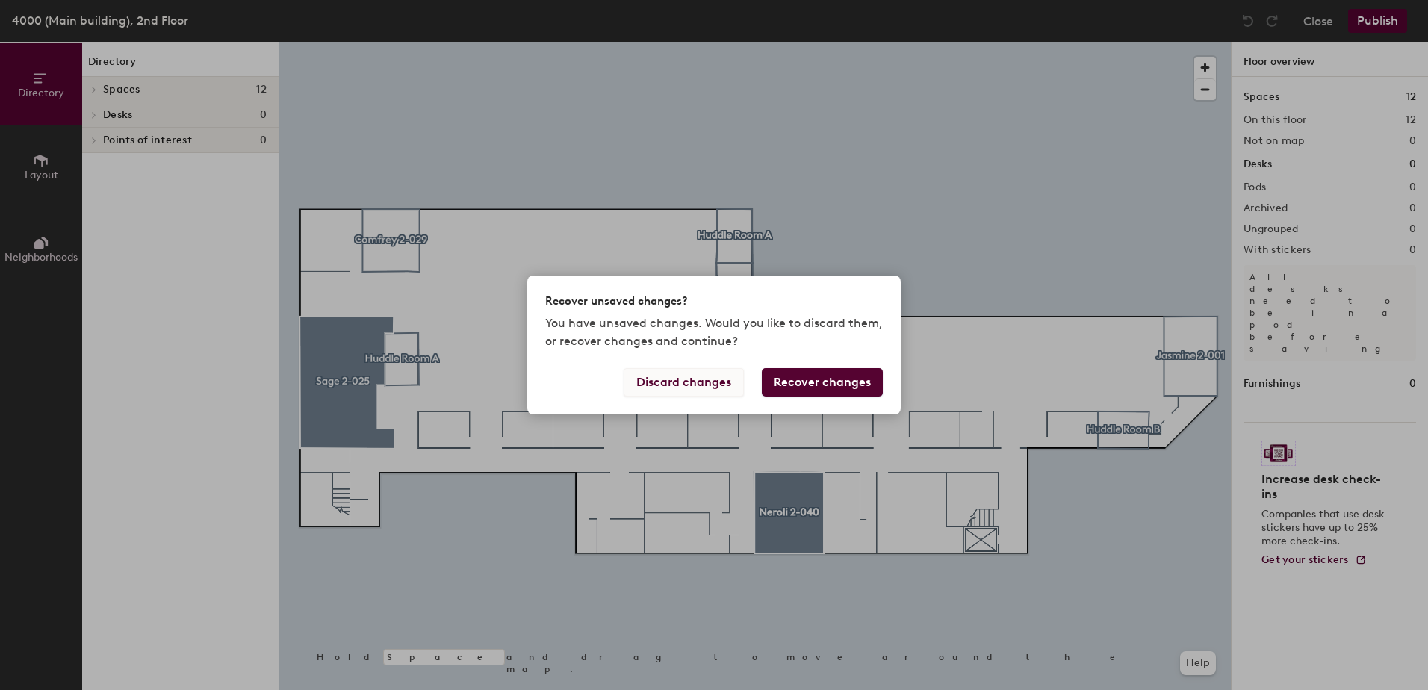
click at [703, 386] on button "Discard changes" at bounding box center [684, 382] width 120 height 28
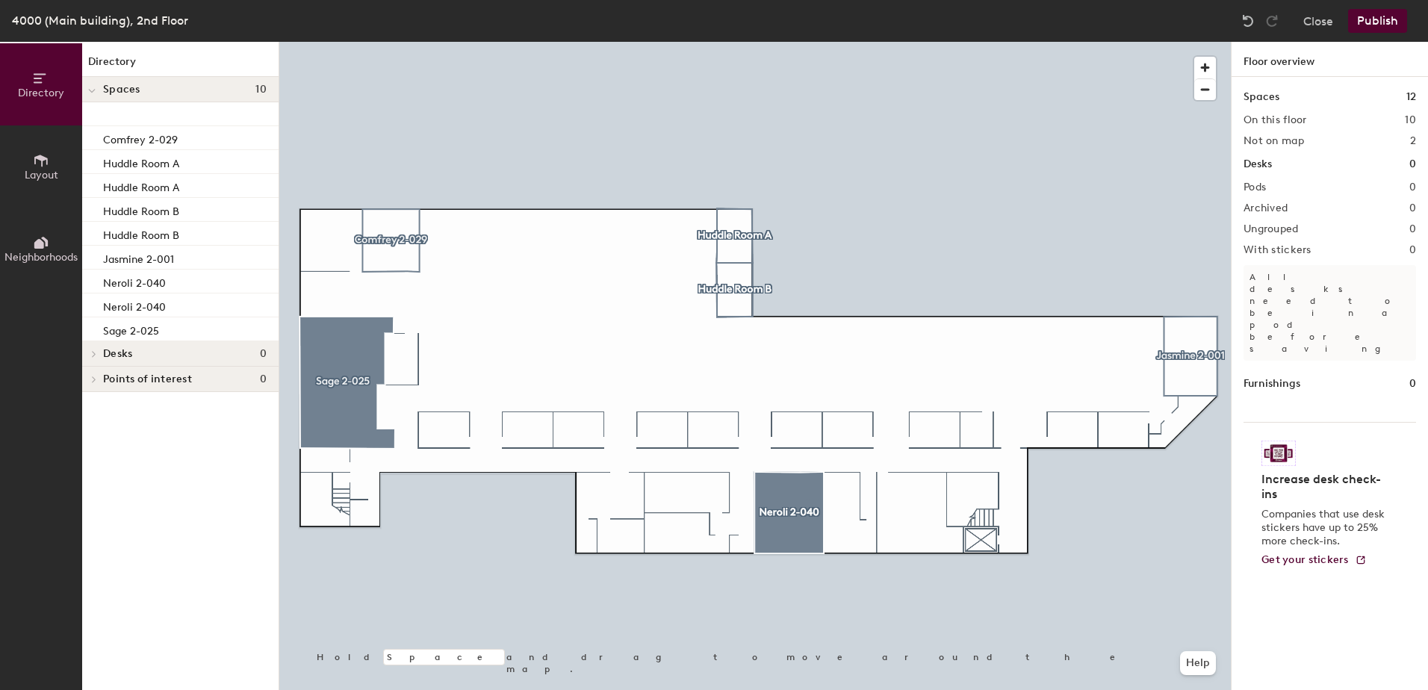
click at [1369, 26] on button "Publish" at bounding box center [1377, 21] width 59 height 24
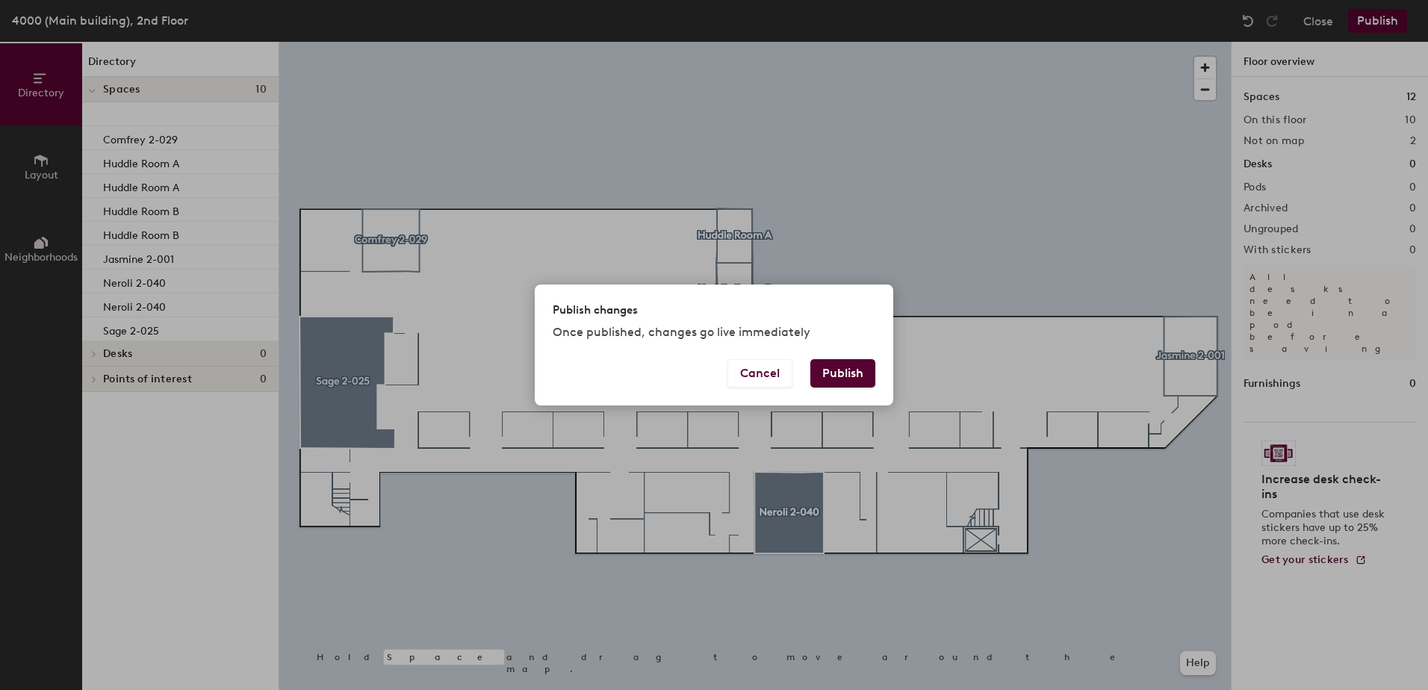
click at [820, 375] on button "Publish" at bounding box center [843, 373] width 65 height 28
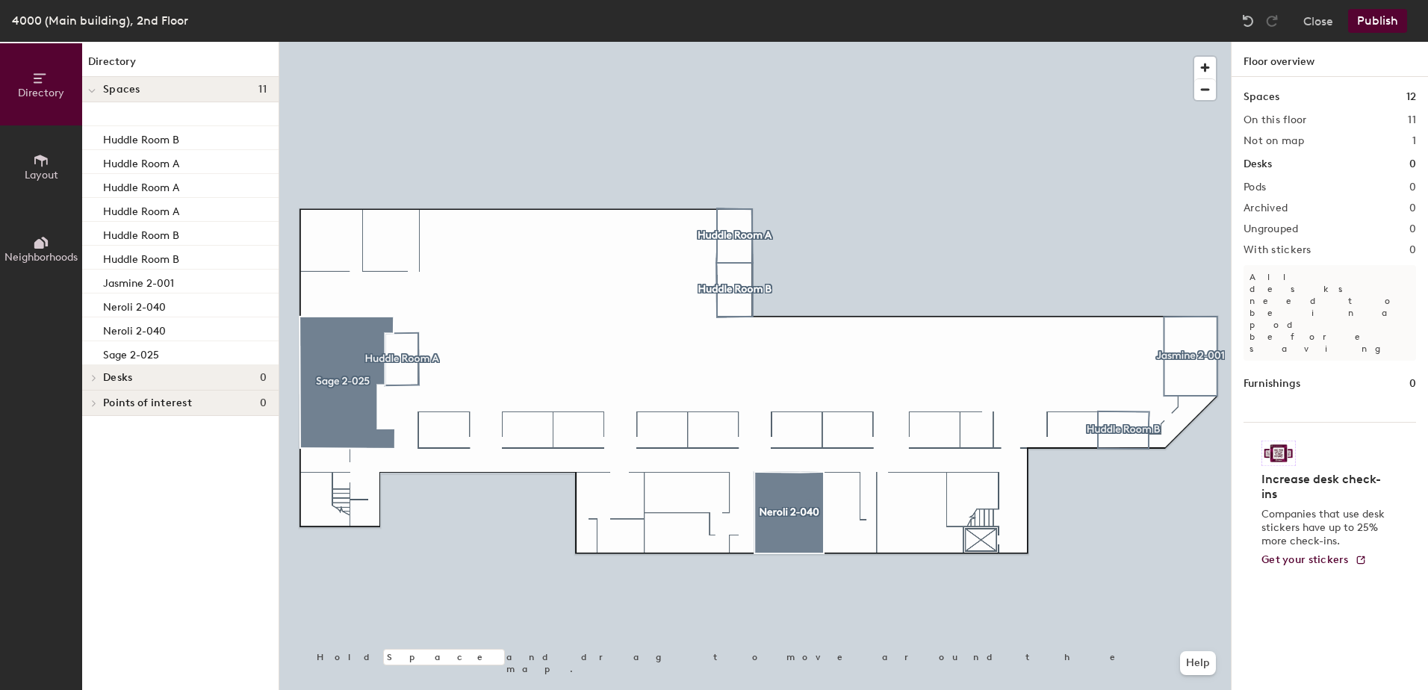
click at [409, 42] on div at bounding box center [755, 42] width 952 height 0
click at [1133, 42] on div at bounding box center [755, 42] width 952 height 0
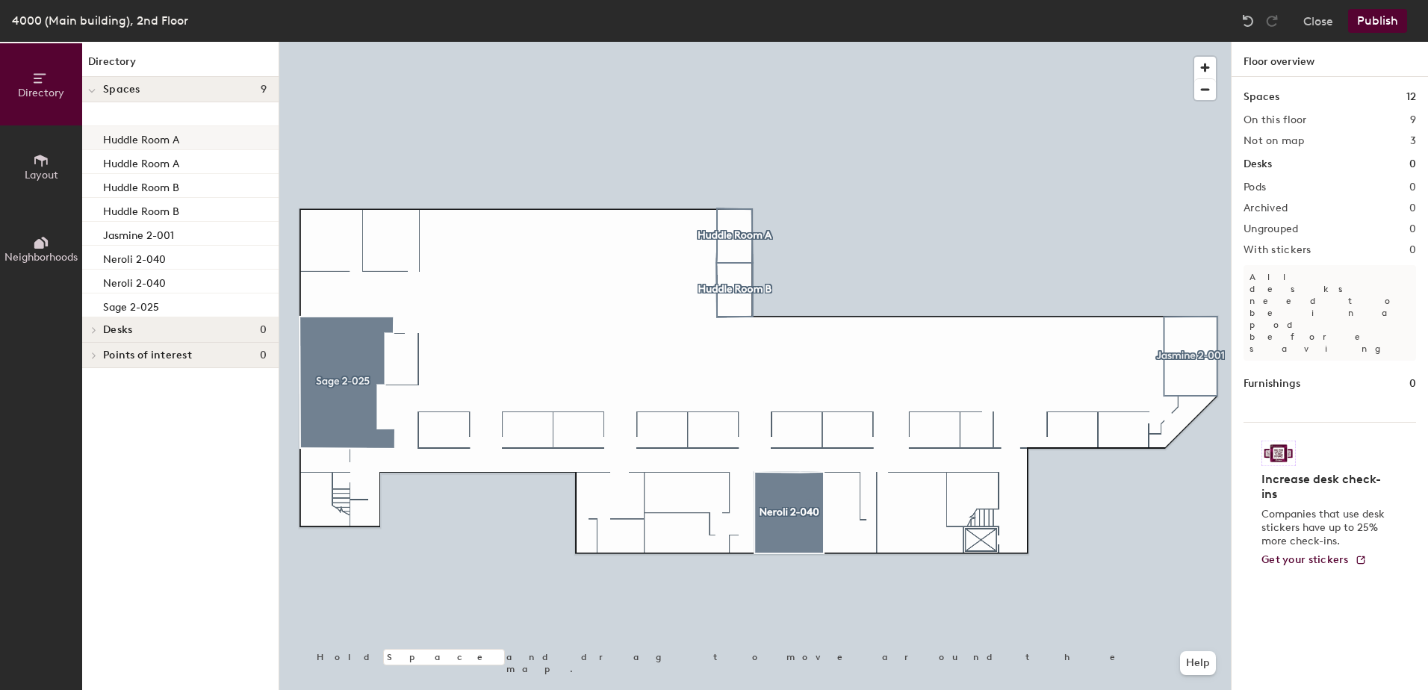
click at [141, 144] on p "Huddle Room A" at bounding box center [141, 137] width 76 height 17
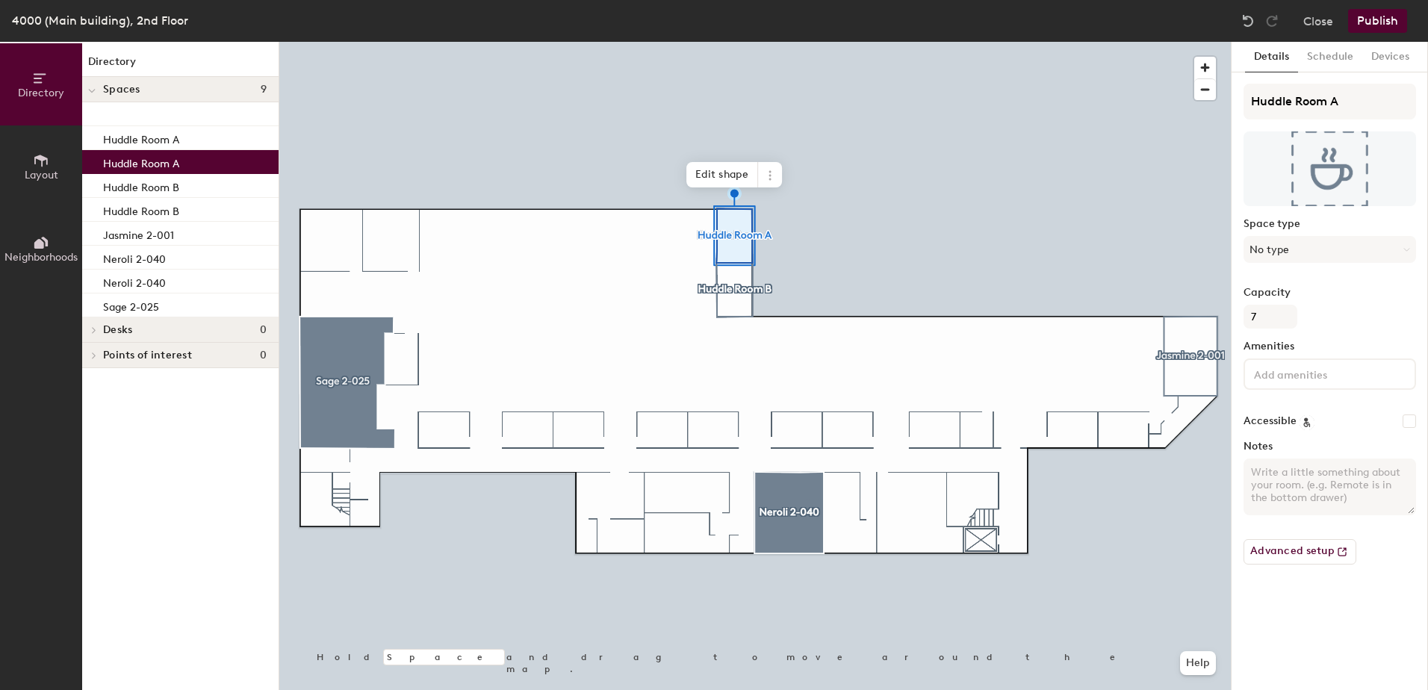
click at [147, 163] on p "Huddle Room A" at bounding box center [141, 161] width 76 height 17
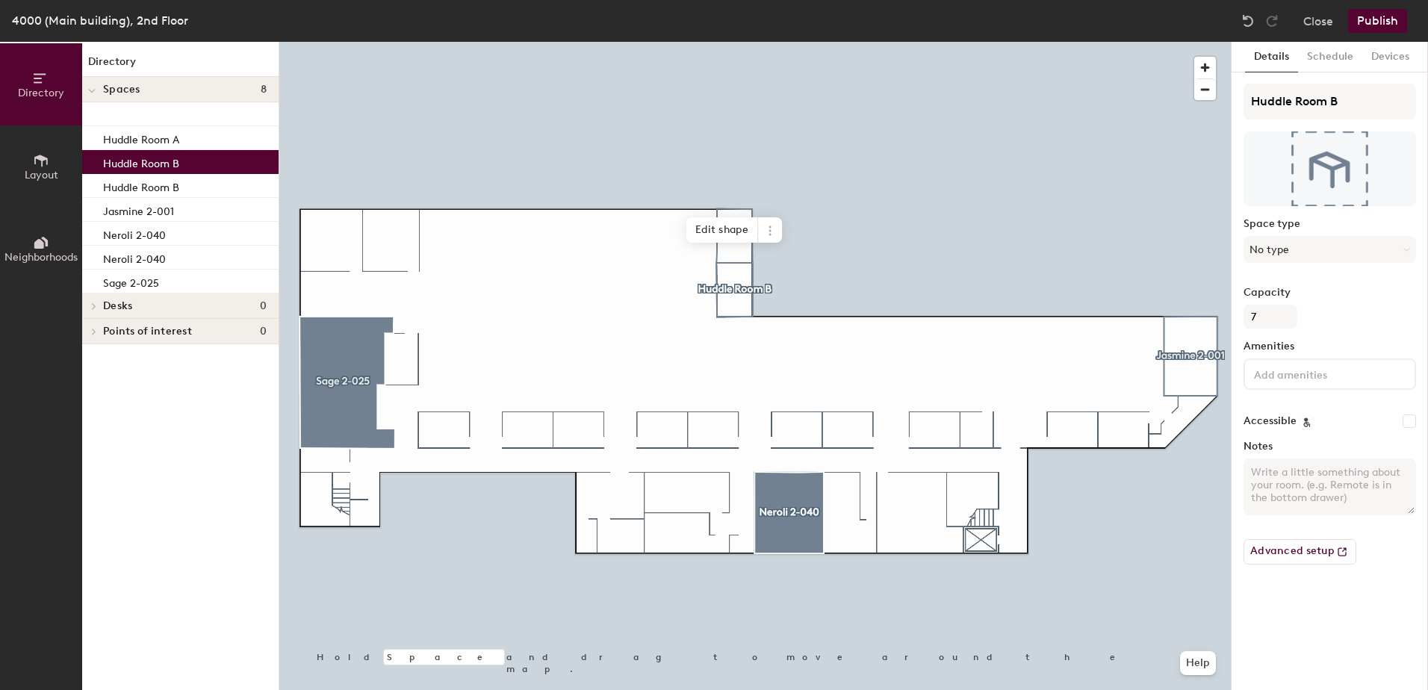
click at [147, 163] on p "Huddle Room B" at bounding box center [141, 161] width 76 height 17
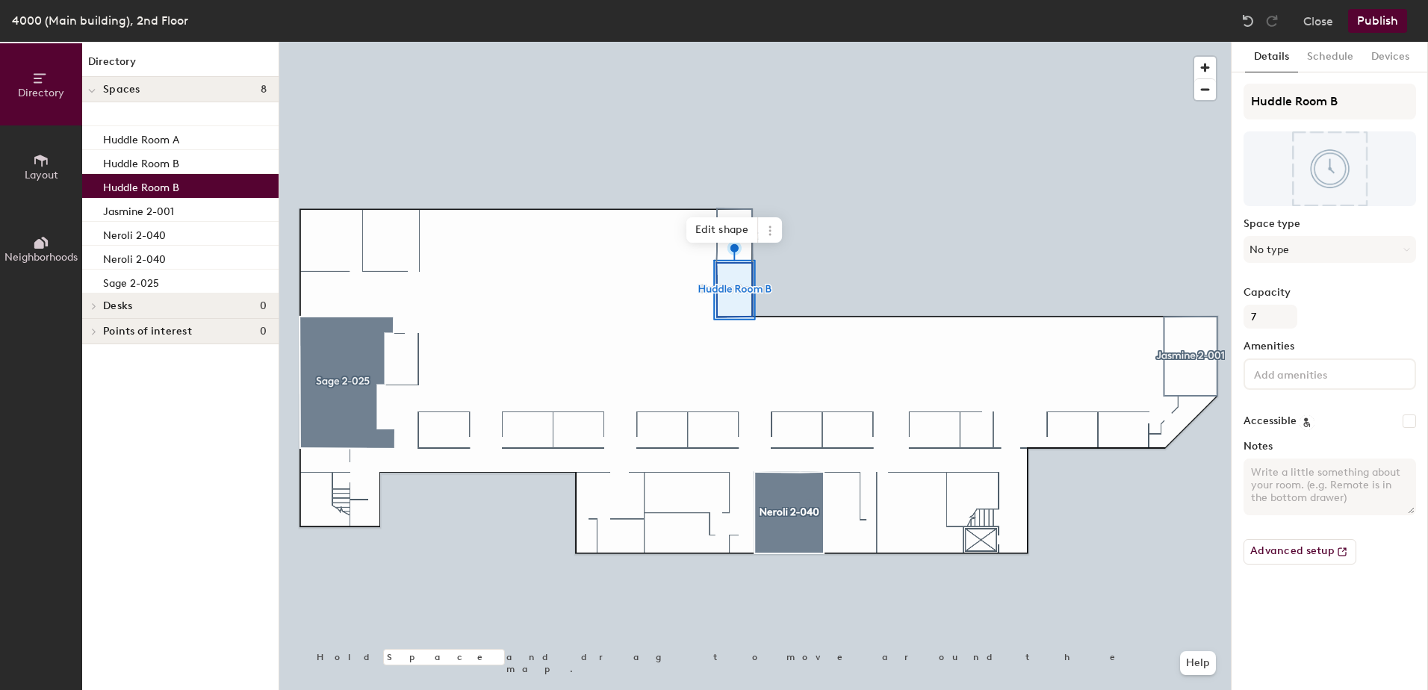
click at [159, 182] on p "Huddle Room B" at bounding box center [141, 185] width 76 height 17
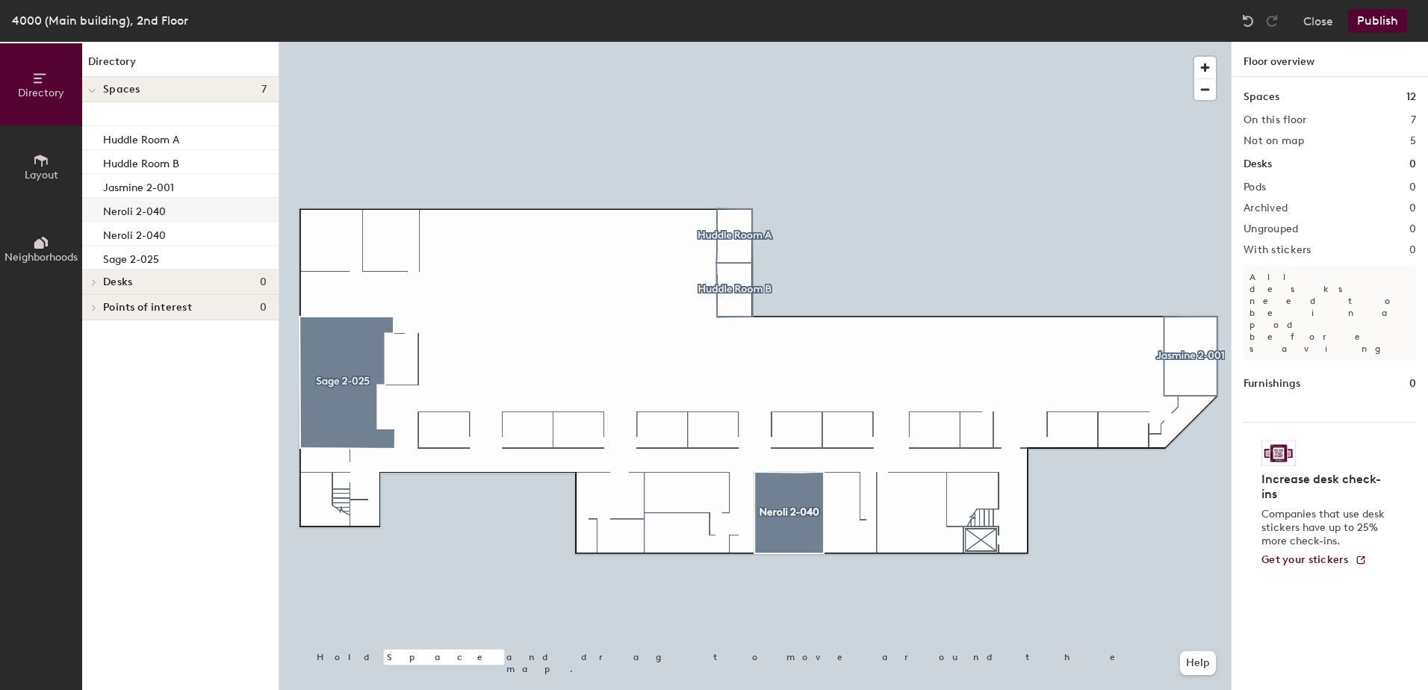
click at [394, 42] on div at bounding box center [755, 42] width 952 height 0
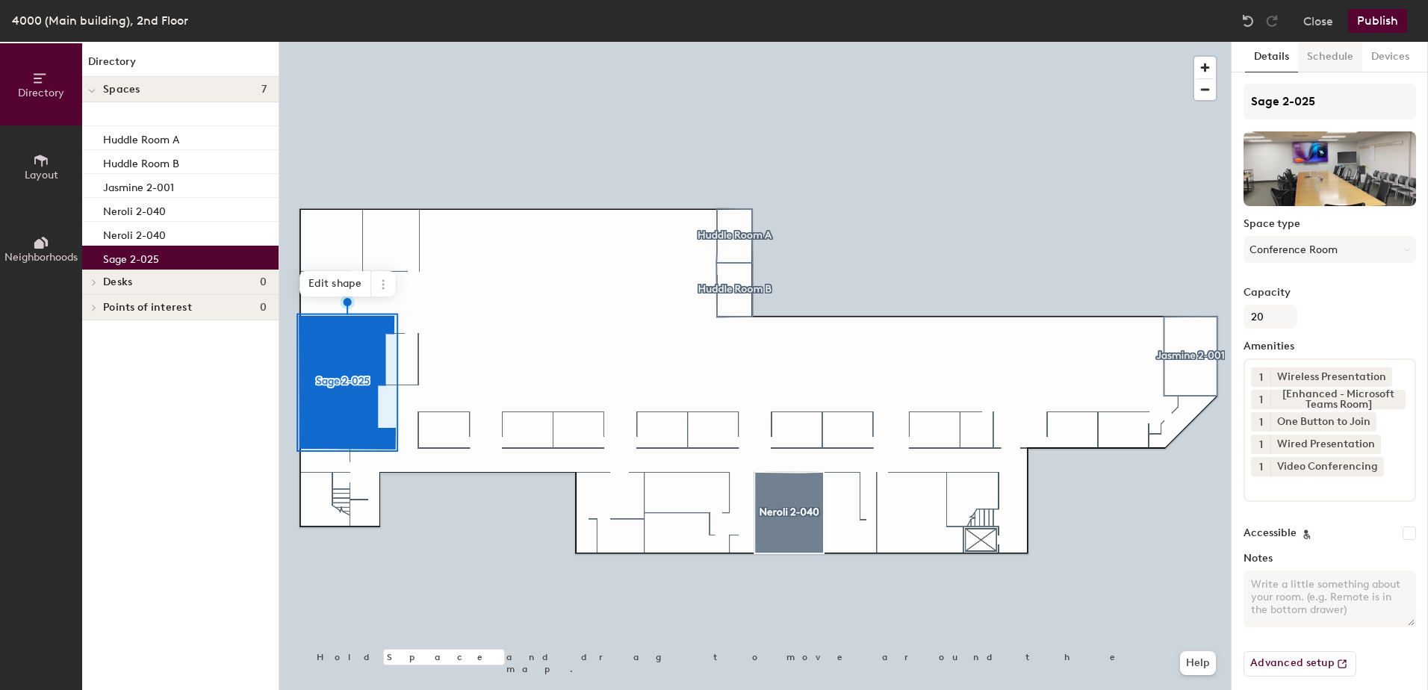
click at [1340, 59] on button "Schedule" at bounding box center [1330, 57] width 64 height 31
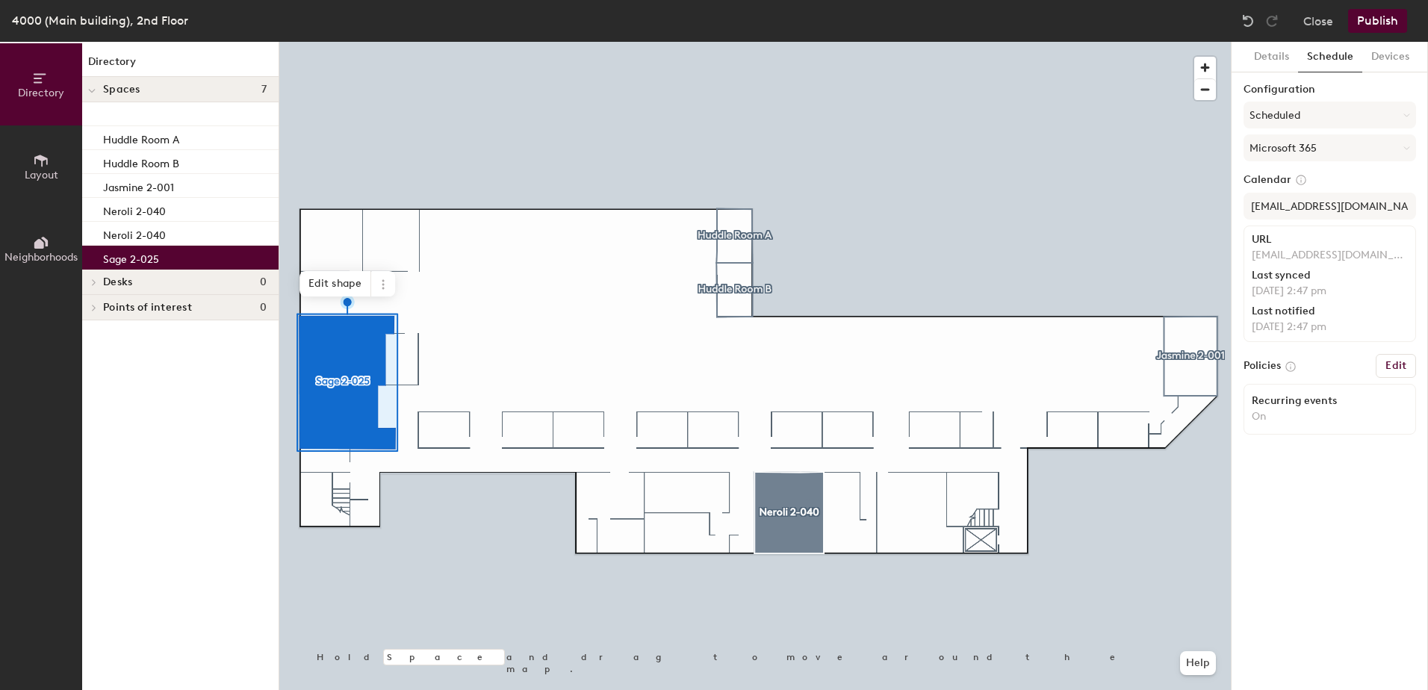
click at [1378, 18] on button "Publish" at bounding box center [1377, 21] width 59 height 24
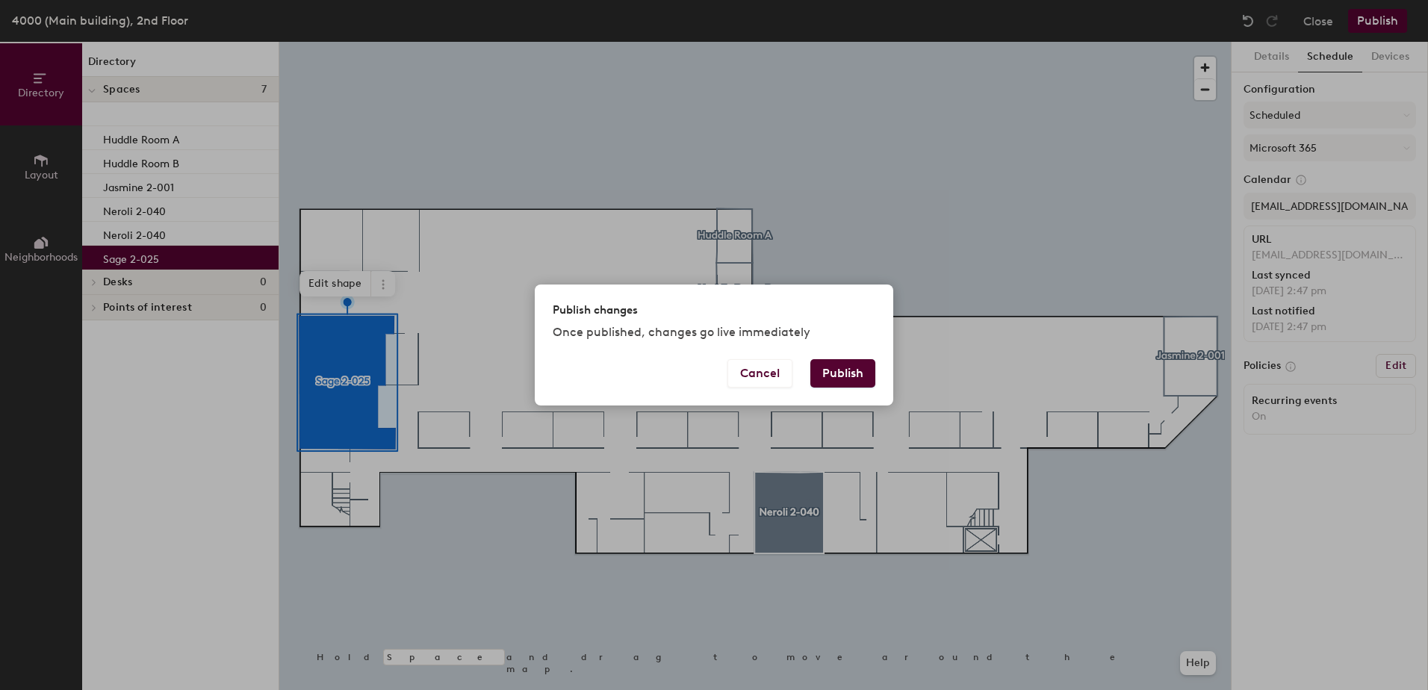
click at [838, 375] on button "Publish" at bounding box center [843, 373] width 65 height 28
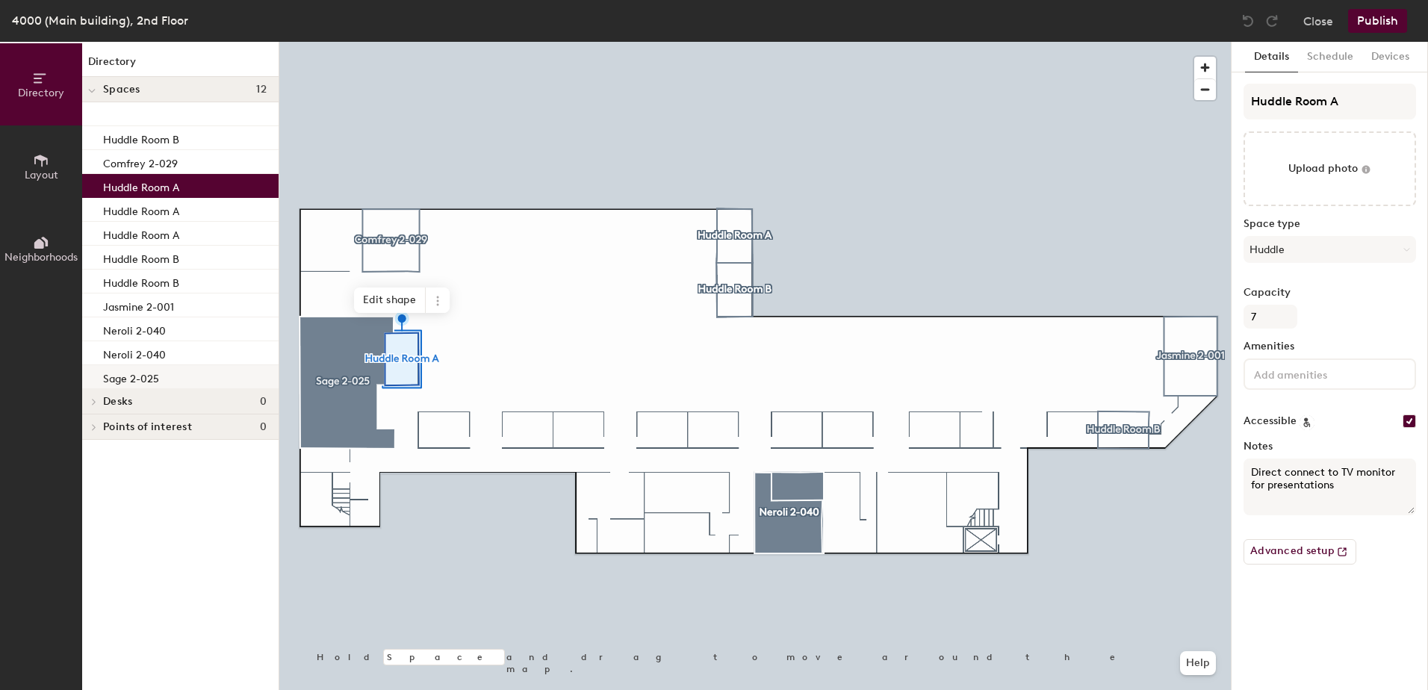
click at [133, 379] on p "Sage 2-025" at bounding box center [131, 376] width 56 height 17
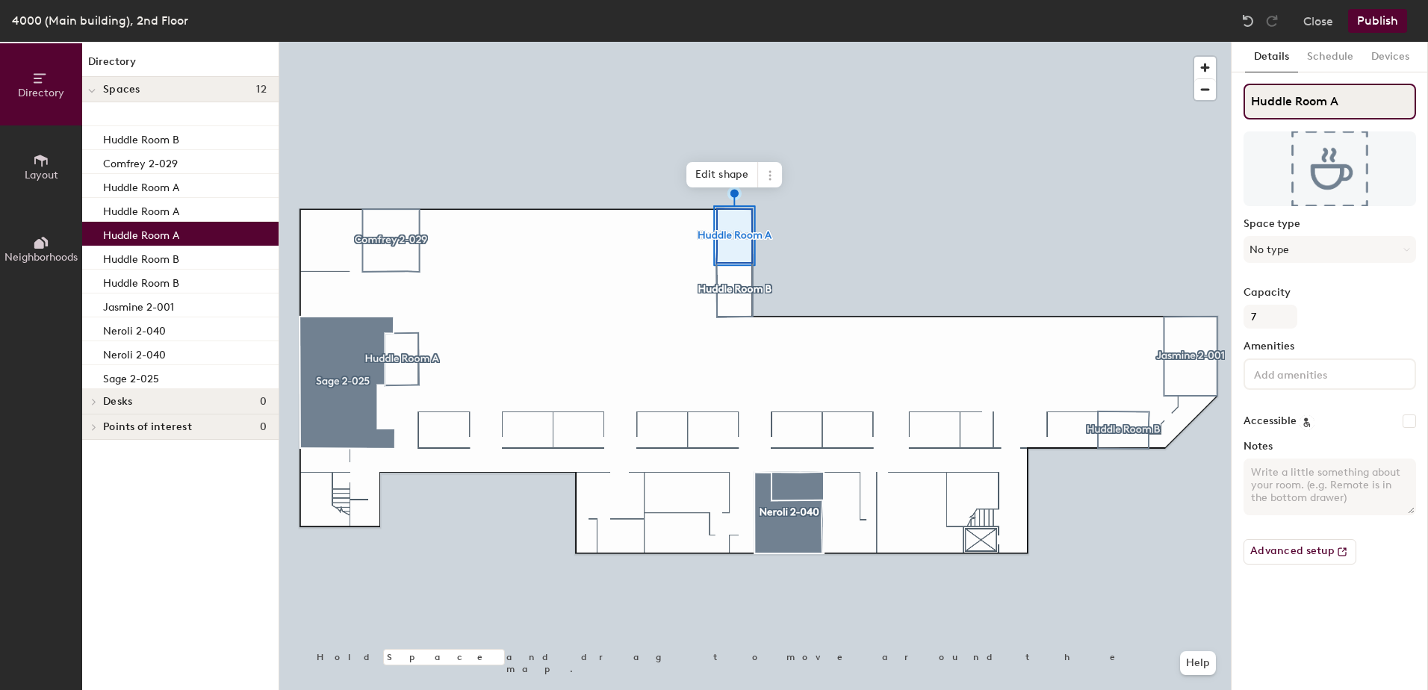
click at [999, 101] on div "Directory Layout Neighborhoods Directory Spaces 12 Huddle Room B Comfrey 2-029 …" at bounding box center [714, 366] width 1428 height 648
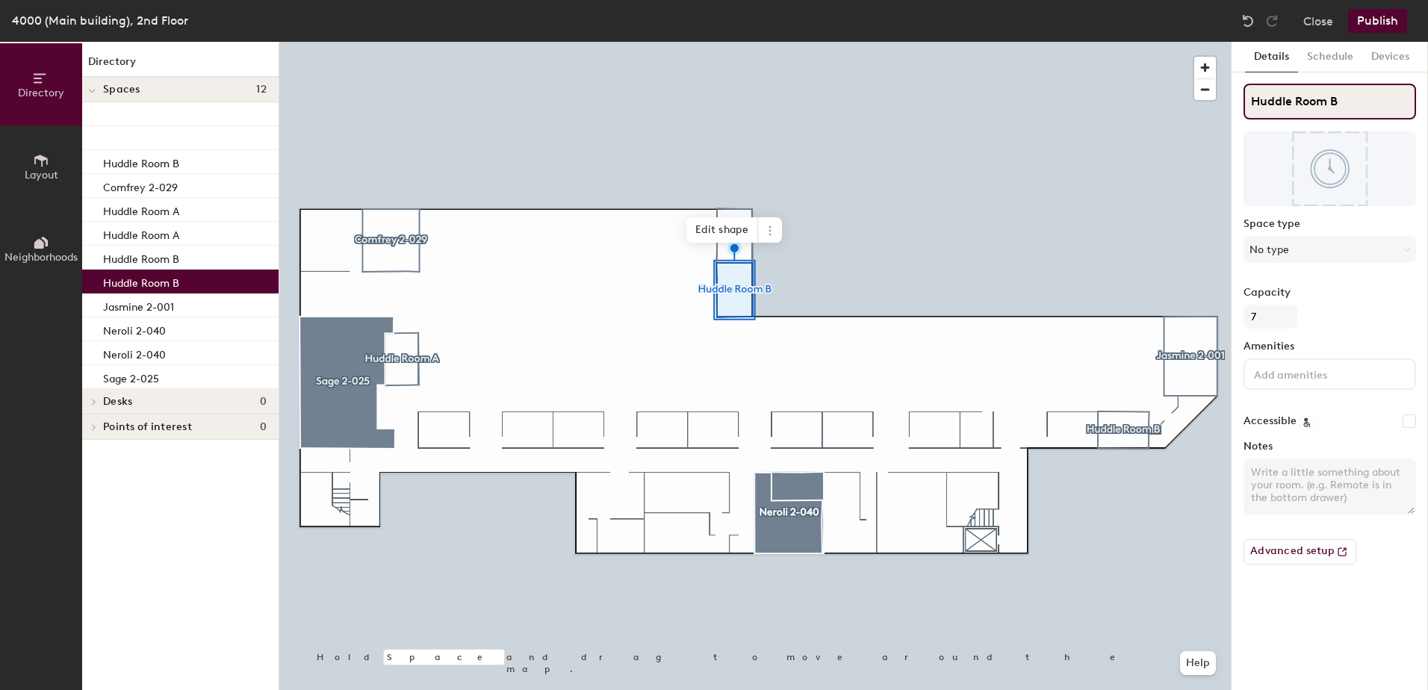
click at [1084, 108] on div "Directory Layout Neighborhoods Directory Spaces 12 Huddle Room B Comfrey 2-029 …" at bounding box center [714, 366] width 1428 height 648
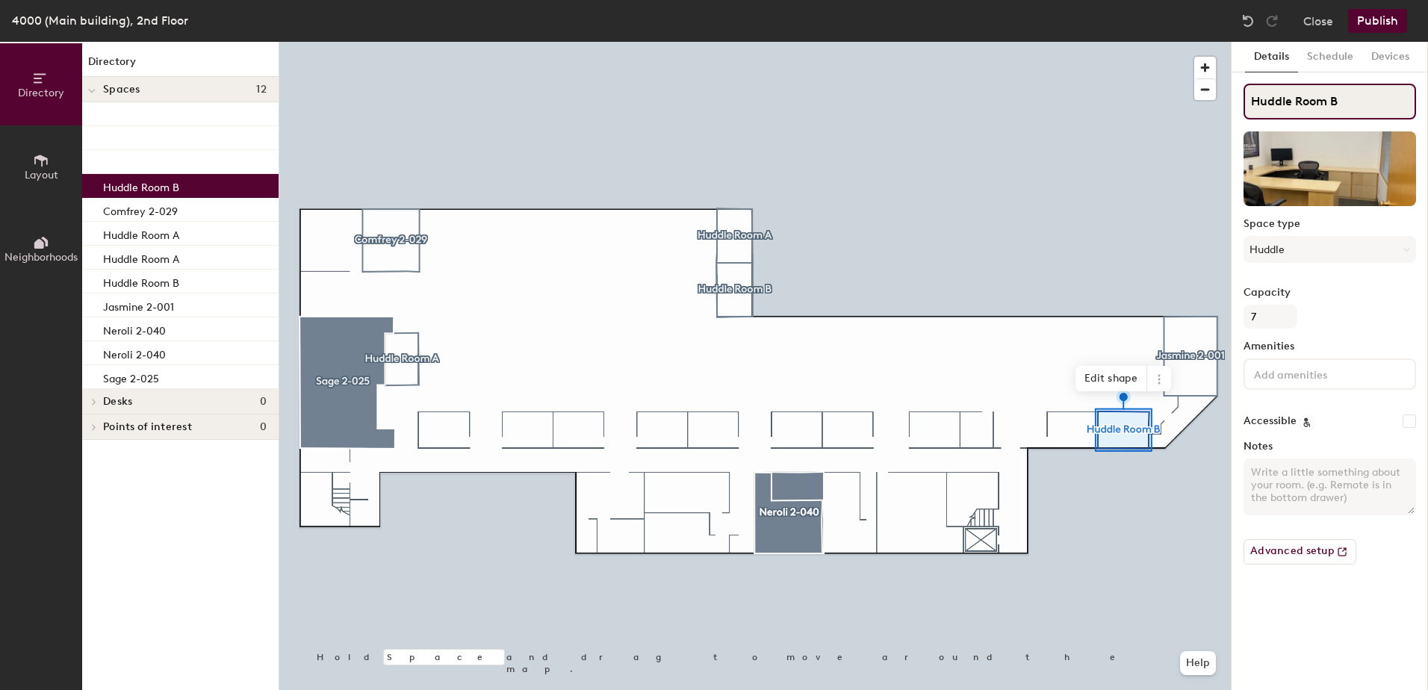
click at [1151, 105] on div "Directory Layout Neighborhoods Directory Spaces 12 Huddle Room B Comfrey 2-029 …" at bounding box center [714, 366] width 1428 height 648
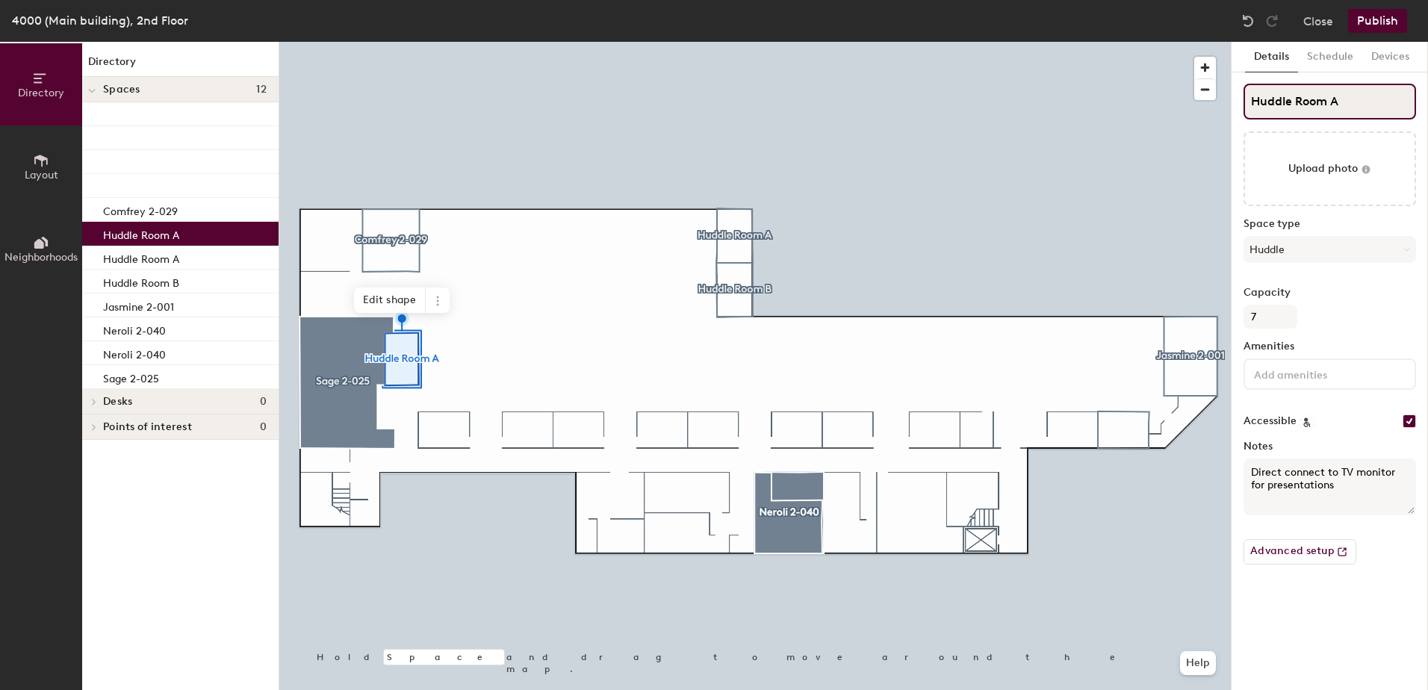
click at [1127, 117] on div "Directory Layout Neighborhoods Directory Spaces 12 Comfrey 2-029 Huddle Room A …" at bounding box center [714, 366] width 1428 height 648
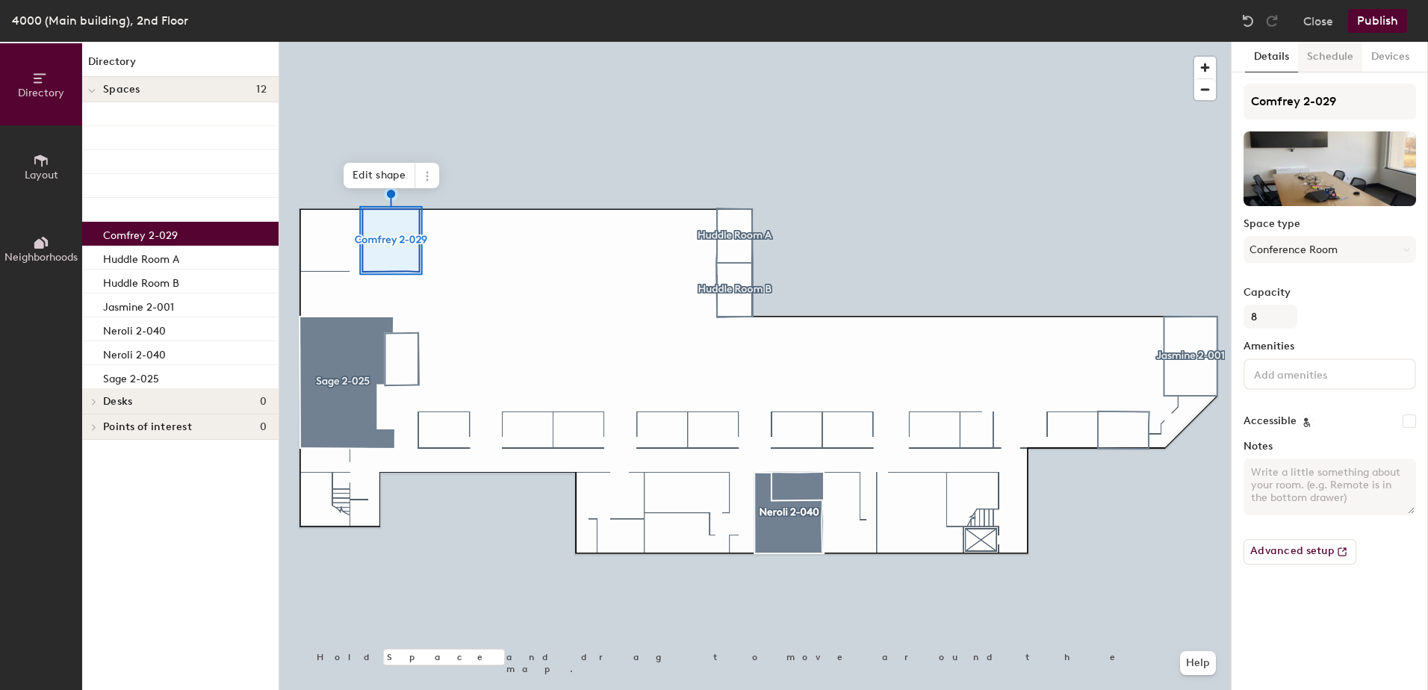
click at [1341, 60] on button "Schedule" at bounding box center [1330, 57] width 64 height 31
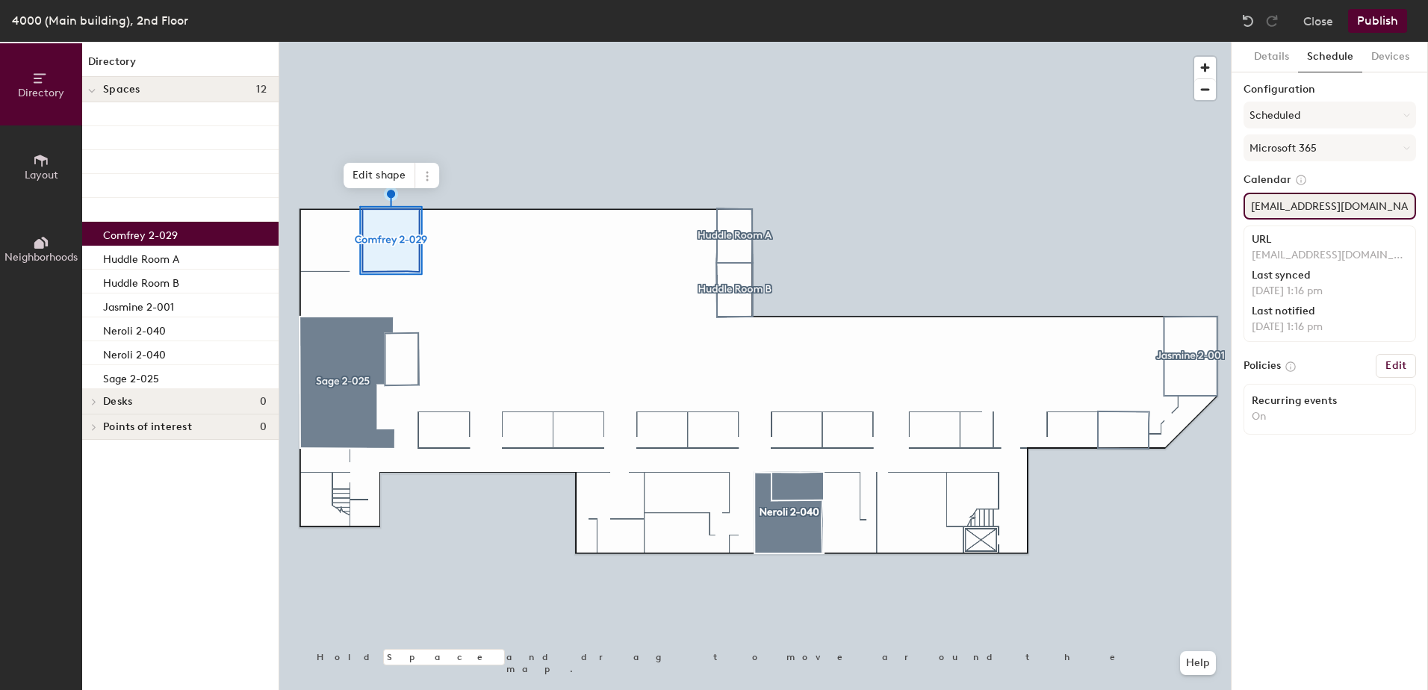
click at [1208, 214] on div "Directory Layout Neighborhoods Directory Spaces 12 Comfrey 2-029 Huddle Room A …" at bounding box center [714, 366] width 1428 height 648
click at [2, 154] on button "Layout" at bounding box center [41, 167] width 82 height 82
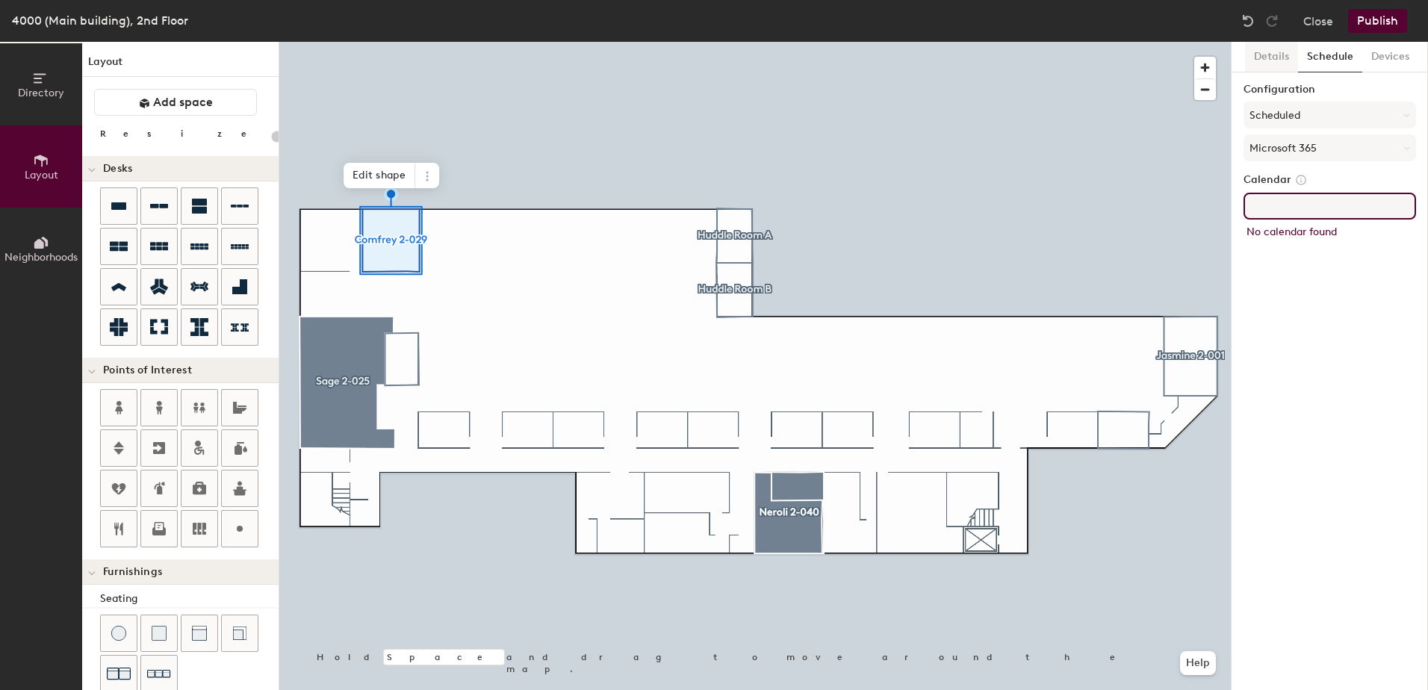
click at [1272, 51] on button "Details" at bounding box center [1271, 57] width 53 height 31
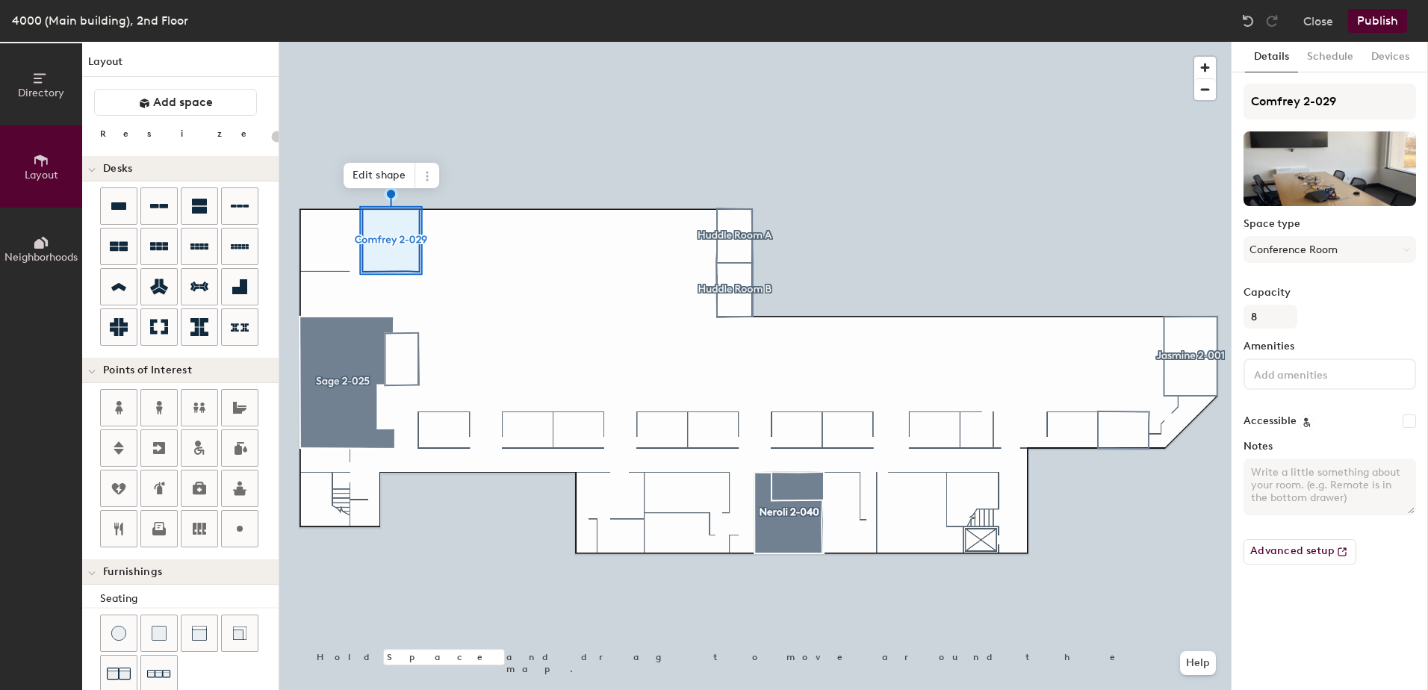
click at [1380, 23] on button "Publish" at bounding box center [1377, 21] width 59 height 24
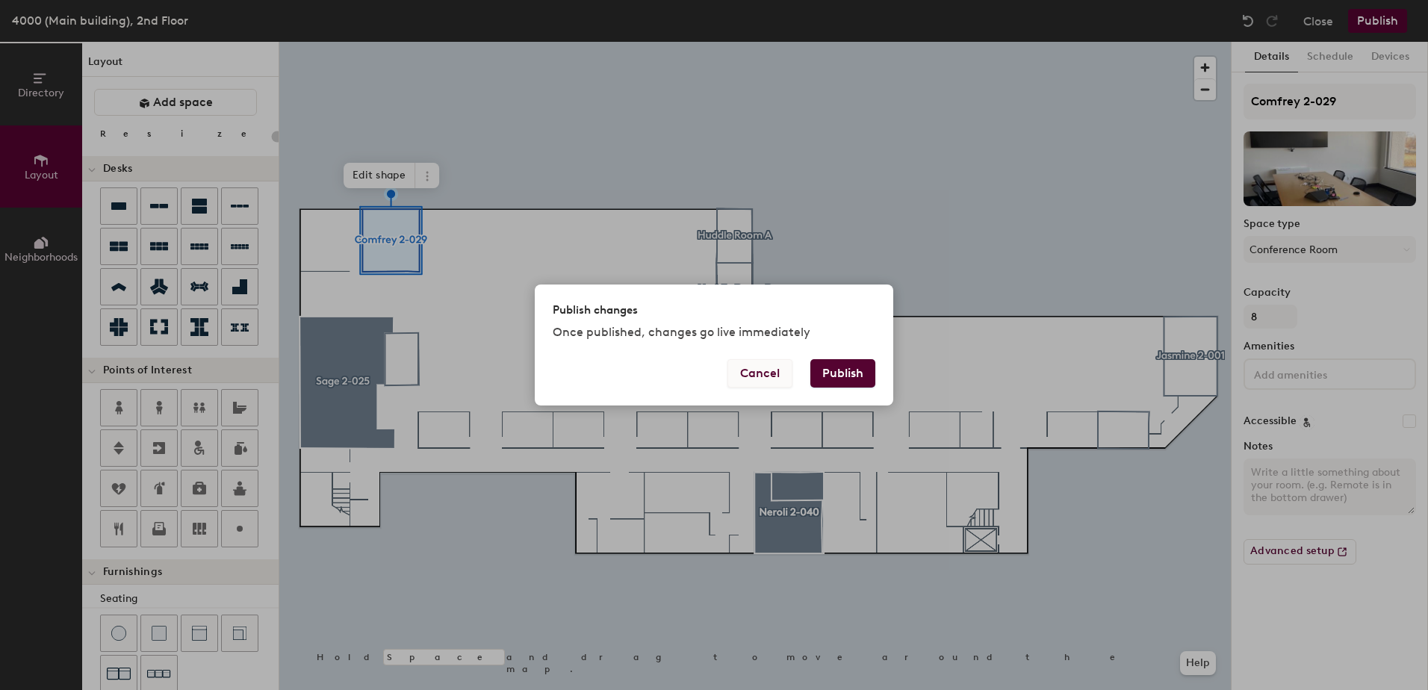
click at [764, 367] on button "Cancel" at bounding box center [760, 373] width 65 height 28
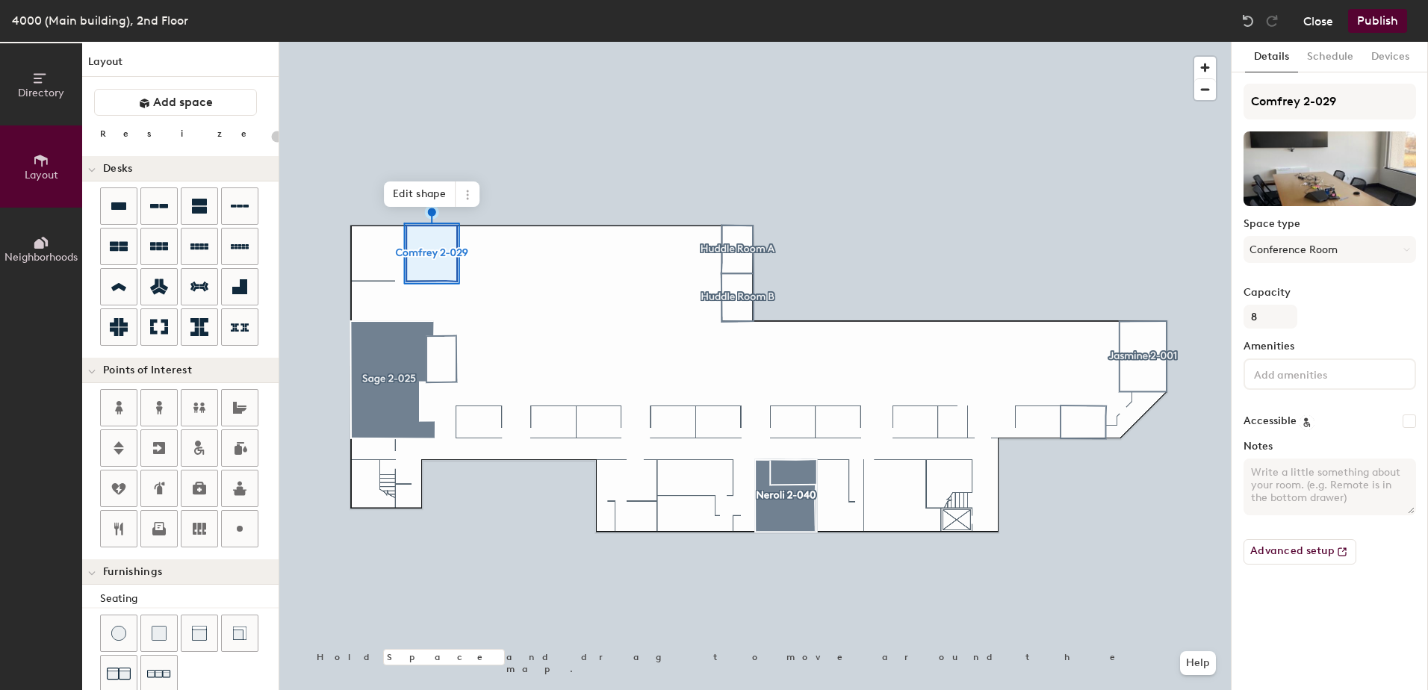
click at [1317, 12] on button "Close" at bounding box center [1319, 21] width 30 height 24
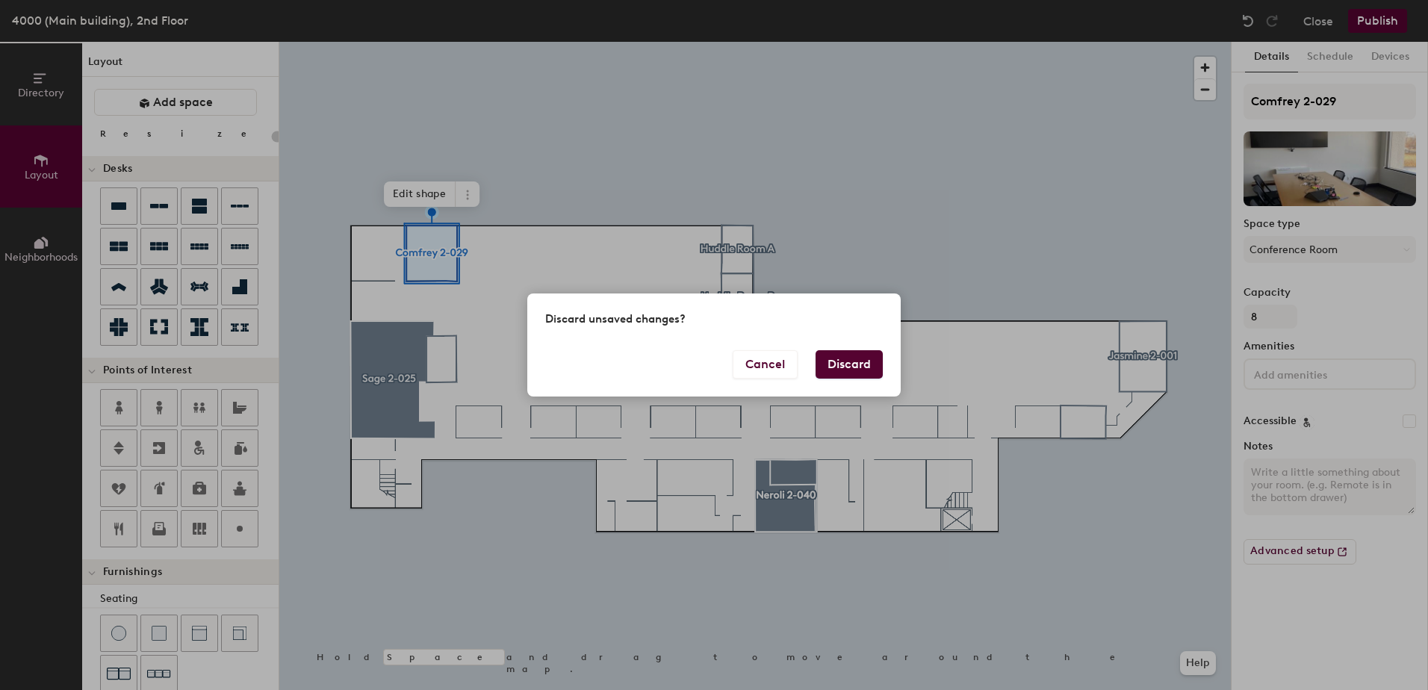
drag, startPoint x: 761, startPoint y: 365, endPoint x: 859, endPoint y: 369, distance: 98.7
click at [870, 369] on div "Cancel Discard" at bounding box center [714, 373] width 374 height 46
click at [859, 369] on button "Discard" at bounding box center [849, 364] width 67 height 28
type input "20"
